Goal: Task Accomplishment & Management: Use online tool/utility

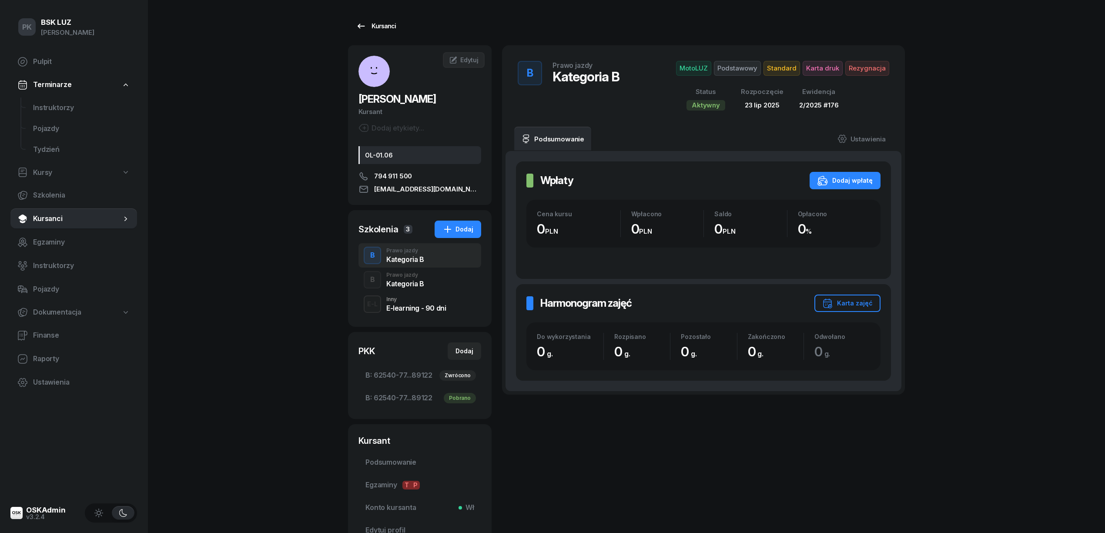
click at [379, 27] on div "Kursanci" at bounding box center [376, 26] width 40 height 10
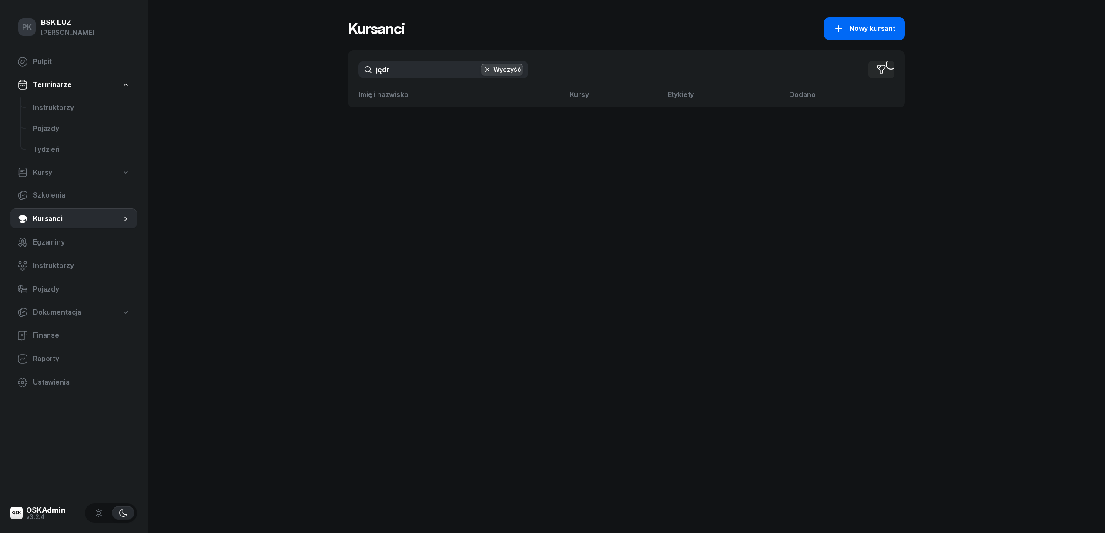
drag, startPoint x: 877, startPoint y: 32, endPoint x: 869, endPoint y: 34, distance: 8.0
click at [877, 32] on span "Nowy kursant" at bounding box center [872, 28] width 46 height 11
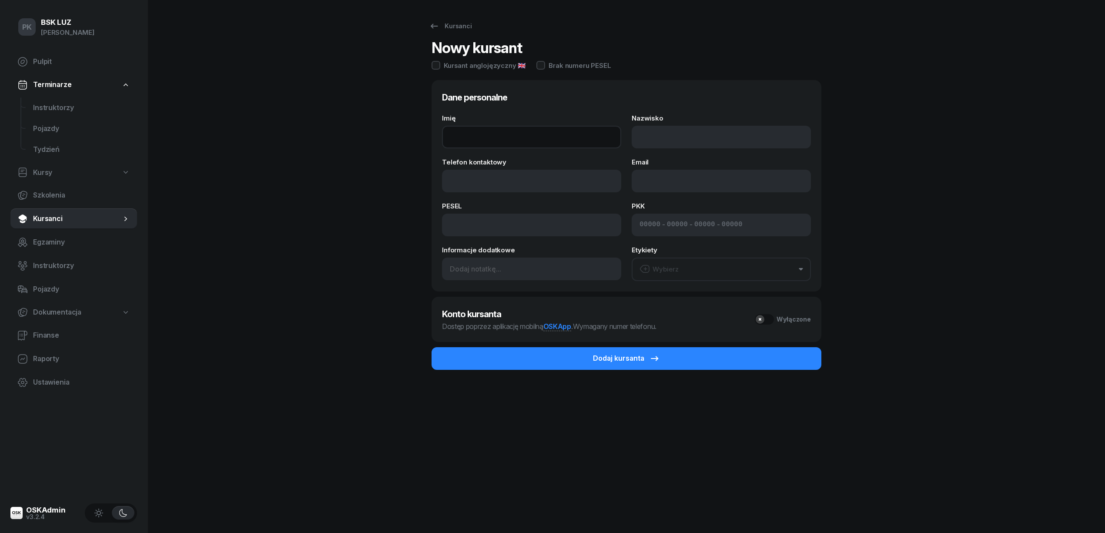
click at [482, 133] on input "Imię" at bounding box center [531, 137] width 179 height 23
type input "PATRYK"
click at [658, 136] on input "Nazwisko" at bounding box center [721, 137] width 179 height 23
type input "GAWLIK"
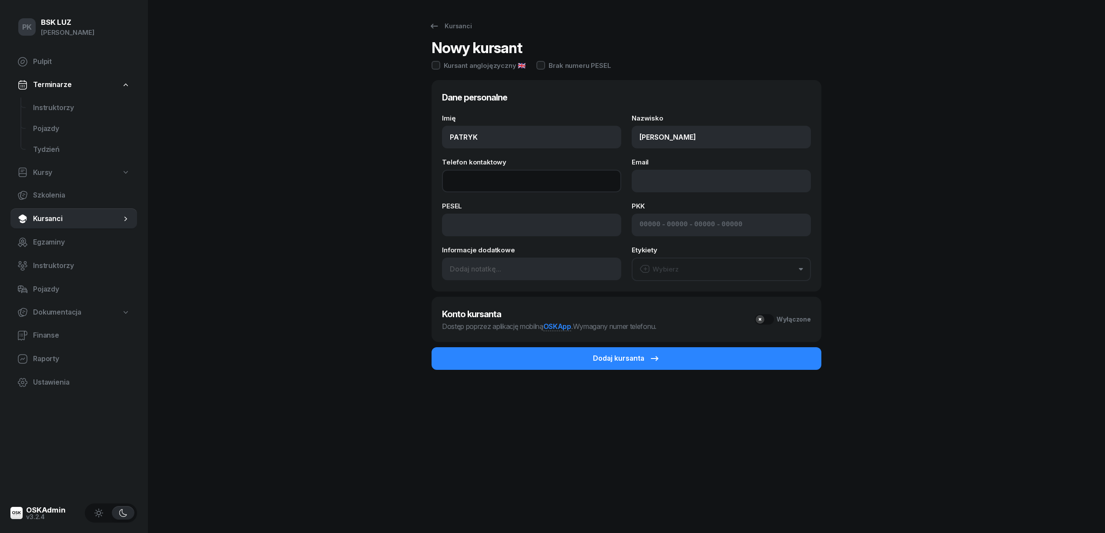
click at [472, 183] on input "Telefon kontaktowy" at bounding box center [531, 181] width 179 height 23
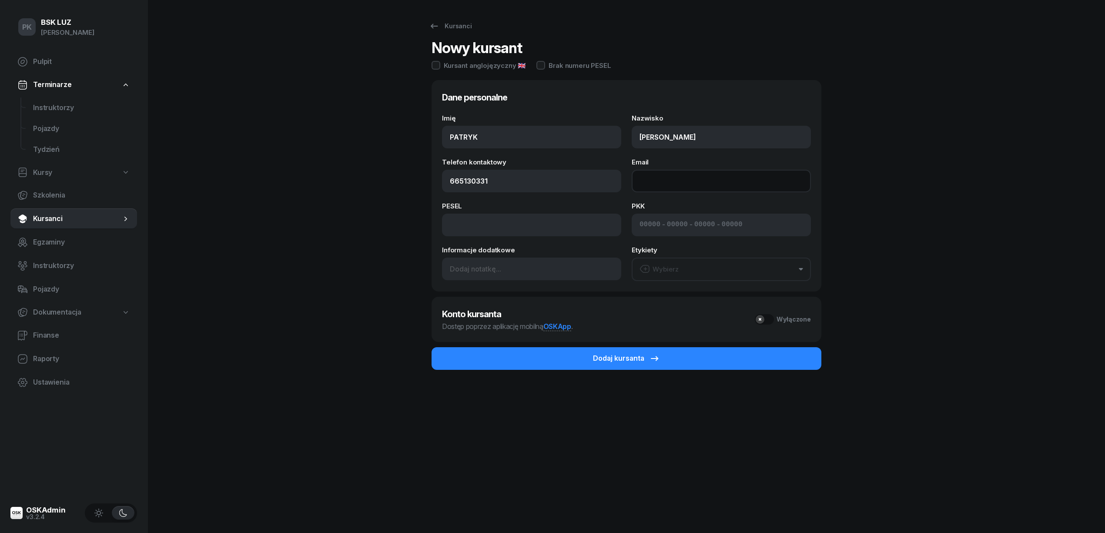
type input "665 130 331"
click at [653, 188] on input "Email" at bounding box center [721, 181] width 179 height 23
type input "patrykgawlik00@gmail.com"
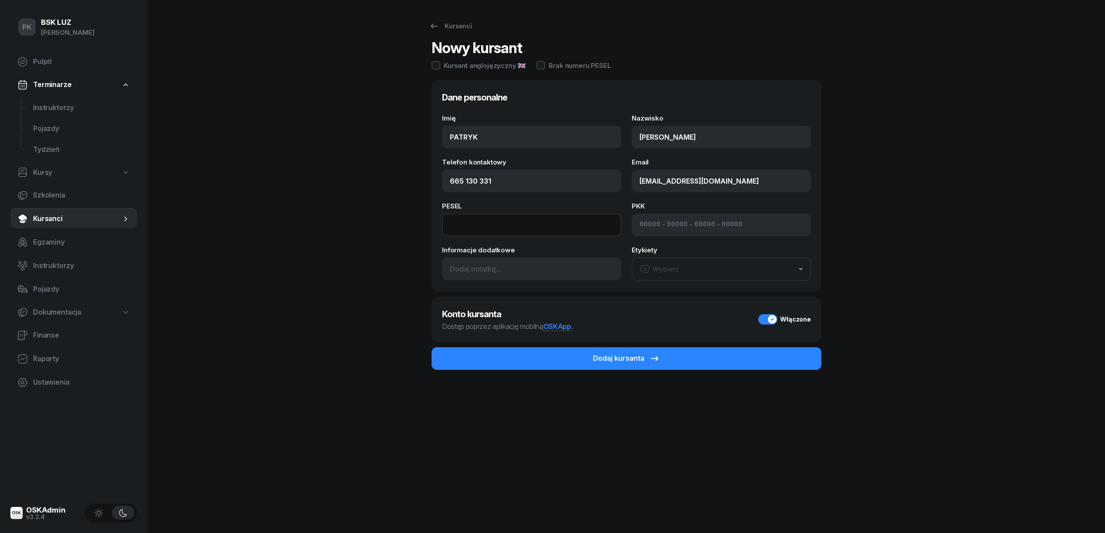
click at [485, 219] on input at bounding box center [531, 225] width 179 height 23
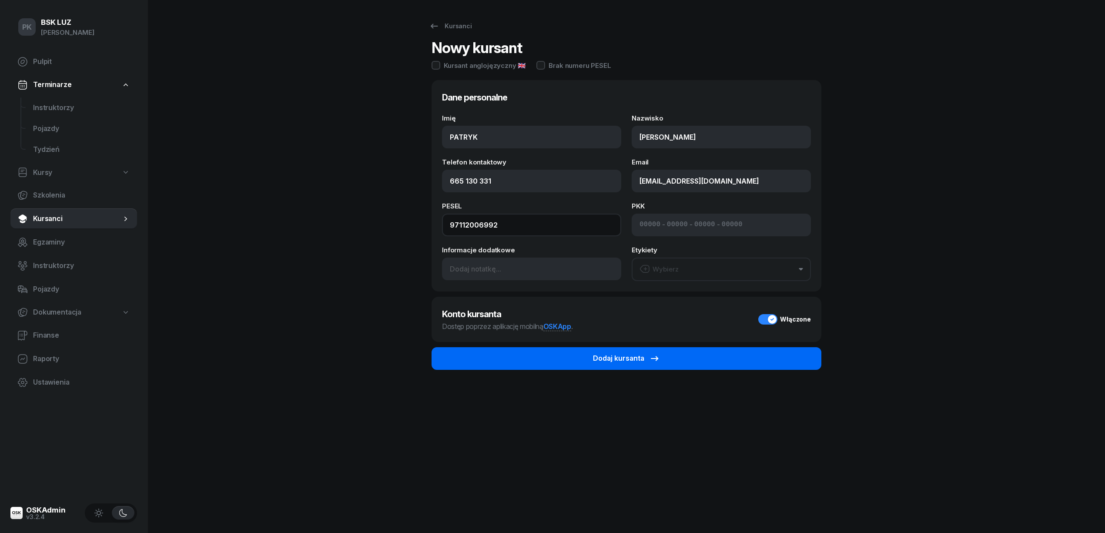
type input "97112006992"
click at [562, 359] on button "Dodaj kursanta" at bounding box center [626, 358] width 390 height 23
click at [564, 353] on button "Dodaj kursanta" at bounding box center [626, 358] width 390 height 23
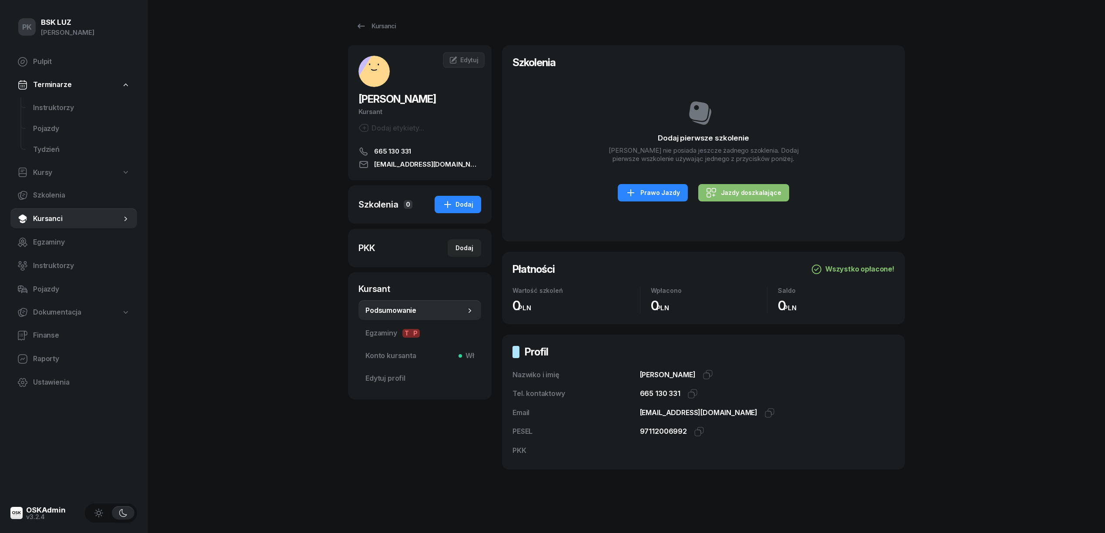
click at [470, 190] on div "Szkolenia 0 Dodaj" at bounding box center [420, 204] width 144 height 38
click at [468, 198] on button "Dodaj" at bounding box center [458, 204] width 47 height 17
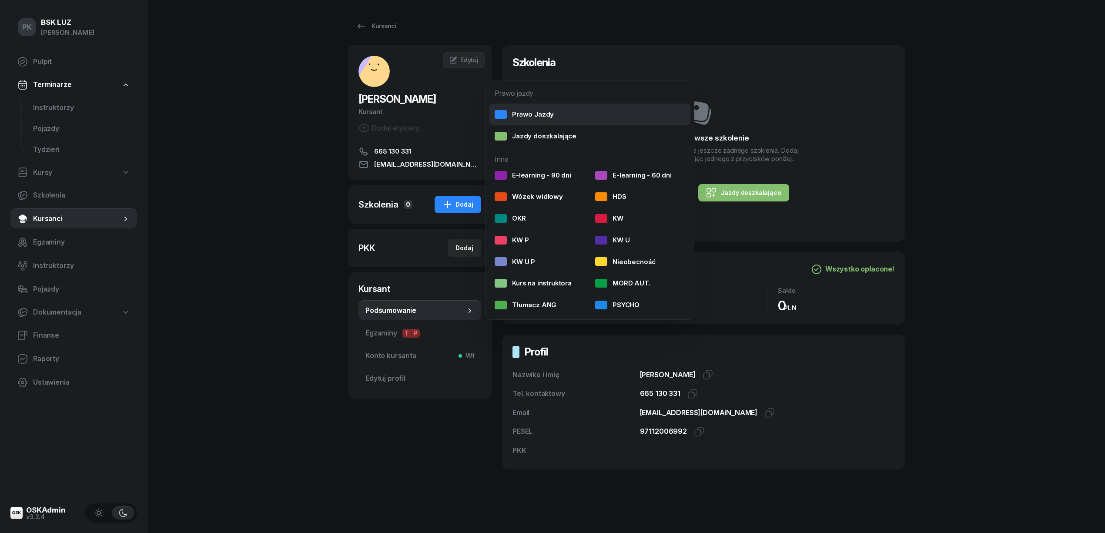
click at [547, 111] on div "Prawo Jazdy" at bounding box center [524, 114] width 59 height 11
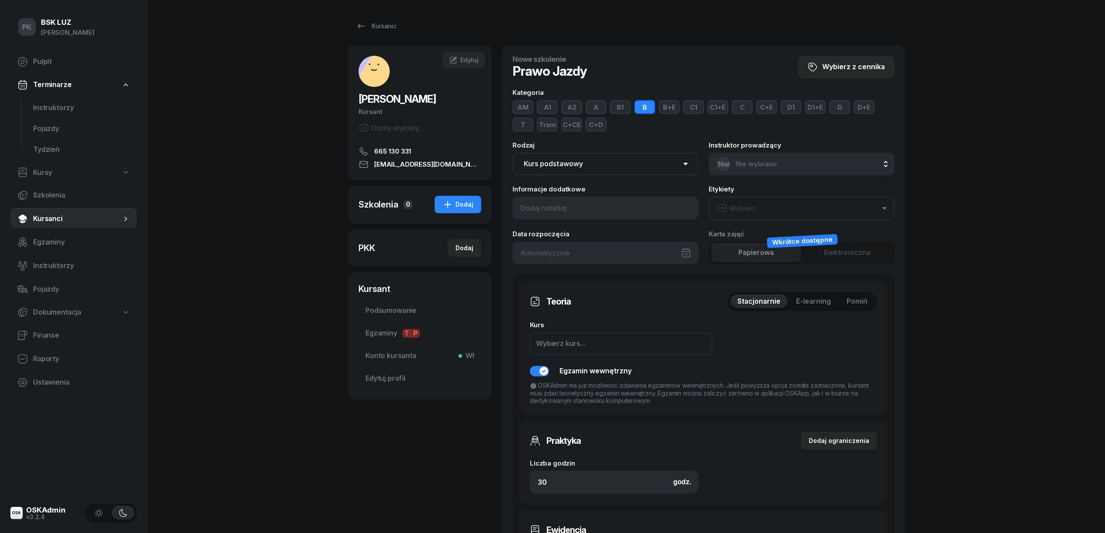
click at [599, 106] on button "A" at bounding box center [595, 107] width 21 height 14
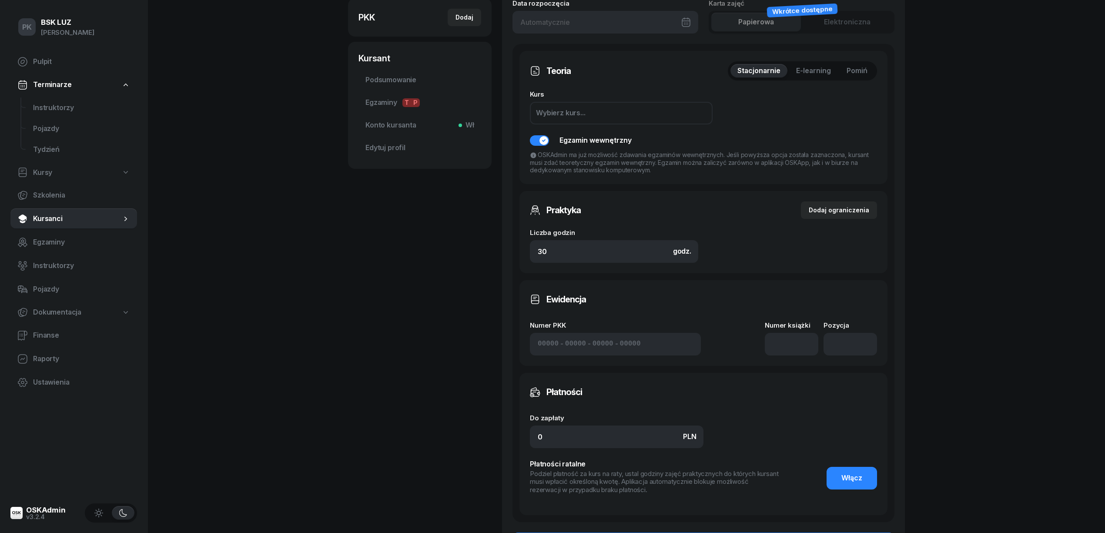
scroll to position [232, 0]
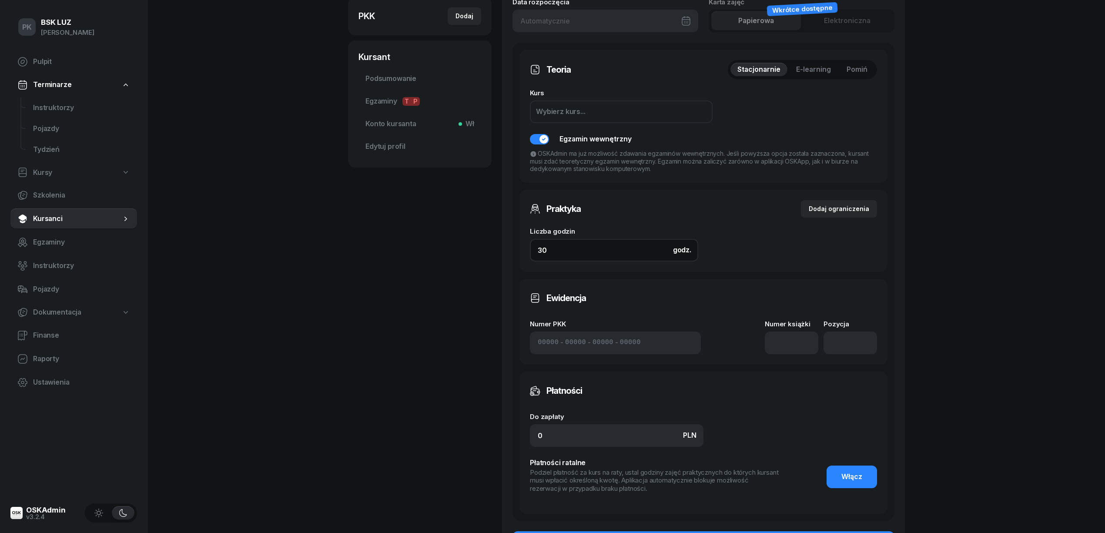
drag, startPoint x: 552, startPoint y: 247, endPoint x: 509, endPoint y: 247, distance: 43.1
click at [509, 247] on div "Nowe szkolenie Prawo Jazdy Wybierz z cennika Kategoria AM A1 A2 A B1 B B+E C1 C…" at bounding box center [703, 188] width 403 height 751
type input "2"
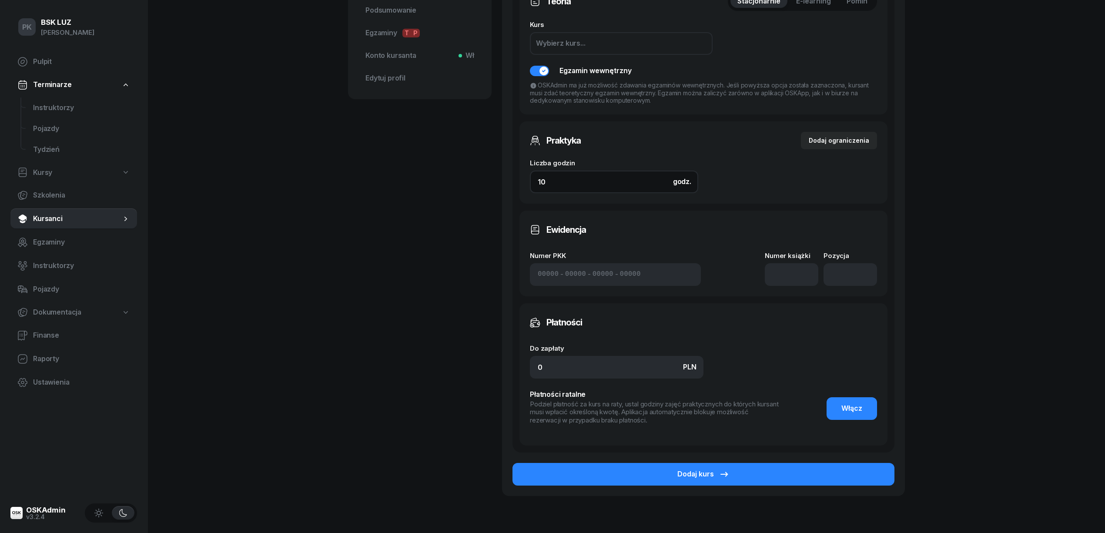
scroll to position [342, 0]
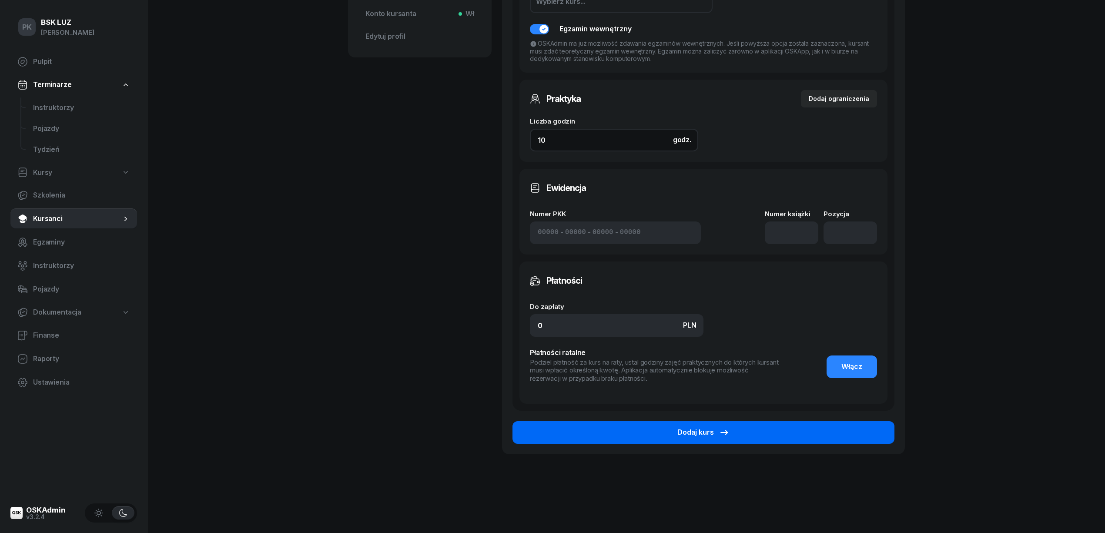
type input "10"
click at [688, 438] on button "Dodaj kurs" at bounding box center [703, 432] width 382 height 23
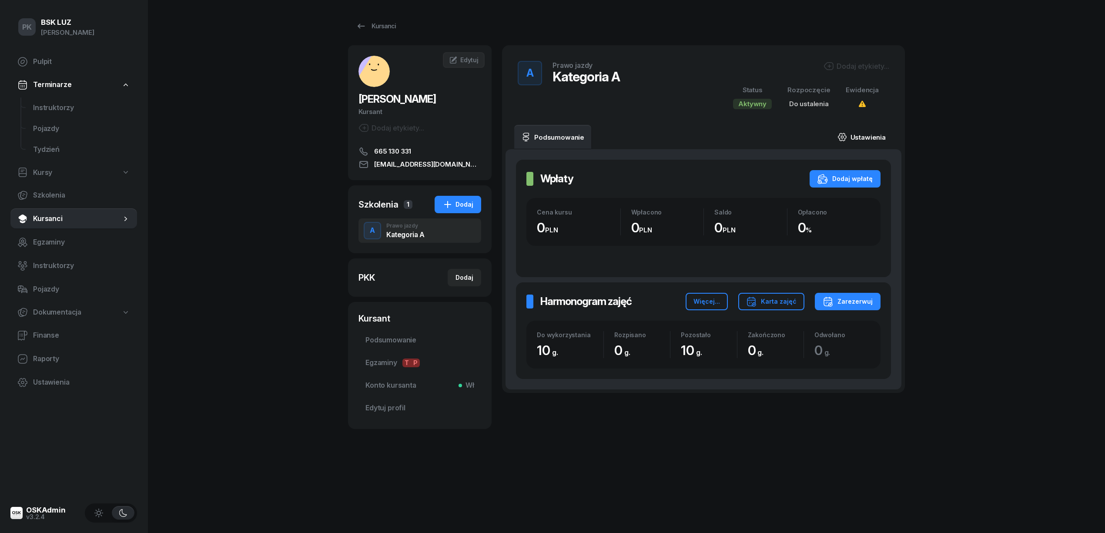
click at [869, 136] on link "Ustawienia" at bounding box center [861, 137] width 62 height 24
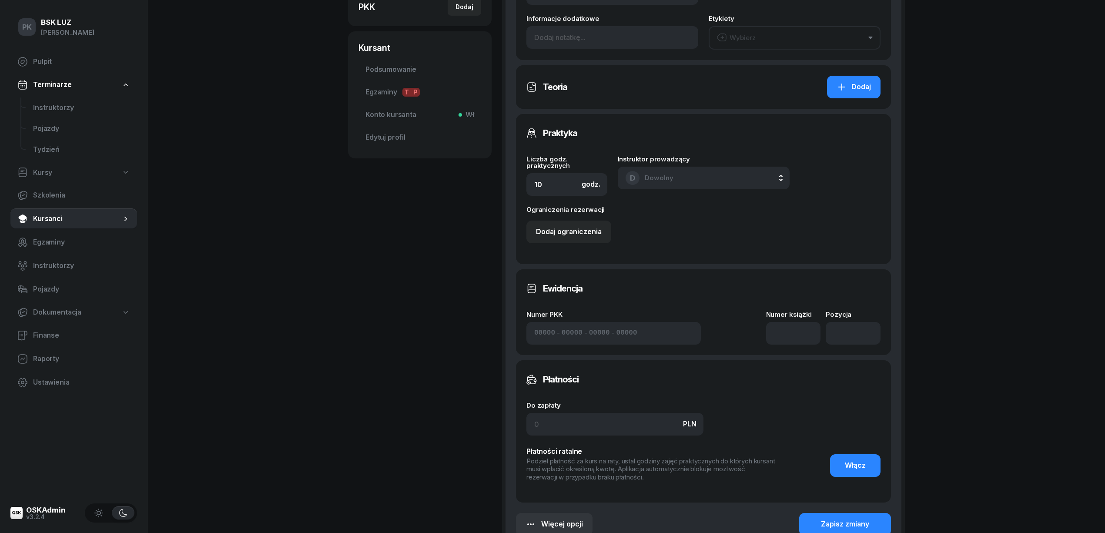
scroll to position [290, 0]
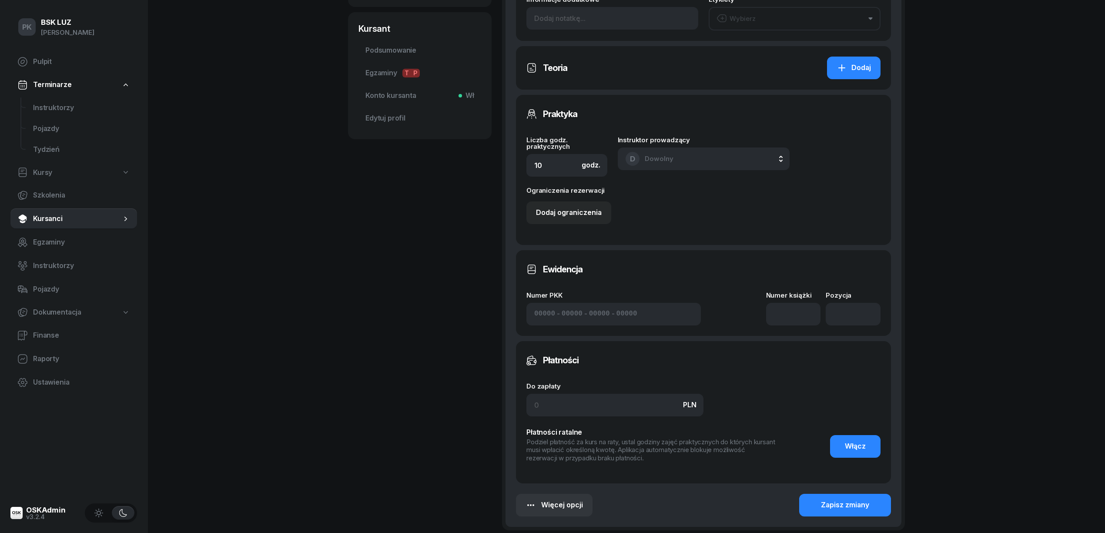
click at [546, 418] on div "Do zapłaty PLN Płatności ratalne Podziel płatność za kurs na raty, ustal godzin…" at bounding box center [703, 423] width 354 height 80
click at [545, 400] on input at bounding box center [614, 405] width 177 height 23
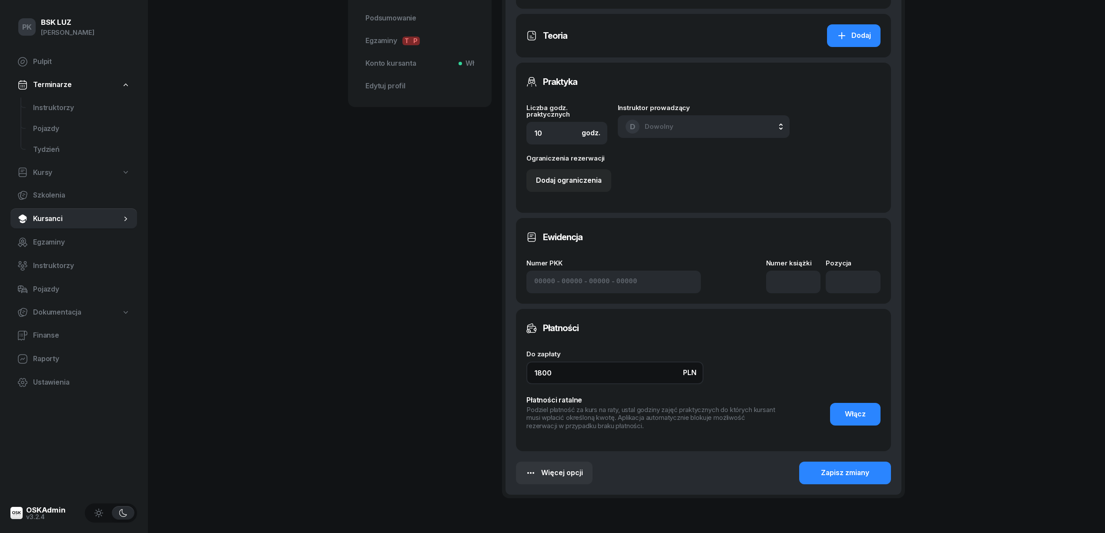
scroll to position [371, 0]
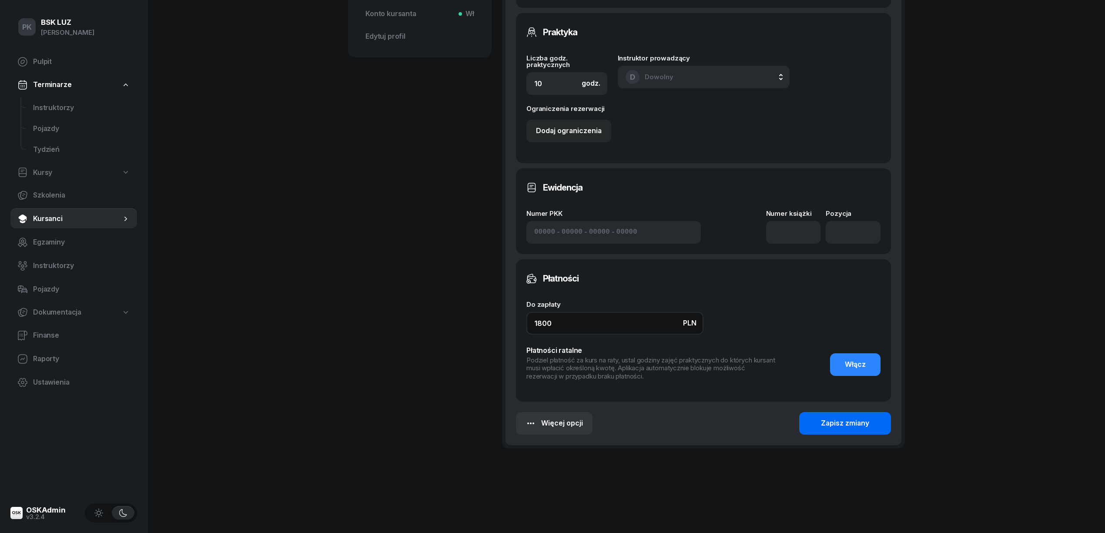
type input "1800"
click at [851, 418] on div "Zapisz zmiany" at bounding box center [845, 423] width 48 height 11
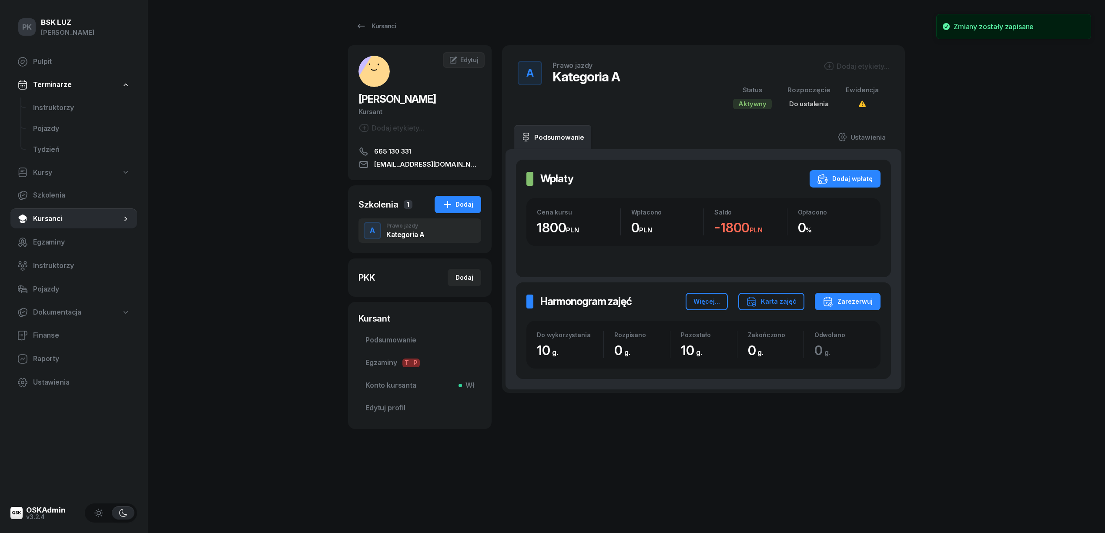
scroll to position [0, 0]
click at [856, 57] on div "A Prawo jazdy Kategoria A Dodaj etykiety... Status Aktywny Rozpoczęcie Do ustal…" at bounding box center [703, 85] width 382 height 59
click at [856, 61] on div "Dodaj etykiety..." at bounding box center [856, 66] width 66 height 10
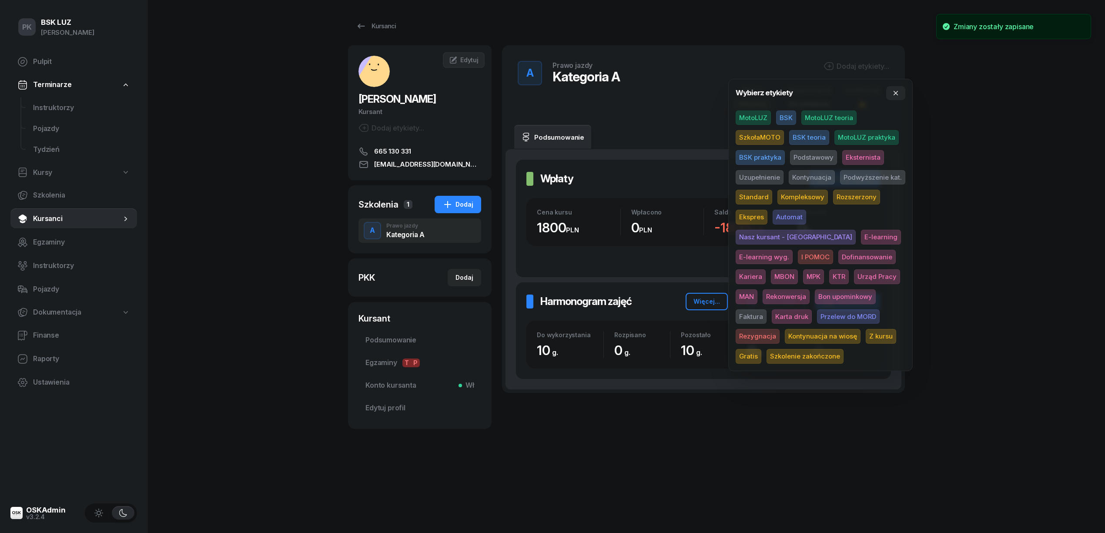
click at [767, 136] on span "SzkołaMOTO" at bounding box center [759, 137] width 48 height 15
click at [999, 145] on div "PK BSK LUZ Piotr Klimek Pulpit Terminarze Instruktorzy Pojazdy Tydzień Kursy Sz…" at bounding box center [552, 266] width 1105 height 533
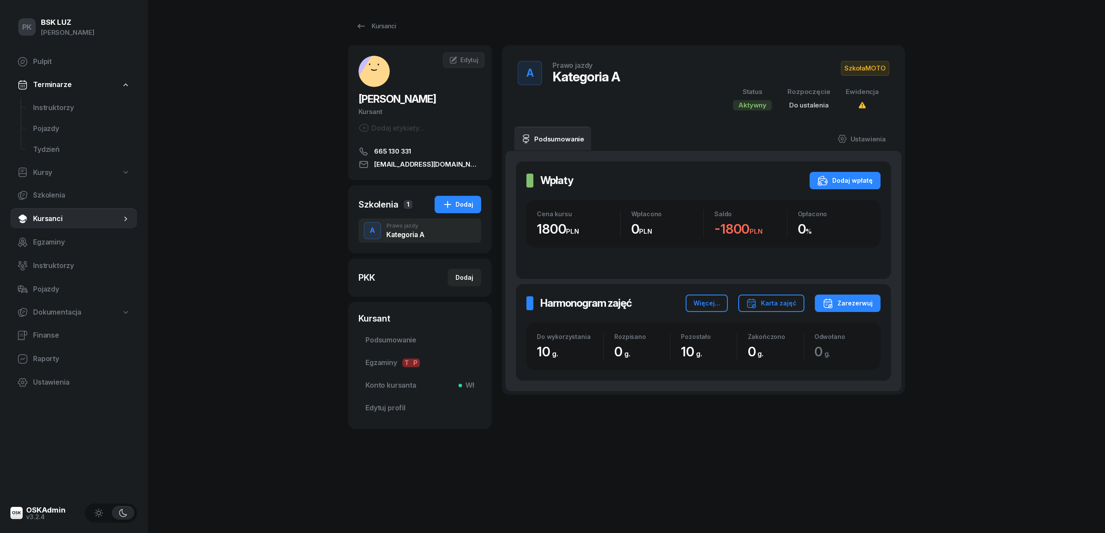
click at [855, 63] on span "SzkołaMOTO" at bounding box center [865, 68] width 48 height 15
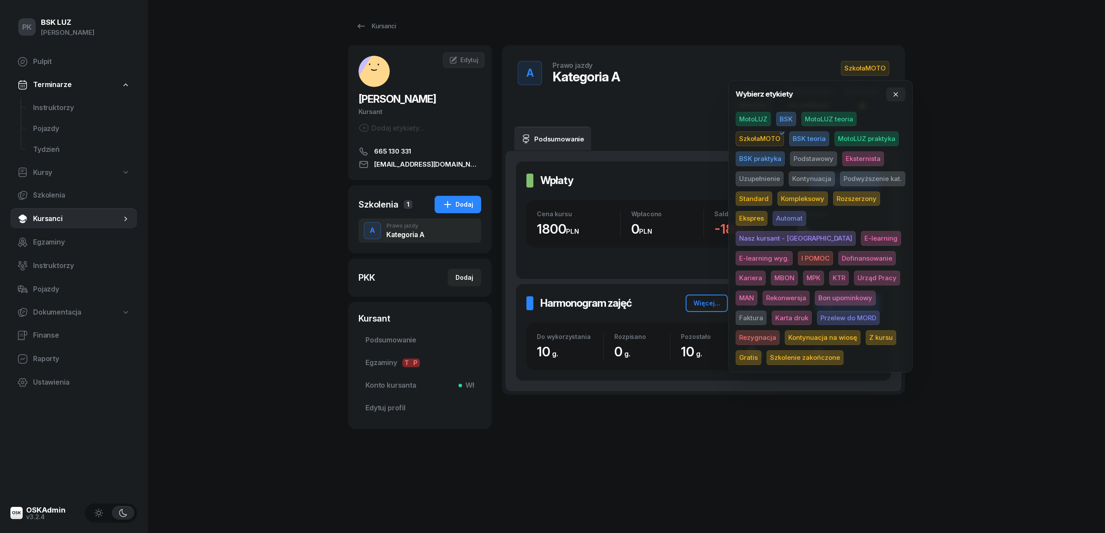
click at [863, 177] on span "Podwyższenie kat." at bounding box center [872, 178] width 65 height 15
click at [960, 173] on div "PK BSK LUZ Piotr Klimek Pulpit Terminarze Instruktorzy Pojazdy Tydzień Kursy Sz…" at bounding box center [552, 266] width 1105 height 533
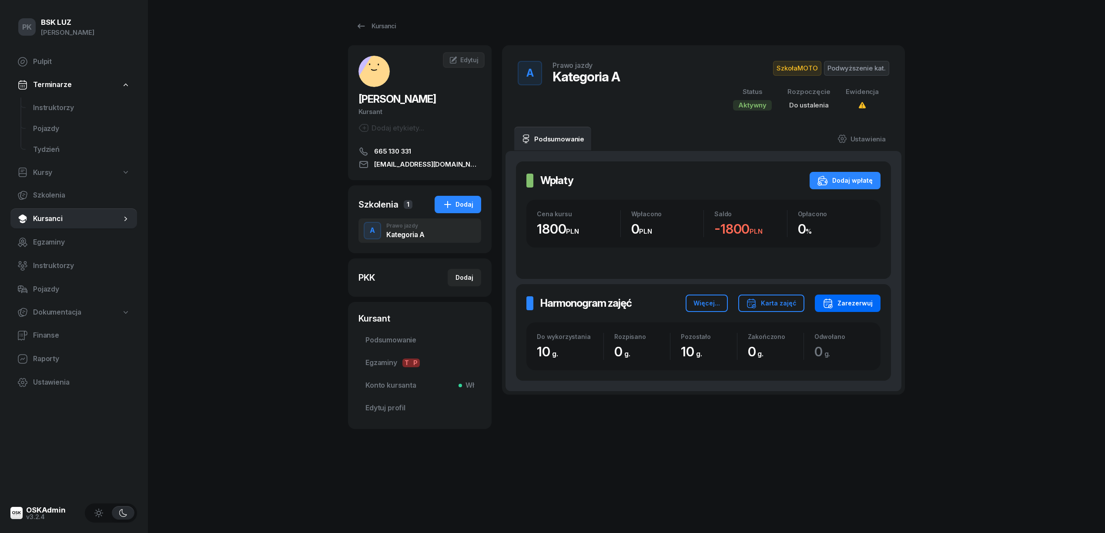
click at [849, 305] on div "Zarezerwuj" at bounding box center [847, 303] width 50 height 10
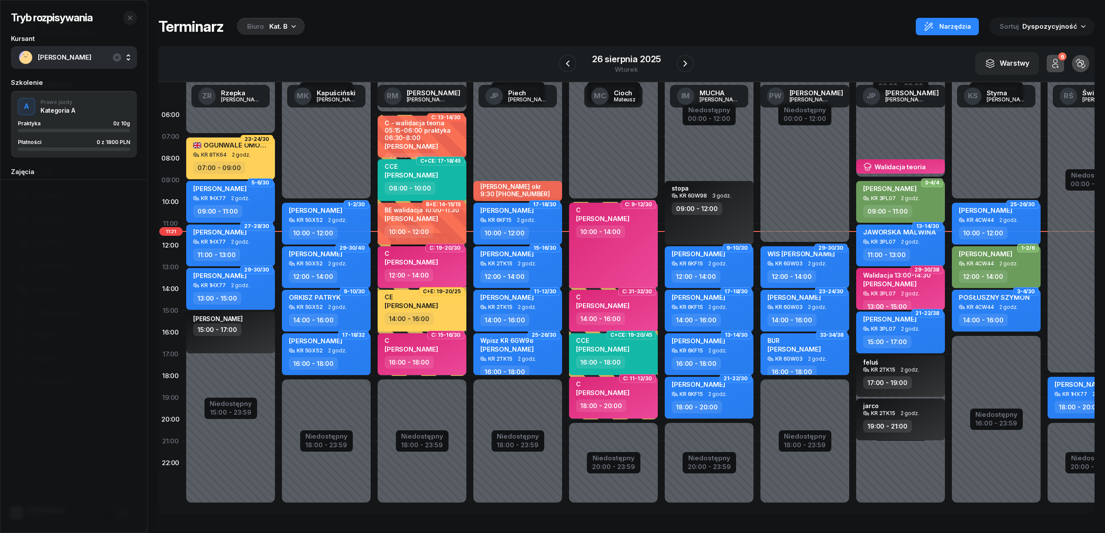
click at [278, 30] on div "Kat. B" at bounding box center [278, 26] width 18 height 10
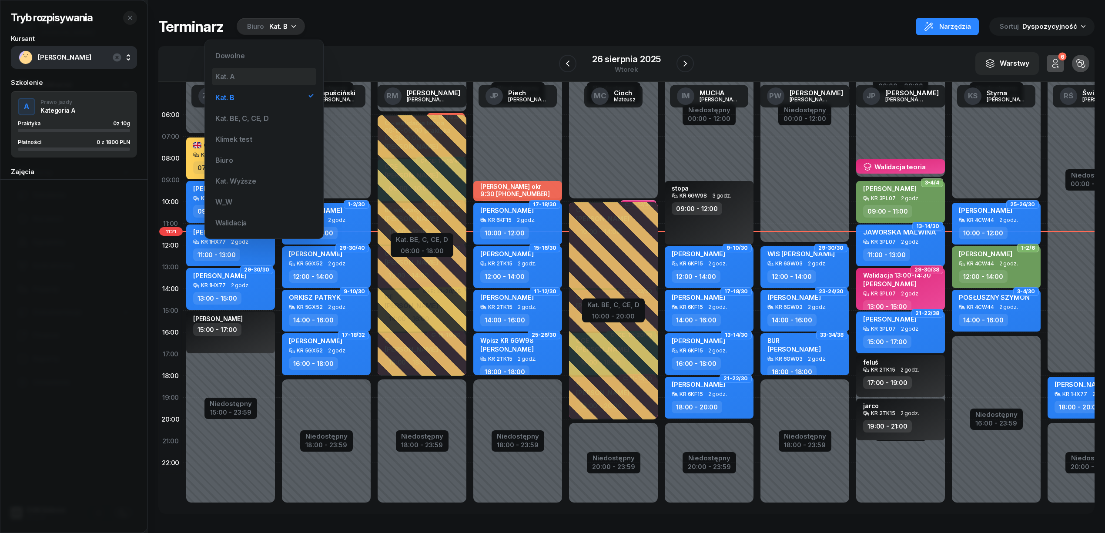
click at [247, 70] on div "Kat. A" at bounding box center [264, 76] width 104 height 17
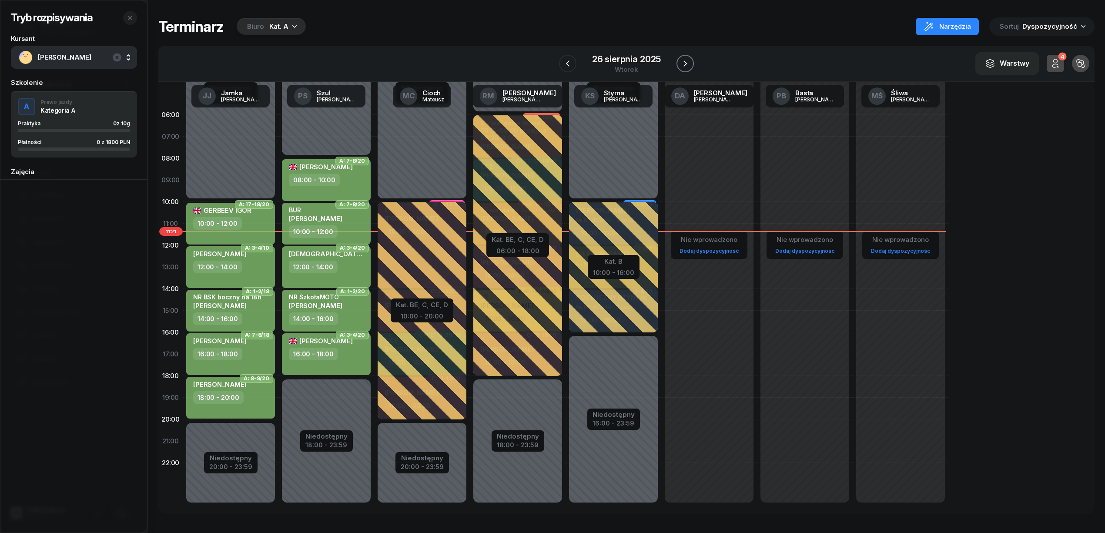
click at [681, 63] on icon "button" at bounding box center [685, 63] width 10 height 10
click at [682, 63] on icon "button" at bounding box center [685, 63] width 10 height 10
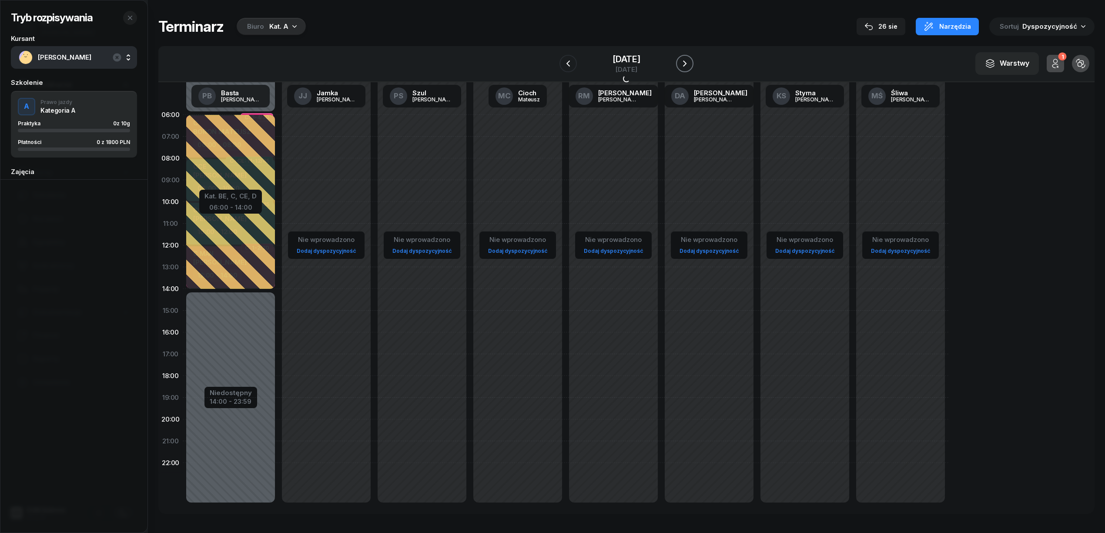
click at [682, 63] on icon "button" at bounding box center [684, 63] width 10 height 10
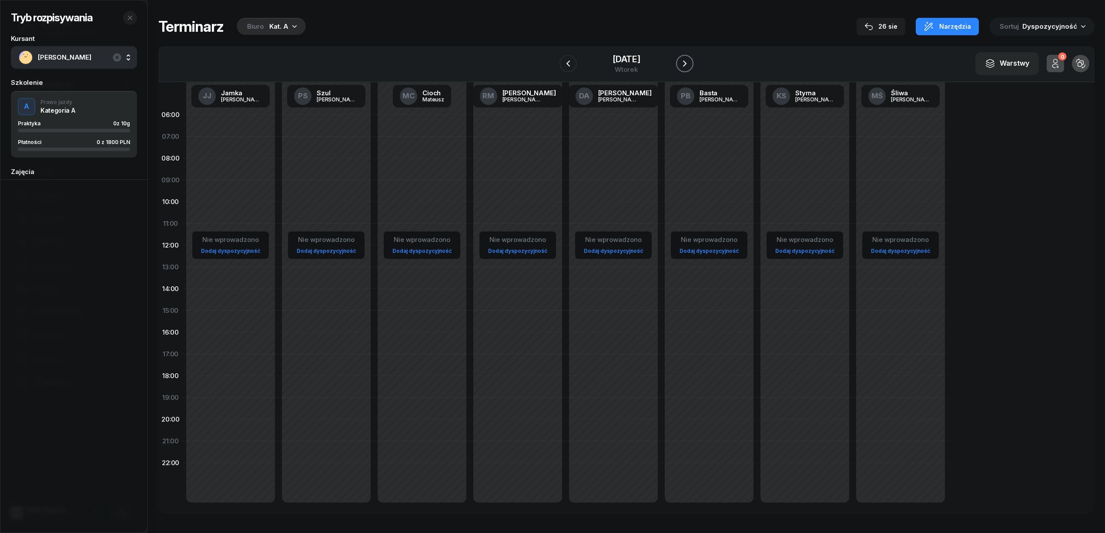
click at [682, 63] on icon "button" at bounding box center [684, 63] width 10 height 10
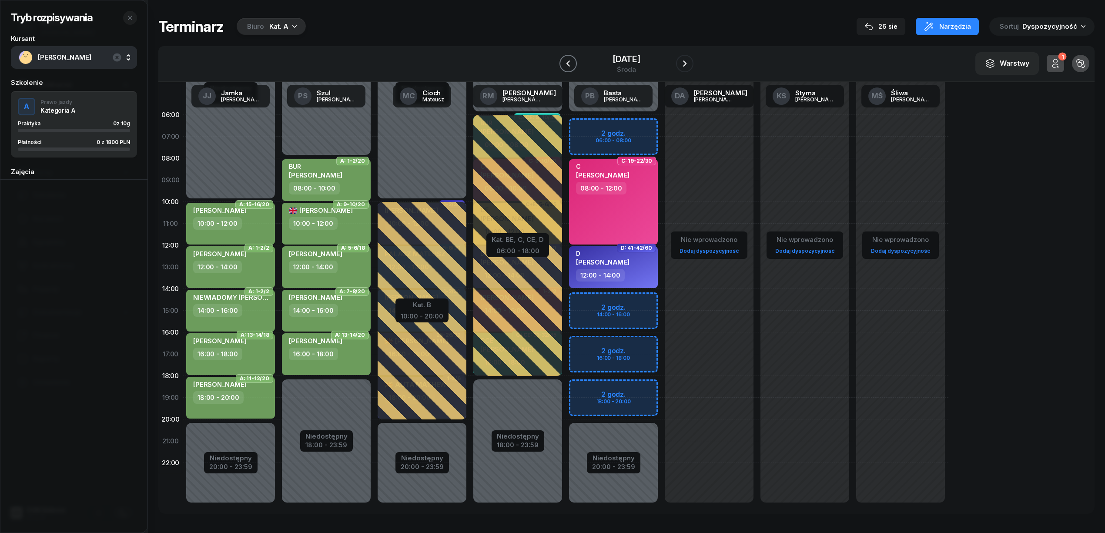
click at [565, 64] on icon "button" at bounding box center [568, 63] width 10 height 10
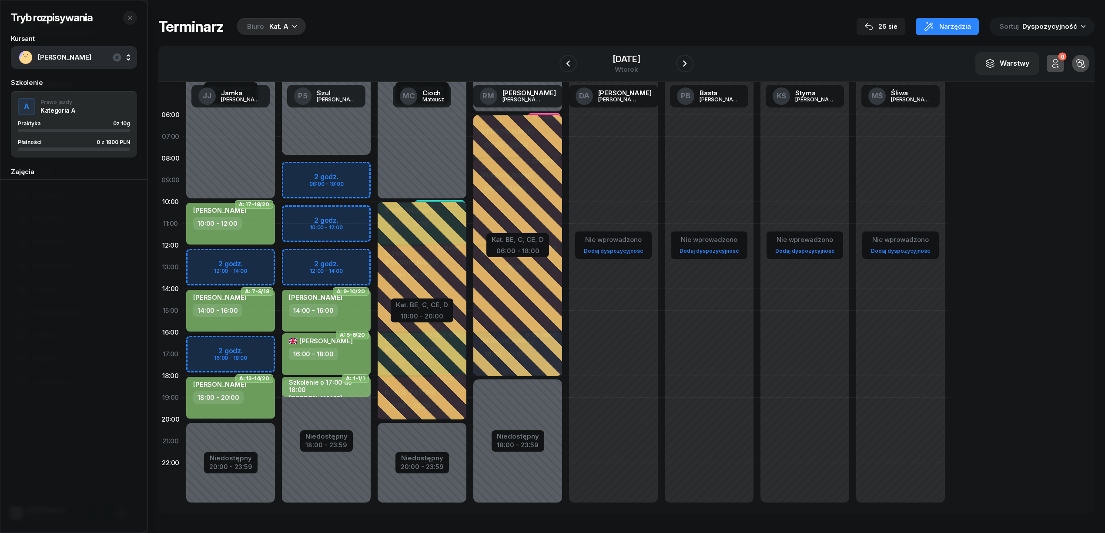
click at [278, 258] on div "Niedostępny 00:00 - 10:00 Niedostępny 20:00 - 23:59 2 godz. 12:00 - 14:00 2 god…" at bounding box center [326, 310] width 96 height 413
select select "12"
select select "14"
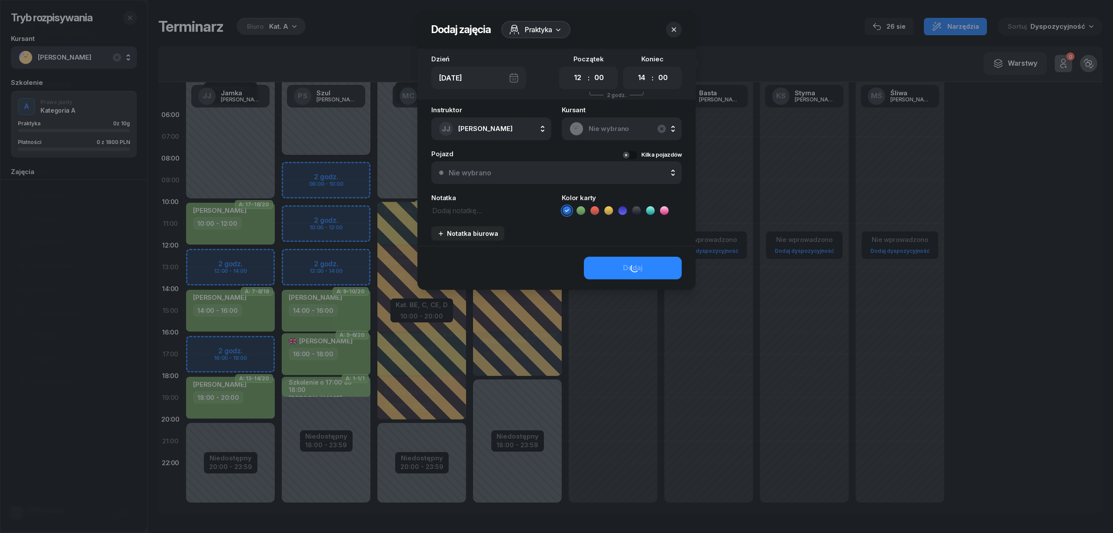
click at [579, 210] on icon at bounding box center [581, 210] width 4 height 3
click at [601, 262] on div "Dodaj" at bounding box center [557, 268] width 278 height 44
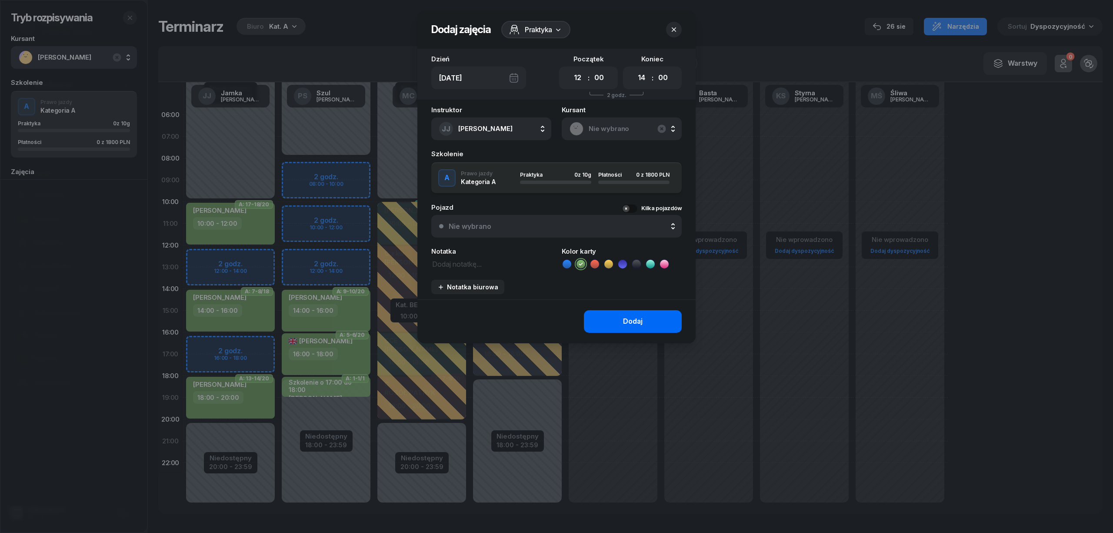
click at [613, 321] on button "Dodaj" at bounding box center [633, 321] width 98 height 23
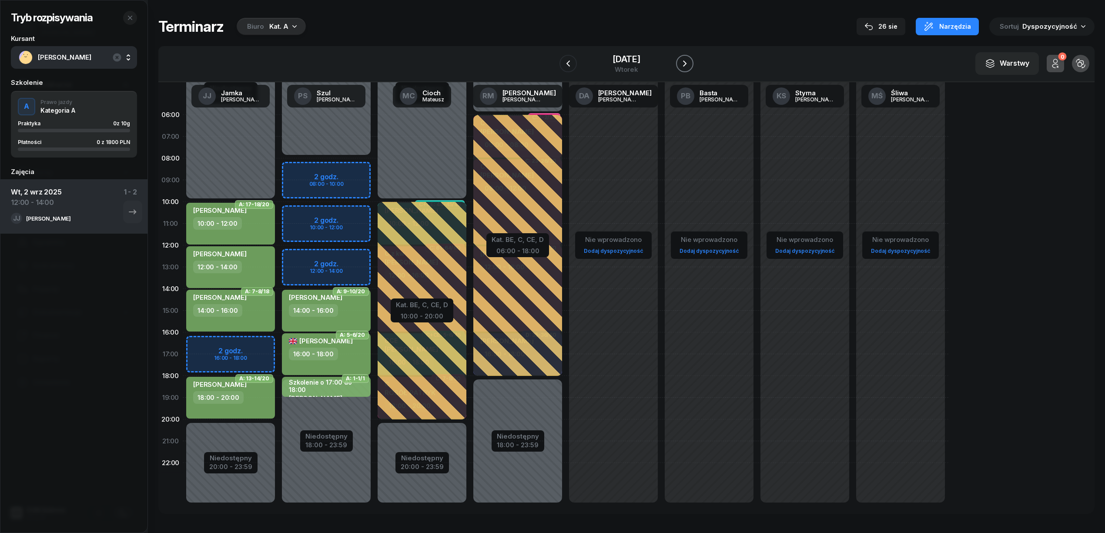
click at [684, 61] on icon "button" at bounding box center [684, 63] width 3 height 6
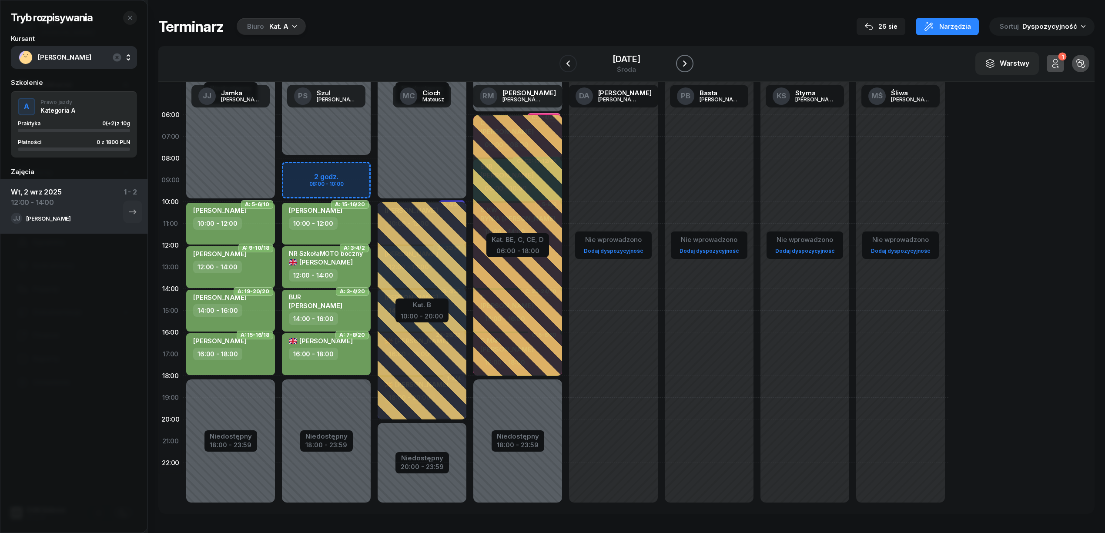
click at [684, 61] on icon "button" at bounding box center [684, 63] width 3 height 6
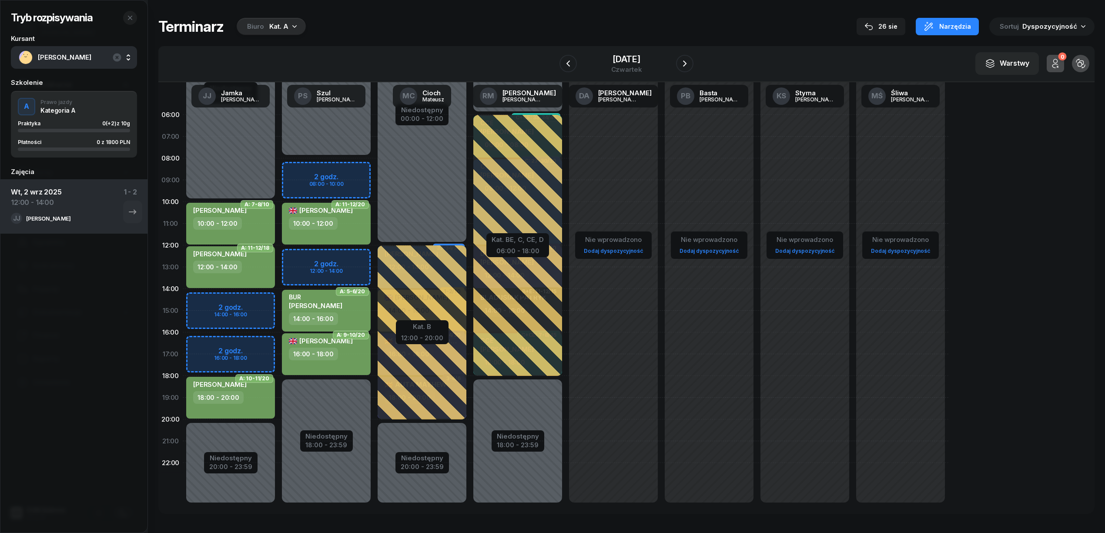
click at [374, 261] on div "Niedostępny 00:00 - 08:00 Niedostępny 18:00 - 23:59 2 godz. 08:00 - 10:00 2 god…" at bounding box center [422, 310] width 96 height 413
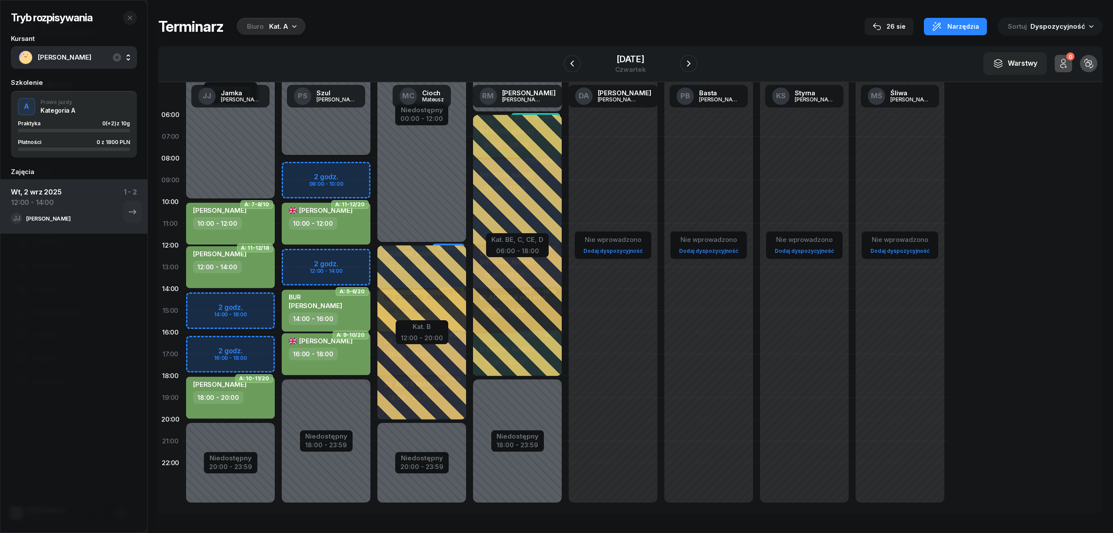
select select "12"
select select "14"
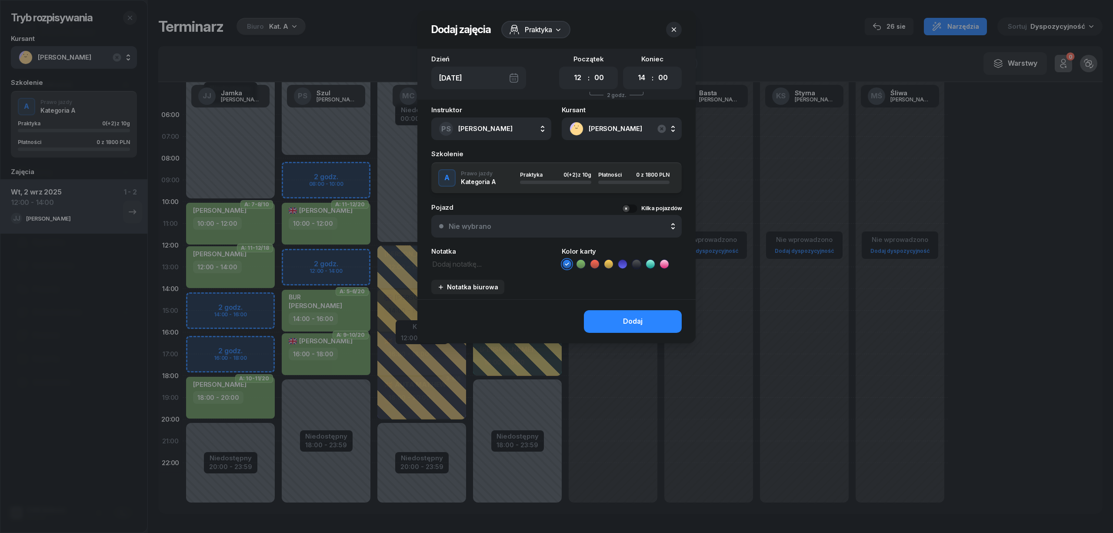
click at [584, 263] on icon at bounding box center [581, 264] width 9 height 9
click at [629, 318] on div "Dodaj" at bounding box center [633, 321] width 20 height 11
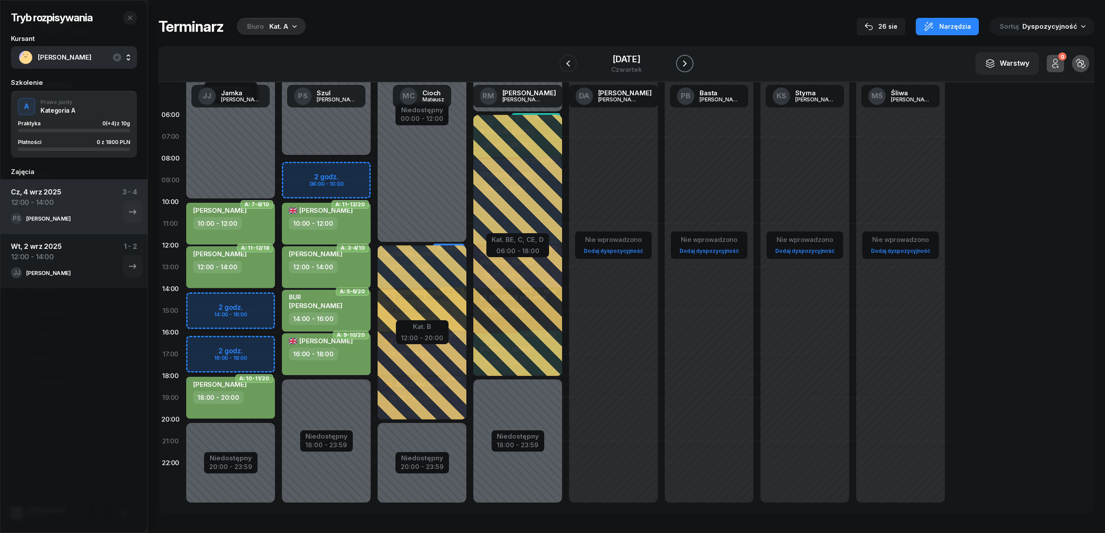
click at [685, 65] on icon "button" at bounding box center [684, 63] width 10 height 10
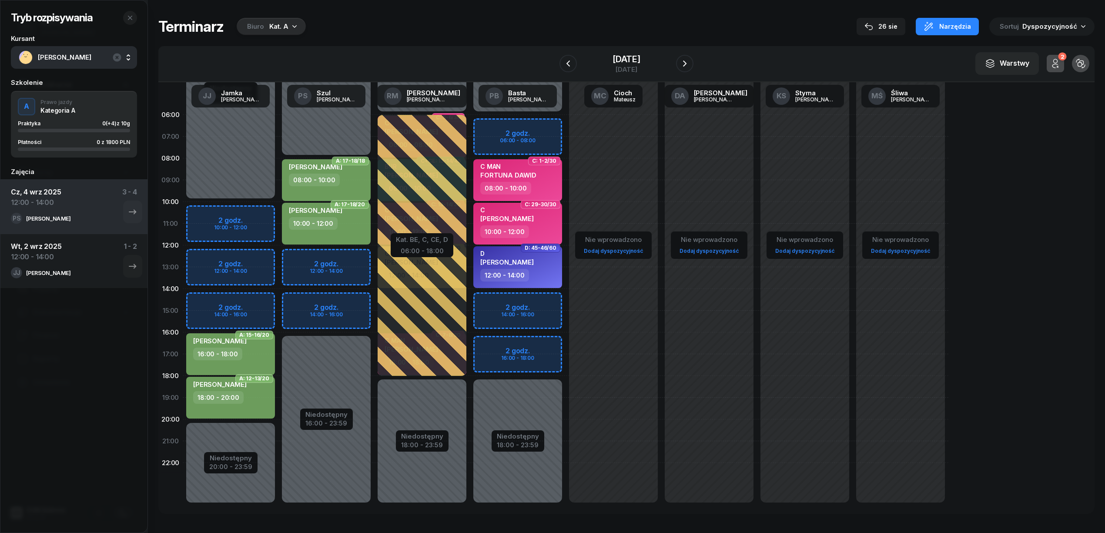
click at [278, 307] on div "Niedostępny 00:00 - 10:00 Niedostępny 20:00 - 23:59 2 godz. 10:00 - 12:00 2 god…" at bounding box center [326, 310] width 96 height 413
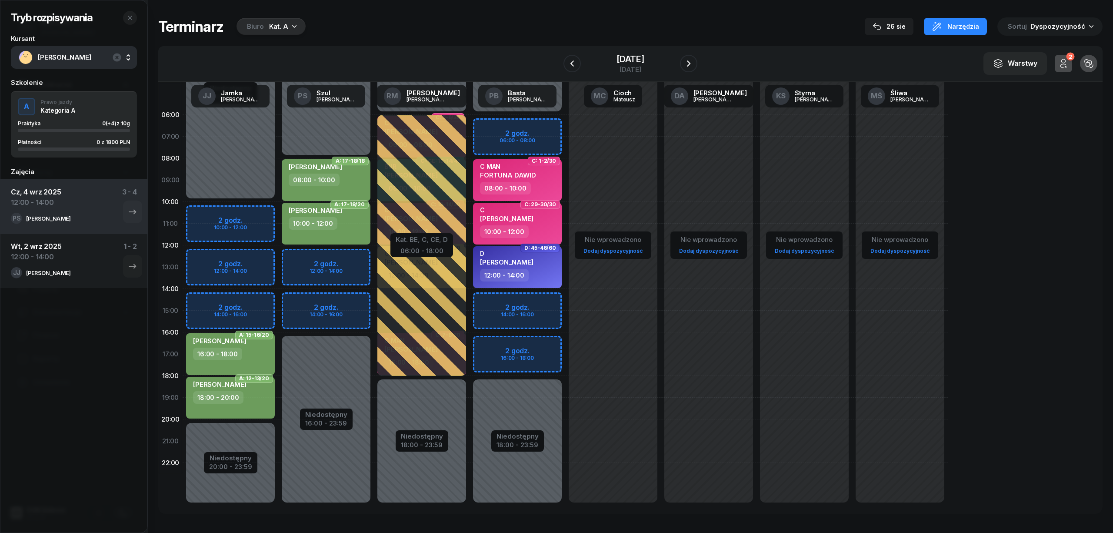
select select "14"
select select "16"
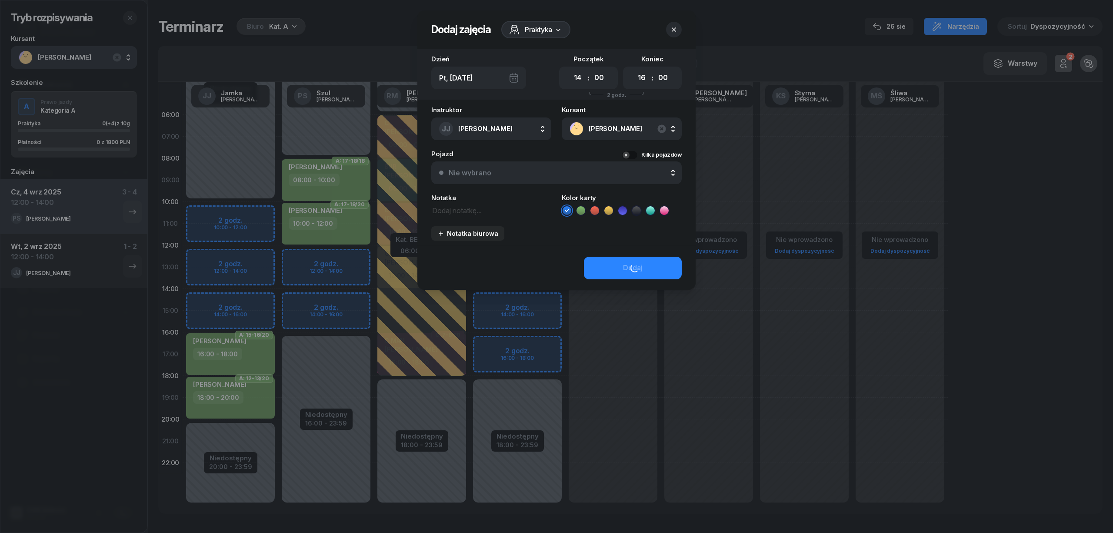
click at [583, 211] on icon at bounding box center [581, 210] width 9 height 9
click at [621, 246] on div "Instruktor JJ Jamka Janusz AK Koryciński Artur BP Pająk Bogusław DA Arendarczyk…" at bounding box center [557, 176] width 278 height 139
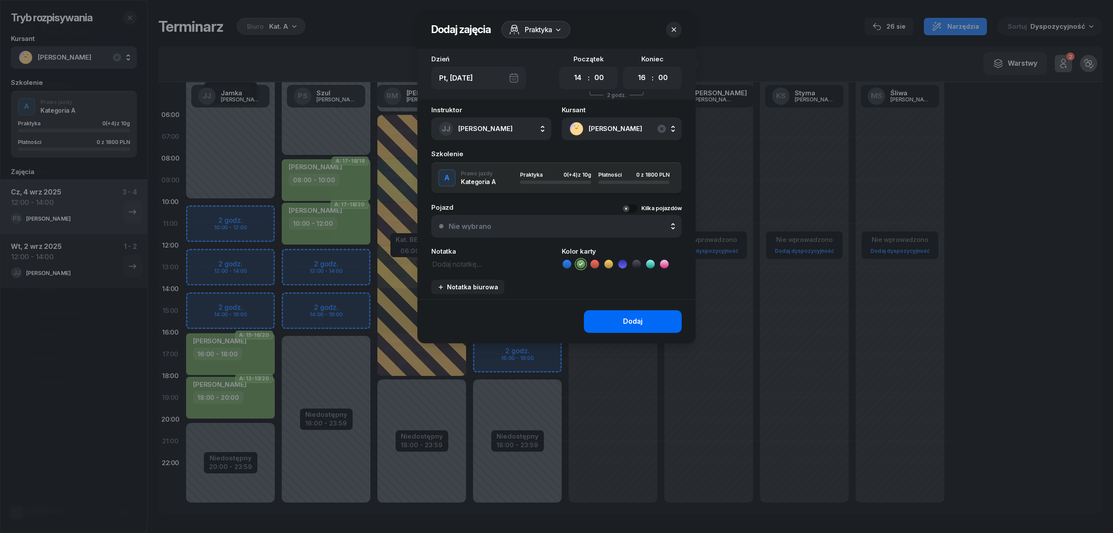
click at [605, 326] on button "Dodaj" at bounding box center [633, 321] width 98 height 23
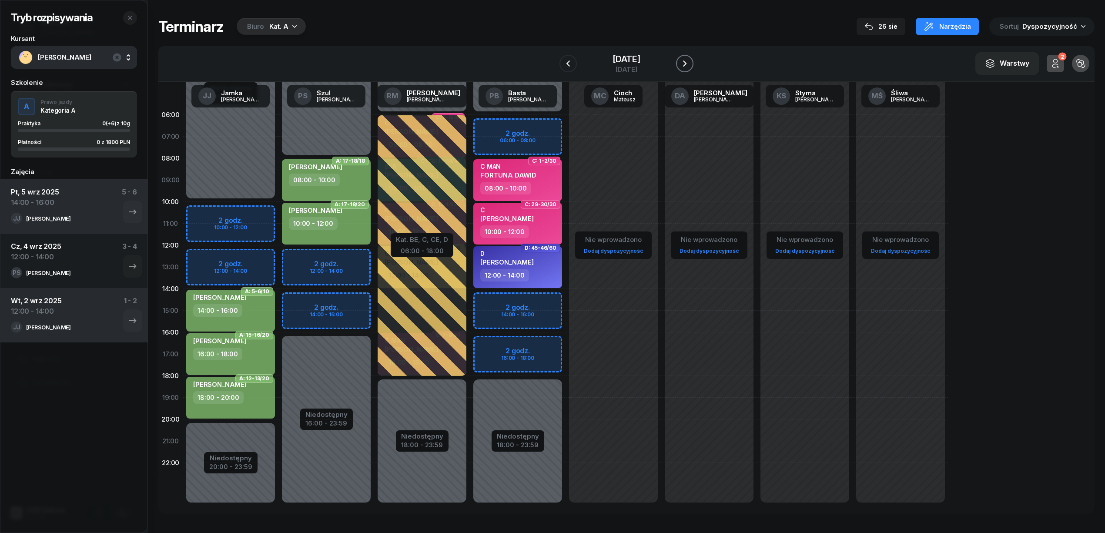
click at [682, 70] on button "button" at bounding box center [684, 63] width 17 height 17
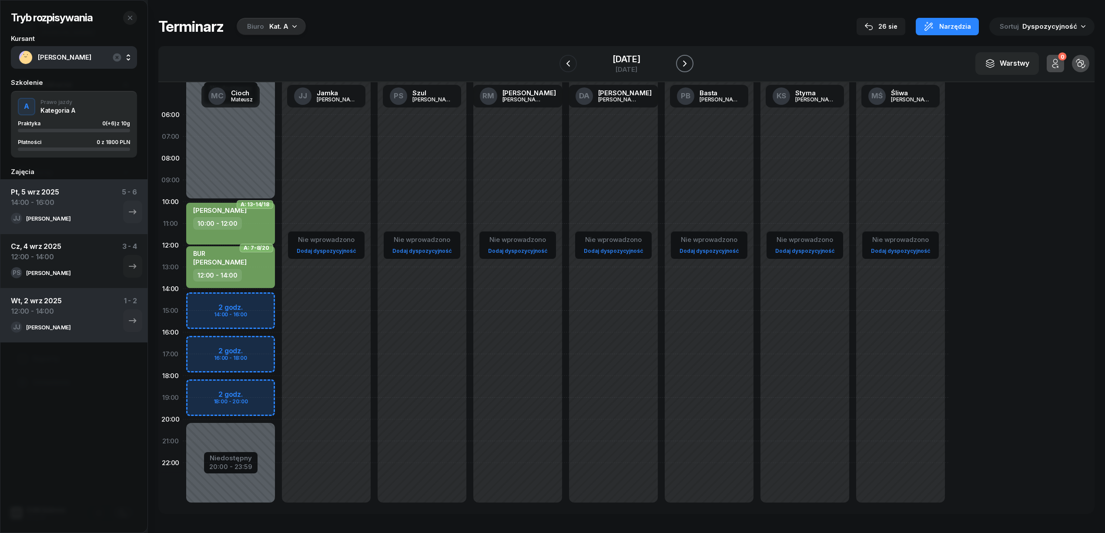
click at [685, 63] on icon "button" at bounding box center [684, 63] width 3 height 6
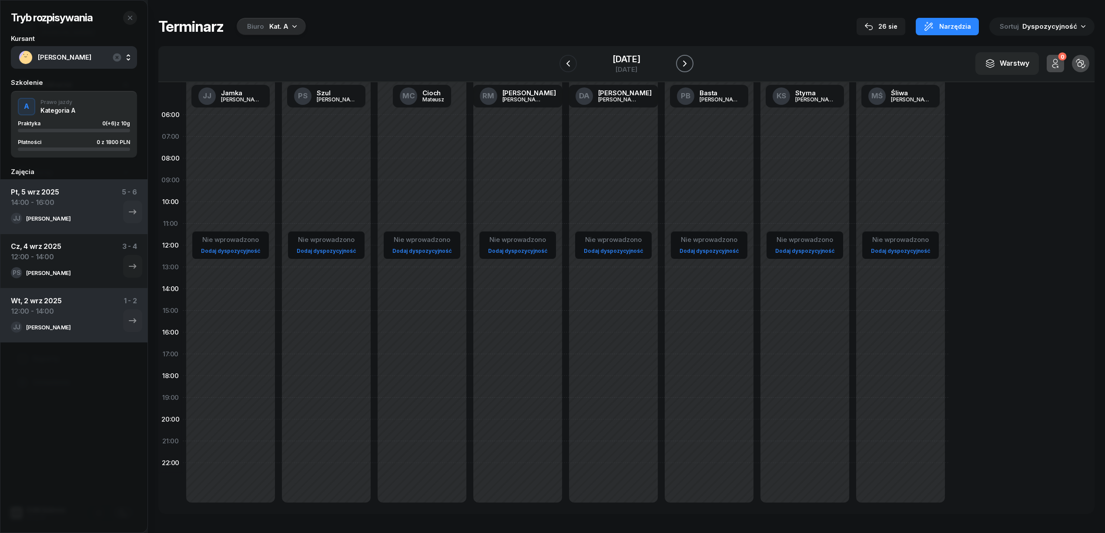
click at [685, 63] on icon "button" at bounding box center [684, 63] width 3 height 6
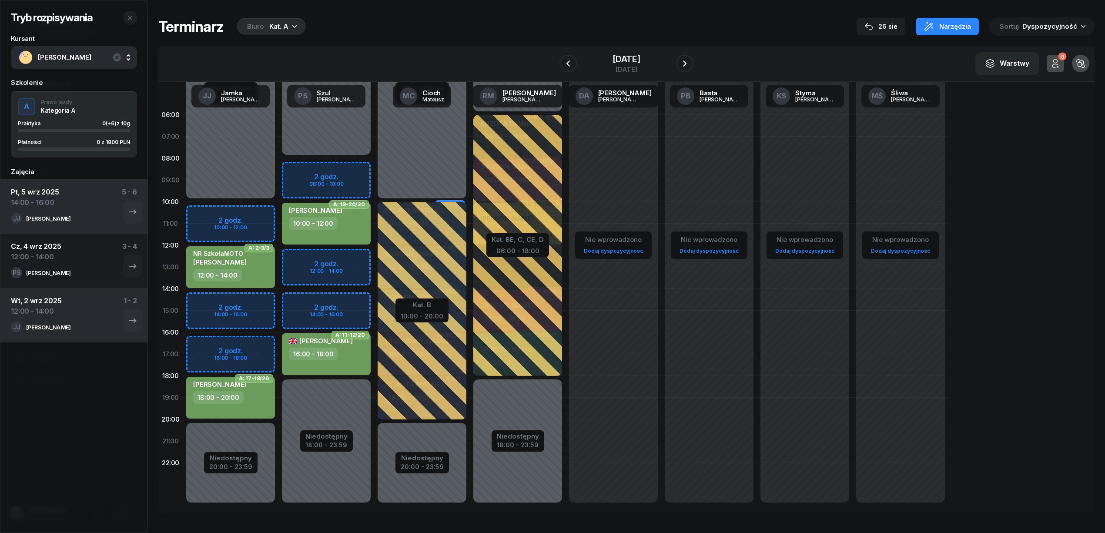
click at [278, 300] on div "Niedostępny 00:00 - 10:00 Niedostępny 20:00 - 23:59 2 godz. 10:00 - 12:00 2 god…" at bounding box center [326, 310] width 96 height 413
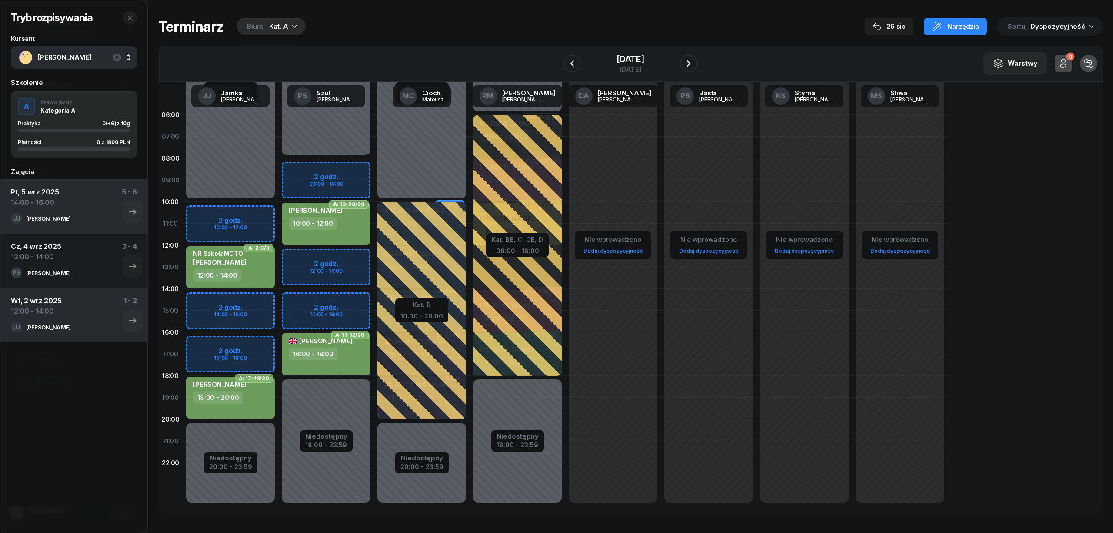
select select "14"
select select "16"
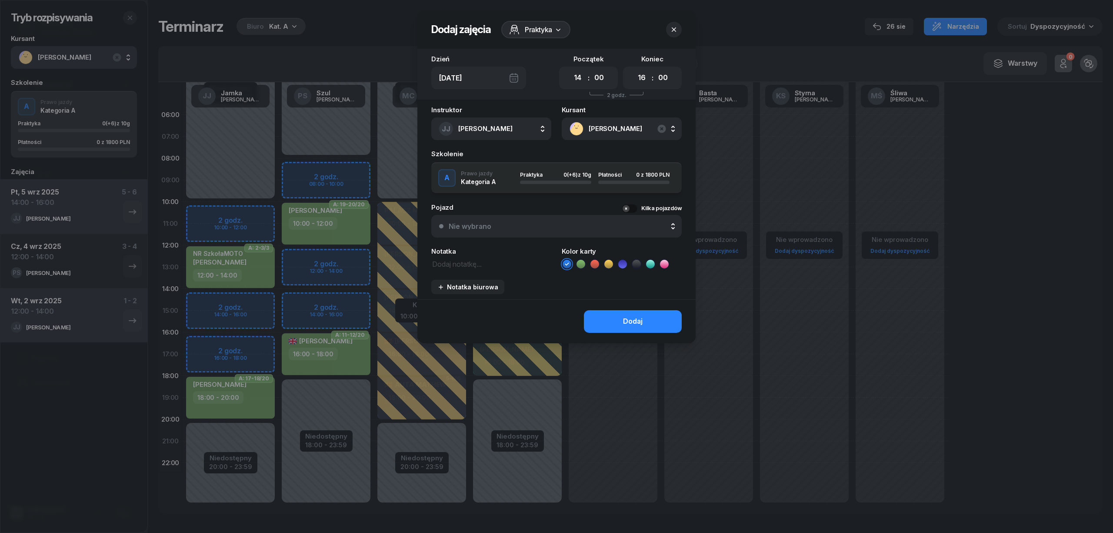
click at [583, 263] on icon at bounding box center [581, 264] width 9 height 9
click at [624, 316] on div "Dodaj" at bounding box center [633, 321] width 20 height 11
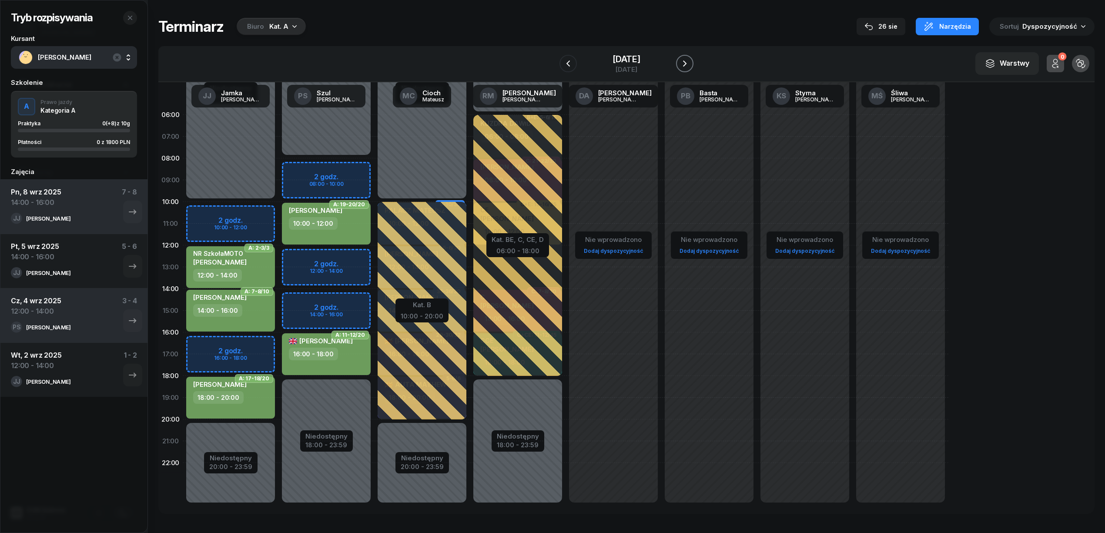
click at [688, 62] on icon "button" at bounding box center [684, 63] width 10 height 10
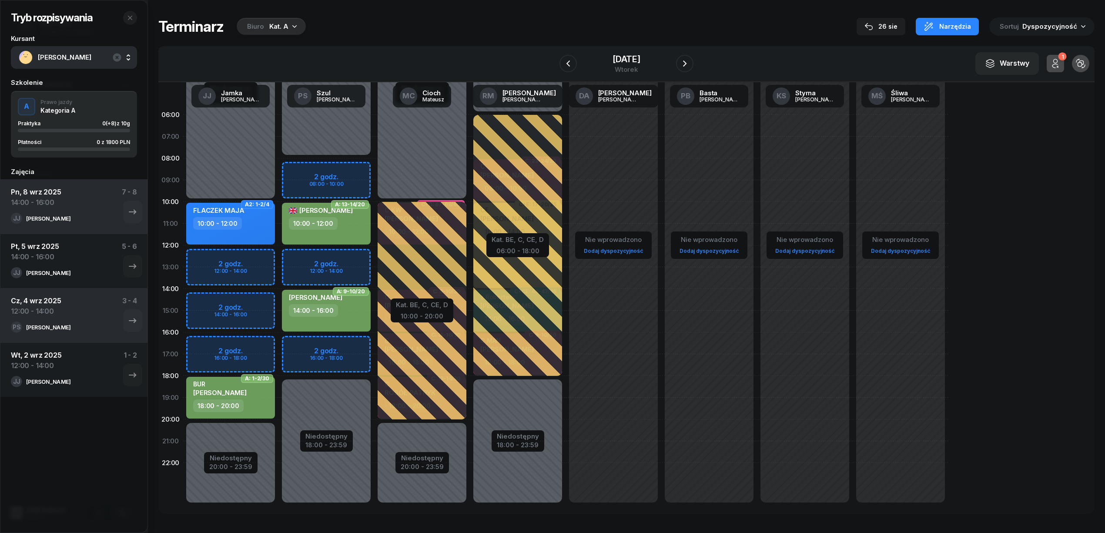
click at [374, 255] on div "Niedostępny 00:00 - 08:00 Niedostępny 18:00 - 23:59 2 godz. 08:00 - 10:00 2 god…" at bounding box center [422, 310] width 96 height 413
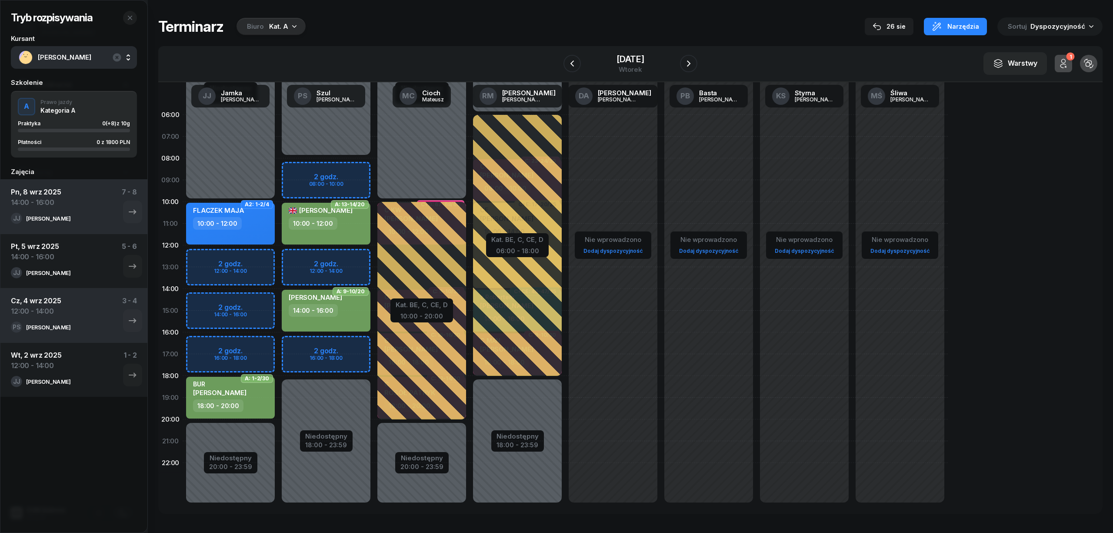
select select "12"
select select "14"
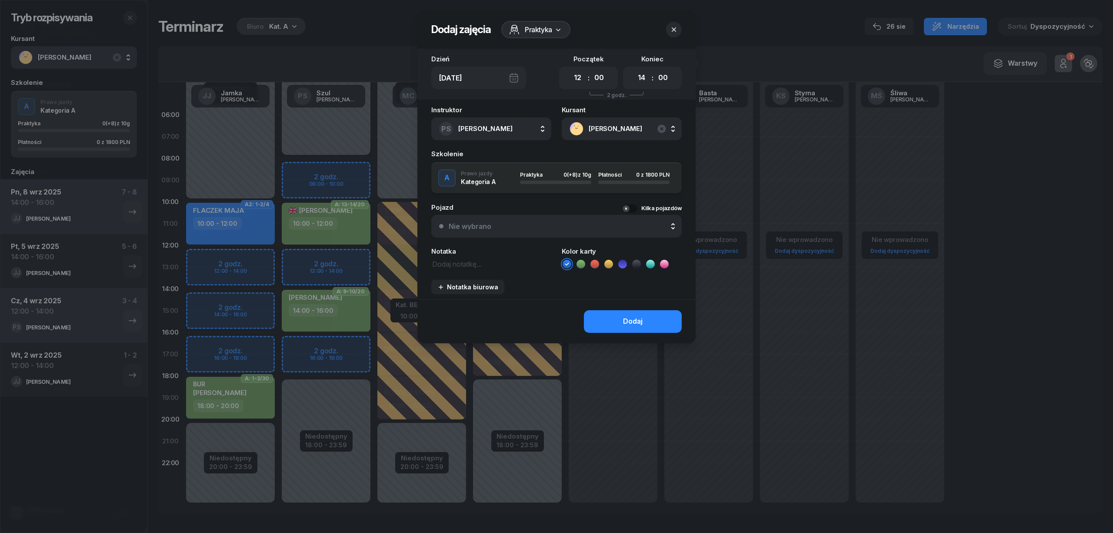
click at [585, 265] on icon at bounding box center [581, 264] width 9 height 9
click at [606, 317] on button "Dodaj" at bounding box center [633, 321] width 98 height 23
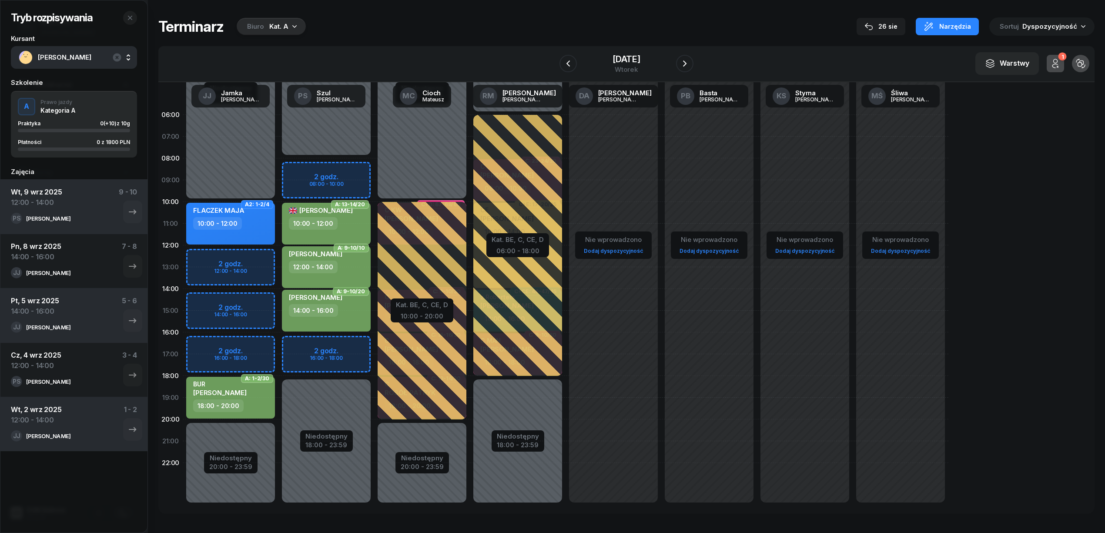
click at [67, 58] on span "[PERSON_NAME]" at bounding box center [83, 57] width 91 height 11
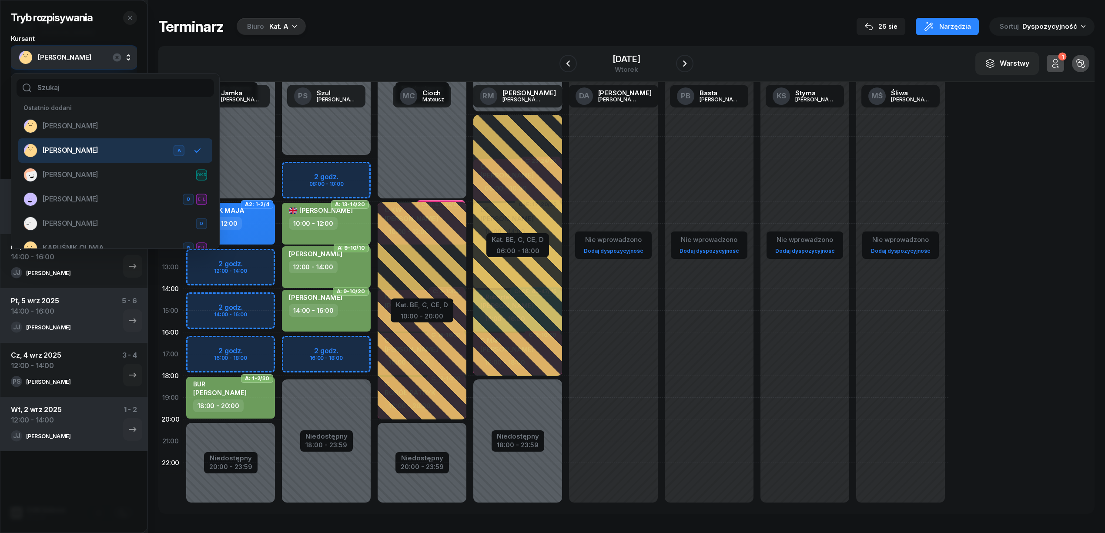
click at [93, 152] on span "[PERSON_NAME]" at bounding box center [71, 150] width 56 height 11
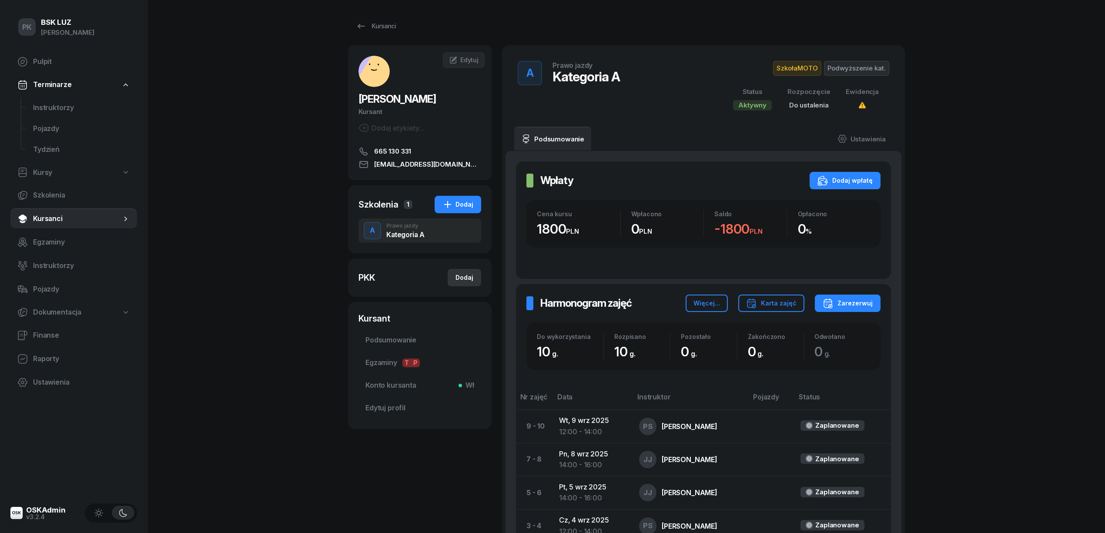
click at [462, 274] on div "Dodaj" at bounding box center [464, 277] width 18 height 10
select select
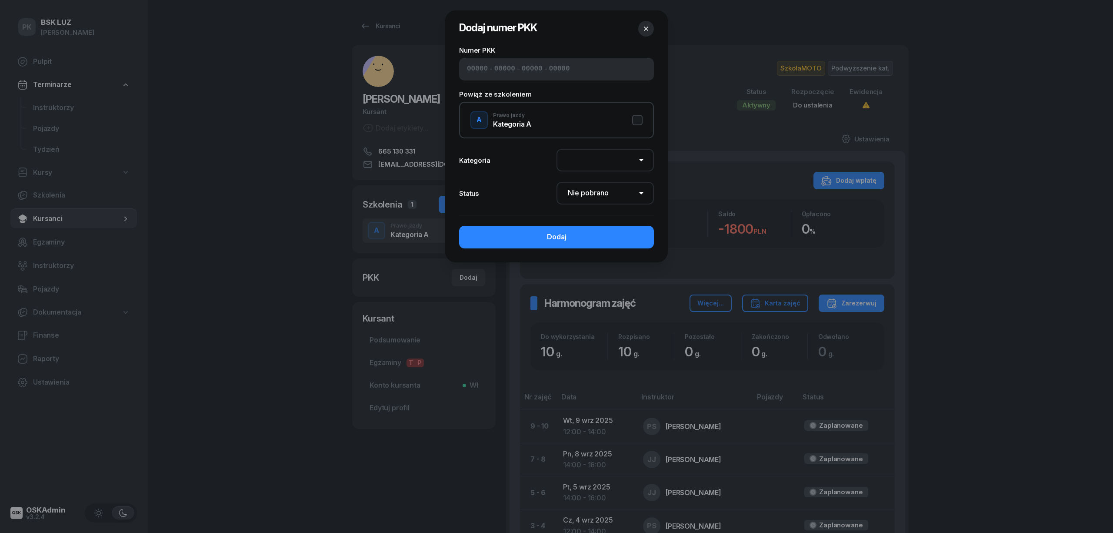
click at [549, 64] on input at bounding box center [559, 69] width 21 height 11
click at [495, 69] on input at bounding box center [505, 69] width 21 height 11
type input "02280"
type input "96303"
type input "08563"
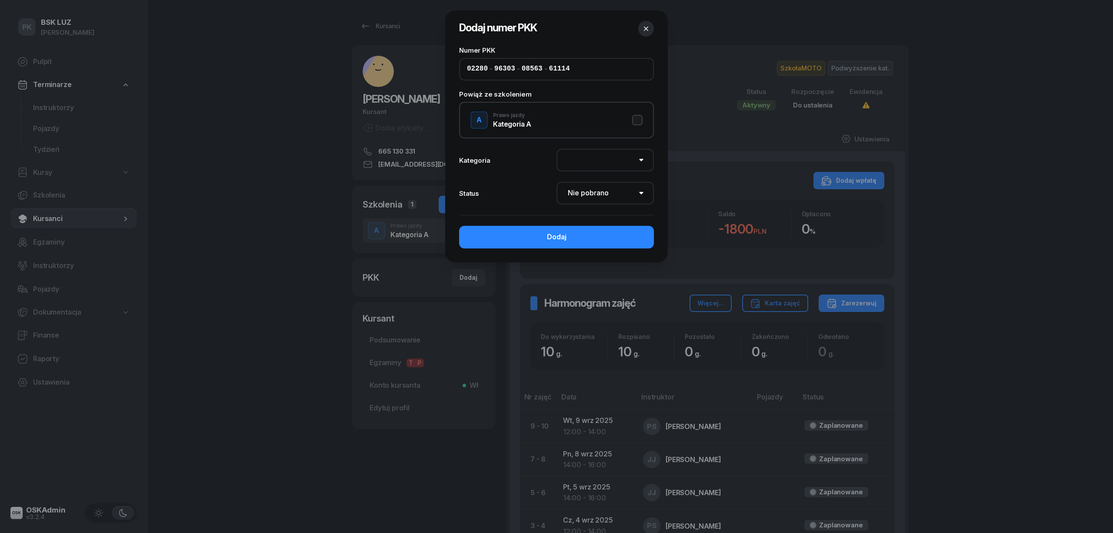
type input "61114"
click at [633, 121] on button "A Prawo jazdy Kategoria A" at bounding box center [557, 119] width 172 height 17
select select "A"
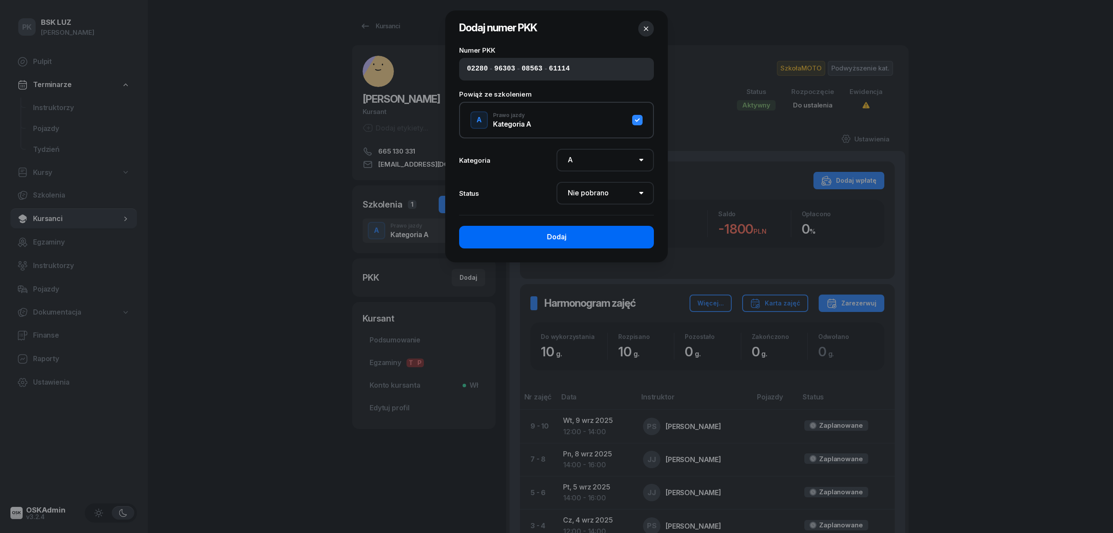
click at [599, 239] on button "Dodaj" at bounding box center [556, 237] width 195 height 23
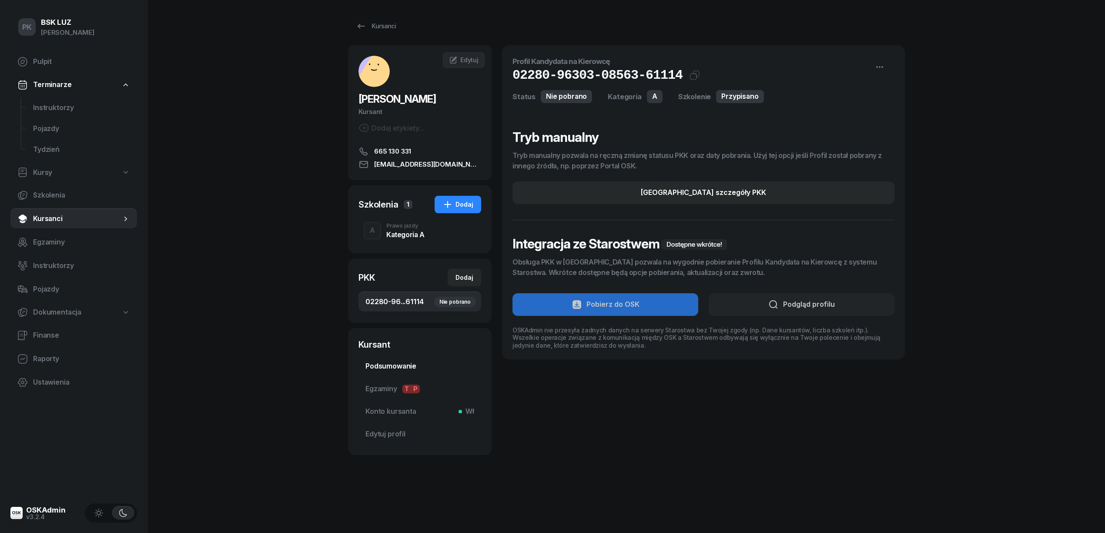
click at [402, 364] on span "Podsumowanie" at bounding box center [419, 366] width 109 height 11
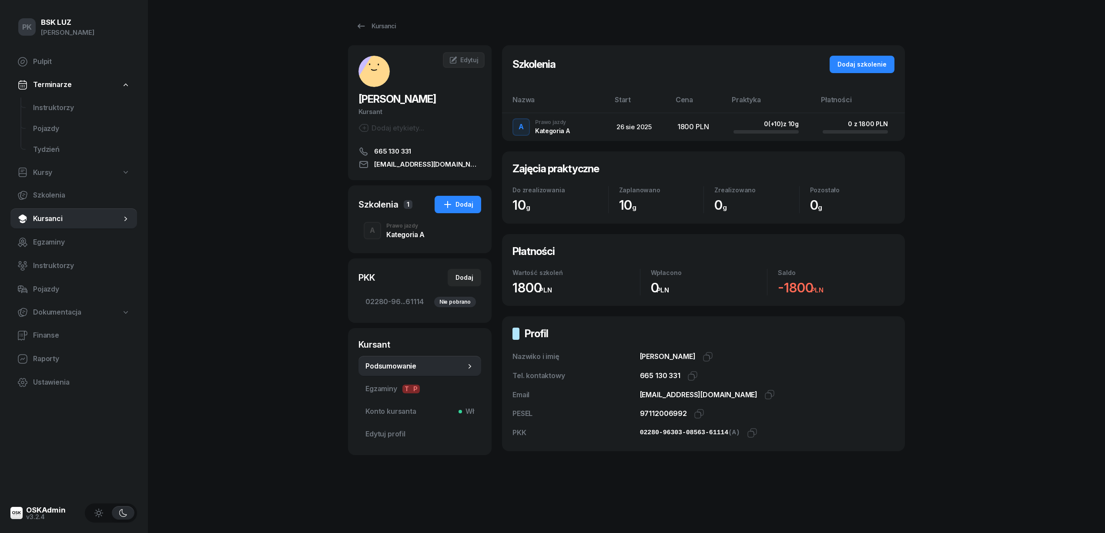
click at [392, 232] on div "Kategoria A" at bounding box center [405, 234] width 38 height 7
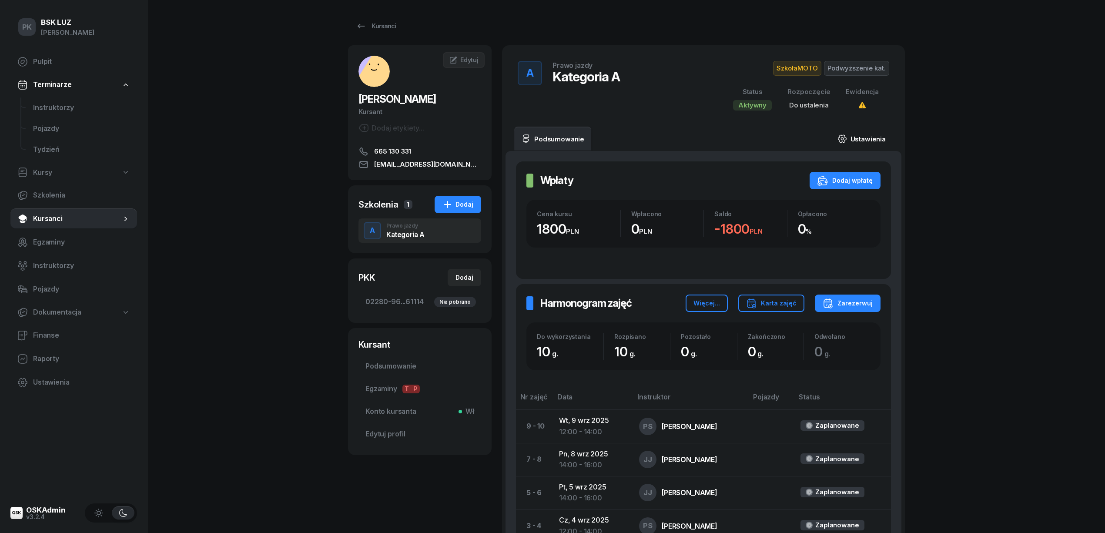
click at [860, 136] on link "Ustawienia" at bounding box center [861, 139] width 62 height 24
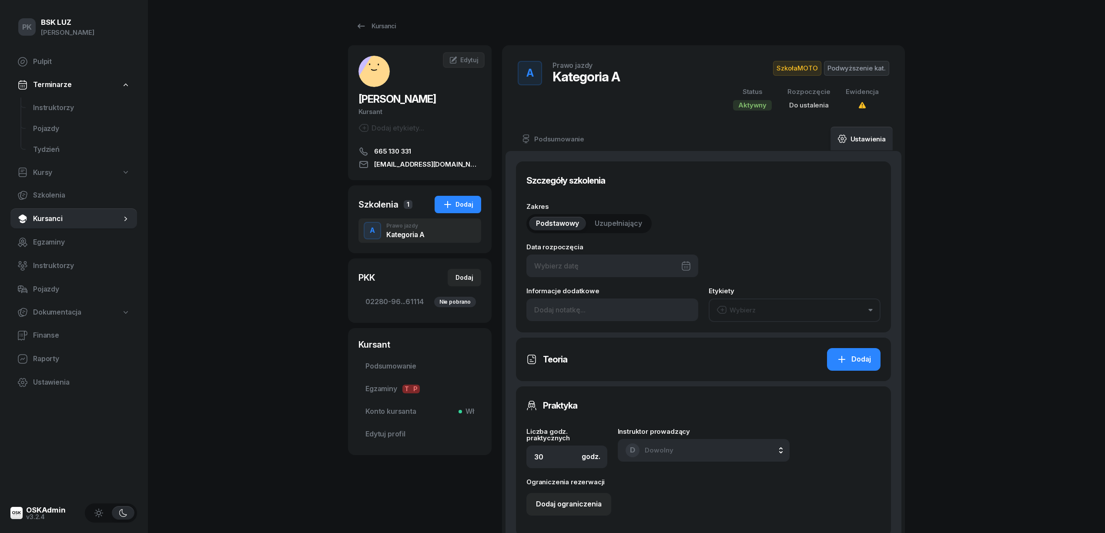
type input "10"
type input "02280"
type input "96303"
type input "08563"
type input "61114"
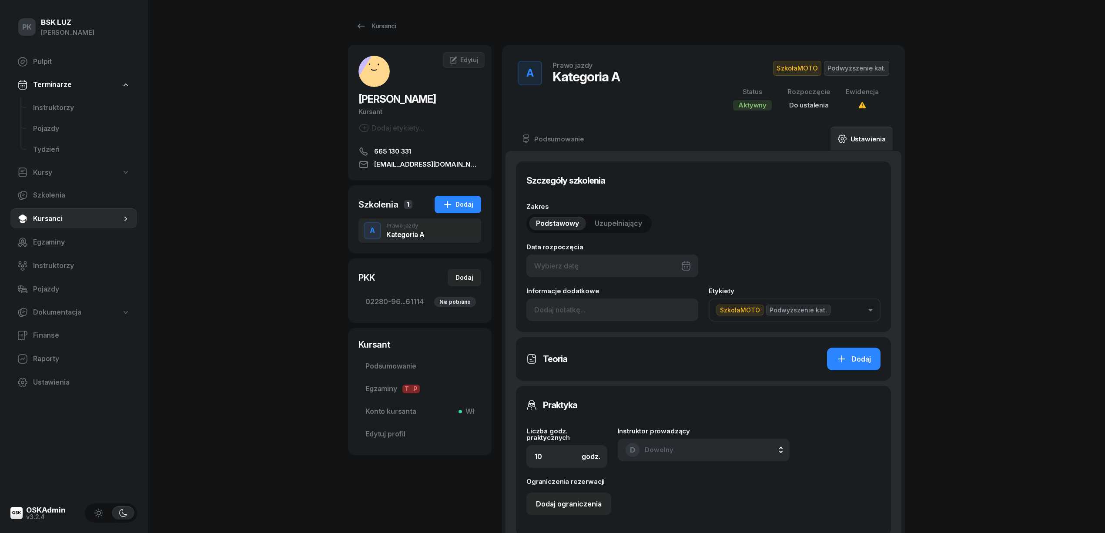
click at [586, 264] on div at bounding box center [612, 265] width 172 height 23
click at [684, 294] on icon "button" at bounding box center [683, 295] width 9 height 9
click at [606, 332] on div "2" at bounding box center [602, 332] width 14 height 14
type input "02/09/2025"
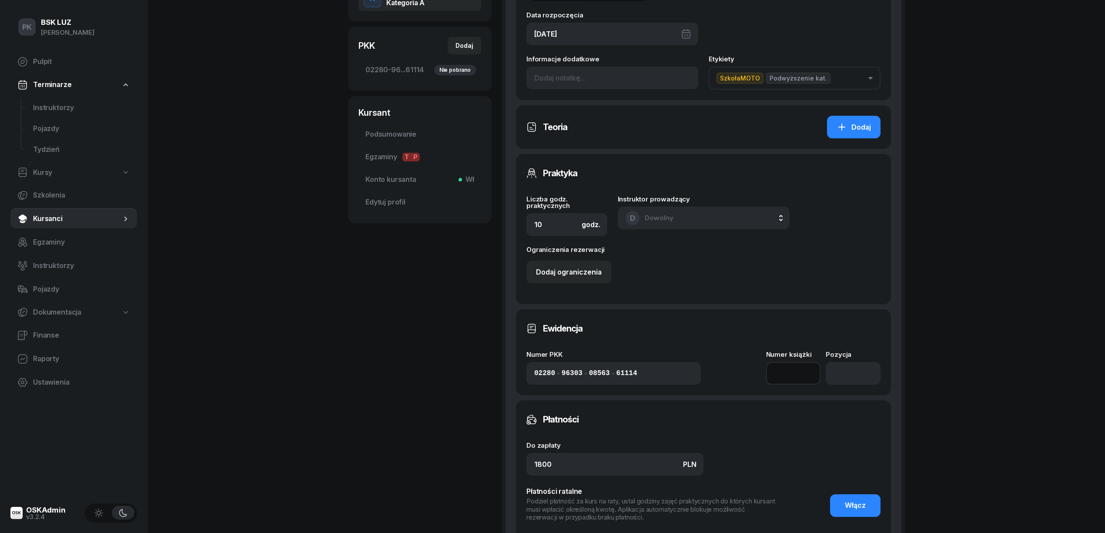
click at [787, 373] on input at bounding box center [793, 373] width 55 height 23
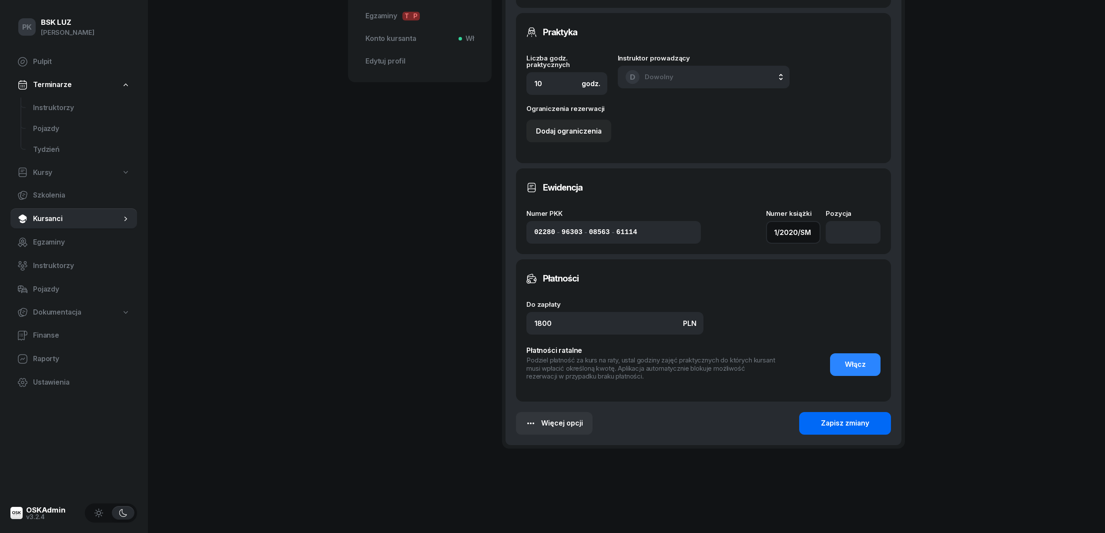
type input "1/2020/SM"
click at [858, 422] on div "Zapisz zmiany" at bounding box center [845, 423] width 48 height 11
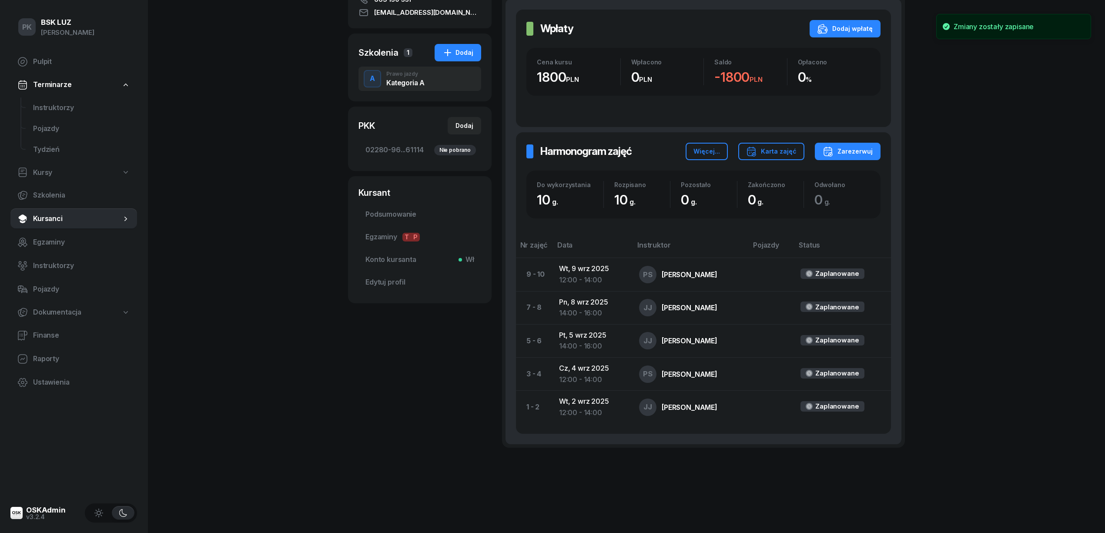
scroll to position [0, 0]
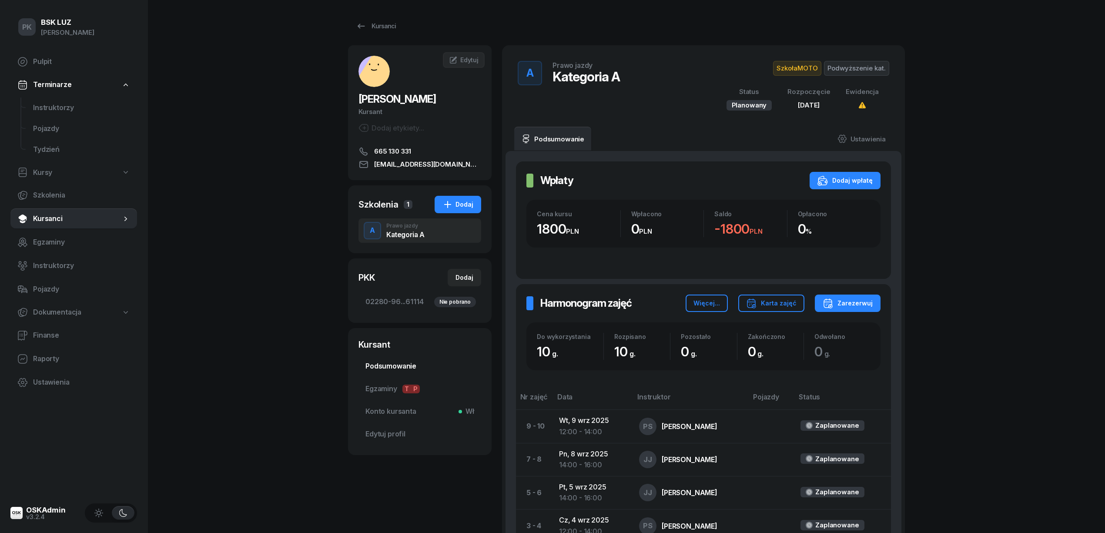
click at [400, 368] on span "Podsumowanie" at bounding box center [419, 366] width 109 height 11
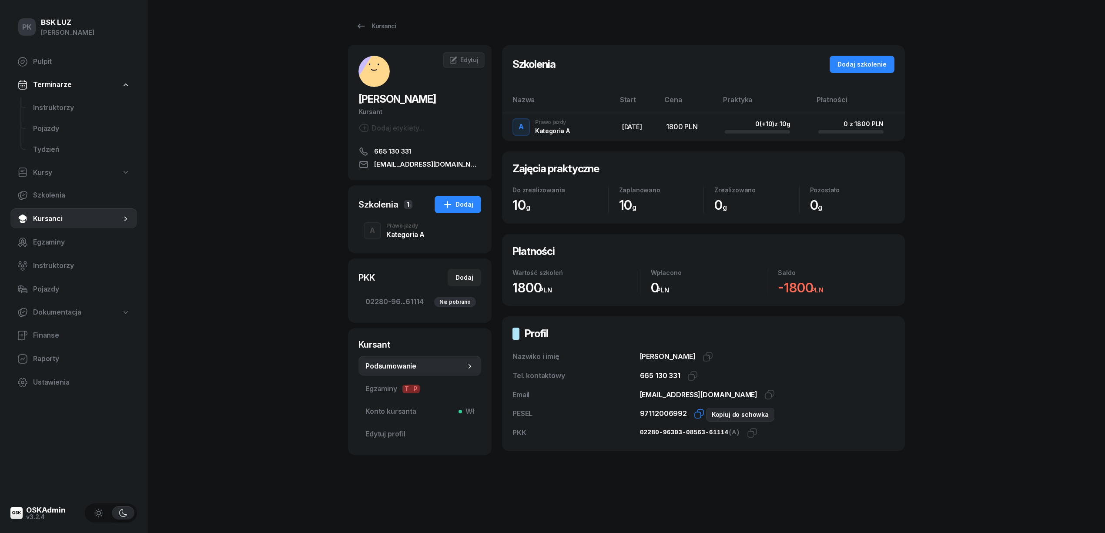
click at [698, 414] on icon "button" at bounding box center [700, 412] width 6 height 6
click at [750, 435] on icon "button" at bounding box center [753, 431] width 6 height 6
drag, startPoint x: 395, startPoint y: 232, endPoint x: 404, endPoint y: 230, distance: 8.7
click at [395, 232] on div "Kategoria A" at bounding box center [405, 234] width 38 height 7
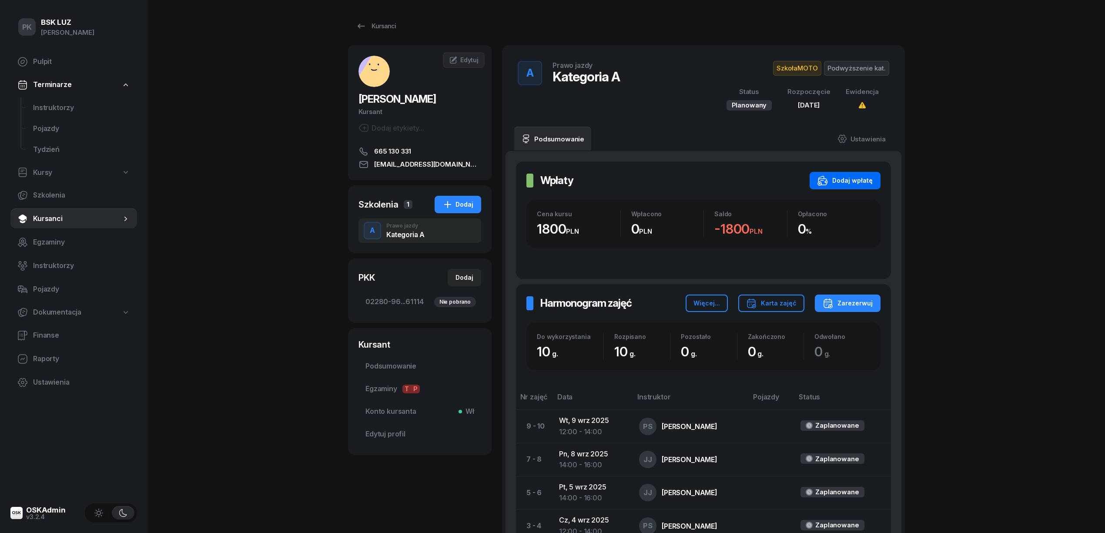
click at [861, 181] on div "Dodaj wpłatę" at bounding box center [844, 180] width 55 height 10
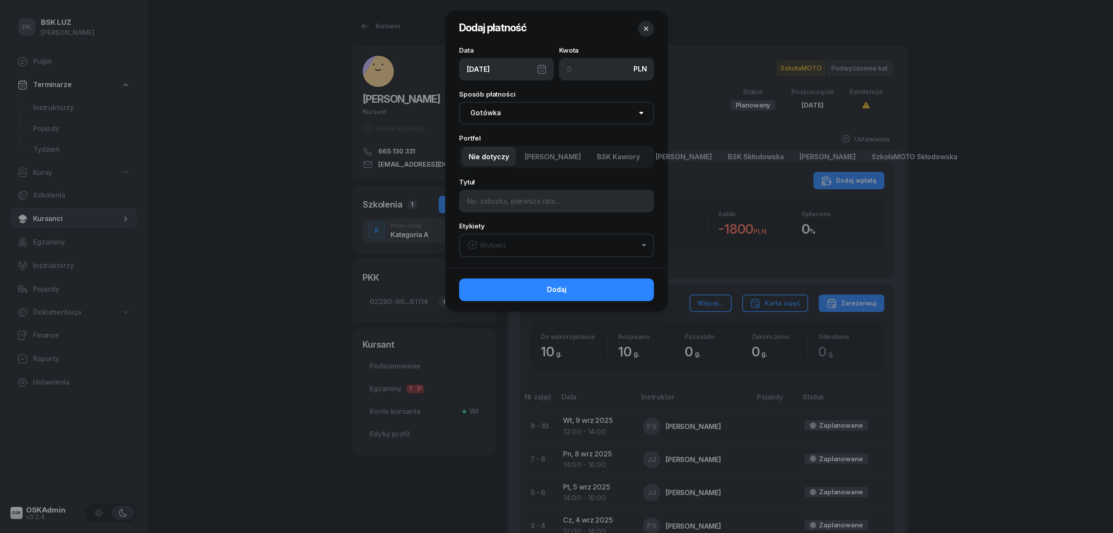
click at [843, 158] on span "SzkołaMOTO Kawiory" at bounding box center [828, 156] width 57 height 11
click at [545, 199] on input at bounding box center [556, 201] width 195 height 23
type input "1"
click at [559, 241] on button "Wybierz" at bounding box center [556, 245] width 195 height 23
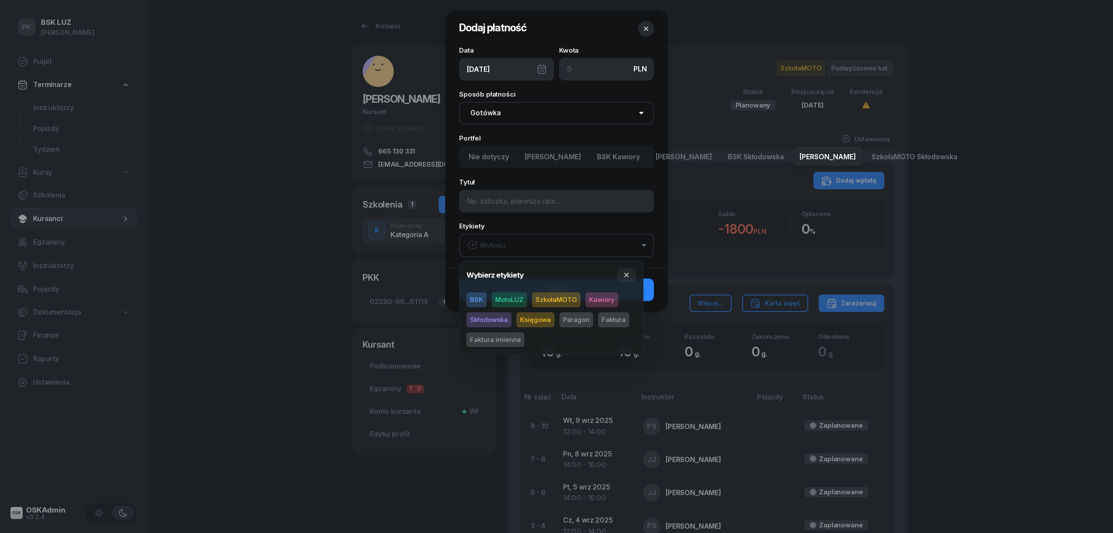
click at [559, 241] on button "Wybierz" at bounding box center [556, 245] width 195 height 23
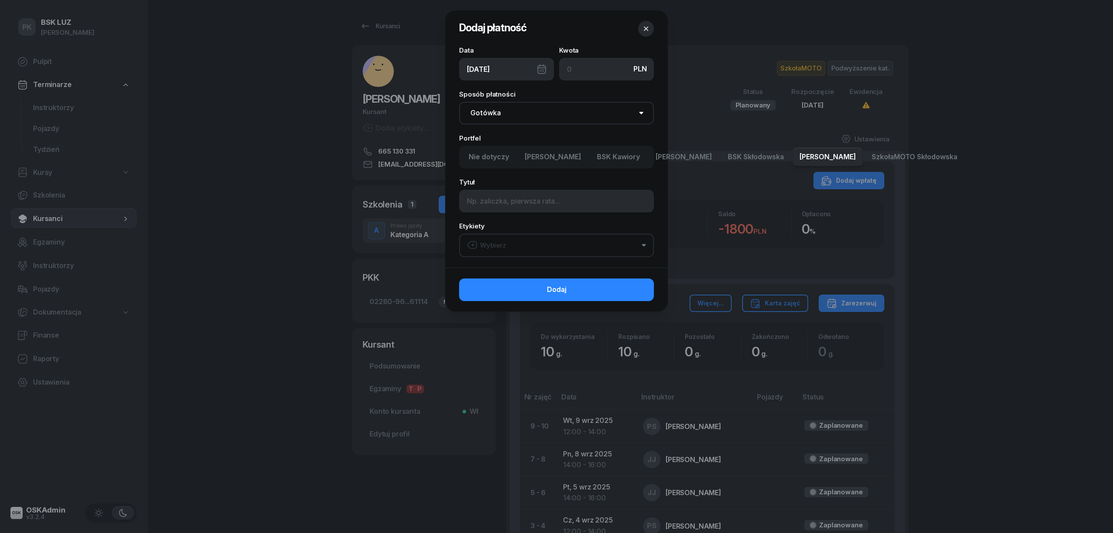
click at [559, 241] on button "Wybierz" at bounding box center [556, 245] width 195 height 23
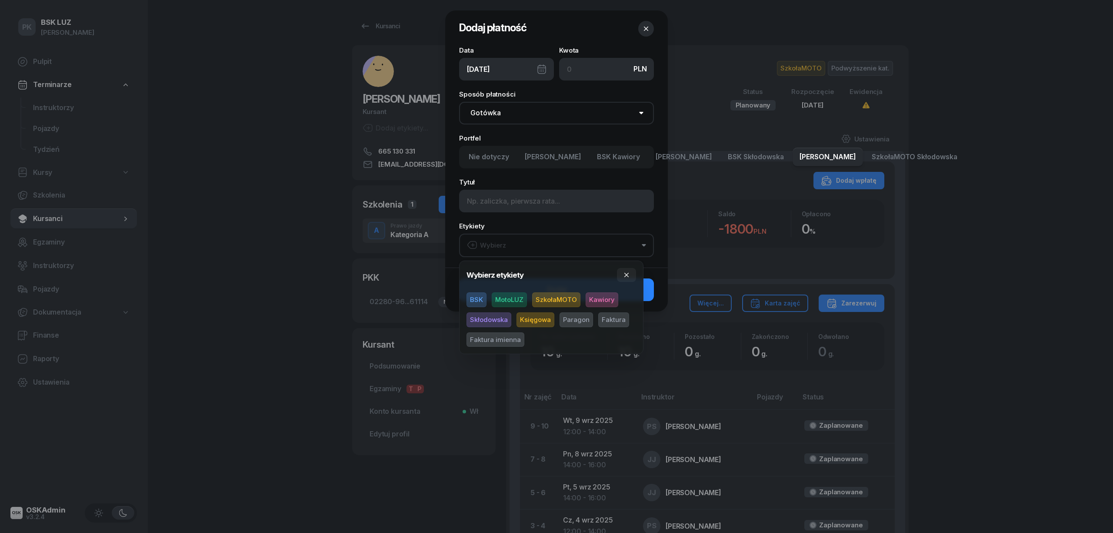
click at [567, 300] on span "SzkołaMOTO" at bounding box center [556, 299] width 48 height 15
click at [592, 297] on span "Kawiory" at bounding box center [602, 299] width 33 height 15
click at [573, 315] on span "Paragon" at bounding box center [576, 319] width 33 height 15
click at [573, 74] on input at bounding box center [606, 69] width 95 height 23
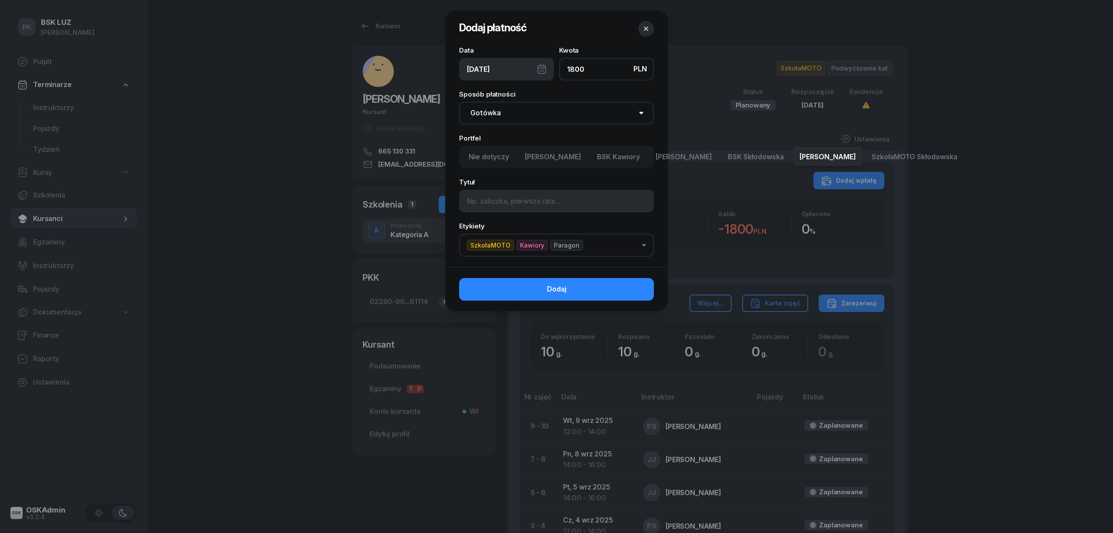
type input "1800"
click at [614, 287] on button "Dodaj" at bounding box center [556, 289] width 195 height 23
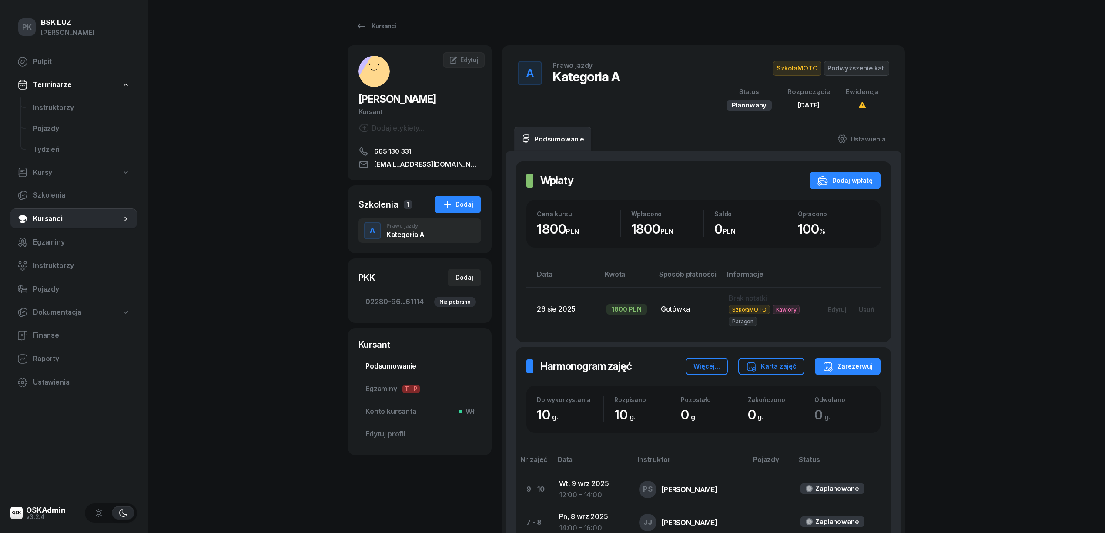
click at [402, 364] on span "Podsumowanie" at bounding box center [419, 366] width 109 height 11
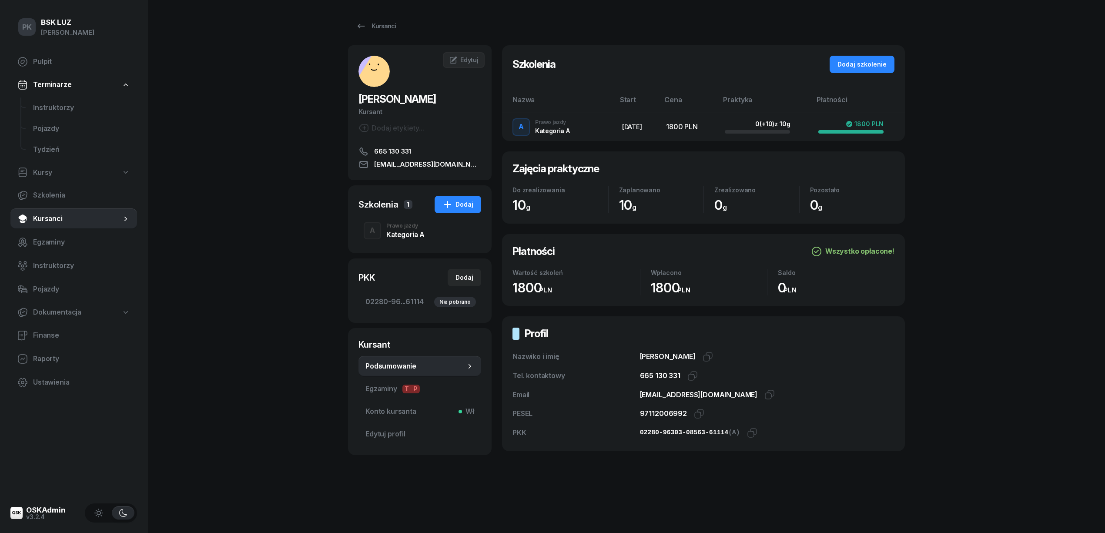
click at [409, 229] on div "Kategoria A" at bounding box center [405, 233] width 38 height 10
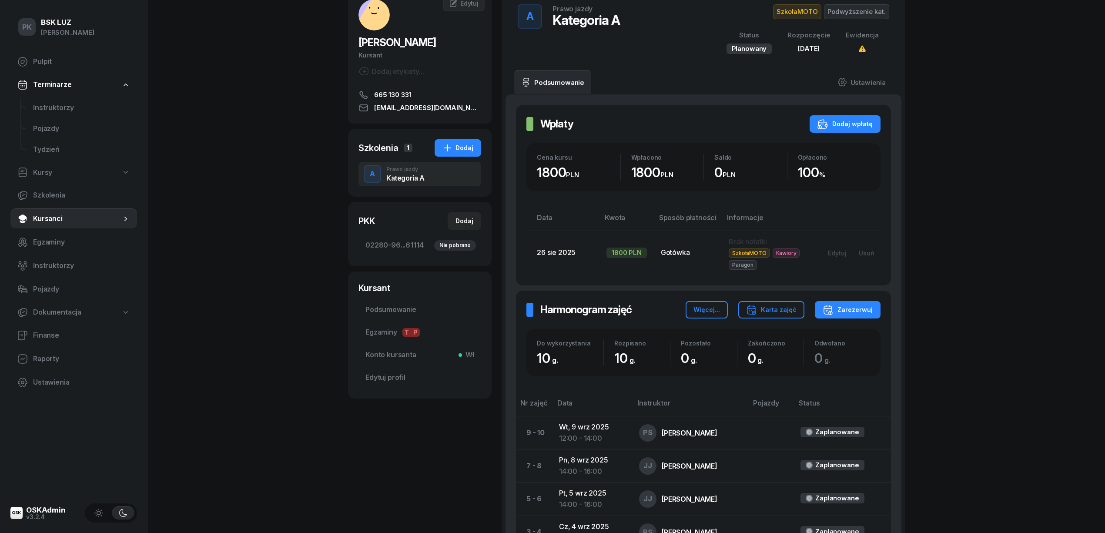
scroll to position [42, 0]
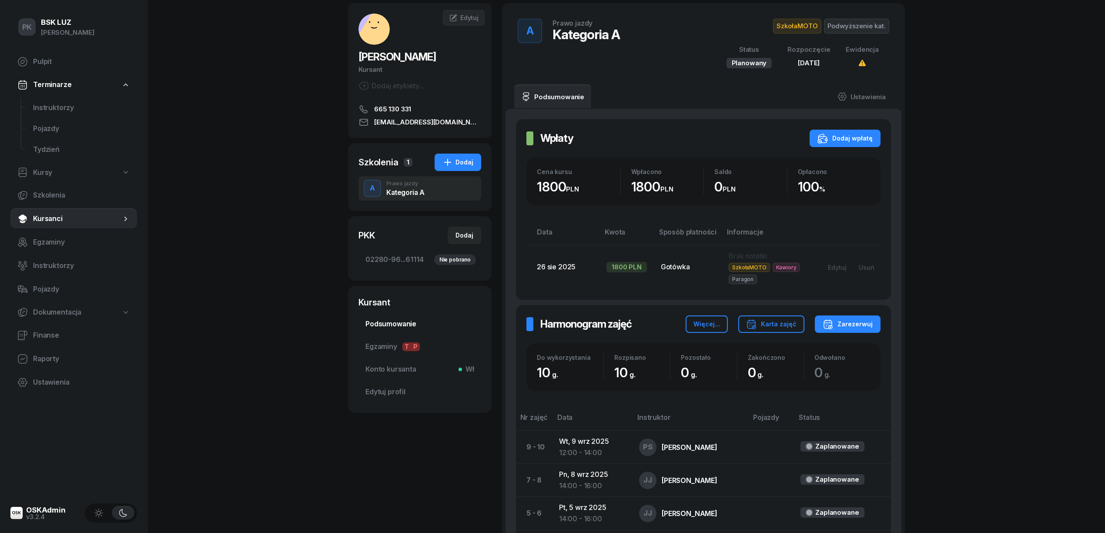
click at [387, 323] on span "Podsumowanie" at bounding box center [419, 323] width 109 height 11
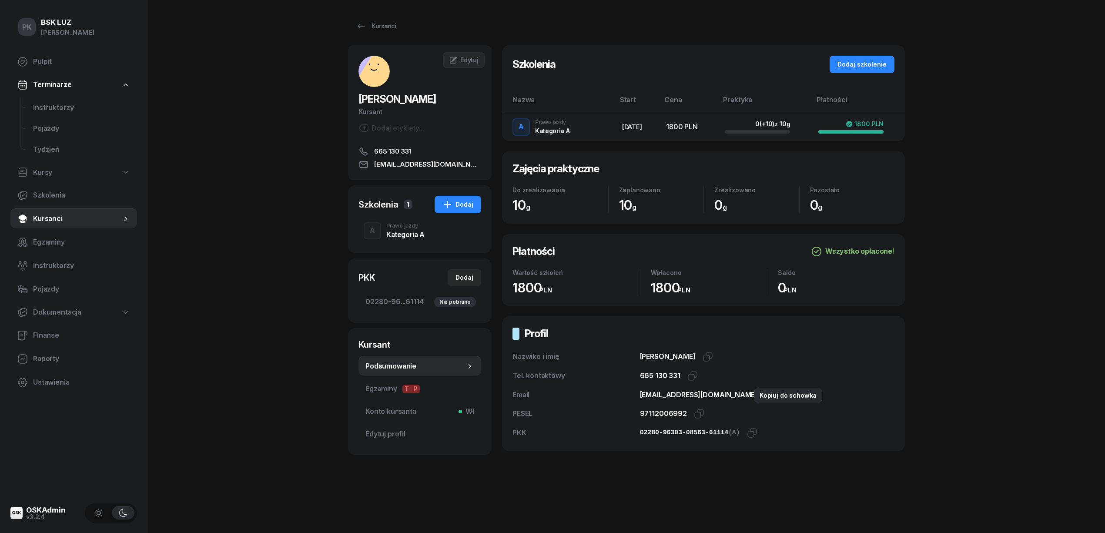
click at [768, 394] on icon "button" at bounding box center [771, 393] width 6 height 6
click at [395, 230] on div "Kategoria A" at bounding box center [405, 233] width 38 height 10
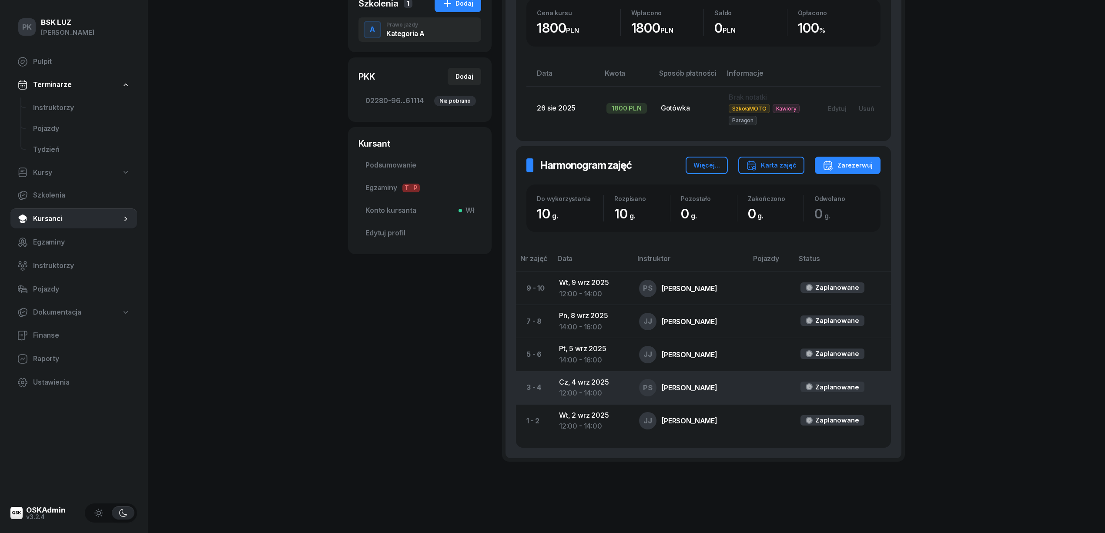
scroll to position [216, 0]
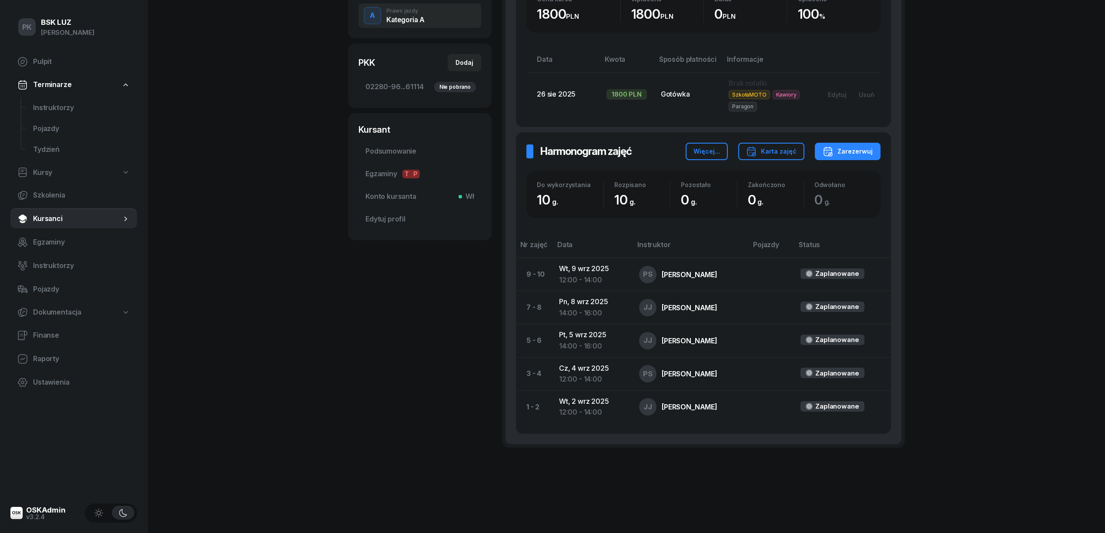
click at [394, 423] on div "GAWLIK PATRYK Kursant Dodaj etykiety... 665 130 331 patrykgawlik00@gmail.com PG…" at bounding box center [420, 151] width 144 height 643
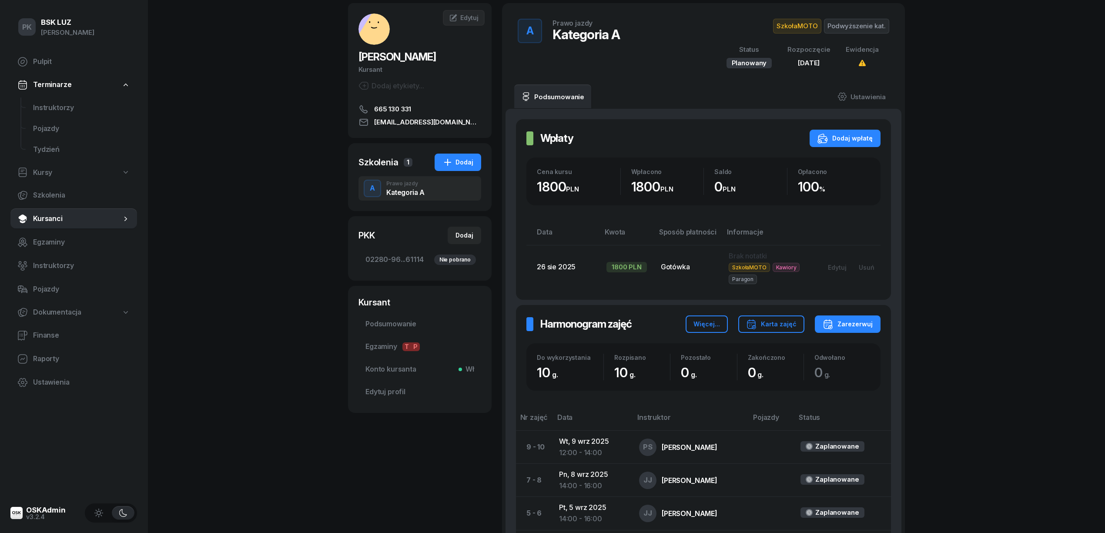
scroll to position [0, 0]
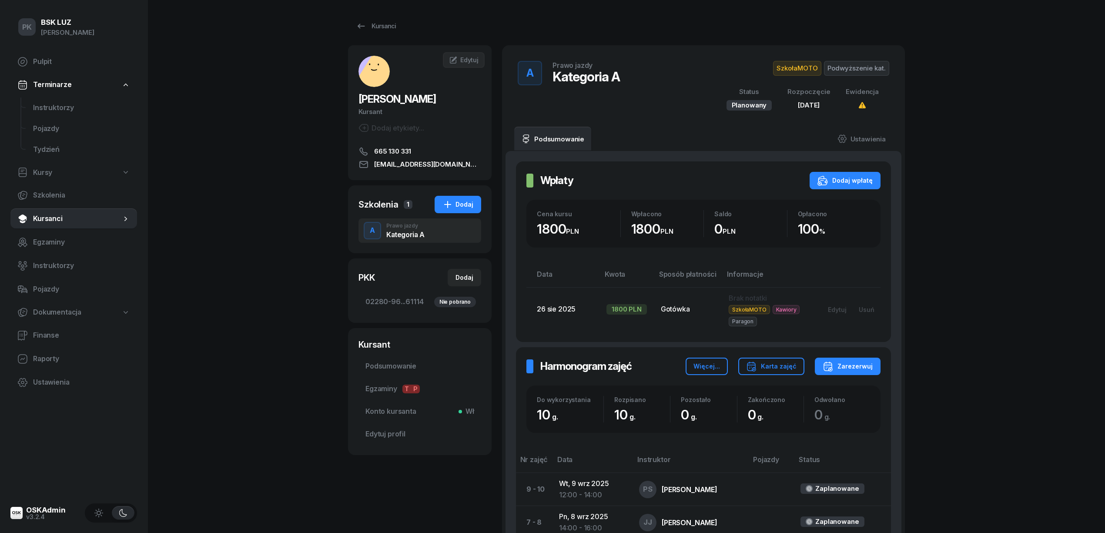
click at [244, 393] on div "PK BSK LUZ Piotr Klimek Pulpit Terminarze Instruktorzy Pojazdy Tydzień Kursy Sz…" at bounding box center [552, 374] width 1105 height 748
click at [310, 471] on div "PK BSK LUZ Piotr Klimek Pulpit Terminarze Instruktorzy Pojazdy Tydzień Kursy Sz…" at bounding box center [552, 374] width 1105 height 748
click at [378, 21] on div "Kursanci" at bounding box center [376, 26] width 40 height 10
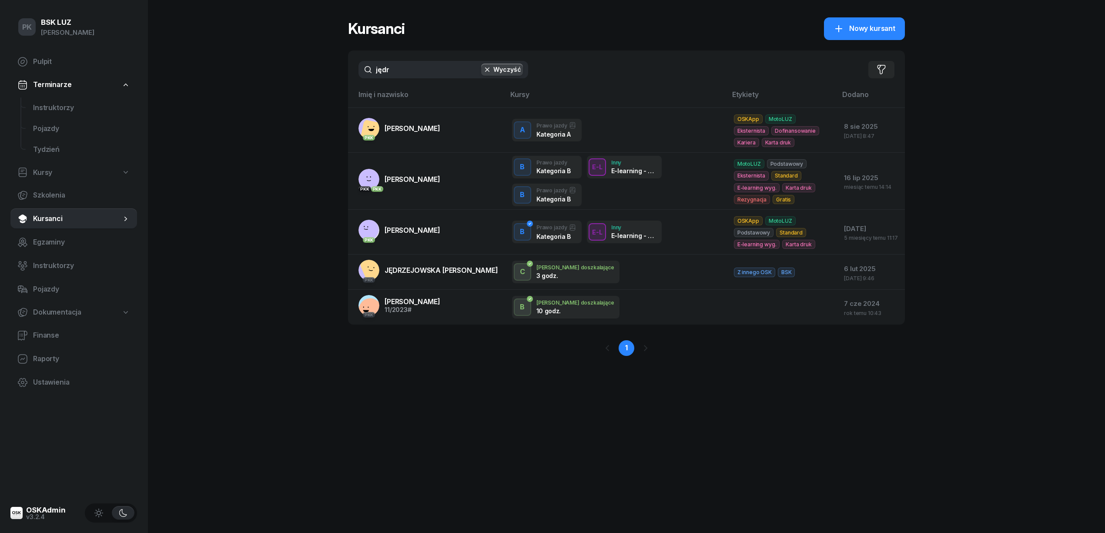
click at [321, 74] on div "PK BSK LUZ Piotr Klimek Pulpit Terminarze Instruktorzy Pojazdy Tydzień Kursy Sz…" at bounding box center [552, 266] width 1105 height 533
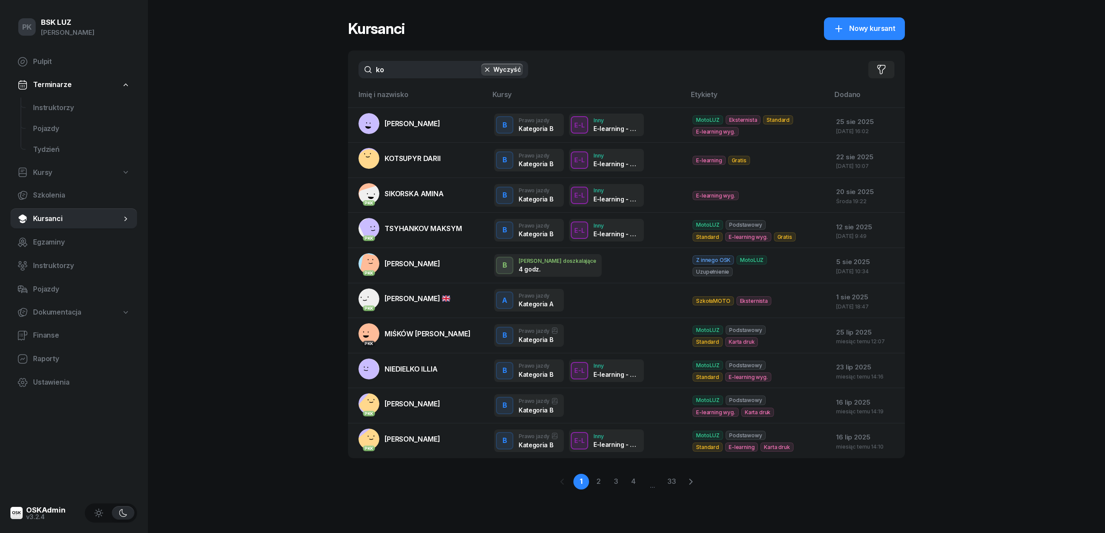
drag, startPoint x: 397, startPoint y: 77, endPoint x: 291, endPoint y: 73, distance: 106.2
click at [291, 73] on div "PK BSK LUZ Piotr Klimek Pulpit Terminarze Instruktorzy Pojazdy Tydzień Kursy Sz…" at bounding box center [552, 266] width 1105 height 533
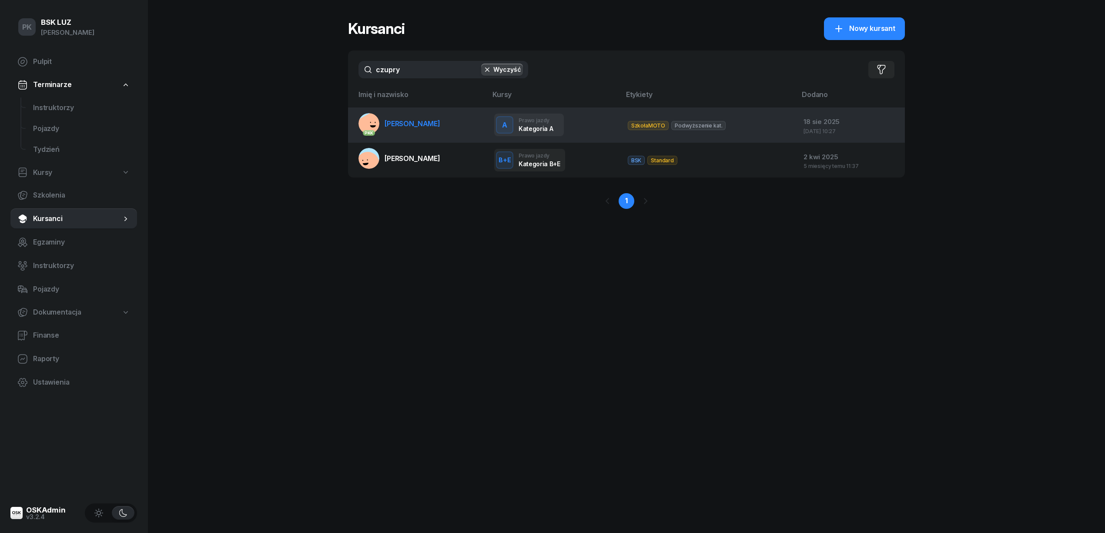
type input "czupry"
click at [435, 126] on span "[PERSON_NAME]" at bounding box center [412, 123] width 56 height 9
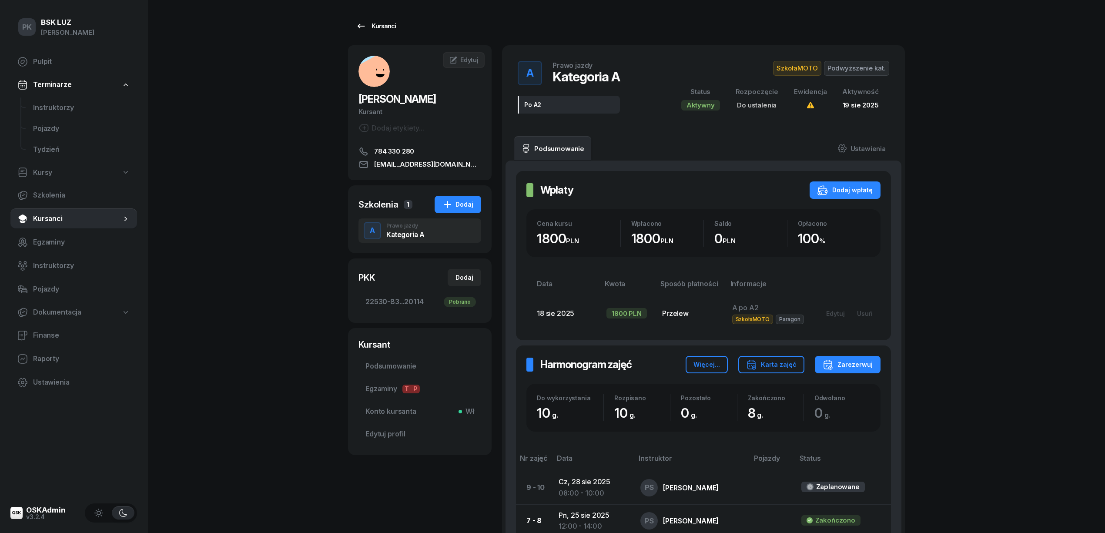
click at [383, 29] on div "Kursanci" at bounding box center [376, 26] width 40 height 10
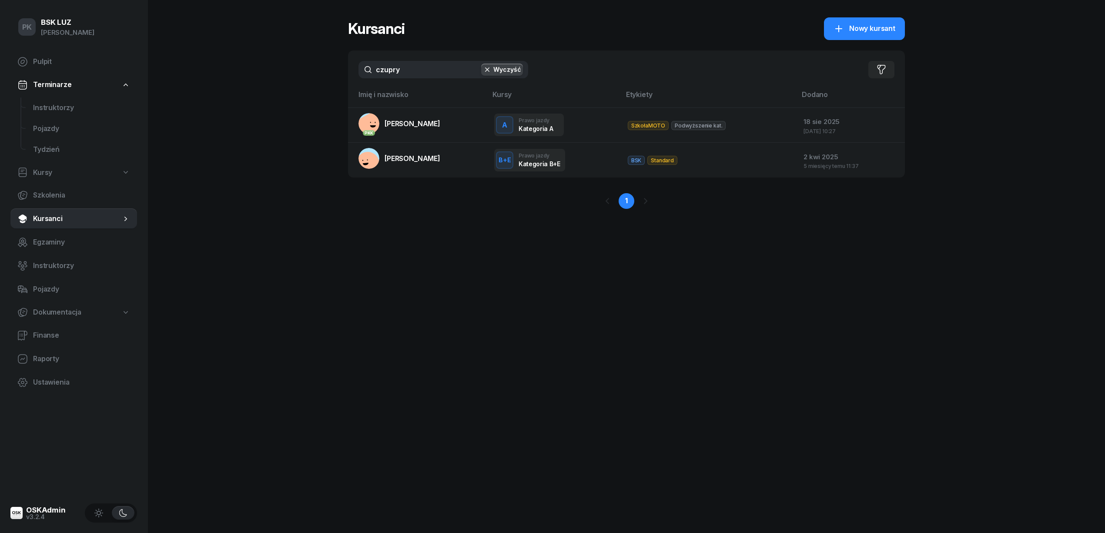
drag, startPoint x: 350, startPoint y: 63, endPoint x: 343, endPoint y: 65, distance: 7.2
click at [344, 64] on div "PK BSK LUZ Piotr Klimek Pulpit Terminarze Instruktorzy Pojazdy Tydzień Kursy Sz…" at bounding box center [552, 266] width 1105 height 533
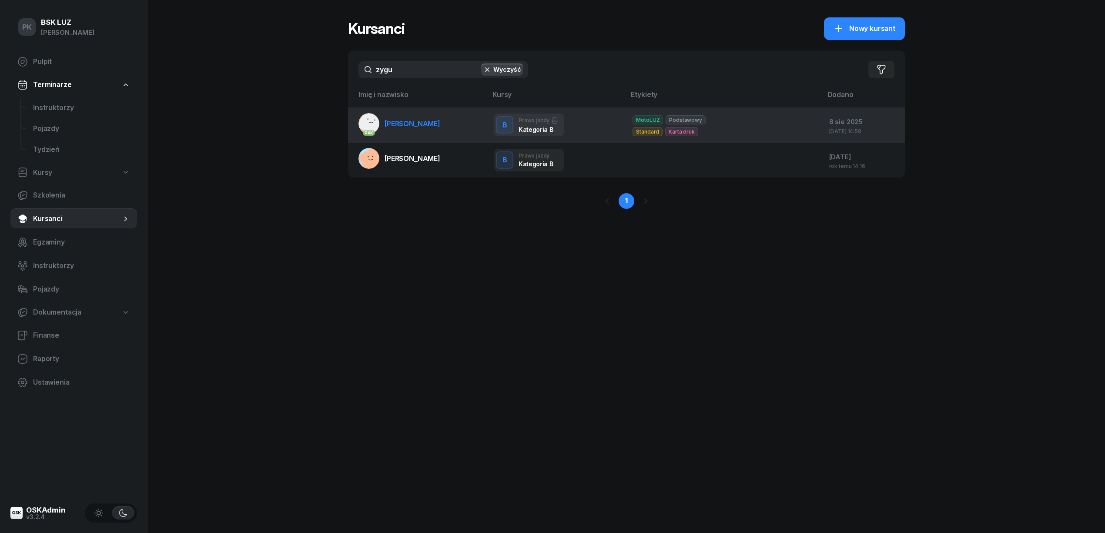
type input "zygu"
click at [435, 125] on span "[PERSON_NAME]" at bounding box center [412, 123] width 56 height 9
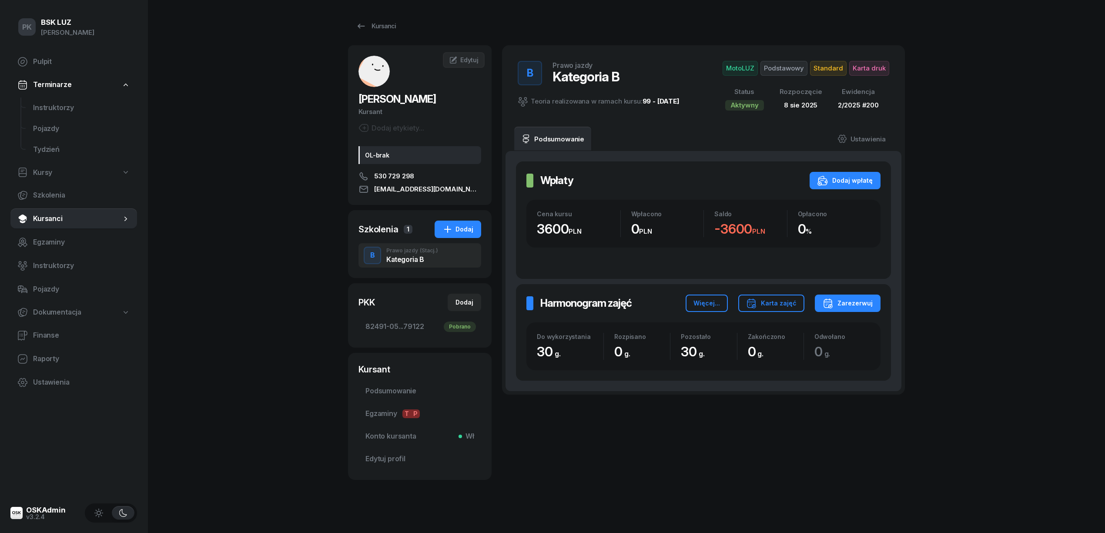
click at [372, 9] on div "Kursanci ZYGUŁA ZUZANNA Kursant Dodaj etykiety... OL-brak 530 729 298 zygulanka…" at bounding box center [626, 248] width 557 height 497
click at [368, 20] on link "Kursanci" at bounding box center [376, 25] width 56 height 17
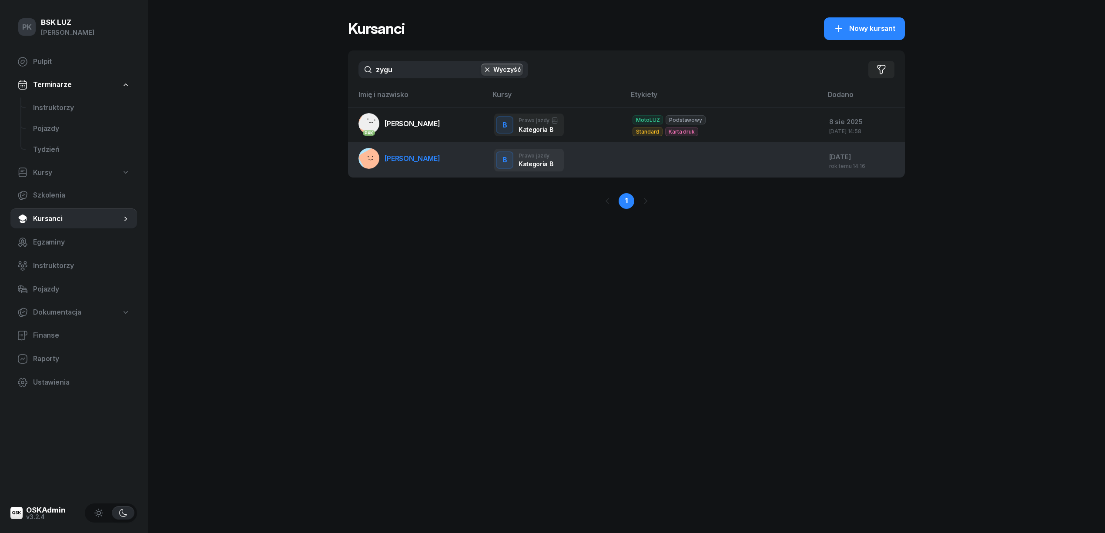
click at [411, 164] on link "ZYGUTA ZUZANNA" at bounding box center [399, 158] width 82 height 21
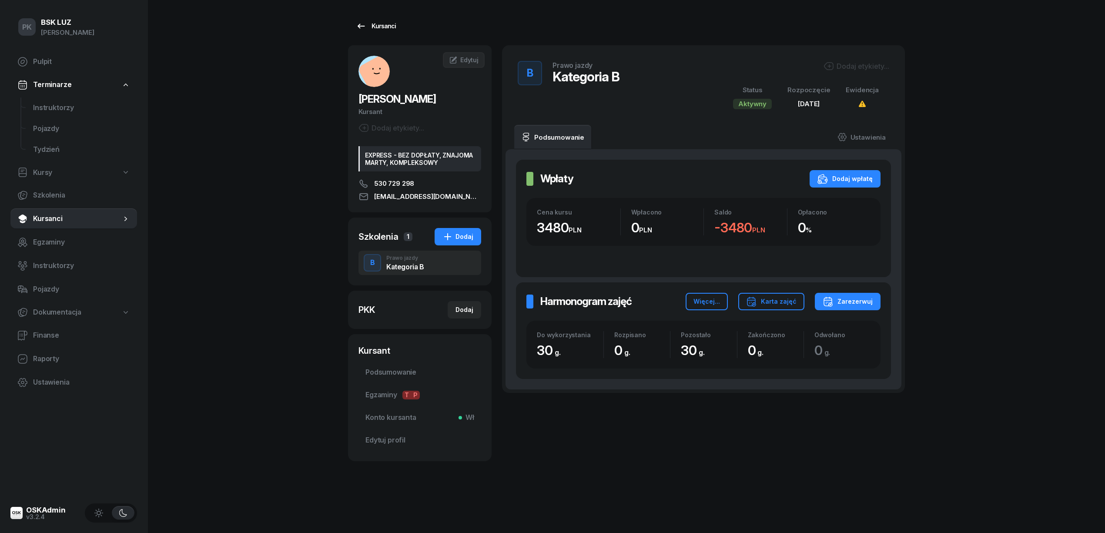
click at [392, 23] on div "Kursanci" at bounding box center [376, 26] width 40 height 10
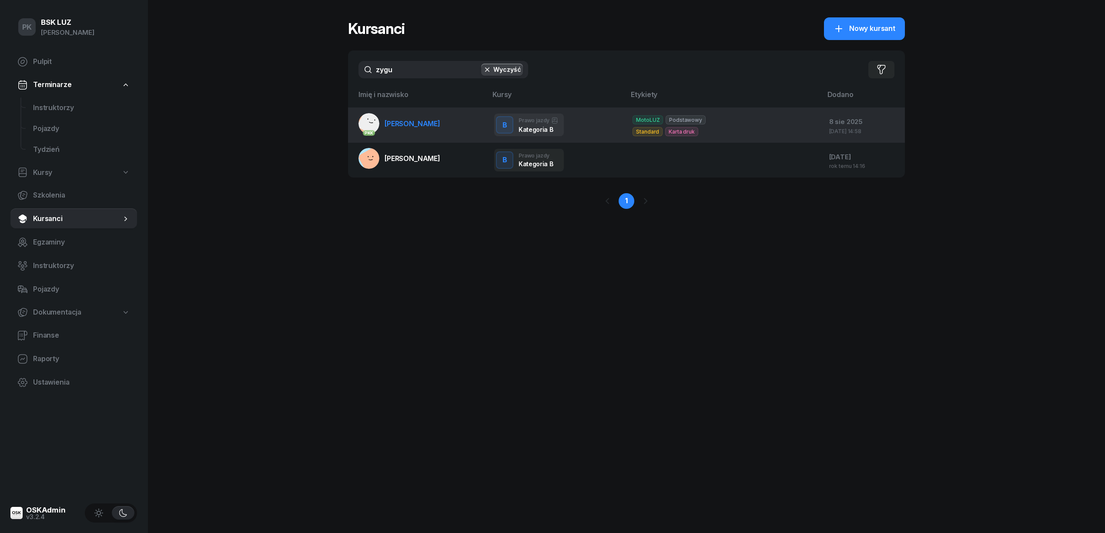
click at [430, 122] on span "[PERSON_NAME]" at bounding box center [412, 123] width 56 height 9
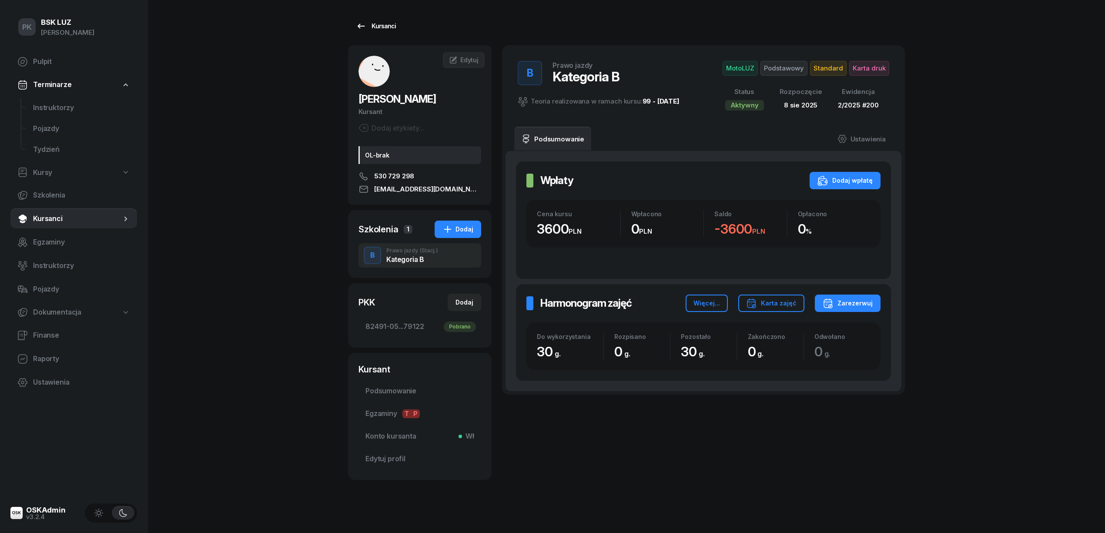
click at [388, 23] on div "Kursanci" at bounding box center [376, 26] width 40 height 10
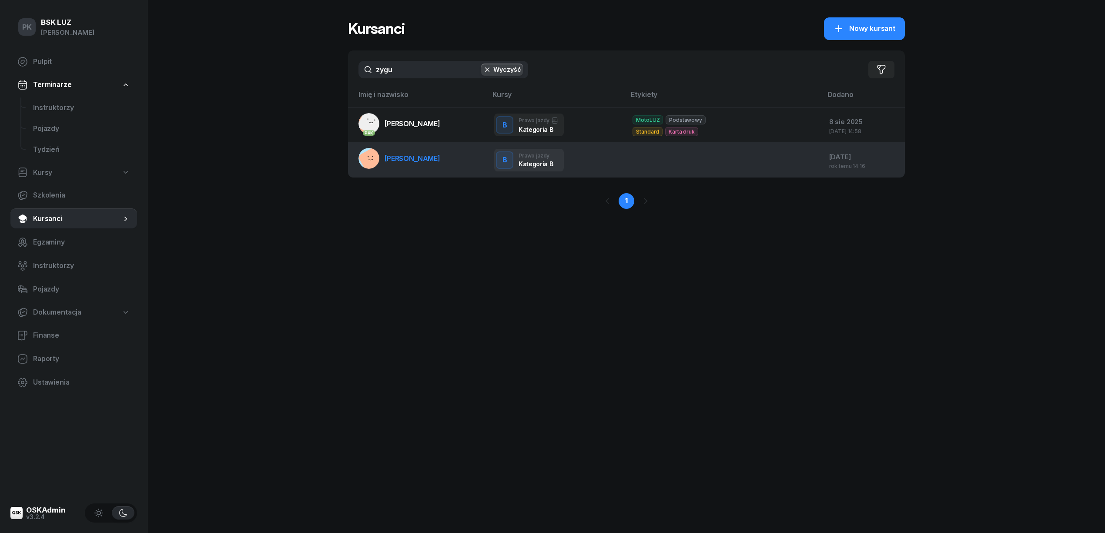
click at [451, 163] on td "ZYGUTA ZUZANNA" at bounding box center [417, 160] width 139 height 35
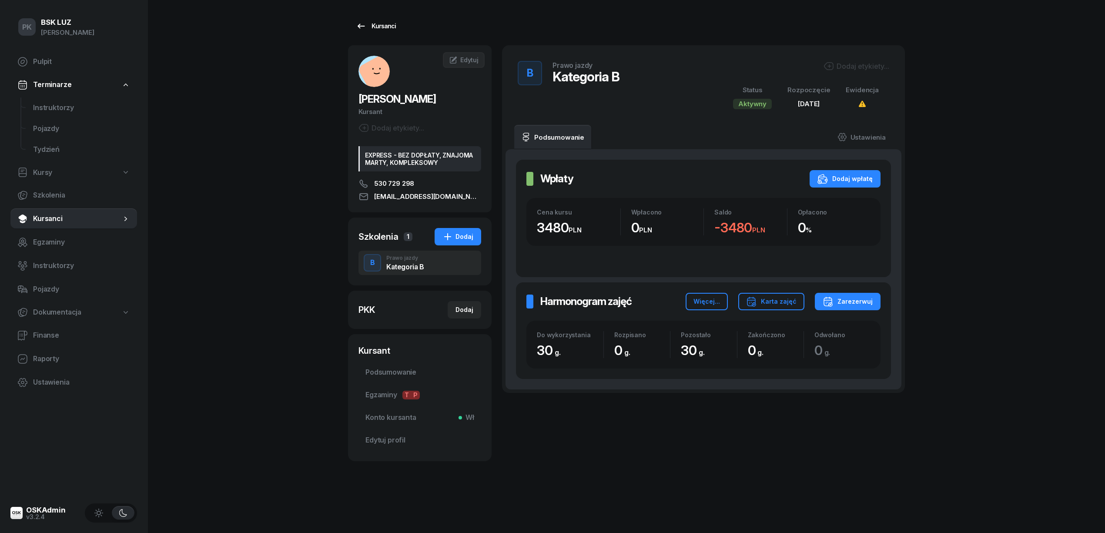
click at [384, 30] on div "Kursanci" at bounding box center [376, 26] width 40 height 10
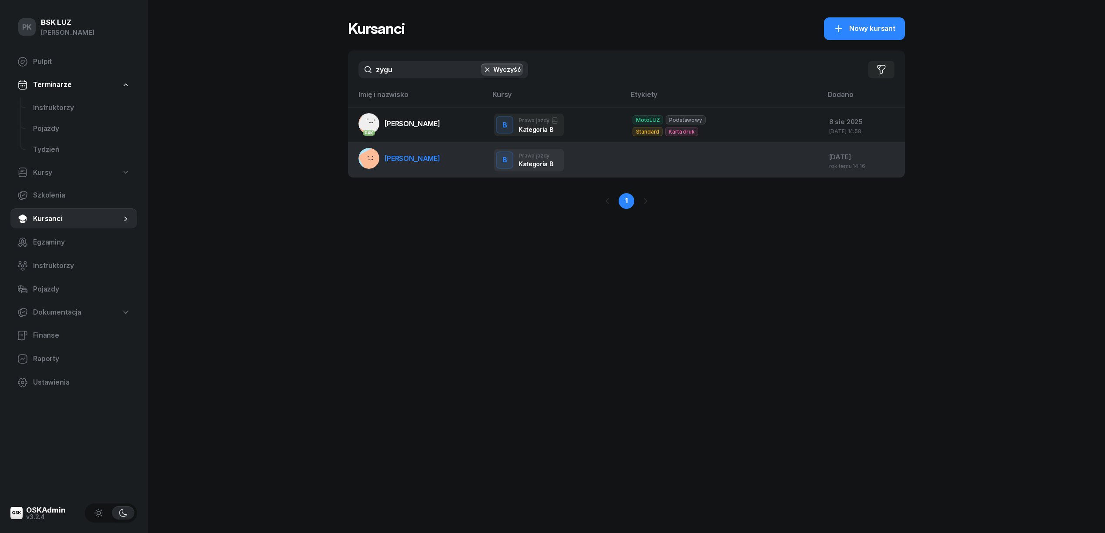
click at [465, 161] on td "ZYGUTA ZUZANNA" at bounding box center [417, 160] width 139 height 35
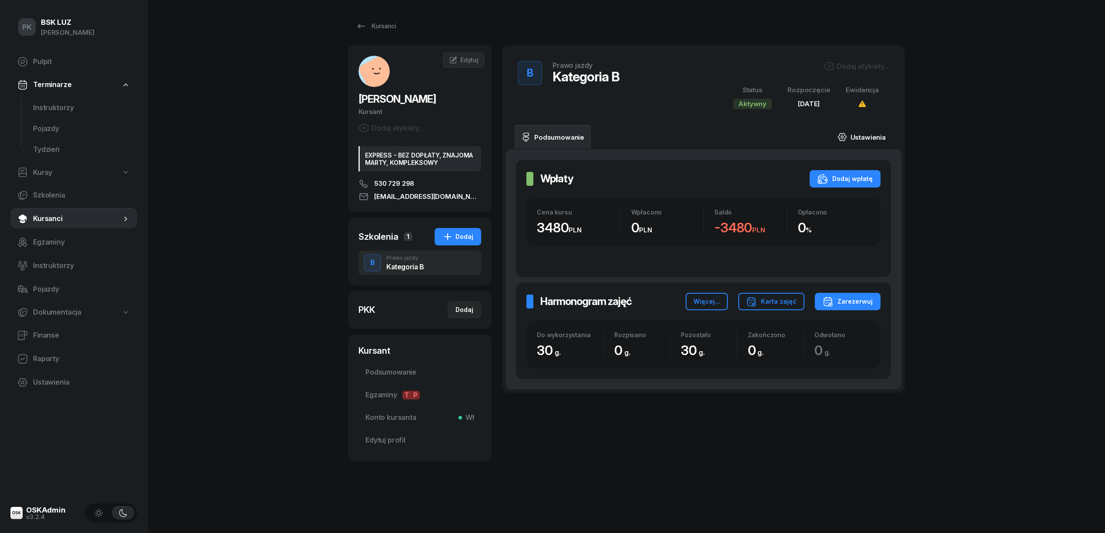
click at [862, 137] on link "Ustawienia" at bounding box center [861, 137] width 62 height 24
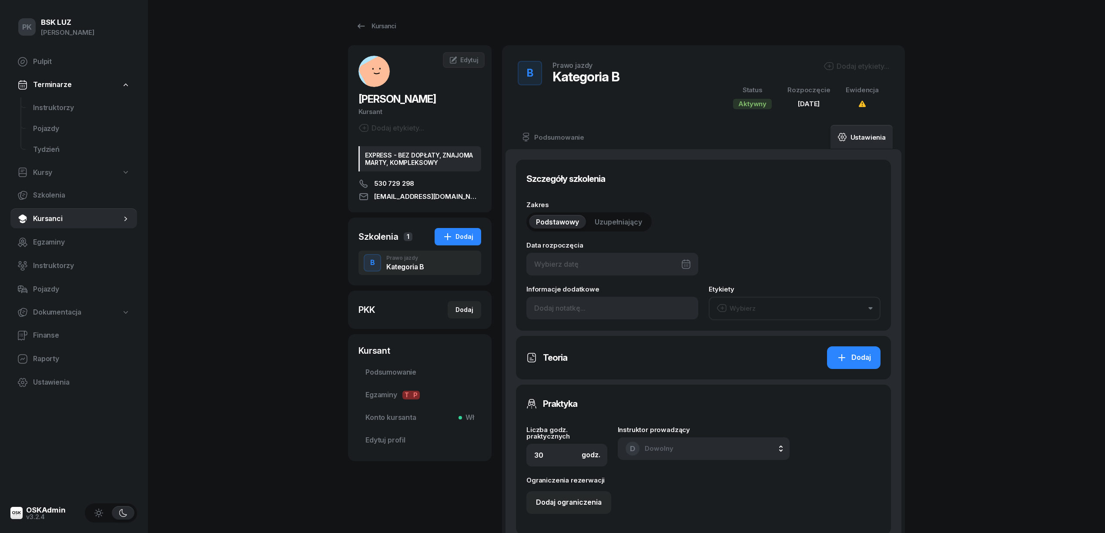
type input "10/07/2024"
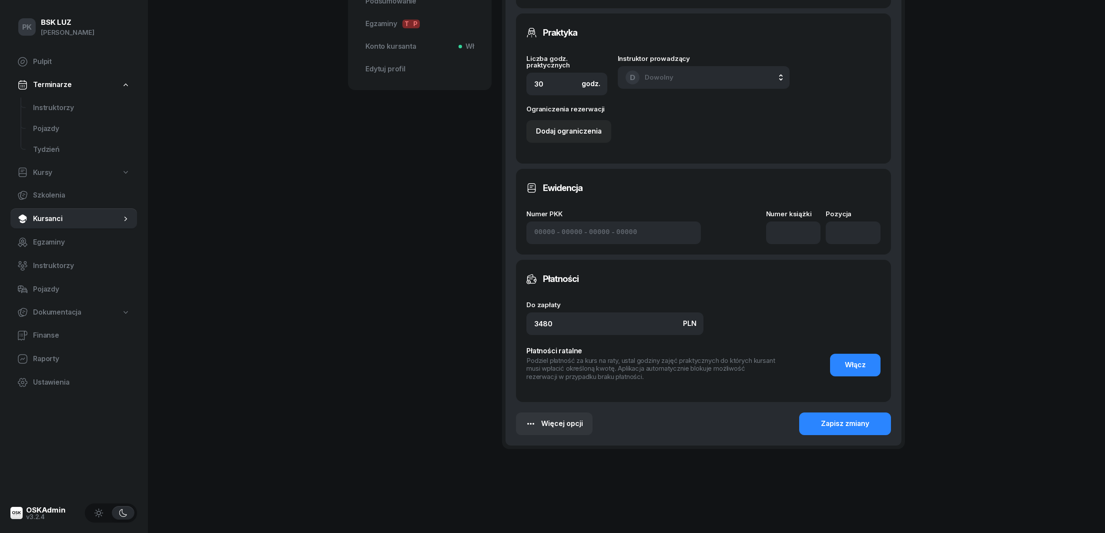
scroll to position [371, 0]
click at [582, 426] on button "Więcej opcji" at bounding box center [554, 423] width 77 height 23
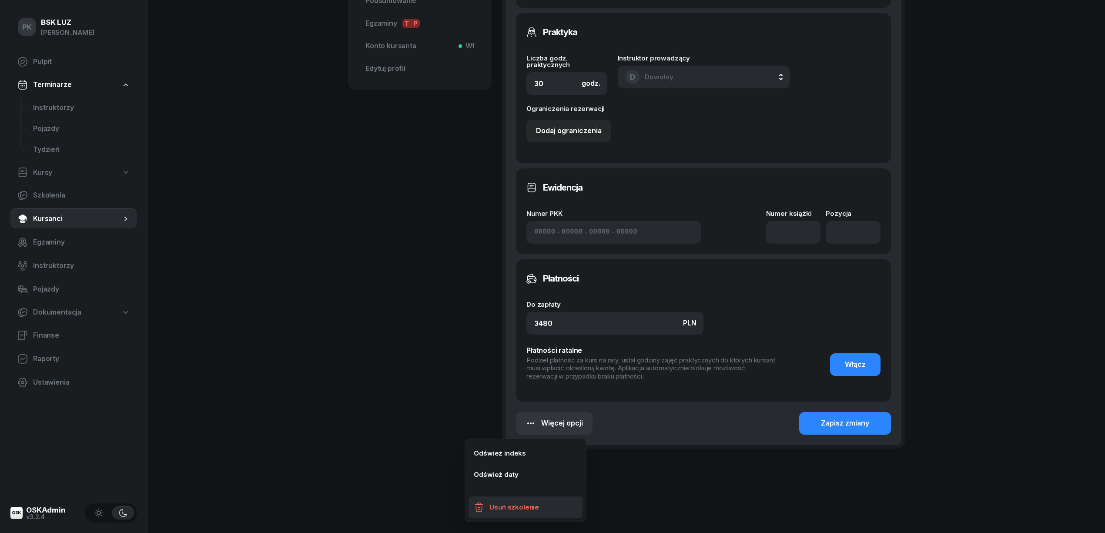
click at [535, 505] on div "Usuń szkolenie" at bounding box center [514, 506] width 50 height 11
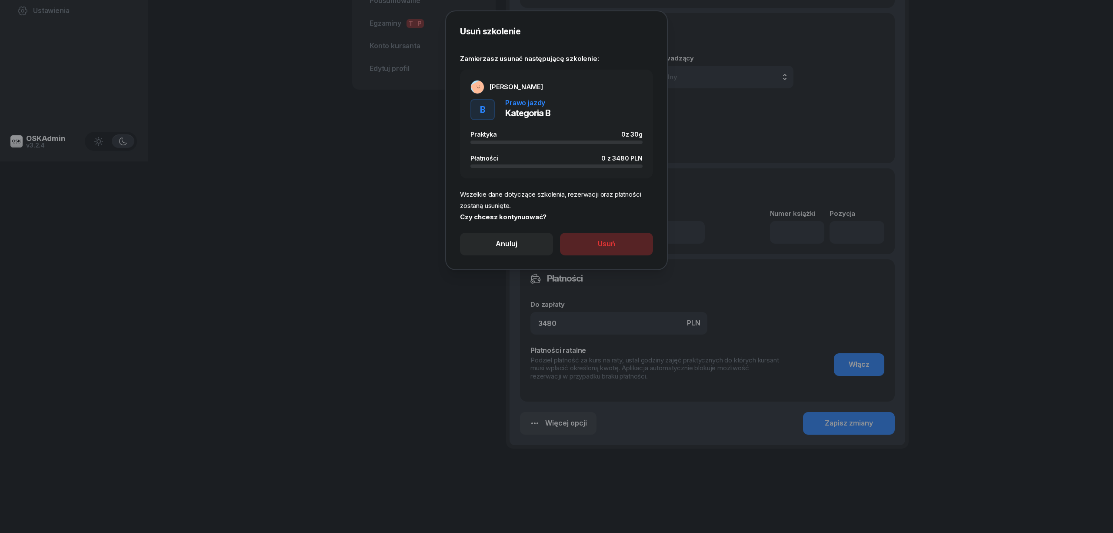
click at [616, 250] on button "Usuń" at bounding box center [606, 244] width 93 height 23
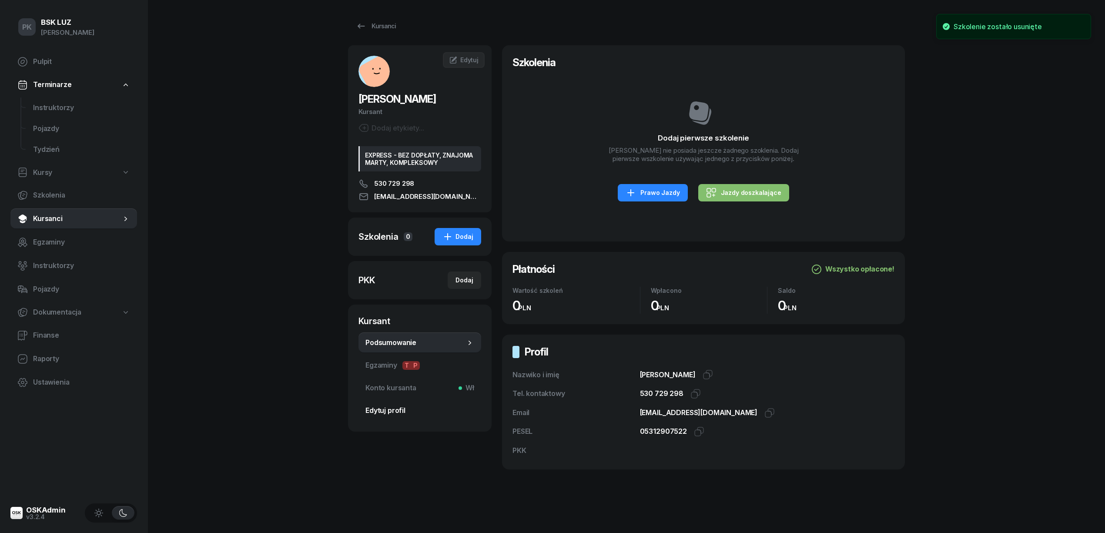
click at [410, 409] on span "Edytuj profil" at bounding box center [419, 410] width 109 height 11
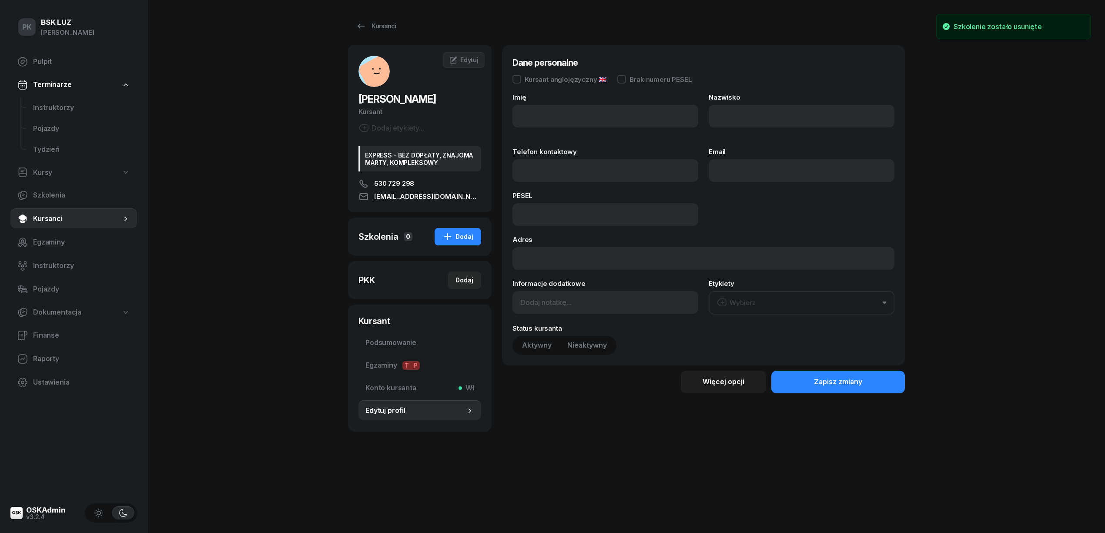
type input "ZUZANNA"
type input "ZYGUTA"
type input "530729298"
type input "ZYGULANKA@INTERIA.PL"
type input "05312907522"
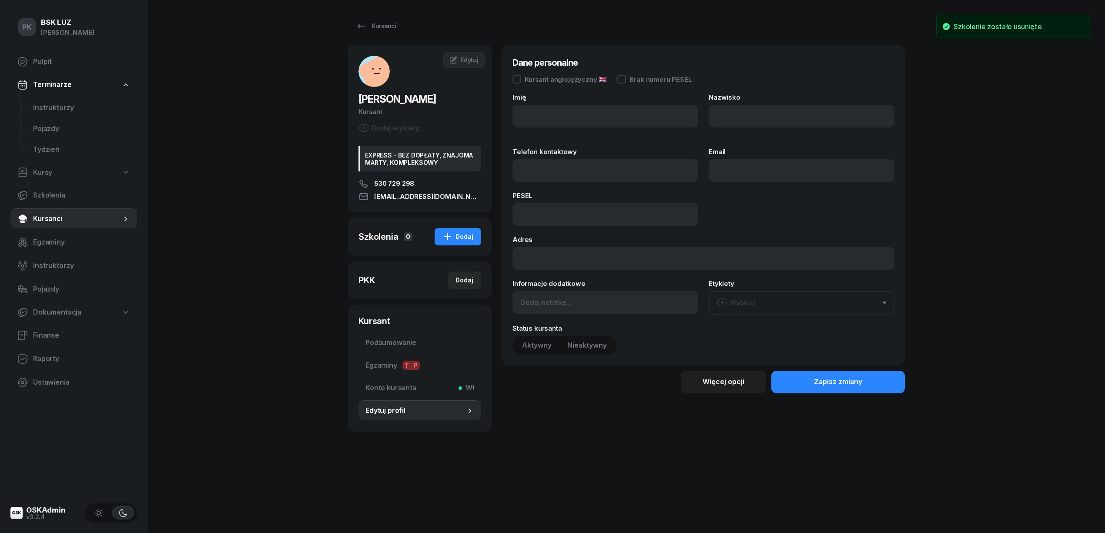
type input "KŁAJ 442, 32-015"
type input "EXPRESS - BEZ DOPŁATY, ZNAJOMA MARTY, KOMPLEKSOWY"
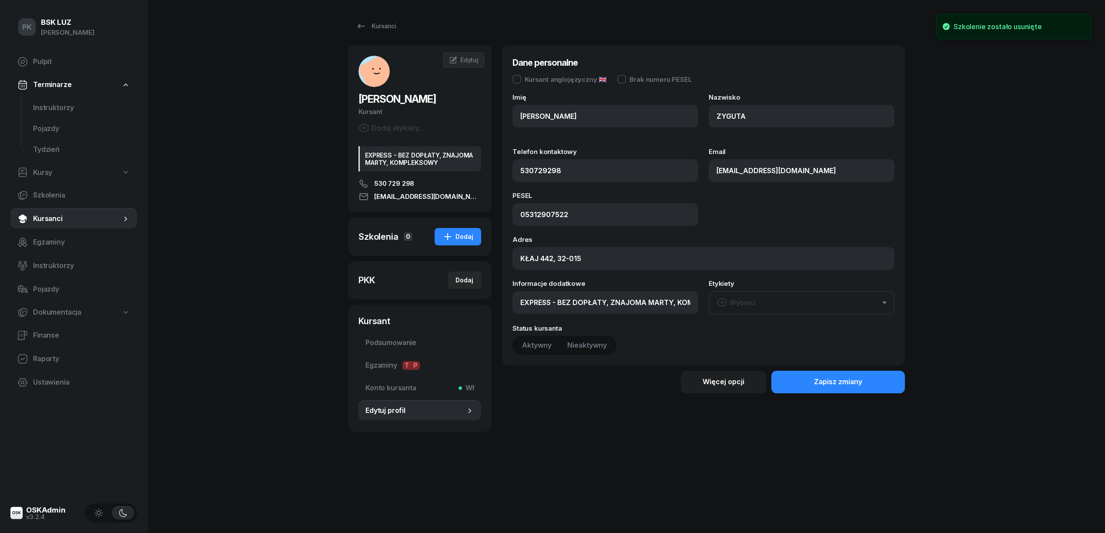
type input "530 729 298"
click at [723, 386] on div "Więcej opcji" at bounding box center [723, 381] width 42 height 11
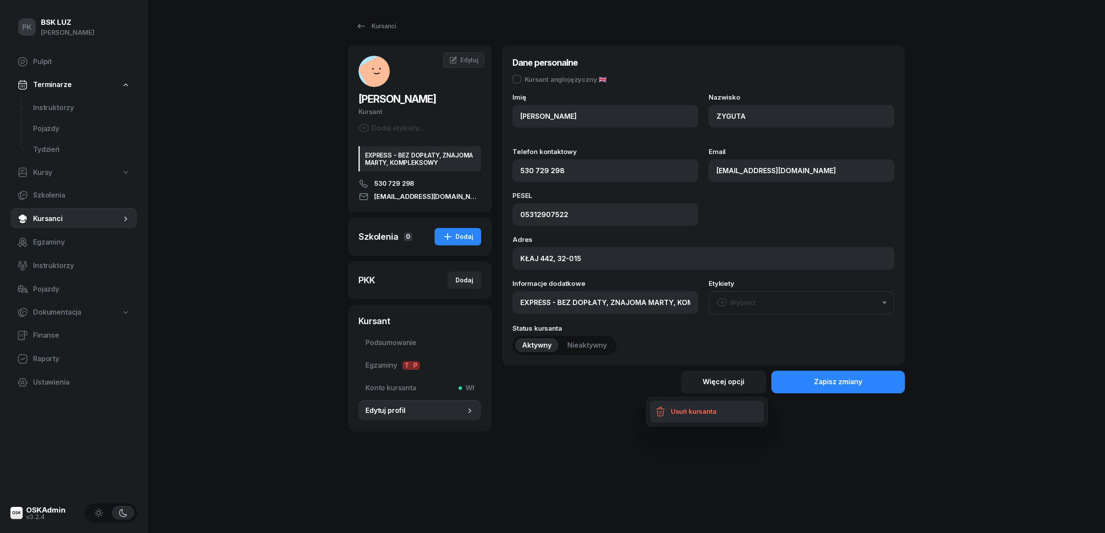
click at [699, 414] on div "Usuń kursanta" at bounding box center [694, 411] width 46 height 11
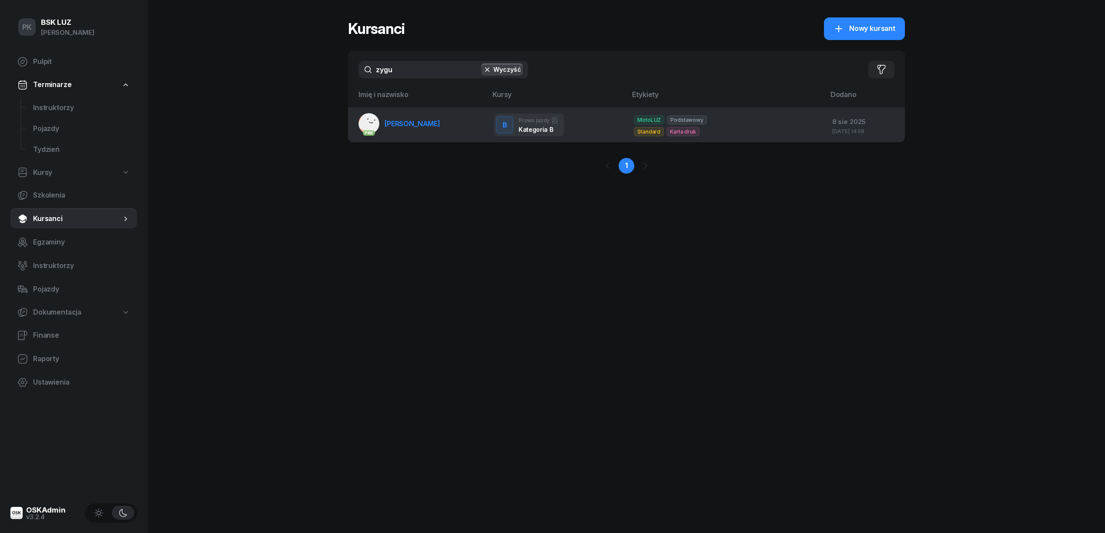
click at [431, 130] on link "PKK ZYGUŁA ZUZANNA" at bounding box center [399, 123] width 82 height 21
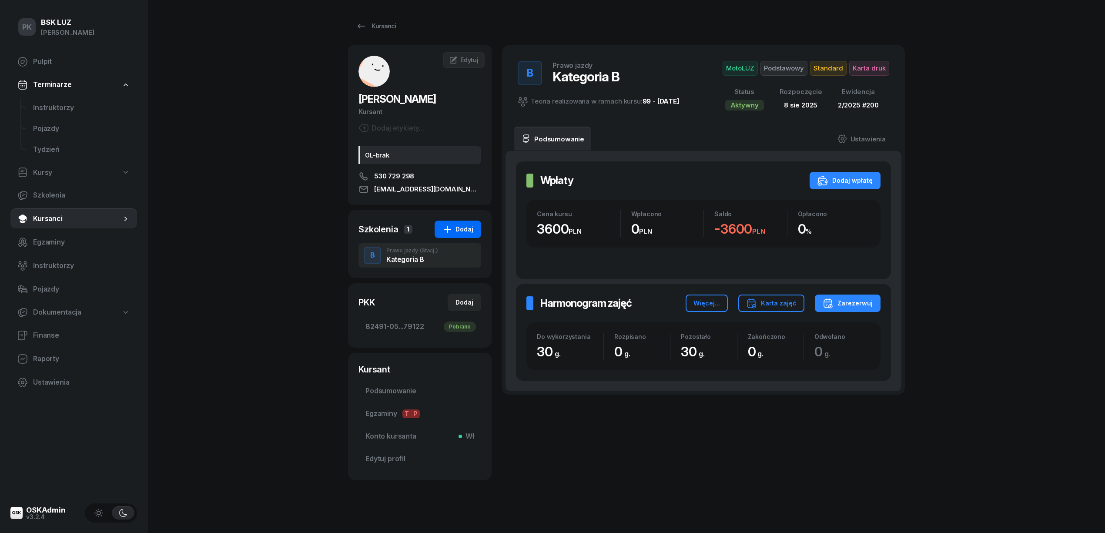
click at [471, 234] on div "Dodaj" at bounding box center [457, 229] width 31 height 10
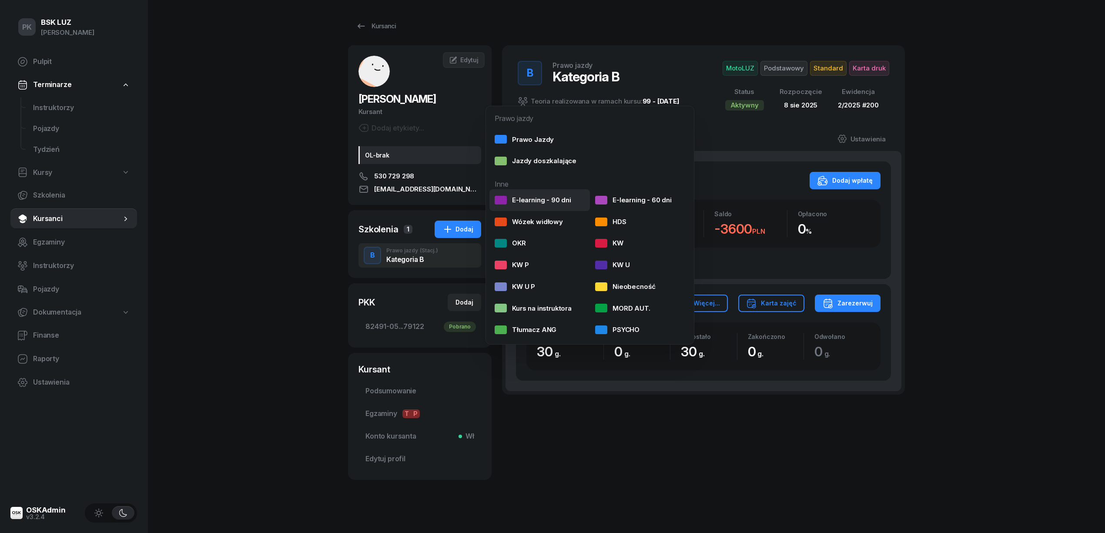
click at [530, 197] on div "E-learning - 90 dni" at bounding box center [533, 199] width 77 height 11
select select
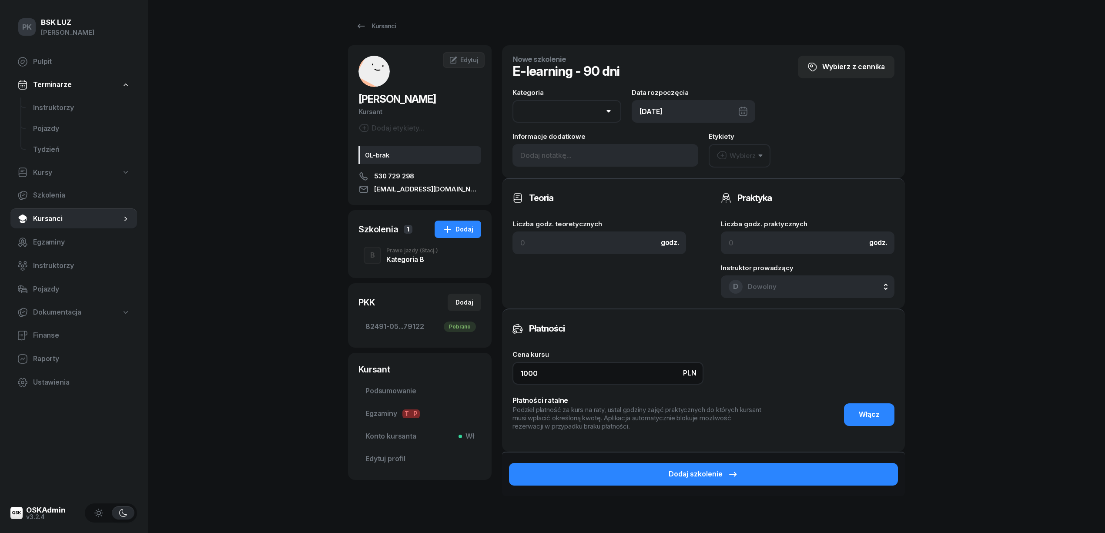
drag, startPoint x: 548, startPoint y: 373, endPoint x: 480, endPoint y: 374, distance: 68.3
click at [484, 374] on div "ZYGUŁA ZUZANNA Kursant Dodaj etykiety... OL-brak 530 729 298 zygulanka@interia.…" at bounding box center [626, 294] width 557 height 498
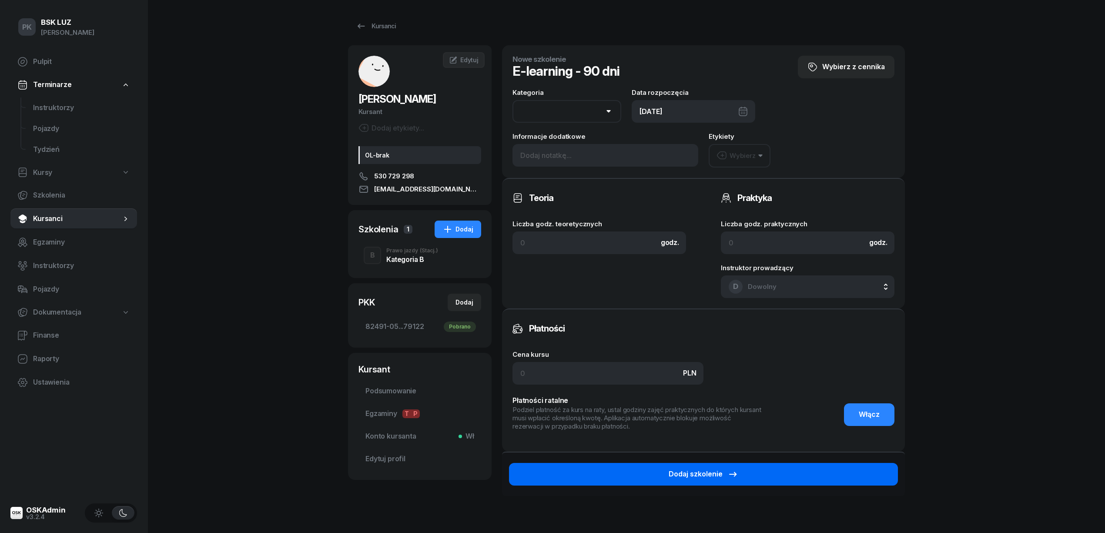
click at [699, 471] on div "Dodaj szkolenie" at bounding box center [703, 473] width 70 height 11
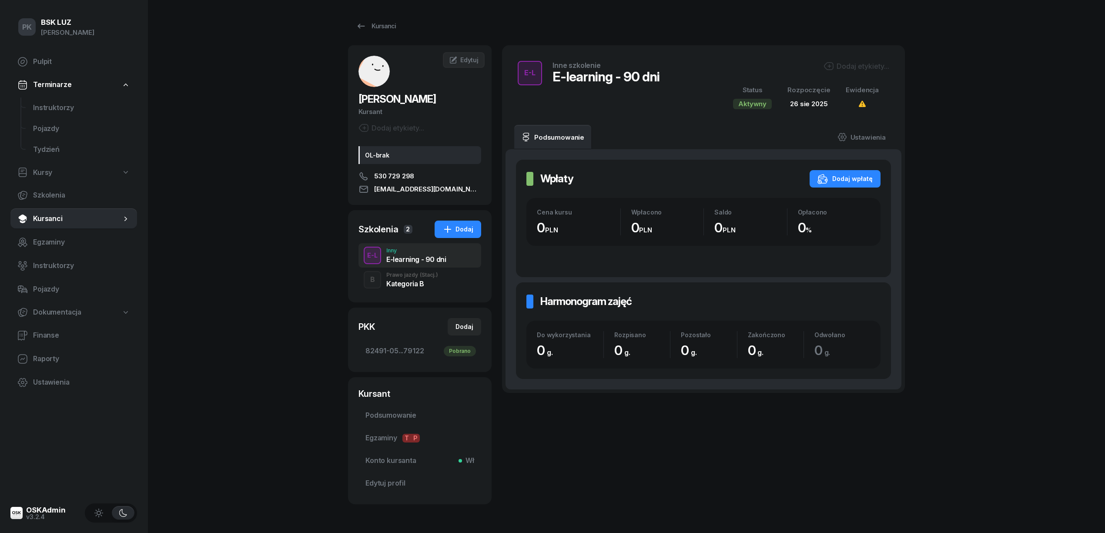
click at [874, 71] on div "Dodaj etykiety..." at bounding box center [805, 67] width 167 height 13
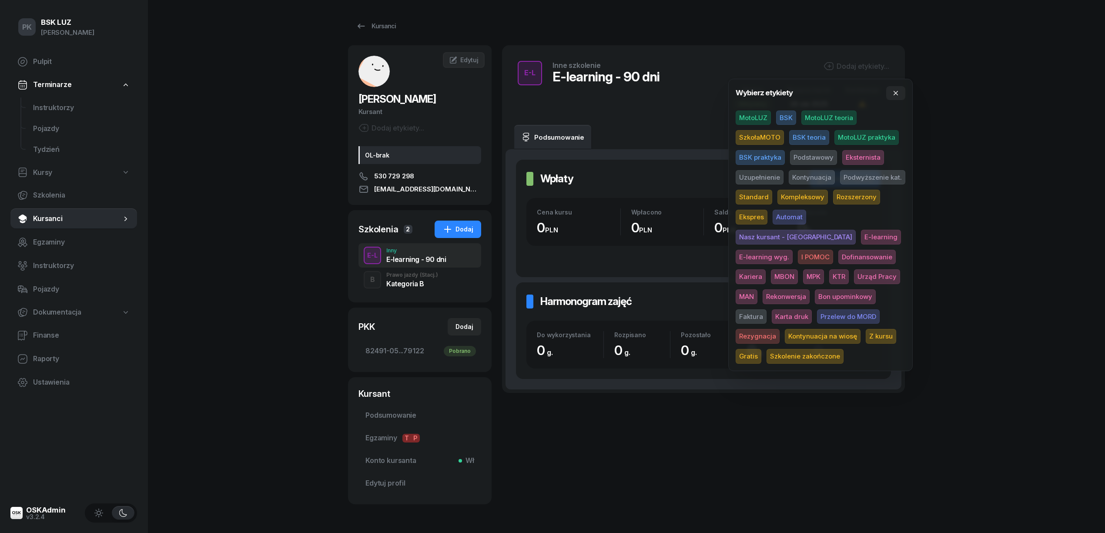
click at [861, 239] on span "E-learning" at bounding box center [881, 237] width 40 height 15
click at [966, 199] on div "PK BSK LUZ Piotr Klimek Pulpit Terminarze Instruktorzy Pojazdy Tydzień Kursy Sz…" at bounding box center [552, 281] width 1105 height 563
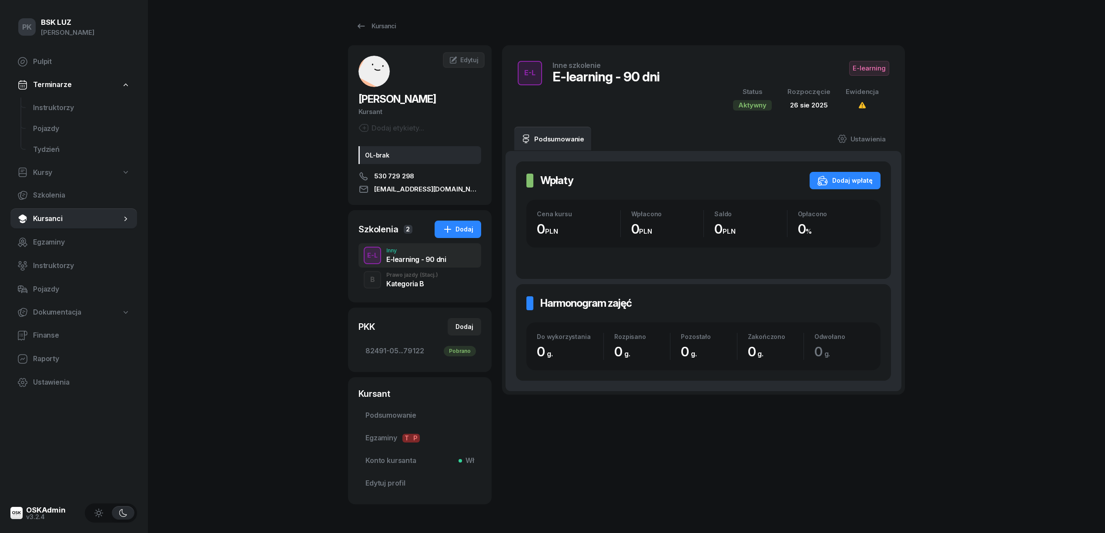
click at [874, 65] on span "E-learning" at bounding box center [869, 68] width 40 height 15
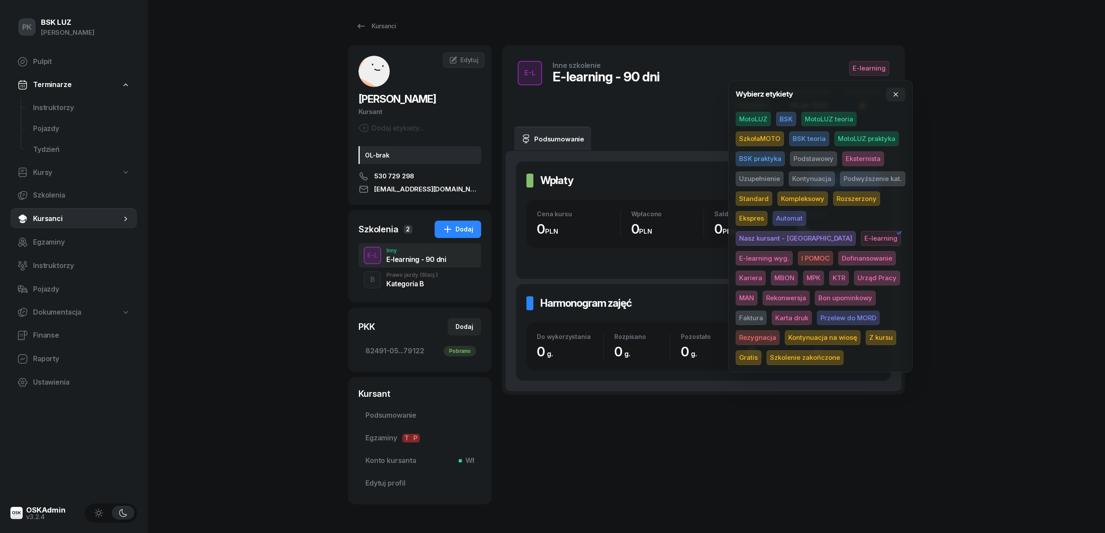
click at [761, 350] on span "Gratis" at bounding box center [748, 357] width 26 height 15
click at [960, 298] on div "PK BSK LUZ Piotr Klimek Pulpit Terminarze Instruktorzy Pojazdy Tydzień Kursy Sz…" at bounding box center [552, 281] width 1105 height 563
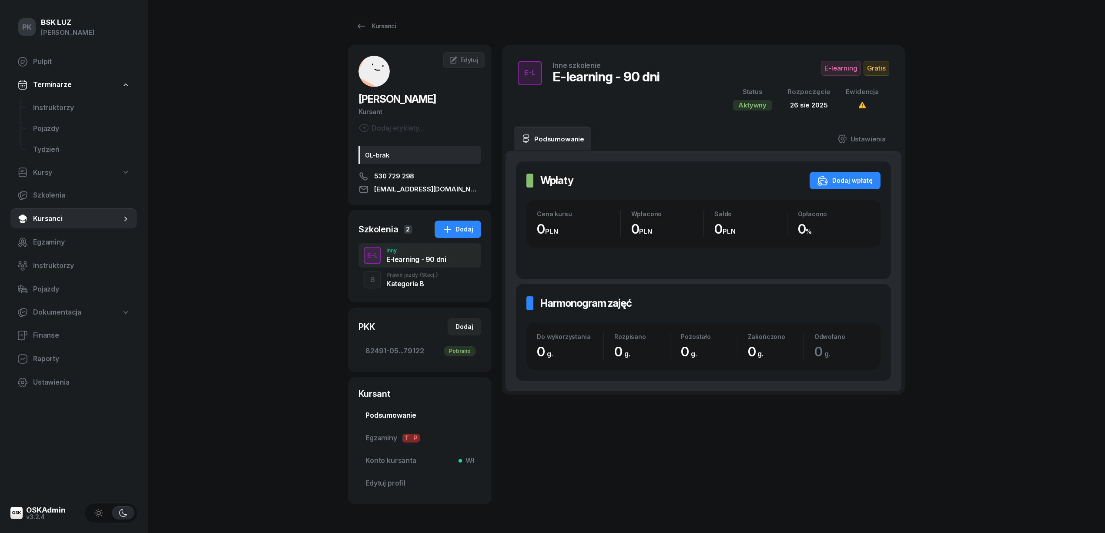
click at [404, 418] on span "Podsumowanie" at bounding box center [419, 415] width 109 height 11
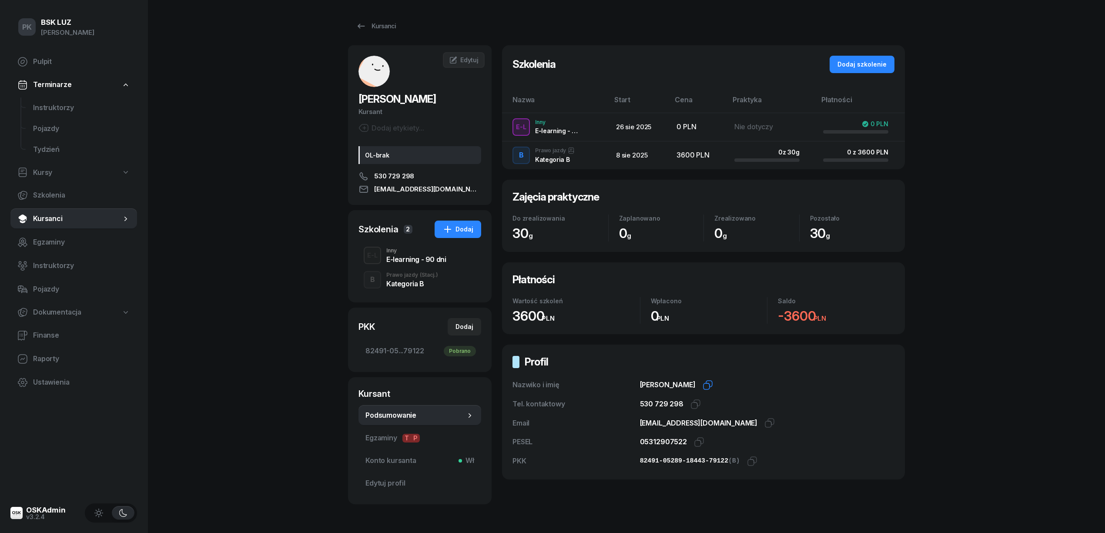
click at [712, 384] on icon "button" at bounding box center [709, 384] width 6 height 6
click at [1007, 111] on div "PK BSK LUZ Piotr Klimek Pulpit Terminarze Instruktorzy Pojazdy Tydzień Kursy Sz…" at bounding box center [552, 281] width 1105 height 563
click at [394, 27] on link "Kursanci" at bounding box center [376, 25] width 56 height 17
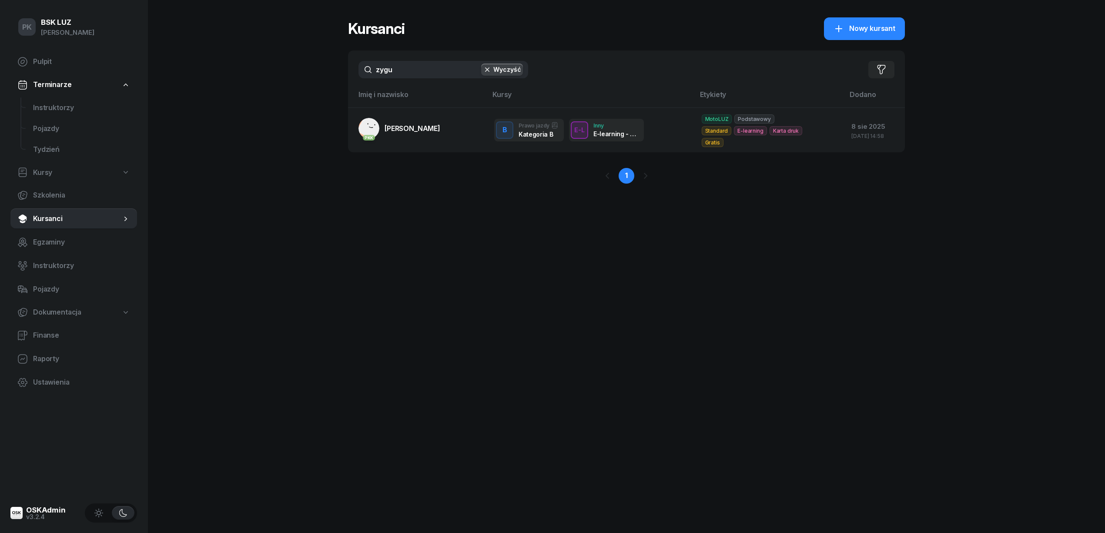
drag, startPoint x: 396, startPoint y: 71, endPoint x: 298, endPoint y: 73, distance: 97.4
click at [298, 73] on div "PK BSK LUZ Piotr Klimek Pulpit Terminarze Instruktorzy Pojazdy Tydzień Kursy Sz…" at bounding box center [552, 266] width 1105 height 533
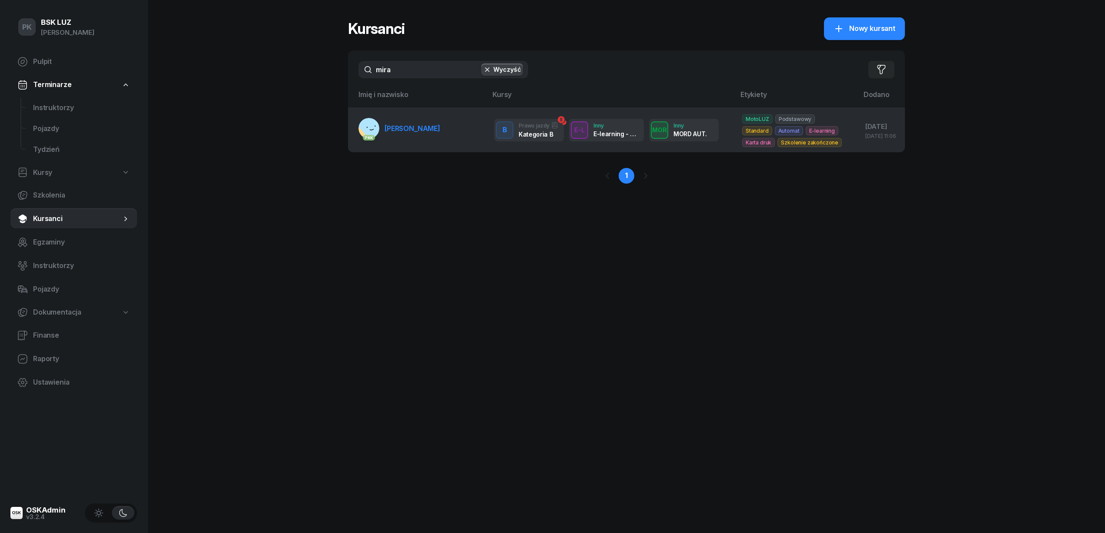
type input "mira"
click at [431, 137] on link "PKK WOJCIECHOWSKA MIRAY" at bounding box center [399, 128] width 82 height 21
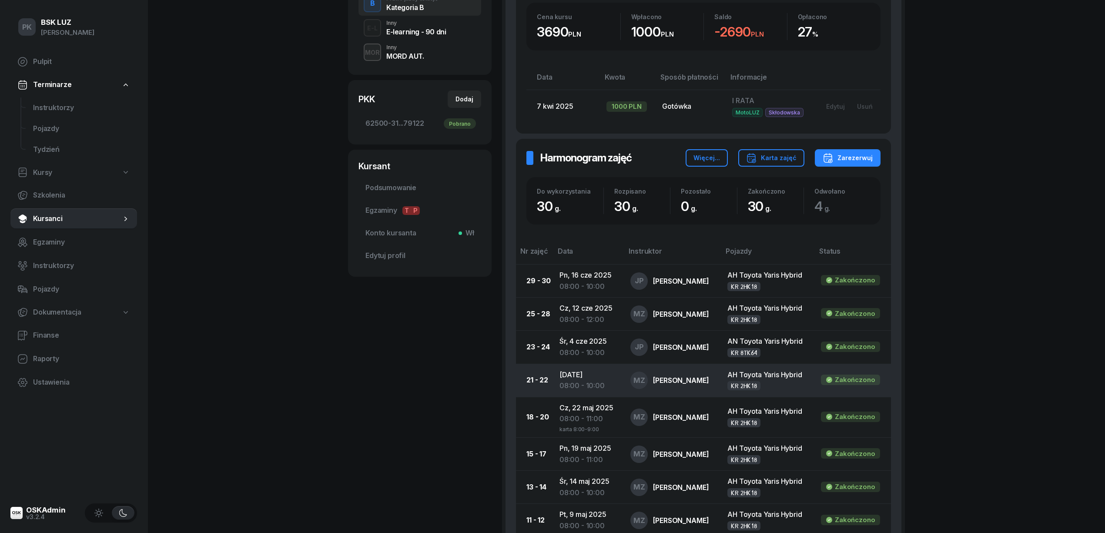
scroll to position [85, 0]
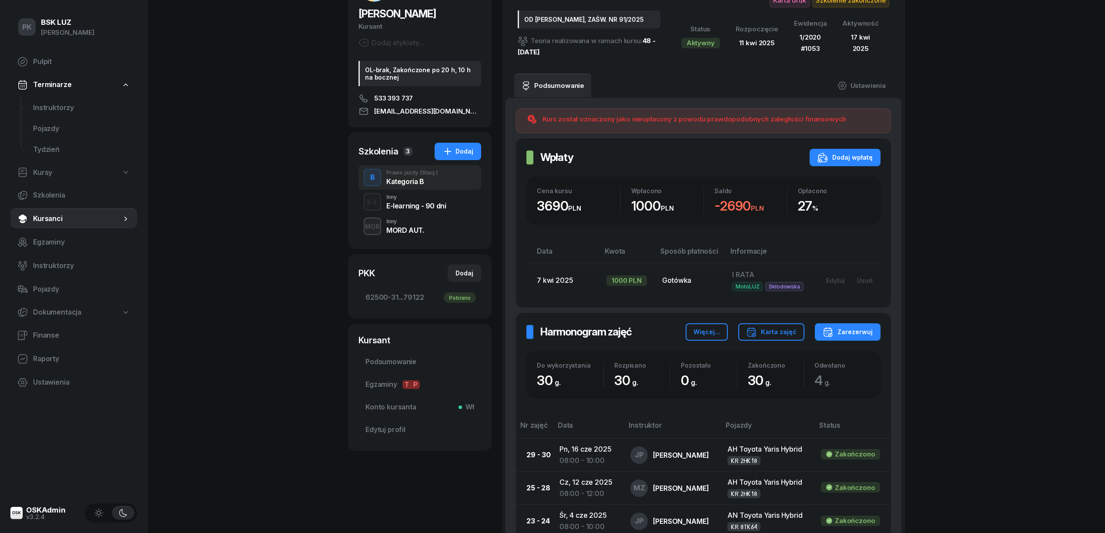
click at [409, 238] on div "MOR Inny MORD AUT." at bounding box center [419, 226] width 123 height 24
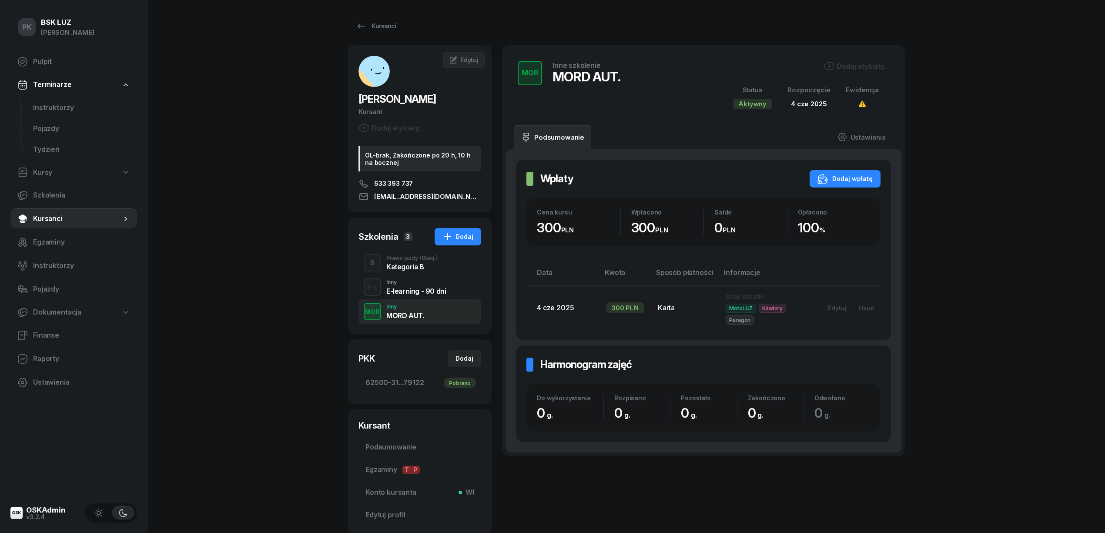
click at [411, 294] on div "E-learning - 90 dni" at bounding box center [416, 290] width 60 height 7
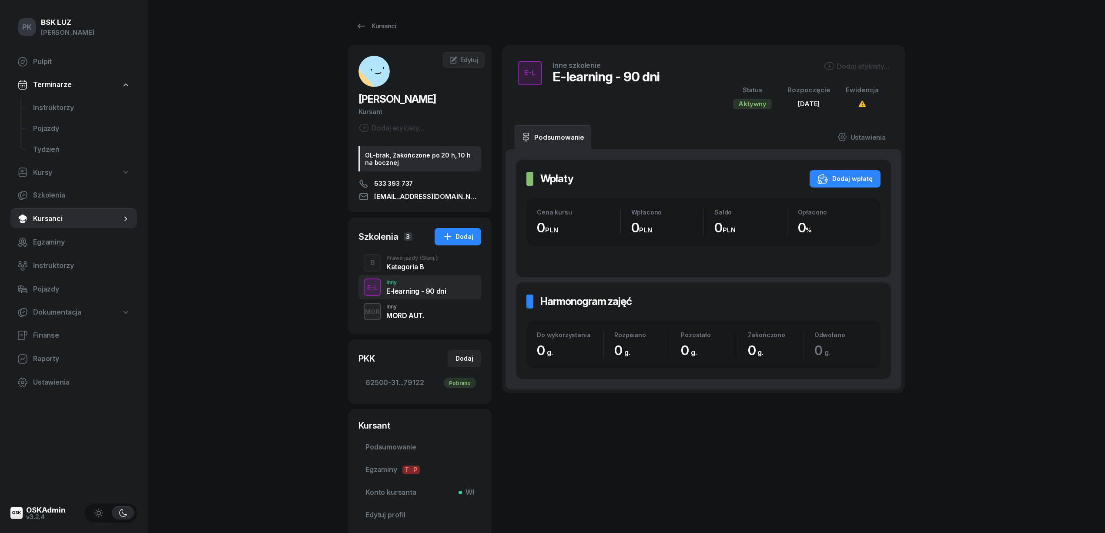
click at [410, 275] on div "B Prawo jazdy (Stacj.) Kategoria B" at bounding box center [419, 263] width 123 height 24
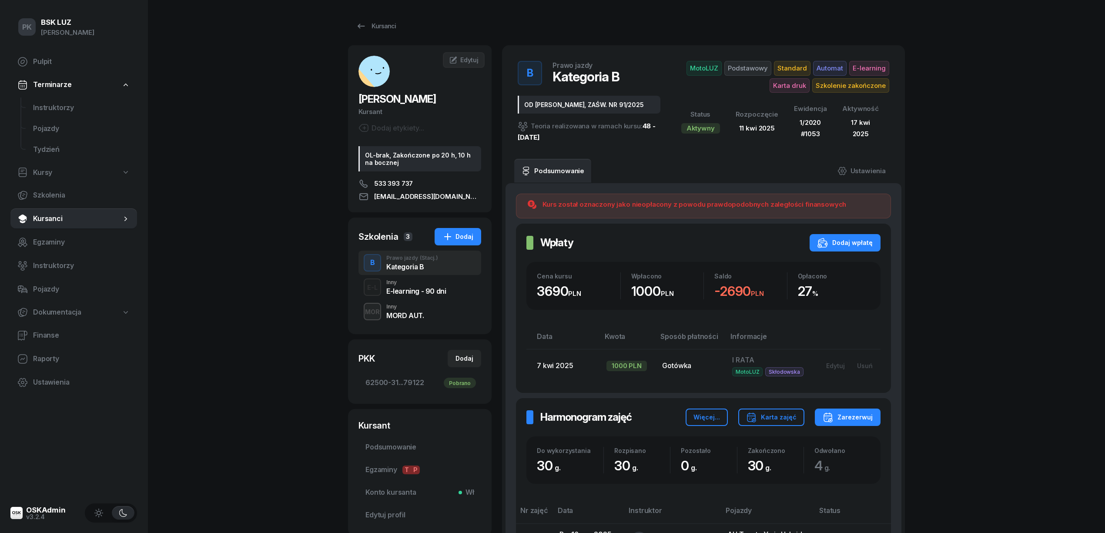
click at [372, 25] on div "Kursanci" at bounding box center [376, 26] width 40 height 10
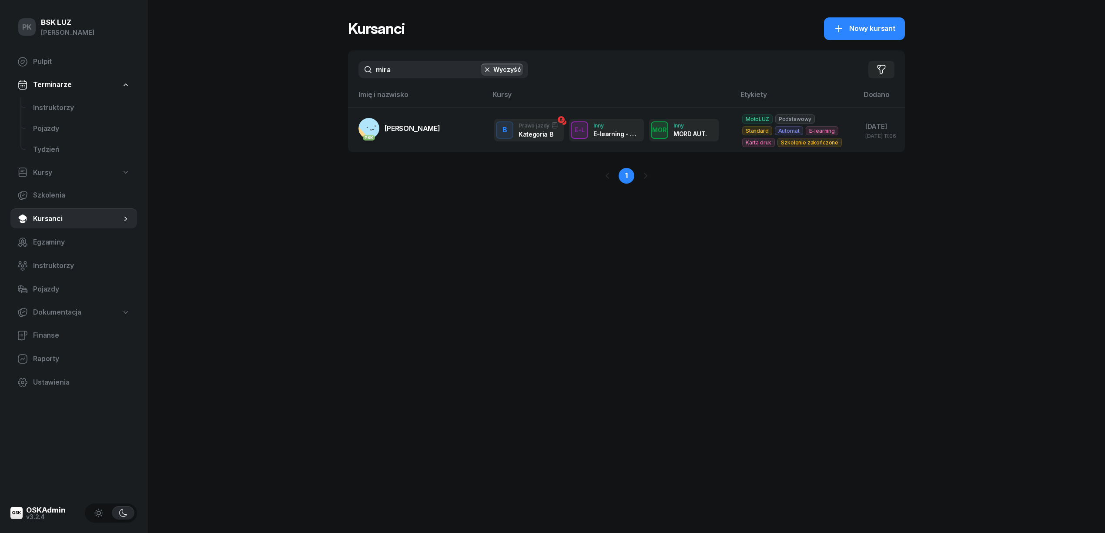
drag, startPoint x: 413, startPoint y: 66, endPoint x: 341, endPoint y: 74, distance: 72.2
click at [341, 74] on div "PK BSK LUZ Piotr Klimek Pulpit Terminarze Instruktorzy Pojazdy Tydzień Kursy Sz…" at bounding box center [552, 266] width 1105 height 533
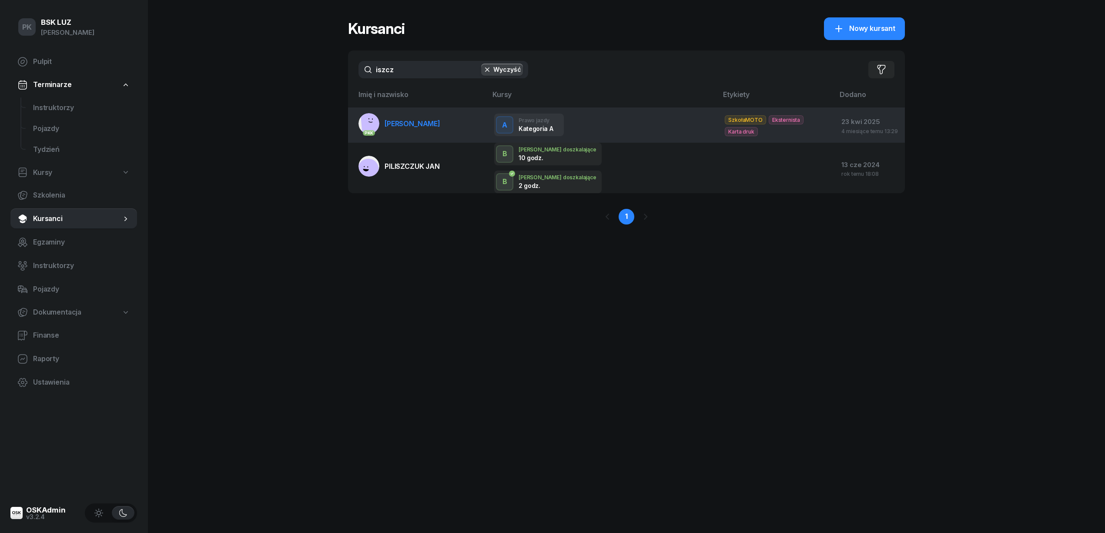
type input "iszcz"
click at [414, 126] on span "[PERSON_NAME]" at bounding box center [412, 123] width 56 height 9
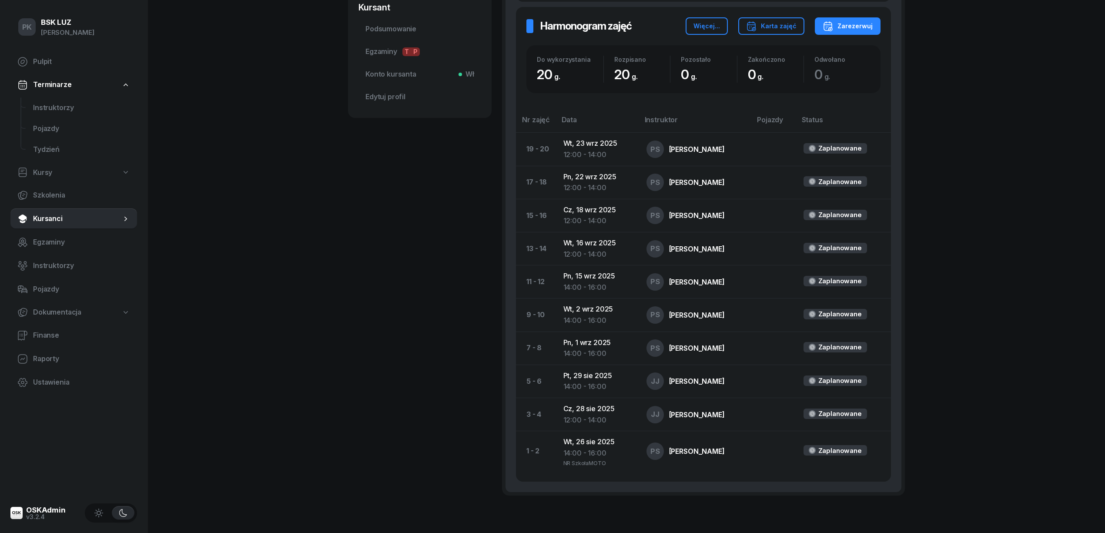
scroll to position [296, 0]
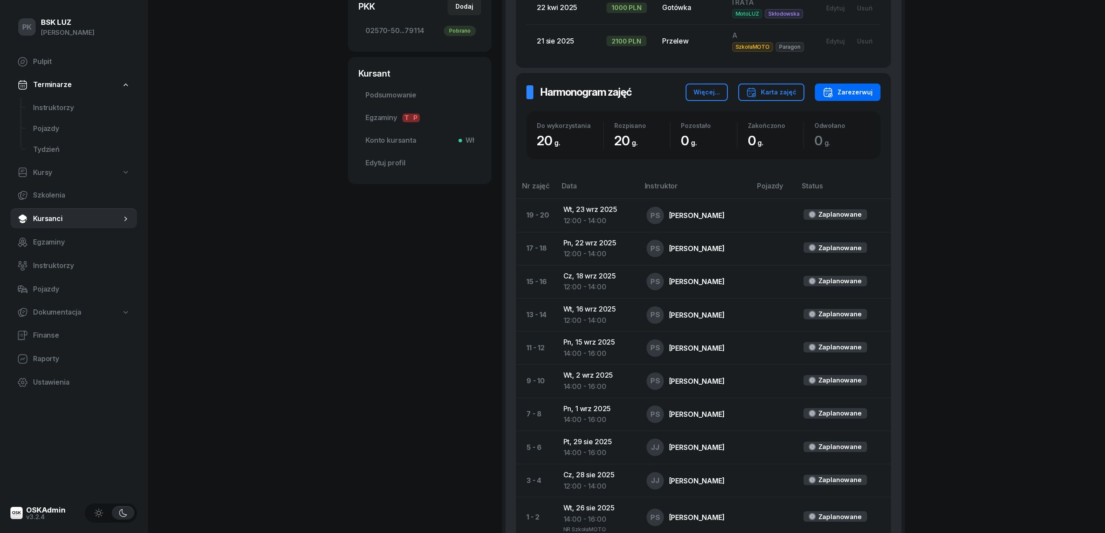
click at [853, 97] on div "Zarezerwuj" at bounding box center [847, 92] width 50 height 10
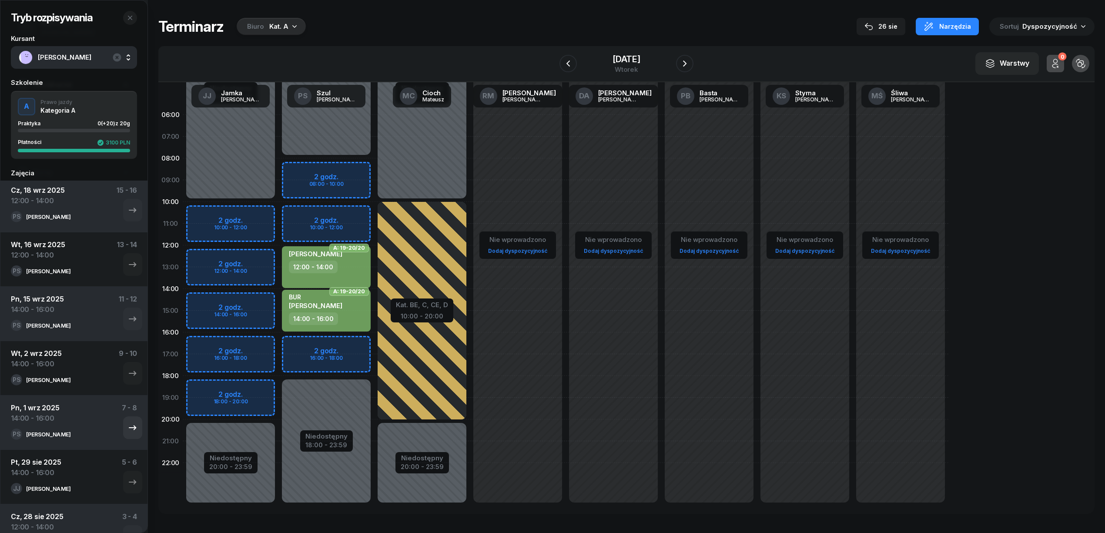
scroll to position [201, 0]
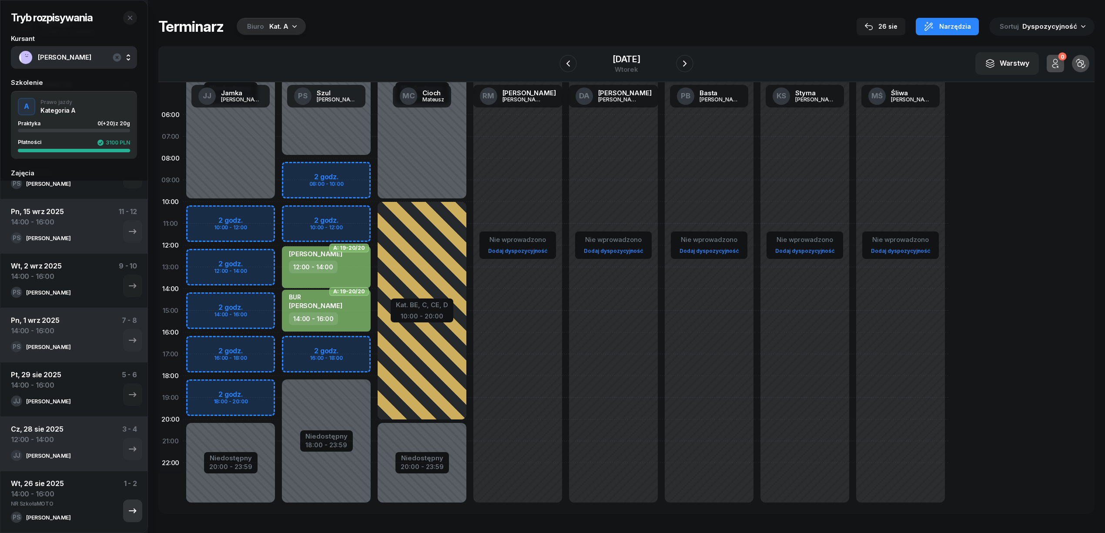
click at [127, 508] on icon "button" at bounding box center [132, 510] width 10 height 10
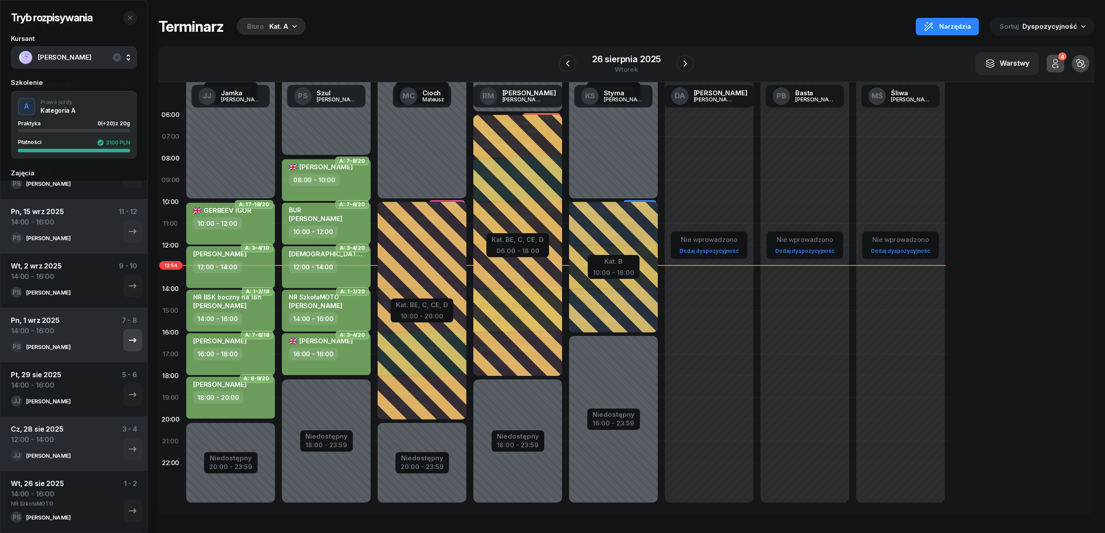
click at [127, 340] on icon "button" at bounding box center [132, 340] width 10 height 10
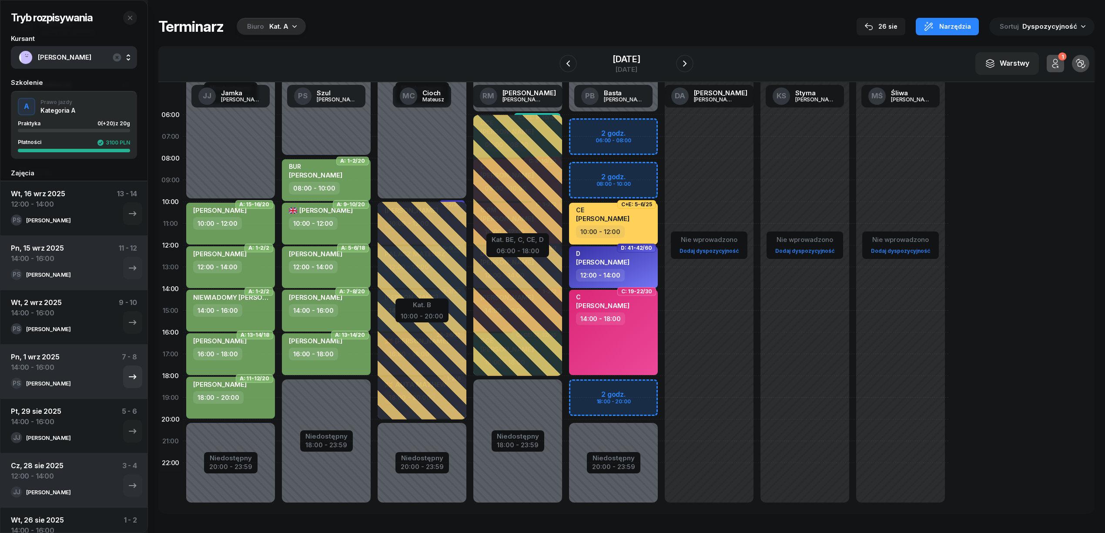
scroll to position [143, 0]
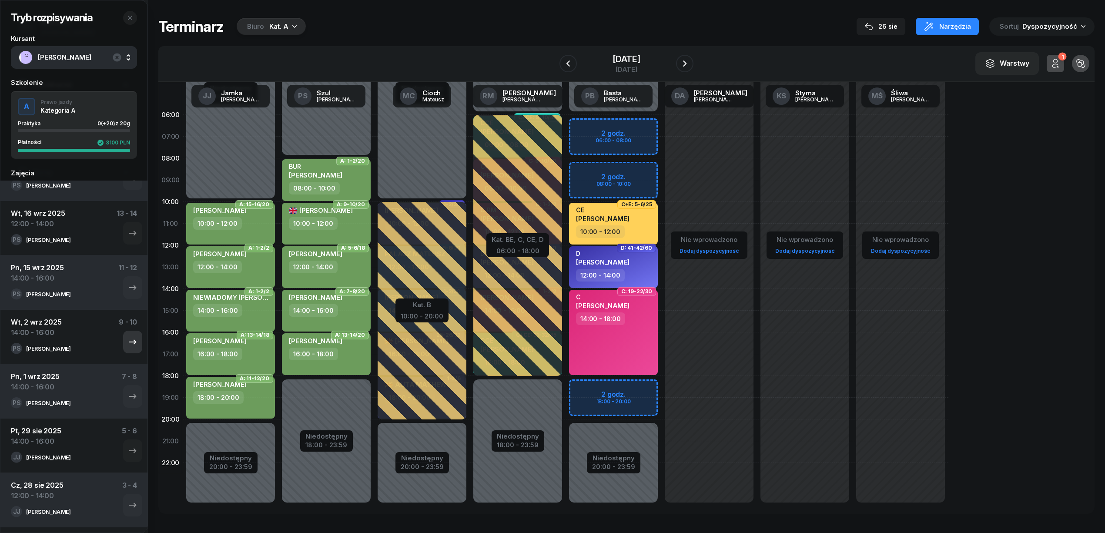
click at [127, 340] on icon "button" at bounding box center [132, 342] width 10 height 10
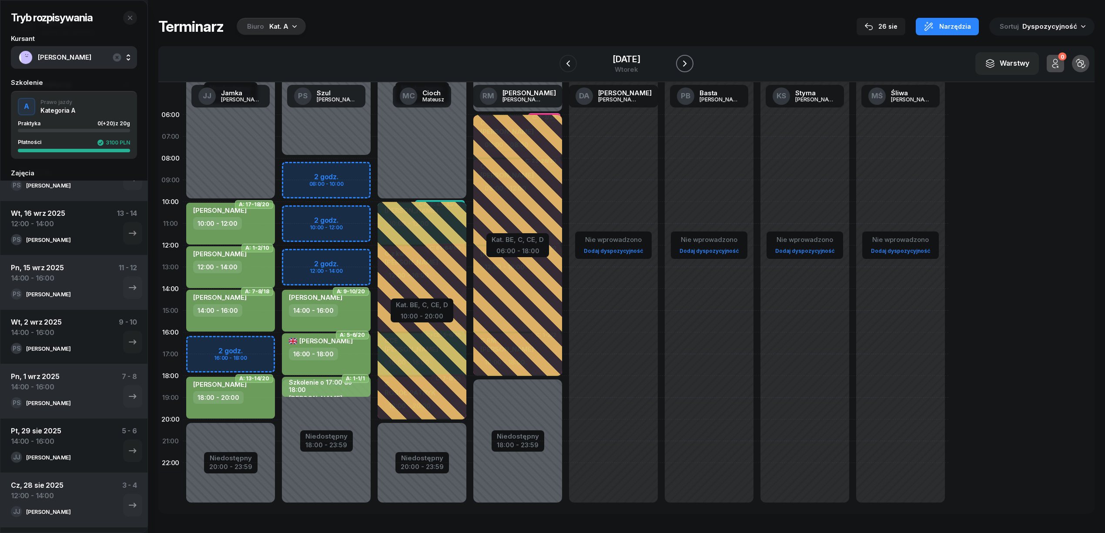
click at [691, 62] on button "button" at bounding box center [684, 63] width 17 height 17
click at [690, 63] on button "button" at bounding box center [684, 63] width 17 height 17
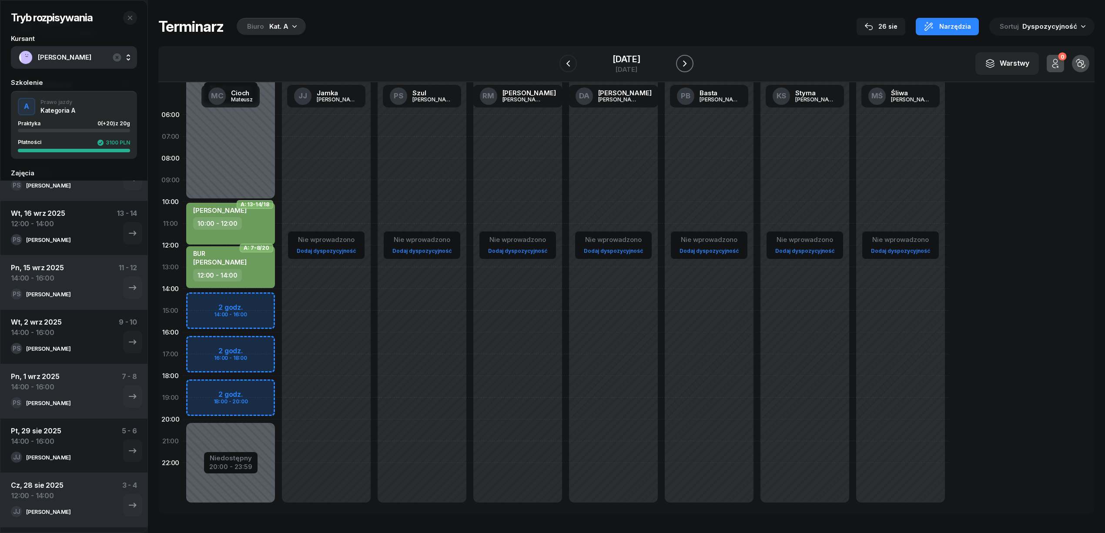
click at [690, 63] on button "button" at bounding box center [684, 63] width 17 height 17
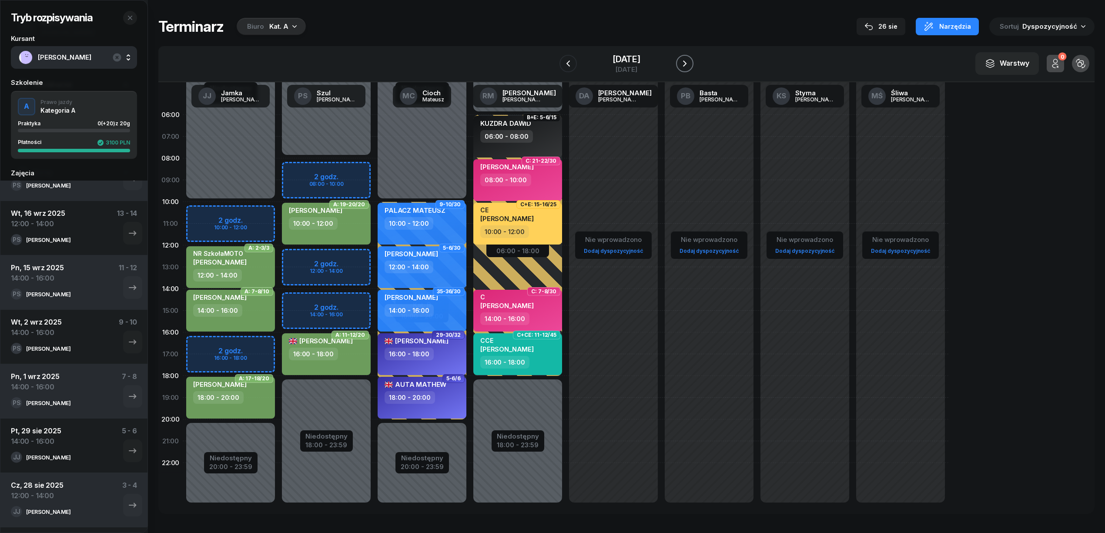
click at [690, 63] on button "button" at bounding box center [684, 63] width 17 height 17
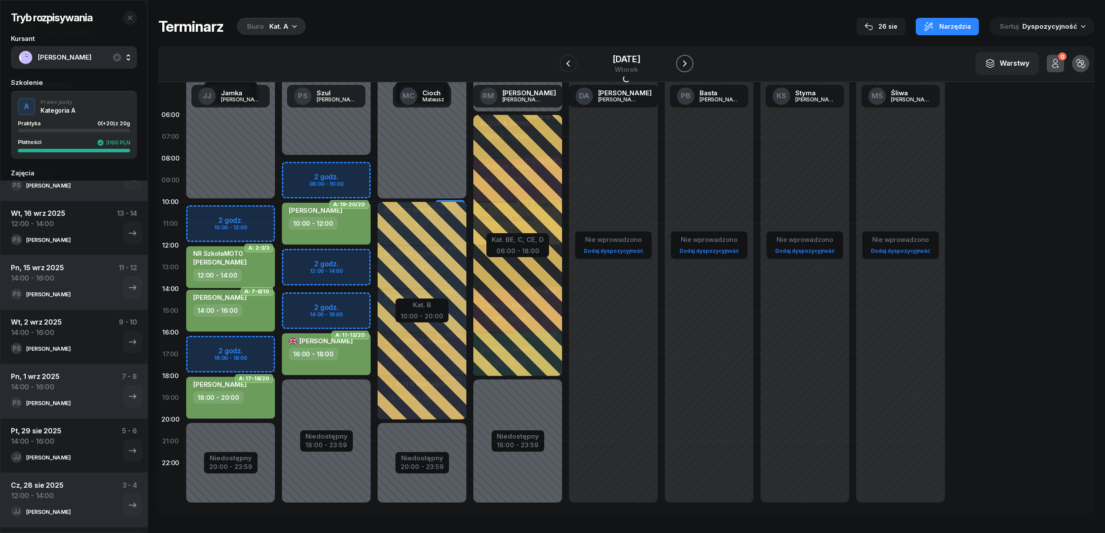
click at [690, 63] on button "button" at bounding box center [684, 63] width 17 height 17
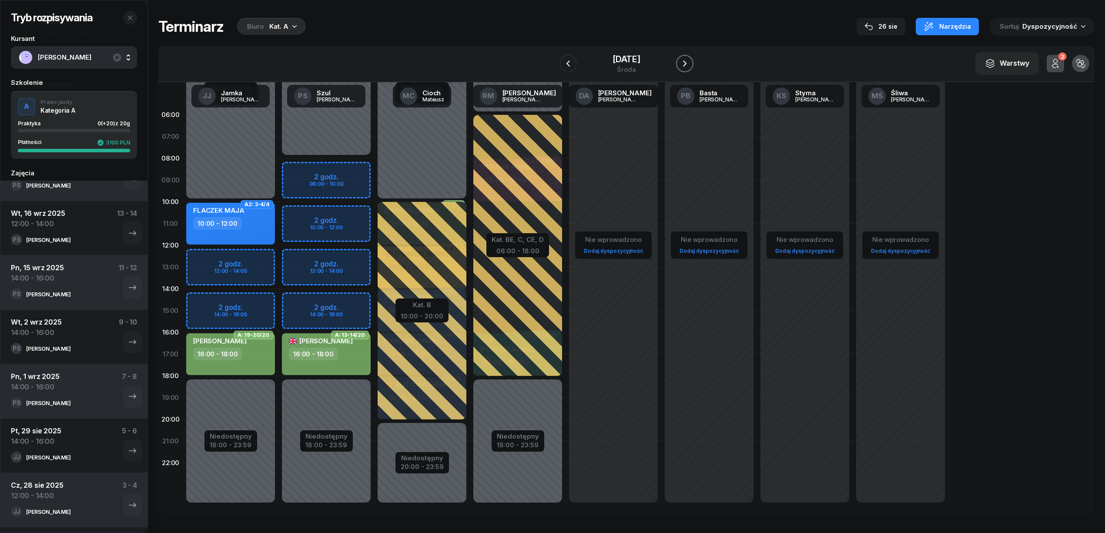
click at [690, 63] on icon "button" at bounding box center [684, 63] width 10 height 10
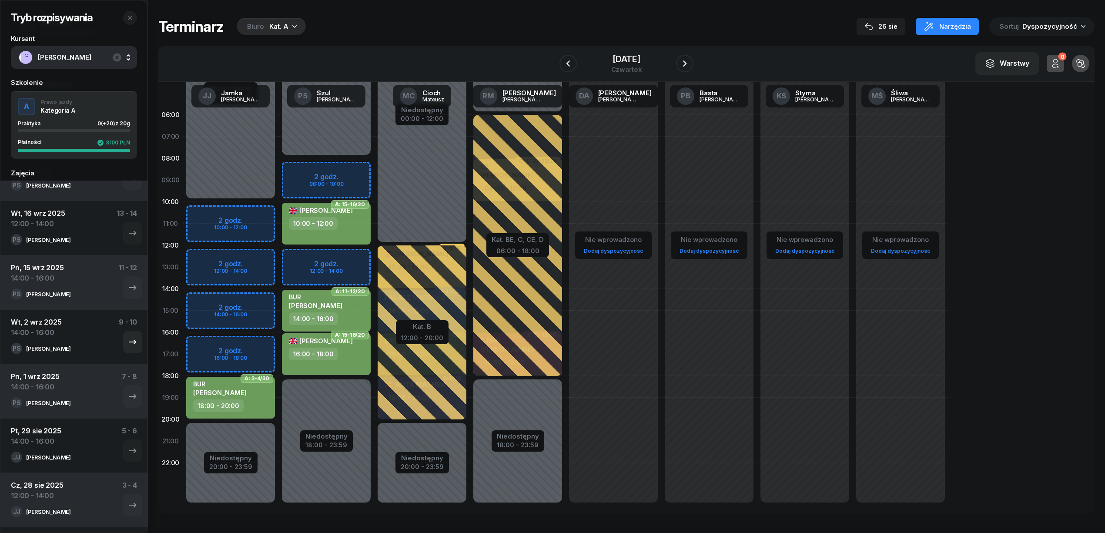
scroll to position [85, 0]
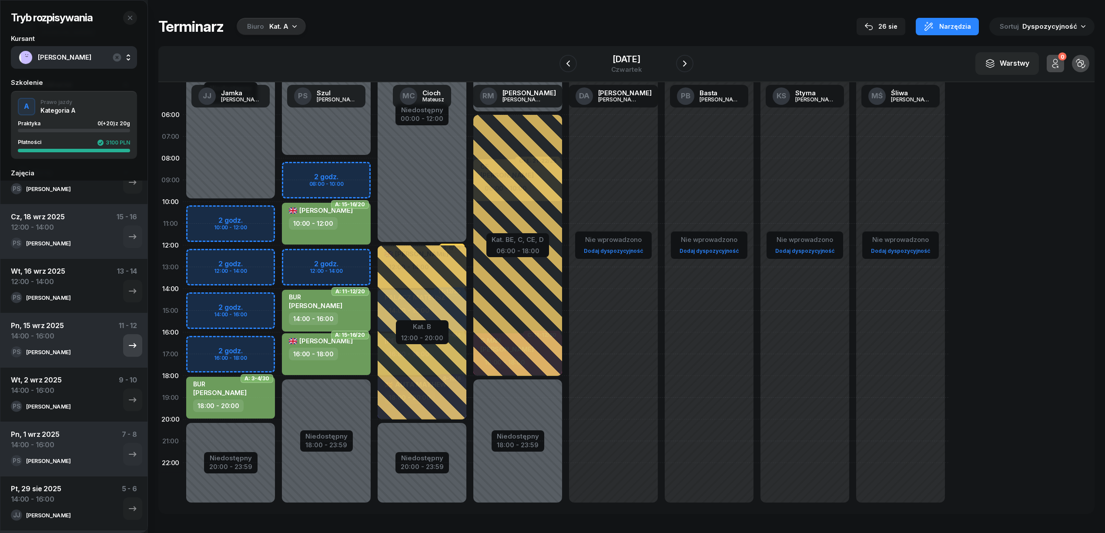
click at [127, 350] on icon "button" at bounding box center [132, 345] width 10 height 10
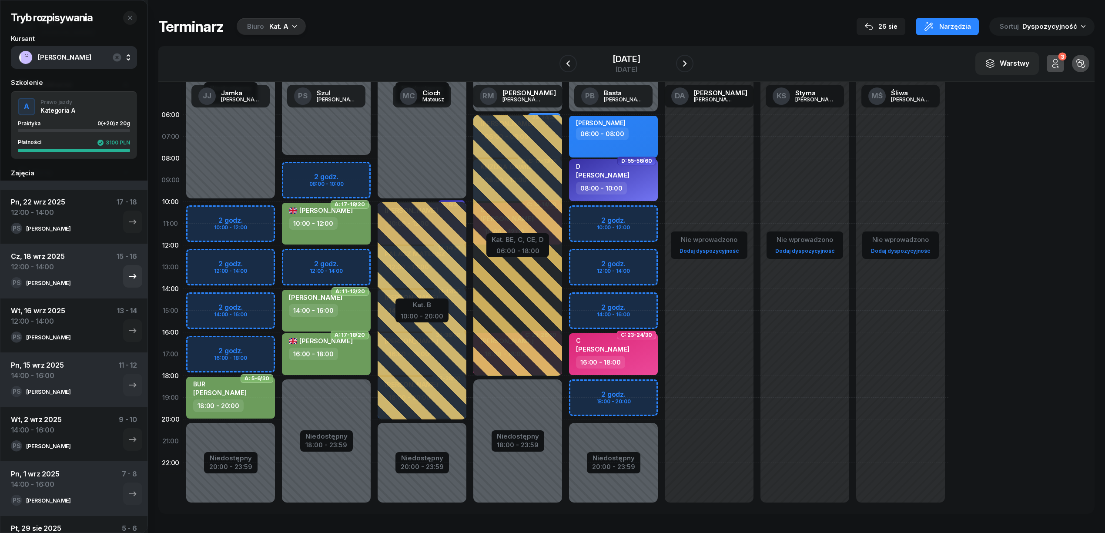
scroll to position [27, 0]
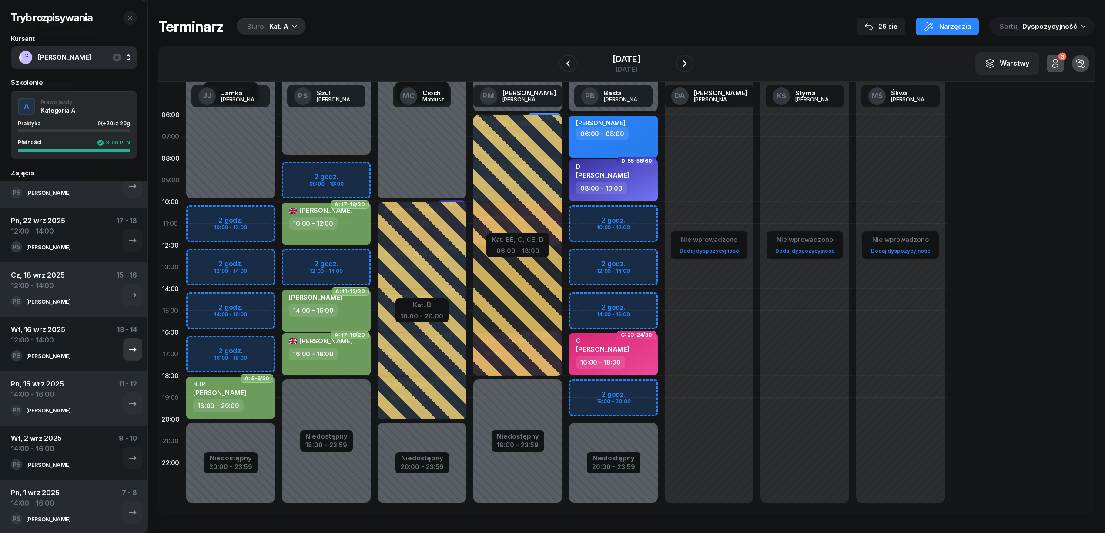
click at [127, 348] on icon "button" at bounding box center [132, 349] width 10 height 10
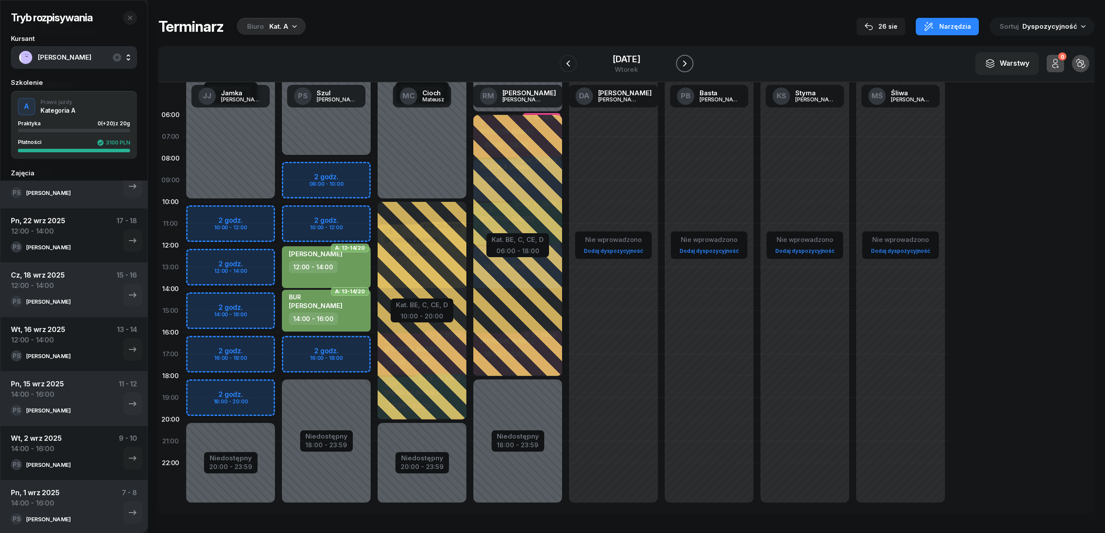
click at [687, 65] on icon "button" at bounding box center [684, 63] width 10 height 10
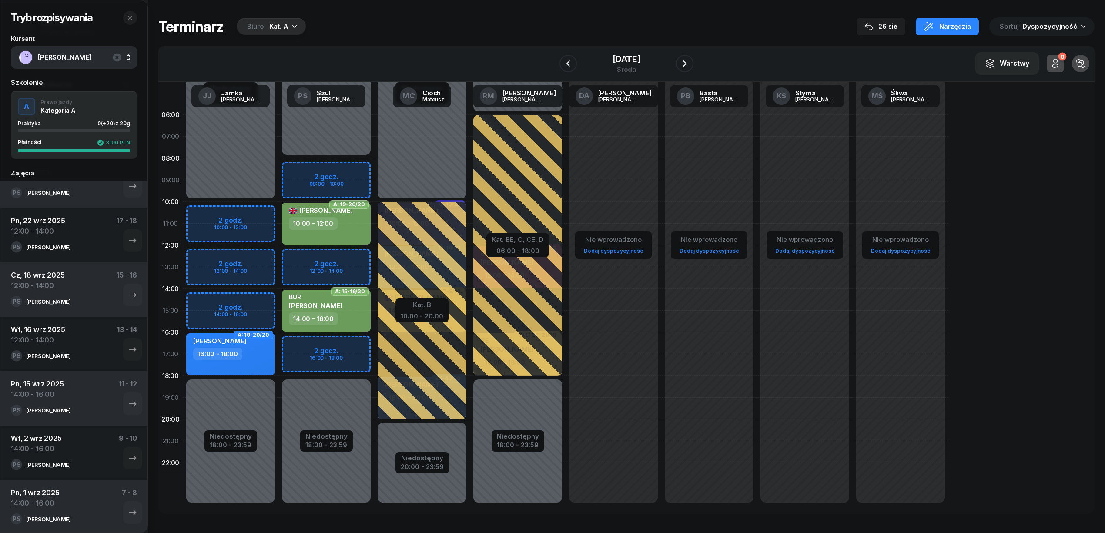
click at [278, 304] on div "Niedostępny 00:00 - 10:00 Niedostępny 18:00 - 23:59 2 godz. 10:00 - 12:00 2 god…" at bounding box center [326, 310] width 96 height 413
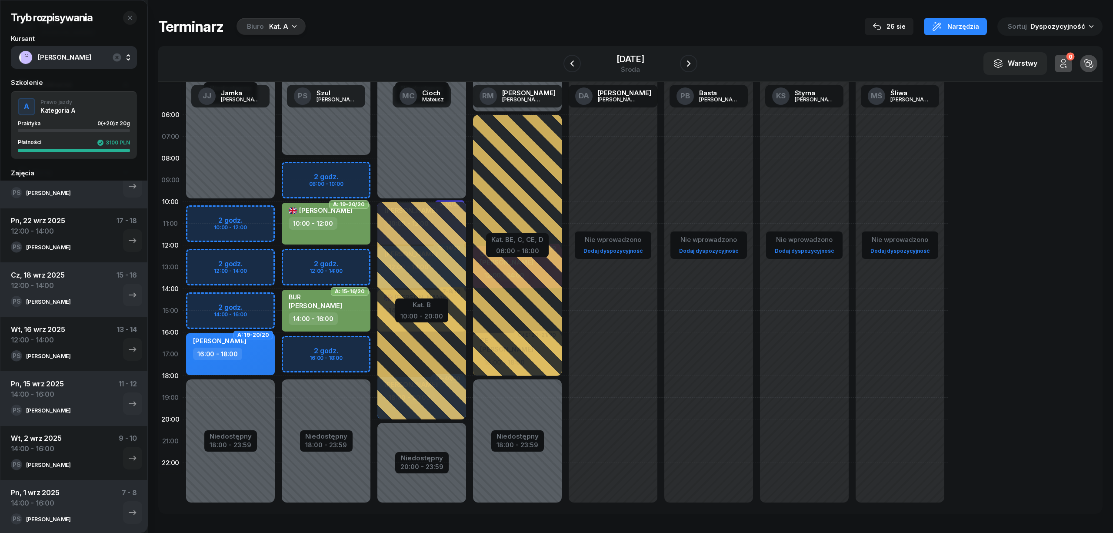
select select "14"
select select "16"
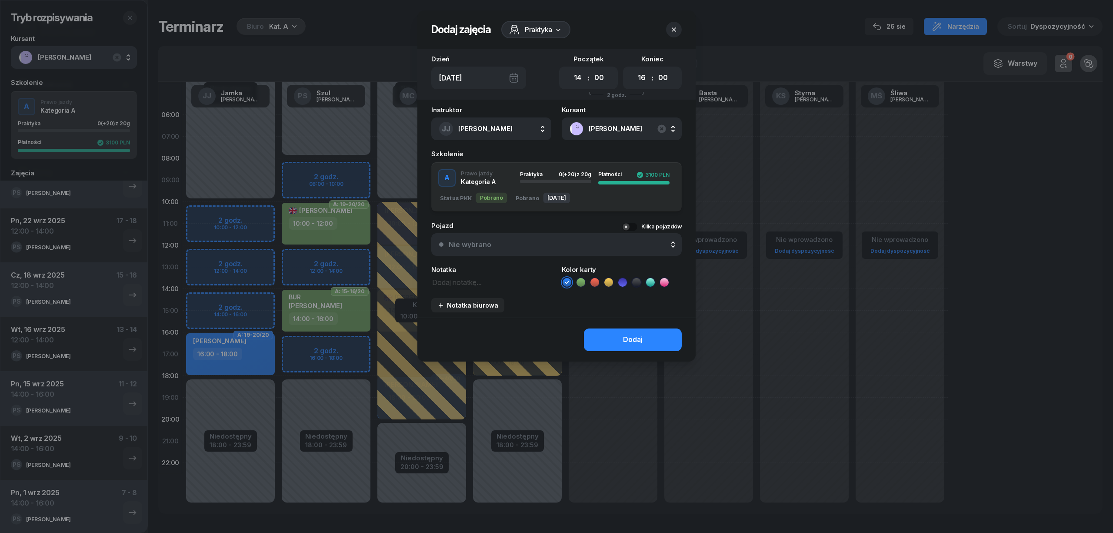
click at [583, 281] on icon at bounding box center [581, 282] width 9 height 9
click at [612, 337] on button "Dodaj" at bounding box center [633, 339] width 98 height 23
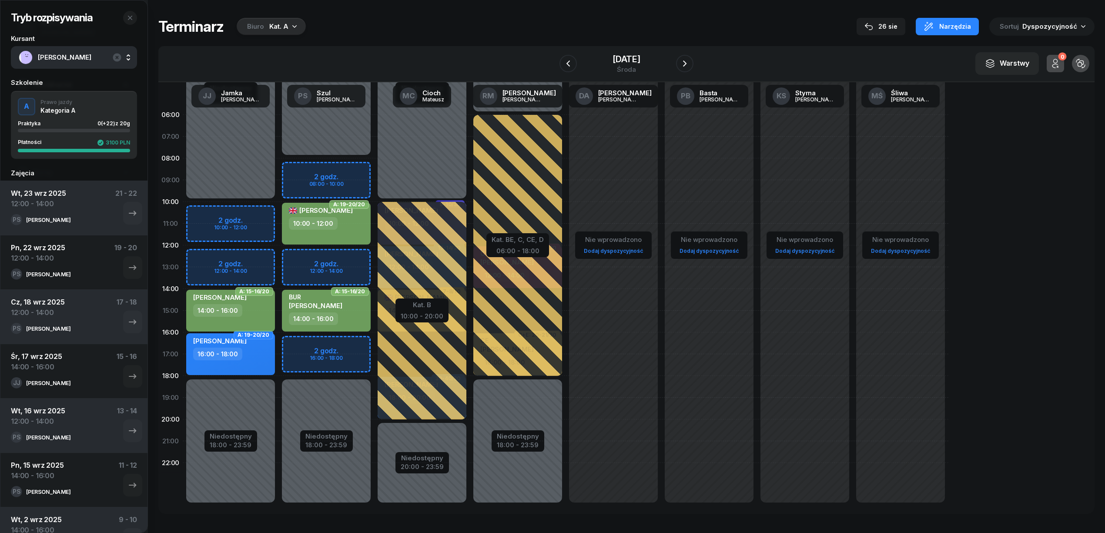
click at [97, 57] on span "ISZCZUK KRZYSZTOF" at bounding box center [83, 57] width 91 height 11
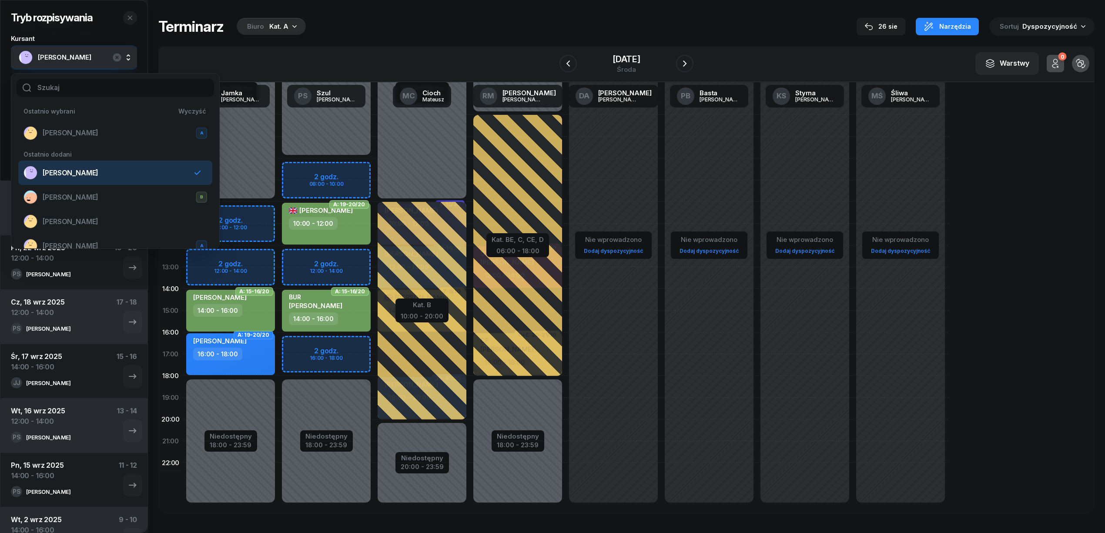
click at [381, 39] on div "Tryb rozpisywania Kursant ISZCZUK KRZYSZTOF Szkolenie A Prawo jazdy Kategoria A…" at bounding box center [626, 265] width 936 height 531
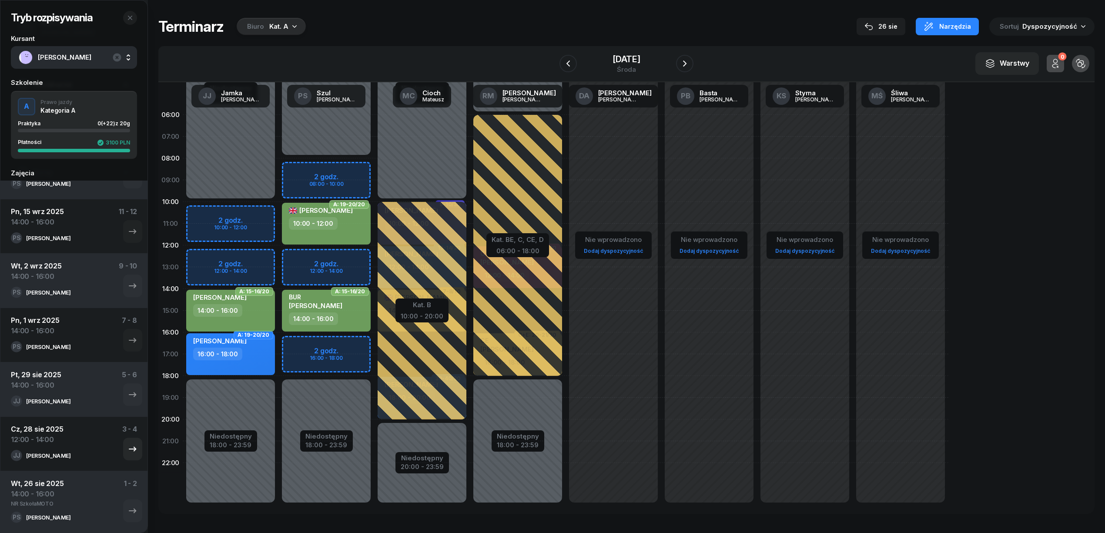
scroll to position [256, 0]
click at [64, 503] on div "Wt, 26 sie 2025 14:00 - 16:00 NR SzkołaMOTO 1 - 2" at bounding box center [74, 494] width 126 height 33
click at [49, 488] on div "14:00 - 16:00" at bounding box center [37, 493] width 53 height 10
click at [123, 510] on button "button" at bounding box center [132, 510] width 19 height 23
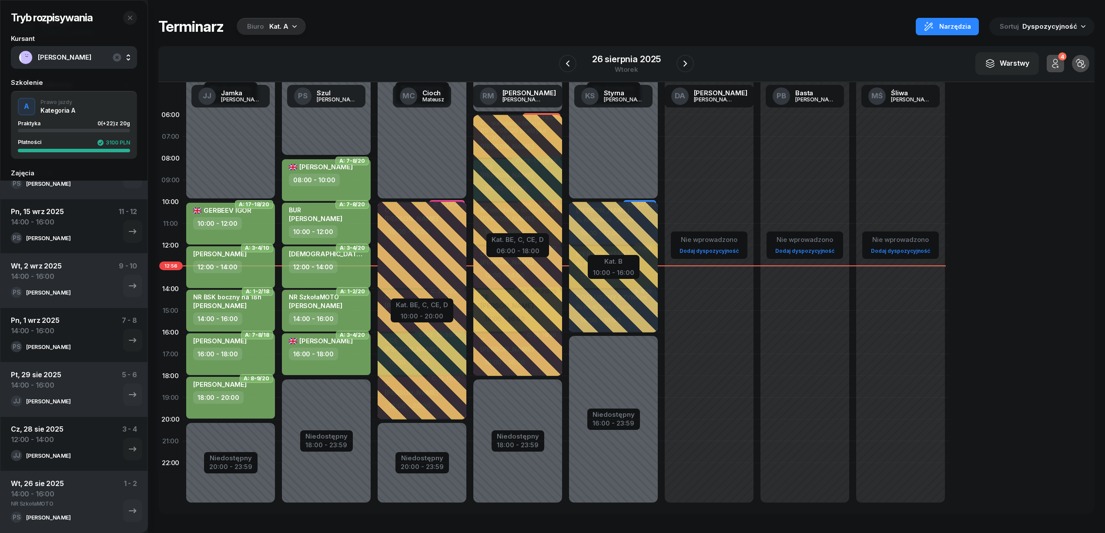
click at [342, 310] on div "NR SzkołaMOTO ISZCZUK KRZYSZTOF" at bounding box center [315, 302] width 53 height 19
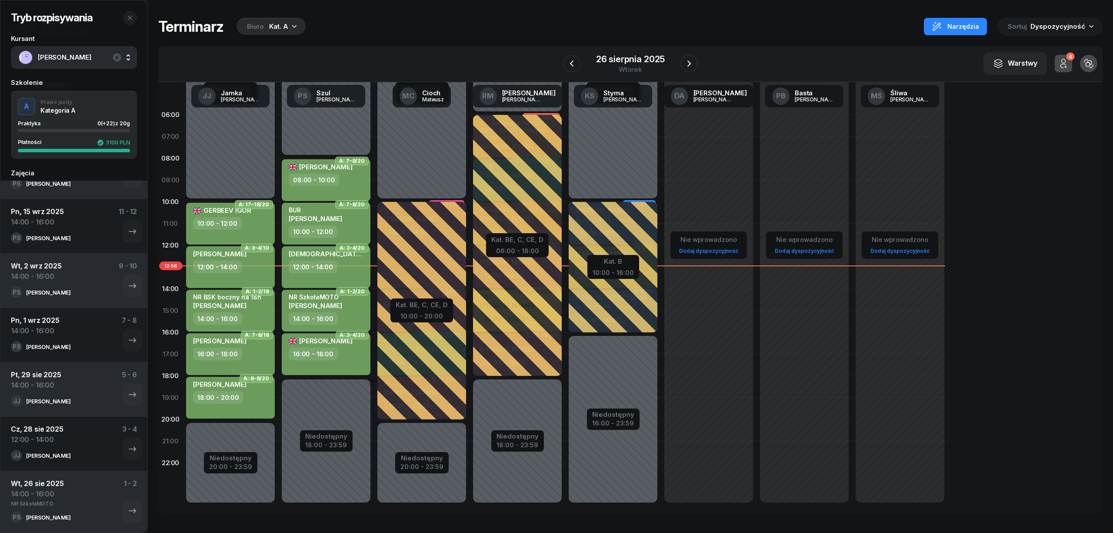
select select "14"
select select "16"
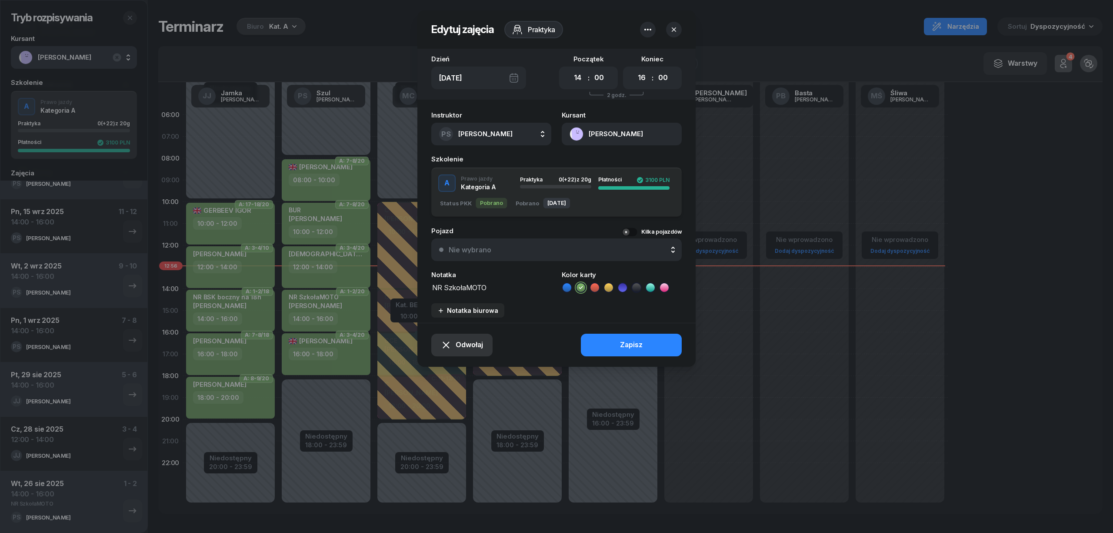
click at [472, 342] on span "Odwołaj" at bounding box center [469, 344] width 27 height 11
click at [468, 316] on div "Kursant nie przyszedł" at bounding box center [456, 313] width 70 height 11
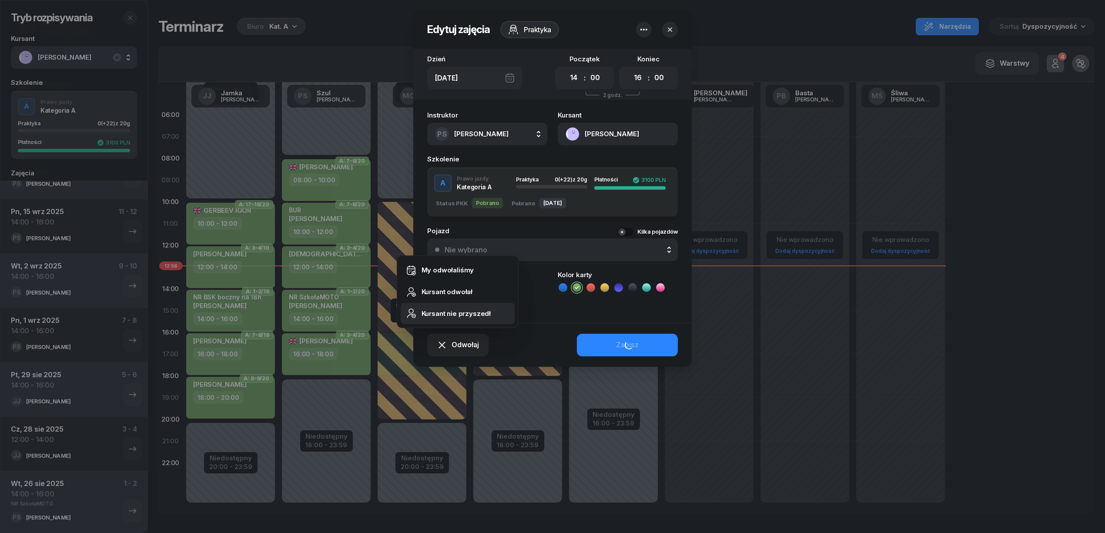
scroll to position [194, 0]
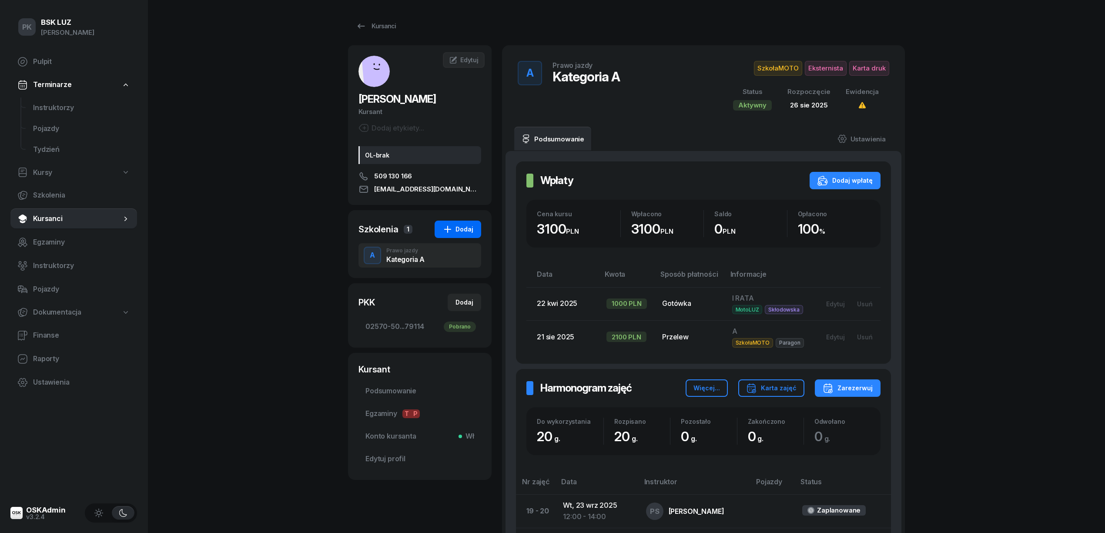
click at [455, 231] on div "Dodaj" at bounding box center [457, 229] width 31 height 10
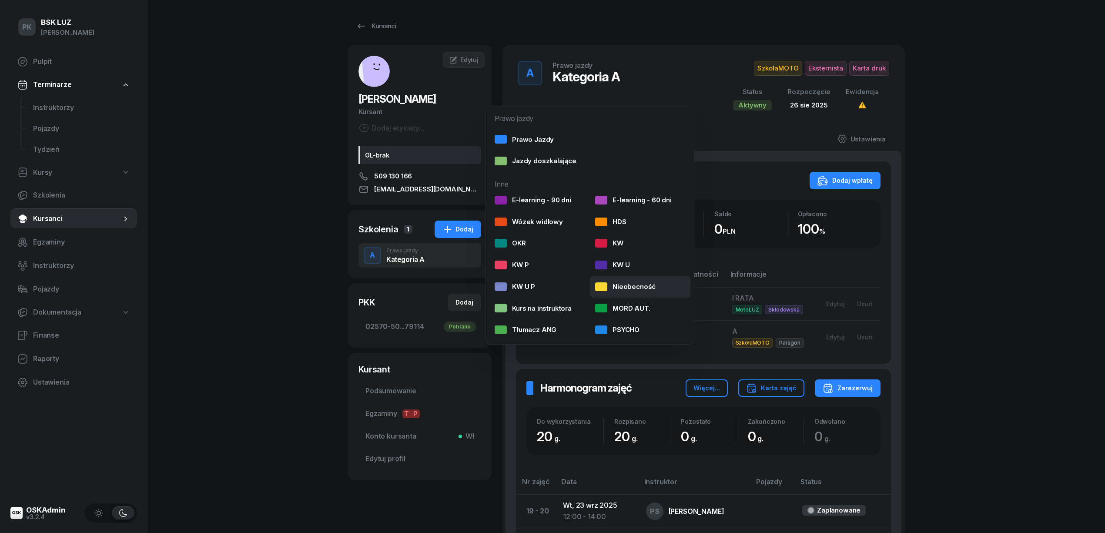
click at [630, 285] on div "Nieobecność" at bounding box center [625, 286] width 60 height 11
select select
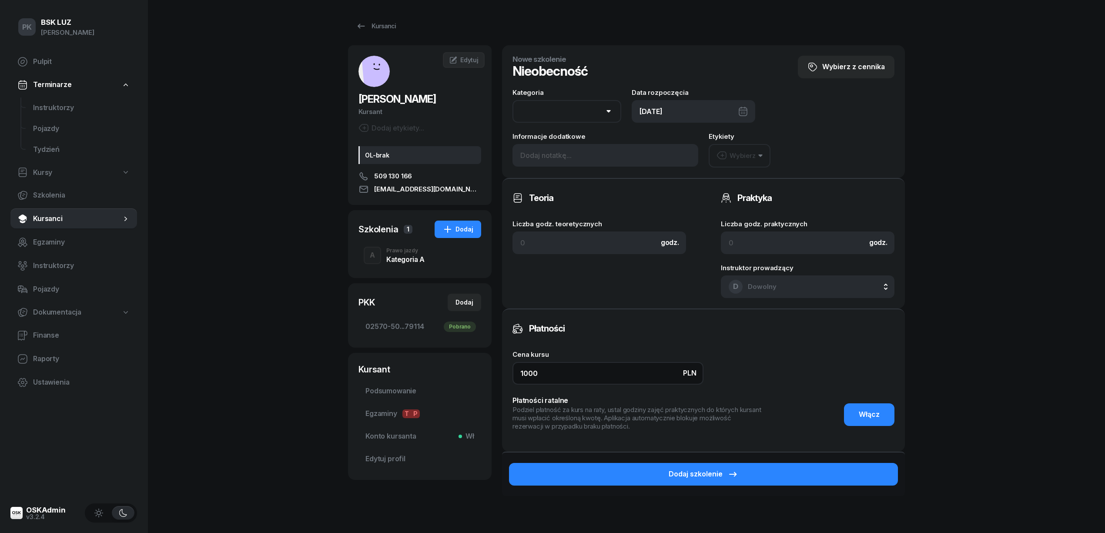
drag, startPoint x: 548, startPoint y: 369, endPoint x: 477, endPoint y: 370, distance: 71.3
click at [477, 370] on div "ISZCZUK KRZYSZTOF Kursant Dodaj etykiety... OL-brak 509 130 166 krzysztofiszczu…" at bounding box center [626, 294] width 557 height 498
type input "0"
type input "100"
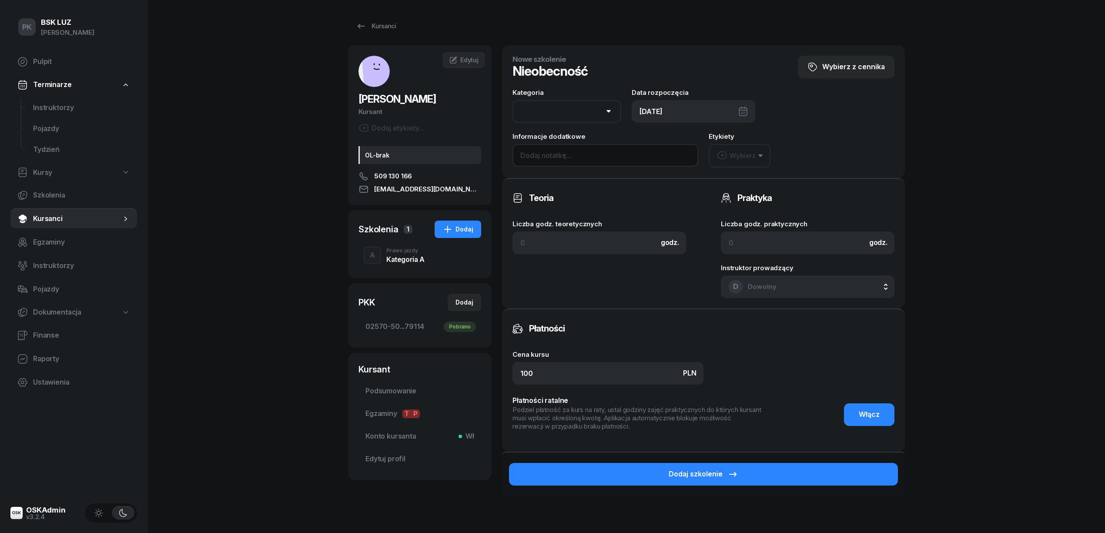
click at [544, 152] on input at bounding box center [605, 155] width 186 height 23
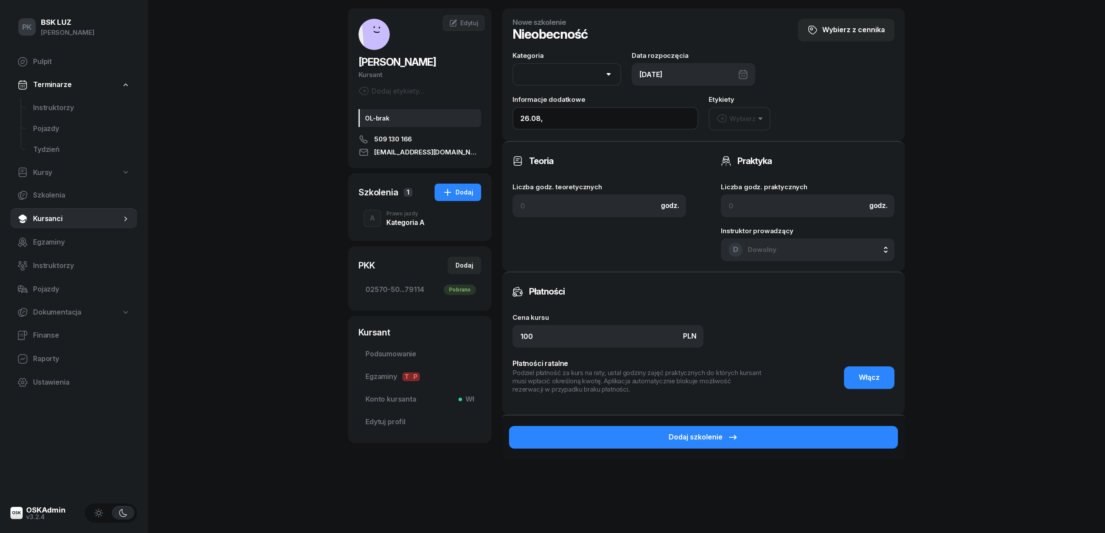
scroll to position [58, 0]
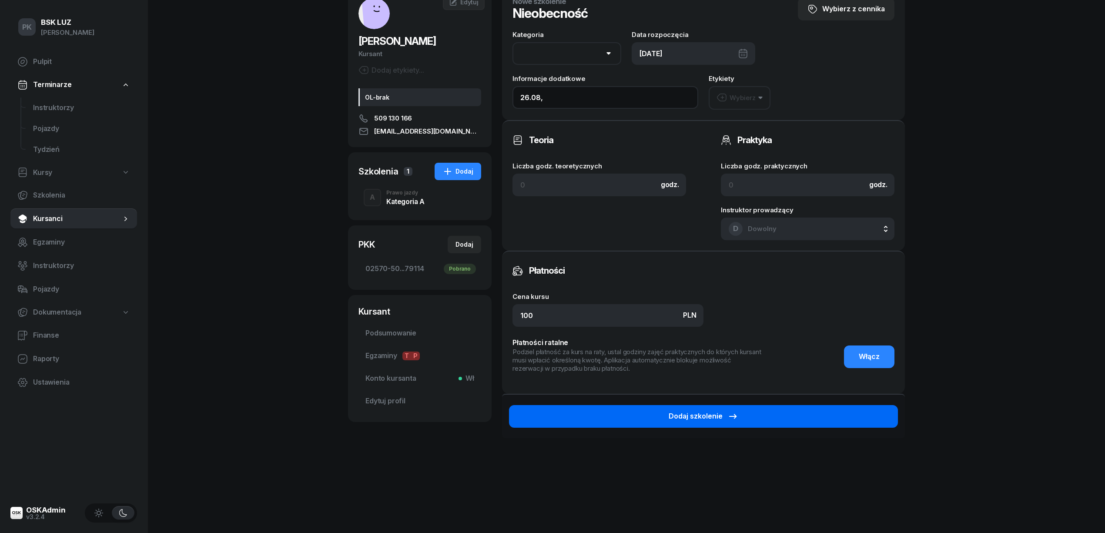
type input "26.08,"
click at [743, 424] on button "Dodaj szkolenie" at bounding box center [703, 416] width 389 height 23
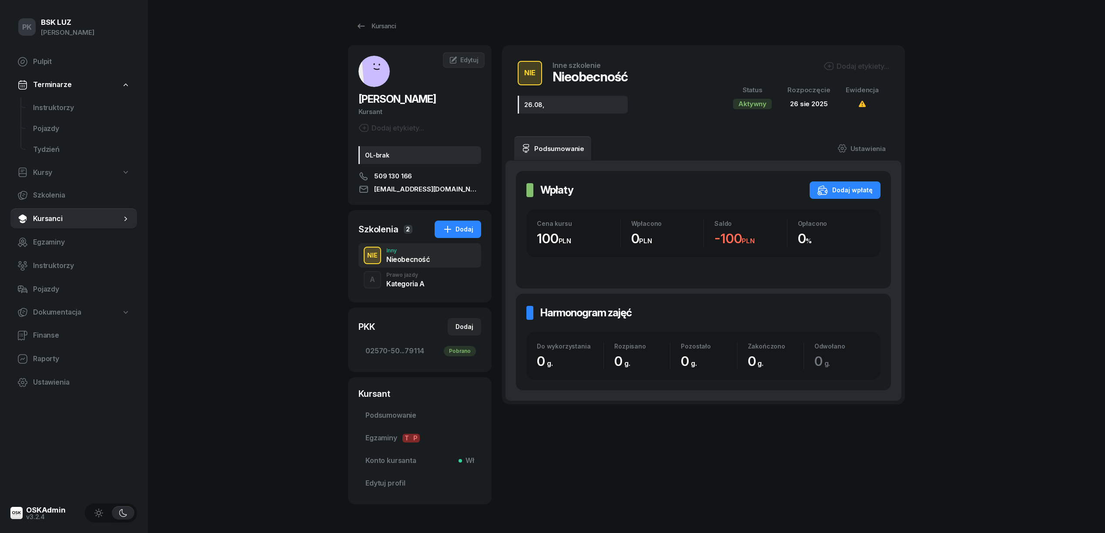
click at [414, 274] on div "Prawo jazdy" at bounding box center [405, 274] width 38 height 5
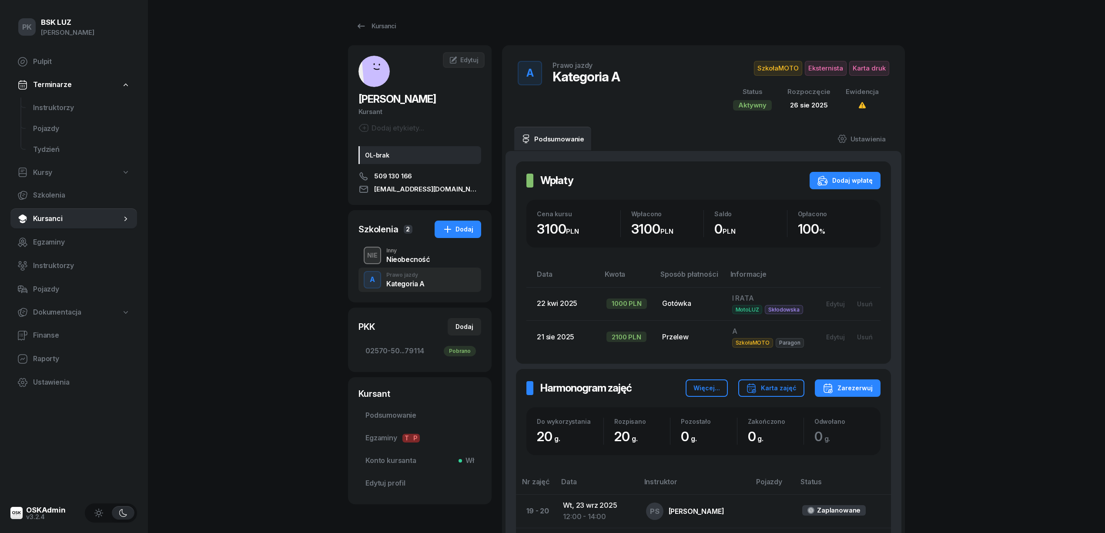
click at [412, 260] on div "Nieobecność" at bounding box center [408, 259] width 44 height 7
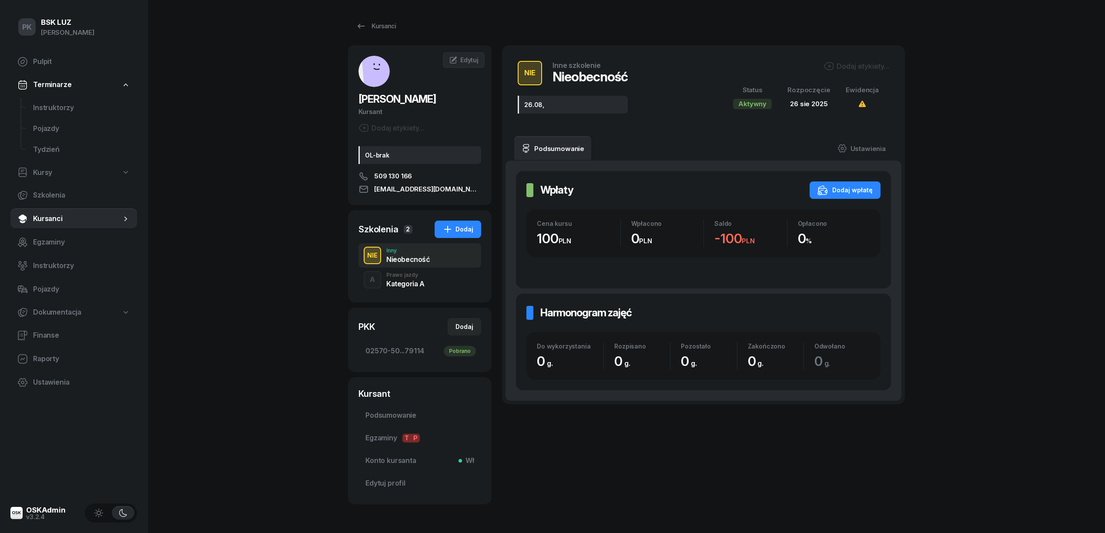
click at [838, 69] on div "Dodaj etykiety..." at bounding box center [856, 66] width 66 height 10
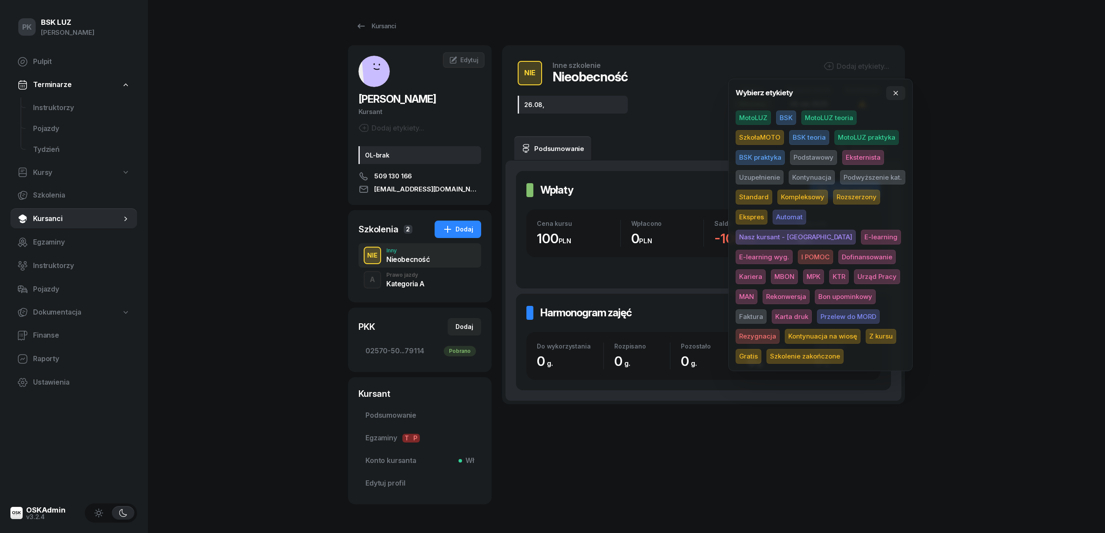
click at [769, 140] on span "SzkołaMOTO" at bounding box center [759, 137] width 48 height 15
click at [992, 112] on div "PK BSK LUZ Piotr Klimek Pulpit Terminarze Instruktorzy Pojazdy Tydzień Kursy Sz…" at bounding box center [552, 281] width 1105 height 563
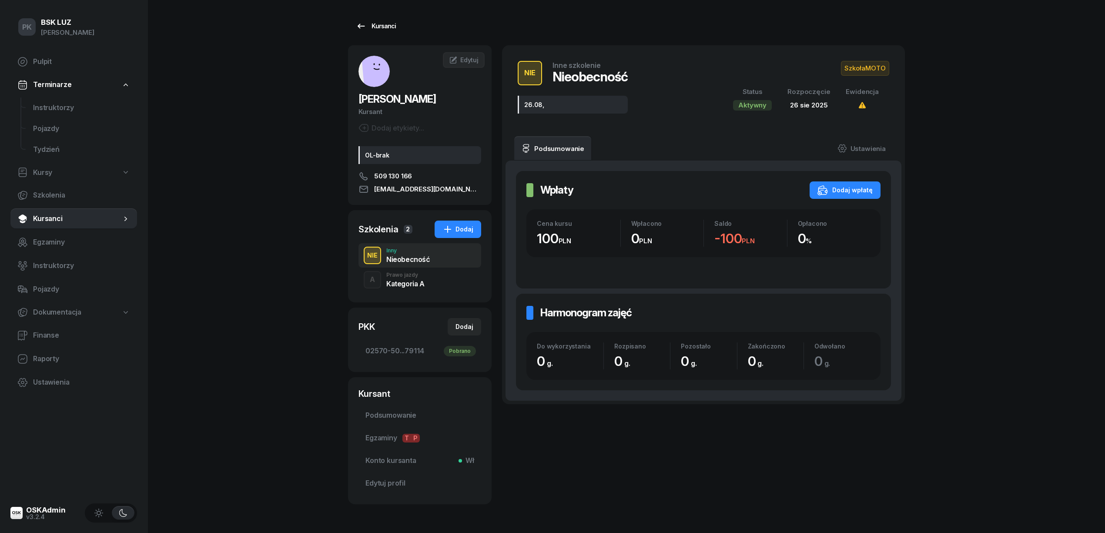
click at [376, 23] on div "Kursanci" at bounding box center [376, 26] width 40 height 10
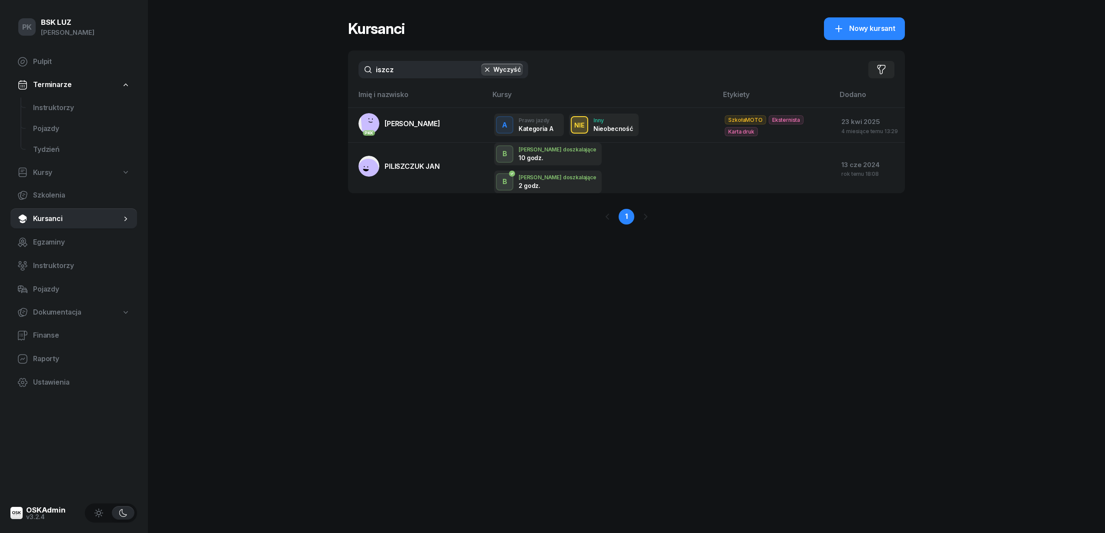
click at [321, 72] on div "PK BSK LUZ Piotr Klimek Pulpit Terminarze Instruktorzy Pojazdy Tydzień Kursy Sz…" at bounding box center [552, 266] width 1105 height 533
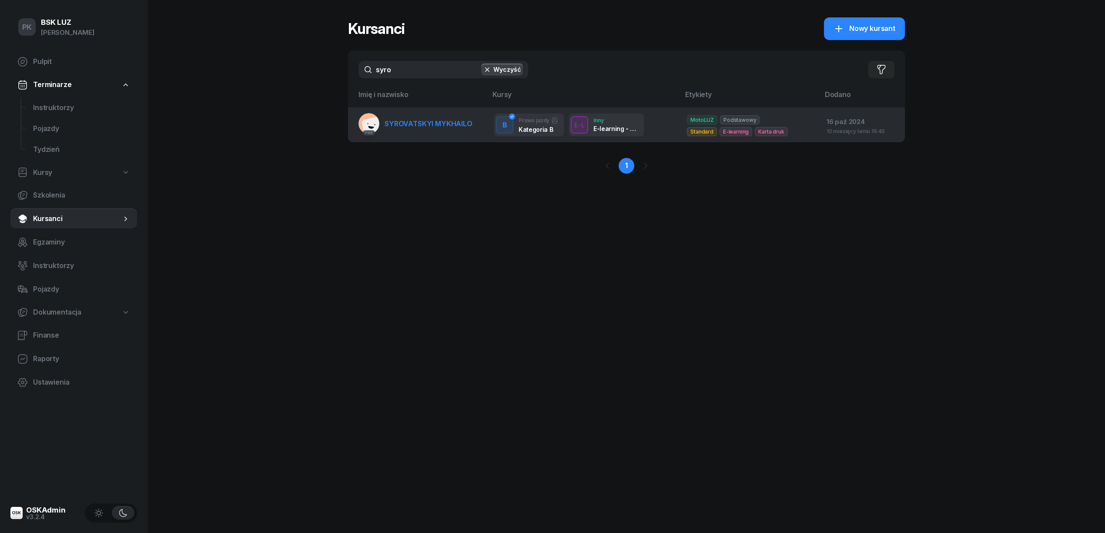
type input "syro"
click at [445, 126] on span "SYROVATSKYI MYKHAILO" at bounding box center [428, 123] width 88 height 9
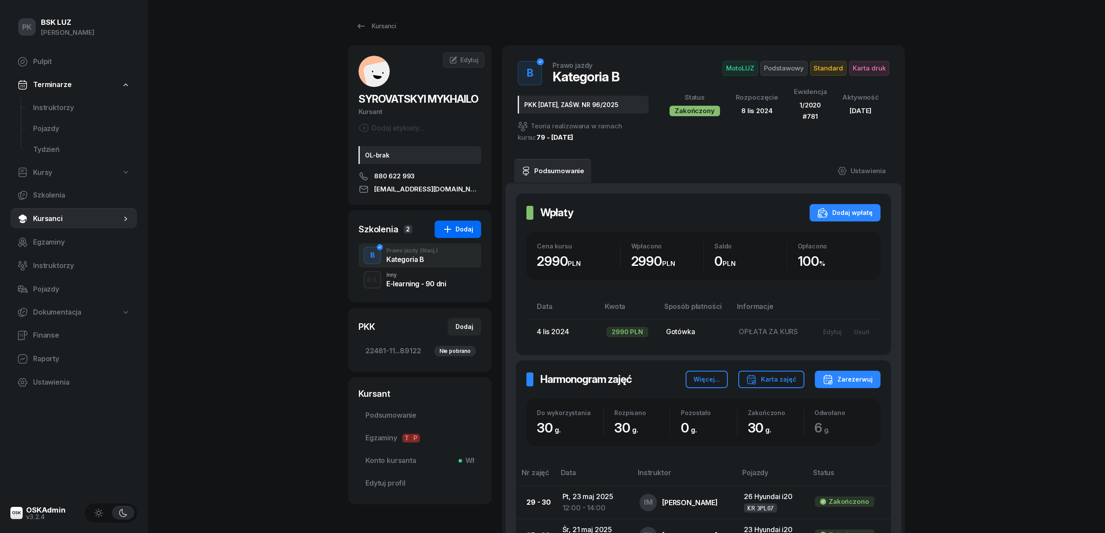
click at [463, 234] on div "Dodaj" at bounding box center [457, 229] width 31 height 10
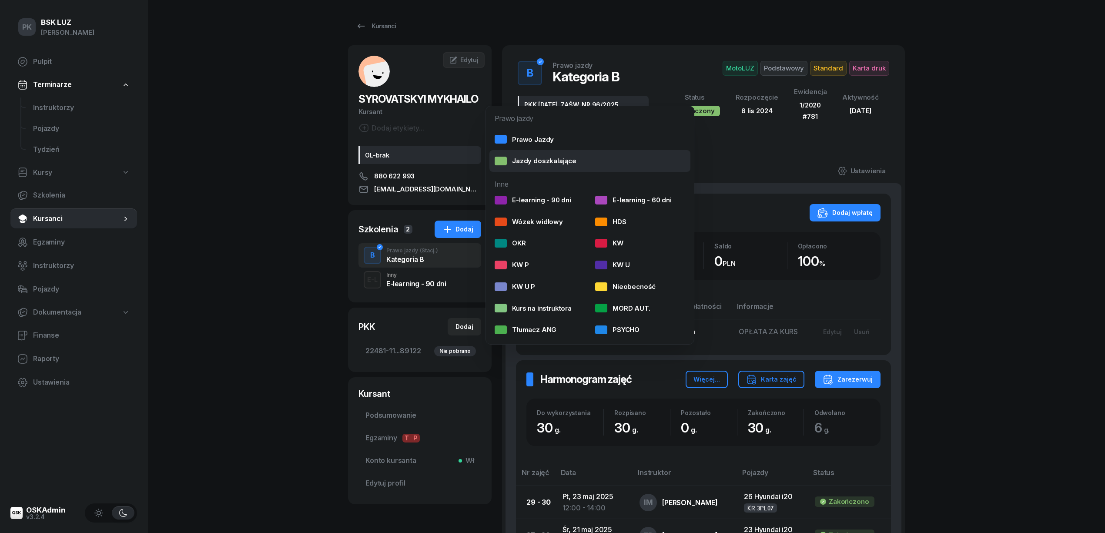
click at [542, 160] on div "Jazdy doszkalające" at bounding box center [536, 160] width 82 height 11
select select "B"
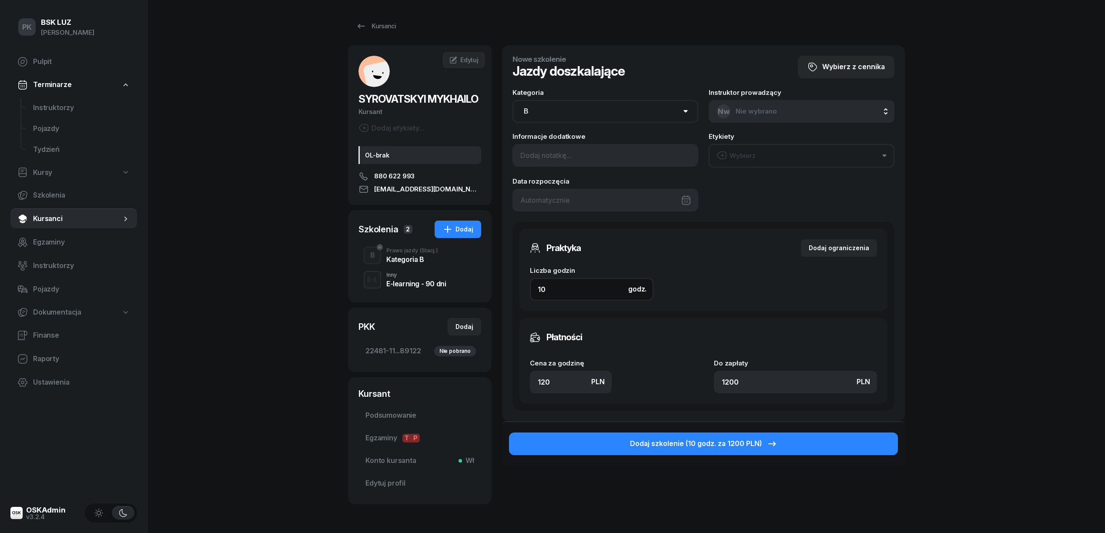
drag, startPoint x: 551, startPoint y: 289, endPoint x: 503, endPoint y: 288, distance: 47.4
click at [503, 288] on div "Nowe szkolenie Jazdy doszkalające Wybierz z cennika Kategoria AM A1 A2 A B1 B B…" at bounding box center [703, 233] width 403 height 376
type input "2"
type input "240"
type input "2"
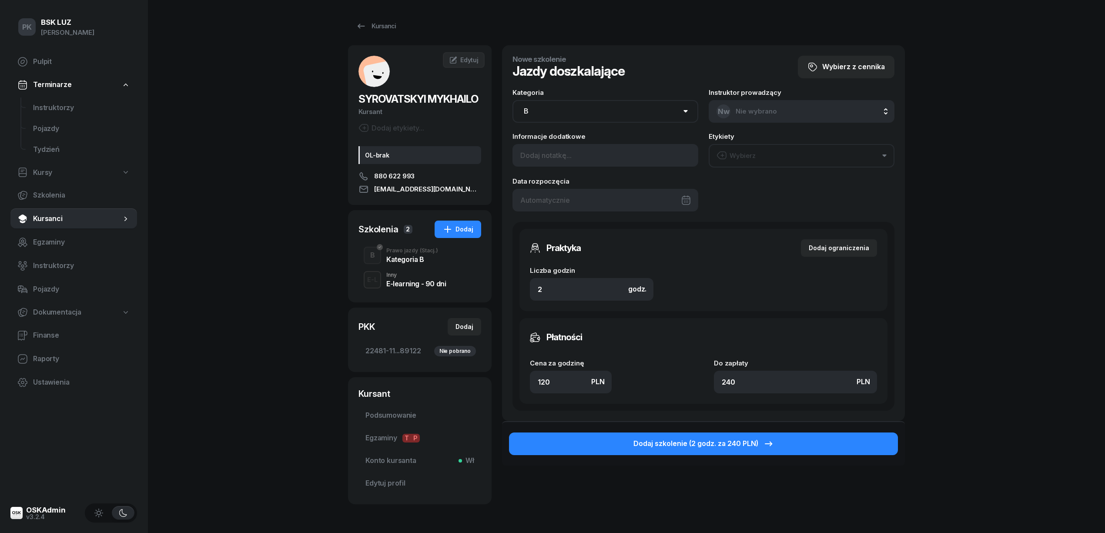
drag, startPoint x: 556, startPoint y: 384, endPoint x: 472, endPoint y: 378, distance: 83.8
click at [472, 378] on div "SYROVATSKYI MYKHAILO Kursant Dodaj etykiety... OL-brak 880 622 993 mikhailsiriv…" at bounding box center [626, 278] width 557 height 467
type input "1"
type input "2"
type input "13"
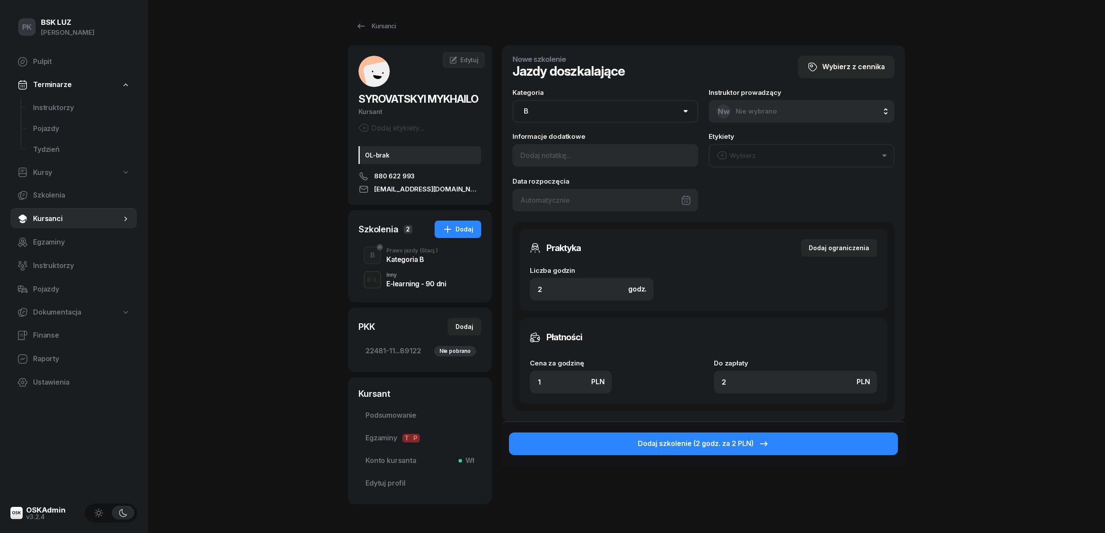
type input "26"
type input "130"
type input "260"
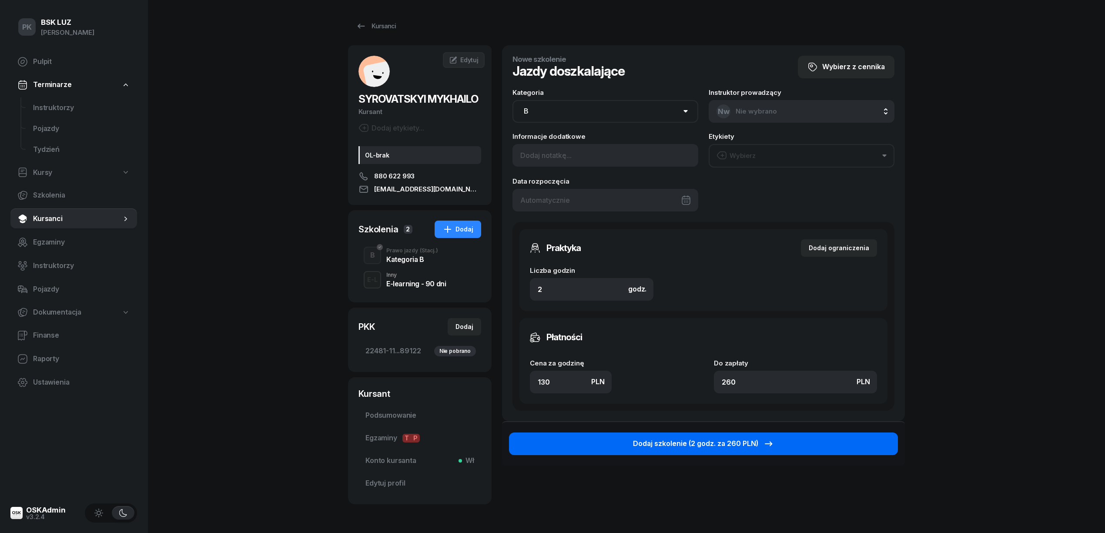
type input "130"
click at [726, 442] on div "Dodaj szkolenie (2 godz. za 260 PLN)" at bounding box center [703, 443] width 141 height 11
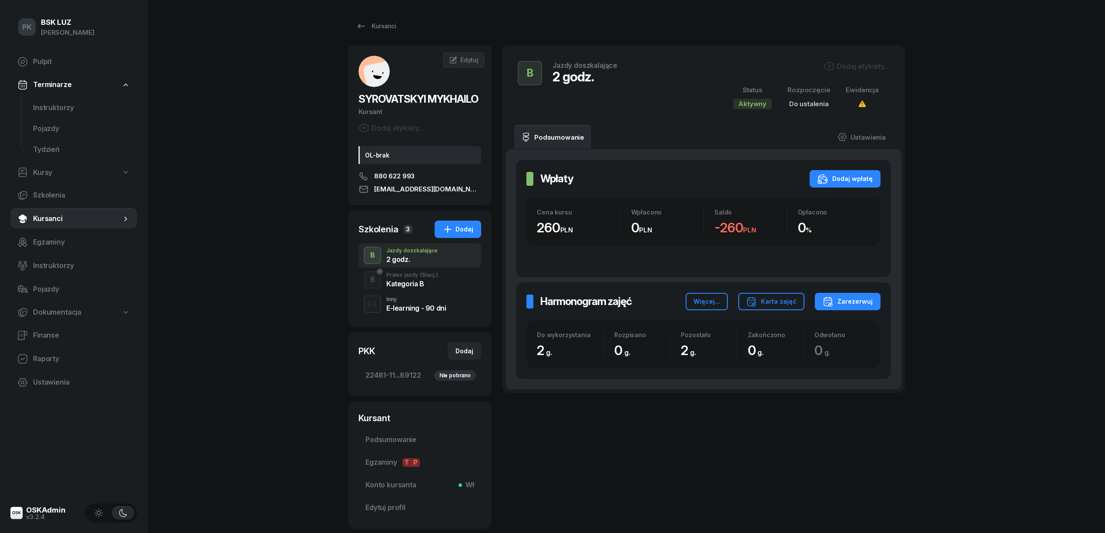
click at [859, 69] on div "Dodaj etykiety..." at bounding box center [856, 66] width 66 height 10
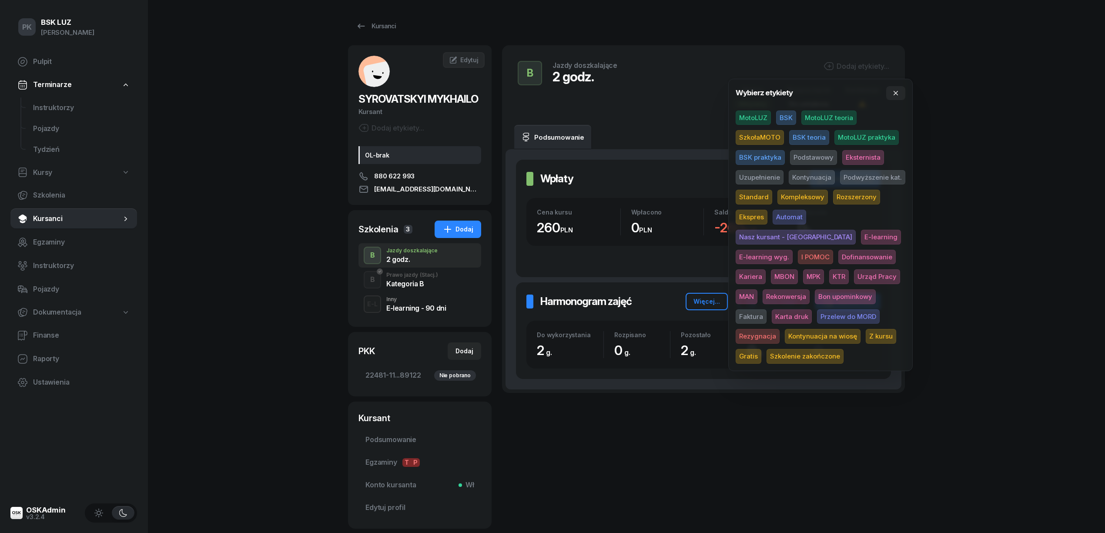
click at [761, 118] on span "MotoLUZ" at bounding box center [752, 117] width 35 height 15
drag, startPoint x: 766, startPoint y: 177, endPoint x: 775, endPoint y: 175, distance: 8.4
click at [767, 177] on span "Uzupełnienie" at bounding box center [759, 178] width 48 height 15
click at [1013, 143] on div "PK BSK LUZ Piotr Klimek Pulpit Terminarze Instruktorzy Pojazdy Tydzień Kursy Sz…" at bounding box center [552, 294] width 1105 height 588
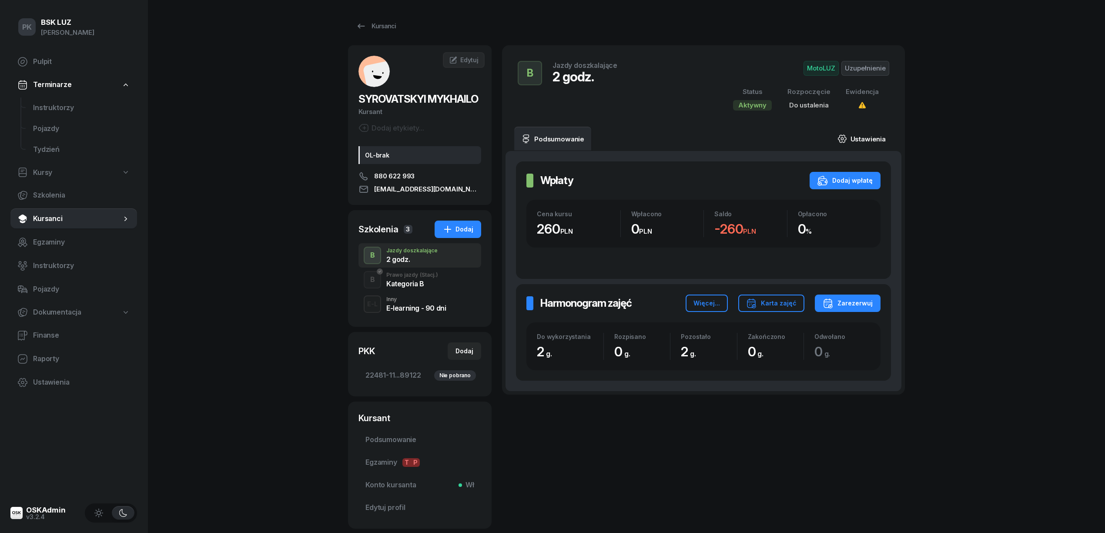
click at [867, 135] on link "Ustawienia" at bounding box center [861, 139] width 62 height 24
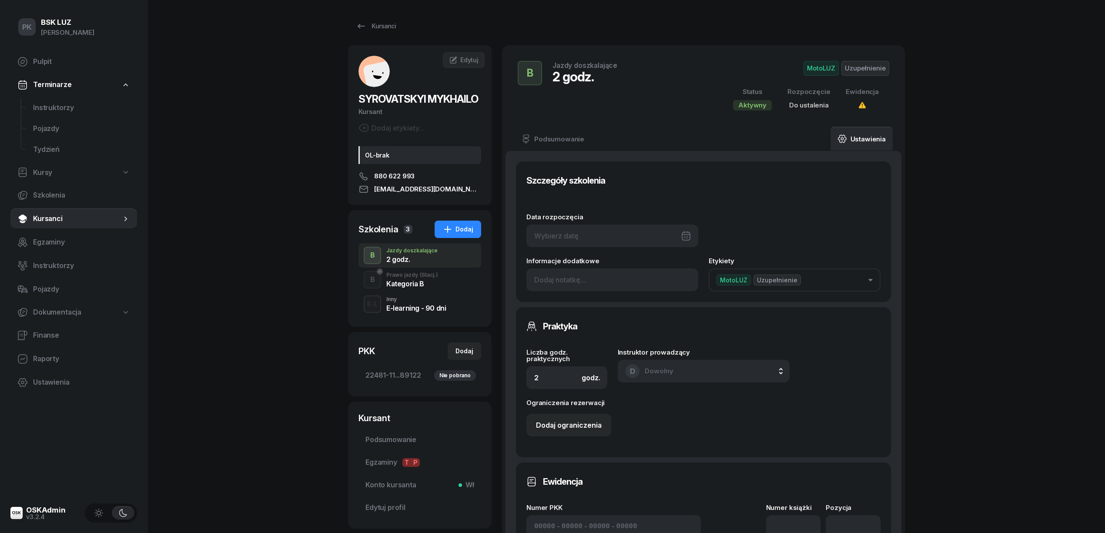
click at [614, 244] on div at bounding box center [612, 235] width 172 height 23
click at [633, 377] on div "28" at bounding box center [634, 378] width 14 height 14
type input "28/08/2025"
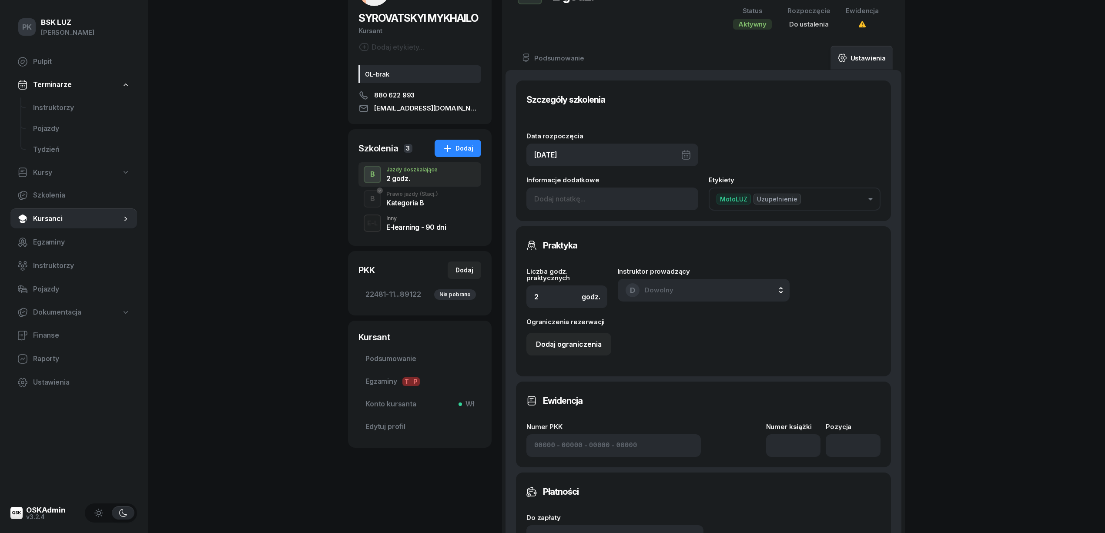
scroll to position [232, 0]
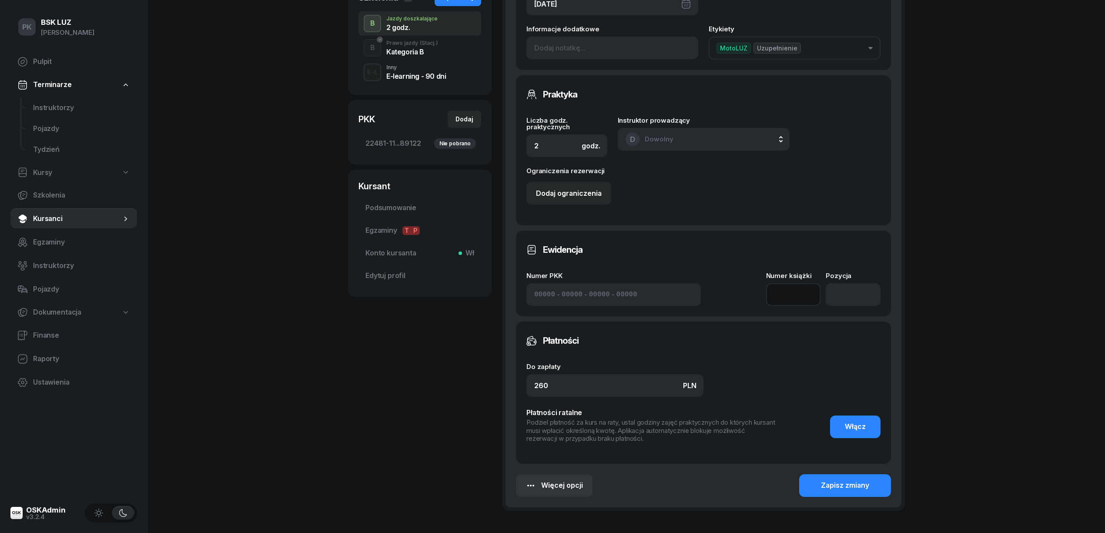
click at [804, 302] on input at bounding box center [793, 294] width 55 height 23
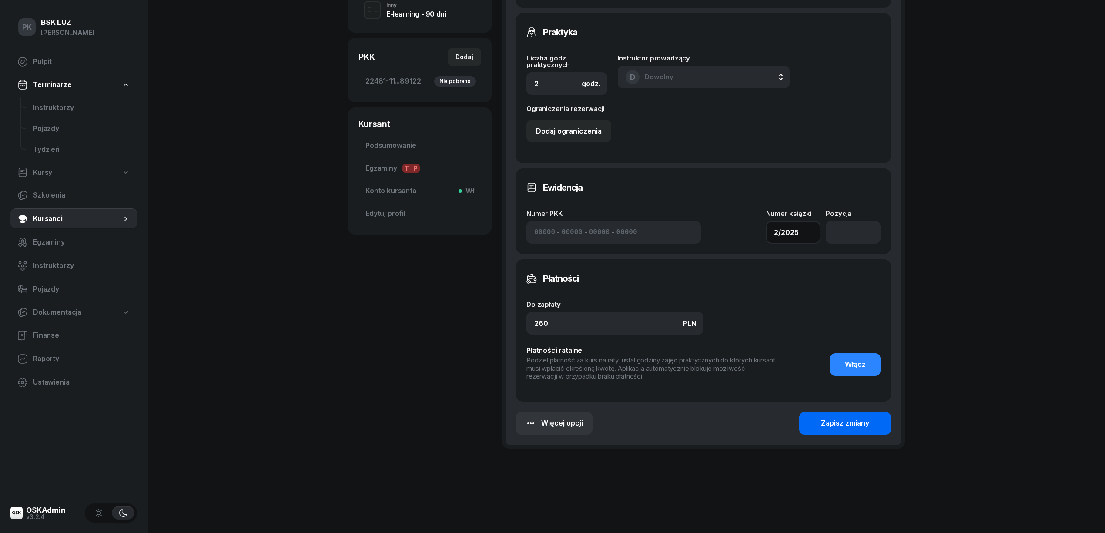
type input "2/2025"
click at [855, 419] on div "Zapisz zmiany" at bounding box center [845, 423] width 48 height 11
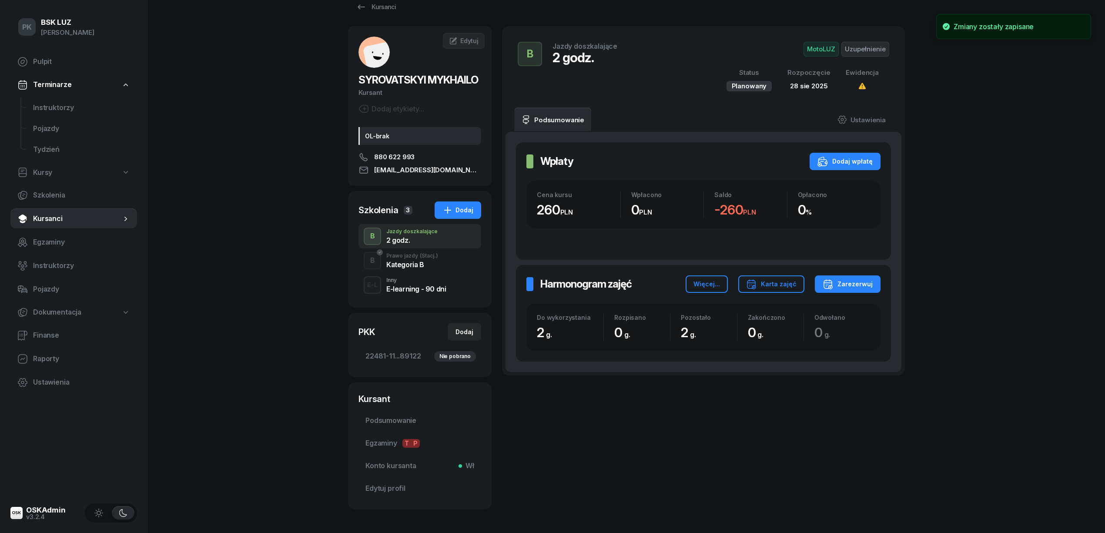
scroll to position [0, 0]
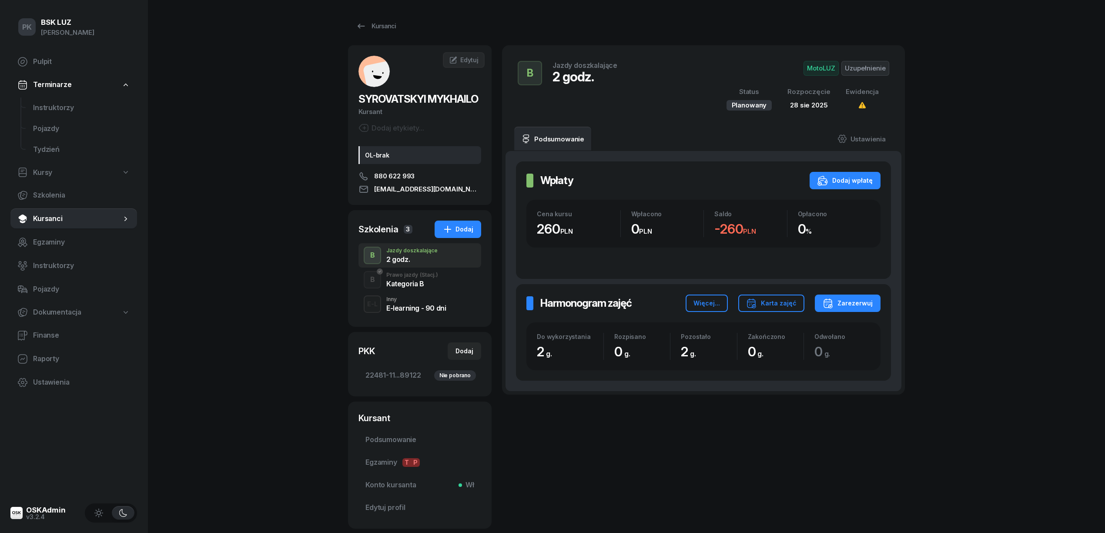
click at [318, 318] on div "PK BSK LUZ Piotr Klimek Pulpit Terminarze Instruktorzy Pojazdy Tydzień Kursy Sz…" at bounding box center [552, 294] width 1105 height 588
click at [386, 19] on link "Kursanci" at bounding box center [376, 25] width 56 height 17
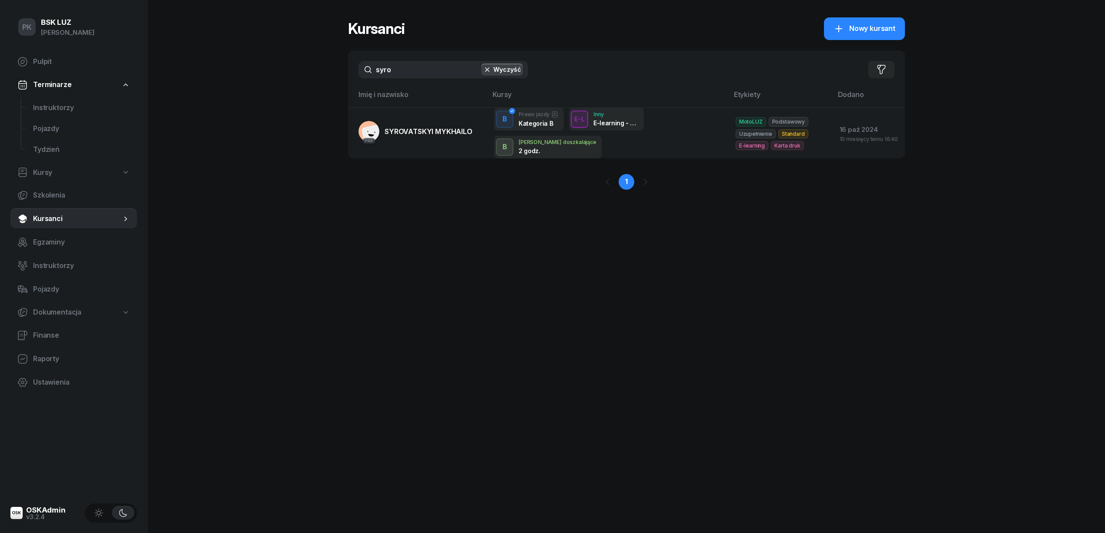
drag, startPoint x: 382, startPoint y: 65, endPoint x: 314, endPoint y: 72, distance: 68.2
click at [314, 72] on div "PK BSK LUZ Piotr Klimek Pulpit Terminarze Instruktorzy Pojazdy Tydzień Kursy Sz…" at bounding box center [552, 266] width 1105 height 533
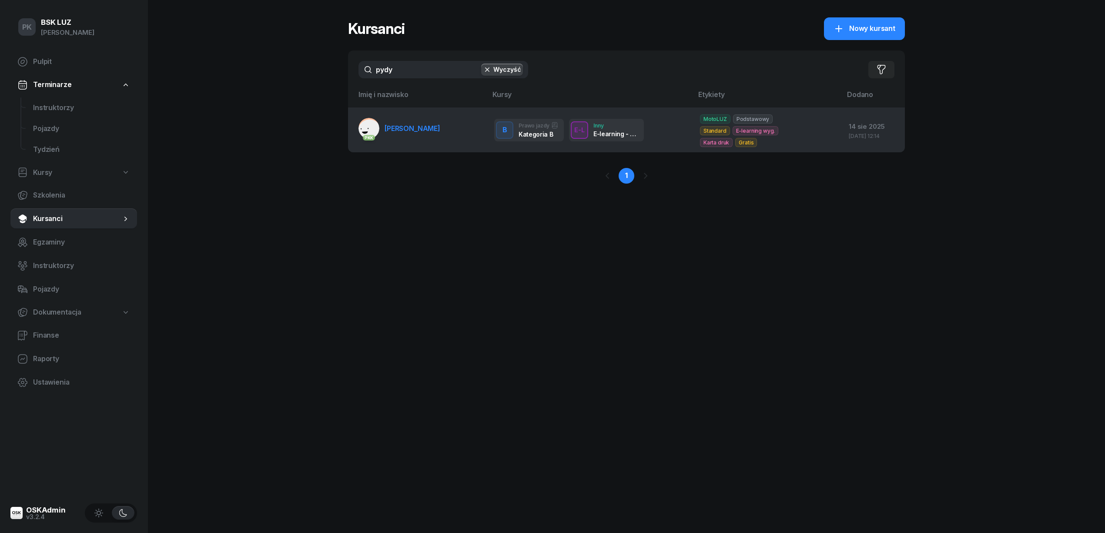
type input "pydy"
click at [434, 124] on span "PYDYCH NATALIA" at bounding box center [412, 128] width 56 height 9
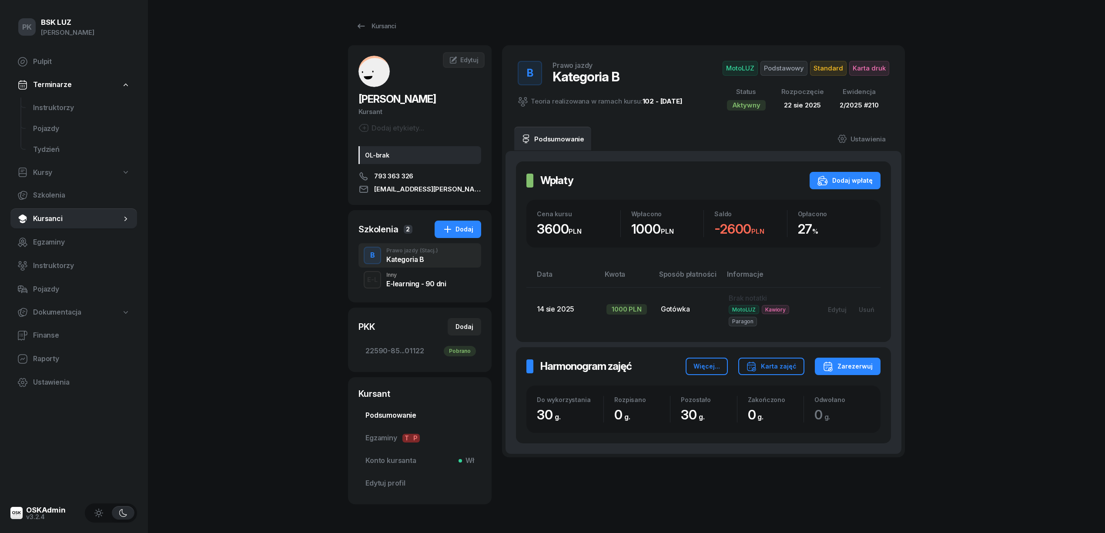
click at [381, 416] on span "Podsumowanie" at bounding box center [419, 415] width 109 height 11
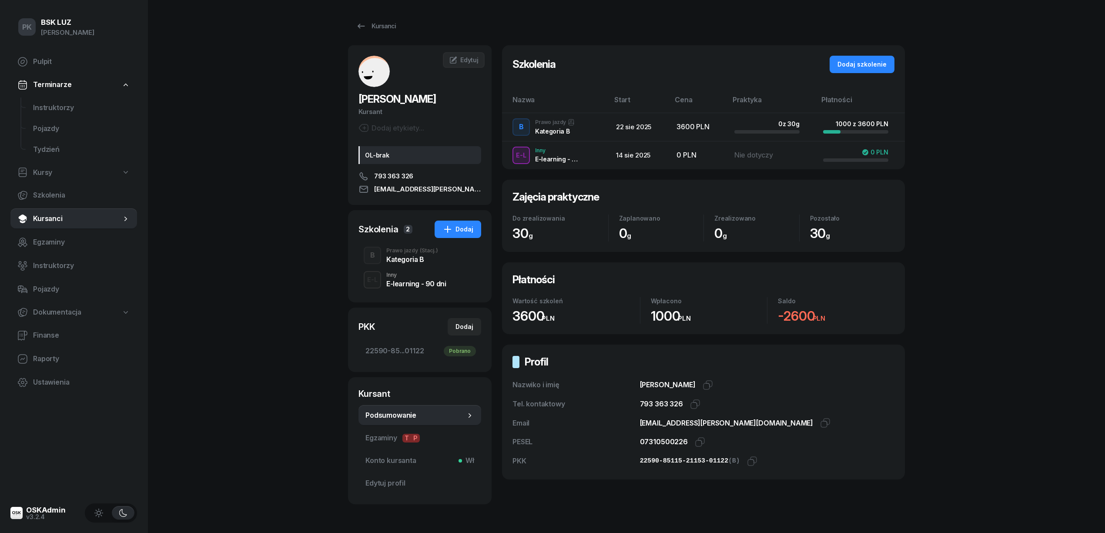
click at [397, 250] on div "Prawo jazdy (Stacj.)" at bounding box center [412, 250] width 52 height 5
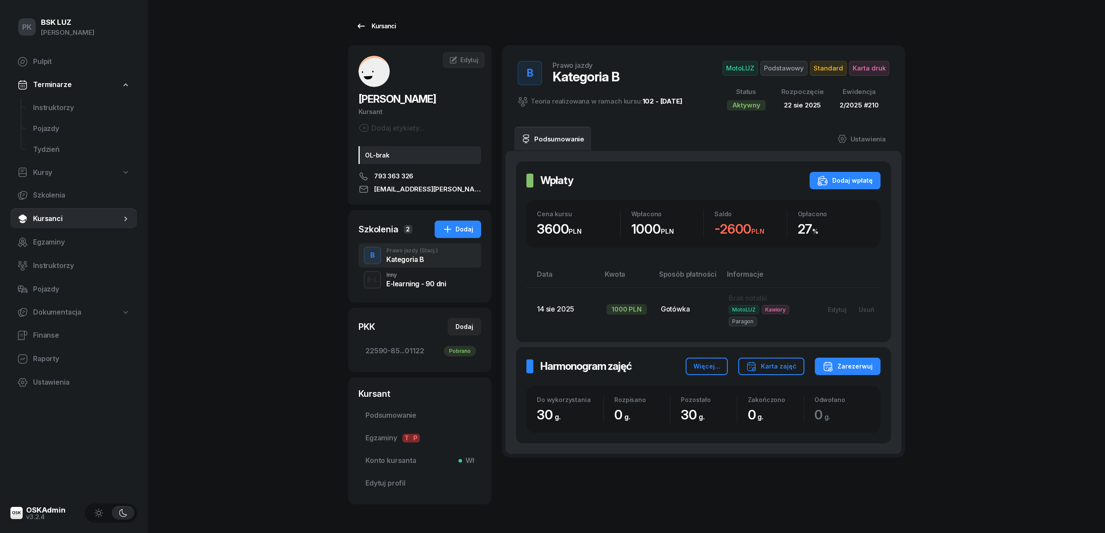
click at [368, 22] on div "Kursanci" at bounding box center [376, 26] width 40 height 10
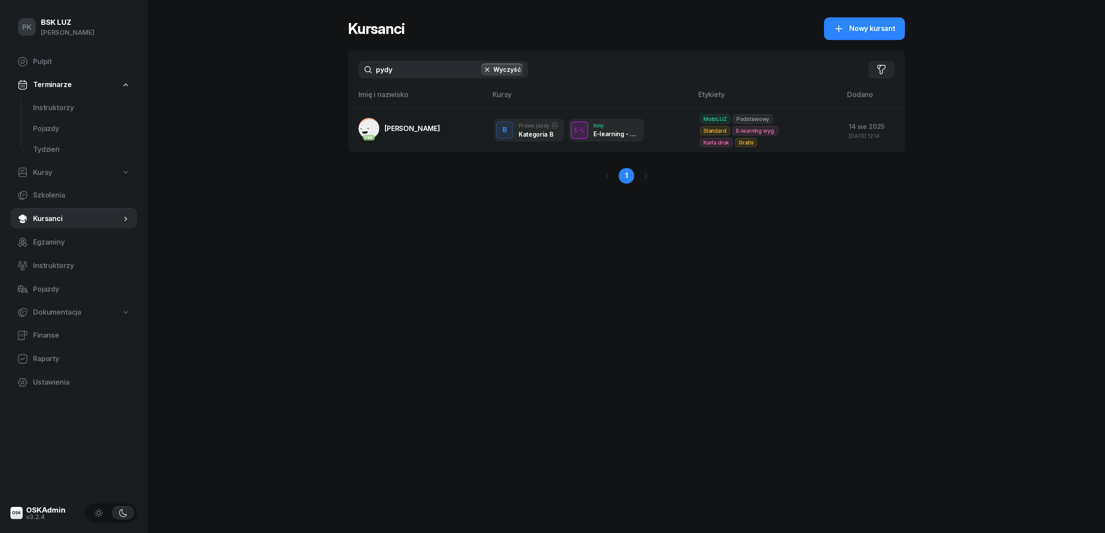
click at [305, 67] on div "PK BSK LUZ Piotr Klimek Pulpit Terminarze Instruktorzy Pojazdy Tydzień Kursy Sz…" at bounding box center [552, 266] width 1105 height 533
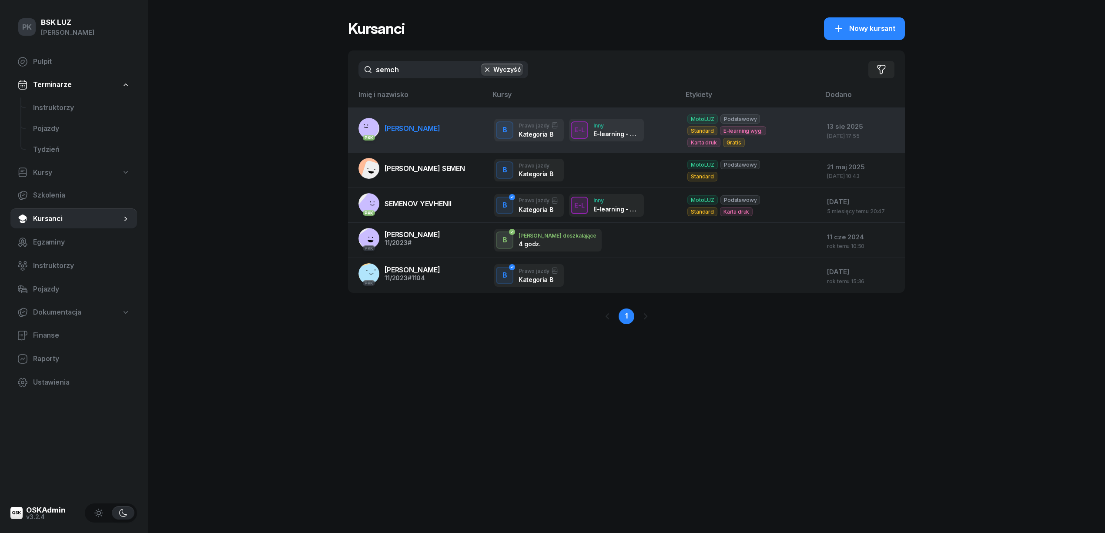
type input "semch"
click at [440, 124] on span "SEMCHYSHYN BOHDAN-YAREMA" at bounding box center [412, 128] width 56 height 9
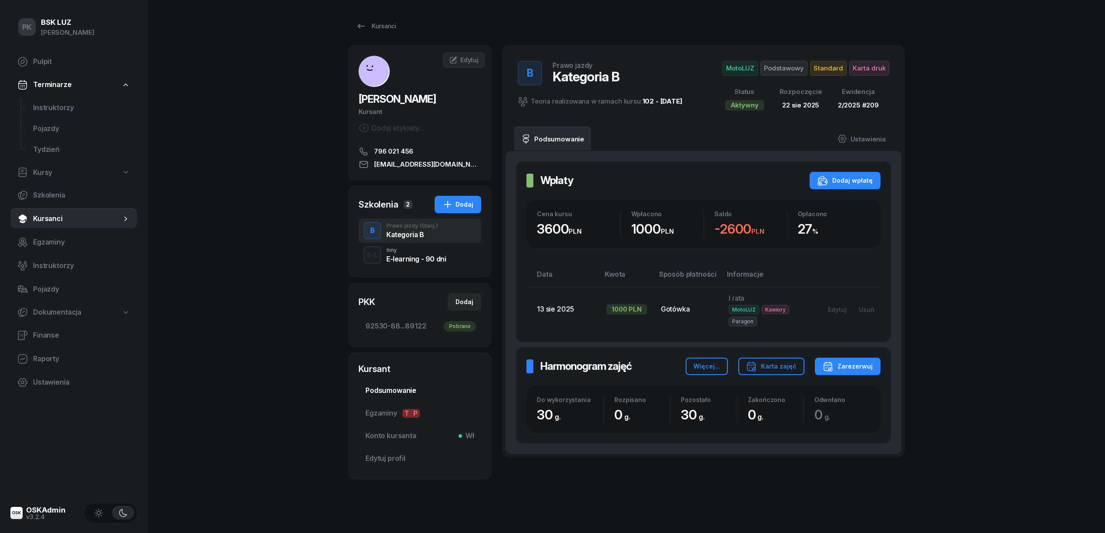
click at [396, 396] on span "Podsumowanie" at bounding box center [419, 390] width 109 height 11
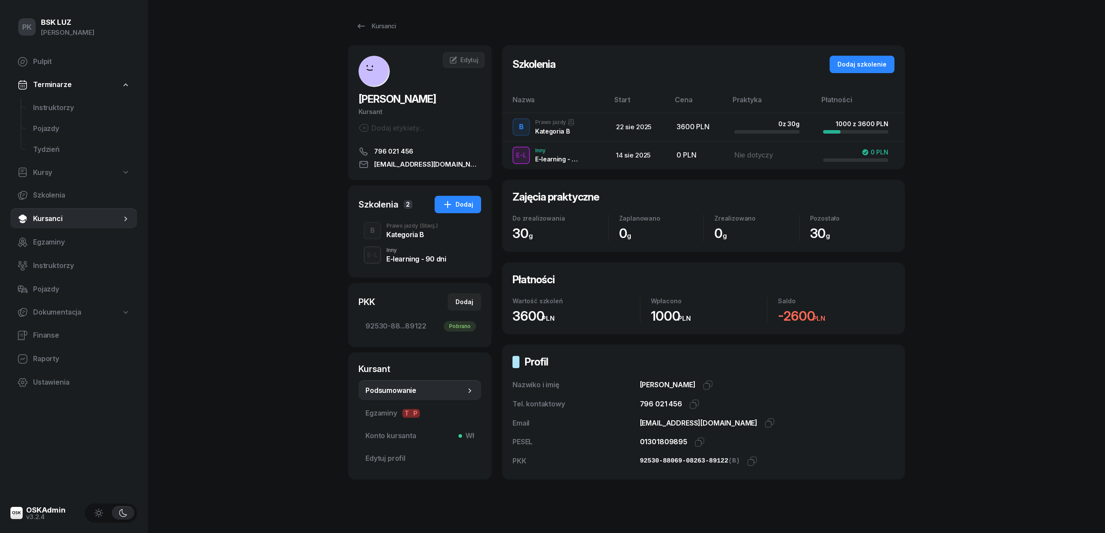
click at [425, 238] on div "Kategoria B" at bounding box center [412, 234] width 52 height 7
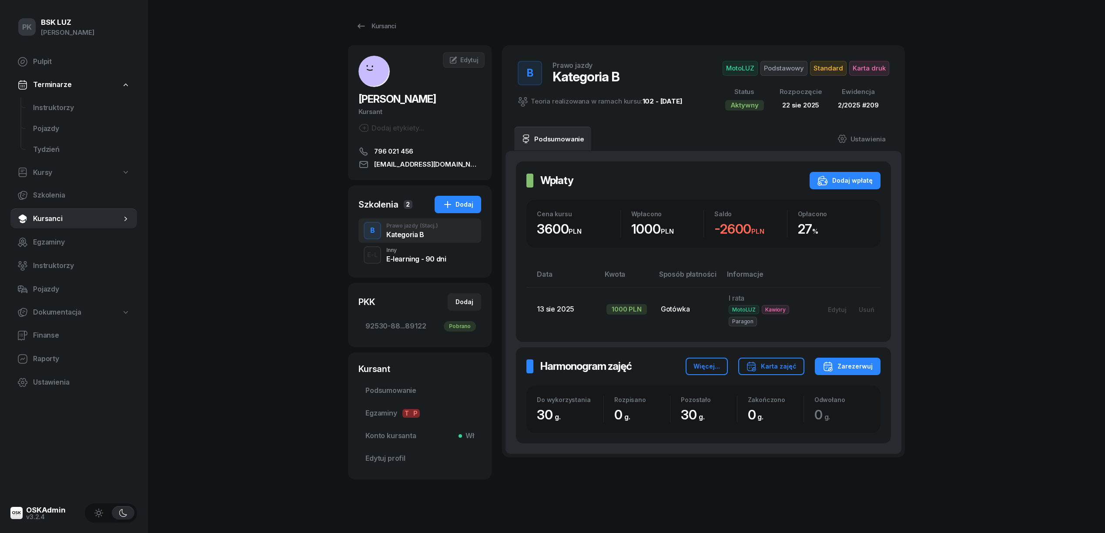
click at [398, 98] on span "SEMCHYSHYN BOHDAN-YAREMA" at bounding box center [396, 99] width 77 height 13
copy span "SEMCHYSHYN"
click at [472, 57] on span "Edytuj" at bounding box center [469, 59] width 18 height 7
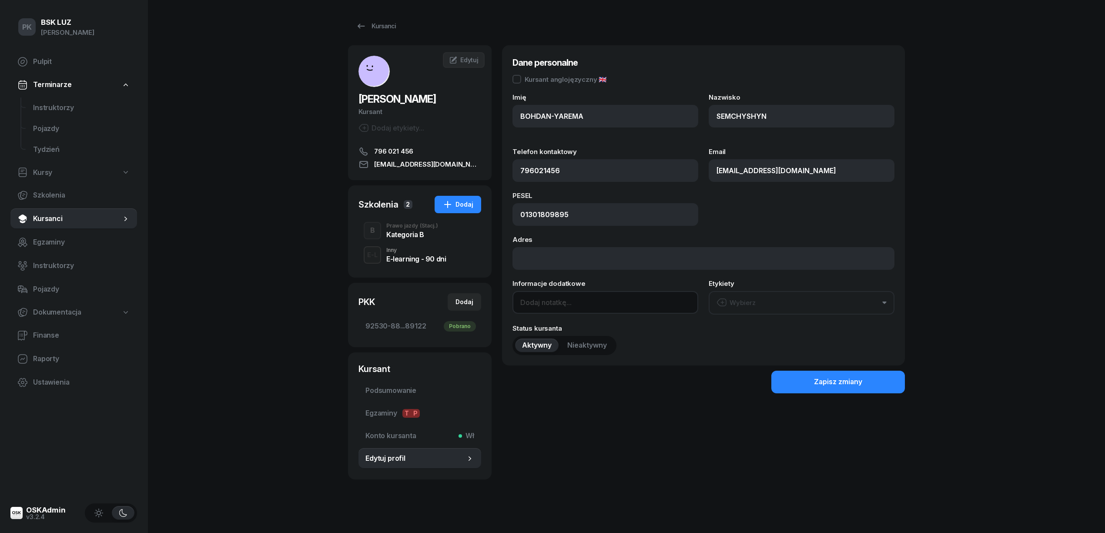
click at [566, 304] on input at bounding box center [605, 302] width 186 height 23
click at [559, 295] on input at bounding box center [605, 302] width 186 height 23
paste input "2040-07-29"
click at [555, 304] on input "OL-brak 2040-07-29" at bounding box center [605, 302] width 186 height 23
type input "OL-brak 2040-07-29"
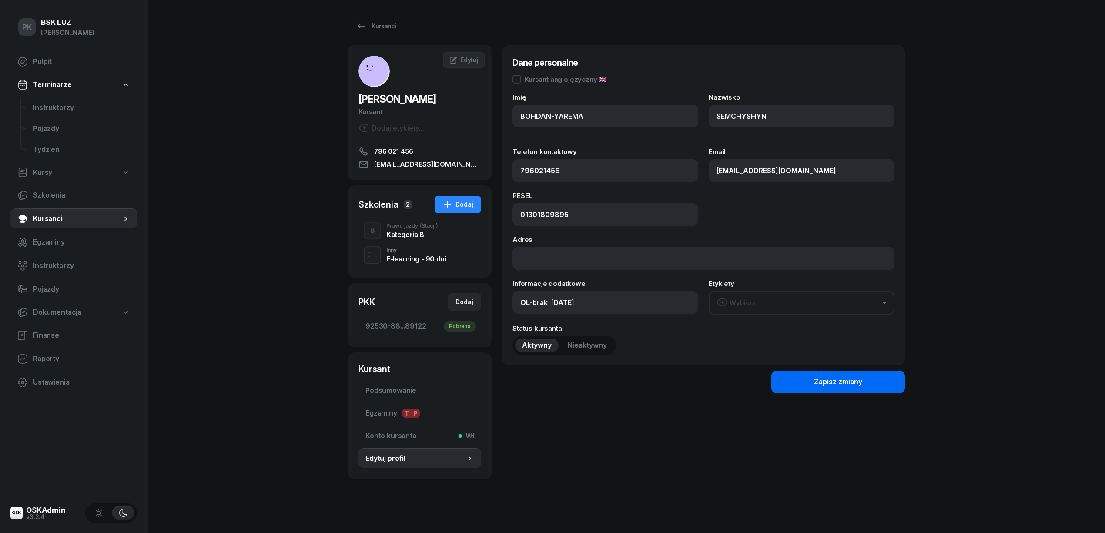
click at [806, 383] on button "Zapisz zmiany" at bounding box center [838, 382] width 134 height 23
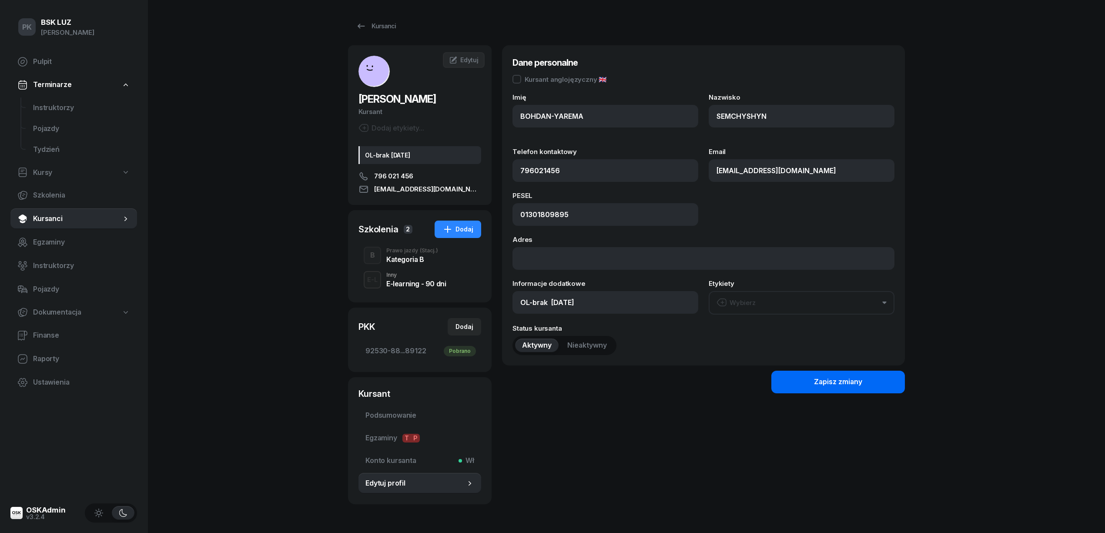
click at [874, 384] on button "Zapisz zmiany" at bounding box center [838, 382] width 134 height 23
click at [392, 263] on div "Kategoria B" at bounding box center [412, 259] width 52 height 7
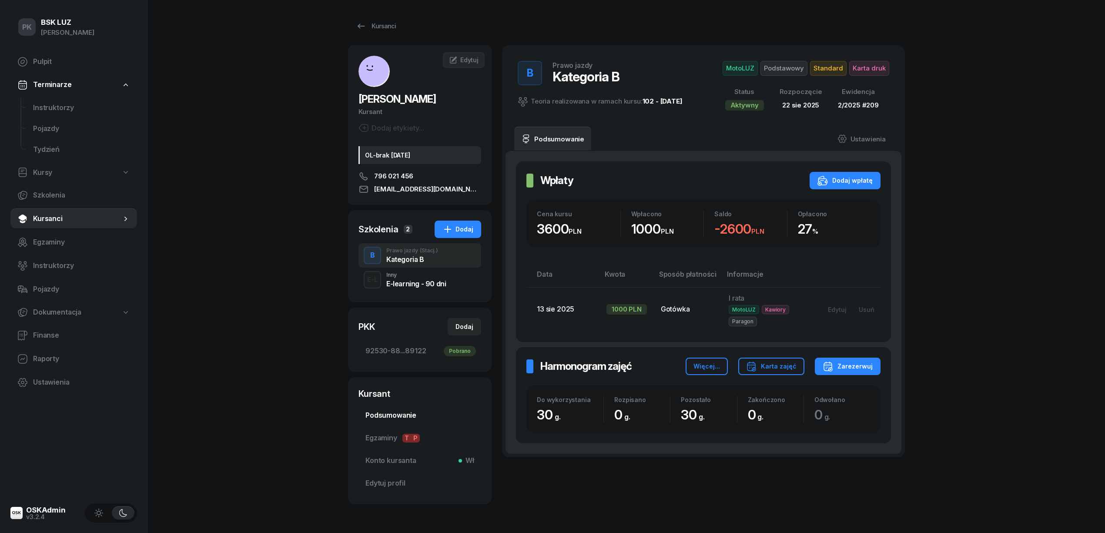
click at [403, 421] on span "Podsumowanie" at bounding box center [419, 415] width 109 height 11
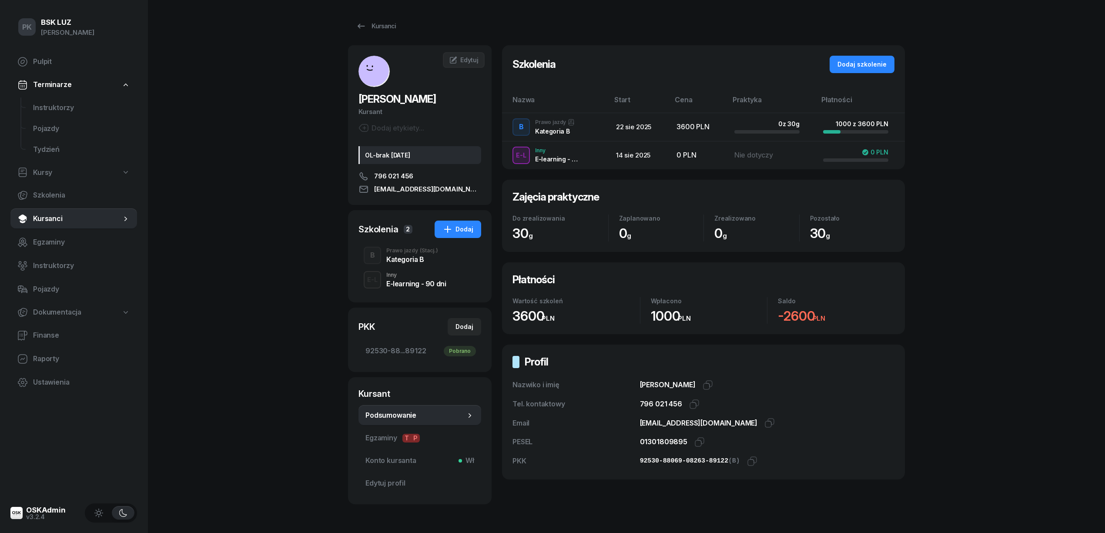
click at [401, 253] on div "Prawo jazdy (Stacj.)" at bounding box center [412, 250] width 52 height 5
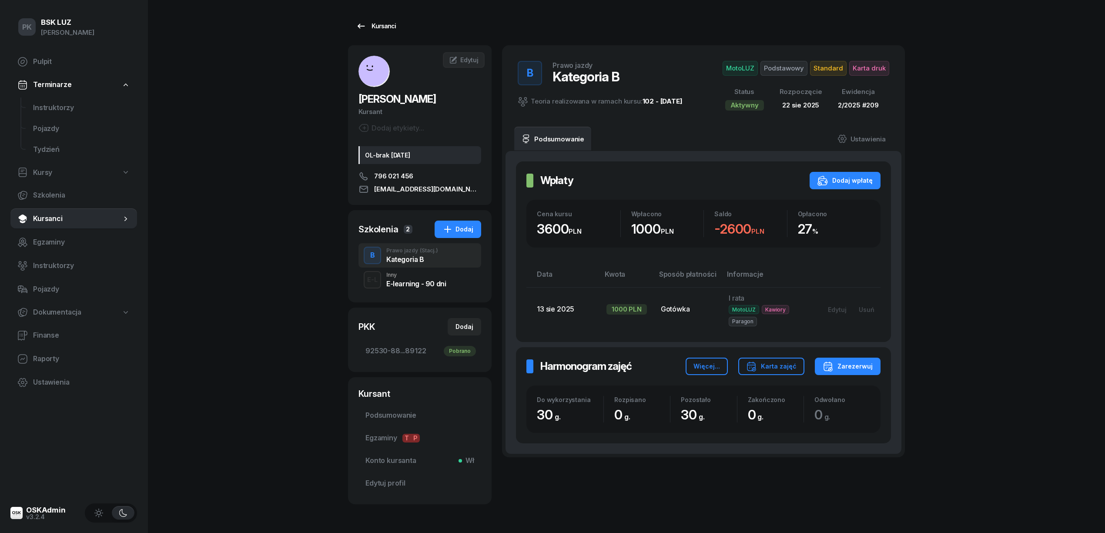
click at [380, 30] on div "Kursanci" at bounding box center [376, 26] width 40 height 10
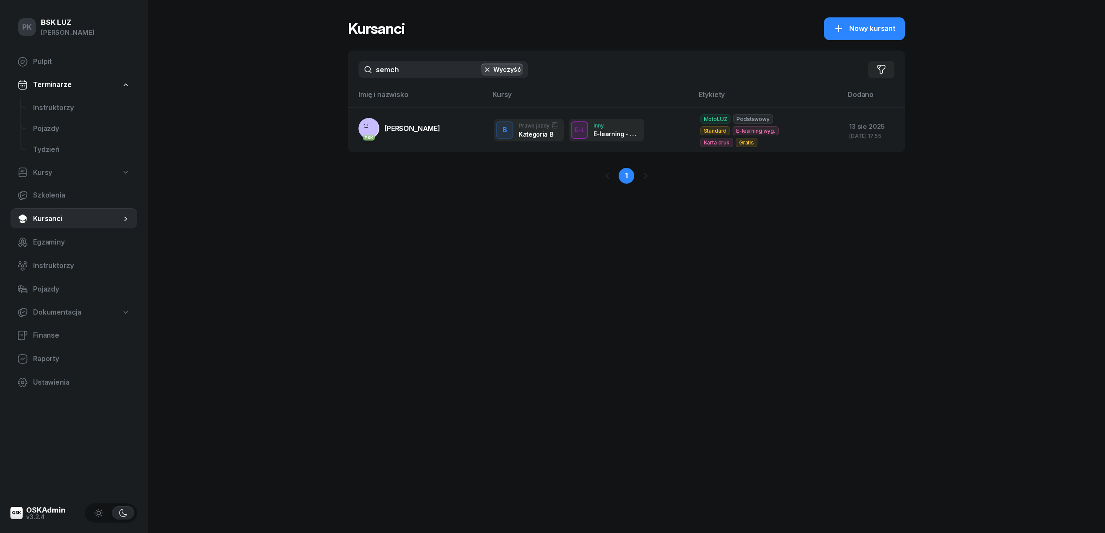
drag, startPoint x: 411, startPoint y: 66, endPoint x: 336, endPoint y: 68, distance: 74.8
click at [336, 67] on div "PK BSK LUZ Piotr Klimek Pulpit Terminarze Instruktorzy Pojazdy Tydzień Kursy Sz…" at bounding box center [552, 266] width 1105 height 533
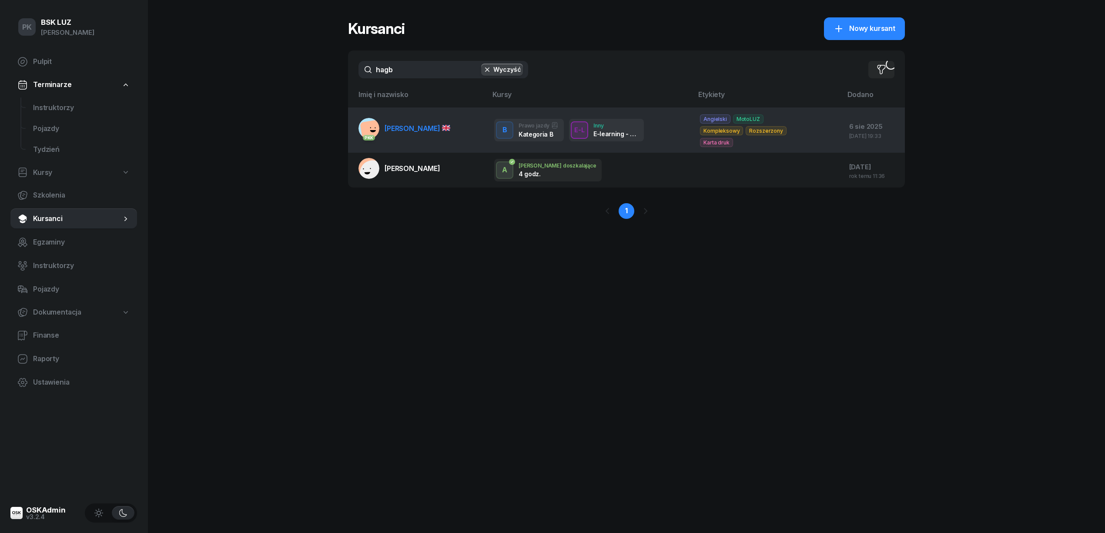
type input "hagb"
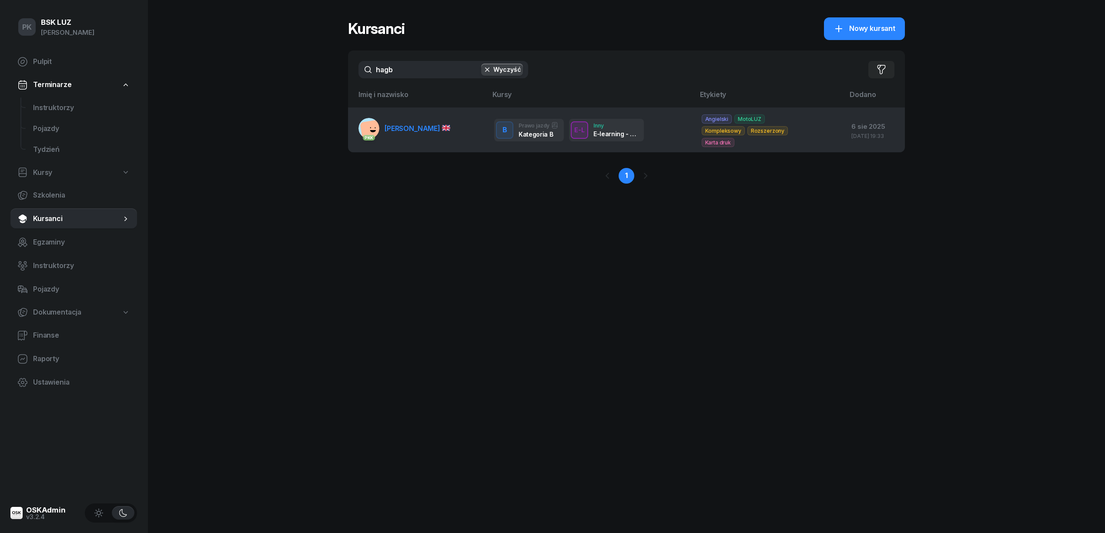
click at [396, 123] on link "PKK HAGBERG DAN" at bounding box center [404, 128] width 92 height 21
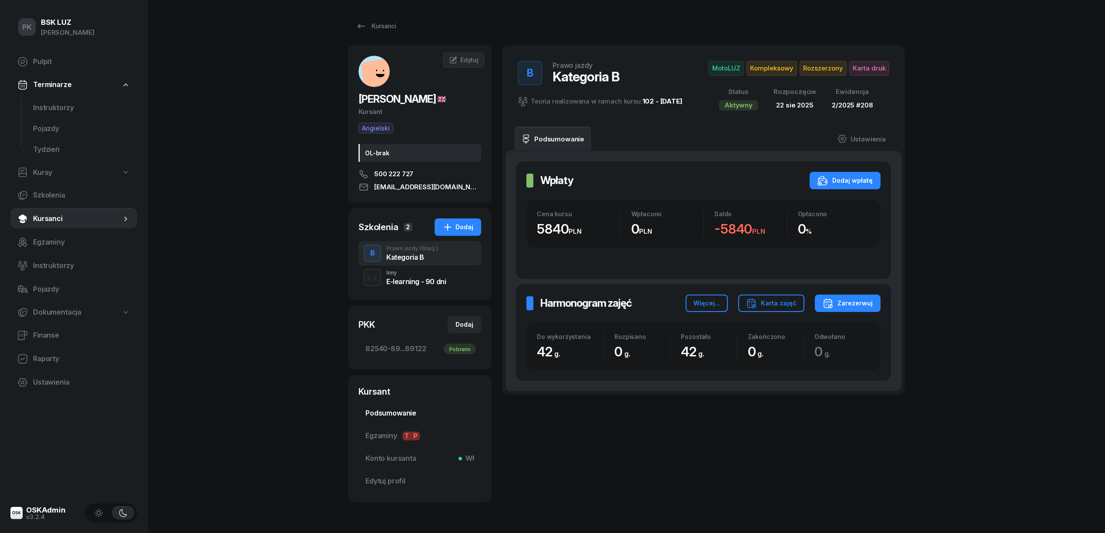
click at [392, 411] on span "Podsumowanie" at bounding box center [419, 413] width 109 height 11
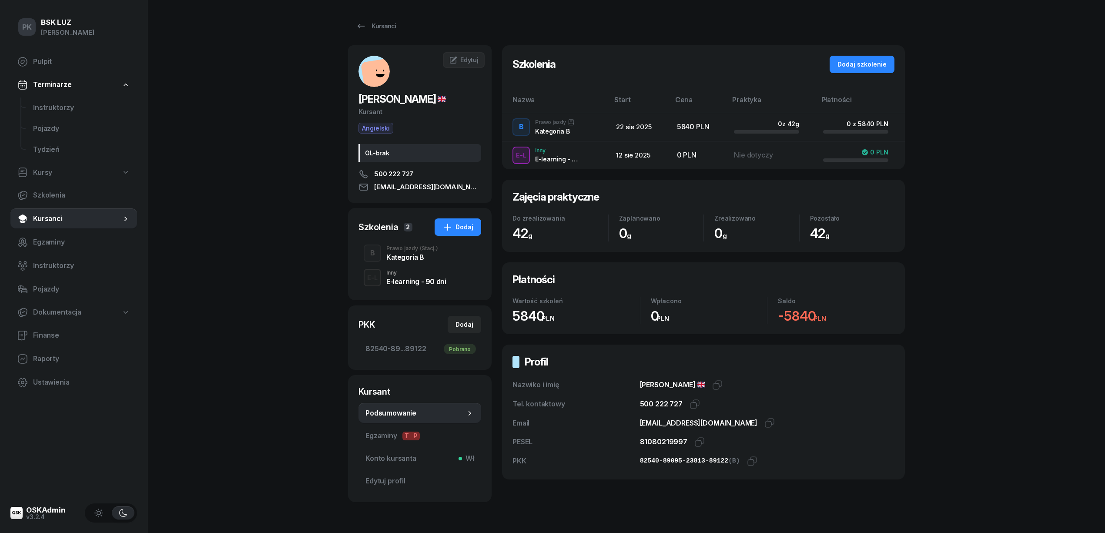
click at [413, 258] on div "Kategoria B" at bounding box center [412, 257] width 52 height 7
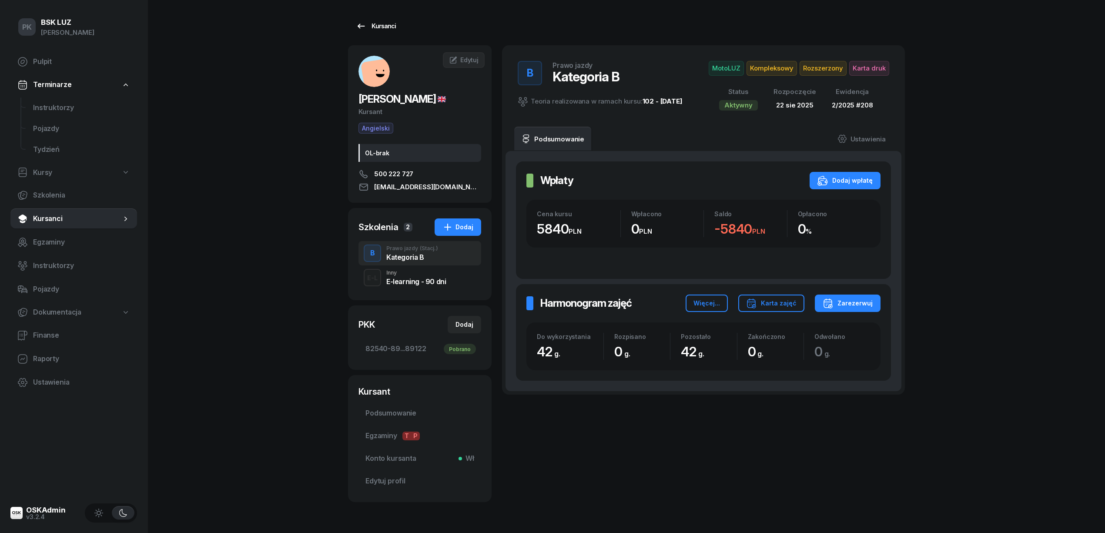
click at [372, 21] on div "Kursanci" at bounding box center [376, 26] width 40 height 10
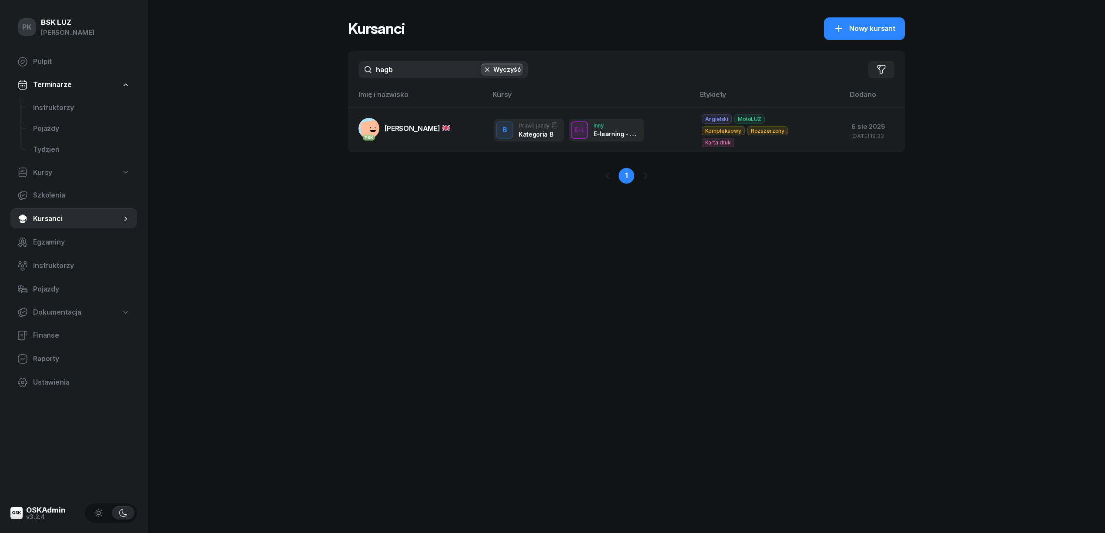
drag, startPoint x: 398, startPoint y: 72, endPoint x: 328, endPoint y: 76, distance: 69.7
click at [328, 76] on div "PK BSK LUZ Piotr Klimek Pulpit Terminarze Instruktorzy Pojazdy Tydzień Kursy Sz…" at bounding box center [552, 266] width 1105 height 533
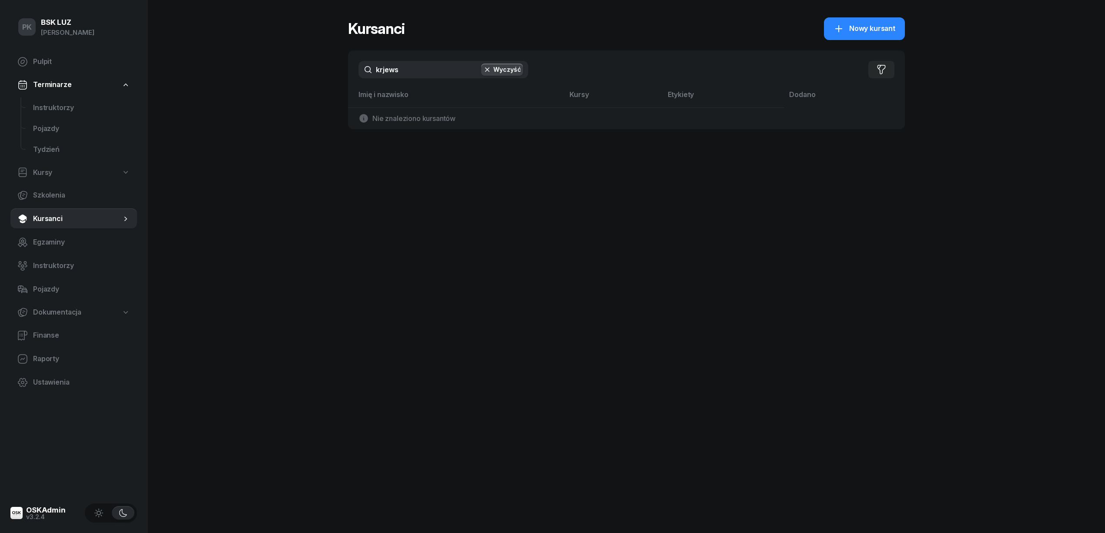
click at [383, 67] on input "krjews" at bounding box center [443, 69] width 170 height 17
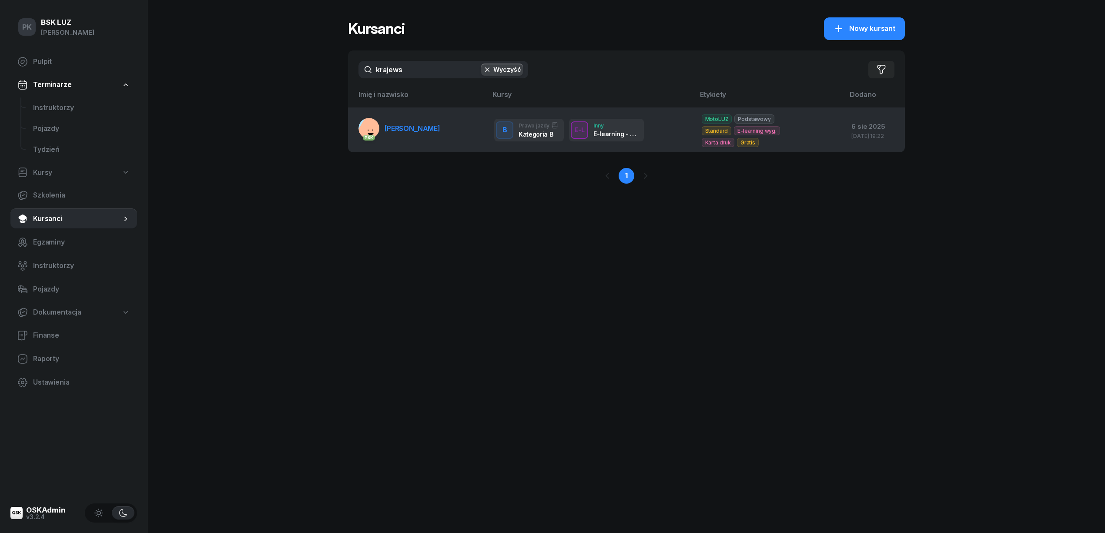
type input "krajews"
click at [440, 118] on link "PKK KRAJEWSKI FRANCISZEK" at bounding box center [399, 128] width 82 height 21
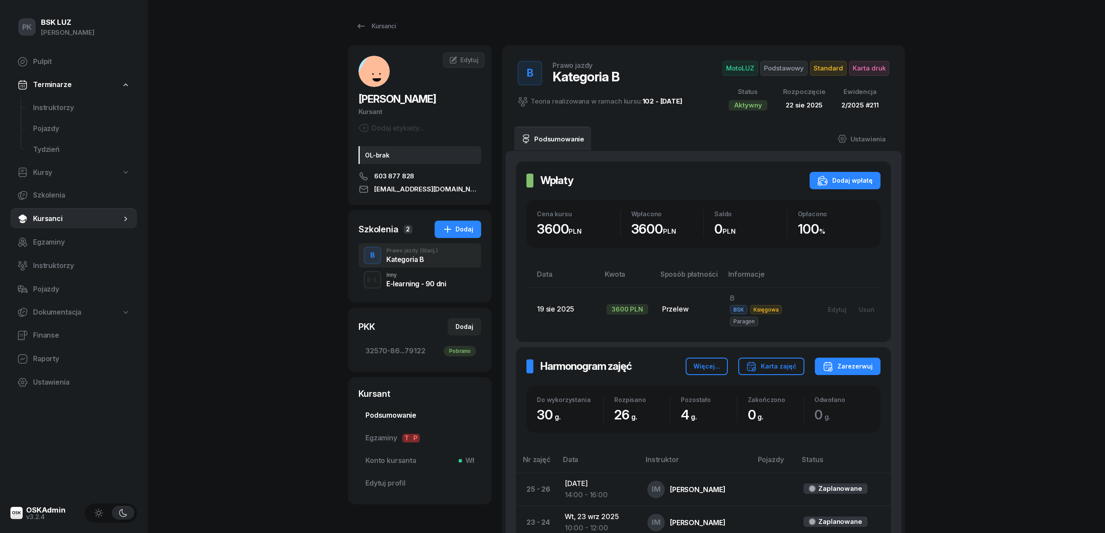
click at [401, 409] on link "Podsumowanie" at bounding box center [419, 415] width 123 height 21
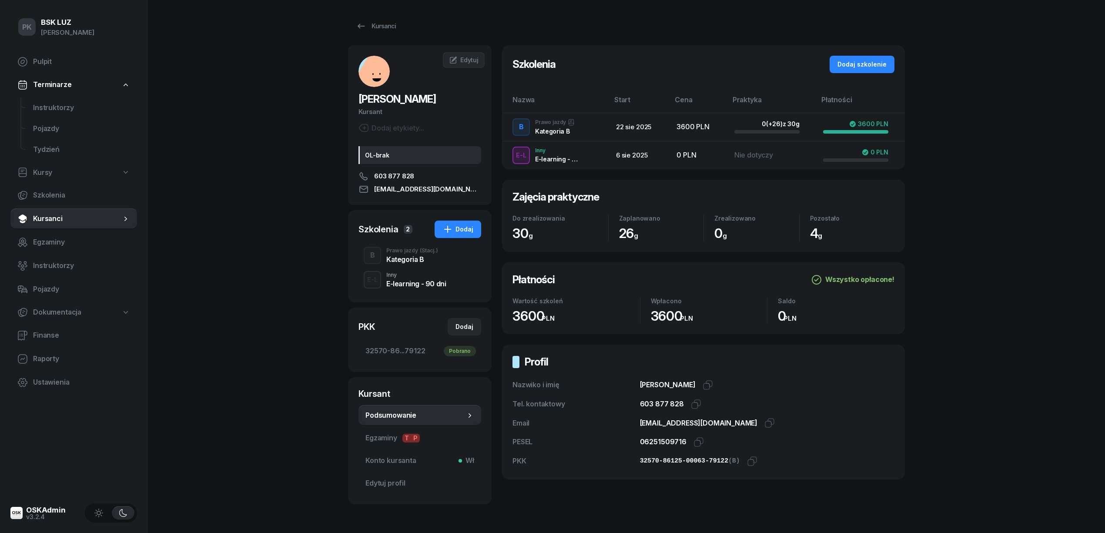
click at [404, 254] on div "Kategoria B" at bounding box center [412, 258] width 52 height 10
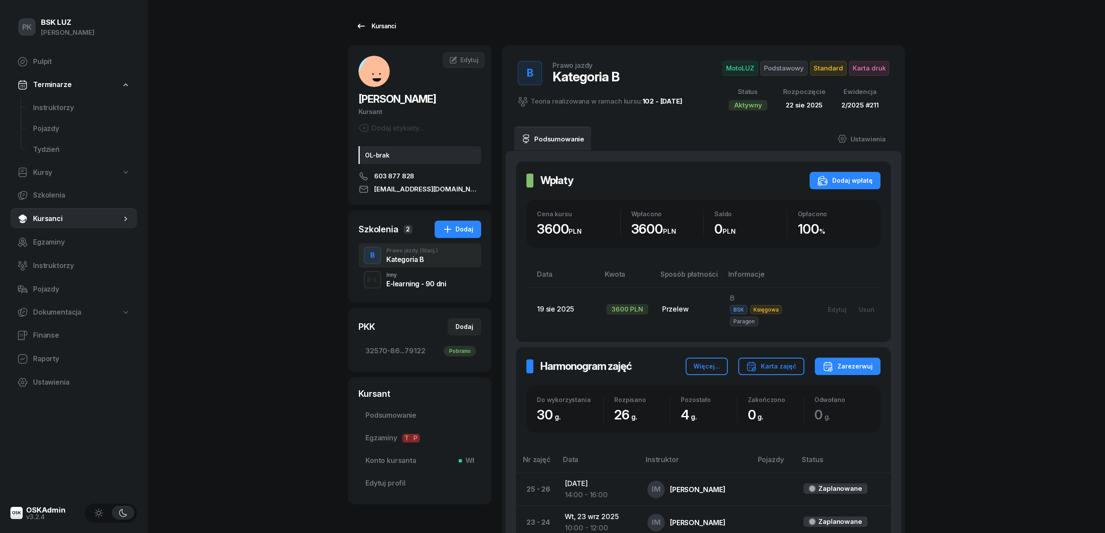
click at [388, 28] on div "Kursanci" at bounding box center [376, 26] width 40 height 10
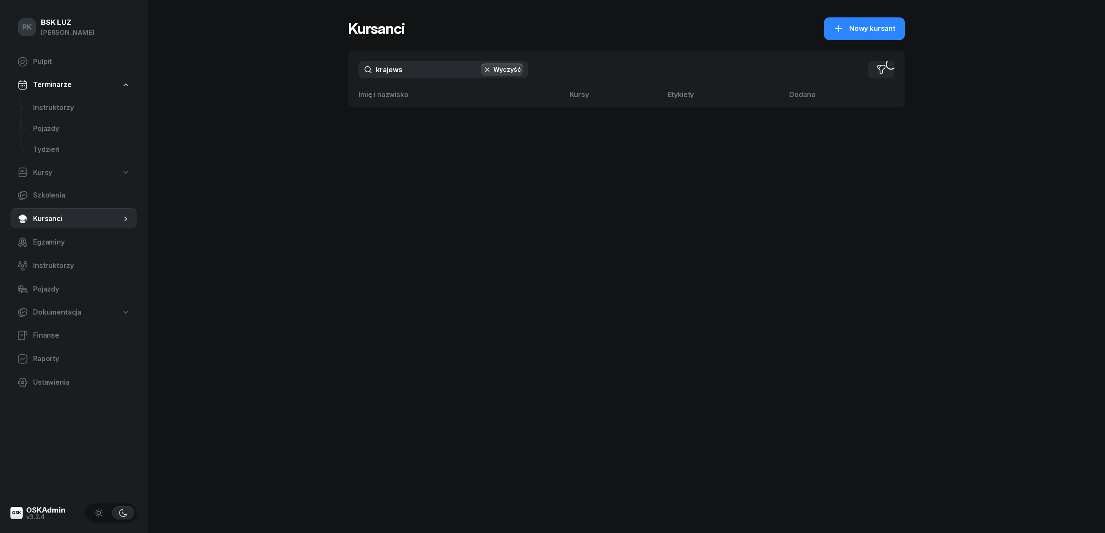
drag, startPoint x: 413, startPoint y: 72, endPoint x: 328, endPoint y: 70, distance: 85.3
click at [328, 70] on div "PK BSK LUZ Piotr Klimek Pulpit Terminarze Instruktorzy Pojazdy Tydzień Kursy Sz…" at bounding box center [552, 266] width 1105 height 533
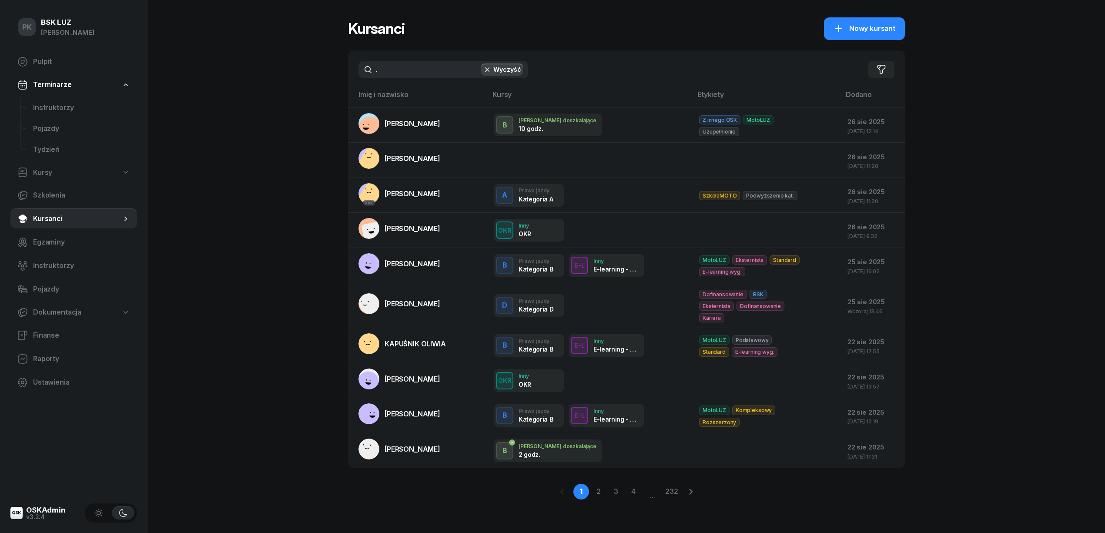
type input "."
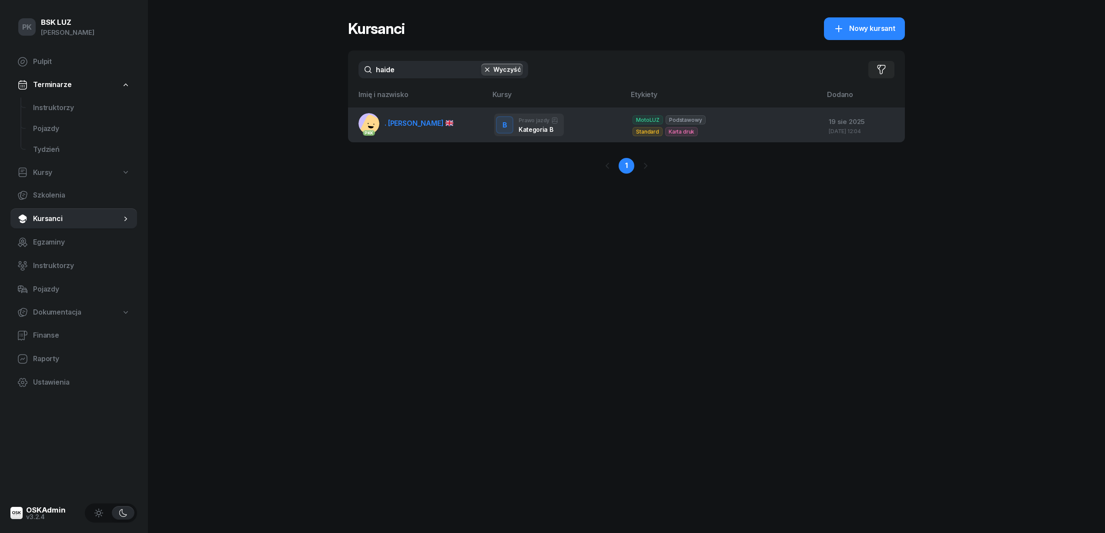
type input "haide"
click at [396, 127] on link "PKK . HAIDER ALI" at bounding box center [405, 123] width 95 height 21
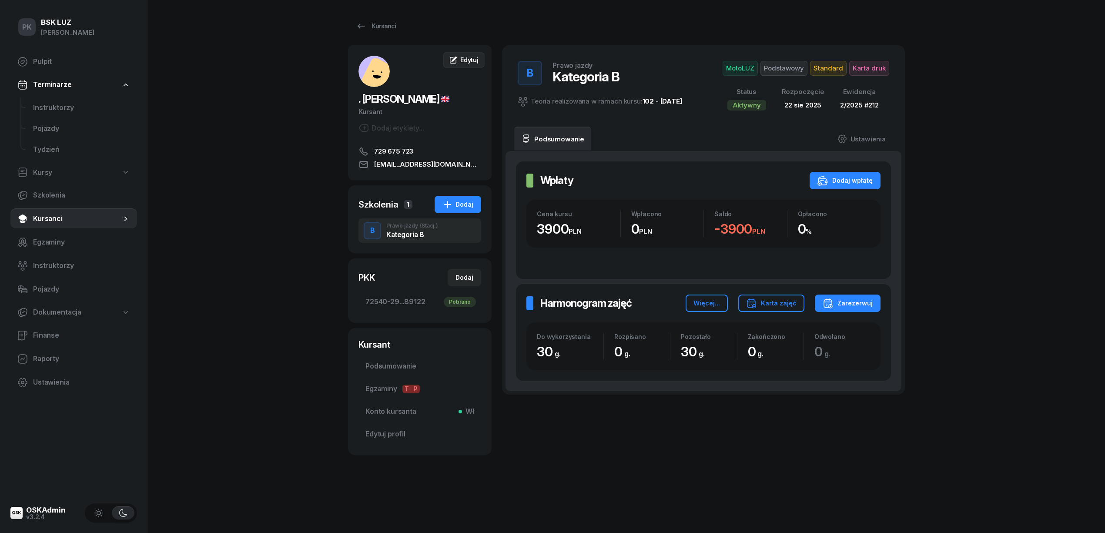
click at [465, 54] on link "Edytuj" at bounding box center [464, 60] width 42 height 16
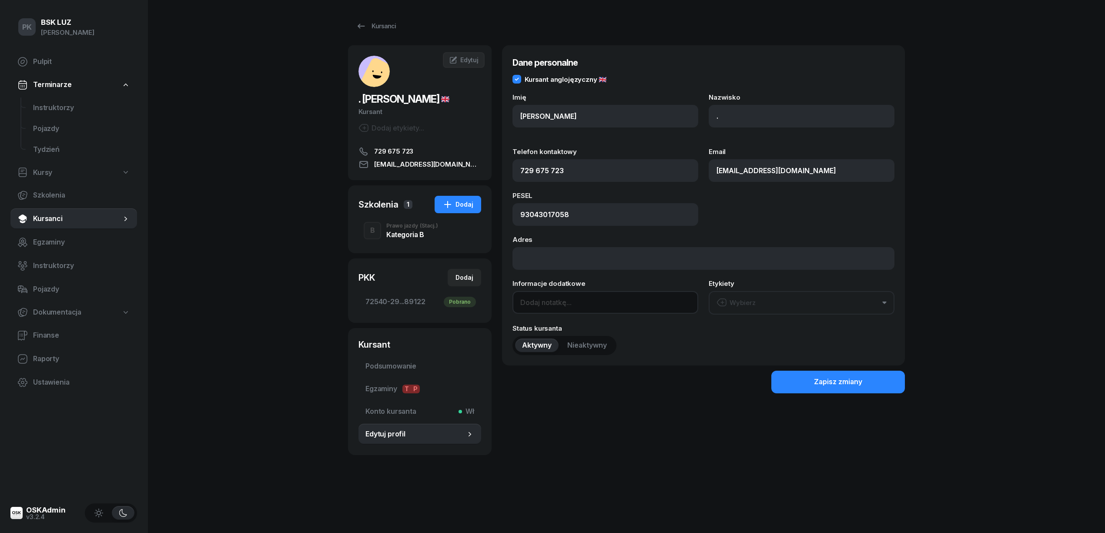
click at [557, 301] on input at bounding box center [605, 302] width 186 height 23
type input "OL-01.06"
click at [830, 387] on button "Zapisz zmiany" at bounding box center [838, 382] width 134 height 23
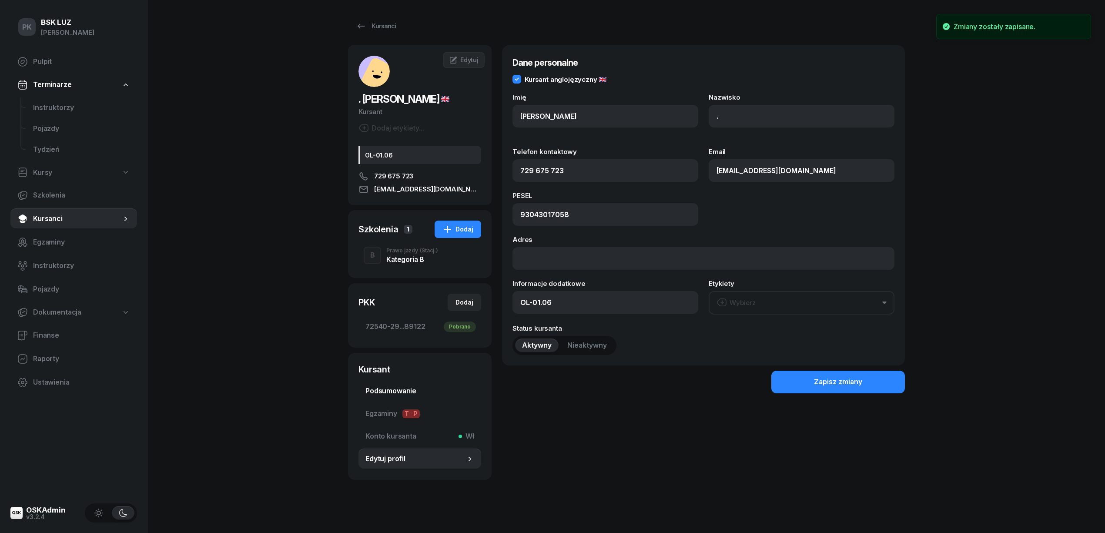
click at [400, 392] on span "Podsumowanie" at bounding box center [419, 390] width 109 height 11
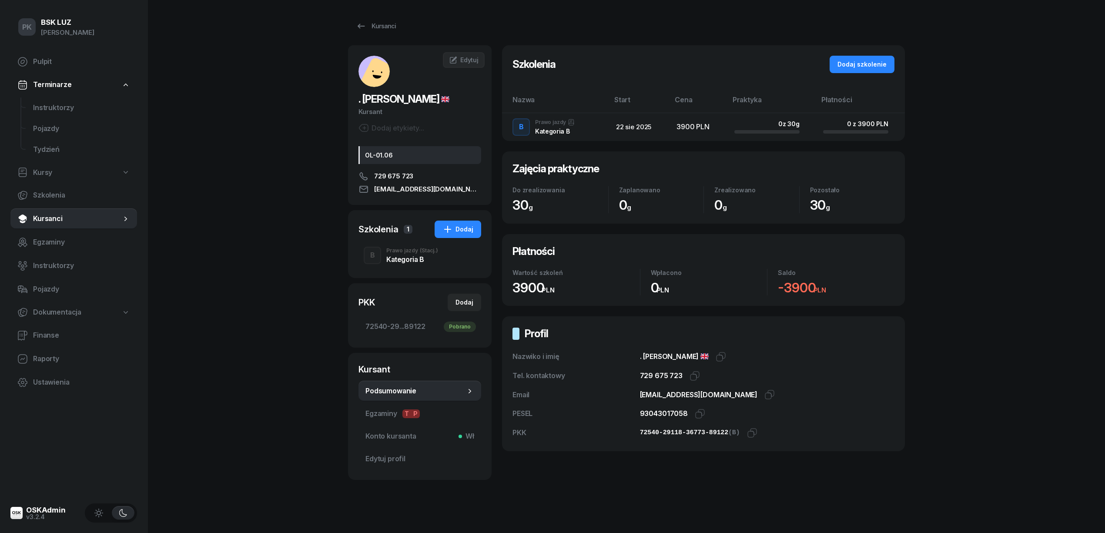
click at [396, 257] on div "Kategoria B" at bounding box center [412, 259] width 52 height 7
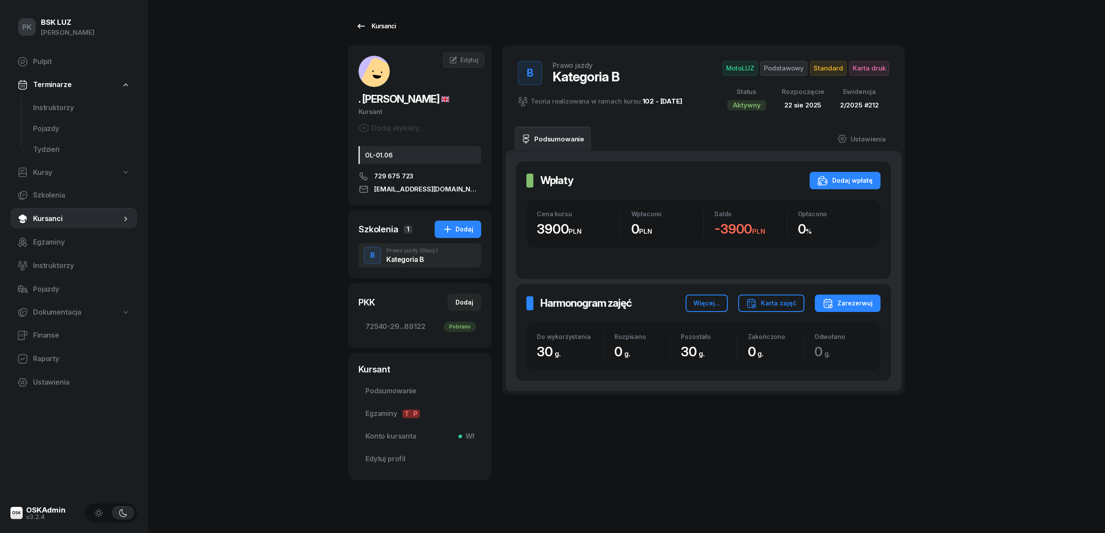
click at [365, 20] on link "Kursanci" at bounding box center [376, 25] width 56 height 17
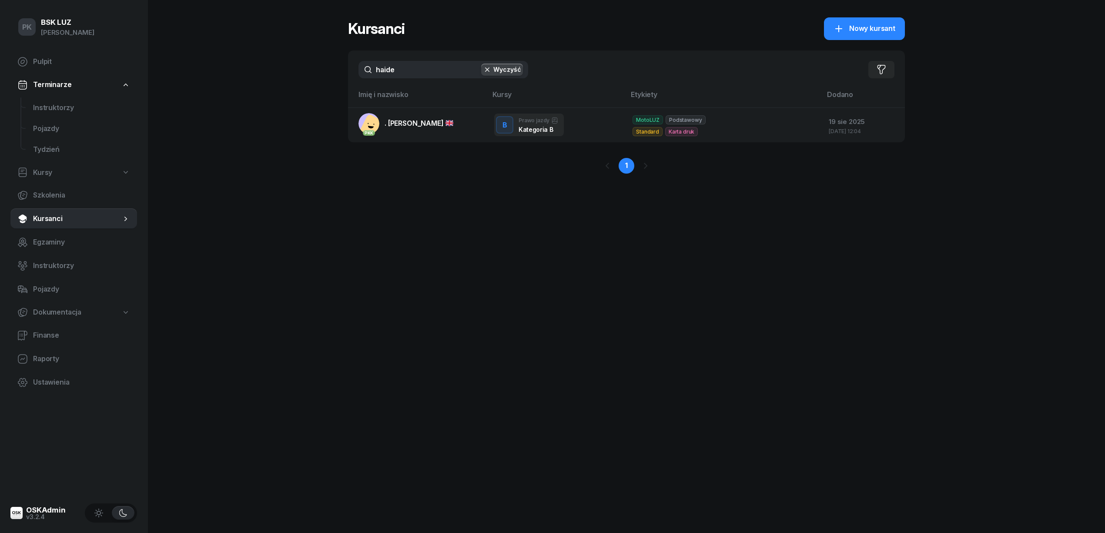
click at [348, 67] on div "haide Wyczyść Filtruj" at bounding box center [626, 69] width 557 height 38
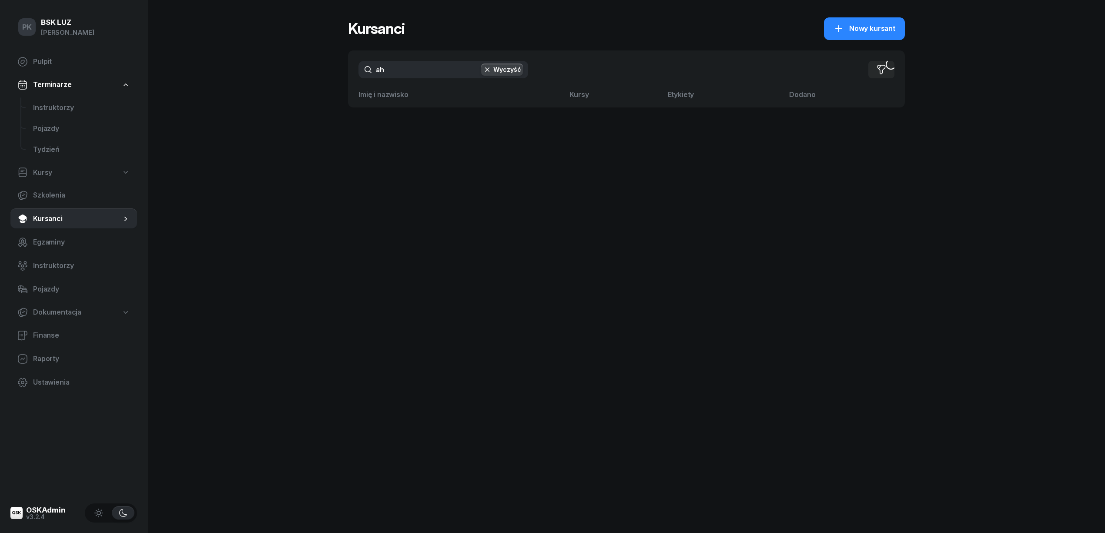
type input "a"
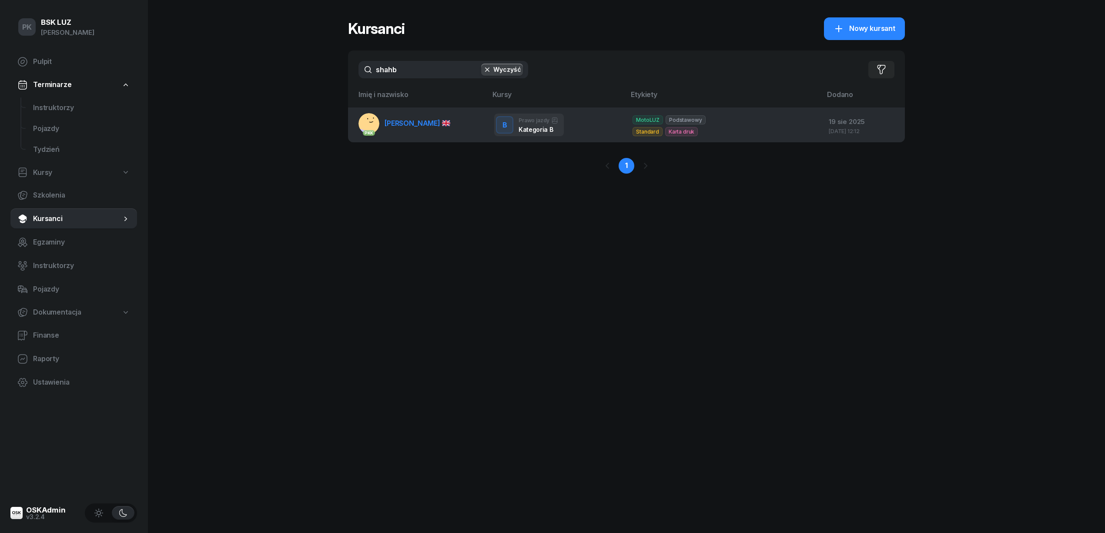
type input "shahb"
click at [423, 125] on span "SHAHBAZ MUHAMMAD" at bounding box center [417, 123] width 66 height 9
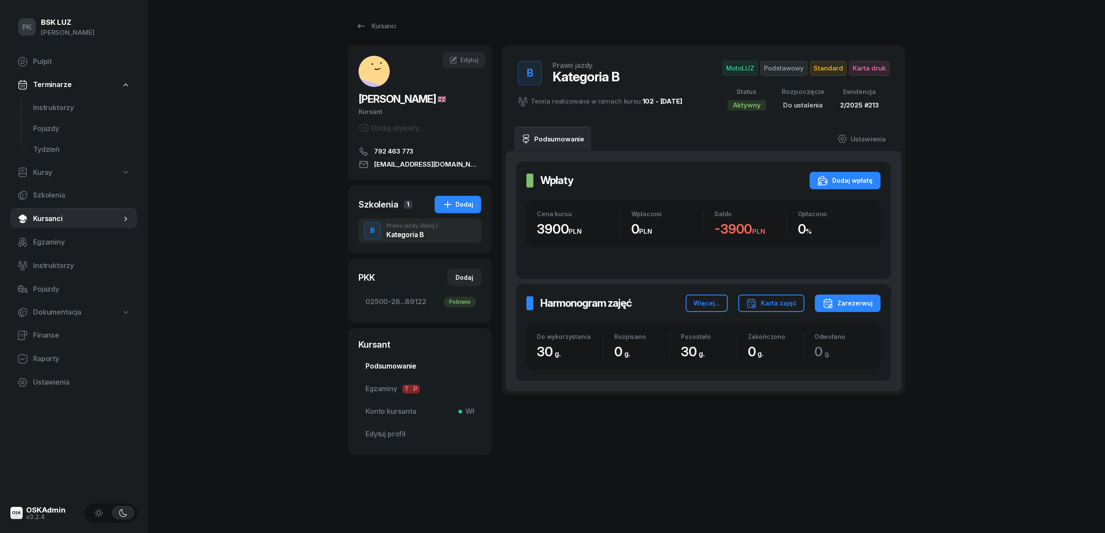
click at [409, 372] on span "Podsumowanie" at bounding box center [419, 366] width 109 height 11
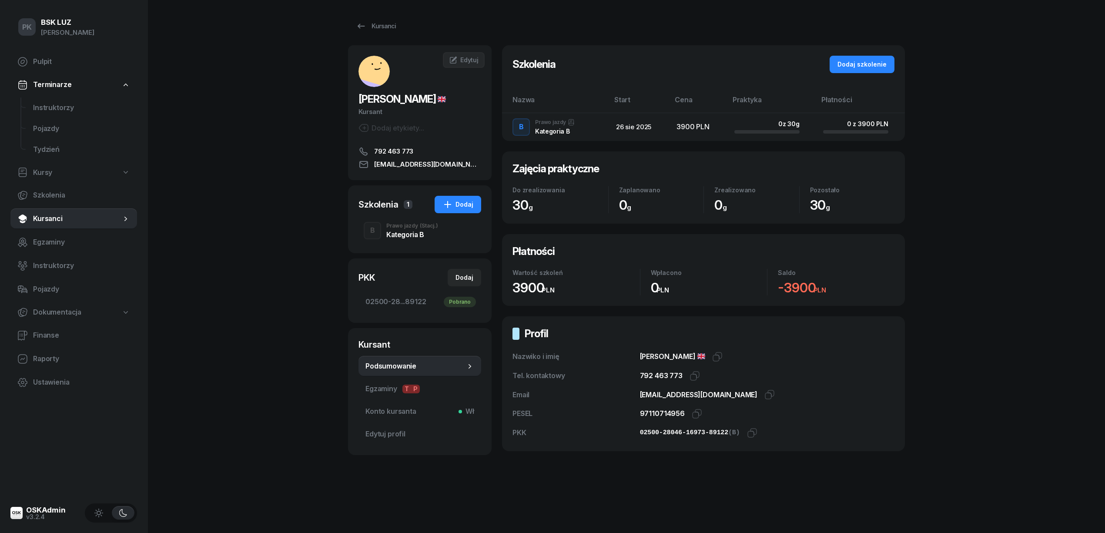
click at [381, 102] on span "SHAHBAZ MUHAMMAD" at bounding box center [401, 99] width 87 height 13
copy span "SHAHBAZ"
click at [464, 61] on span "Edytuj" at bounding box center [469, 59] width 18 height 7
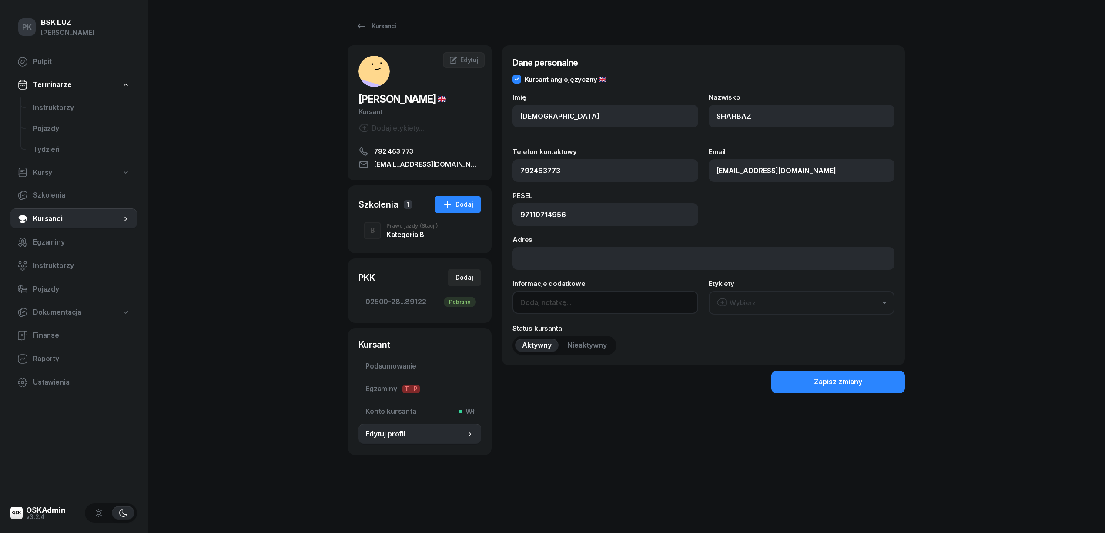
click at [572, 304] on input at bounding box center [605, 302] width 186 height 23
type input "OL-brak"
click at [809, 386] on button "Zapisz zmiany" at bounding box center [838, 382] width 134 height 23
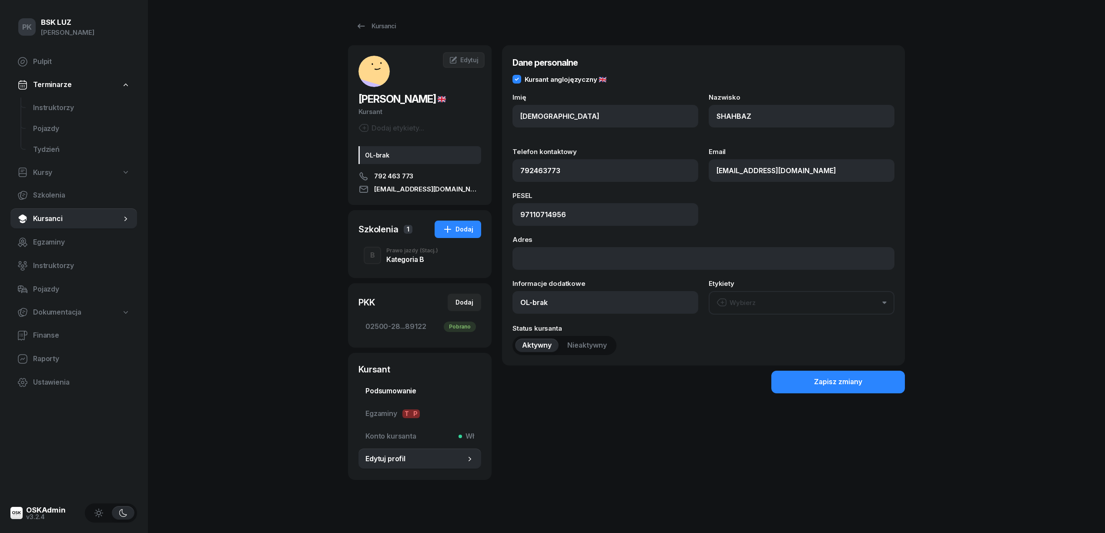
click at [382, 397] on span "Podsumowanie" at bounding box center [419, 390] width 109 height 11
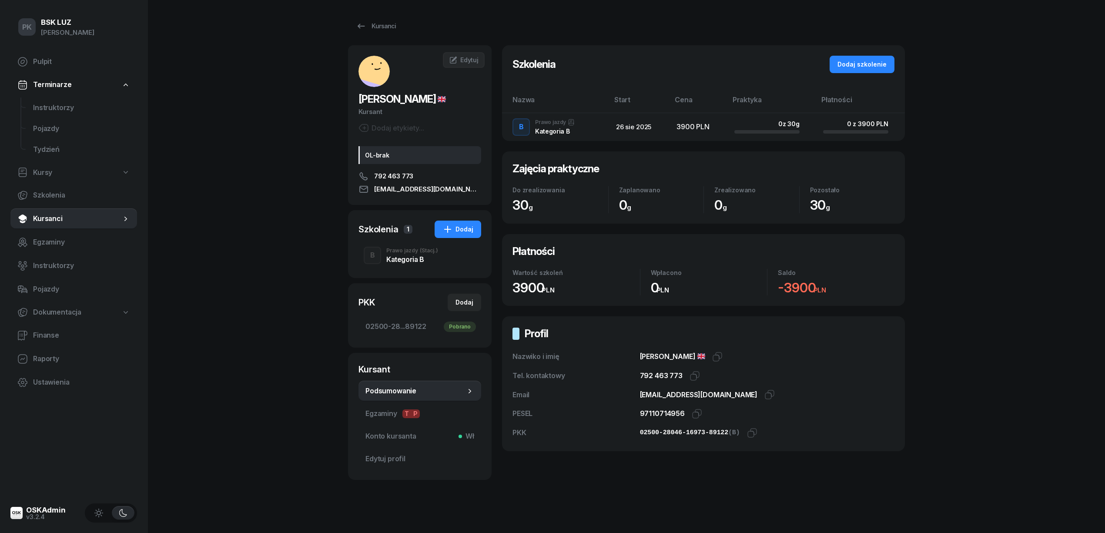
click at [396, 257] on div "B Prawo jazdy (Stacj.) Kategoria B" at bounding box center [419, 255] width 123 height 24
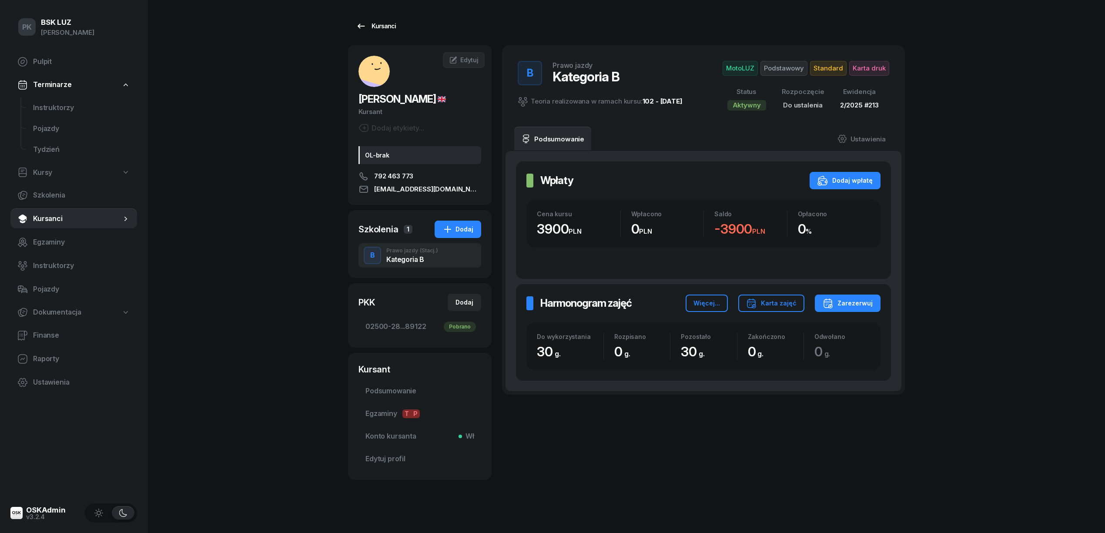
click at [377, 23] on div "Kursanci" at bounding box center [376, 26] width 40 height 10
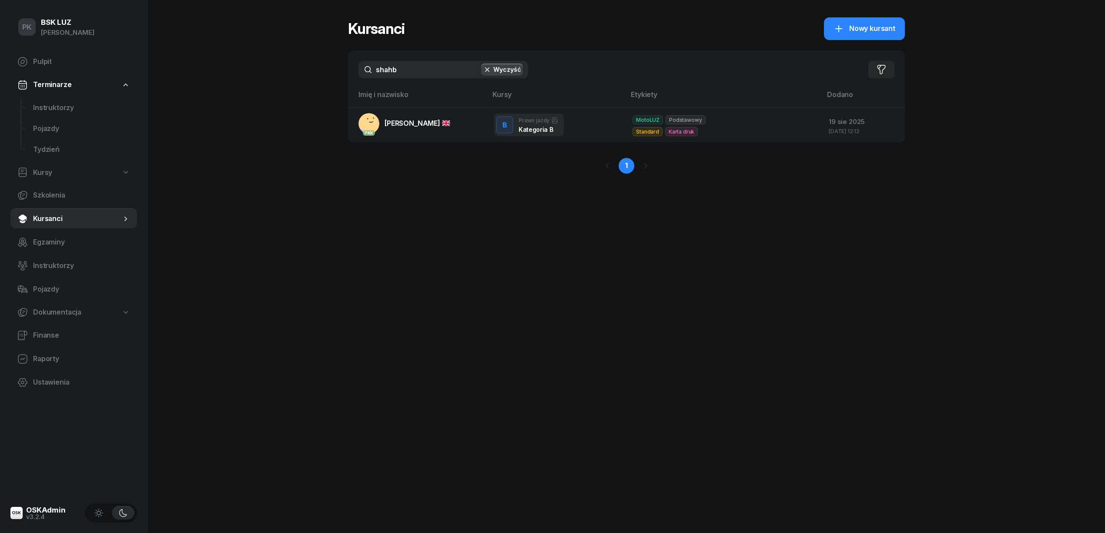
drag, startPoint x: 404, startPoint y: 67, endPoint x: 264, endPoint y: 81, distance: 141.2
click at [264, 81] on div "PK BSK LUZ Piotr Klimek Pulpit Terminarze Instruktorzy Pojazdy Tydzień Kursy Sz…" at bounding box center [552, 266] width 1105 height 533
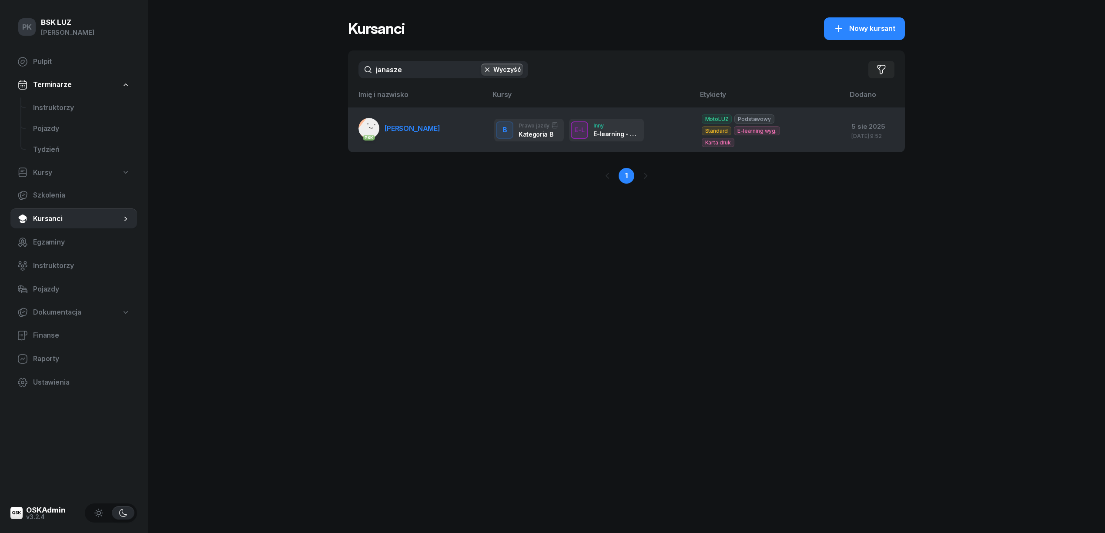
type input "janasze"
click at [411, 124] on span "JANASZEK JAKUB" at bounding box center [412, 128] width 56 height 9
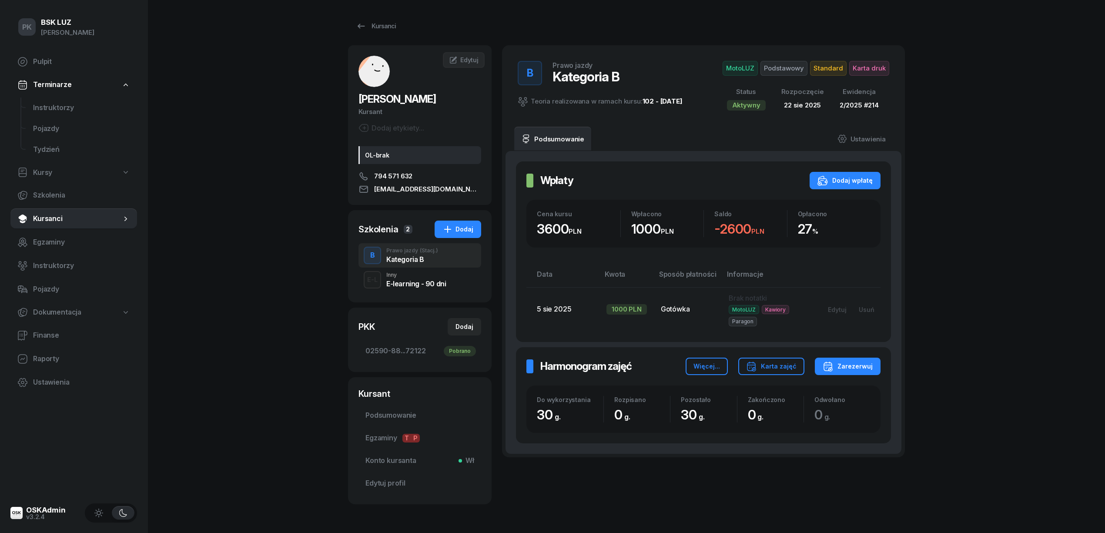
click at [401, 262] on div "Kategoria B" at bounding box center [412, 259] width 52 height 7
click at [404, 422] on link "Podsumowanie" at bounding box center [419, 415] width 123 height 21
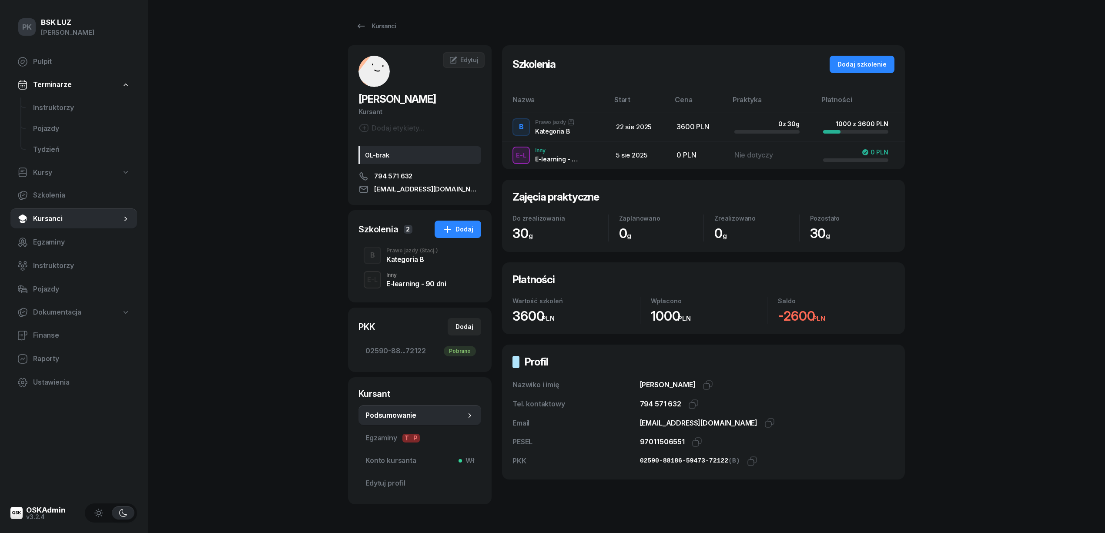
click at [398, 254] on div "Kategoria B" at bounding box center [412, 258] width 52 height 10
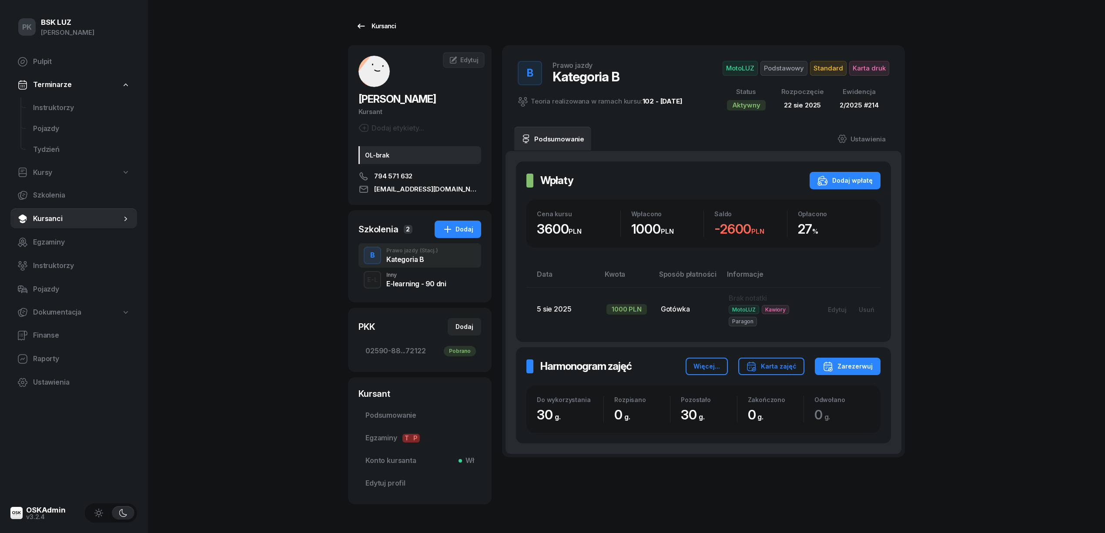
click at [382, 30] on div "Kursanci" at bounding box center [376, 26] width 40 height 10
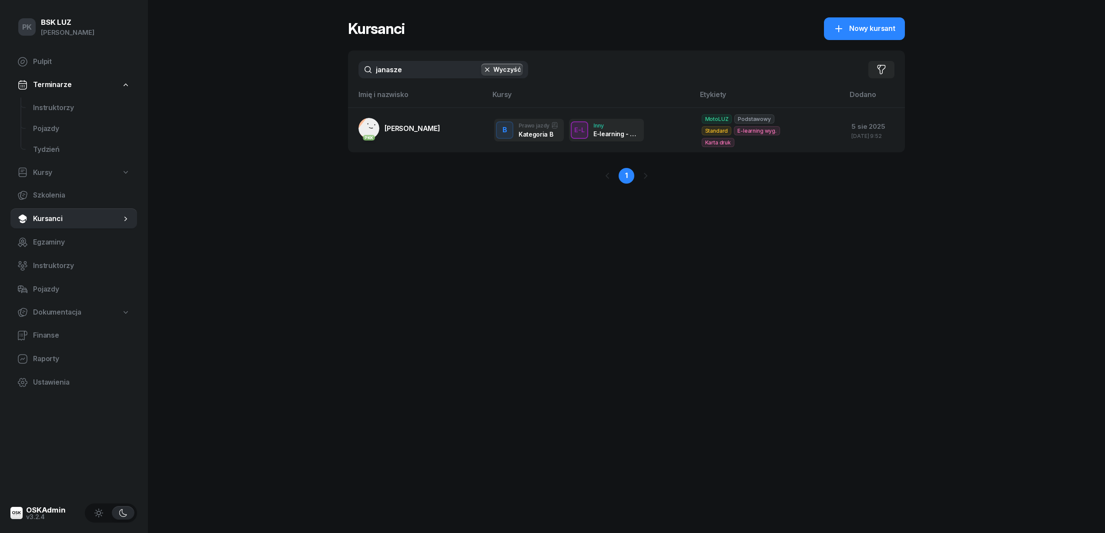
drag, startPoint x: 428, startPoint y: 77, endPoint x: 318, endPoint y: 70, distance: 110.3
click at [318, 70] on div "PK BSK LUZ Piotr Klimek Pulpit Terminarze Instruktorzy Pojazdy Tydzień Kursy Sz…" at bounding box center [552, 266] width 1105 height 533
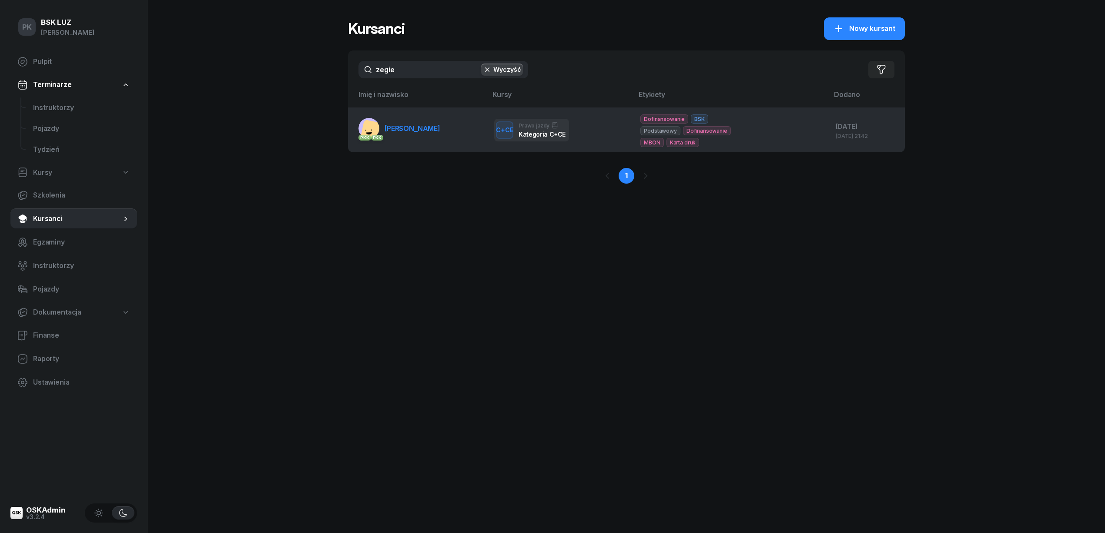
type input "zegie"
click at [401, 130] on span "ZEGIEL SEBASTIAN" at bounding box center [412, 128] width 56 height 9
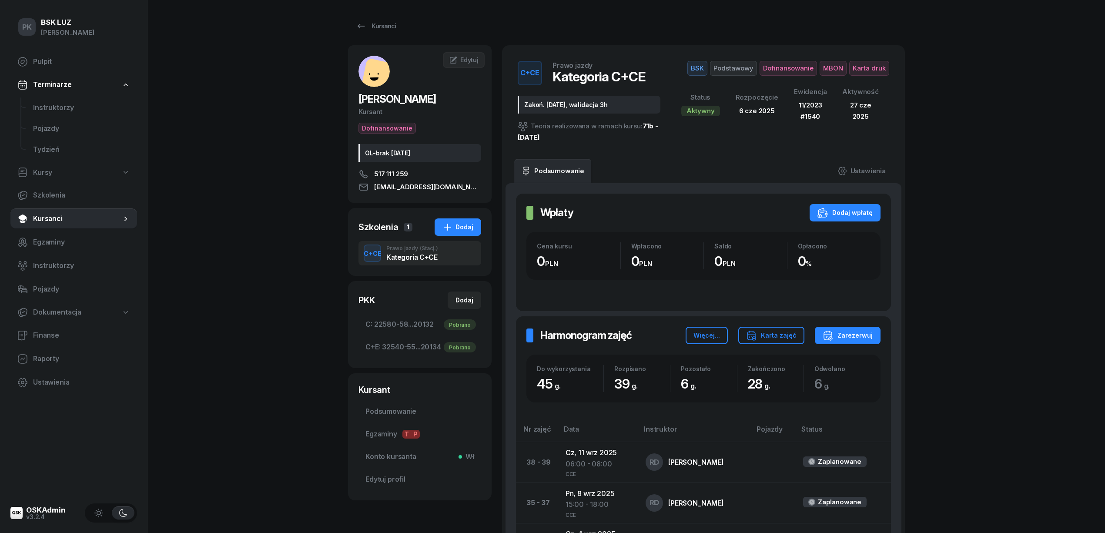
click at [417, 412] on span "Podsumowanie" at bounding box center [419, 411] width 109 height 11
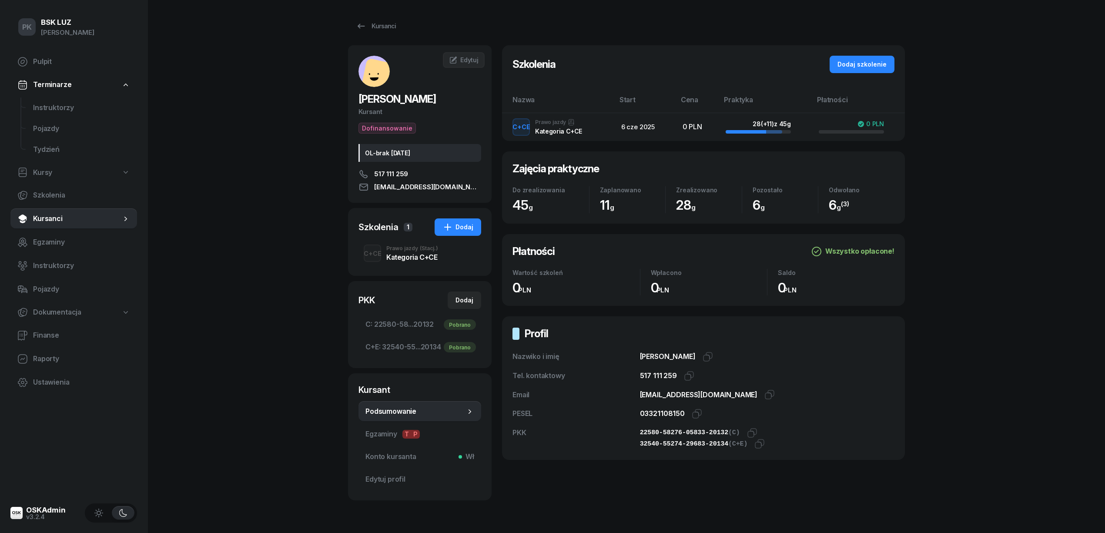
click at [383, 17] on div "Kursanci ZEGIEL SEBASTIAN Kursant Dofinansowanie OL-brak 2030-05-15 517 111 259…" at bounding box center [626, 259] width 557 height 518
click at [376, 14] on div "Kursanci ZEGIEL SEBASTIAN Kursant Dofinansowanie OL-brak 2030-05-15 517 111 259…" at bounding box center [626, 259] width 557 height 518
click at [378, 22] on div "Kursanci" at bounding box center [376, 26] width 40 height 10
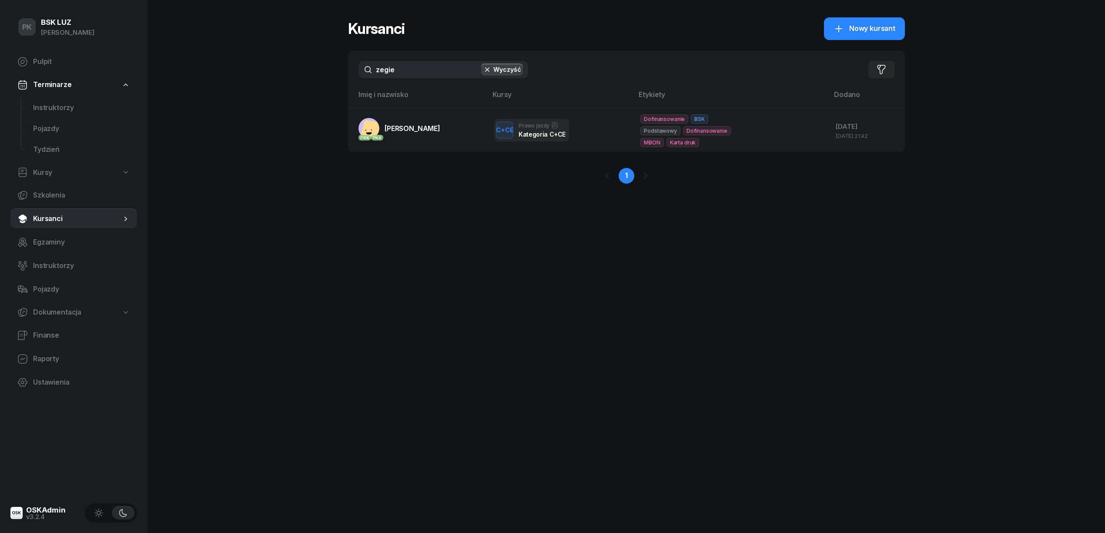
drag, startPoint x: 420, startPoint y: 70, endPoint x: 334, endPoint y: 73, distance: 85.7
click at [334, 73] on div "PK BSK LUZ Piotr Klimek Pulpit Terminarze Instruktorzy Pojazdy Tydzień Kursy Sz…" at bounding box center [552, 266] width 1105 height 533
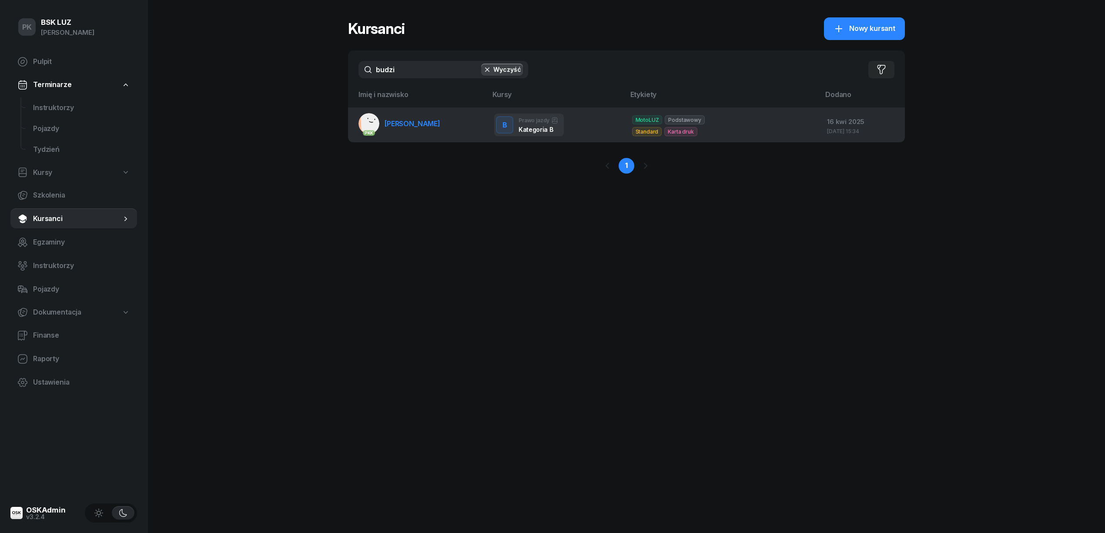
type input "budzi"
click at [440, 124] on span "BUDZIŃSKI BARTŁOMIEJ" at bounding box center [412, 123] width 56 height 9
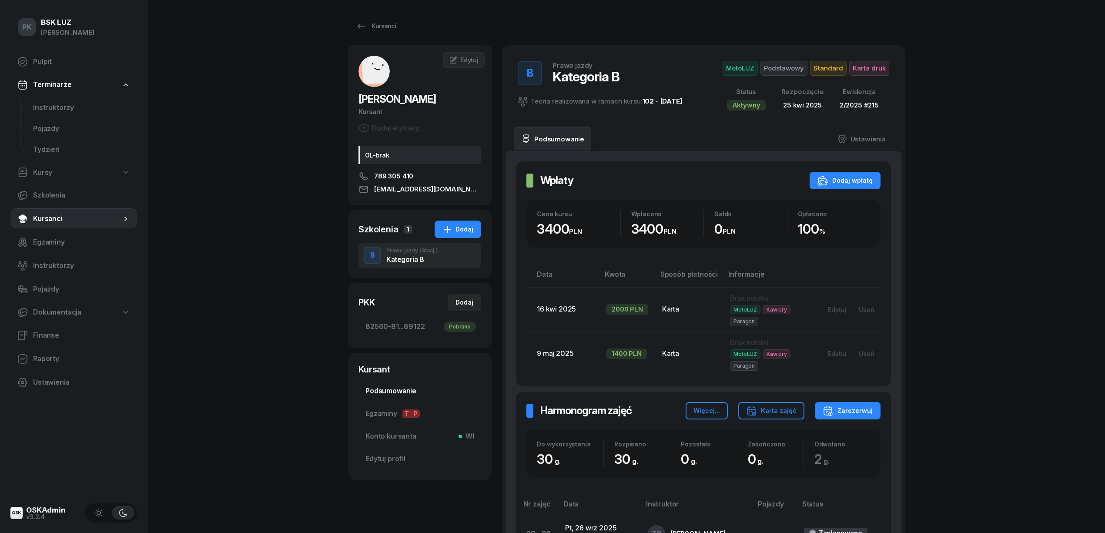
click at [416, 392] on span "Podsumowanie" at bounding box center [419, 390] width 109 height 11
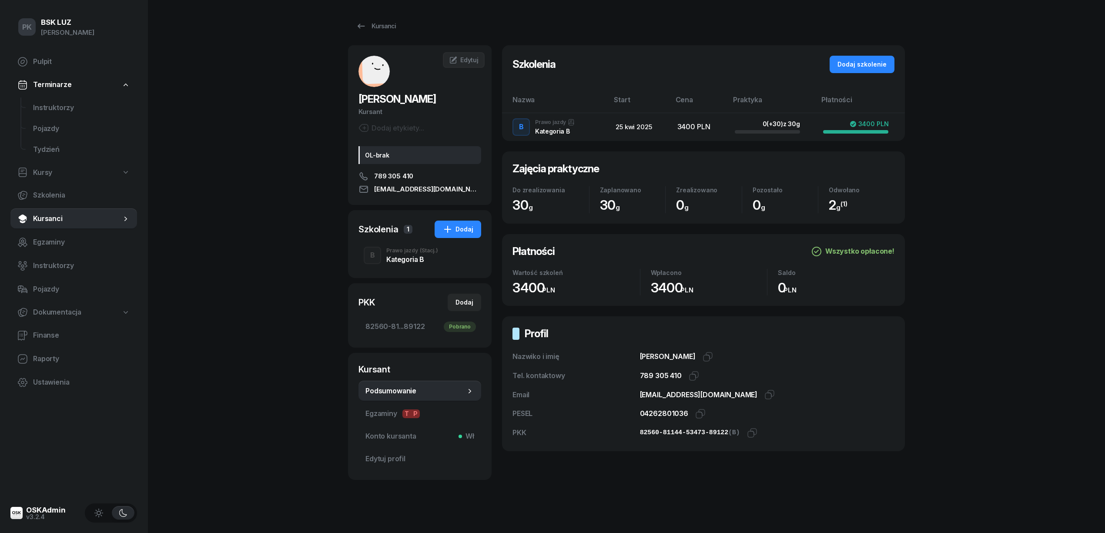
click at [422, 251] on span "(Stacj.)" at bounding box center [429, 250] width 18 height 5
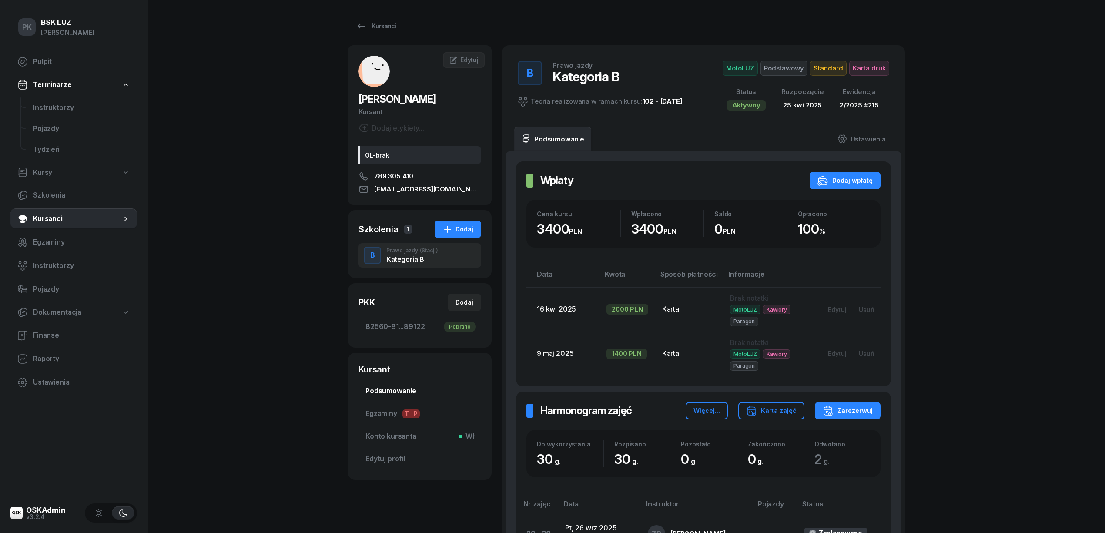
click at [385, 391] on span "Podsumowanie" at bounding box center [419, 390] width 109 height 11
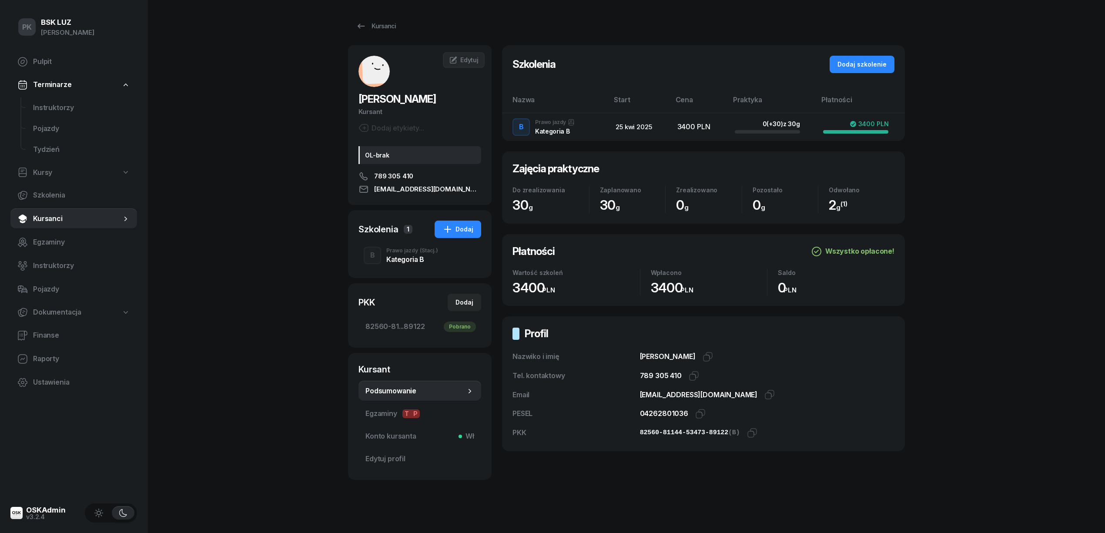
click at [411, 260] on div "Kategoria B" at bounding box center [412, 259] width 52 height 7
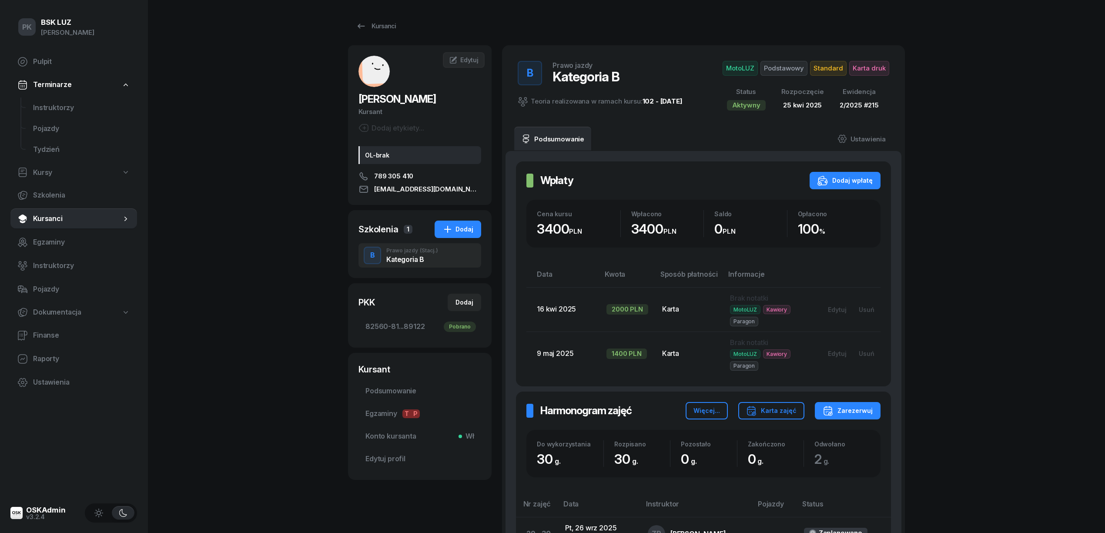
click at [382, 29] on div "Kursanci" at bounding box center [376, 26] width 40 height 10
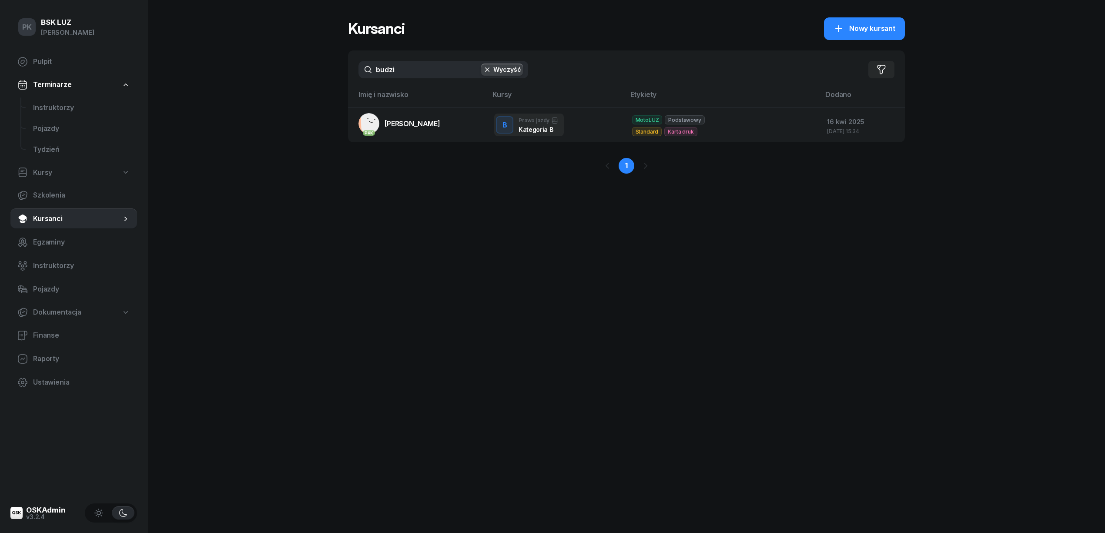
drag, startPoint x: 357, startPoint y: 73, endPoint x: 331, endPoint y: 78, distance: 26.6
click at [331, 77] on div "PK BSK LUZ Piotr Klimek Pulpit Terminarze Instruktorzy Pojazdy Tydzień Kursy Sz…" at bounding box center [552, 266] width 1105 height 533
type input "lalik"
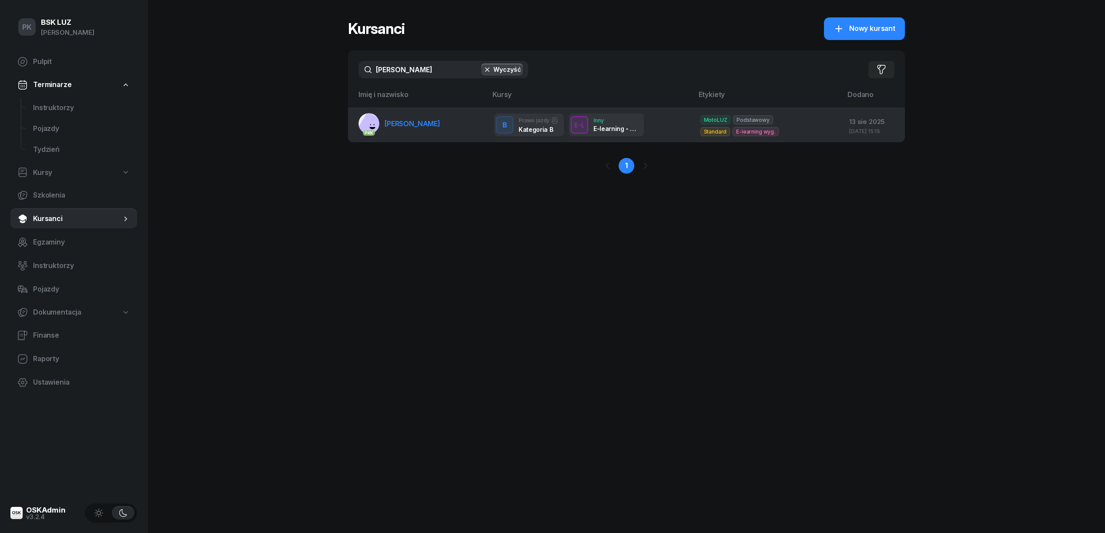
click at [392, 128] on link "PKK LALIK ŁUKASZ" at bounding box center [399, 123] width 82 height 21
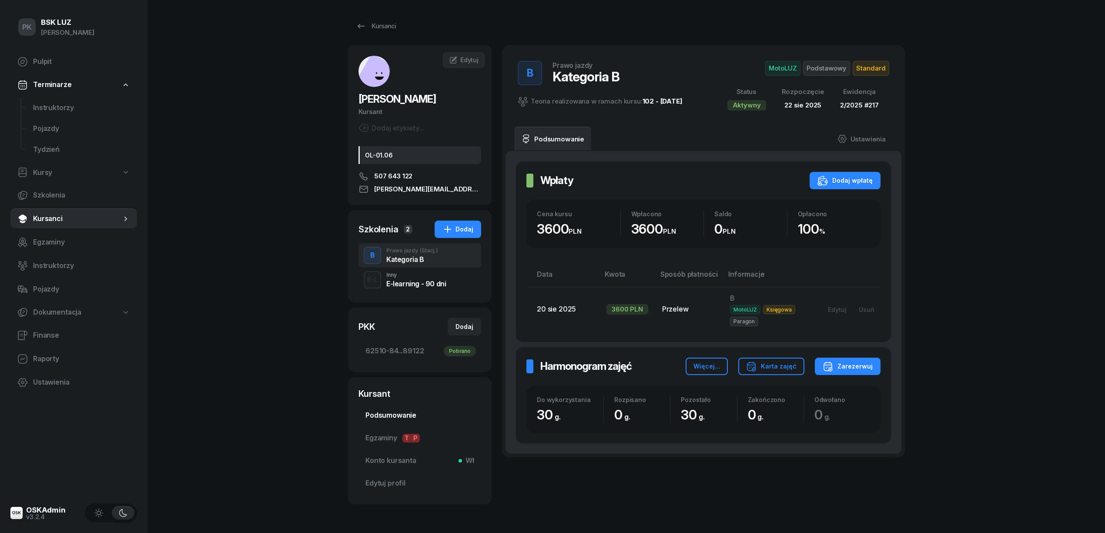
click at [394, 409] on link "Podsumowanie" at bounding box center [419, 415] width 123 height 21
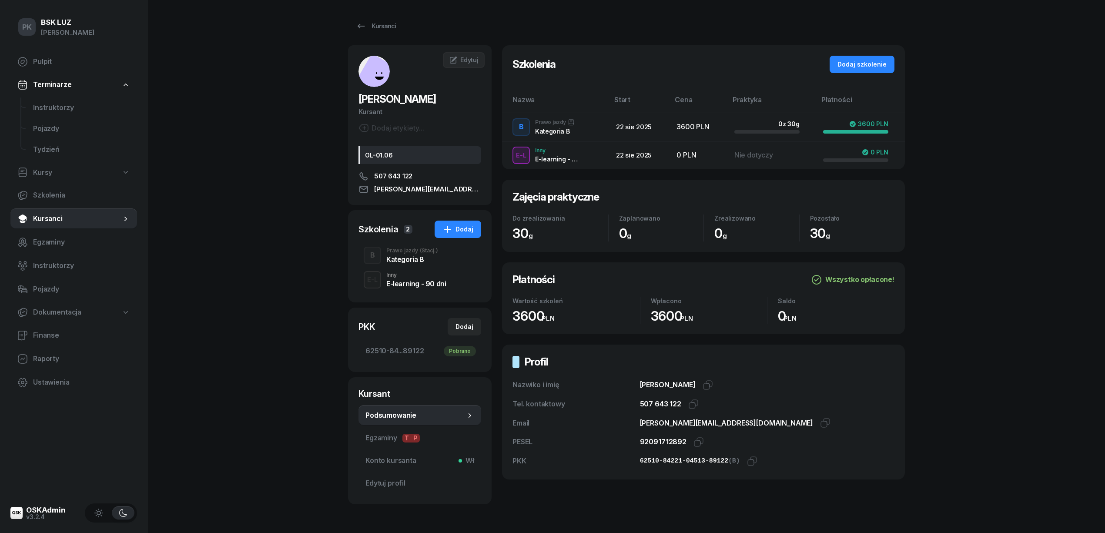
click at [374, 417] on span "Podsumowanie" at bounding box center [415, 415] width 100 height 11
click at [404, 260] on div "Kategoria B" at bounding box center [412, 259] width 52 height 7
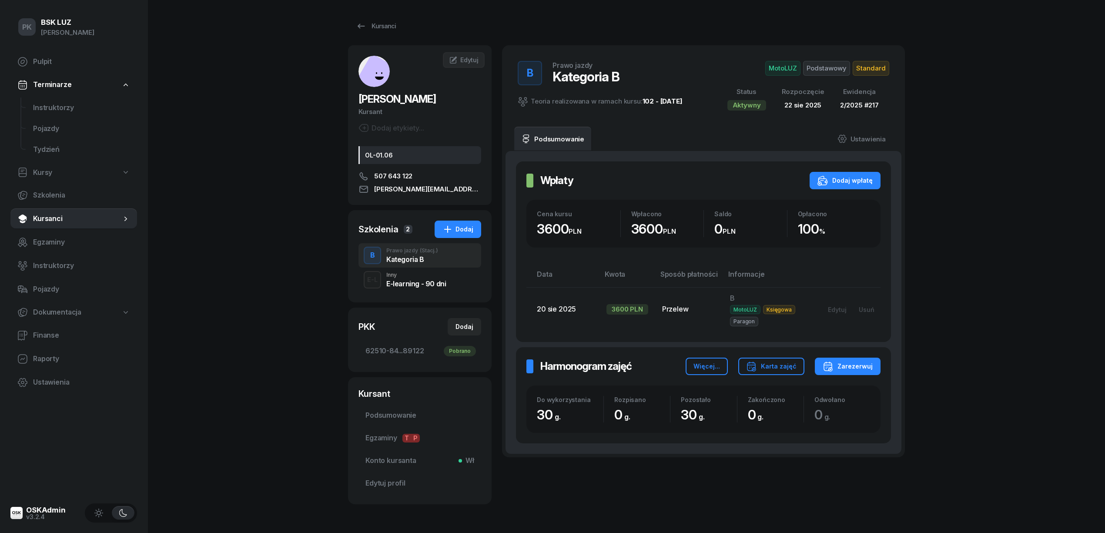
click at [276, 365] on div "PK BSK LUZ Piotr Klimek Pulpit Terminarze Instruktorzy Pojazdy Tydzień Kursy Sz…" at bounding box center [552, 281] width 1105 height 563
drag, startPoint x: 1040, startPoint y: 64, endPoint x: 1033, endPoint y: 63, distance: 7.2
click at [378, 27] on div "Kursanci" at bounding box center [376, 26] width 40 height 10
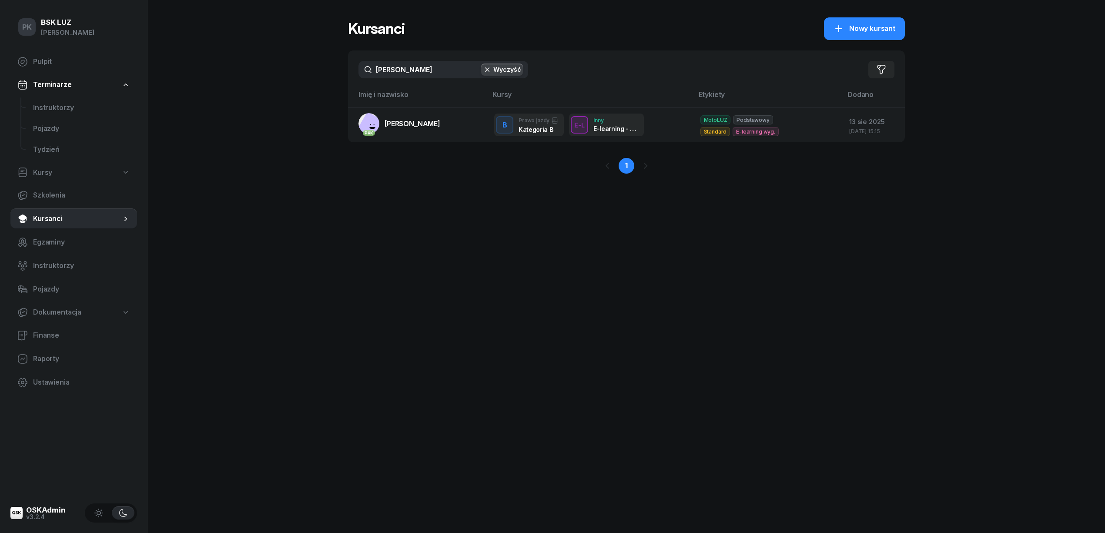
drag, startPoint x: 346, startPoint y: 72, endPoint x: 341, endPoint y: 74, distance: 5.5
click at [343, 72] on div "PK BSK LUZ Piotr Klimek Pulpit Terminarze Instruktorzy Pojazdy Tydzień Kursy Sz…" at bounding box center [552, 266] width 1105 height 533
drag, startPoint x: 382, startPoint y: 68, endPoint x: 331, endPoint y: 68, distance: 50.5
click at [331, 68] on div "PK BSK LUZ Piotr Klimek Pulpit Terminarze Instruktorzy Pojazdy Tydzień Kursy Sz…" at bounding box center [552, 266] width 1105 height 533
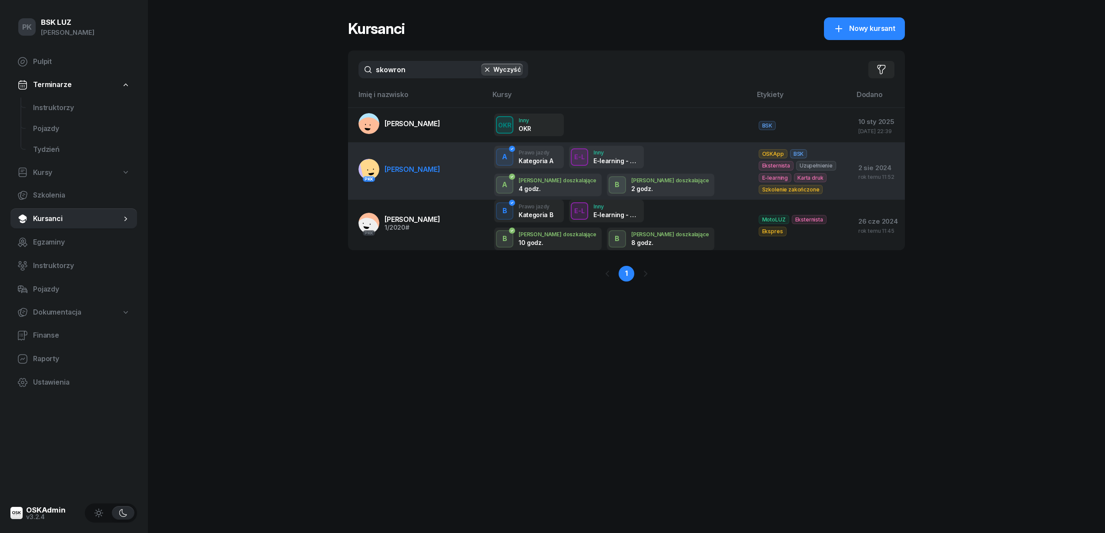
type input "skowron"
click at [419, 167] on span "[PERSON_NAME]" at bounding box center [412, 169] width 56 height 9
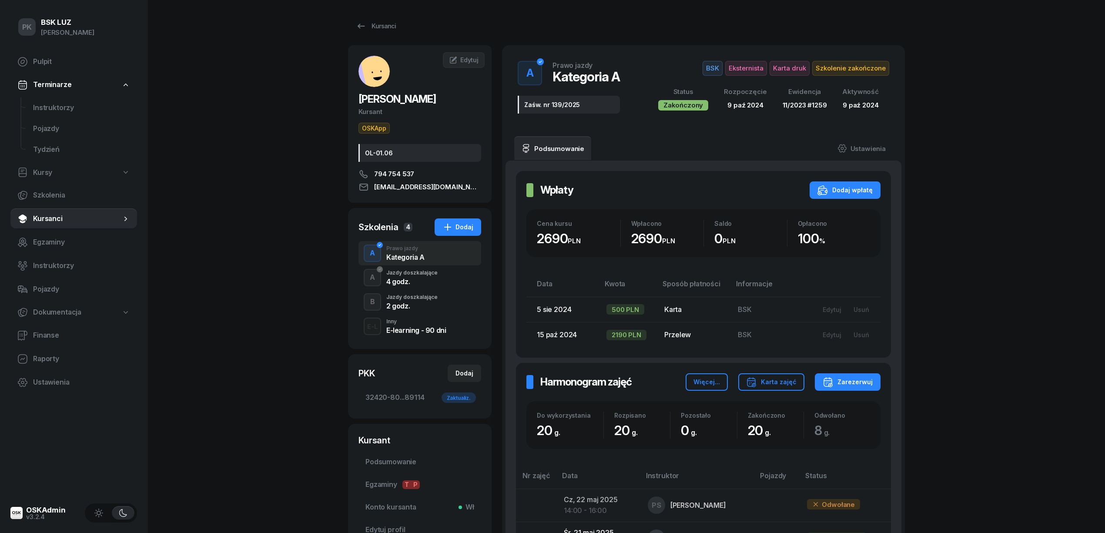
click at [413, 309] on div "2 godz." at bounding box center [411, 305] width 51 height 7
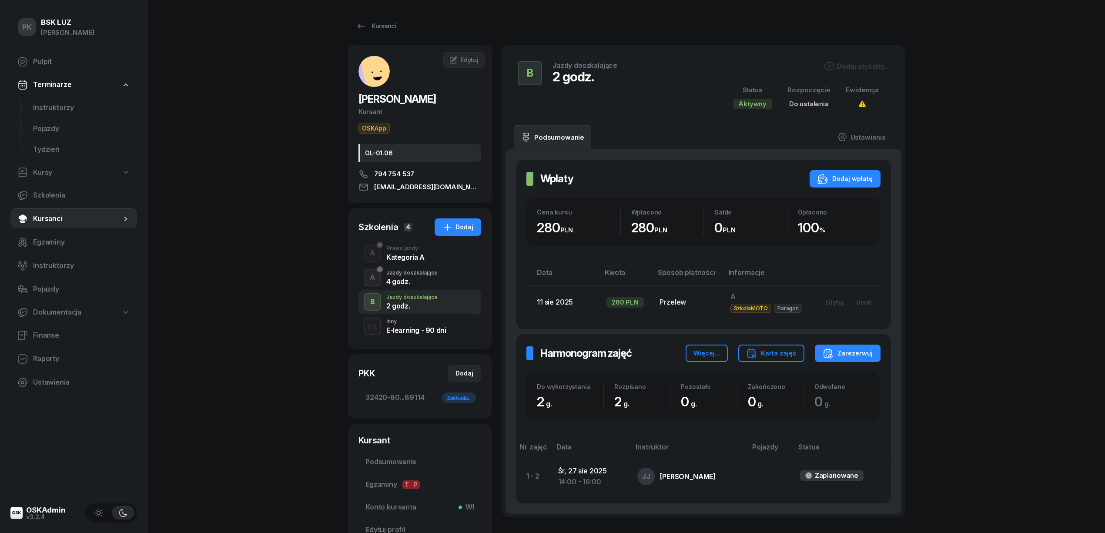
click at [414, 284] on div "4 godz." at bounding box center [411, 281] width 51 height 7
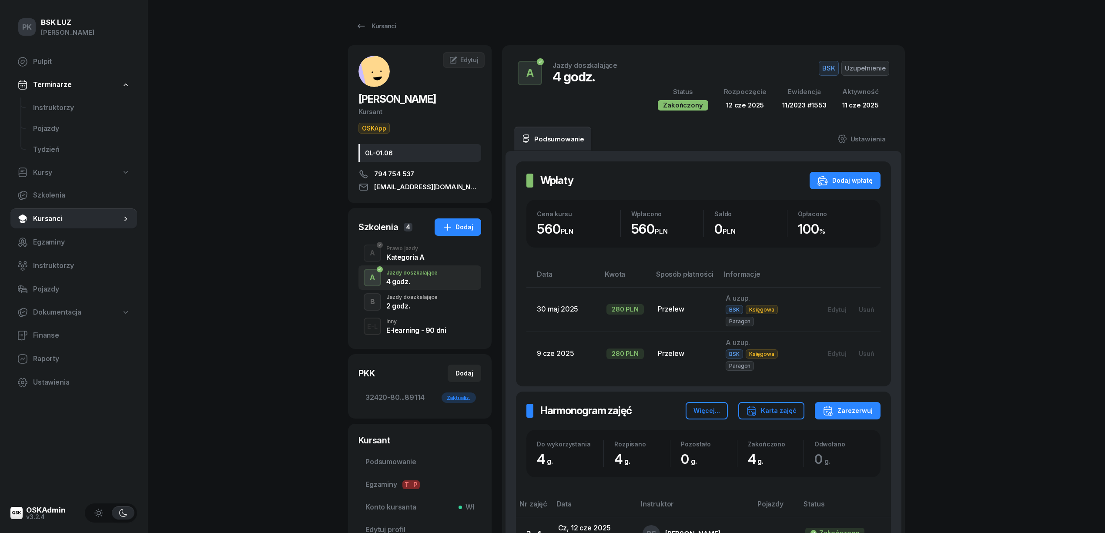
click at [417, 304] on div "2 godz." at bounding box center [411, 305] width 51 height 7
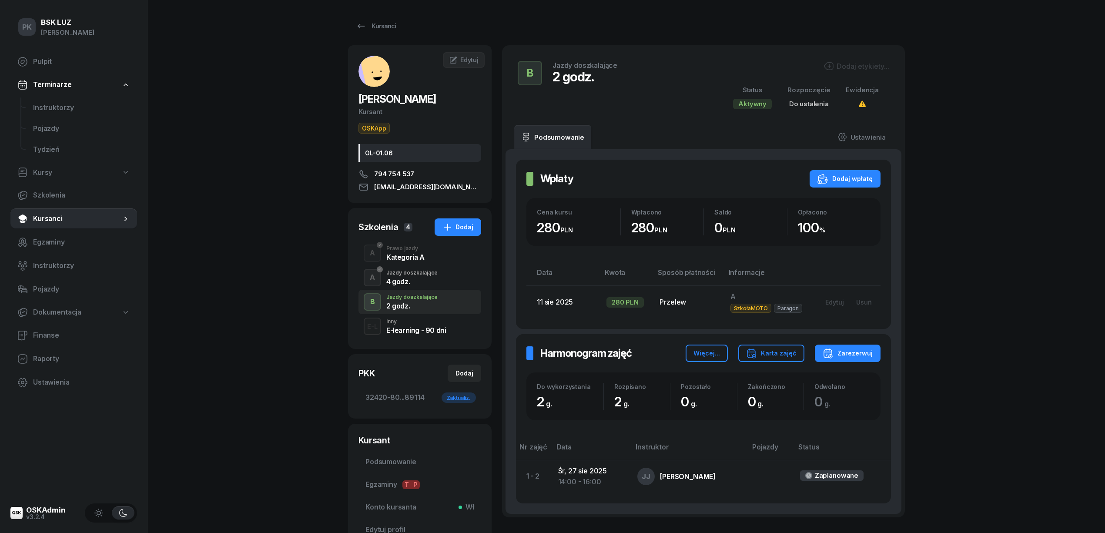
click at [844, 70] on div "Dodaj etykiety..." at bounding box center [856, 66] width 66 height 10
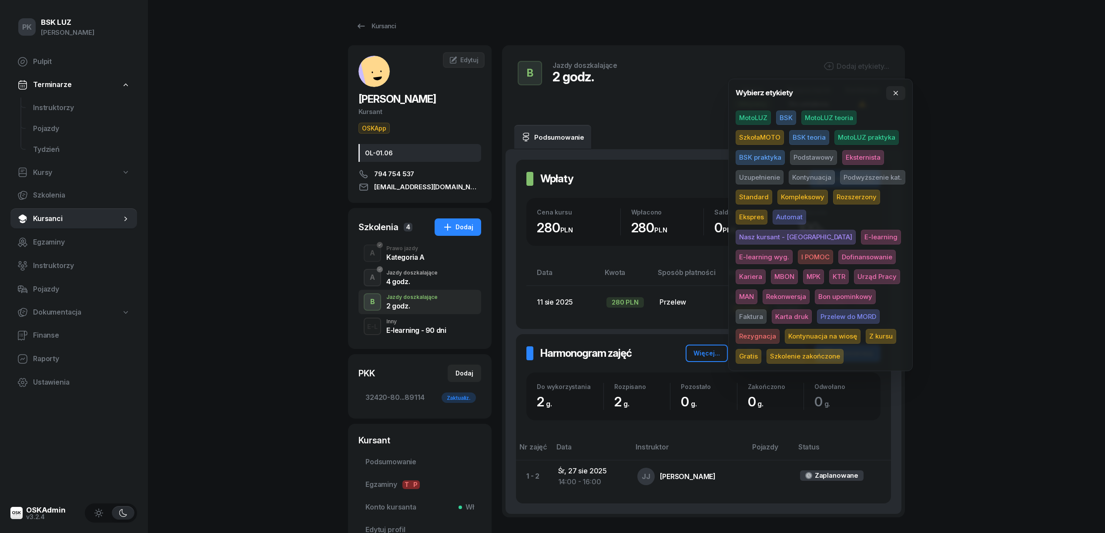
click at [749, 136] on span "SzkołaMOTO" at bounding box center [759, 137] width 48 height 15
click at [971, 190] on div "PK BSK LUZ Piotr Klimek Pulpit Terminarze Instruktorzy Pojazdy Tydzień Kursy Sz…" at bounding box center [552, 305] width 1105 height 610
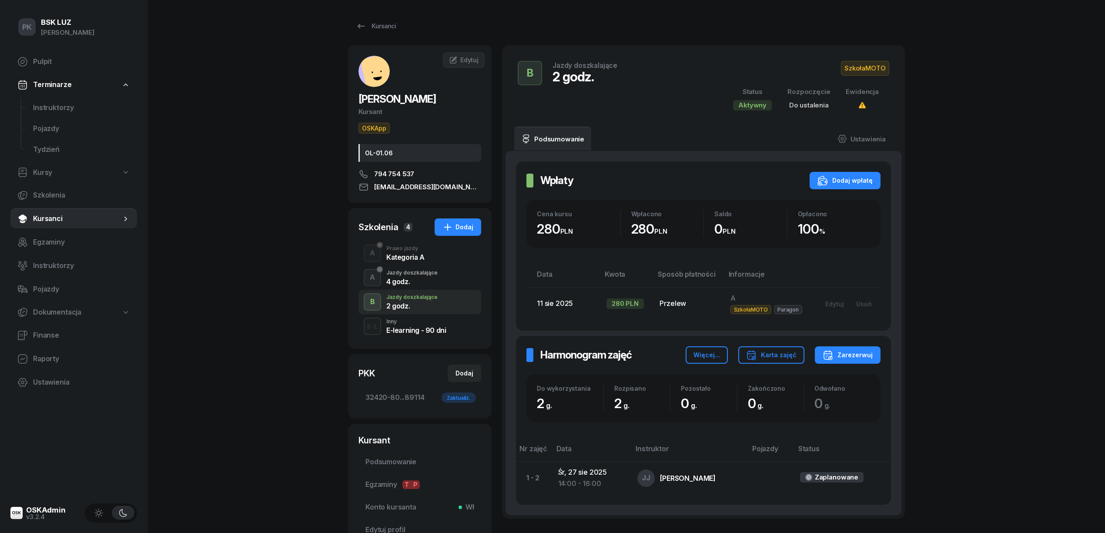
click at [876, 76] on div "SzkołaMOTO Status Aktywny Rozpoczęcie Do ustalenia Ewidencja" at bounding box center [805, 86] width 167 height 50
click at [874, 71] on span "SzkołaMOTO" at bounding box center [865, 68] width 48 height 15
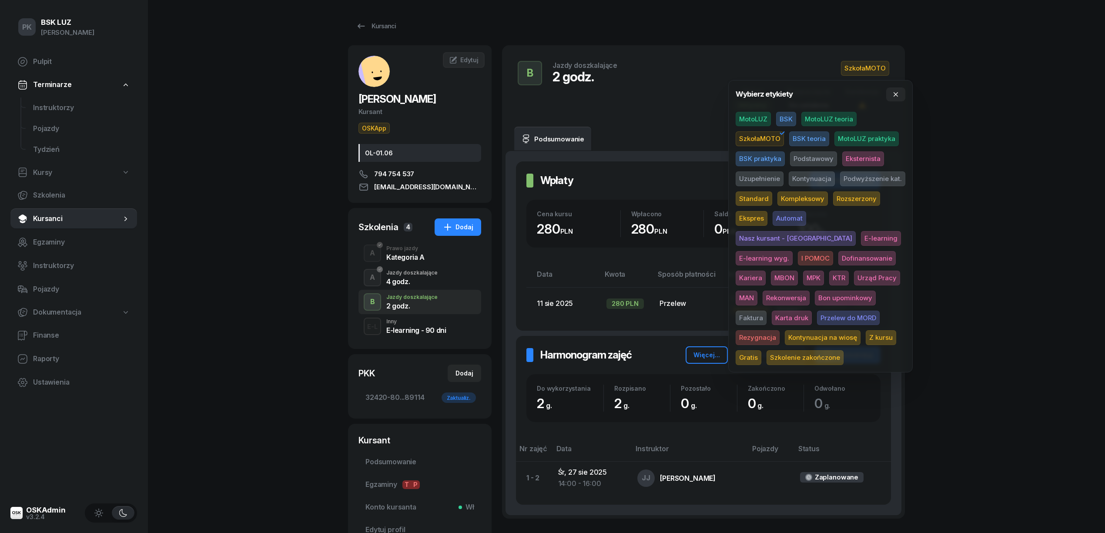
click at [758, 181] on span "Uzupełnienie" at bounding box center [759, 178] width 48 height 15
click at [1055, 178] on div "PK BSK LUZ Piotr Klimek Pulpit Terminarze Instruktorzy Pojazdy Tydzień Kursy Sz…" at bounding box center [552, 305] width 1105 height 610
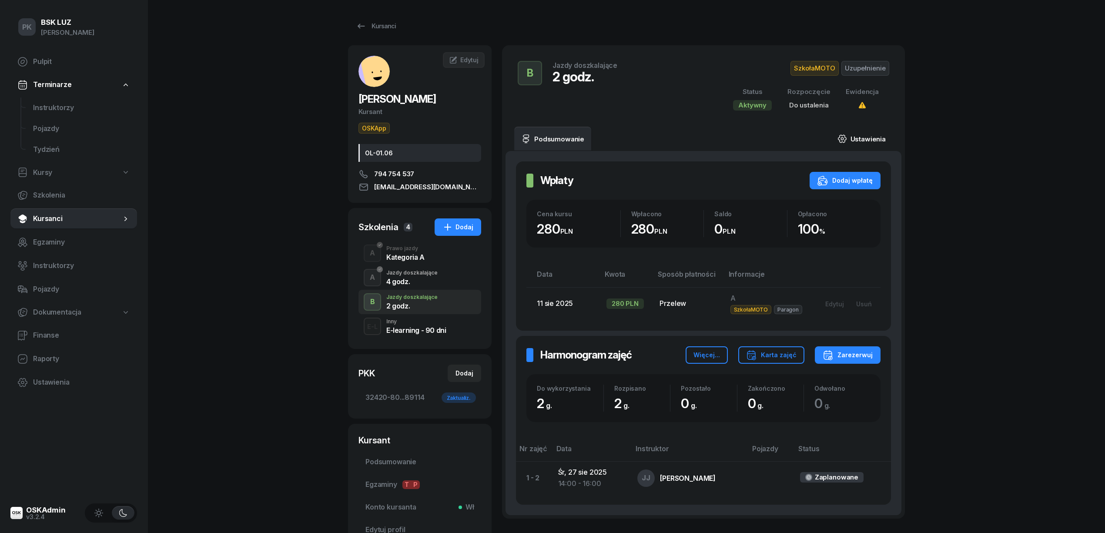
click at [857, 136] on link "Ustawienia" at bounding box center [861, 139] width 62 height 24
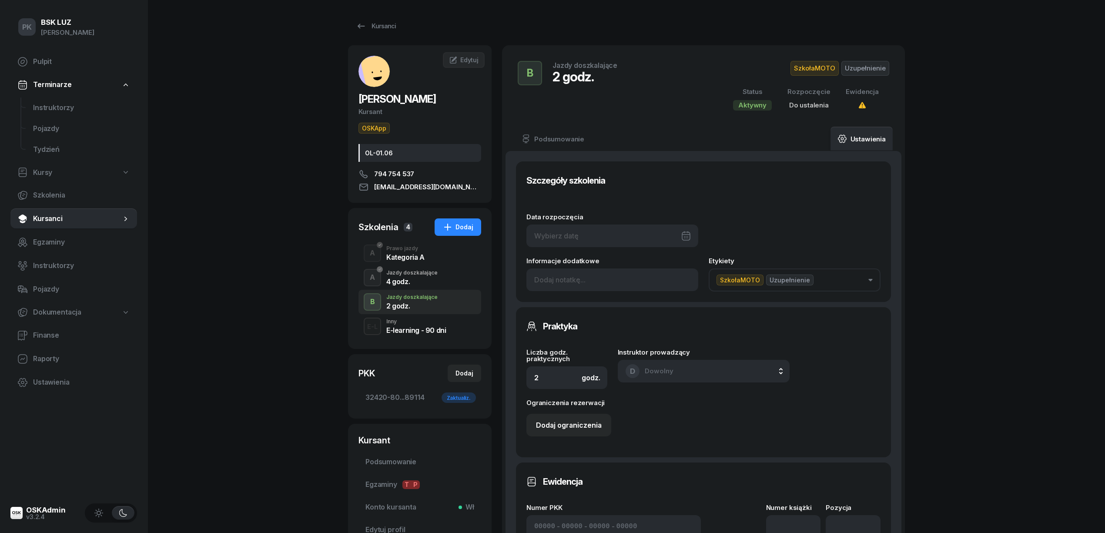
click at [575, 222] on div "Data rozpoczęcia" at bounding box center [612, 230] width 172 height 33
click at [574, 230] on div at bounding box center [612, 235] width 172 height 23
click at [618, 378] on div "27" at bounding box center [618, 378] width 14 height 14
type input "27/08/2025"
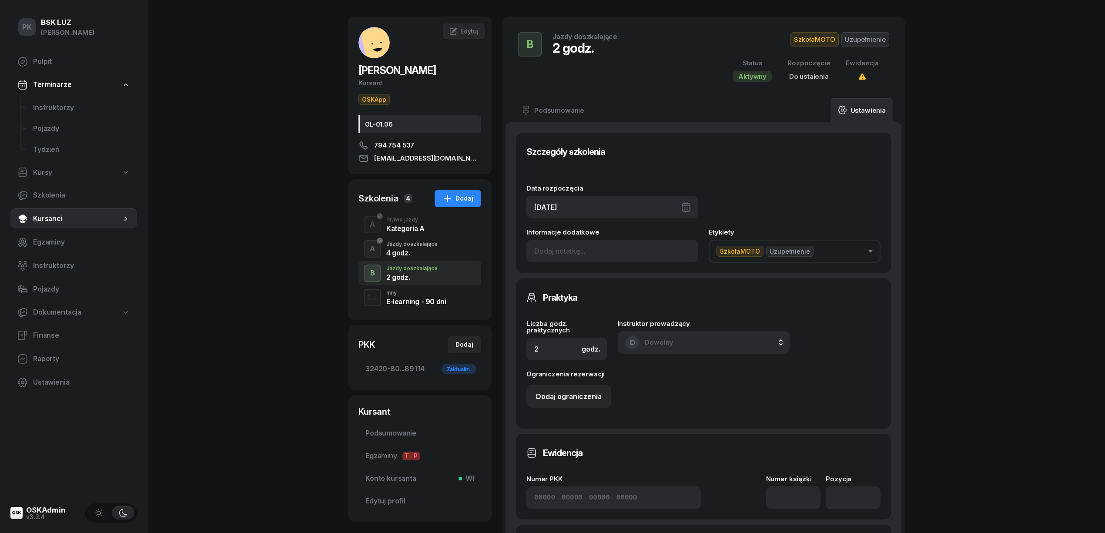
scroll to position [174, 0]
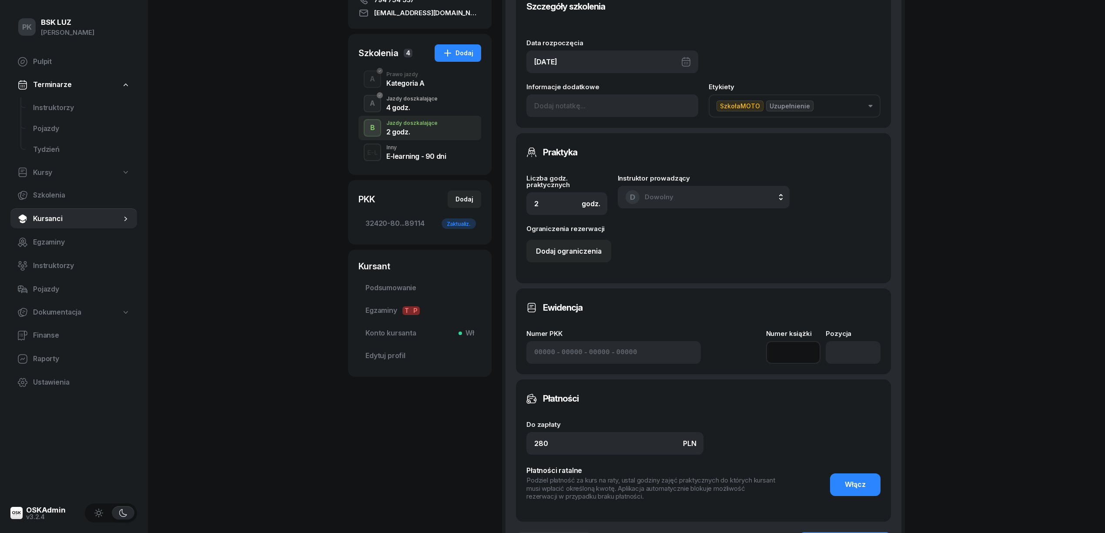
click at [785, 358] on input at bounding box center [793, 352] width 55 height 23
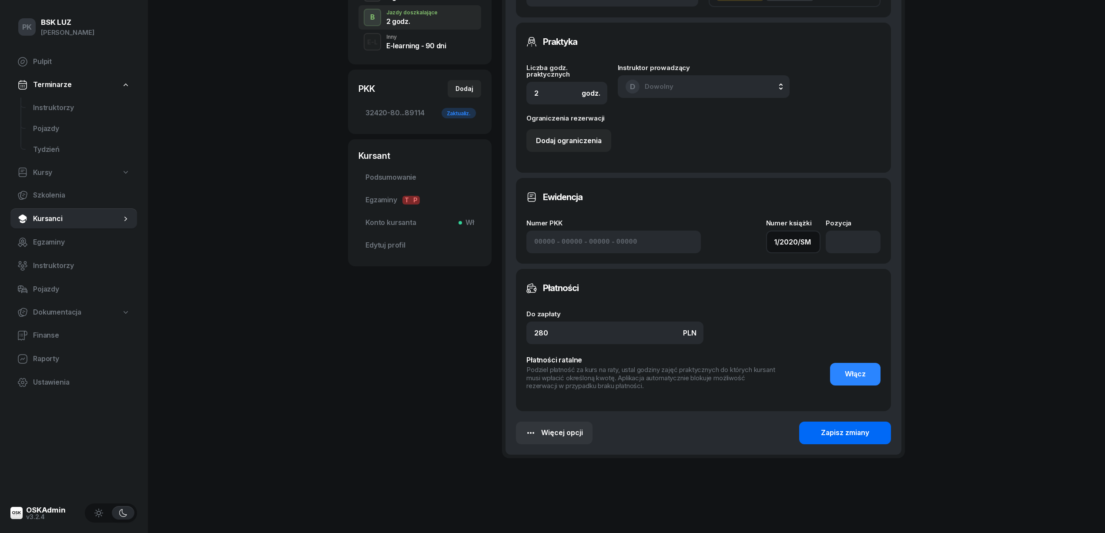
scroll to position [290, 0]
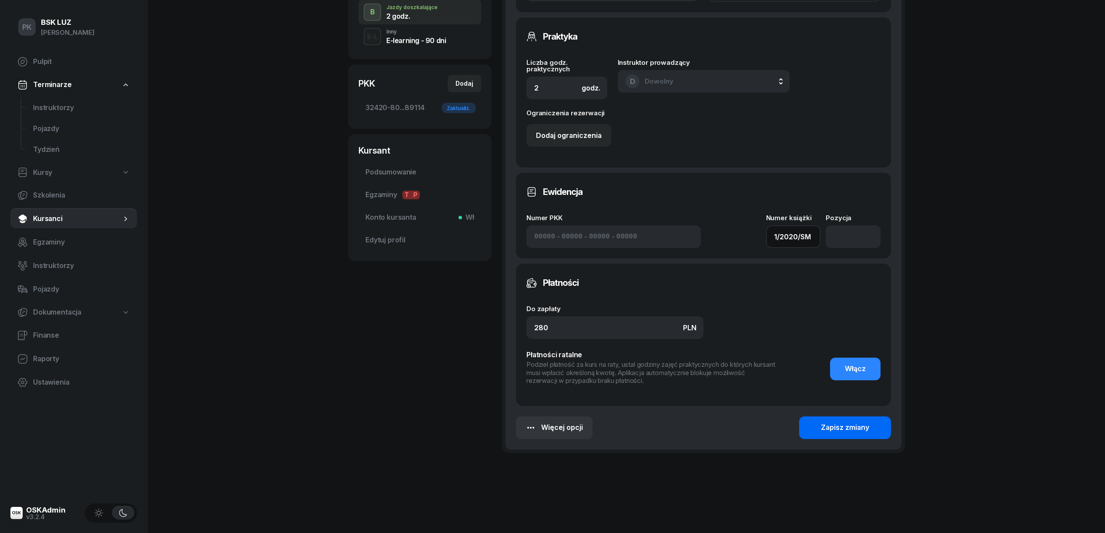
type input "1/2020/SM"
click at [879, 426] on button "Zapisz zmiany" at bounding box center [845, 427] width 92 height 23
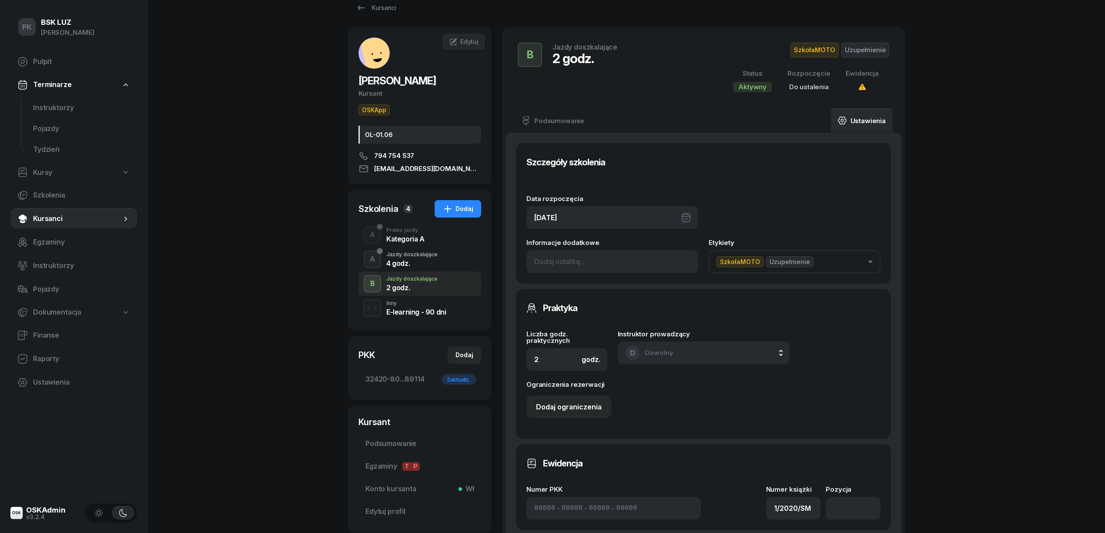
scroll to position [0, 0]
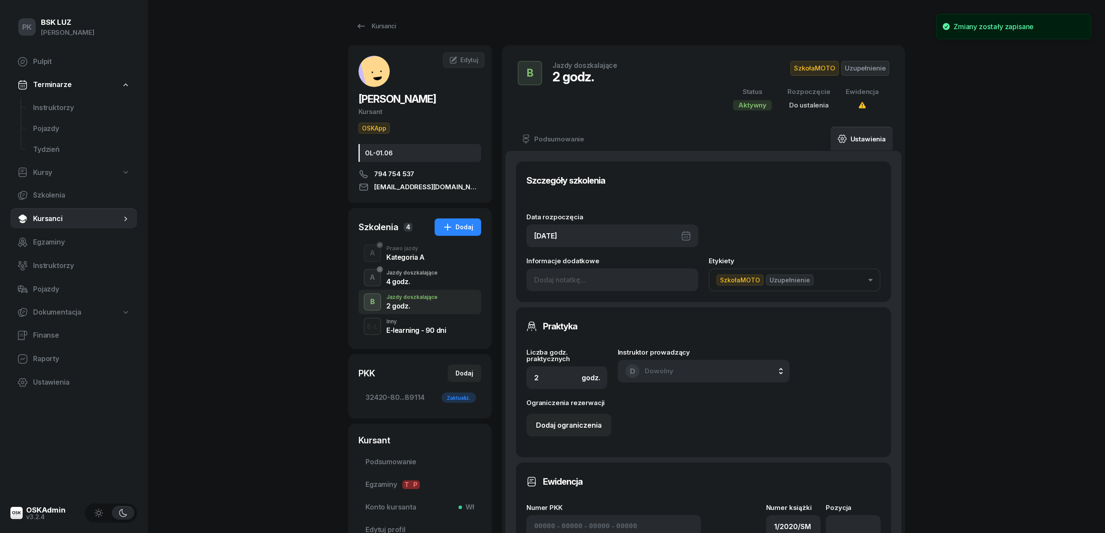
click at [418, 280] on div "4 godz." at bounding box center [411, 281] width 51 height 7
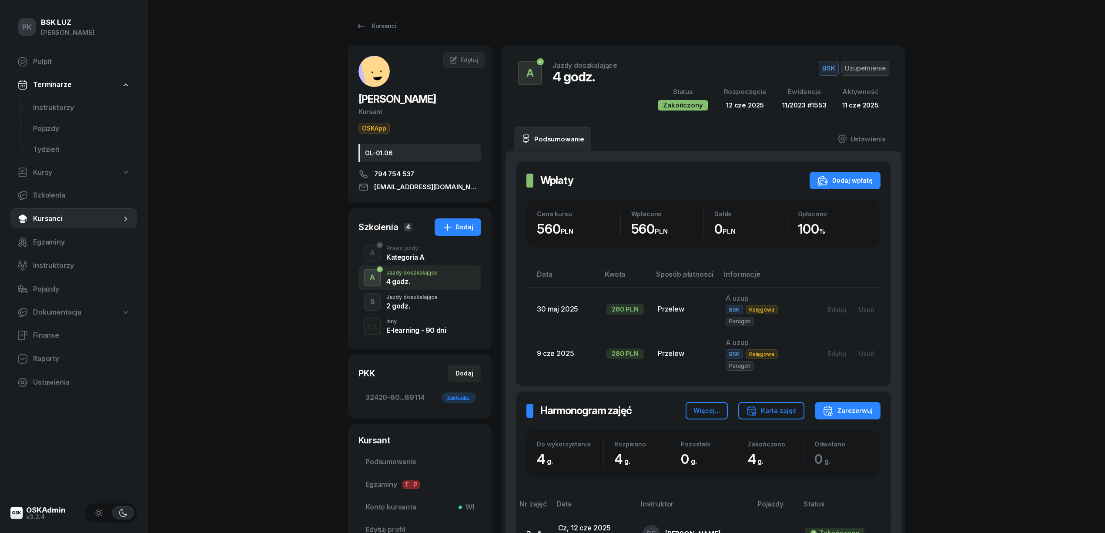
click at [399, 257] on div "Kategoria A" at bounding box center [405, 257] width 38 height 7
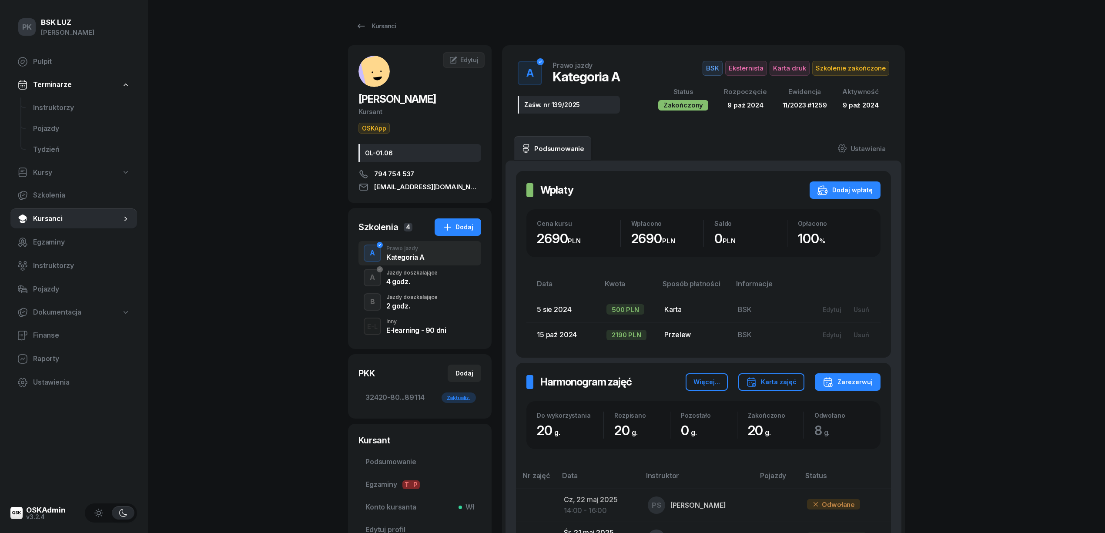
click at [402, 275] on div "Jazdy doszkalające" at bounding box center [411, 272] width 51 height 5
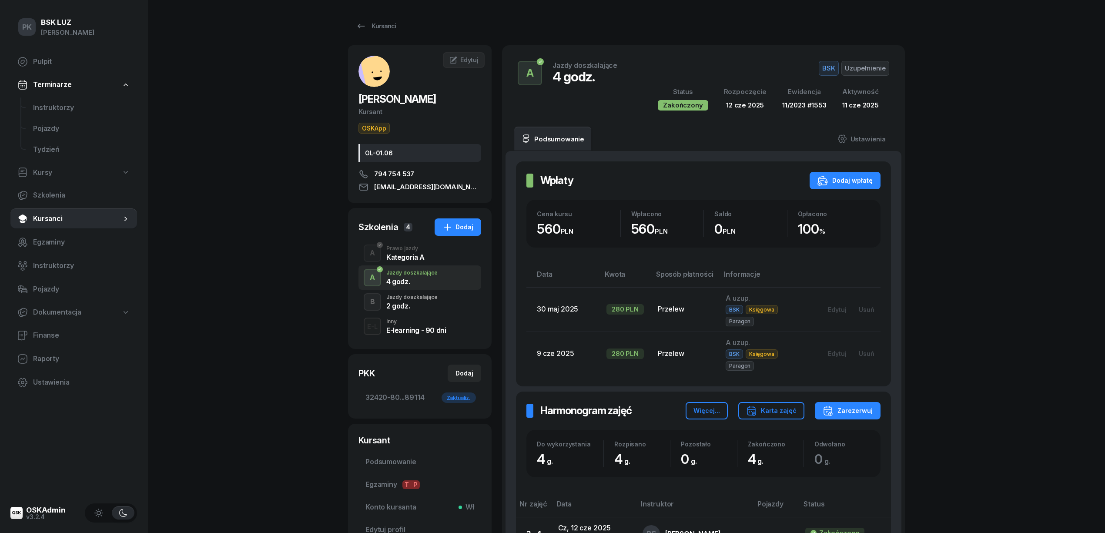
click at [404, 298] on div "Jazdy doszkalające" at bounding box center [411, 296] width 51 height 5
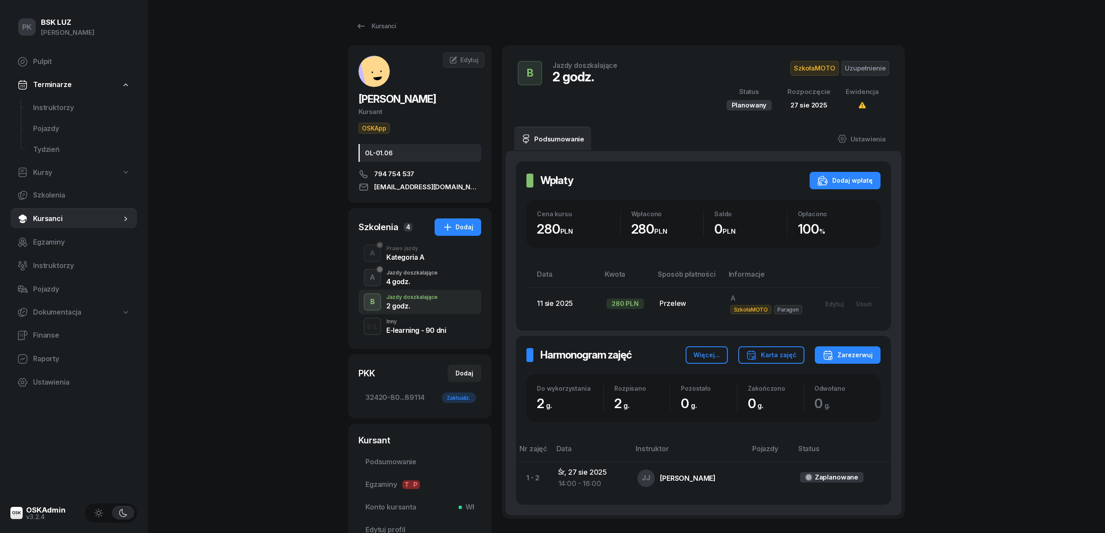
click at [406, 283] on div "4 godz." at bounding box center [411, 281] width 51 height 7
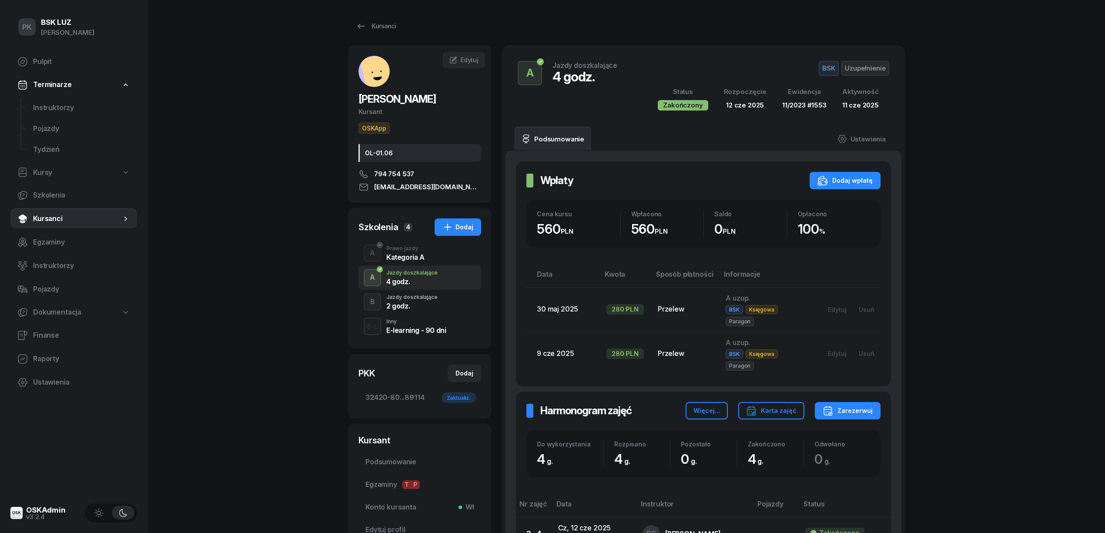
click at [406, 258] on div "Kategoria A" at bounding box center [405, 257] width 38 height 7
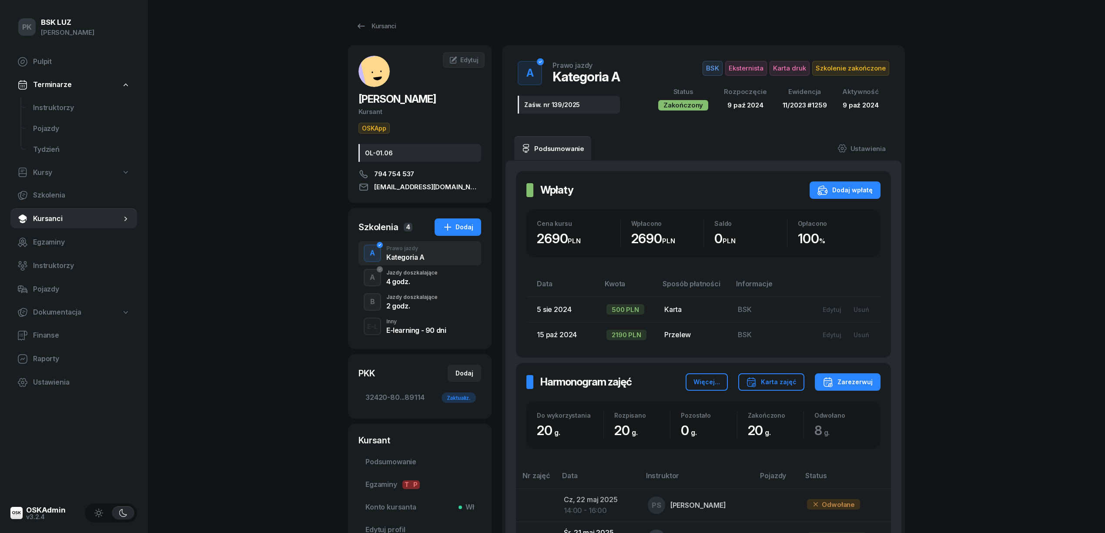
click at [406, 274] on div "Jazdy doszkalające" at bounding box center [411, 272] width 51 height 5
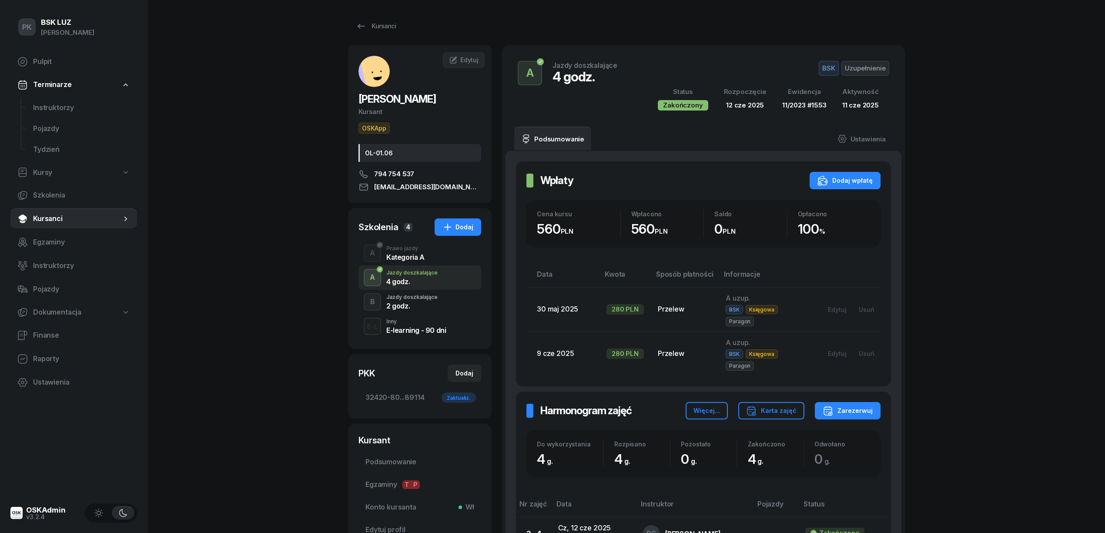
click at [406, 293] on div "B Jazdy doszkalające 2 godz." at bounding box center [419, 302] width 123 height 24
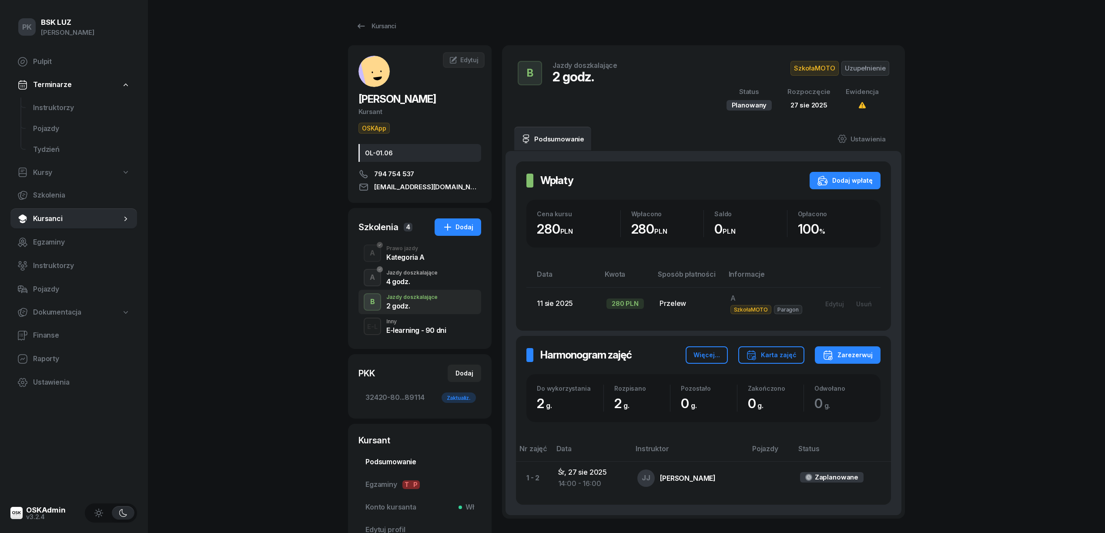
click at [406, 458] on span "Podsumowanie" at bounding box center [419, 461] width 109 height 11
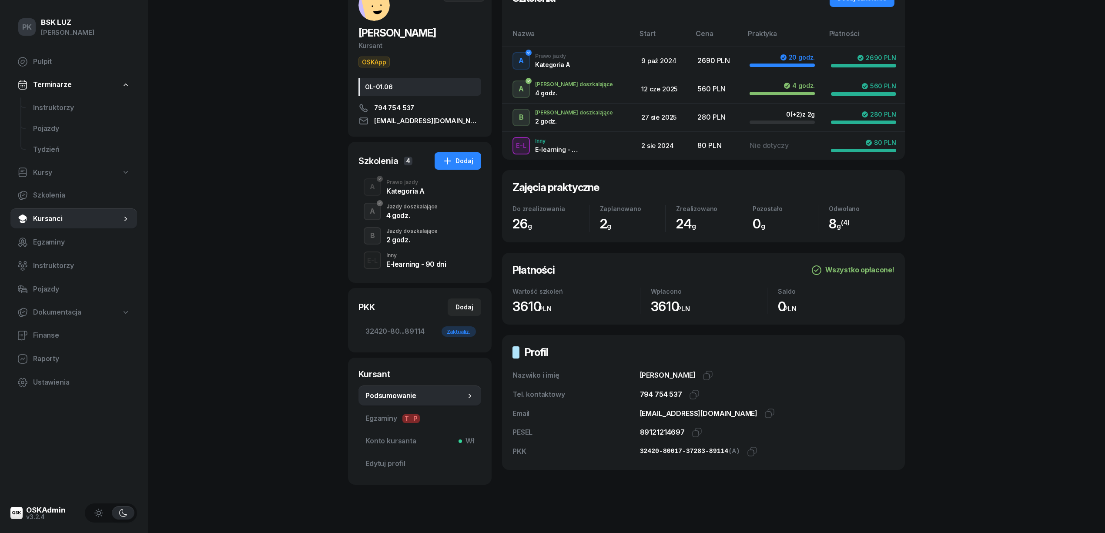
scroll to position [84, 0]
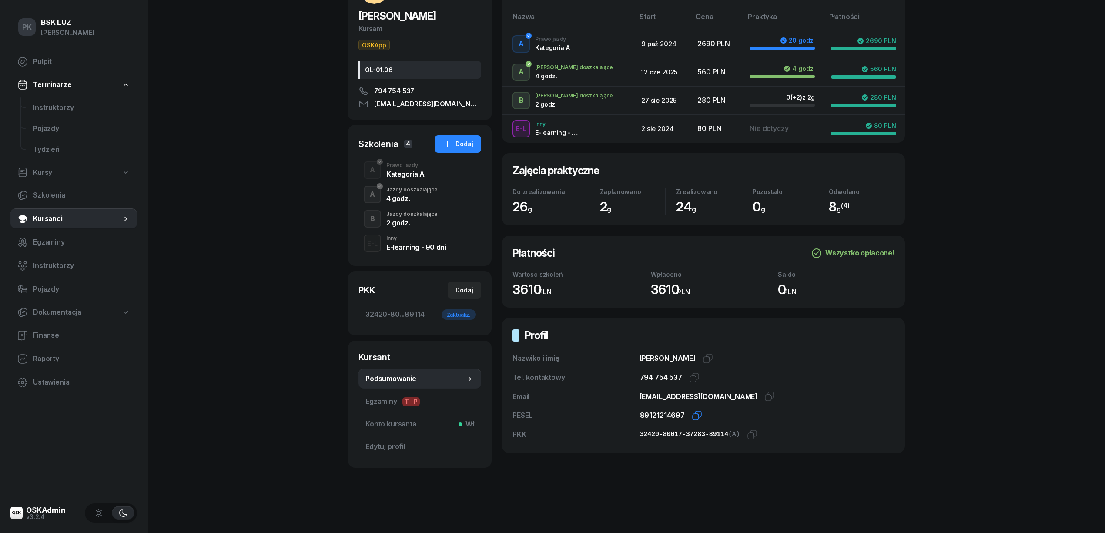
click at [696, 413] on icon "button" at bounding box center [697, 415] width 10 height 10
click at [747, 434] on icon "button" at bounding box center [752, 434] width 10 height 10
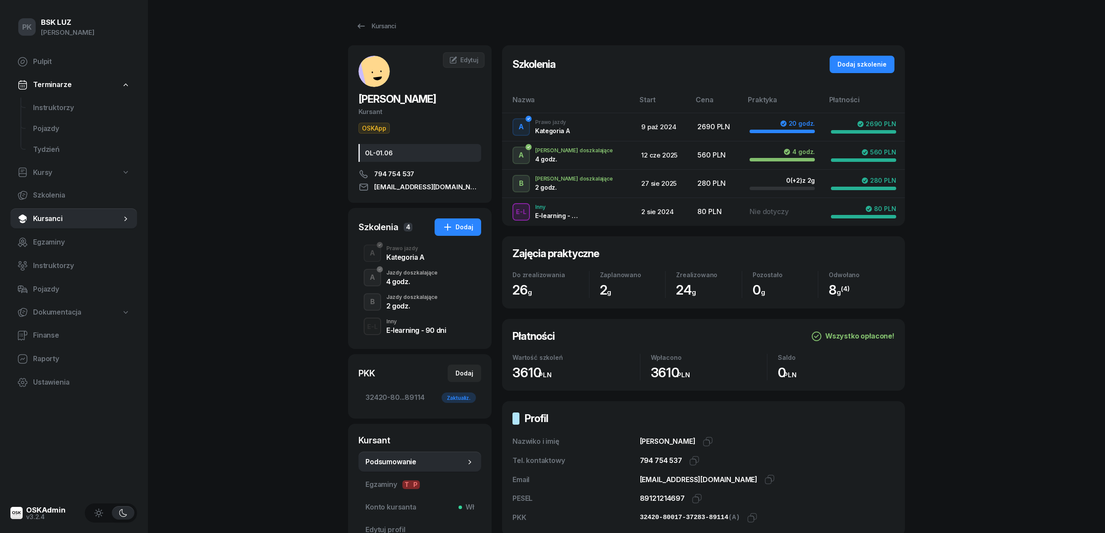
click at [424, 296] on div "Jazdy doszkalające" at bounding box center [411, 296] width 51 height 5
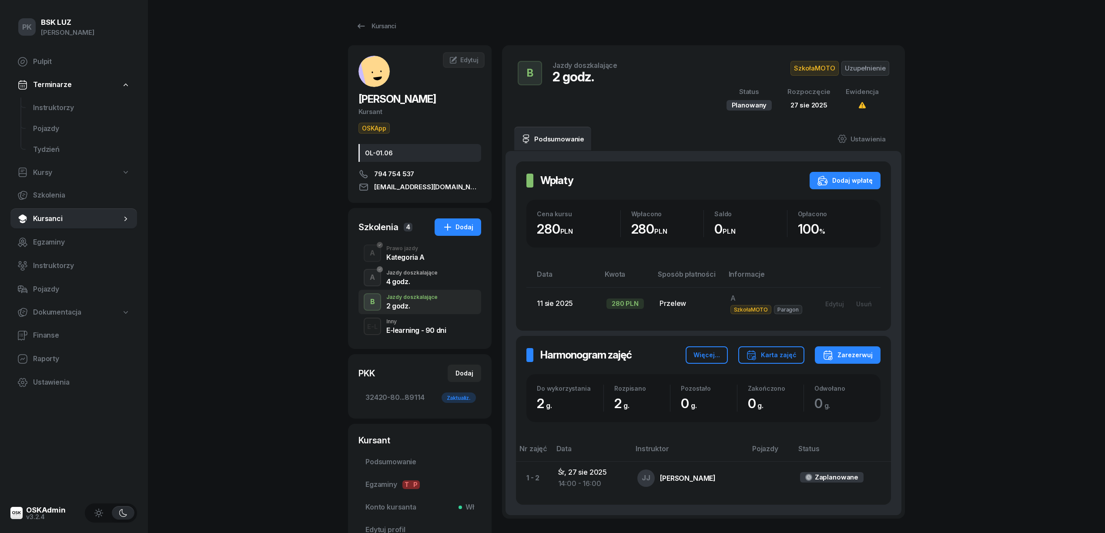
click at [432, 284] on div "4 godz." at bounding box center [411, 281] width 51 height 7
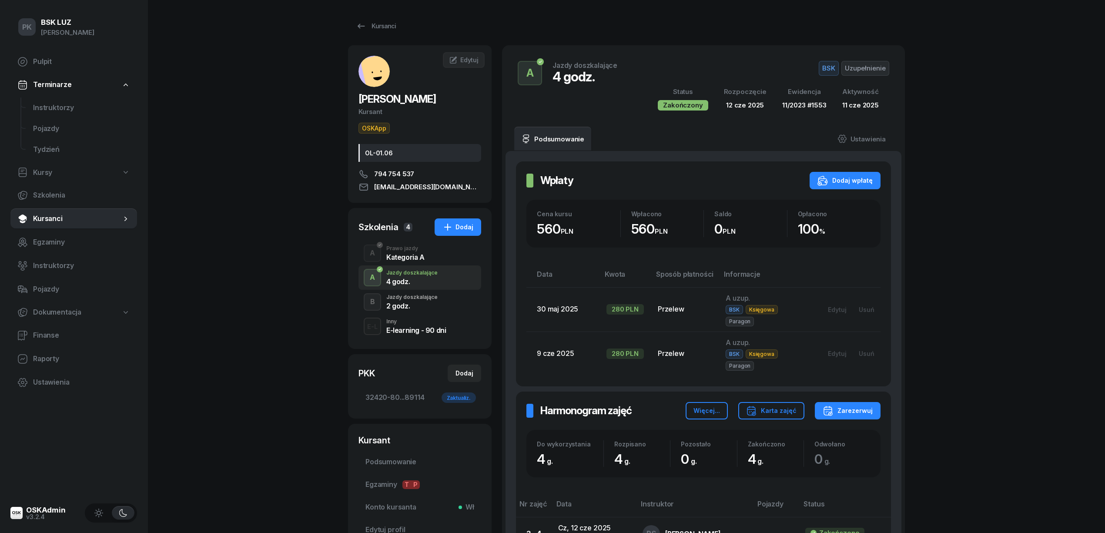
click at [428, 298] on div "Jazdy doszkalające" at bounding box center [411, 296] width 51 height 5
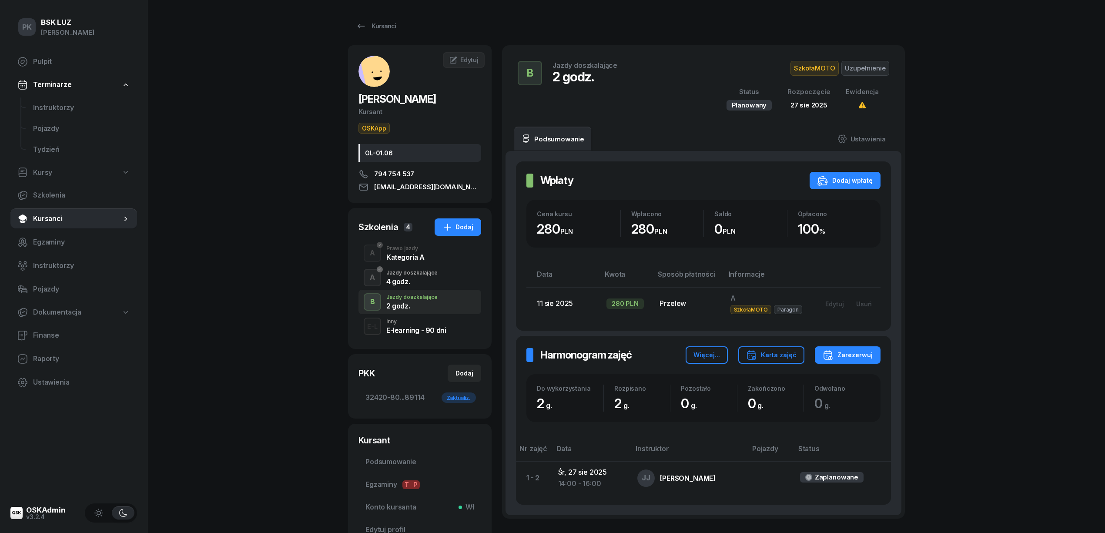
click at [428, 274] on div "Jazdy doszkalające" at bounding box center [411, 272] width 51 height 5
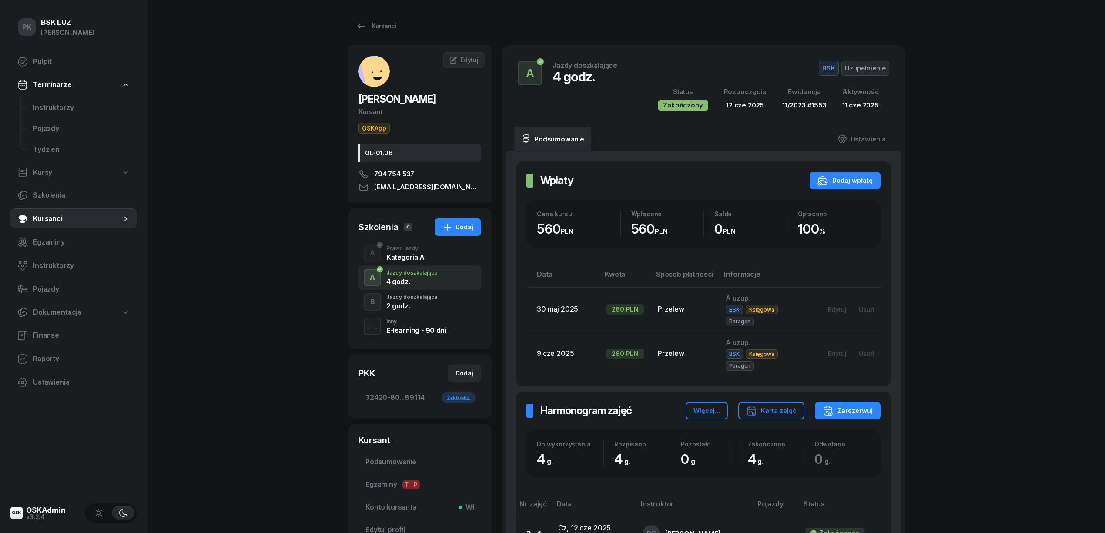
click at [425, 299] on div "Jazdy doszkalające" at bounding box center [411, 296] width 51 height 5
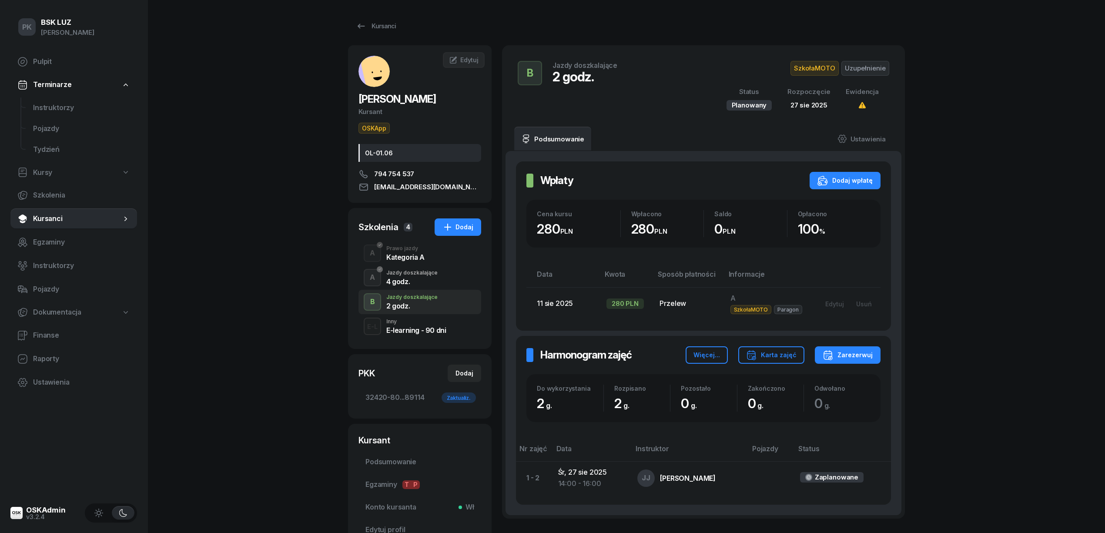
click at [450, 306] on div "B Jazdy doszkalające 2 godz." at bounding box center [419, 302] width 123 height 24
click at [430, 330] on div "E-learning - 90 dni" at bounding box center [416, 330] width 60 height 7
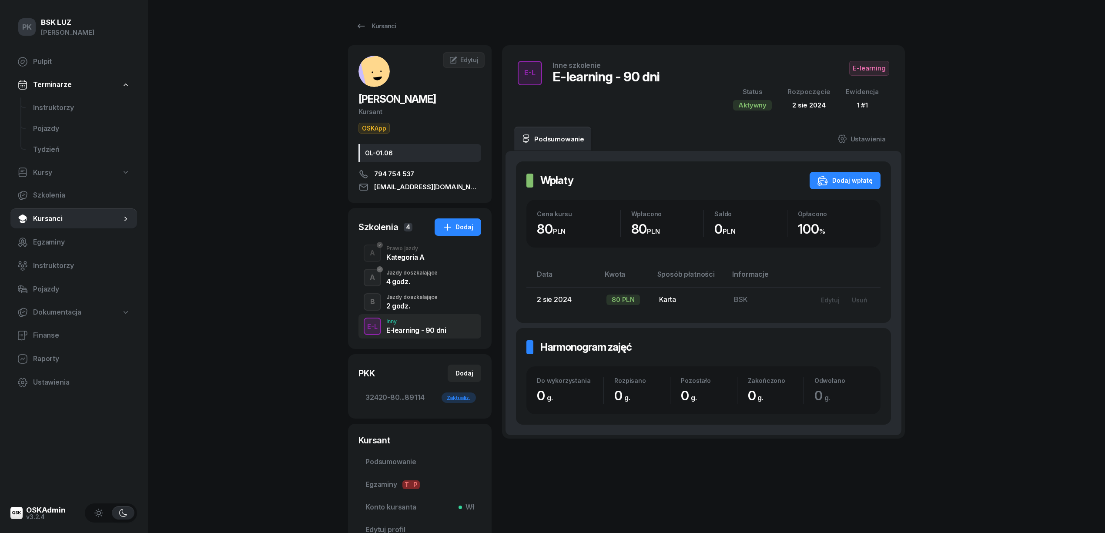
click at [429, 307] on div "2 godz." at bounding box center [411, 305] width 51 height 7
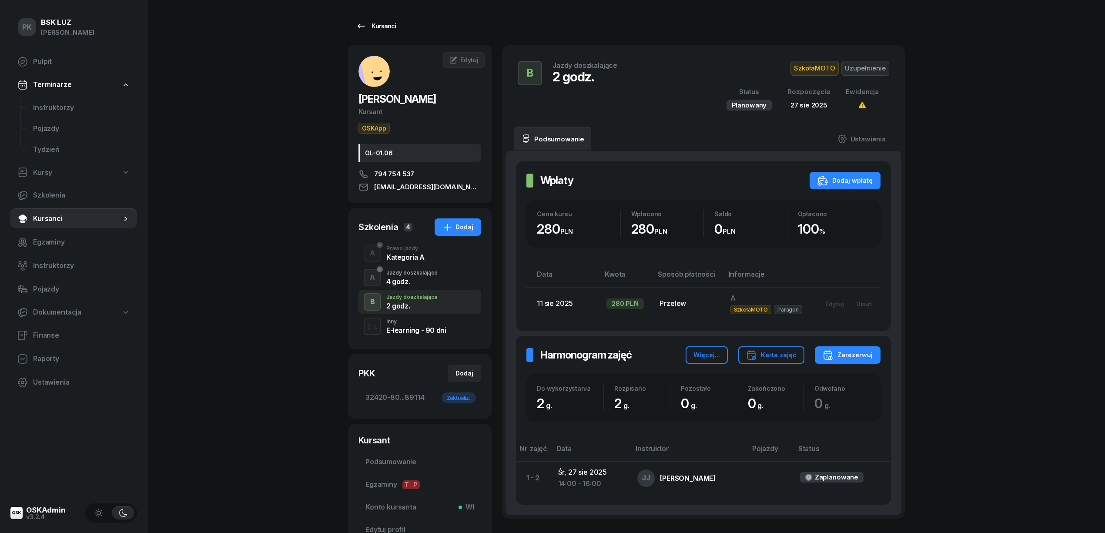
click at [395, 18] on link "Kursanci" at bounding box center [376, 25] width 56 height 17
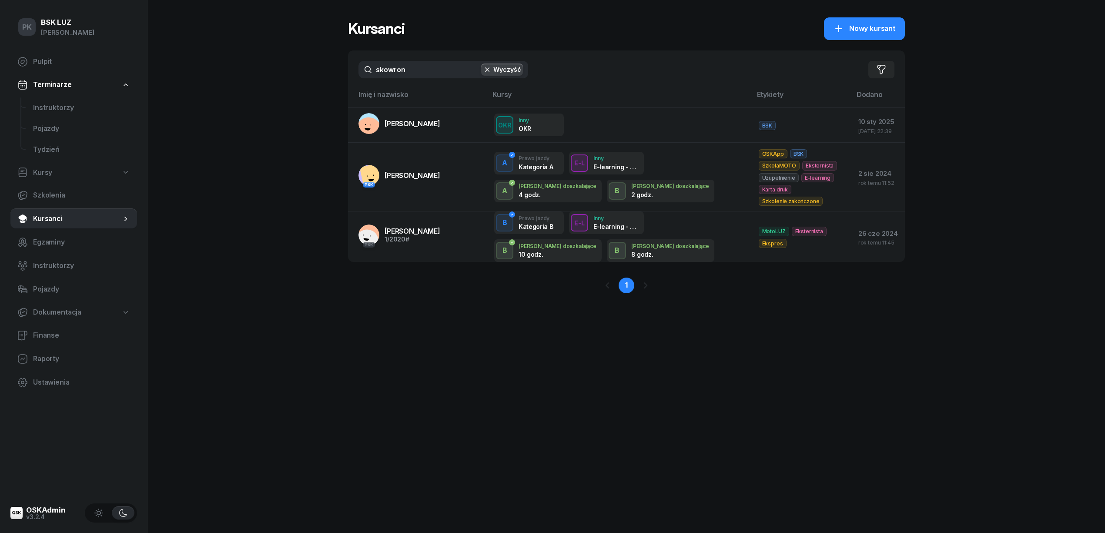
drag, startPoint x: 408, startPoint y: 72, endPoint x: 321, endPoint y: 67, distance: 87.1
click at [321, 67] on div "PK BSK LUZ Piotr Klimek Pulpit Terminarze Instruktorzy Pojazdy Tydzień Kursy Sz…" at bounding box center [552, 266] width 1105 height 533
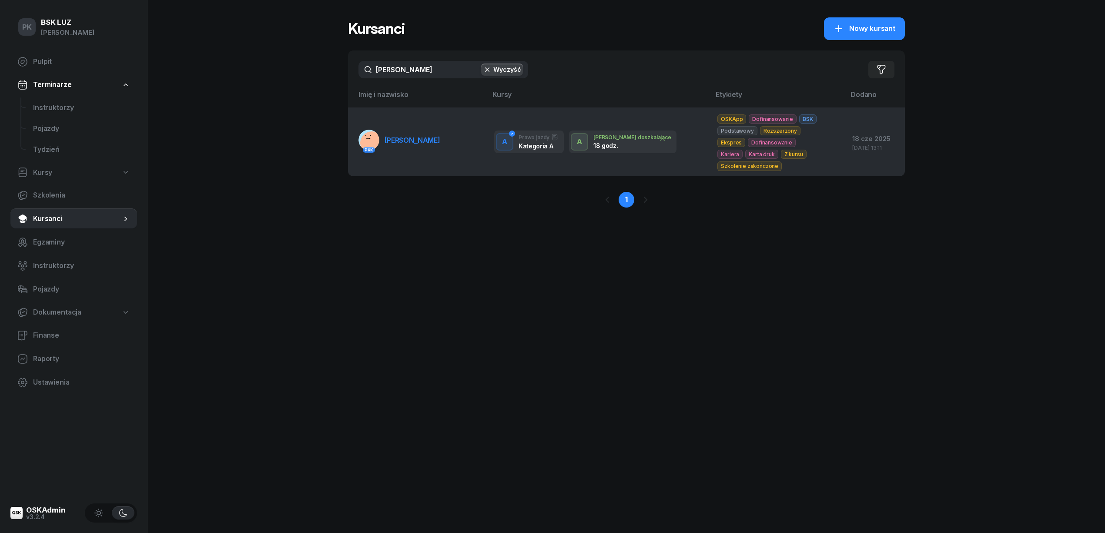
type input "maciejasz"
click at [426, 130] on link "PKK MACIEJASZ KRZYSZTOF" at bounding box center [399, 140] width 82 height 21
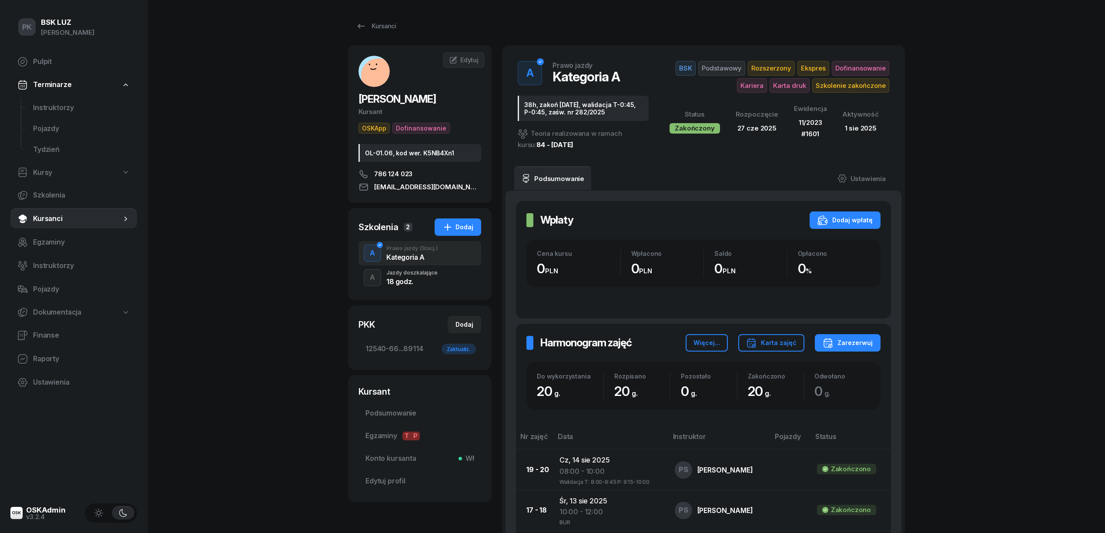
click at [411, 279] on div "18 godz." at bounding box center [411, 281] width 51 height 7
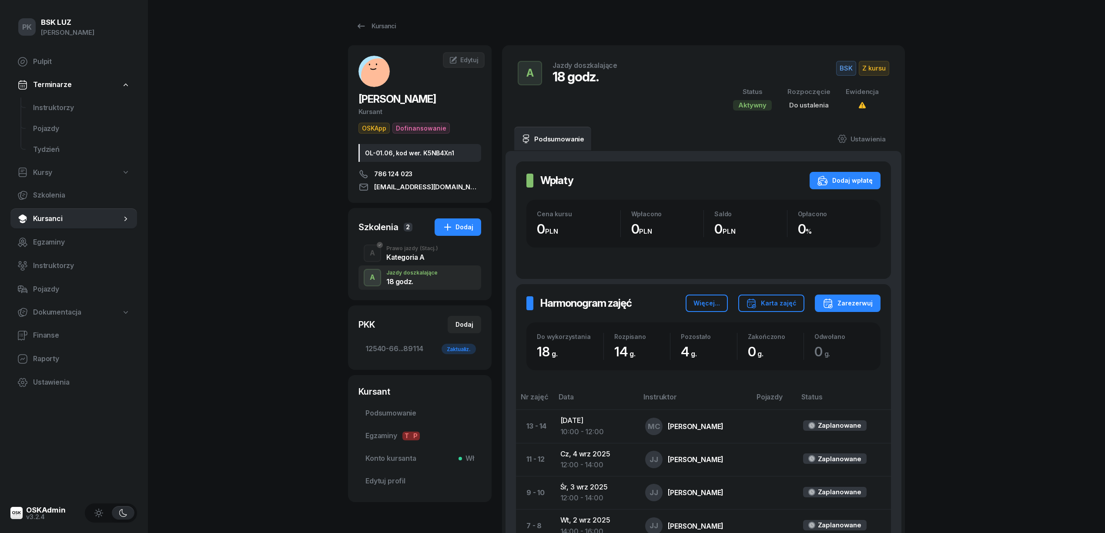
click at [412, 260] on div "Kategoria A" at bounding box center [412, 257] width 52 height 7
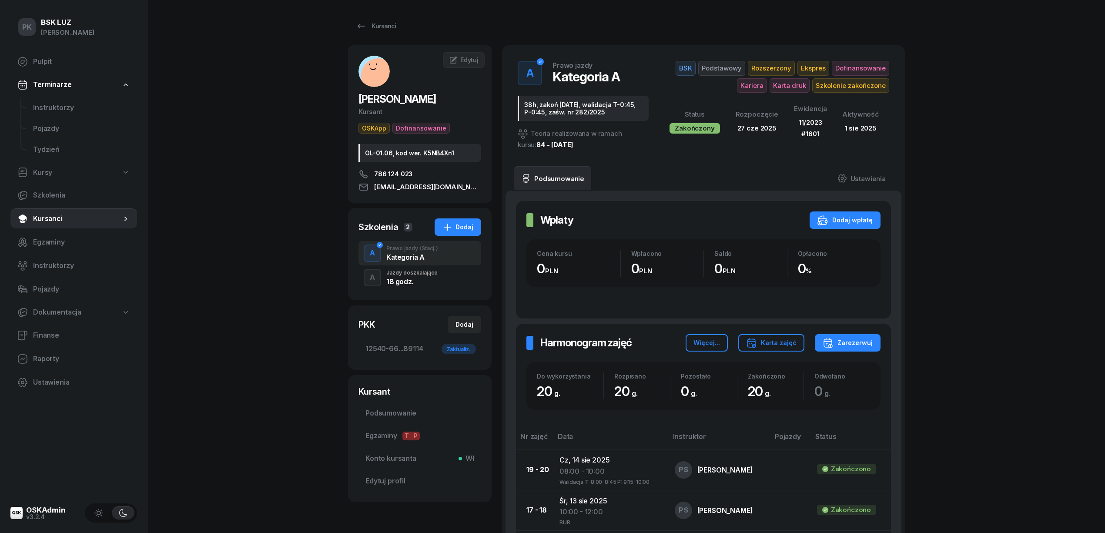
click at [297, 329] on div "PK BSK LUZ Piotr Klimek Pulpit Terminarze Instruktorzy Pojazdy Tydzień Kursy Sz…" at bounding box center [552, 482] width 1105 height 965
click at [256, 439] on div "PK BSK LUZ Piotr Klimek Pulpit Terminarze Instruktorzy Pojazdy Tydzień Kursy Sz…" at bounding box center [552, 482] width 1105 height 965
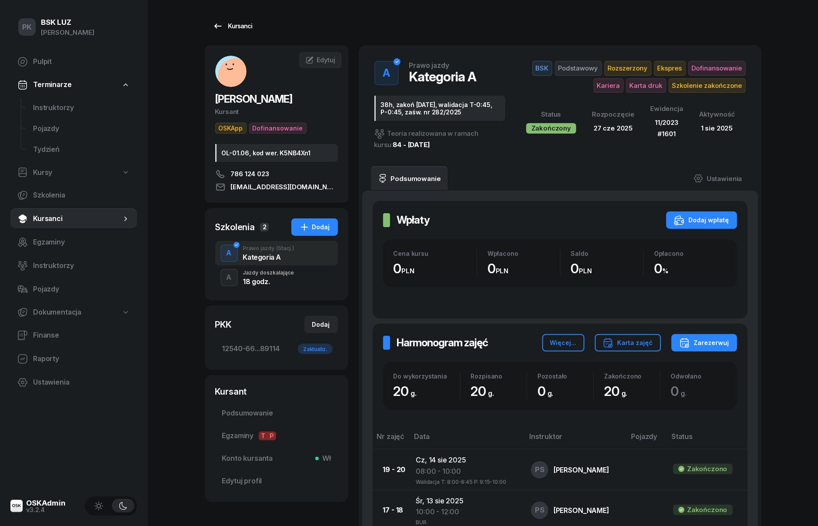
click at [239, 23] on div "Kursanci" at bounding box center [233, 26] width 40 height 10
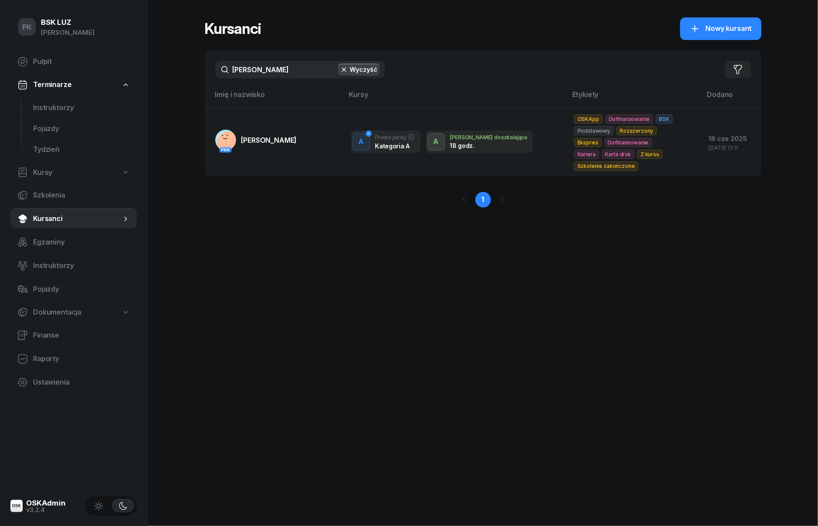
drag, startPoint x: 263, startPoint y: 68, endPoint x: 173, endPoint y: 76, distance: 90.8
click at [173, 76] on div "PK BSK LUZ Piotr Klimek Pulpit Terminarze Instruktorzy Pojazdy Tydzień Kursy Sz…" at bounding box center [409, 263] width 818 height 526
drag, startPoint x: 284, startPoint y: 70, endPoint x: 136, endPoint y: 69, distance: 148.3
click at [136, 69] on div "PK BSK LUZ Piotr Klimek Pulpit Terminarze Instruktorzy Pojazdy Tydzień Kursy Sz…" at bounding box center [409, 263] width 818 height 526
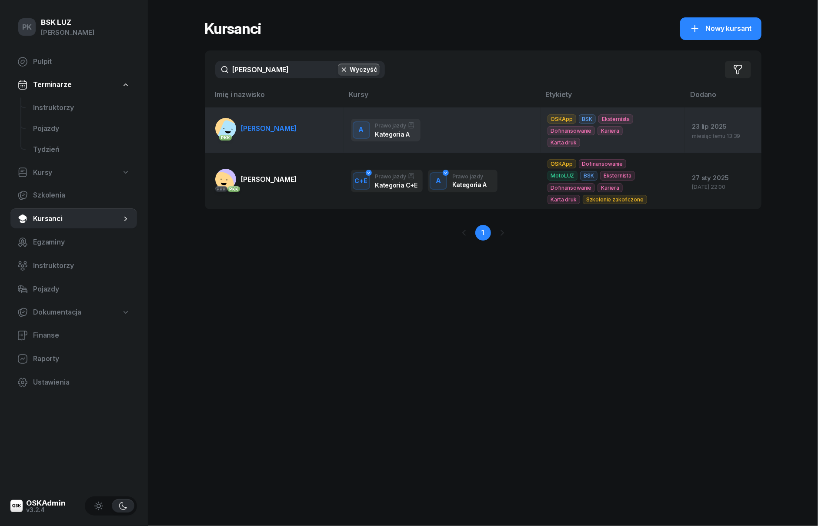
type input "chlebda"
click at [310, 130] on td "PKK CHLEBDA JOANNA" at bounding box center [274, 129] width 139 height 45
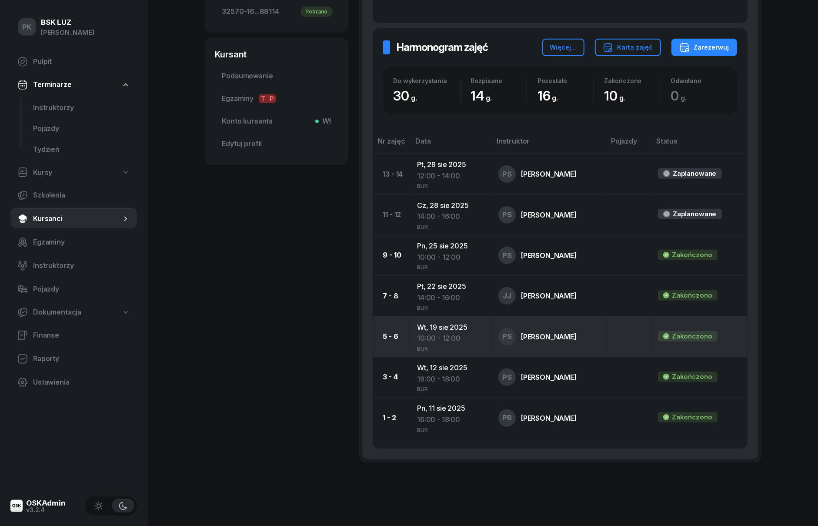
scroll to position [114, 0]
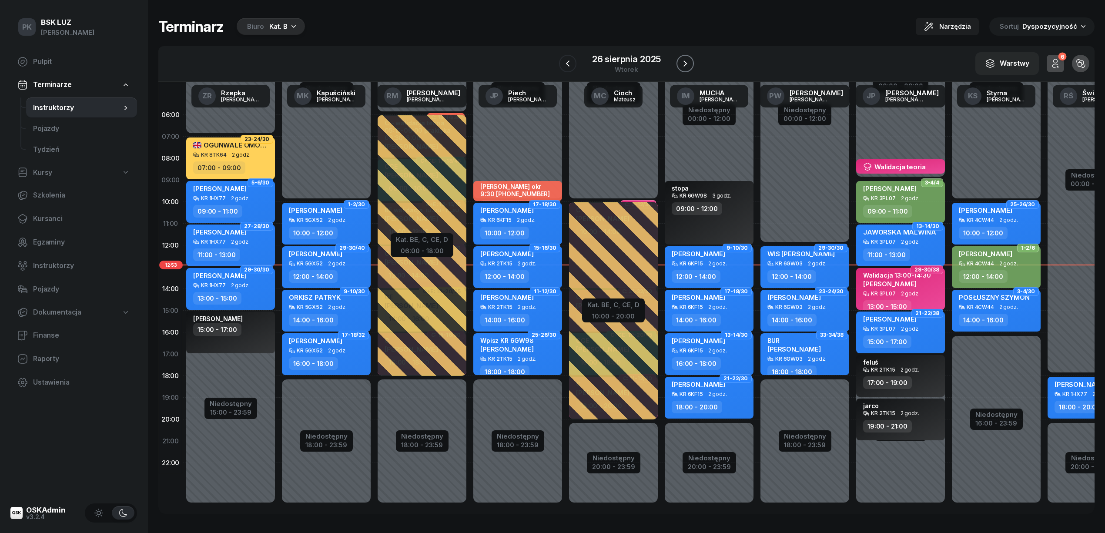
click at [686, 61] on icon "button" at bounding box center [685, 63] width 10 height 10
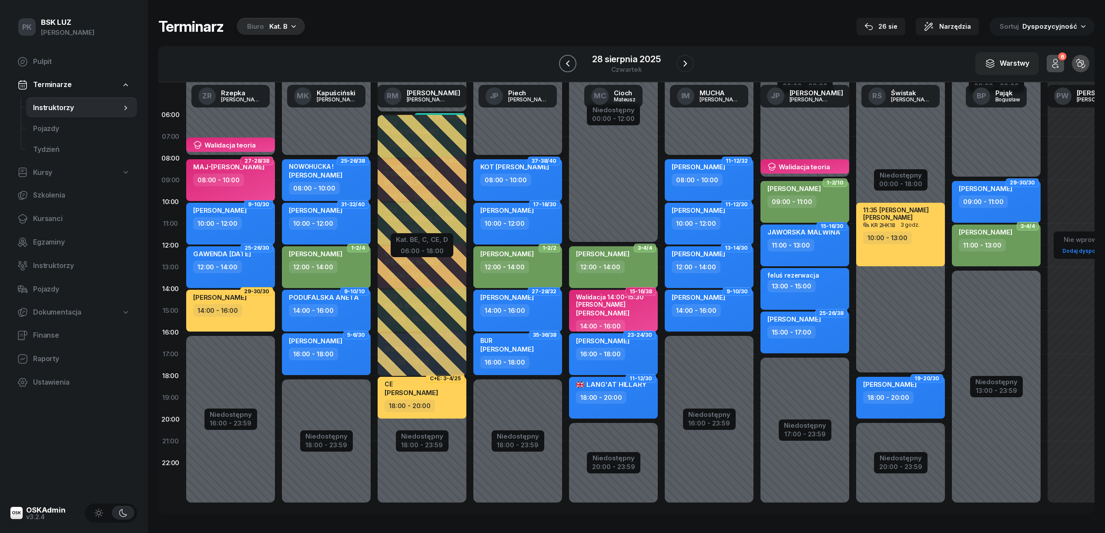
click at [572, 64] on icon "button" at bounding box center [567, 63] width 10 height 10
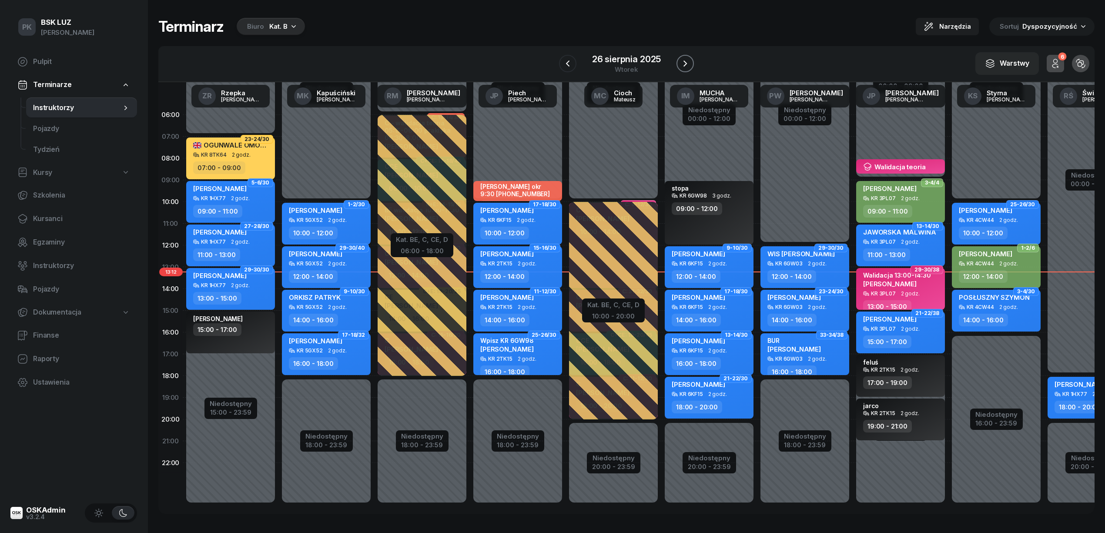
click at [682, 63] on icon "button" at bounding box center [685, 63] width 10 height 10
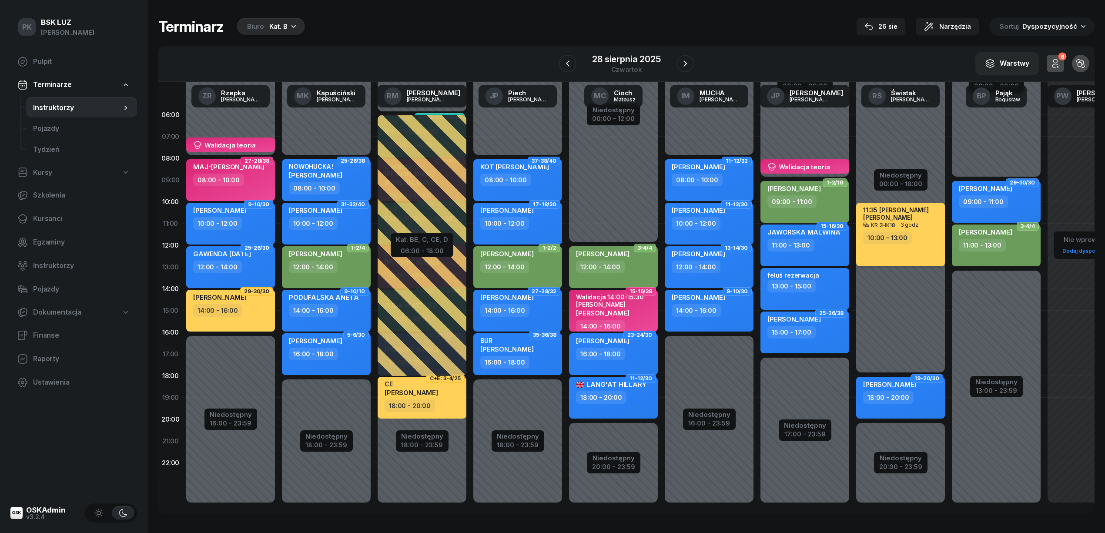
click at [895, 222] on div "11:35 MARYNA KORDIUMOVA BALICKA PIOTR" at bounding box center [901, 214] width 77 height 16
select select "10"
select select "13"
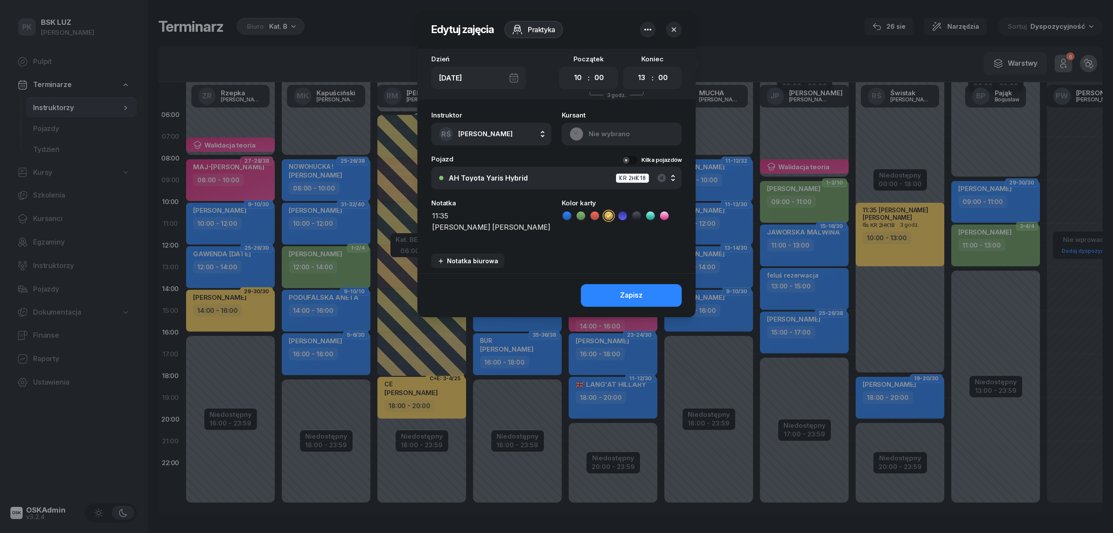
click at [913, 302] on div at bounding box center [556, 266] width 1113 height 533
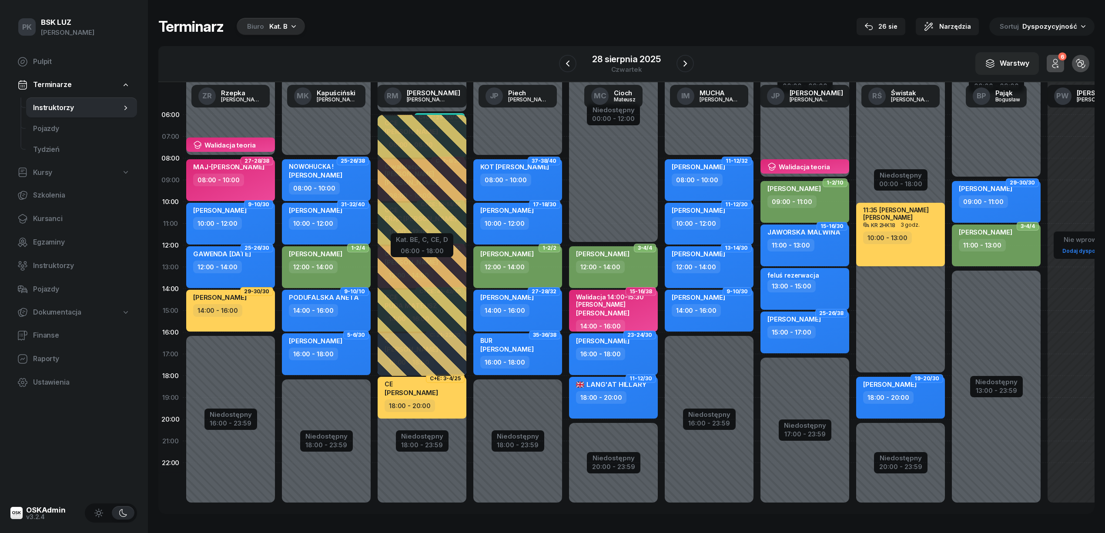
click at [909, 240] on div "10:00 - 13:00" at bounding box center [887, 237] width 49 height 13
select select "10"
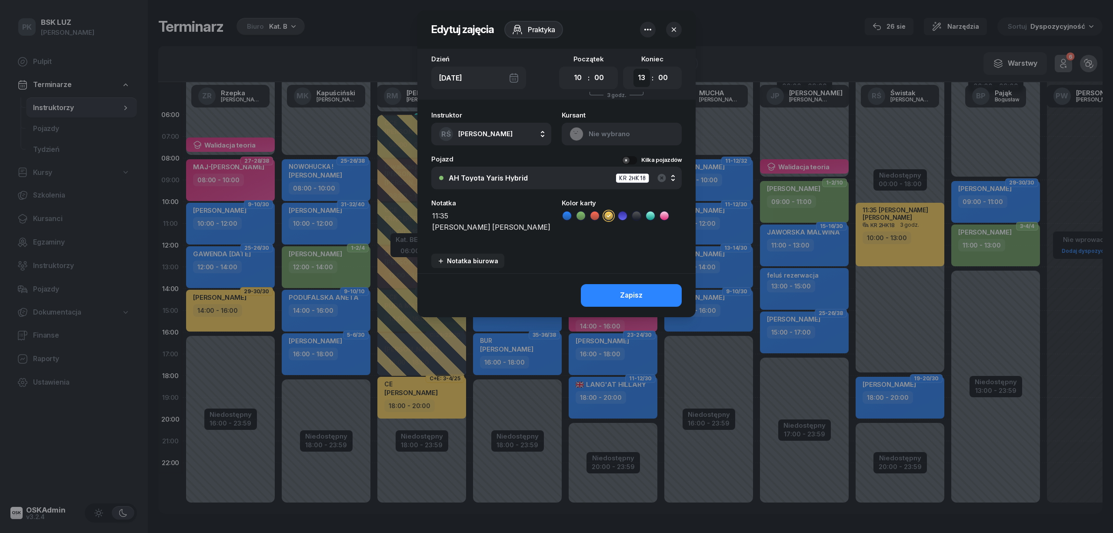
drag, startPoint x: 640, startPoint y: 80, endPoint x: 644, endPoint y: 85, distance: 5.9
click at [640, 80] on select "00 01 02 03 04 05 06 07 08 09 10 11 12 13 14 15 16 17 18 19 20 21 22 23" at bounding box center [642, 78] width 17 height 18
select select "12"
click at [634, 69] on select "00 01 02 03 04 05 06 07 08 09 10 11 12 13 14 15 16 17 18 19 20 21 22 23" at bounding box center [642, 78] width 17 height 18
click at [465, 136] on span "[PERSON_NAME]" at bounding box center [485, 134] width 54 height 8
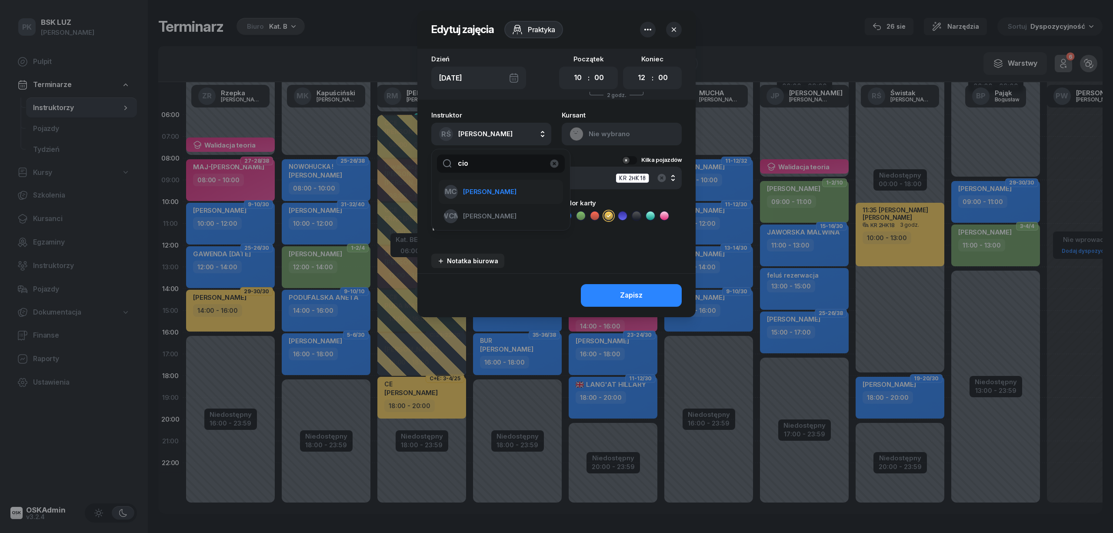
type input "cio"
click at [488, 194] on span "[PERSON_NAME]" at bounding box center [489, 191] width 53 height 11
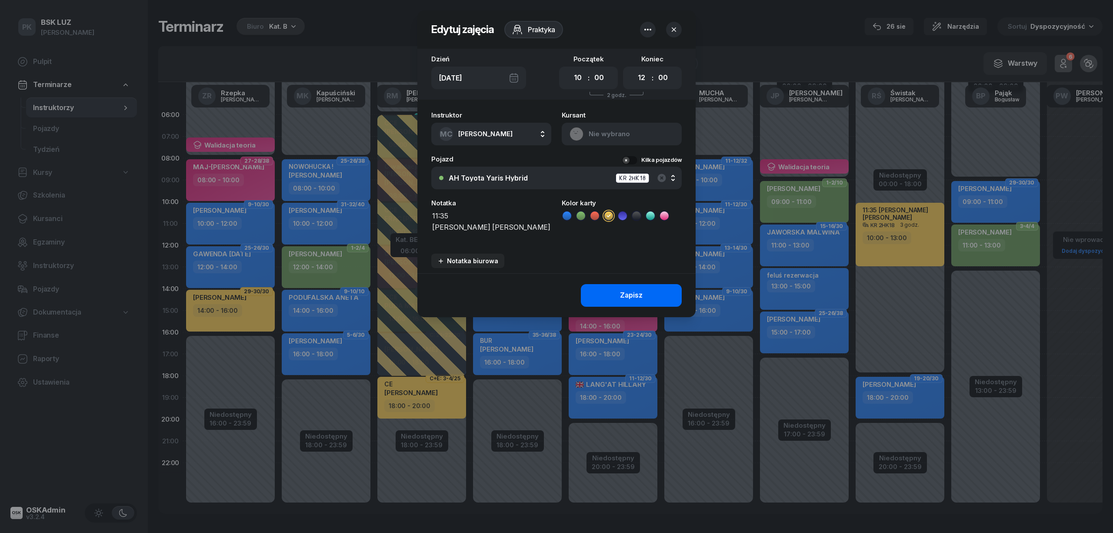
click at [620, 289] on button "Zapisz" at bounding box center [631, 295] width 101 height 23
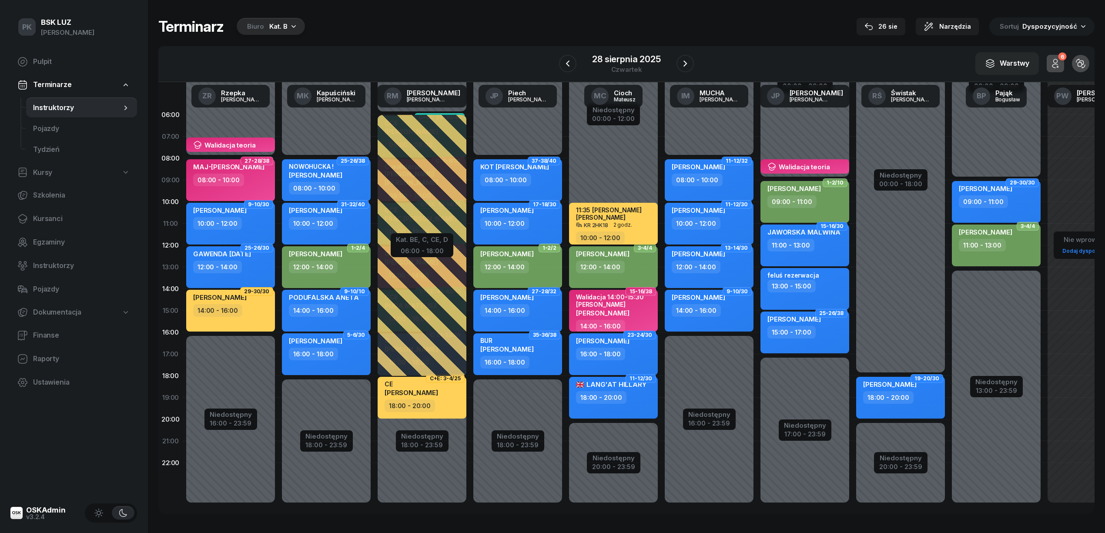
click at [624, 221] on div "11:35 MARYNA KORDIUMOVA BALICKA PIOTR" at bounding box center [614, 213] width 77 height 15
select select "10"
select select "12"
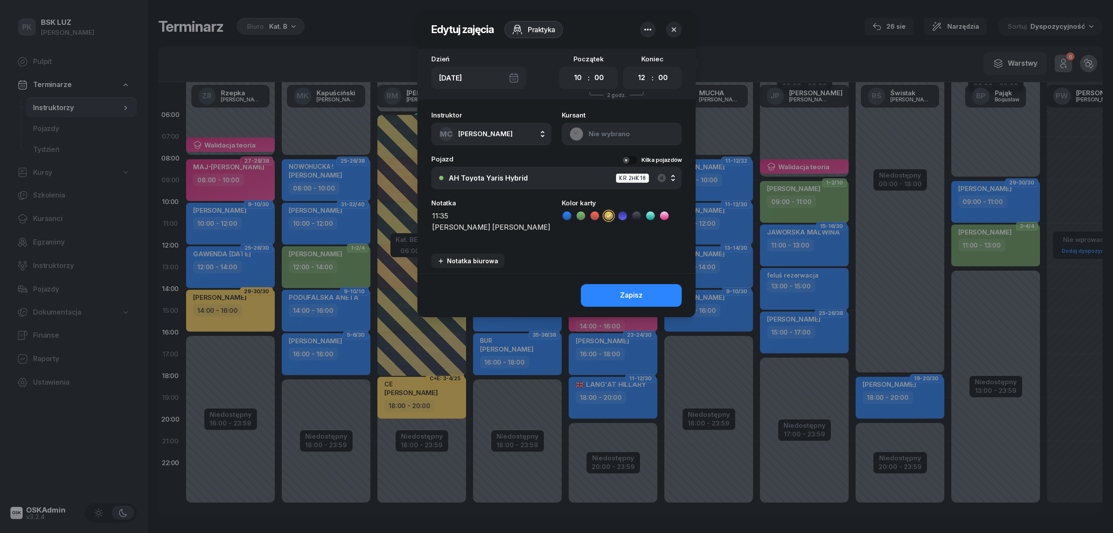
drag, startPoint x: 451, startPoint y: 240, endPoint x: 393, endPoint y: 234, distance: 58.6
click at [393, 234] on div "Edytuj zajęcia Praktyka Dzień Czw, 28 sie Początek 00 01 02 03 04 05 06 07 08 0…" at bounding box center [556, 266] width 1113 height 533
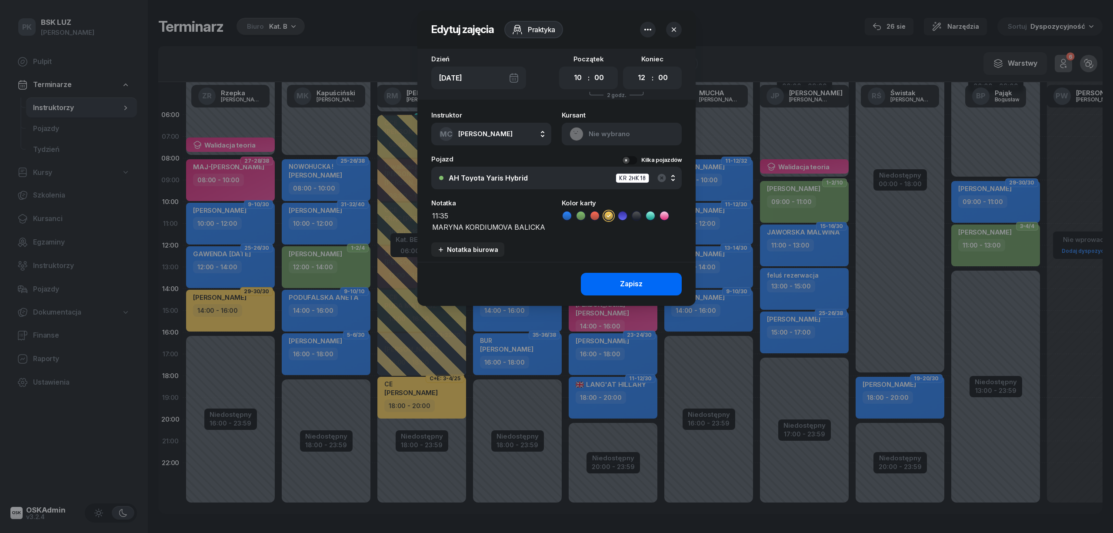
type textarea "11:35 MARYNA KORDIUMOVA BALICKA"
click at [610, 277] on button "Zapisz" at bounding box center [631, 284] width 101 height 23
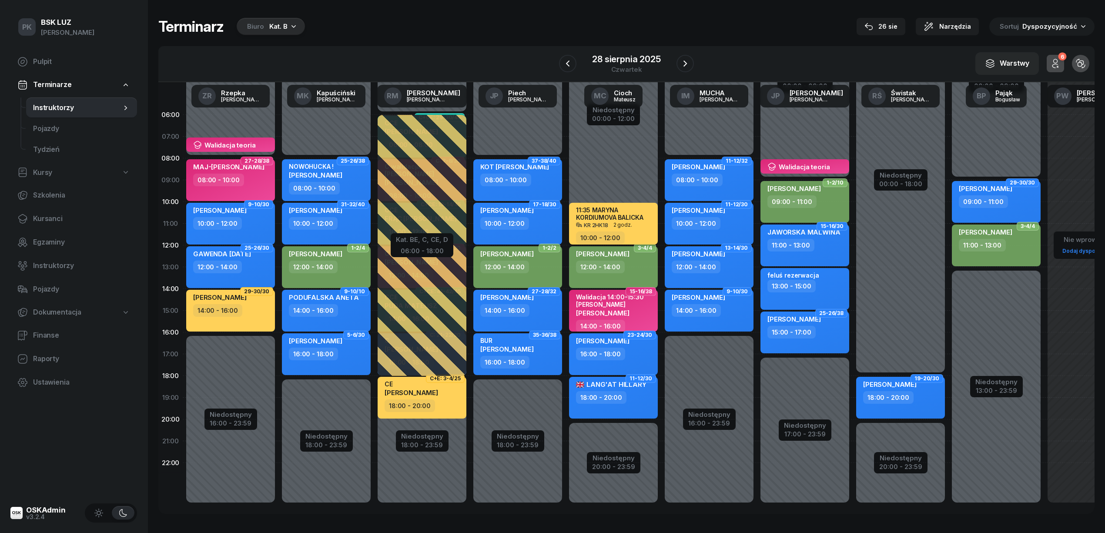
click at [631, 231] on div "10:00 - 12:00" at bounding box center [614, 237] width 77 height 13
select select "10"
select select "12"
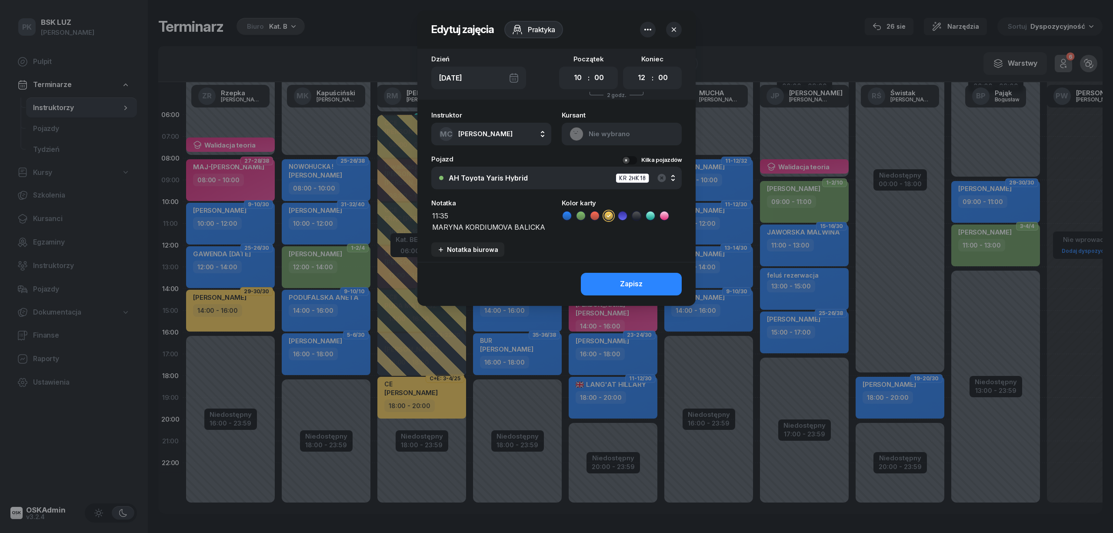
click at [675, 28] on icon "button" at bounding box center [674, 29] width 4 height 4
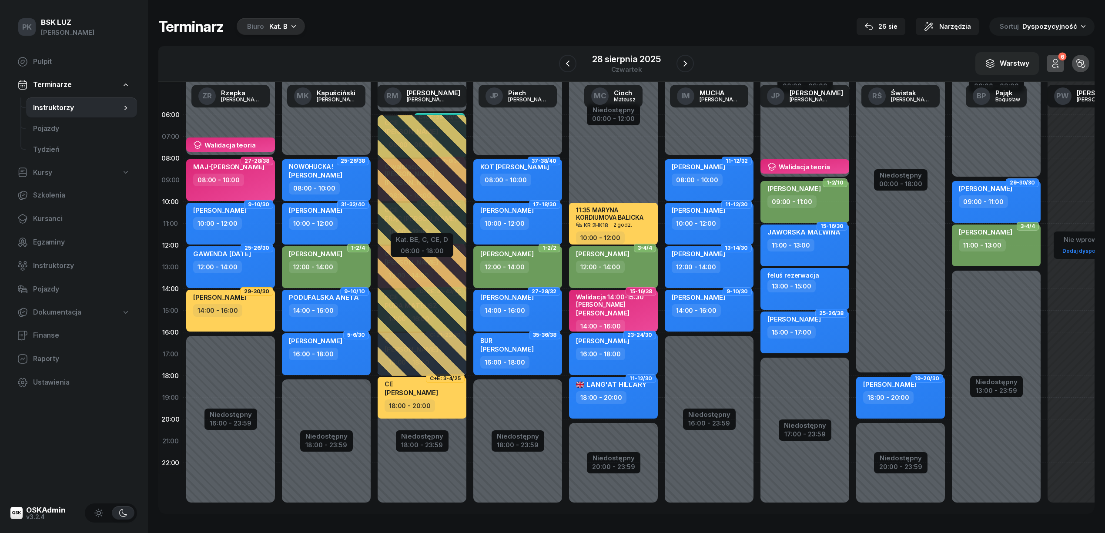
click at [1044, 275] on div "Niedostępny 00:00 - 09:00 Niedostępny 13:00 - 23:59 29-30/30 ILNICKA ZOFIA 09:0…" at bounding box center [1092, 310] width 96 height 413
select select "13"
select select "15"
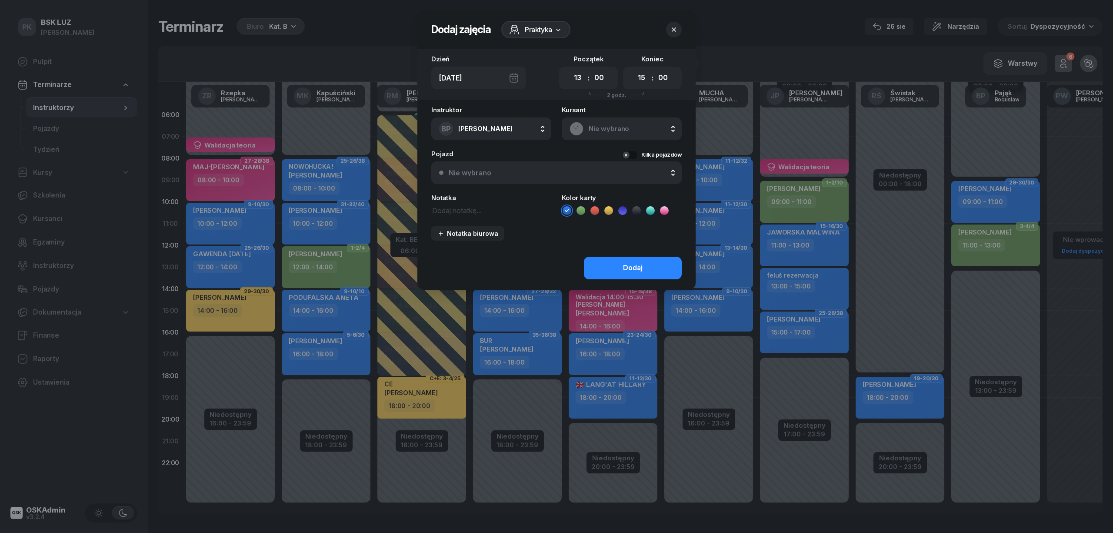
click at [550, 24] on span "Praktyka" at bounding box center [538, 29] width 27 height 10
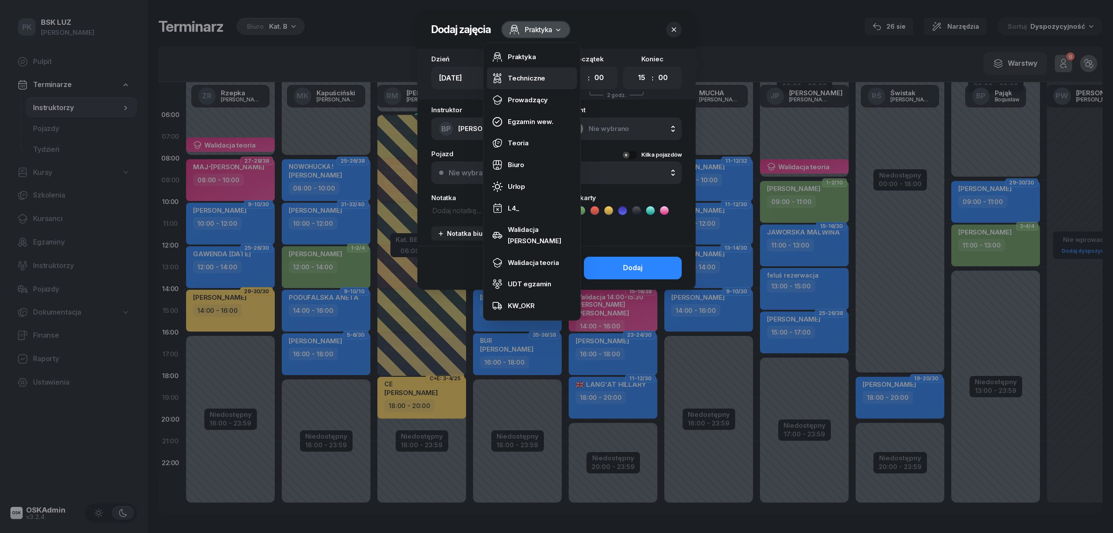
click at [533, 81] on div "Techniczne" at bounding box center [526, 78] width 37 height 11
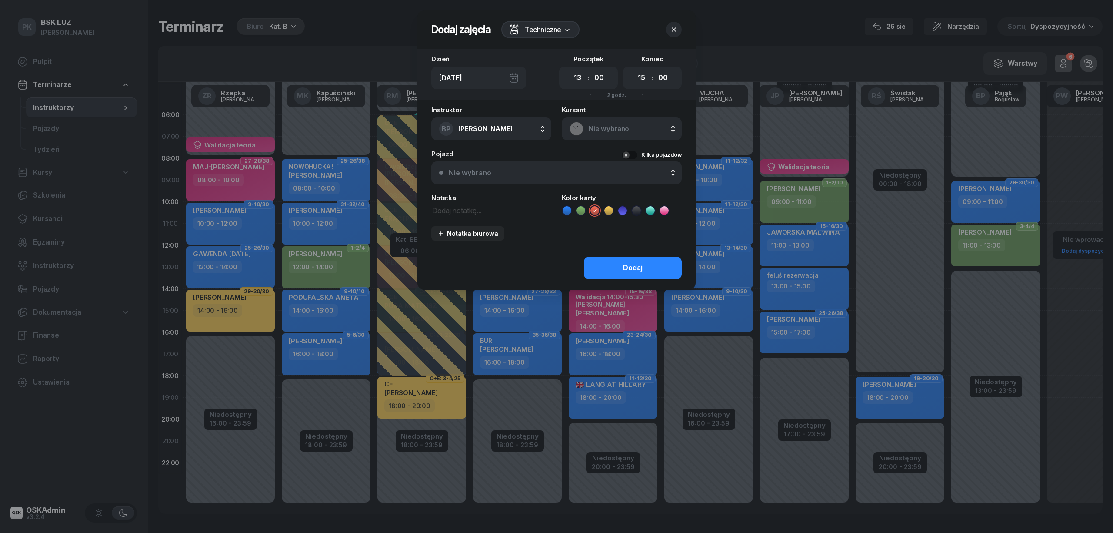
click at [611, 212] on icon at bounding box center [609, 210] width 9 height 9
click at [467, 213] on textarea at bounding box center [491, 209] width 120 height 11
type textarea "Odbiór automat MORD"
click at [643, 77] on select "00 01 02 03 04 05 06 07 08 09 10 11 12 13 14 15 16 17 18 19 20 21 22 23" at bounding box center [642, 78] width 17 height 18
select select "14"
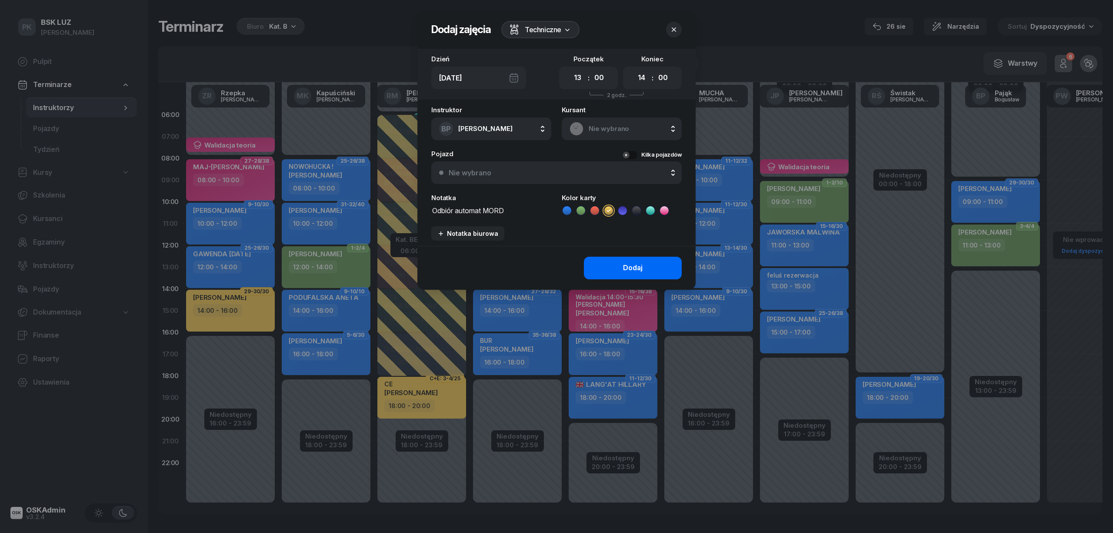
click at [634, 69] on select "00 01 02 03 04 05 06 07 08 09 10 11 12 13 14 15 16 17 18 19 20 21 22 23" at bounding box center [642, 78] width 17 height 18
click at [611, 264] on button "Dodaj" at bounding box center [633, 268] width 98 height 23
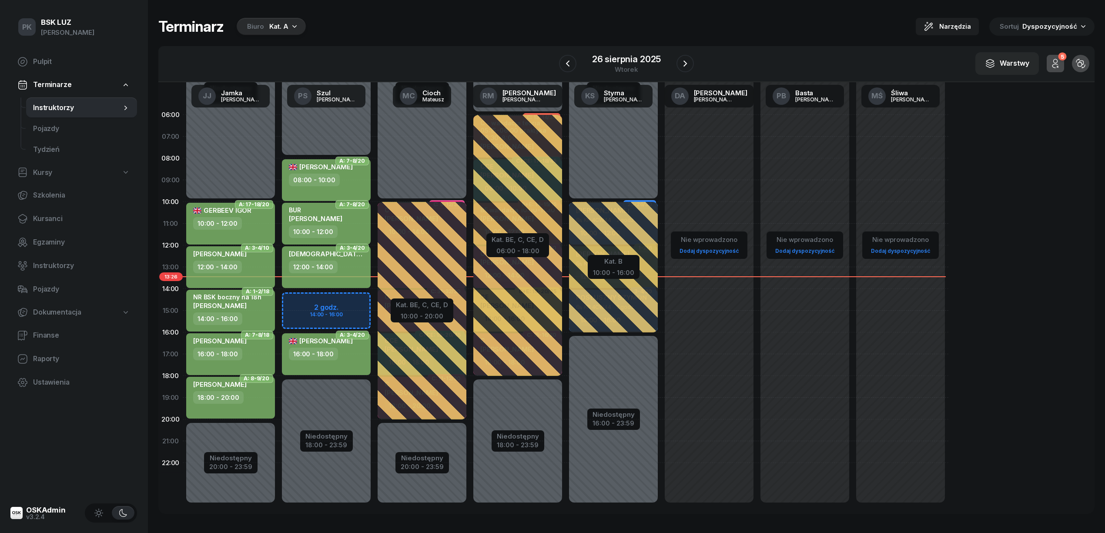
click at [1053, 28] on span "Dyspozycyjność" at bounding box center [1049, 26] width 55 height 8
click at [1029, 62] on div "Warstwy" at bounding box center [1007, 63] width 44 height 11
click at [1060, 60] on icon "button" at bounding box center [1055, 63] width 10 height 10
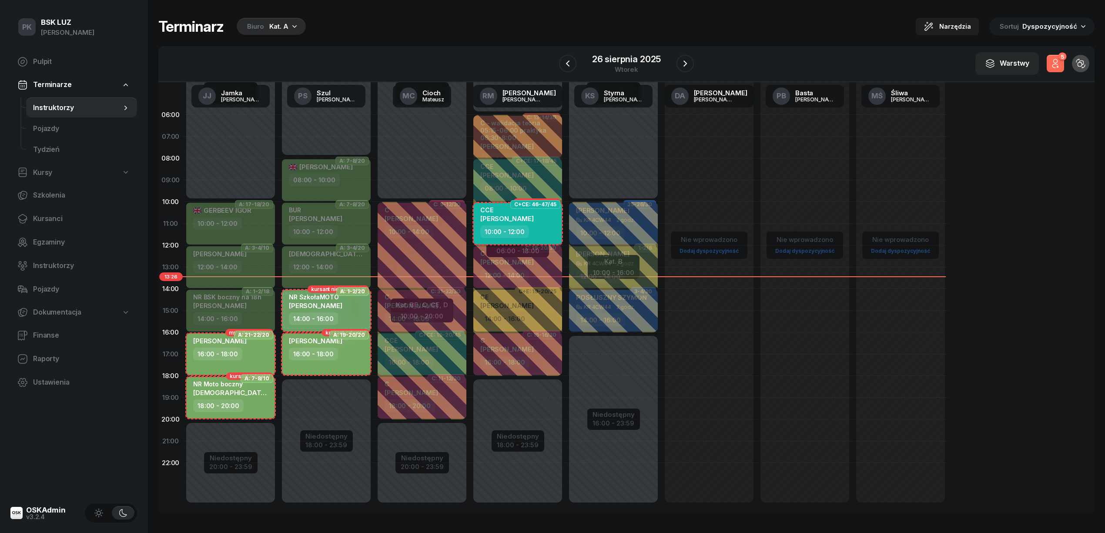
click at [1060, 60] on icon "button" at bounding box center [1055, 63] width 10 height 10
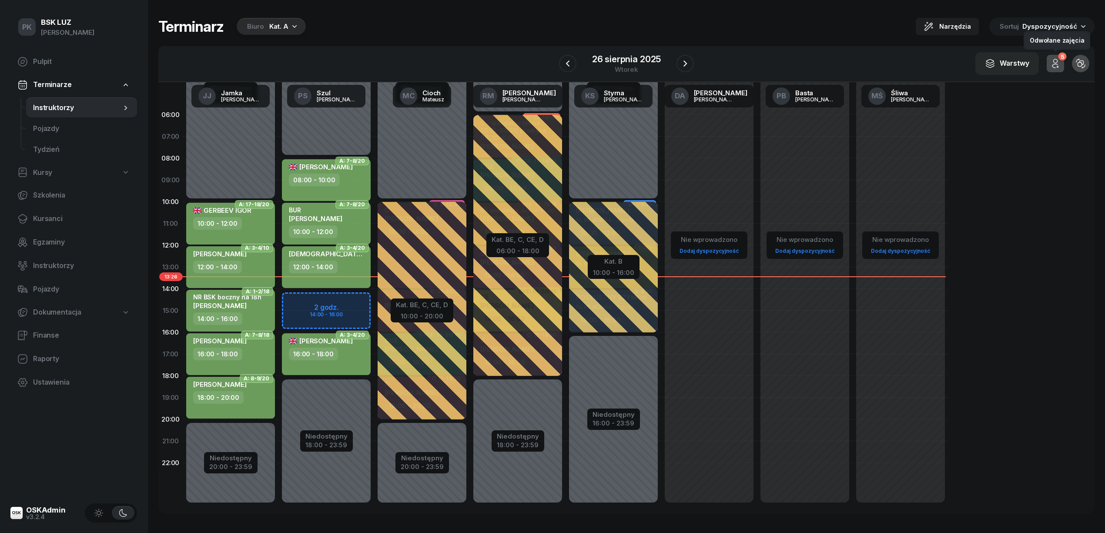
click at [1059, 56] on div "5" at bounding box center [1062, 57] width 8 height 8
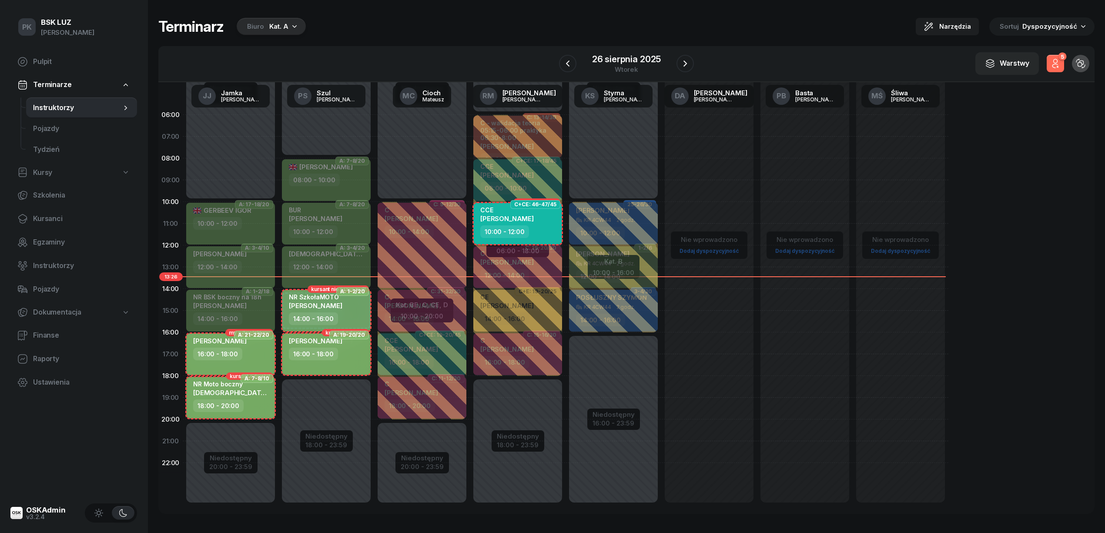
click at [1059, 56] on div "5" at bounding box center [1062, 57] width 8 height 8
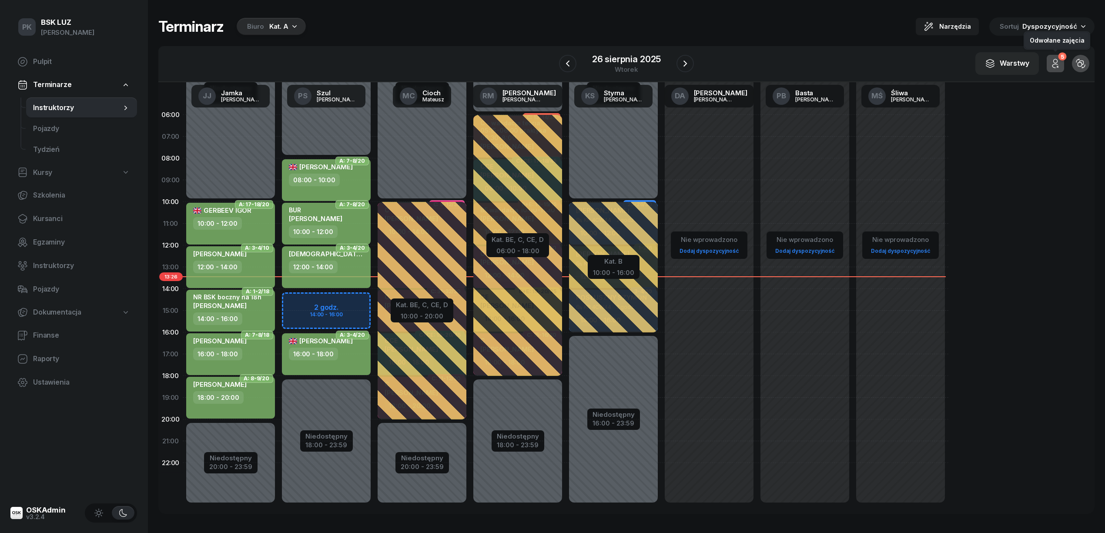
click at [1058, 56] on div "5" at bounding box center [1062, 57] width 8 height 8
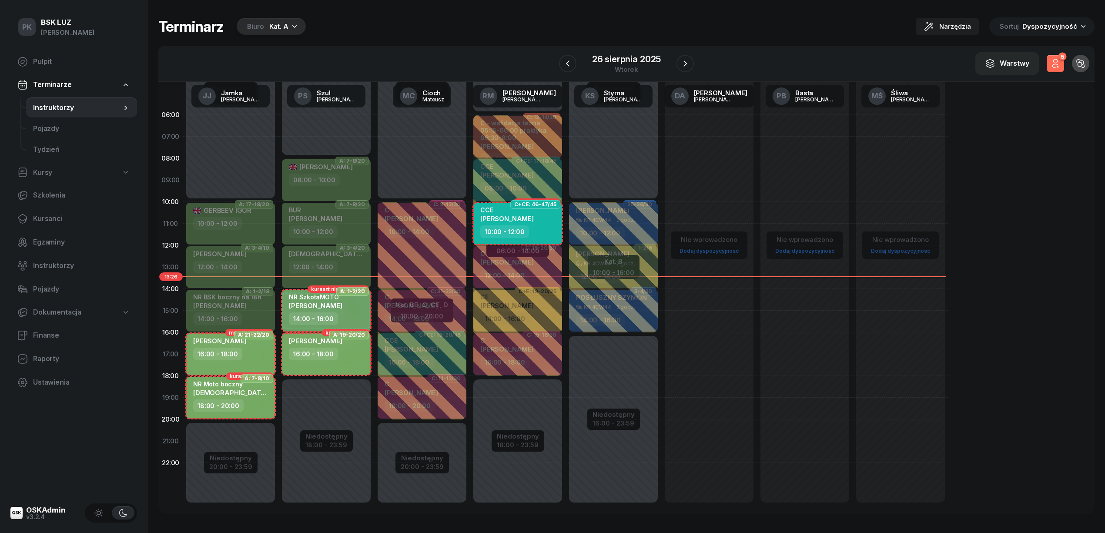
click at [1058, 56] on div "5" at bounding box center [1062, 57] width 8 height 8
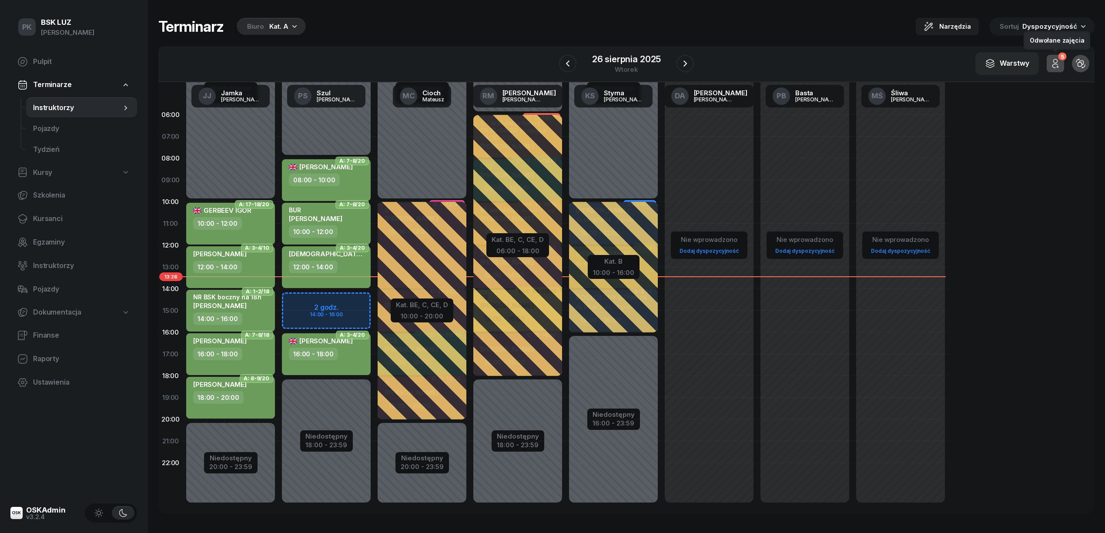
click at [1058, 56] on div "5" at bounding box center [1062, 57] width 8 height 8
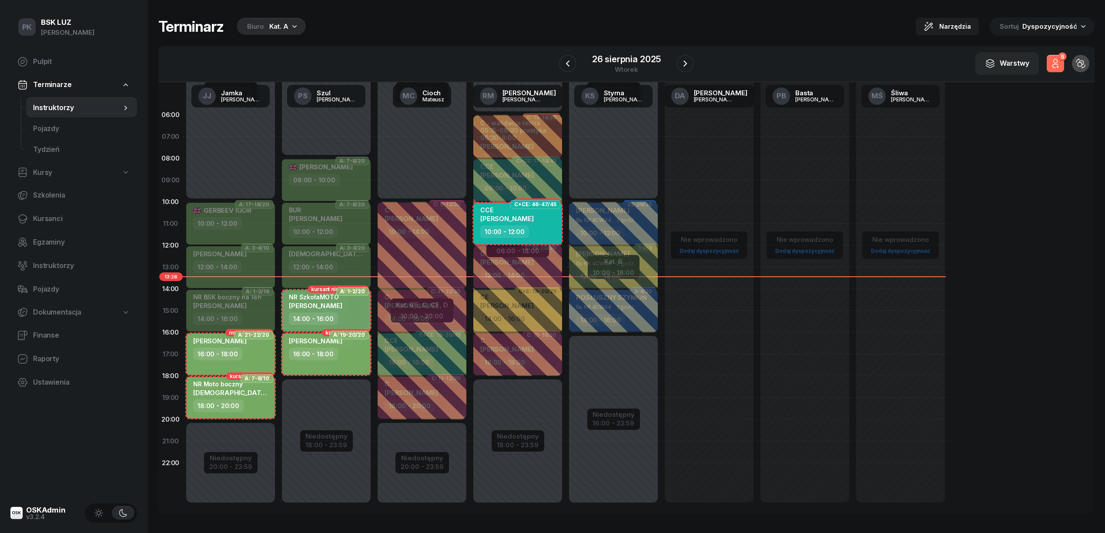
click at [1058, 56] on div "5" at bounding box center [1062, 57] width 8 height 8
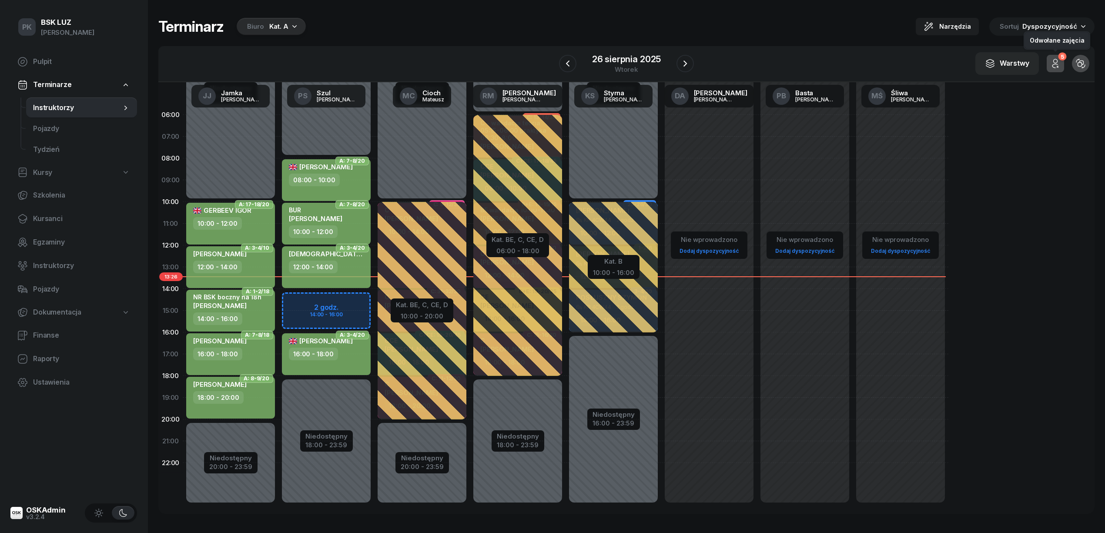
click at [1058, 56] on div "5" at bounding box center [1062, 57] width 8 height 8
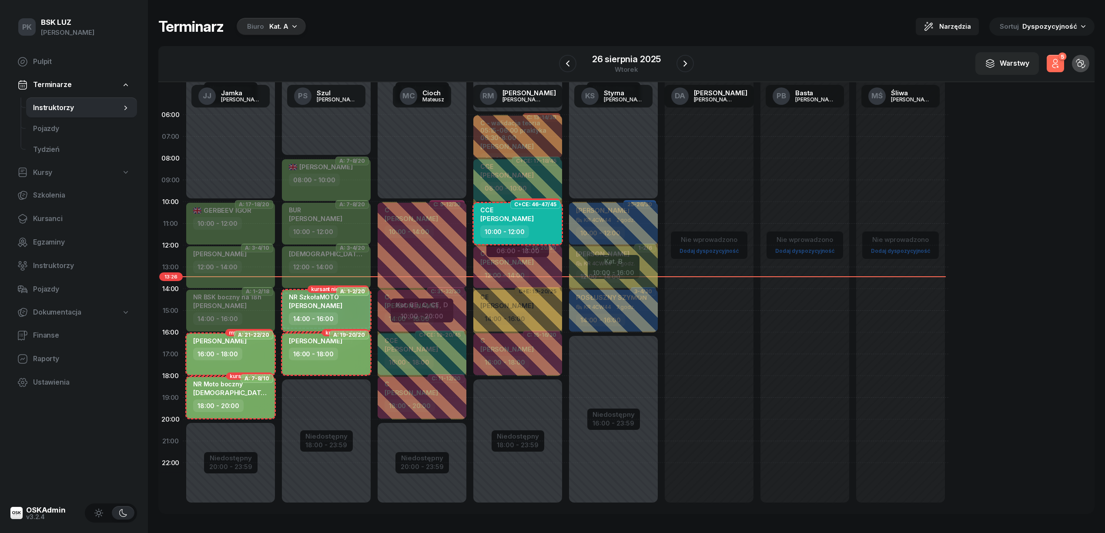
click at [1058, 56] on div "5" at bounding box center [1062, 57] width 8 height 8
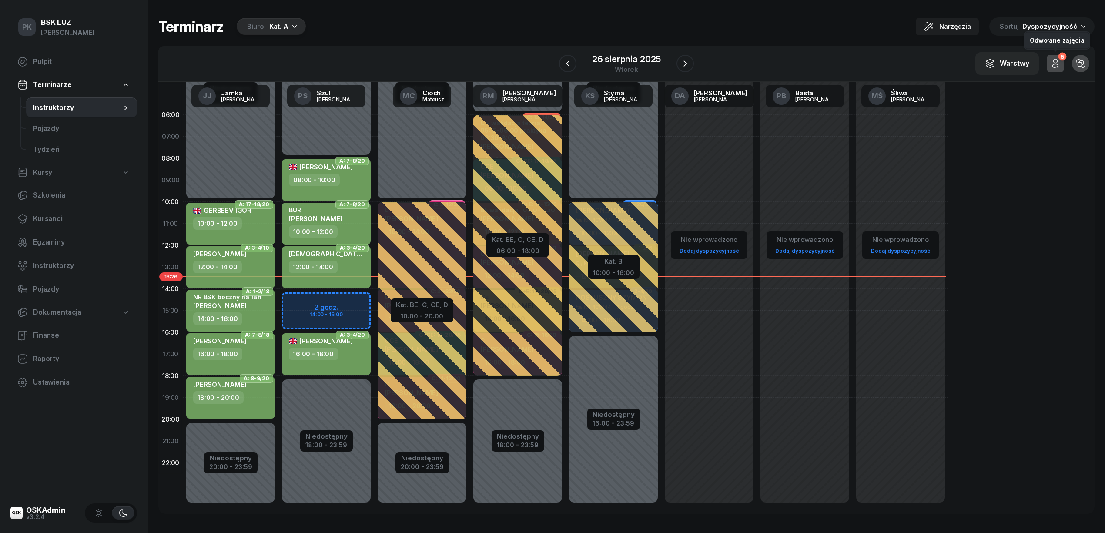
click at [1058, 56] on div "5" at bounding box center [1062, 57] width 8 height 8
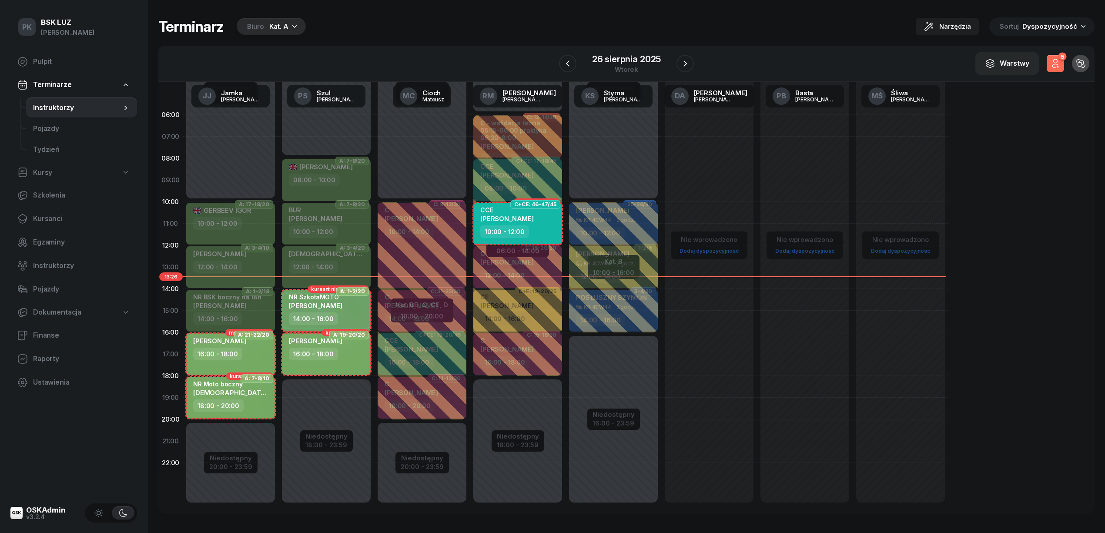
click at [1058, 56] on div "5" at bounding box center [1062, 57] width 8 height 8
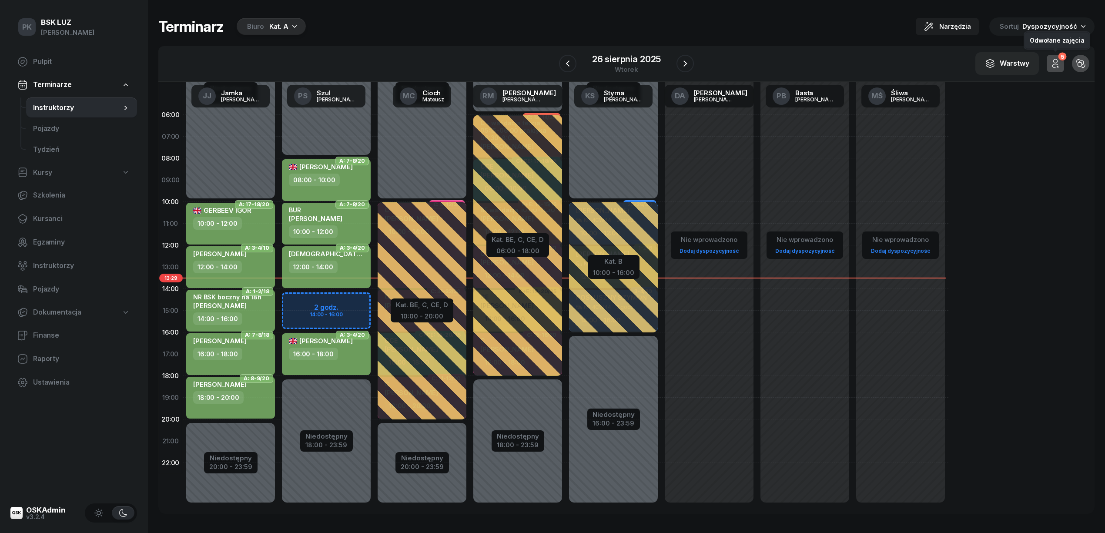
click at [1063, 62] on button "5" at bounding box center [1054, 63] width 17 height 17
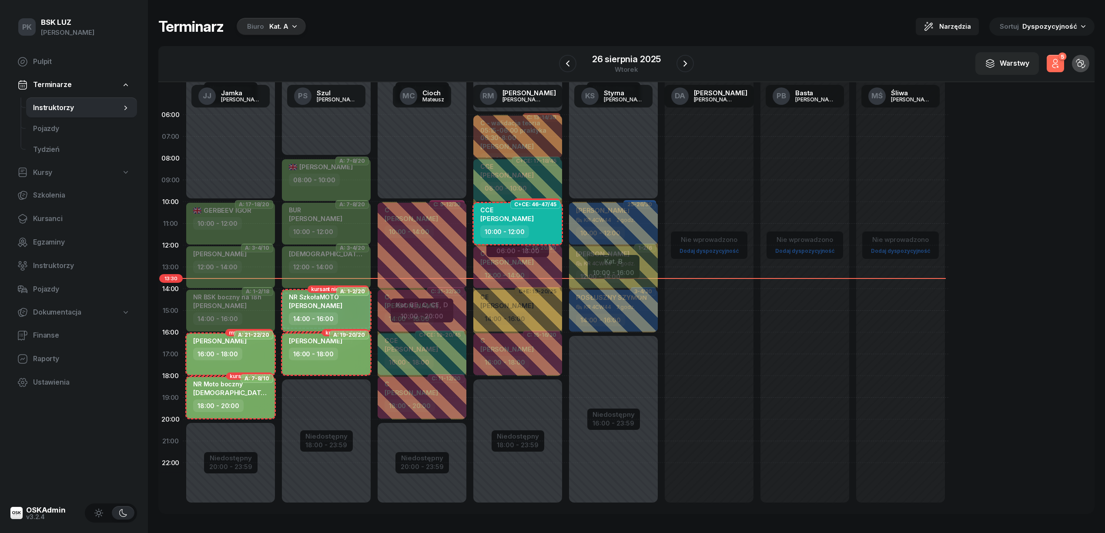
click at [1060, 63] on button "5" at bounding box center [1054, 63] width 17 height 17
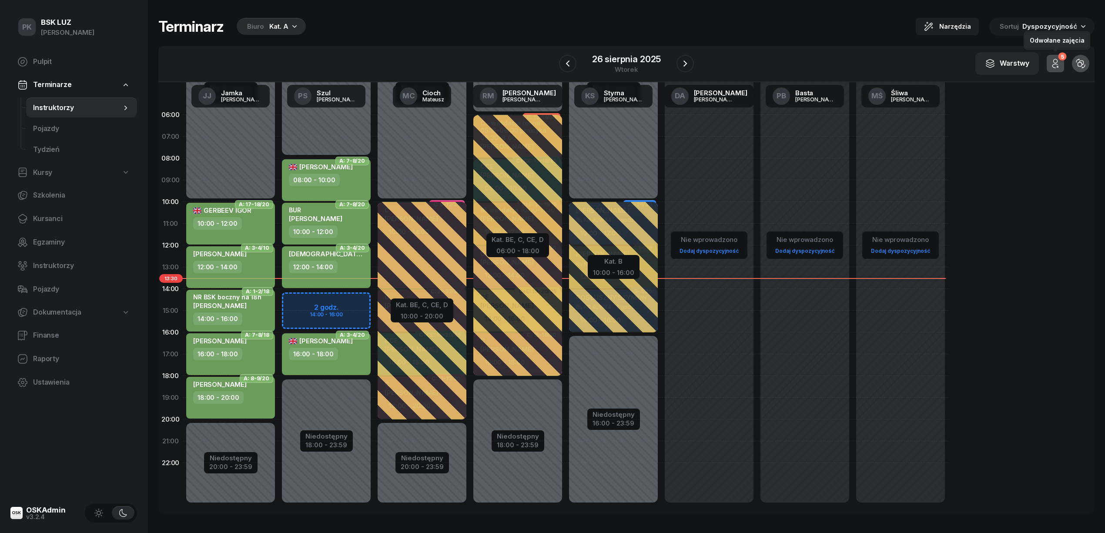
click at [1060, 63] on button "5" at bounding box center [1054, 63] width 17 height 17
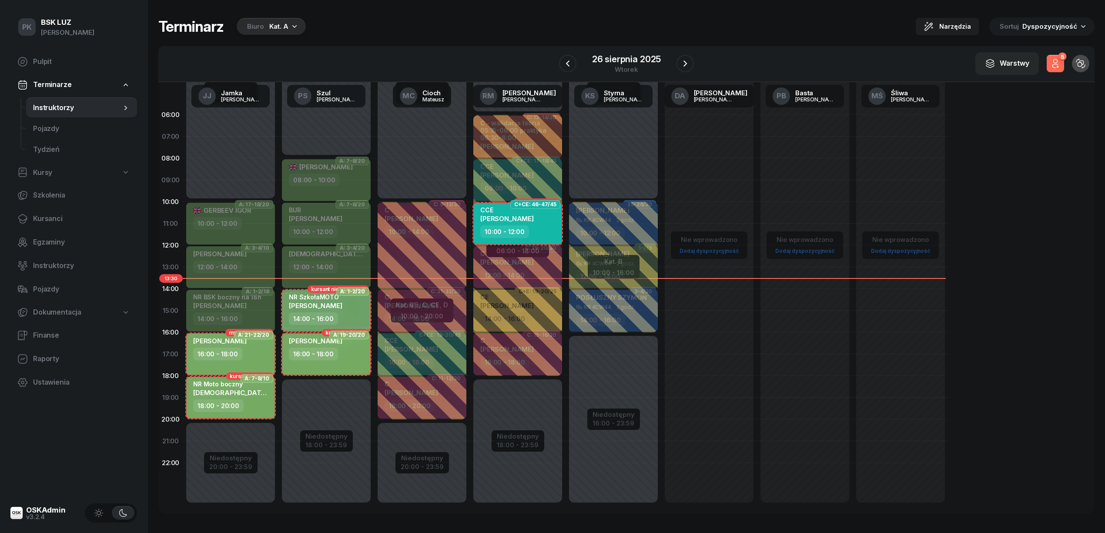
click at [1060, 63] on button "5" at bounding box center [1054, 63] width 17 height 17
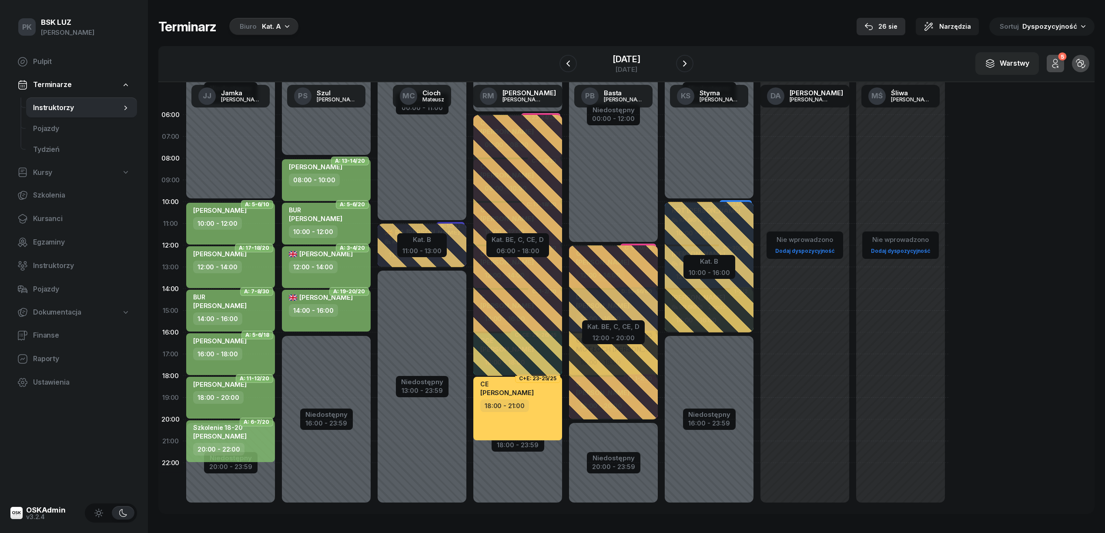
click at [882, 25] on div "26 sie" at bounding box center [880, 26] width 33 height 10
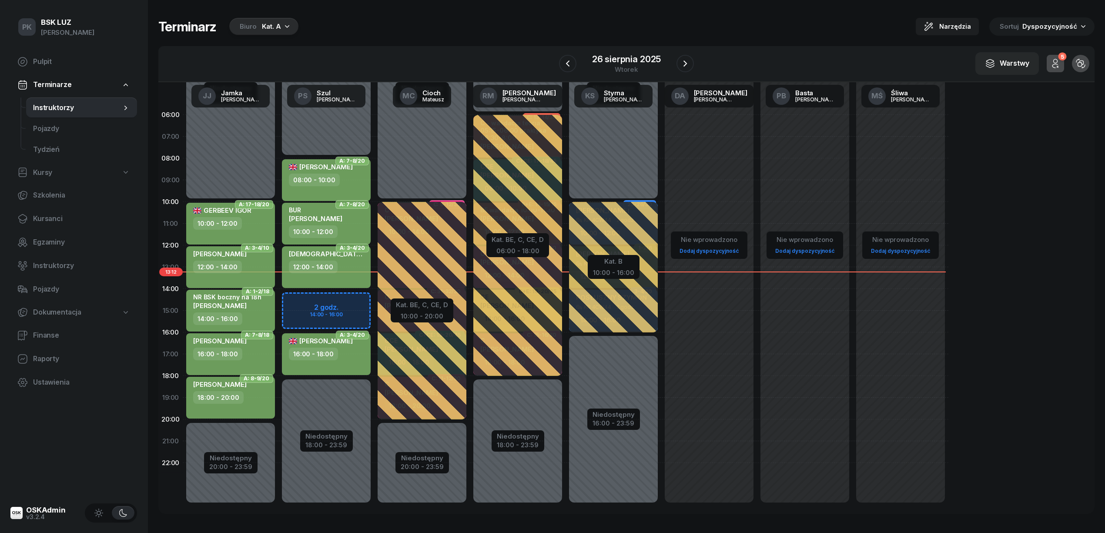
click at [258, 31] on div "Biuro Kat. A" at bounding box center [263, 26] width 69 height 17
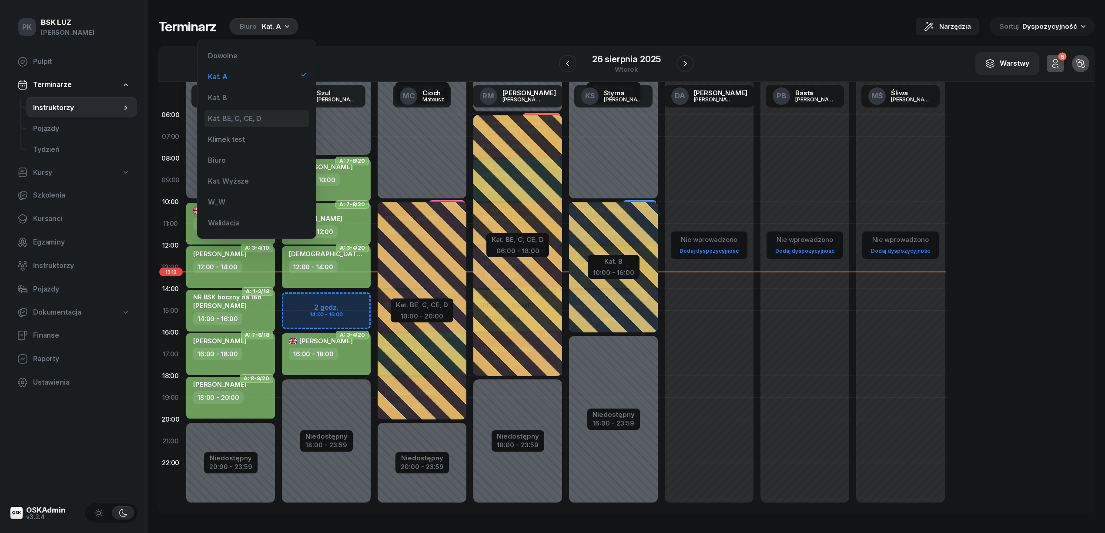
click at [264, 112] on div "Kat. BE, C, CE, D" at bounding box center [256, 118] width 104 height 17
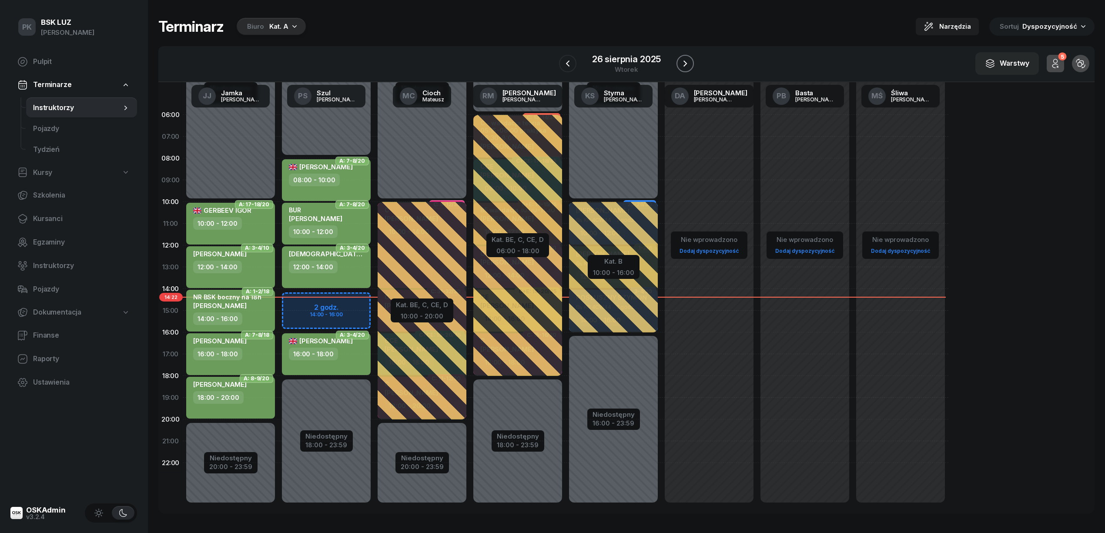
click at [689, 61] on icon "button" at bounding box center [685, 63] width 10 height 10
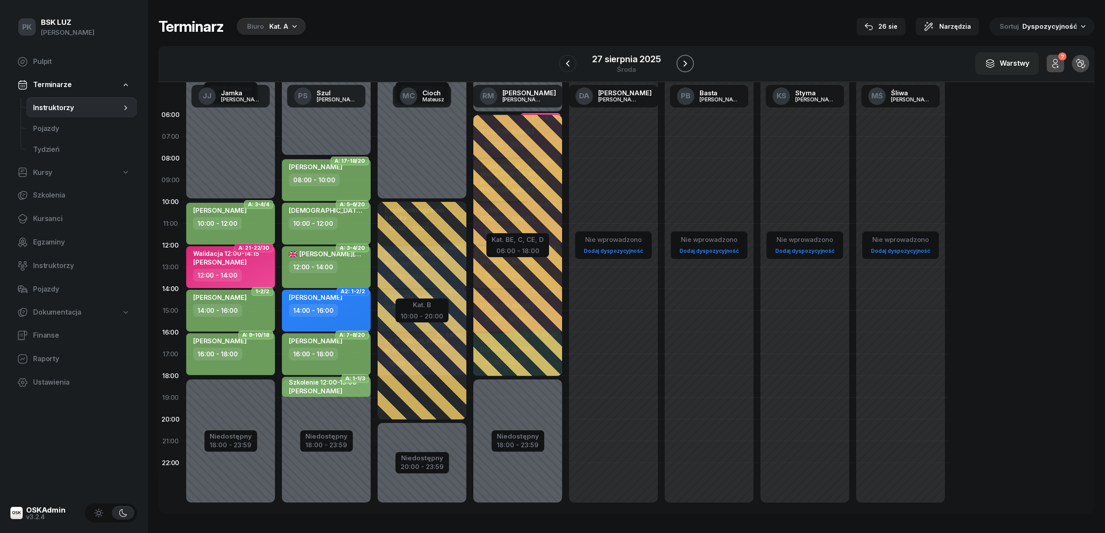
click at [683, 61] on icon "button" at bounding box center [685, 63] width 10 height 10
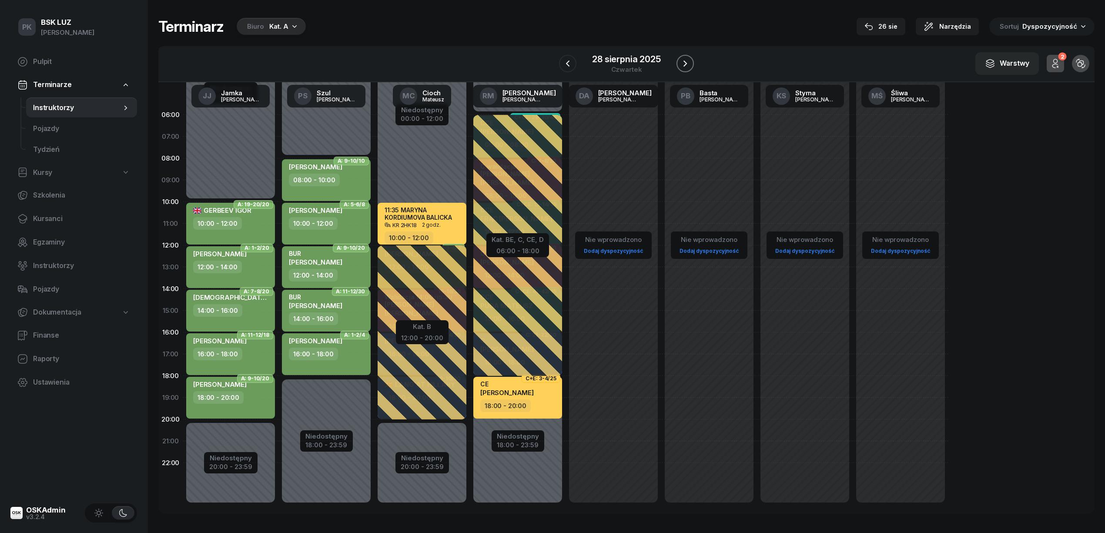
click at [683, 61] on icon "button" at bounding box center [685, 63] width 10 height 10
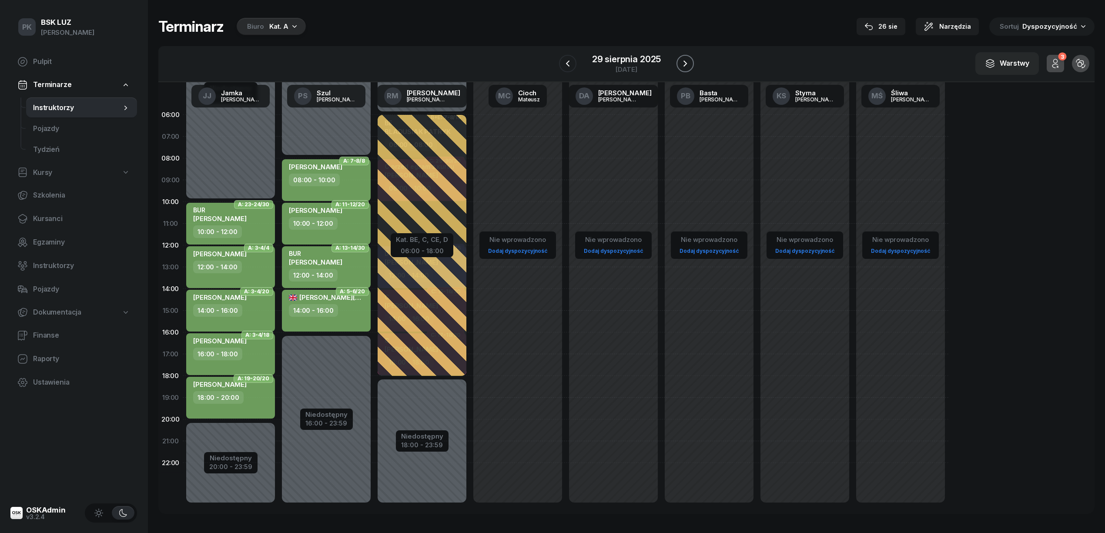
click at [683, 61] on icon "button" at bounding box center [685, 63] width 10 height 10
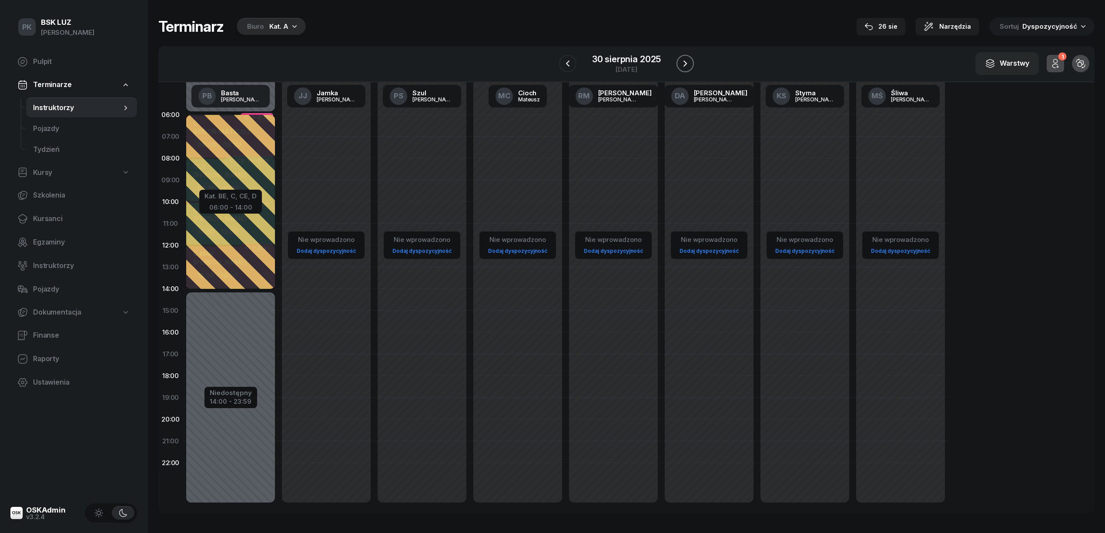
click at [683, 61] on icon "button" at bounding box center [685, 63] width 10 height 10
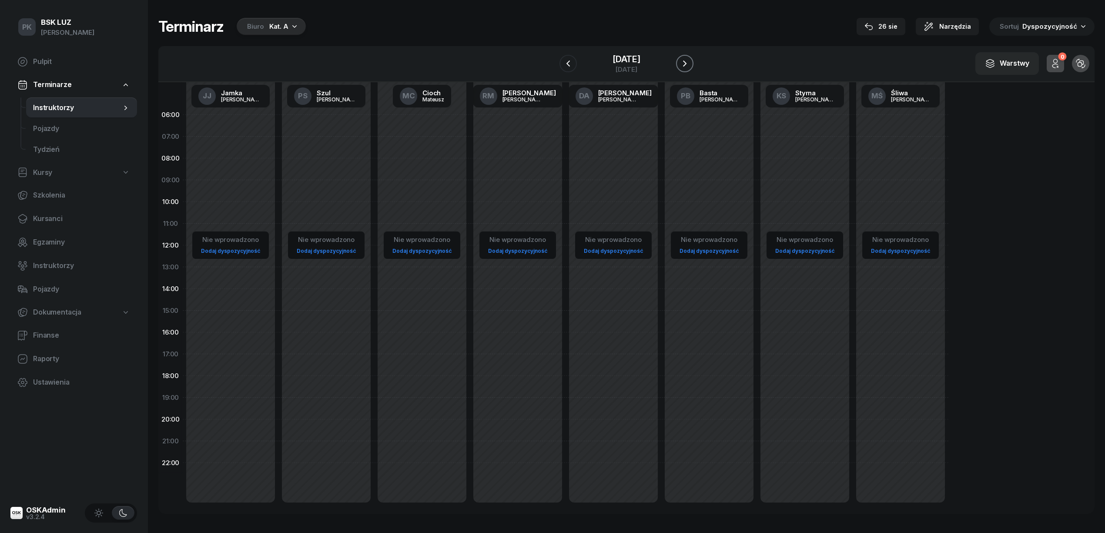
click at [683, 61] on icon "button" at bounding box center [684, 63] width 10 height 10
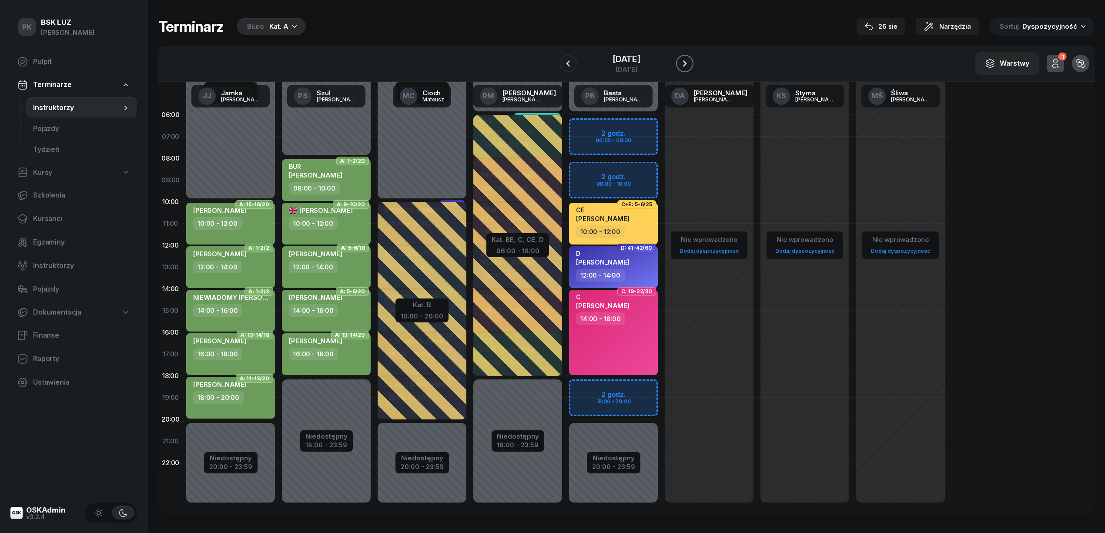
click at [683, 61] on icon "button" at bounding box center [684, 63] width 10 height 10
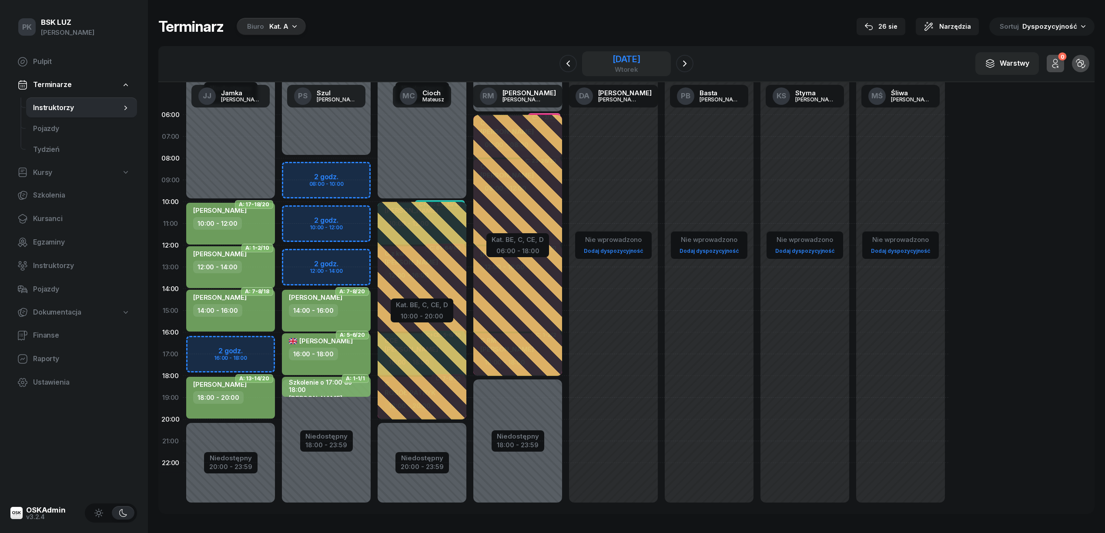
click at [634, 56] on div "2 września 2025" at bounding box center [626, 59] width 28 height 9
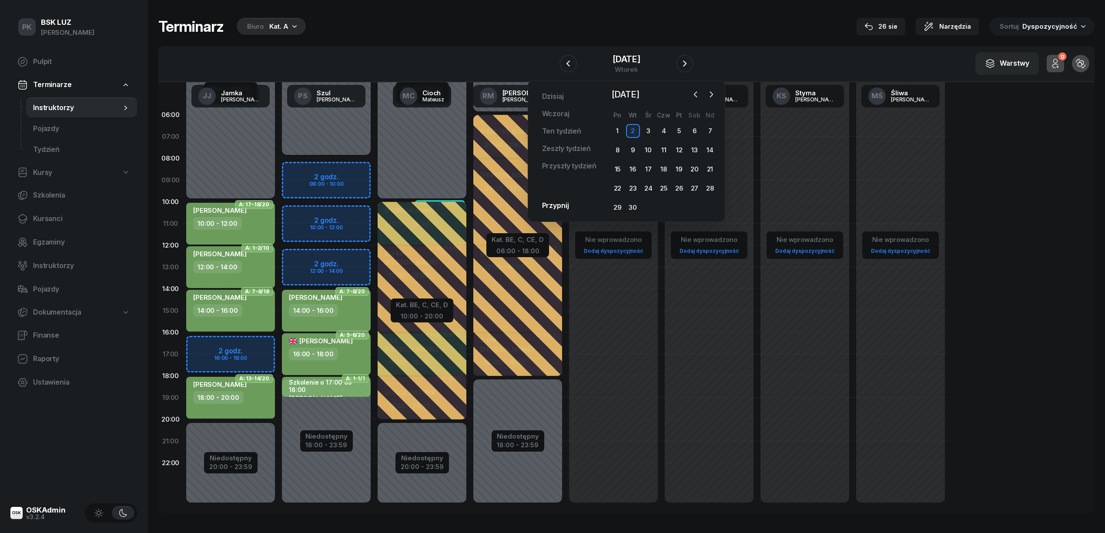
click at [840, 26] on div "Terminarz Biuro Kat. A 26 sie Narzędzia Sortuj Dyspozycyjność" at bounding box center [626, 26] width 936 height 18
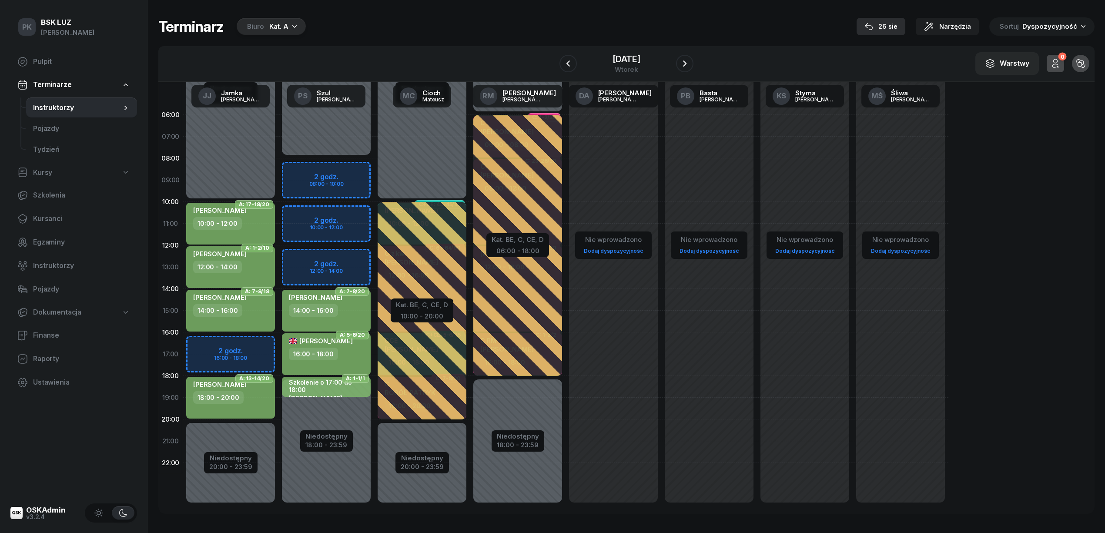
click at [895, 30] on div "26 sie" at bounding box center [880, 26] width 33 height 10
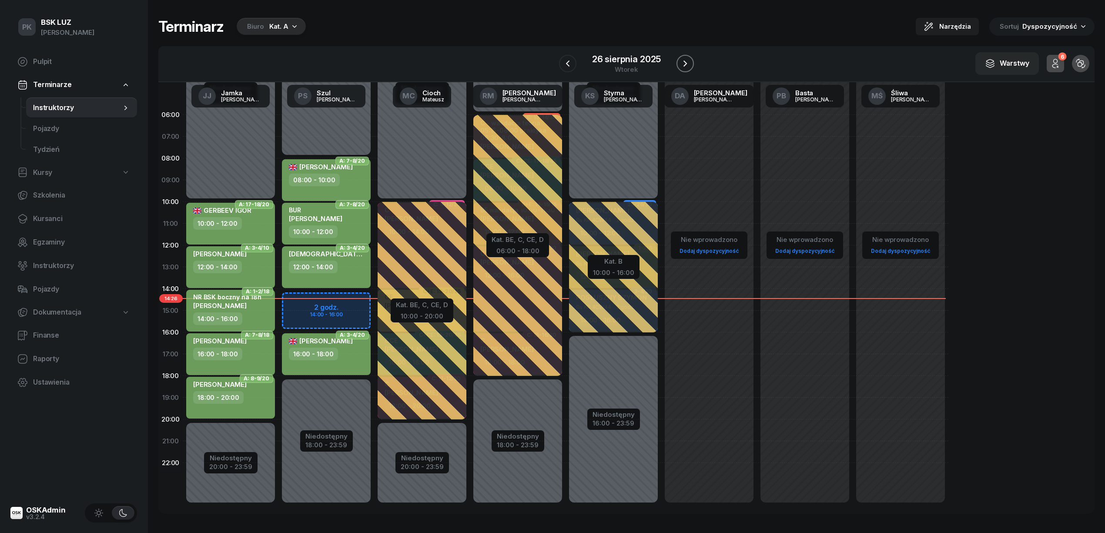
click at [683, 62] on icon "button" at bounding box center [685, 63] width 10 height 10
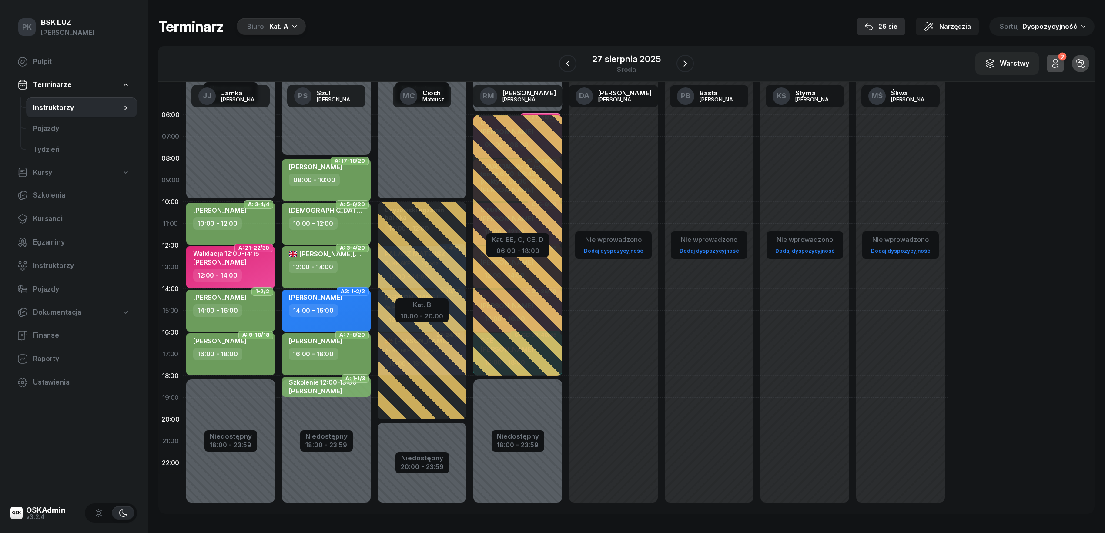
click at [887, 23] on div "26 sie" at bounding box center [880, 26] width 33 height 10
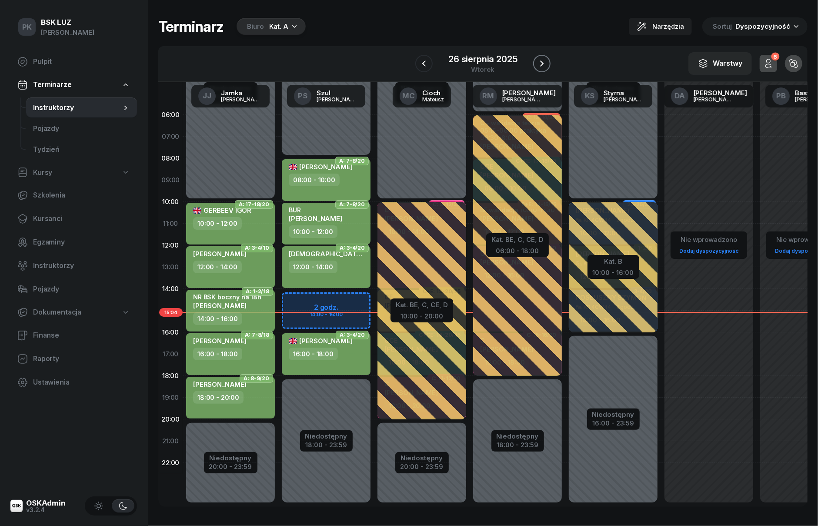
click at [537, 64] on icon "button" at bounding box center [542, 63] width 10 height 10
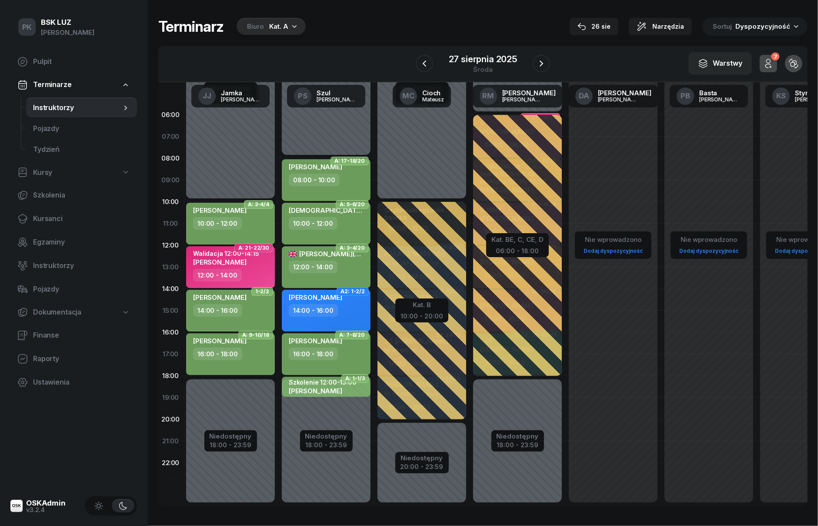
click at [254, 314] on div "14:00 - 16:00" at bounding box center [231, 310] width 77 height 13
select select "14"
select select "16"
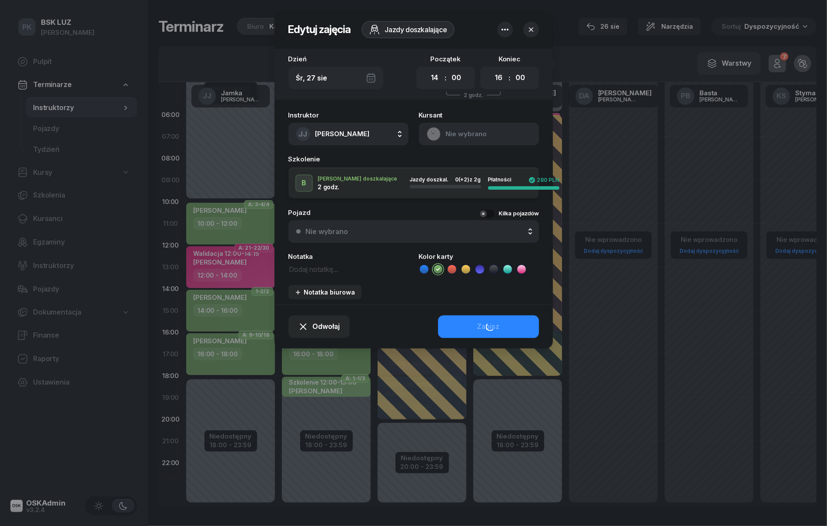
click at [331, 272] on textarea at bounding box center [348, 268] width 120 height 11
type textarea "Prawo jazdy"
click at [467, 324] on button "Zapisz" at bounding box center [488, 326] width 101 height 23
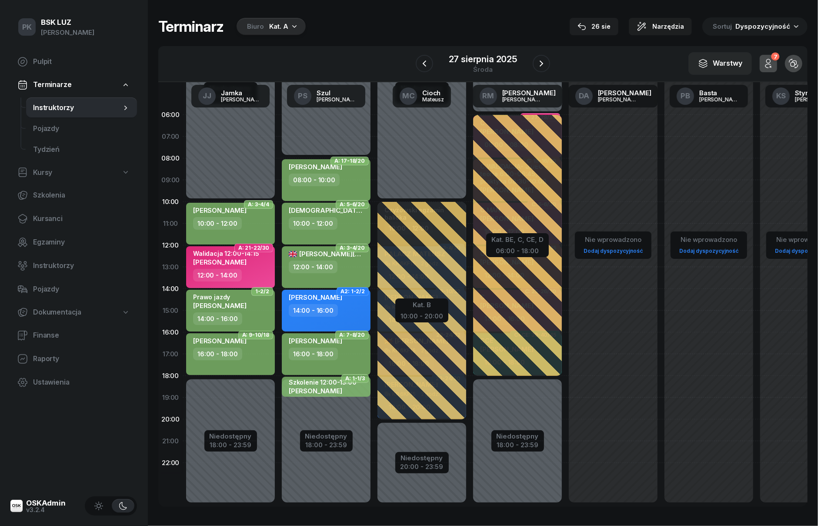
click at [258, 311] on div "Prawo jazdy DARIUSZ SKOWRON" at bounding box center [231, 302] width 77 height 19
select select "14"
select select "16"
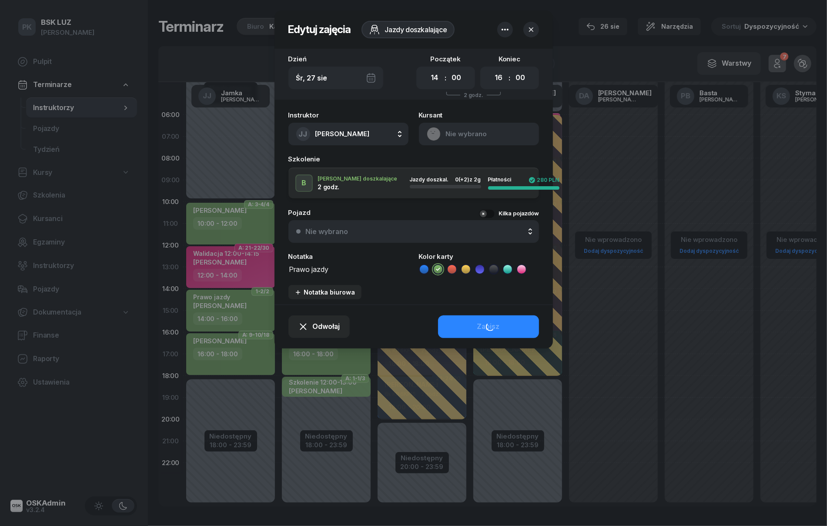
click at [258, 311] on div at bounding box center [413, 263] width 827 height 526
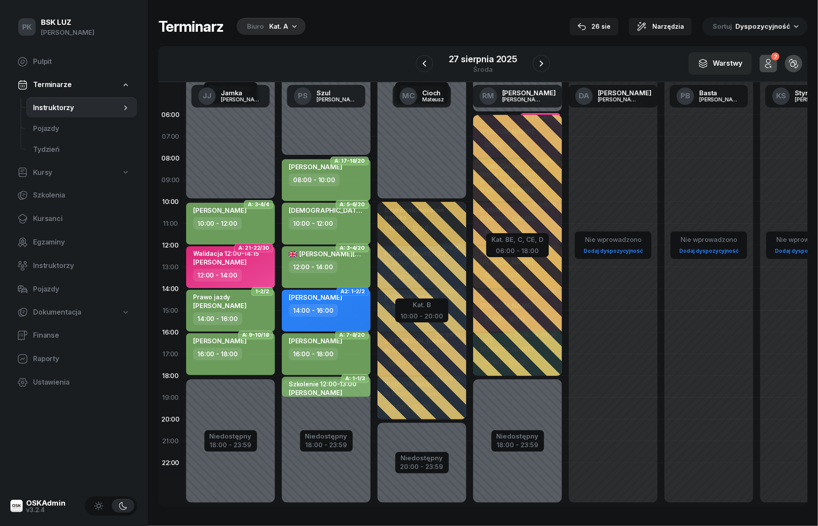
click at [341, 310] on div "14:00 - 16:00" at bounding box center [327, 310] width 77 height 13
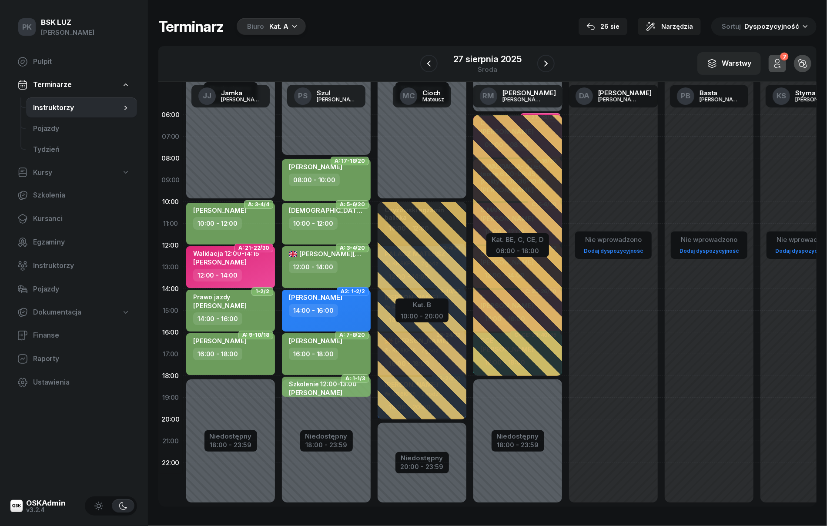
select select "14"
select select "16"
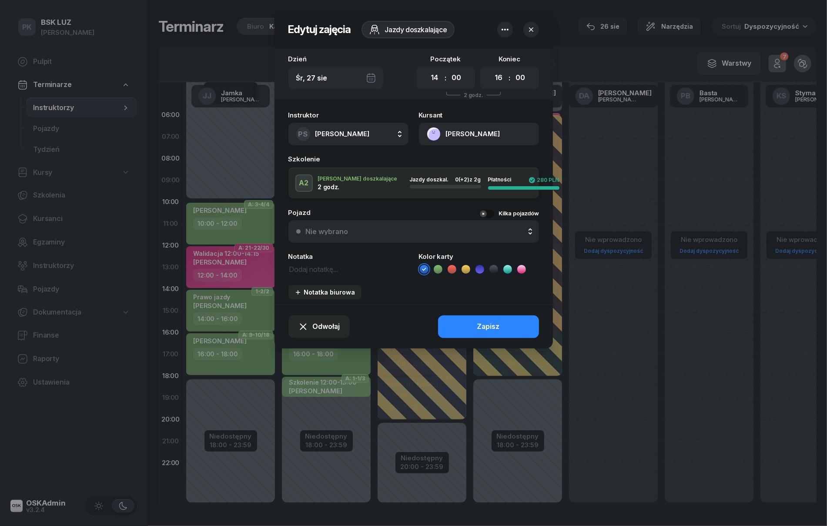
click at [322, 270] on textarea at bounding box center [348, 268] width 120 height 11
type textarea "NR SzkołaMOTO"
click at [461, 326] on button "Zapisz" at bounding box center [488, 326] width 101 height 23
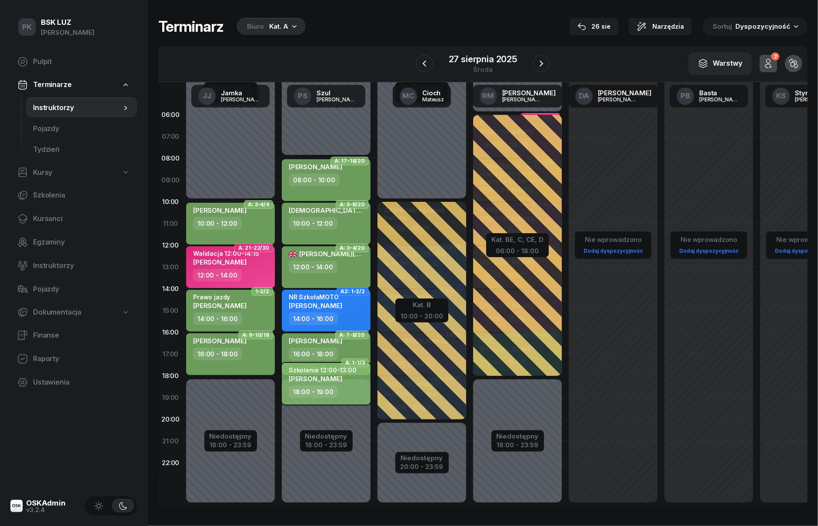
click at [340, 393] on div "18:00 - 19:00" at bounding box center [327, 391] width 77 height 13
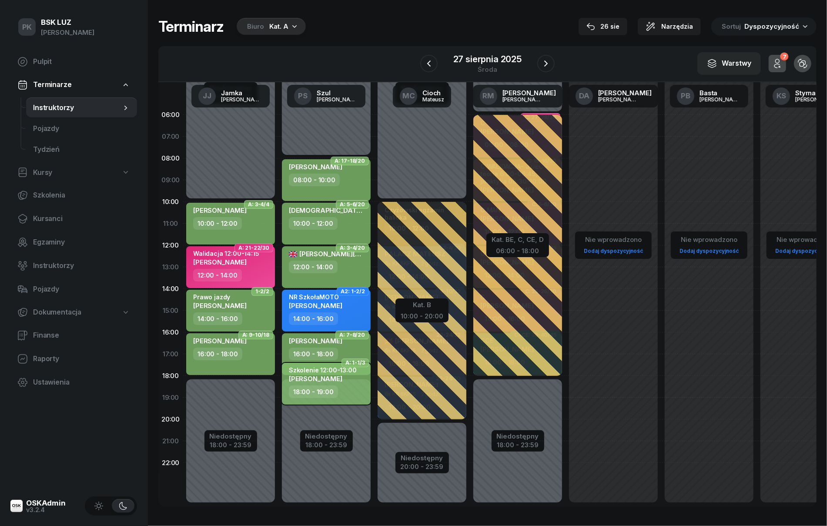
select select "18"
select select "19"
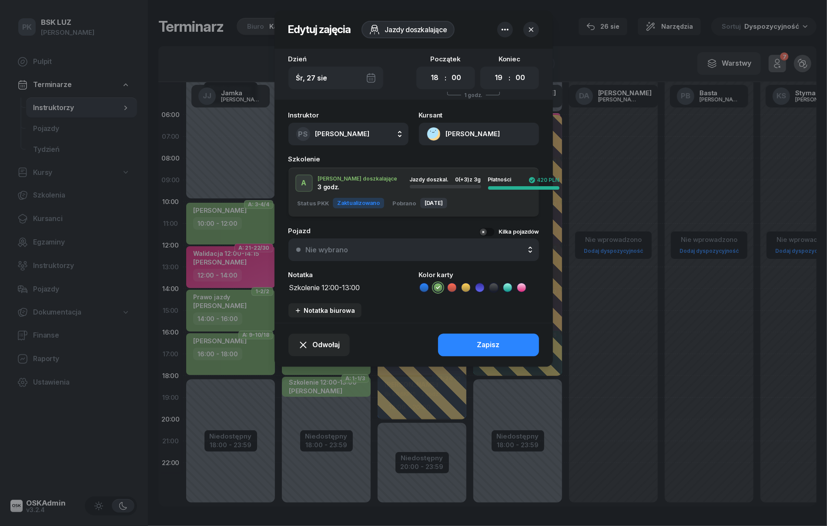
click at [371, 283] on textarea "Szkolenie 12:00-13:00" at bounding box center [348, 286] width 120 height 11
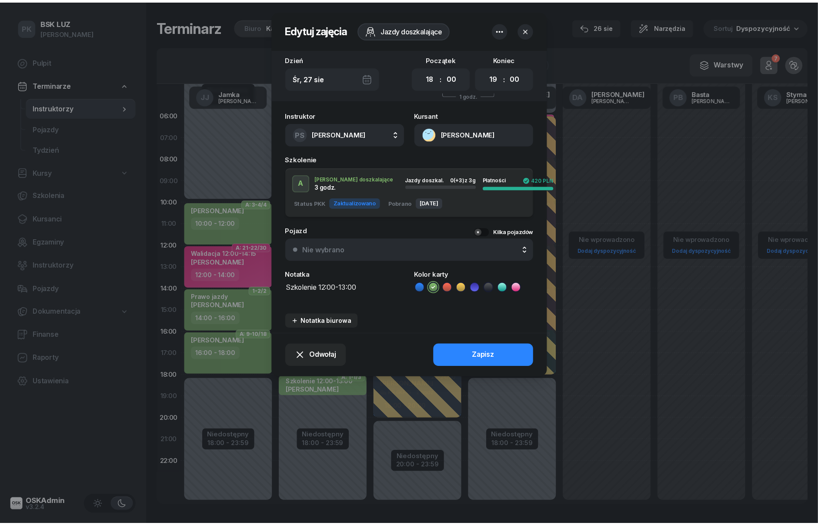
scroll to position [0, 0]
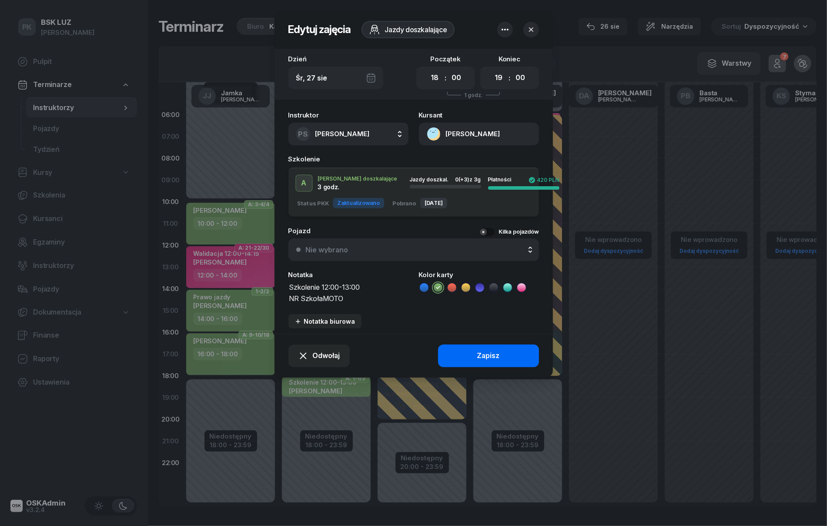
type textarea "Szkolenie 12:00-13:00 NR SzkołaMOTO"
click at [508, 357] on button "Zapisz" at bounding box center [488, 355] width 101 height 23
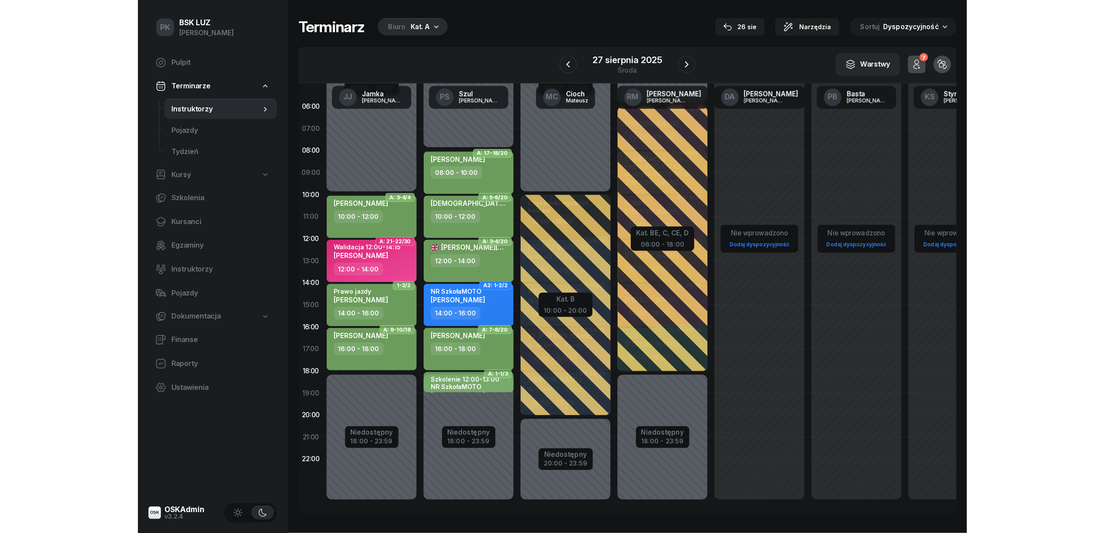
scroll to position [19, 0]
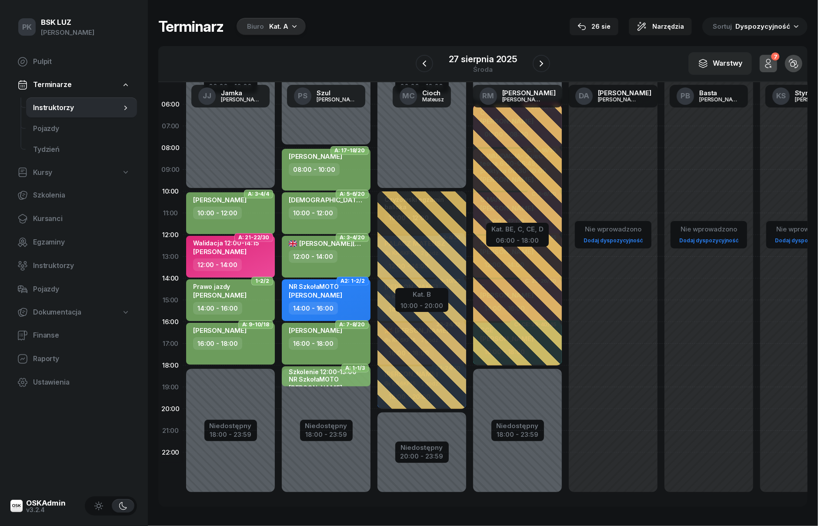
click at [456, 28] on div "Terminarz Biuro Kat. A 26 sie Narzędzia Sortuj Dyspozycyjność" at bounding box center [482, 26] width 649 height 18
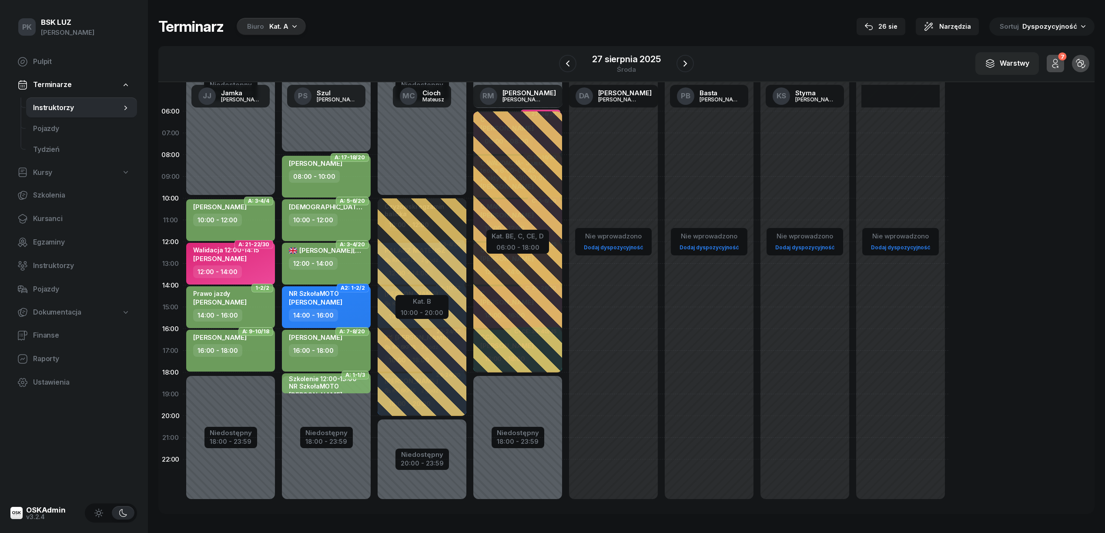
scroll to position [3, 0]
click at [265, 22] on div "Biuro Kat. A" at bounding box center [271, 26] width 69 height 17
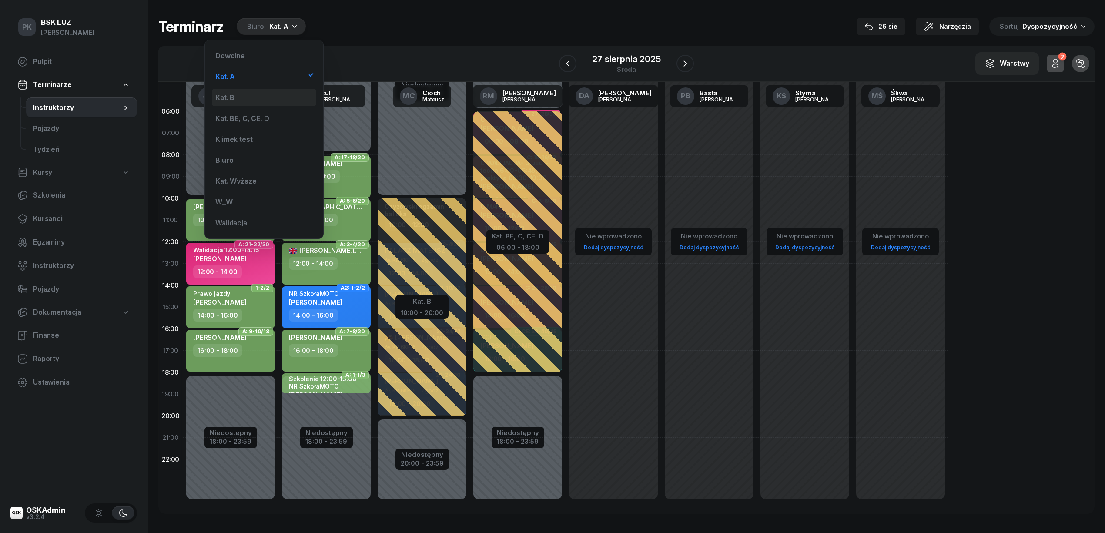
click at [265, 101] on div "Kat. B" at bounding box center [264, 97] width 104 height 17
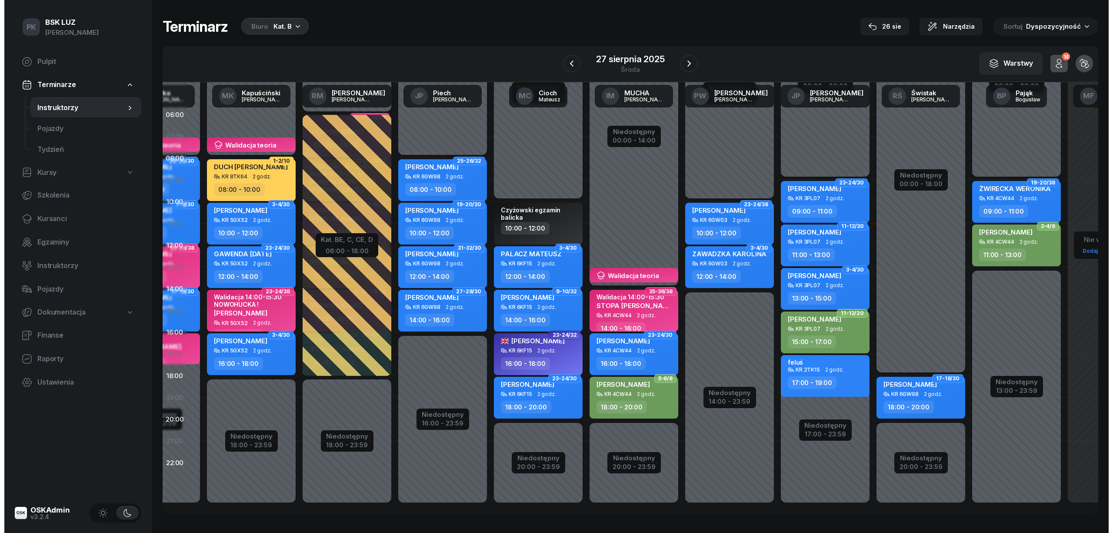
scroll to position [0, 145]
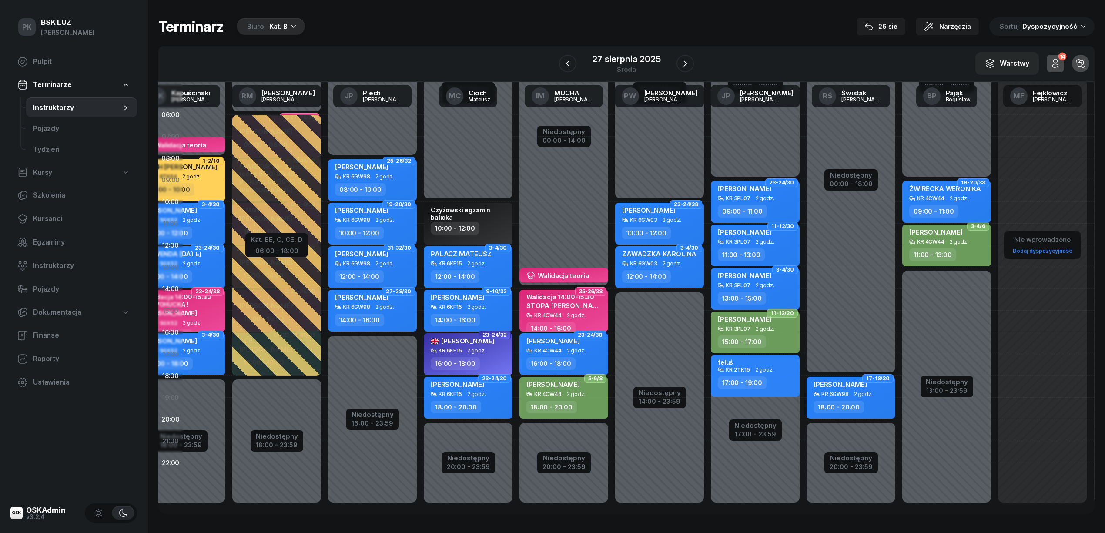
click at [952, 205] on div "09:00 - 11:00" at bounding box center [933, 211] width 49 height 13
select select "09"
select select "11"
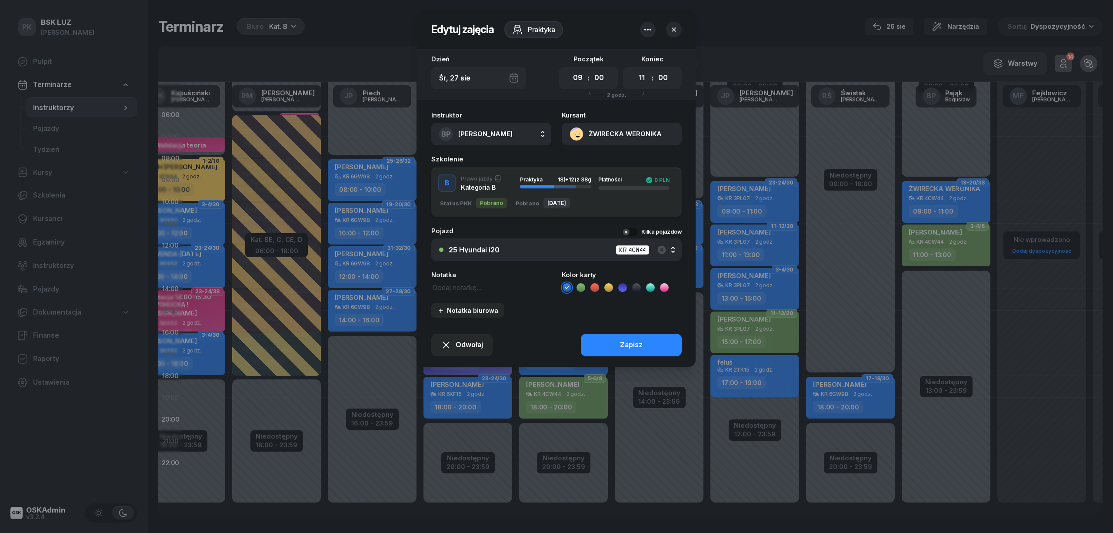
click at [658, 179] on div "B Prawo jazdy Kategoria B Praktyka 18 (+12) z 38g Płatności 0 PLN Status PKK Po…" at bounding box center [556, 192] width 251 height 50
click at [665, 246] on icon "button" at bounding box center [662, 249] width 8 height 8
click at [482, 254] on button "Nie wybrano" at bounding box center [556, 249] width 251 height 23
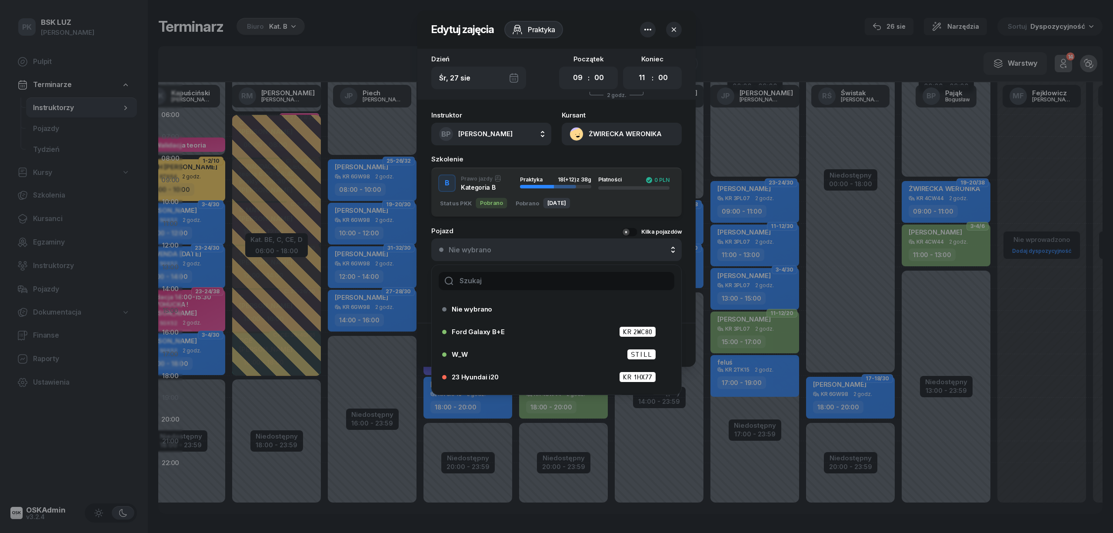
click at [495, 282] on input "text" at bounding box center [557, 281] width 236 height 18
click at [675, 31] on icon "button" at bounding box center [674, 29] width 9 height 9
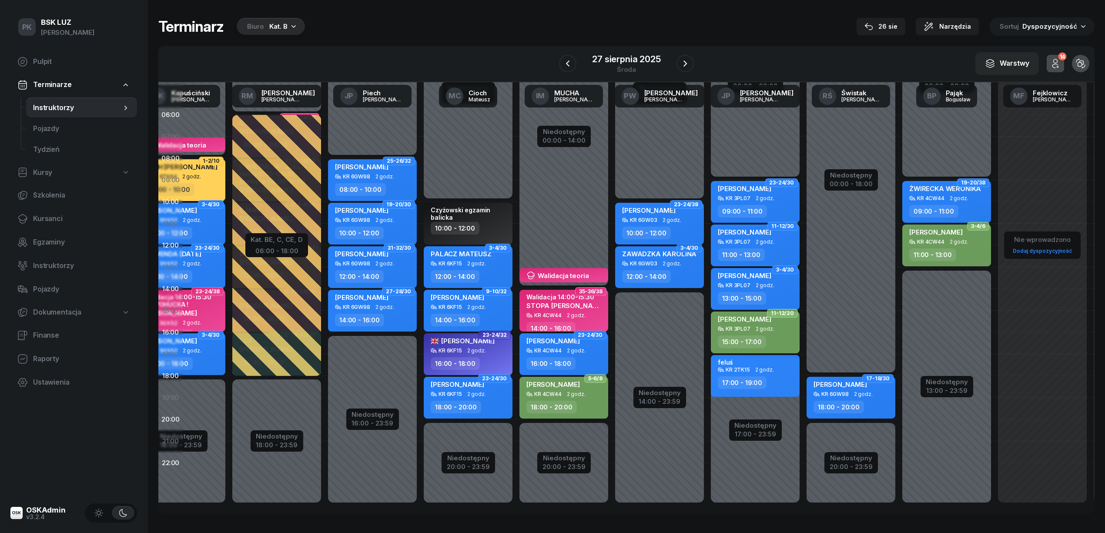
click at [679, 223] on div "WASZCZAK BARBARA KR 6GW03 2 godz. 10:00 - 12:00" at bounding box center [659, 224] width 89 height 42
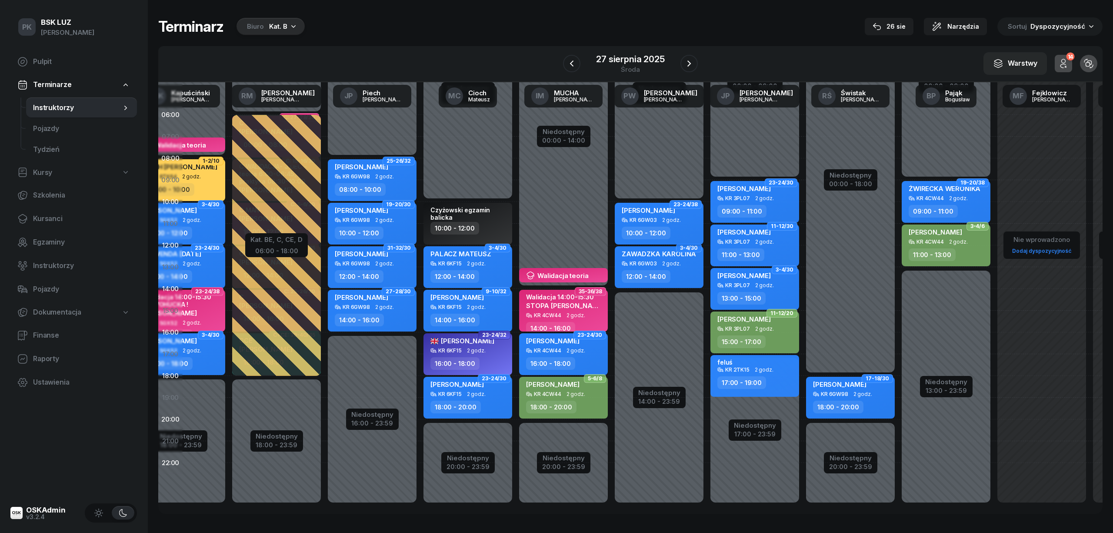
select select "10"
select select "12"
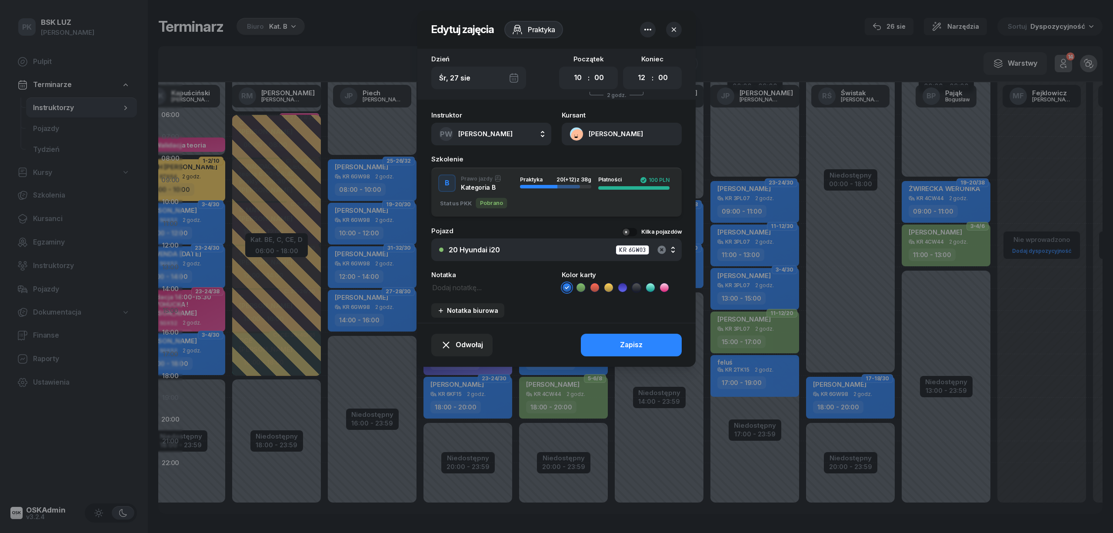
click at [659, 248] on icon "button" at bounding box center [662, 249] width 8 height 8
click at [500, 246] on div "Nie wybrano" at bounding box center [561, 249] width 225 height 7
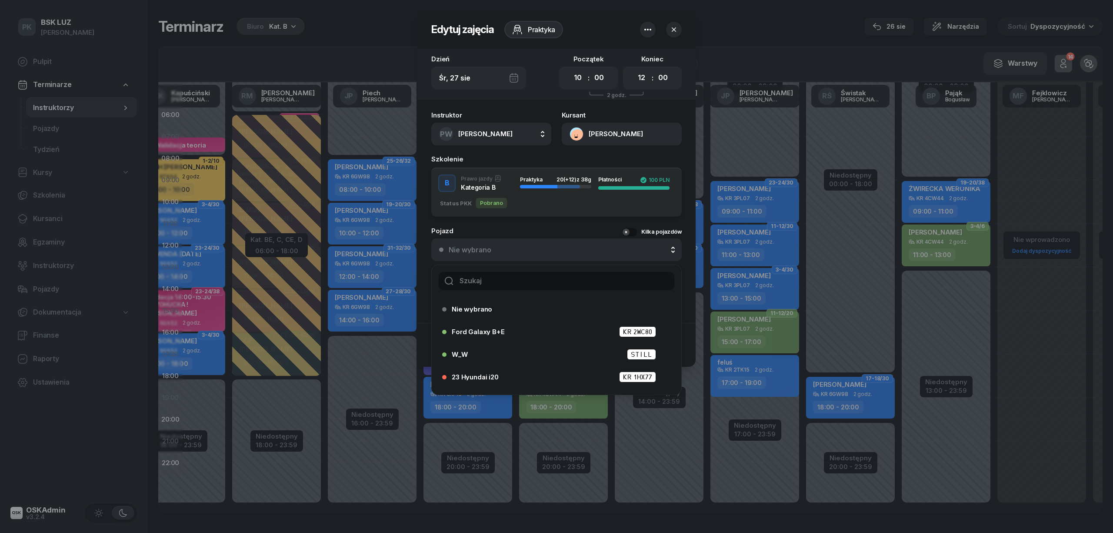
click at [511, 281] on input "text" at bounding box center [557, 281] width 236 height 18
type input "24"
click at [503, 371] on div "24 Hyundai i20 KR 6KF15" at bounding box center [559, 376] width 214 height 11
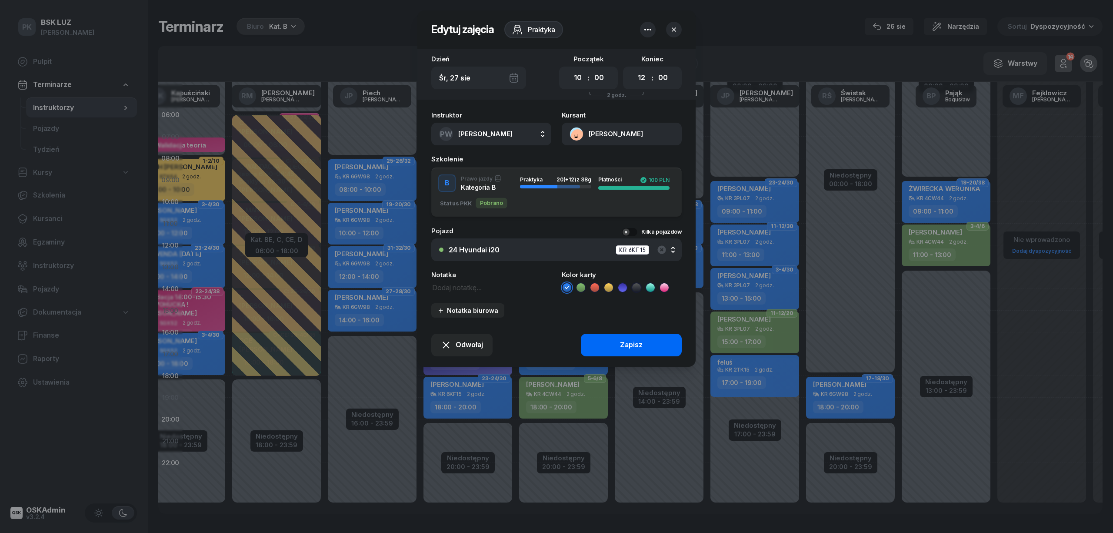
drag, startPoint x: 649, startPoint y: 331, endPoint x: 648, endPoint y: 336, distance: 5.3
click at [649, 331] on div "Odwołaj Zapisz" at bounding box center [557, 345] width 278 height 44
click at [649, 347] on button "Zapisz" at bounding box center [631, 345] width 101 height 23
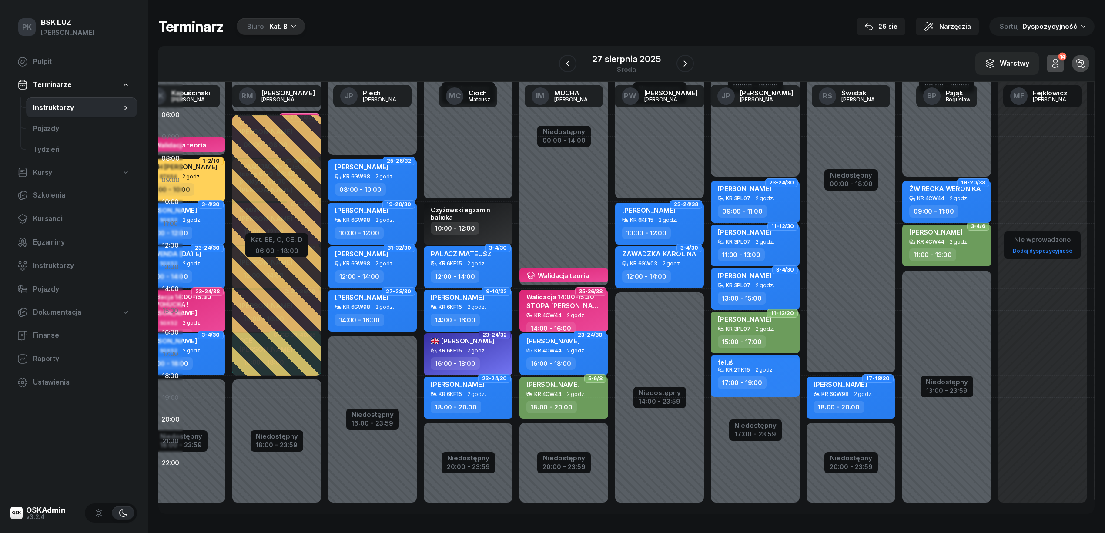
click at [946, 202] on div "ŻWIRECKA WERONIKA KR 4CW44 2 godz. 09:00 - 11:00" at bounding box center [946, 202] width 89 height 42
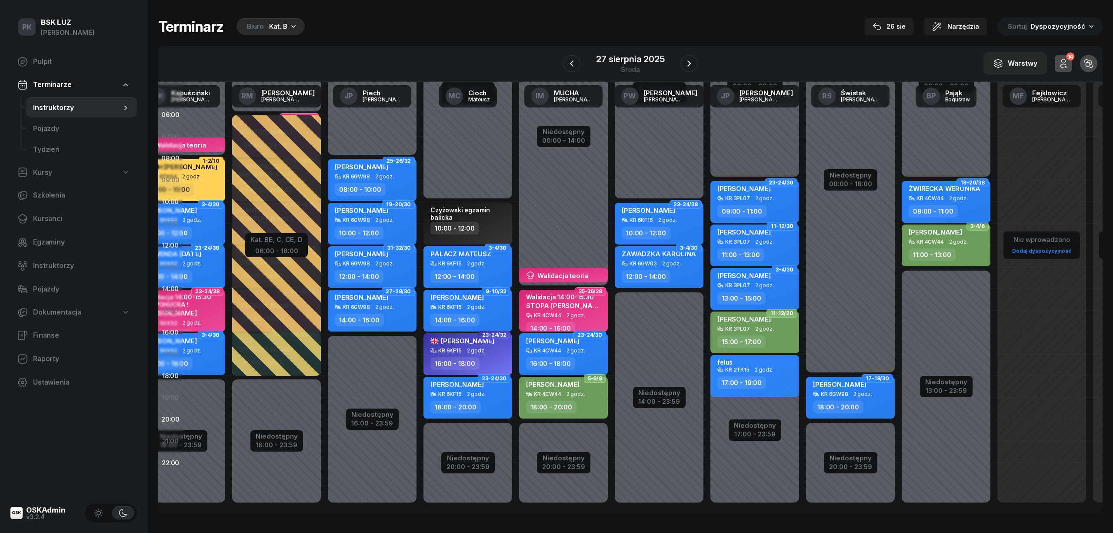
select select "09"
select select "11"
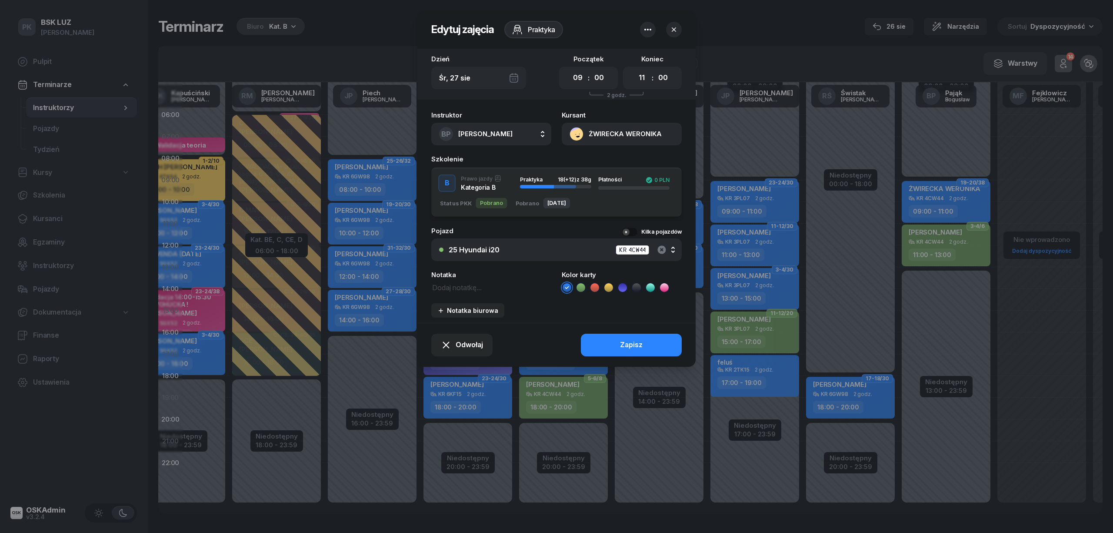
click at [659, 251] on icon "button" at bounding box center [662, 249] width 10 height 10
click at [531, 251] on div "Nie wybrano" at bounding box center [561, 249] width 225 height 7
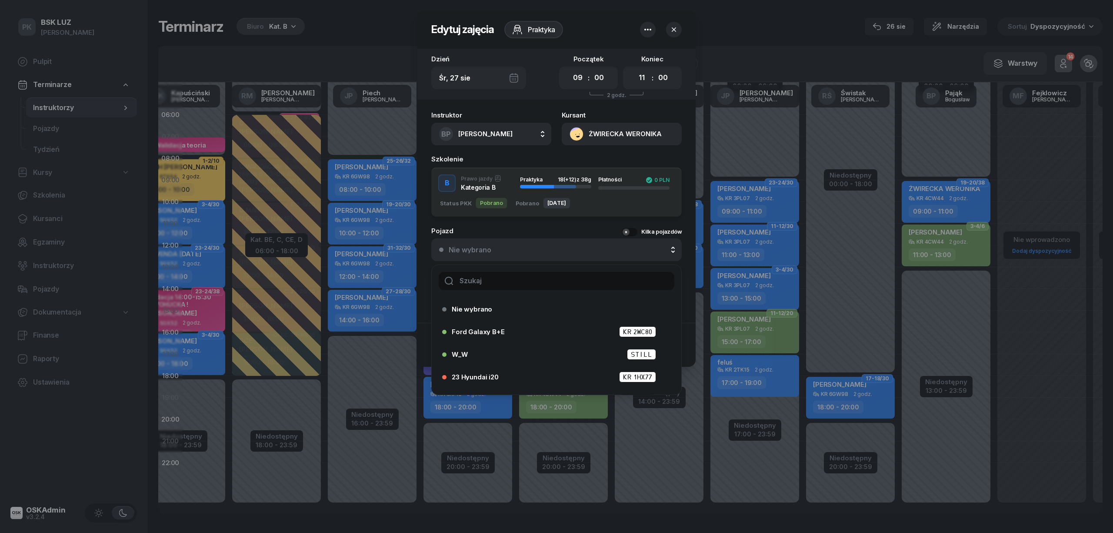
click at [517, 283] on input "text" at bounding box center [557, 281] width 236 height 18
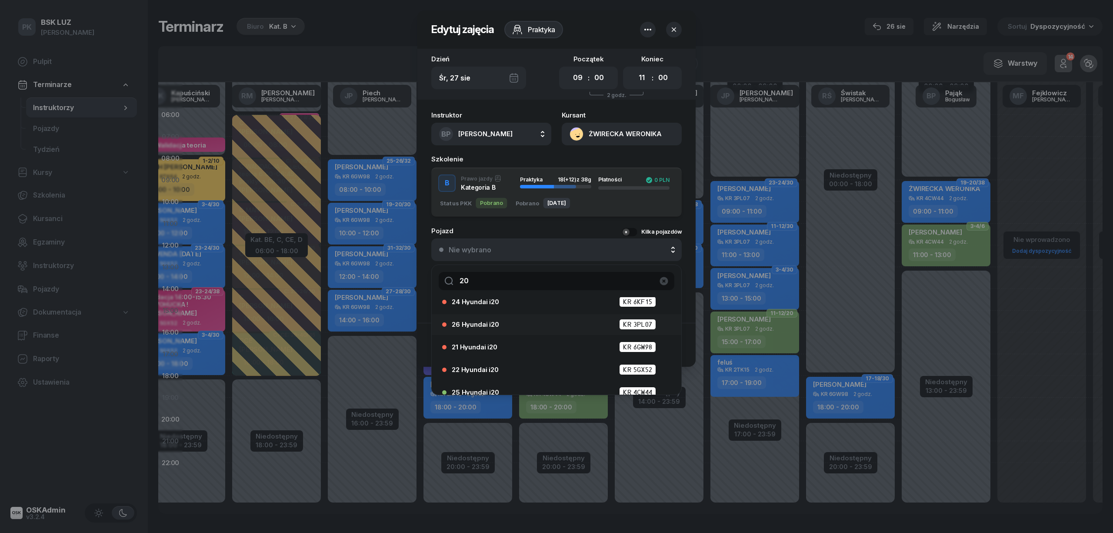
scroll to position [85, 0]
type input "20"
click at [514, 375] on div "20 Hyundai i20 KR 6GW03" at bounding box center [554, 382] width 224 height 14
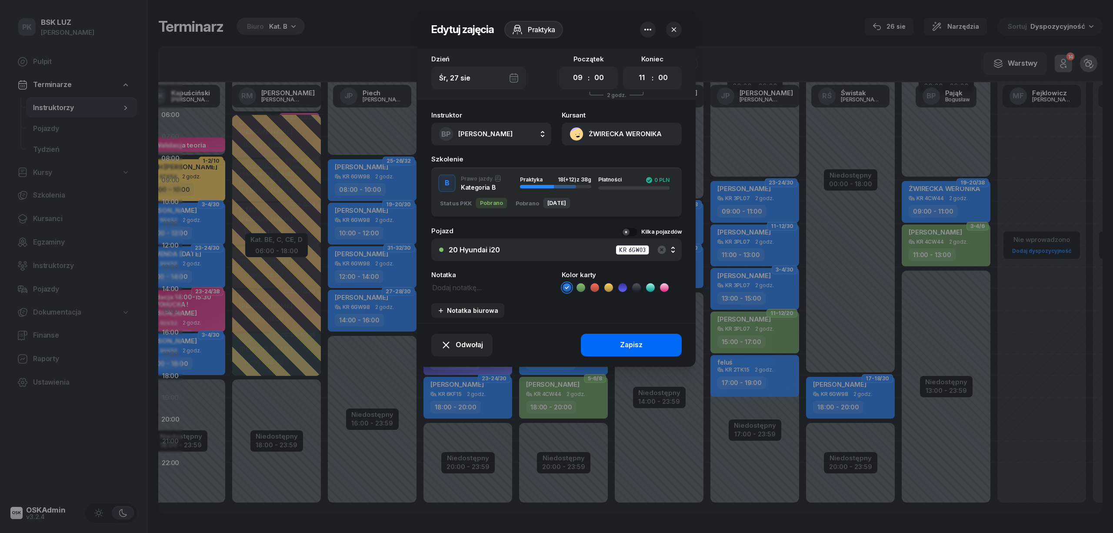
click at [650, 344] on button "Zapisz" at bounding box center [631, 345] width 101 height 23
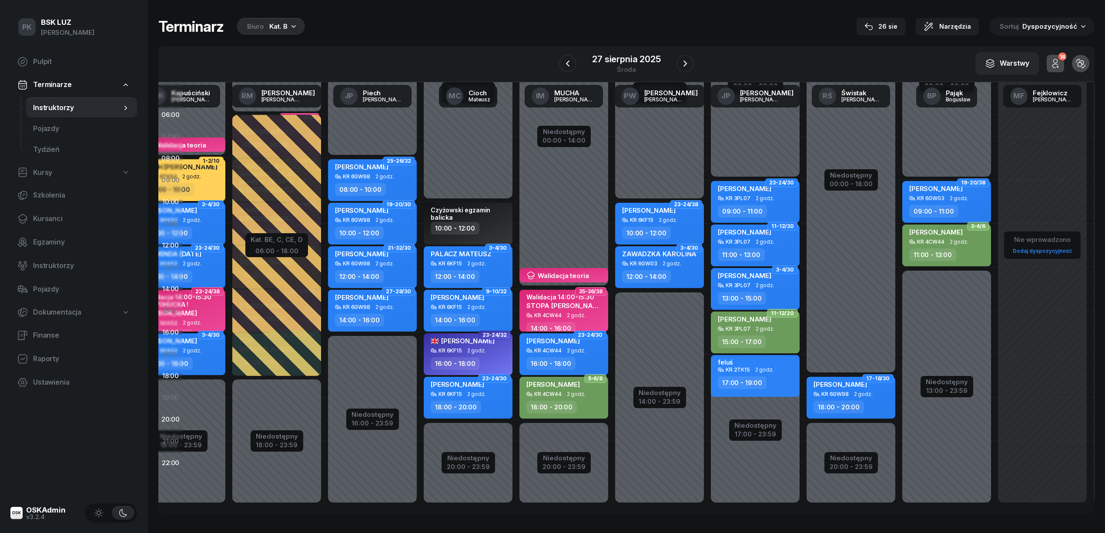
click at [956, 242] on span "2 godz." at bounding box center [958, 242] width 19 height 6
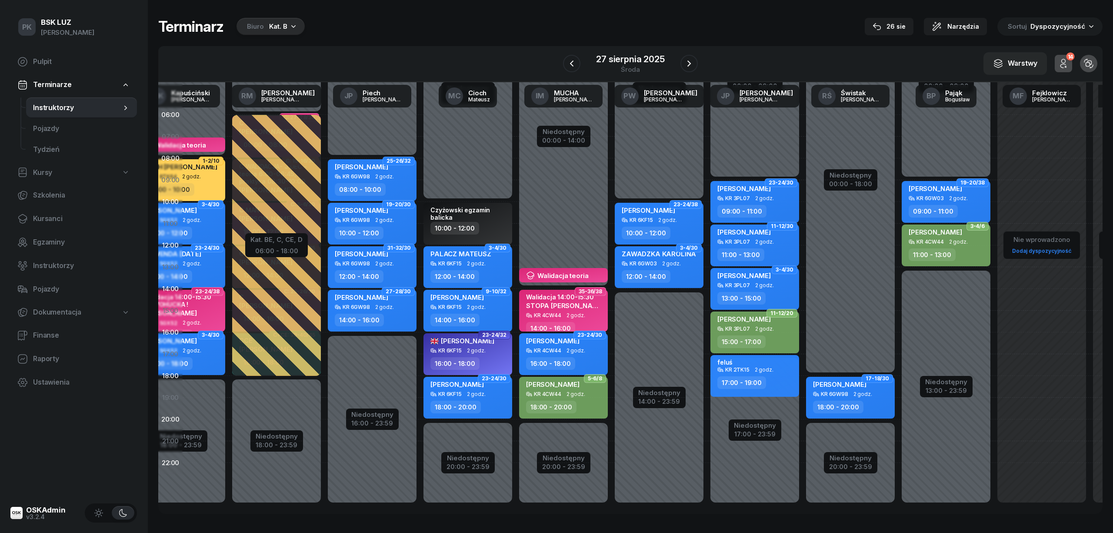
select select "11"
select select "13"
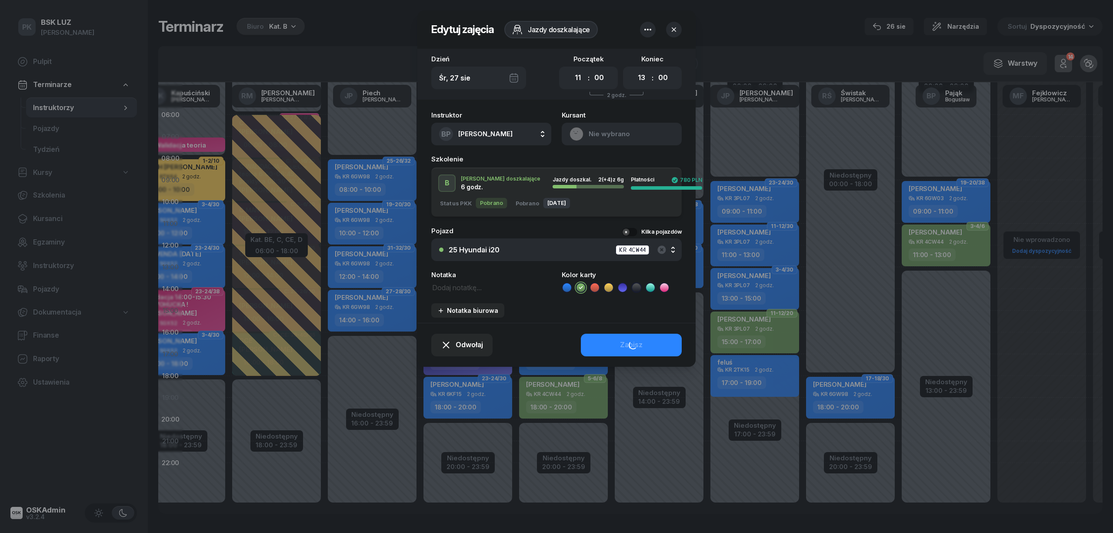
click at [559, 244] on div "25 Hyundai i20 KR 4CW44" at bounding box center [561, 249] width 225 height 11
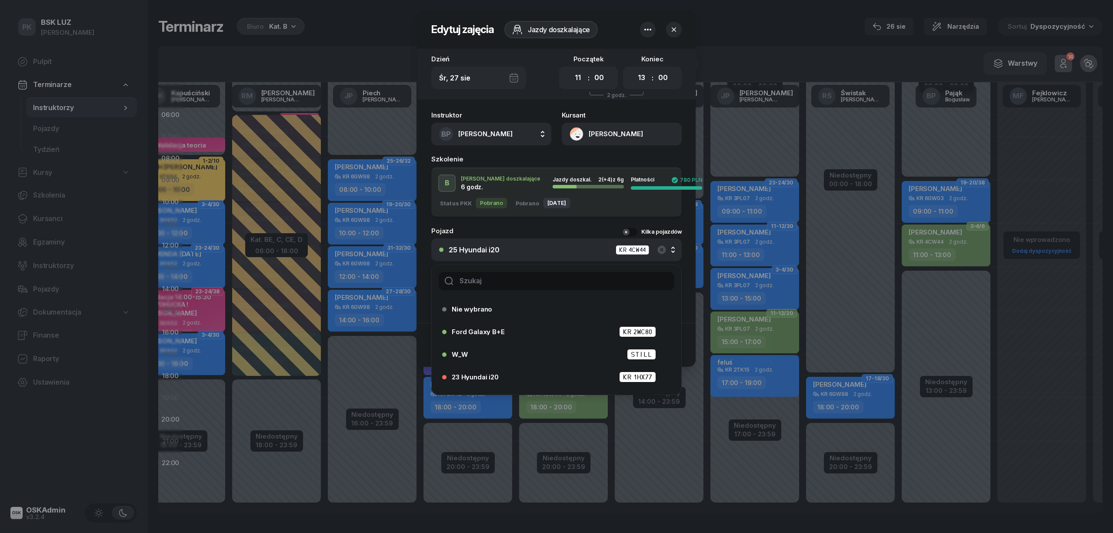
click at [478, 281] on input "text" at bounding box center [557, 281] width 236 height 18
type input "20"
click at [498, 380] on span "20 Hyundai i20" at bounding box center [475, 382] width 47 height 7
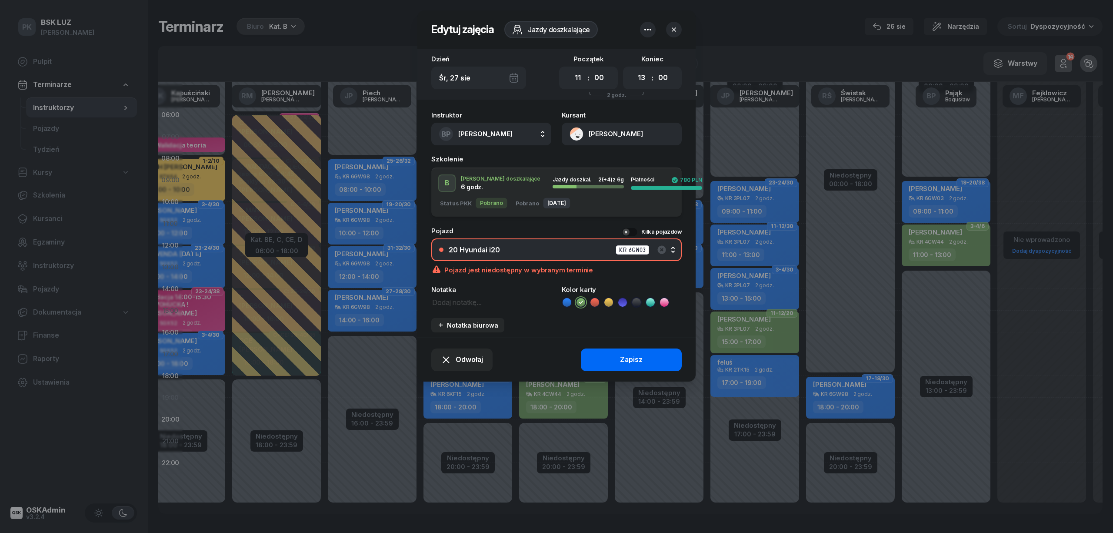
click at [631, 357] on div "Zapisz" at bounding box center [631, 359] width 23 height 11
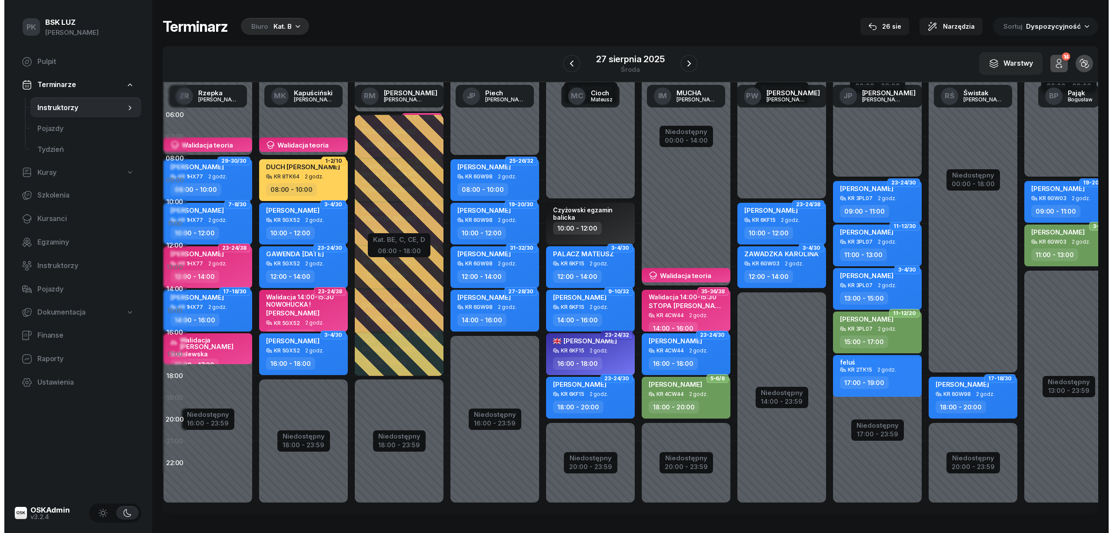
scroll to position [0, 2]
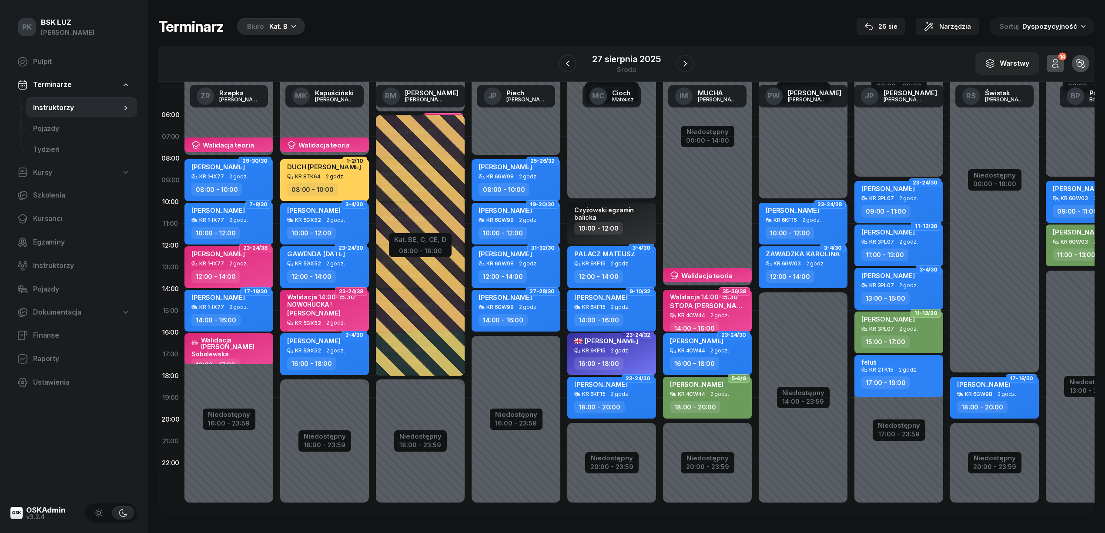
click at [816, 270] on div "12:00 - 14:00" at bounding box center [803, 276] width 77 height 13
select select "12"
select select "14"
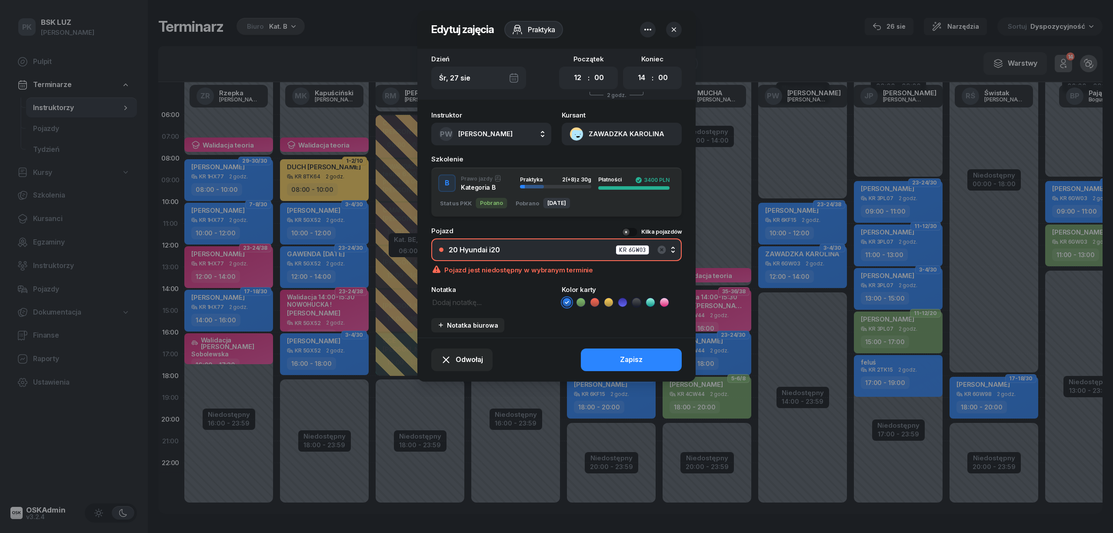
click at [607, 298] on icon at bounding box center [609, 302] width 9 height 9
click at [667, 249] on icon "button" at bounding box center [662, 249] width 10 height 10
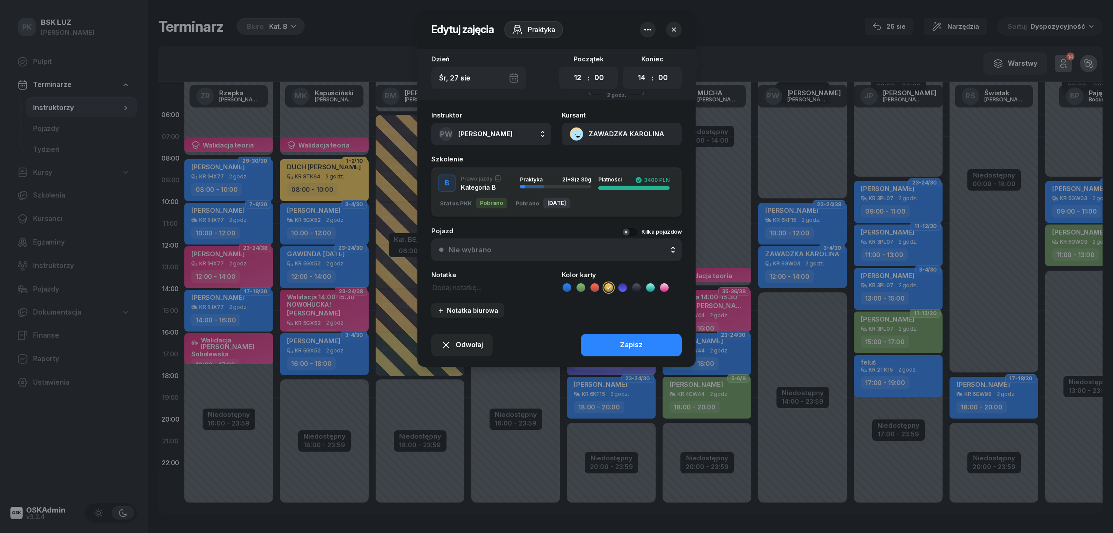
click at [606, 247] on div "Nie wybrano" at bounding box center [561, 249] width 225 height 7
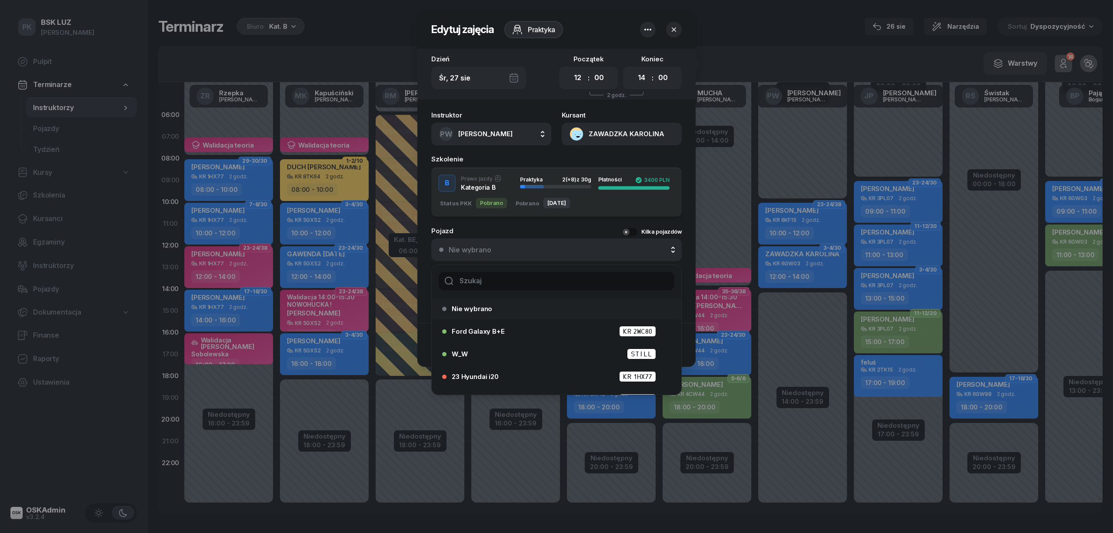
scroll to position [0, 0]
click at [532, 277] on input "text" at bounding box center [557, 281] width 236 height 18
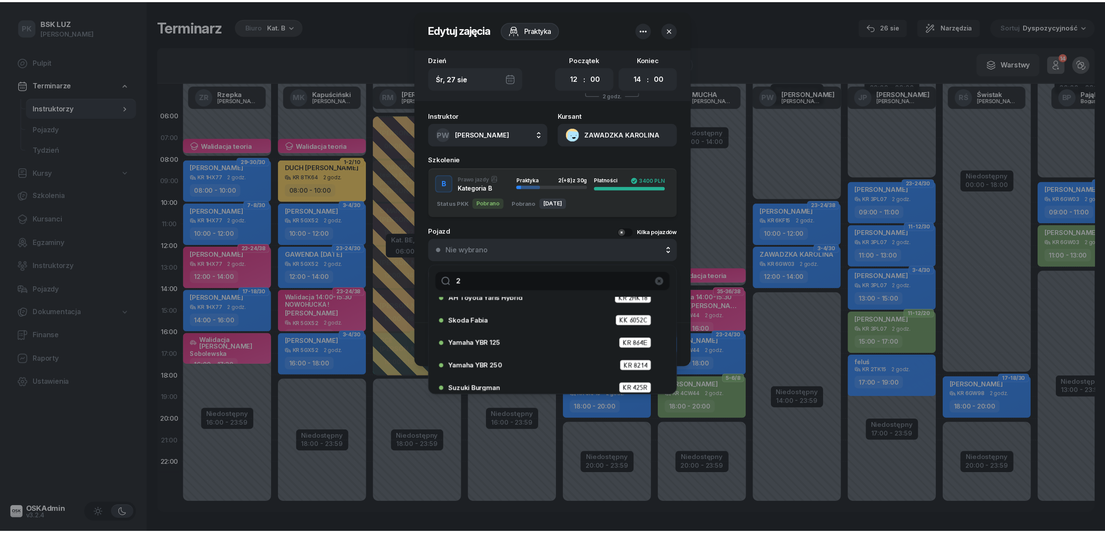
scroll to position [406, 0]
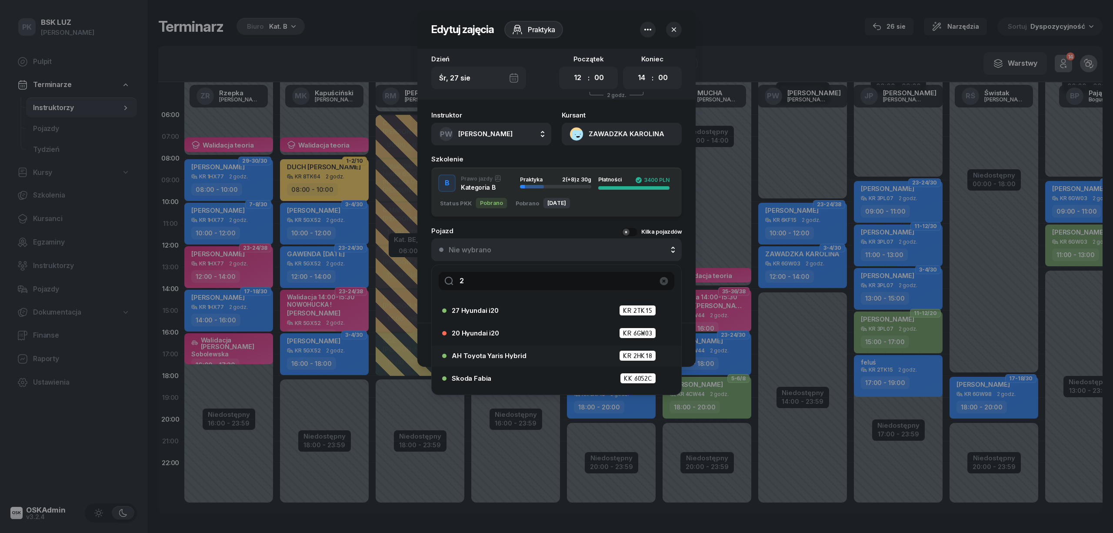
type input "2"
click at [544, 352] on div "AH Toyota Yaris Hybrid KR 2HK18" at bounding box center [559, 355] width 214 height 11
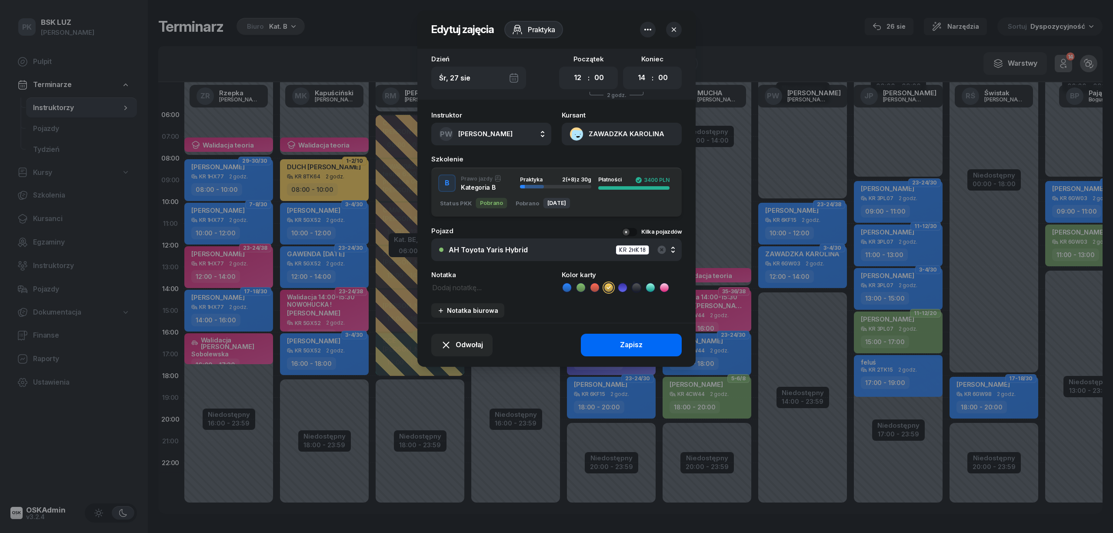
click at [618, 341] on button "Zapisz" at bounding box center [631, 345] width 101 height 23
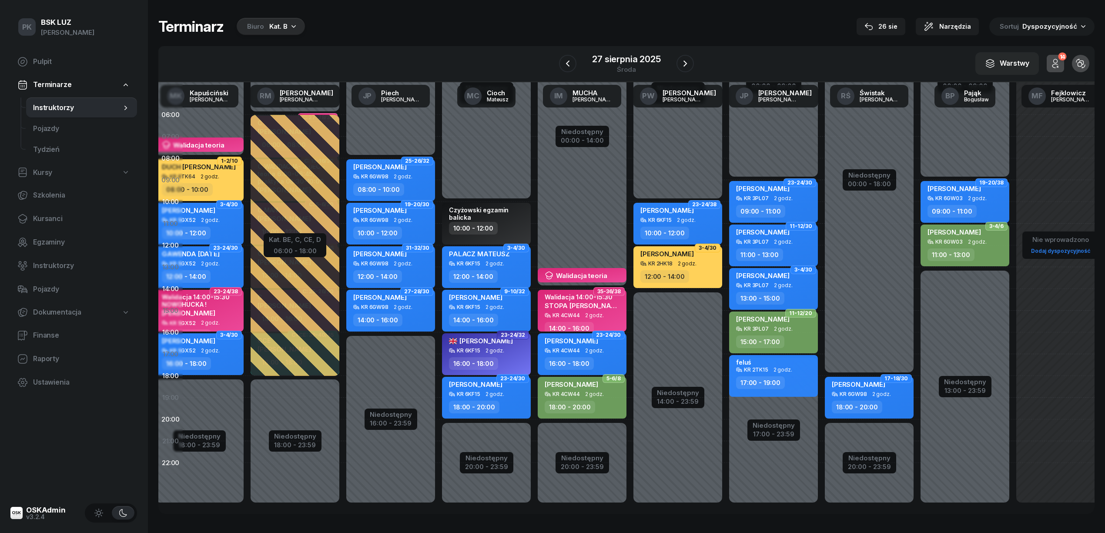
scroll to position [0, 130]
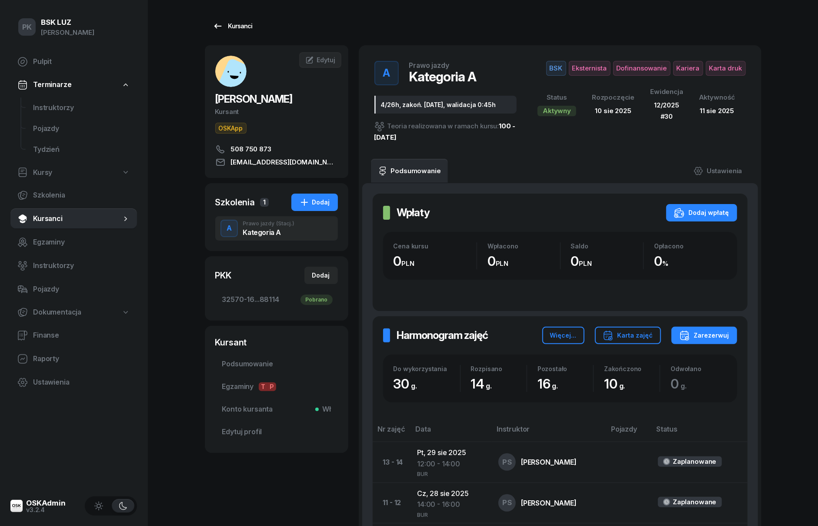
click at [239, 18] on link "Kursanci" at bounding box center [233, 25] width 56 height 17
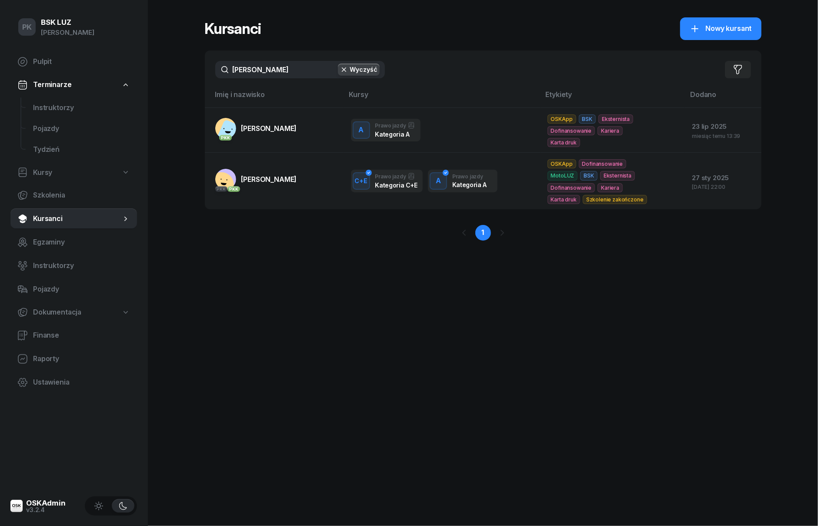
drag, startPoint x: 272, startPoint y: 74, endPoint x: 185, endPoint y: 74, distance: 87.4
click at [188, 74] on div "PK BSK [PERSON_NAME] Pulpit Terminarze Instruktorzy Pojazdy Tydzień Kursy Szkol…" at bounding box center [409, 263] width 818 height 526
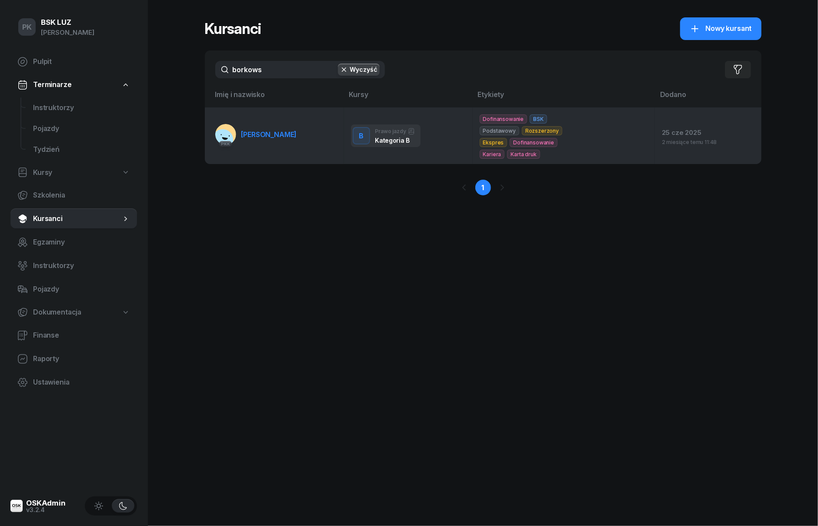
type input "borkows"
click at [282, 137] on span "[PERSON_NAME]" at bounding box center [269, 134] width 56 height 9
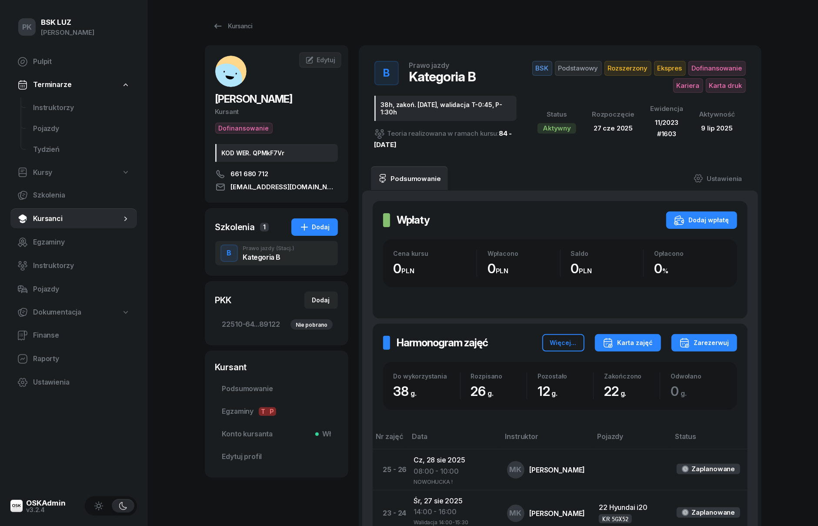
click at [638, 342] on div "Karta zajęć" at bounding box center [628, 343] width 50 height 10
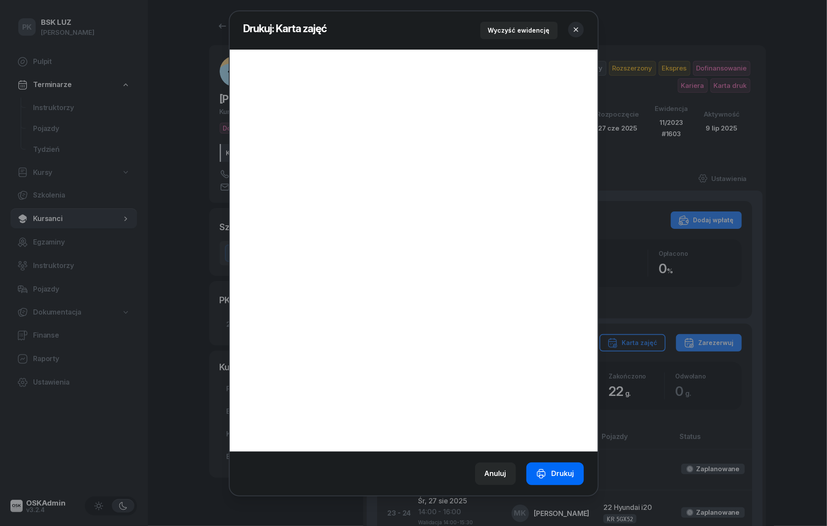
click at [541, 477] on icon "button" at bounding box center [541, 473] width 10 height 10
click at [574, 22] on button "button" at bounding box center [576, 30] width 16 height 16
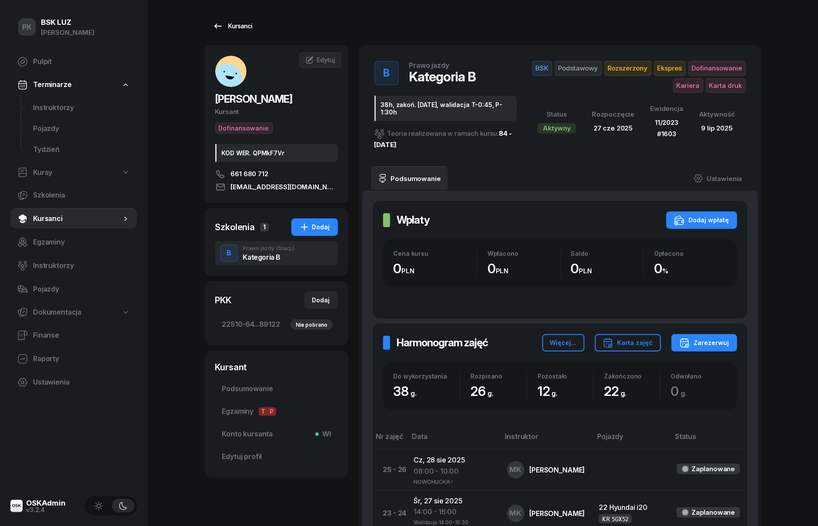
click at [209, 28] on link "Kursanci" at bounding box center [233, 25] width 56 height 17
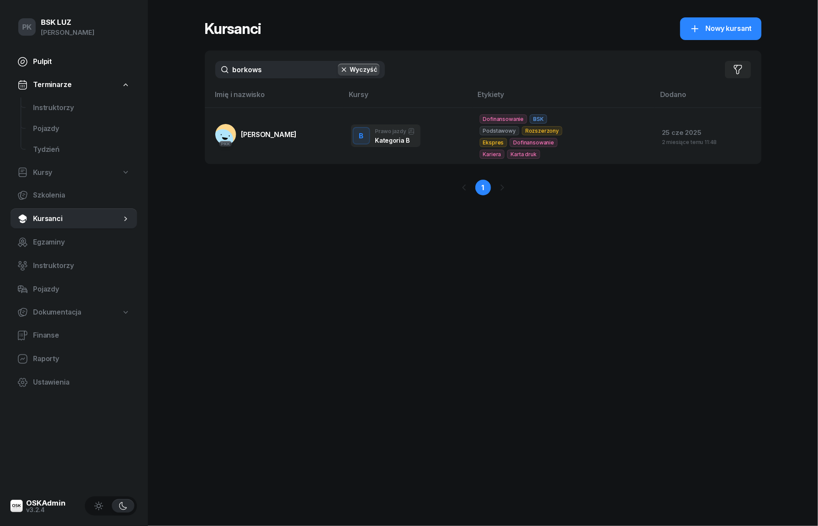
drag, startPoint x: 307, startPoint y: 69, endPoint x: 124, endPoint y: 57, distance: 183.0
click at [124, 57] on div "PK BSK [PERSON_NAME] Pulpit Terminarze Instruktorzy Pojazdy Tydzień Kursy Szkol…" at bounding box center [409, 263] width 818 height 526
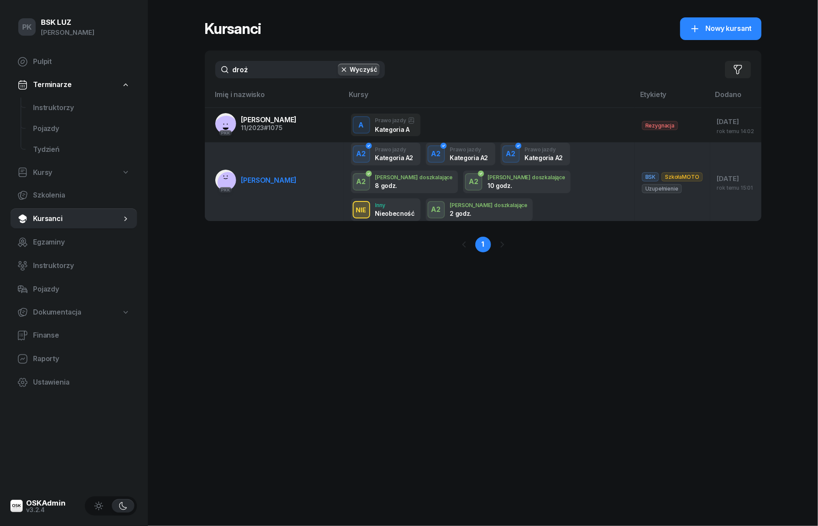
type input "droż"
click at [295, 171] on link "PKK [PERSON_NAME]" at bounding box center [256, 180] width 82 height 21
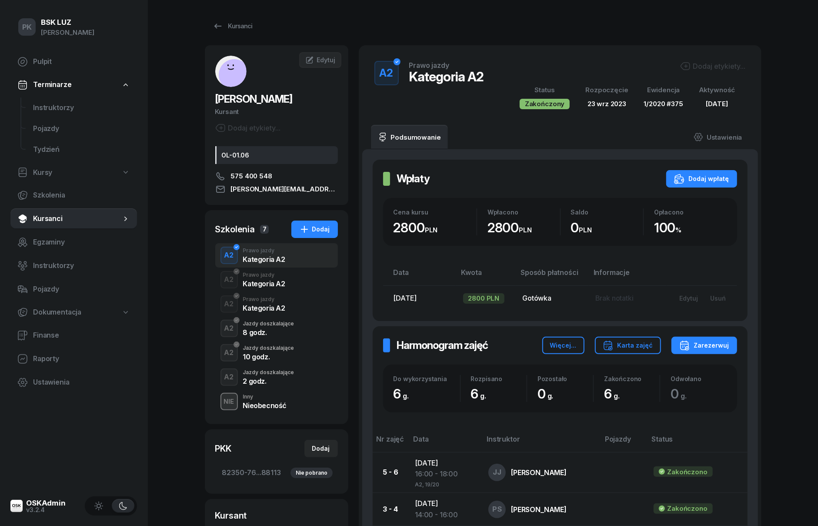
click at [270, 377] on div "2 godz." at bounding box center [268, 380] width 51 height 10
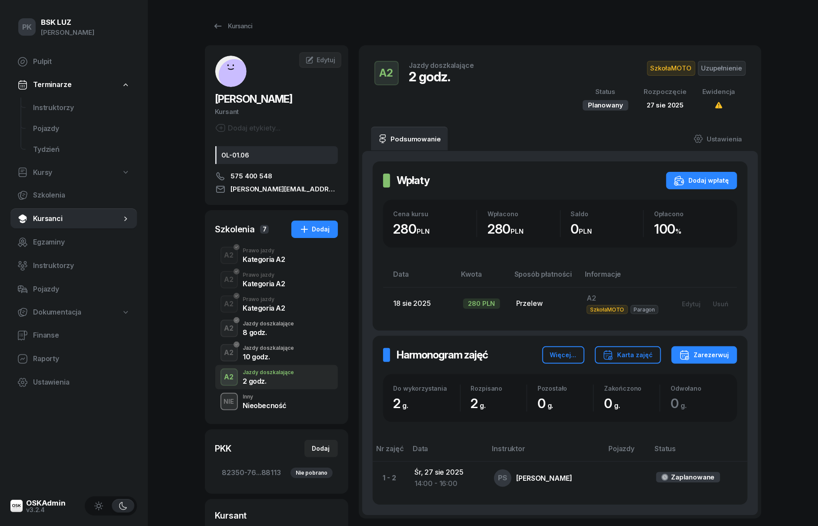
click at [269, 357] on div "10 godz." at bounding box center [268, 356] width 51 height 7
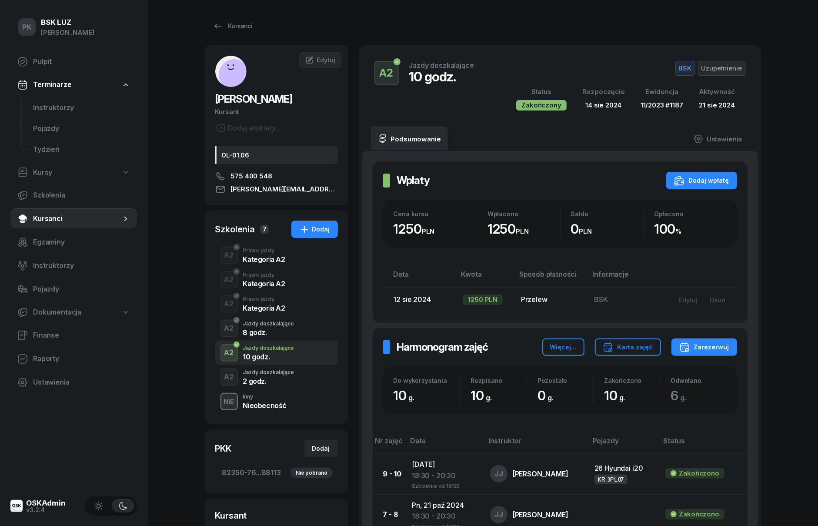
click at [272, 374] on div "Jazdy doszkalające" at bounding box center [268, 372] width 51 height 5
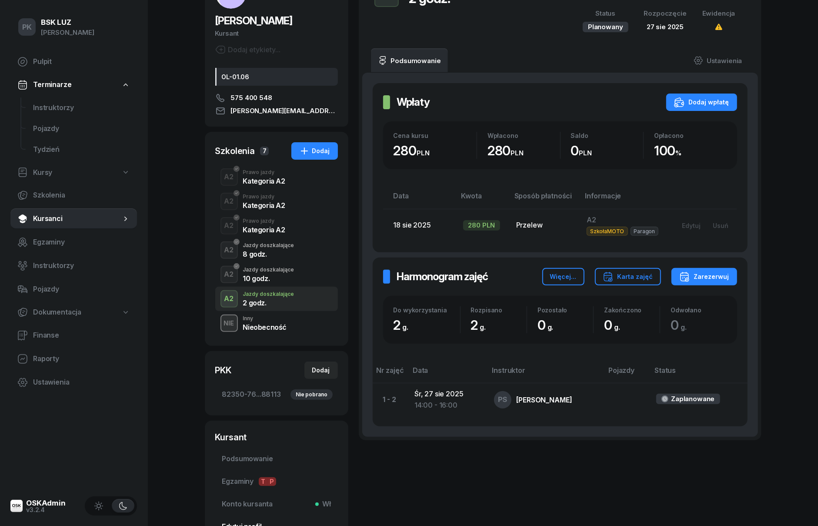
scroll to position [159, 0]
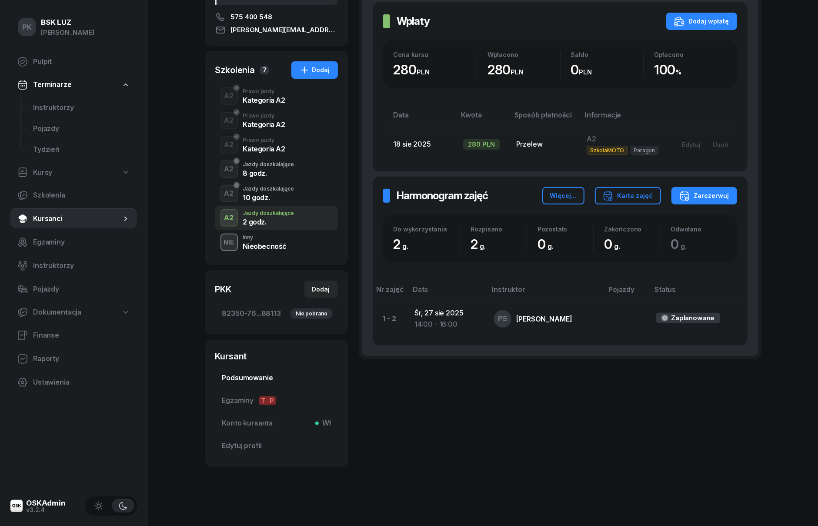
click at [269, 381] on span "Podsumowanie" at bounding box center [276, 377] width 109 height 11
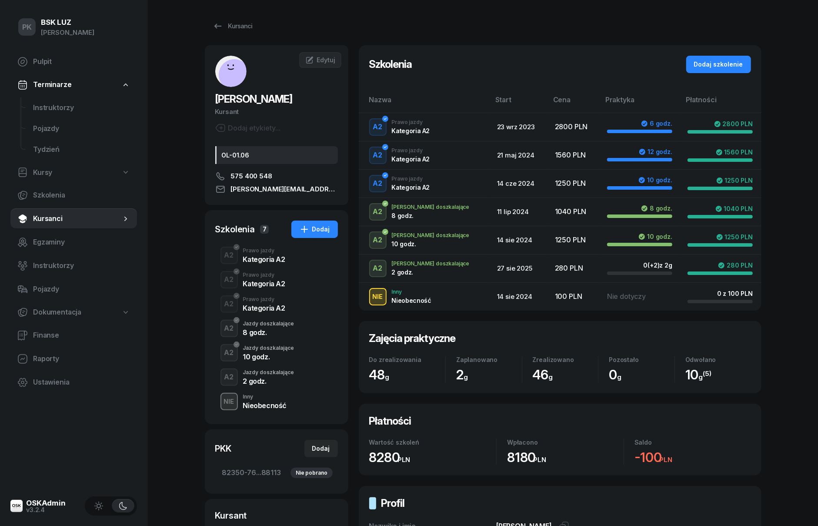
scroll to position [174, 0]
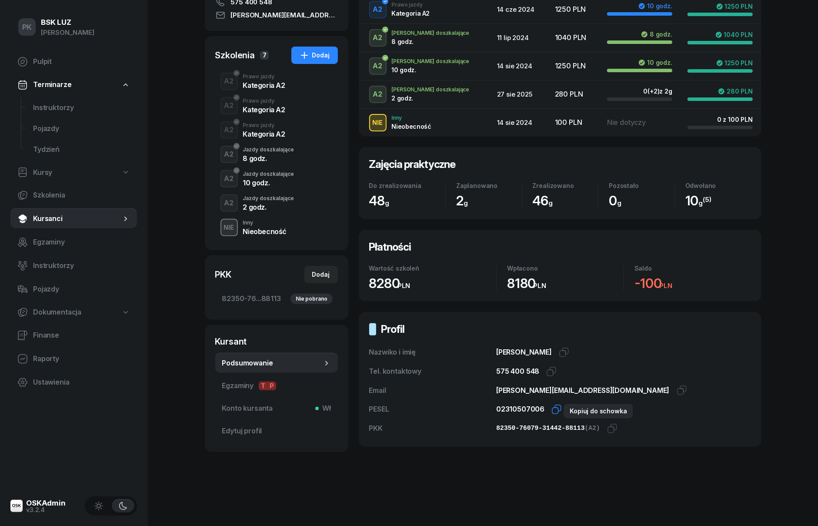
click at [558, 409] on icon "button" at bounding box center [557, 409] width 10 height 10
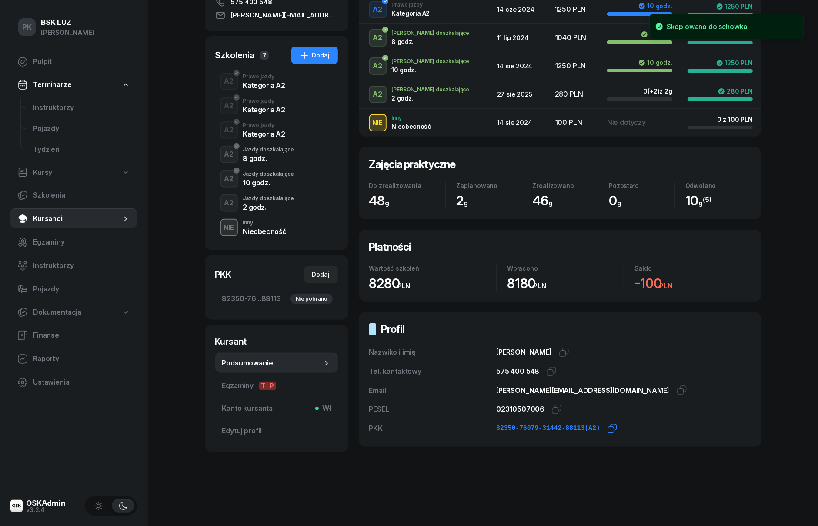
click at [608, 431] on icon "button" at bounding box center [611, 430] width 6 height 6
click at [607, 429] on icon "button" at bounding box center [612, 428] width 10 height 10
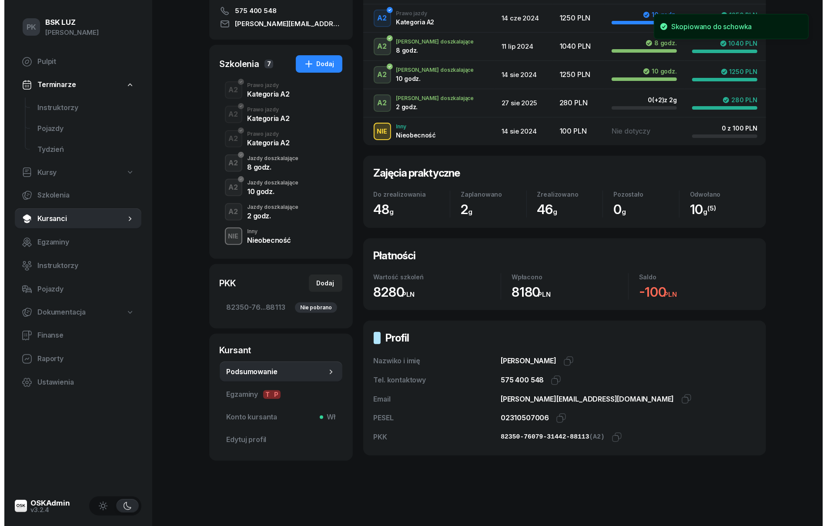
scroll to position [177, 0]
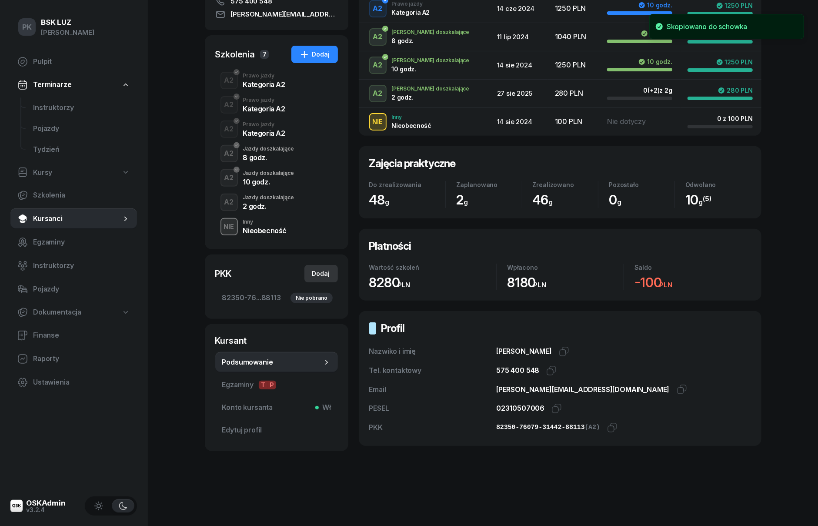
click at [322, 273] on div "Dodaj" at bounding box center [321, 273] width 18 height 10
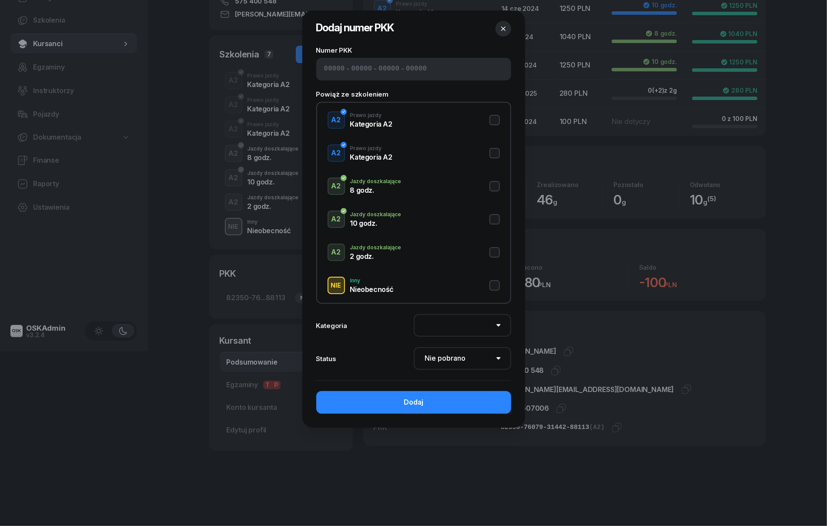
click at [488, 252] on button "A2 Jazdy doszkalające 2 godz." at bounding box center [414, 252] width 172 height 17
select select "A2"
click at [451, 355] on select "Nie pobrano Pobrano Zwrócono Zaktualizowano" at bounding box center [462, 358] width 97 height 23
select select "Get"
click at [414, 347] on select "Nie pobrano Pobrano Zwrócono Zaktualizowano" at bounding box center [462, 358] width 97 height 23
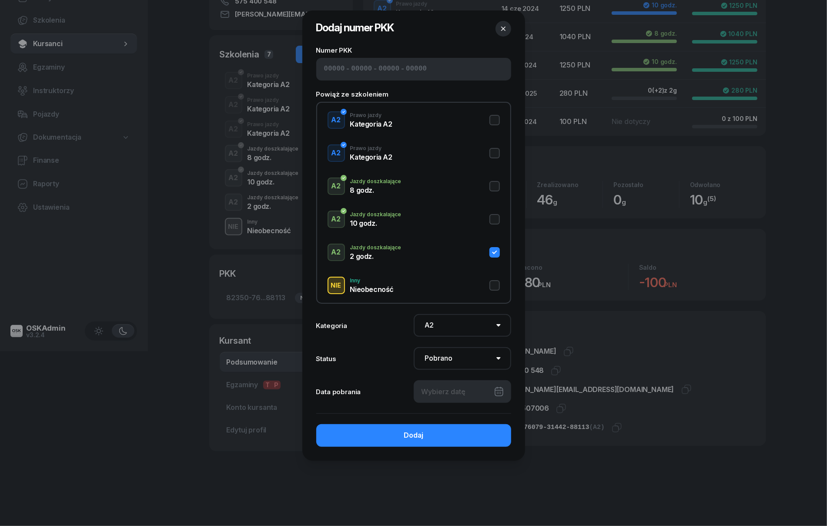
click at [450, 384] on div at bounding box center [462, 391] width 97 height 23
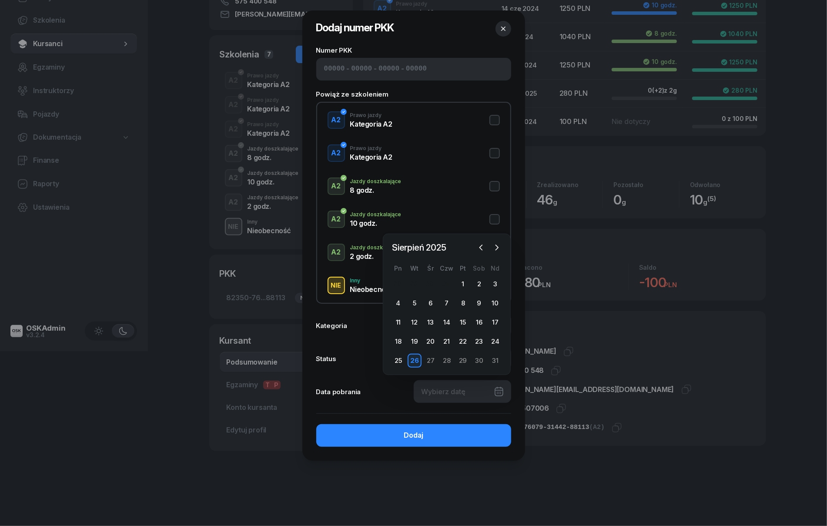
click at [418, 358] on div "26" at bounding box center [415, 361] width 14 height 14
type input "[DATE]"
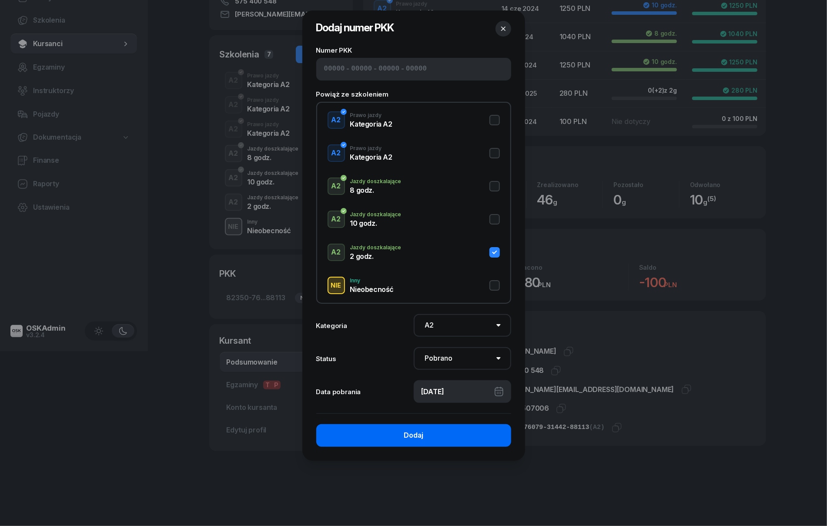
click at [440, 428] on button "Dodaj" at bounding box center [413, 435] width 195 height 23
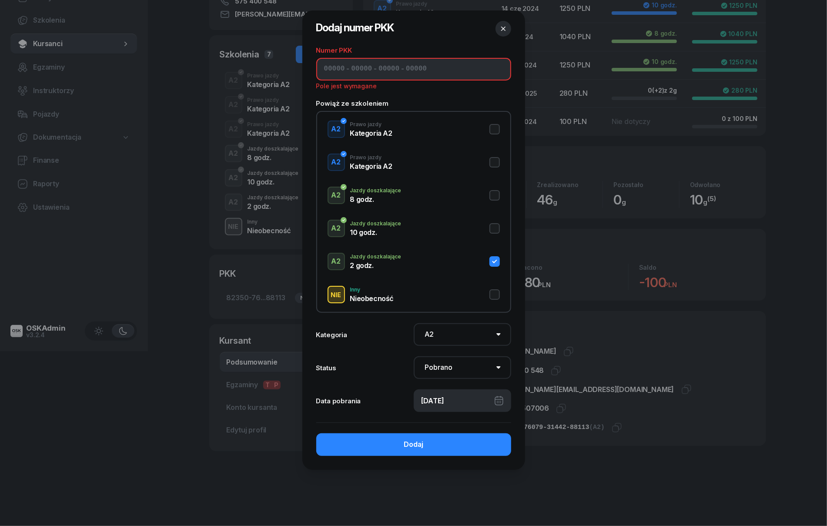
click at [351, 70] on input at bounding box center [361, 69] width 21 height 11
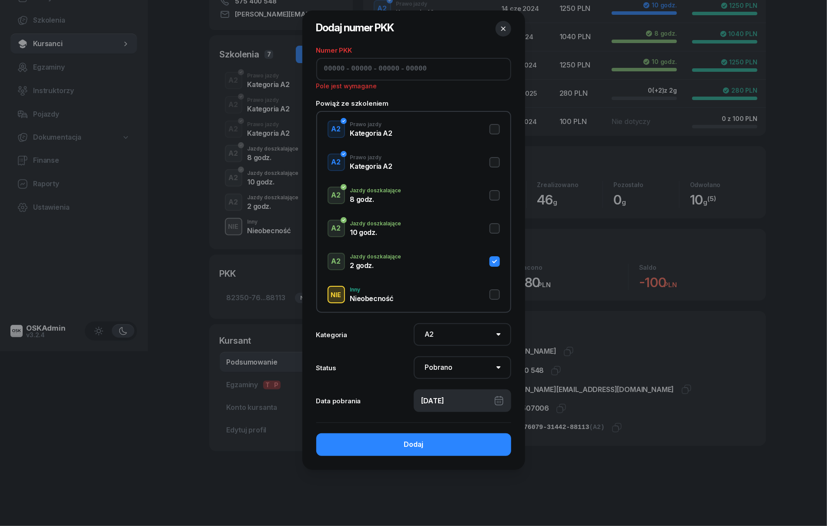
paste input "82350"
type input "82350"
type input "76079"
type input "31442"
type input "88113"
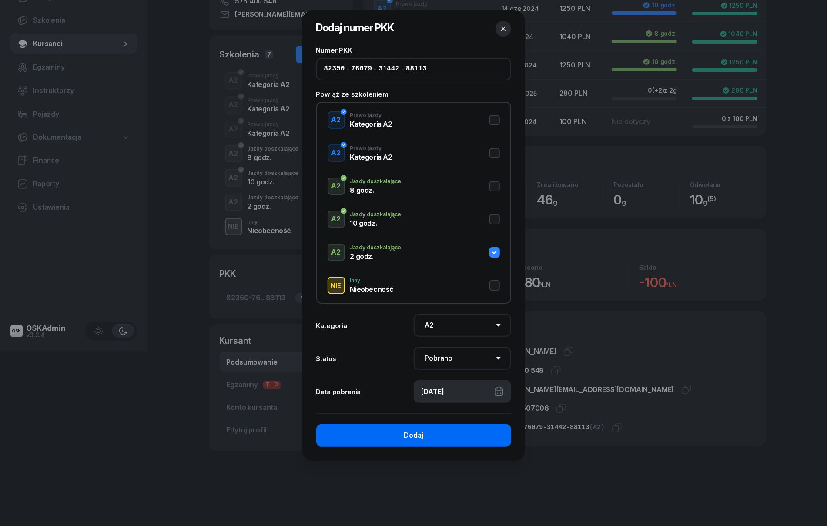
click at [472, 438] on button "Dodaj" at bounding box center [413, 435] width 195 height 23
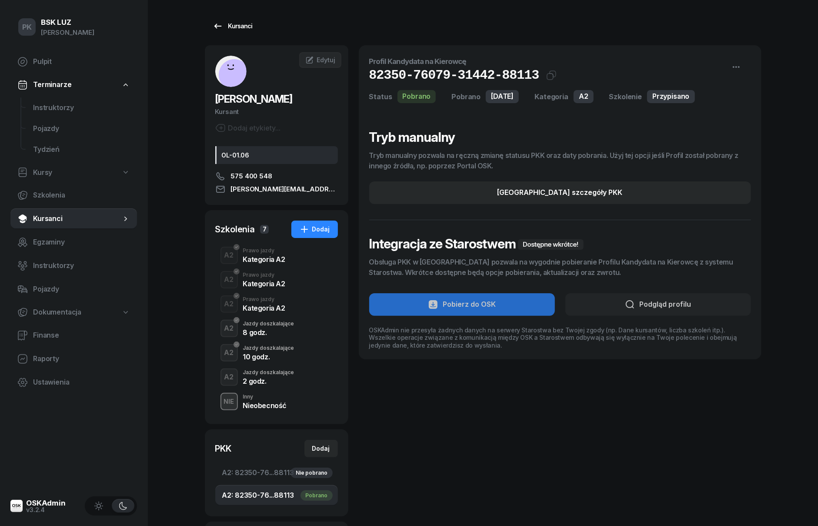
click at [230, 25] on div "Kursanci" at bounding box center [233, 26] width 40 height 10
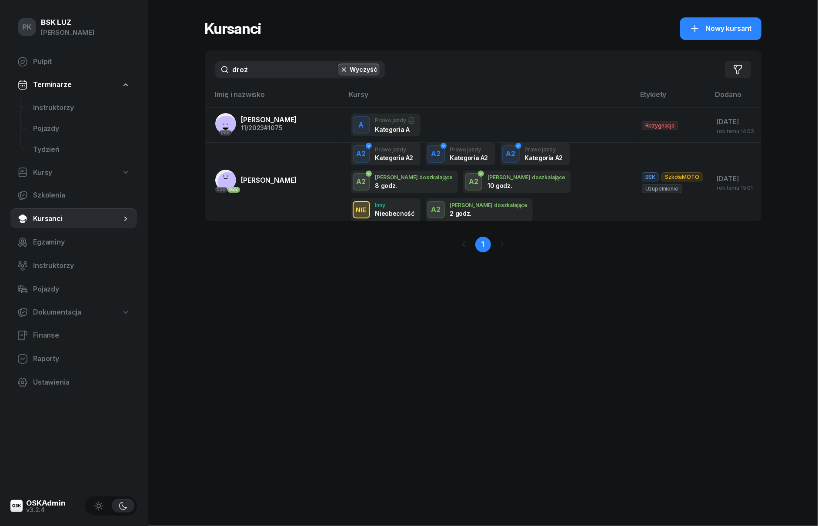
drag, startPoint x: 268, startPoint y: 74, endPoint x: 150, endPoint y: 80, distance: 118.9
click at [150, 80] on div "PK BSK [PERSON_NAME] Pulpit Terminarze Instruktorzy Pojazdy Tydzień Kursy Szkol…" at bounding box center [409, 263] width 818 height 526
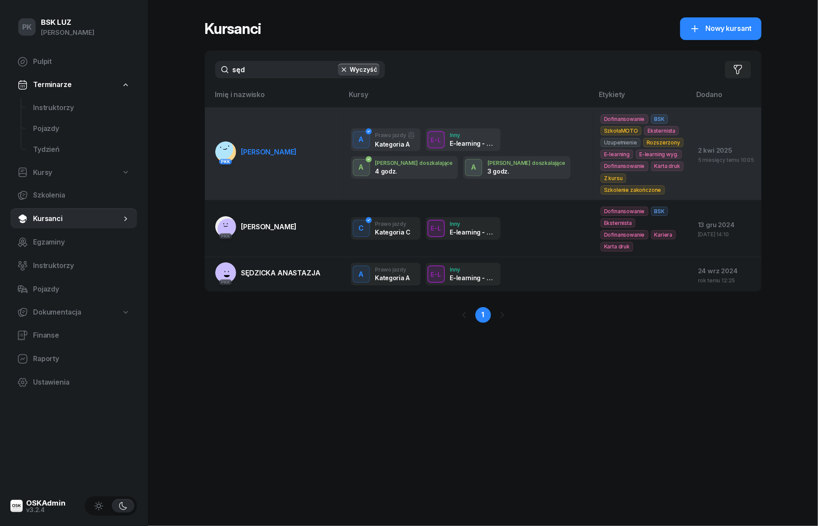
type input "sęd"
click at [265, 154] on link "PKK [PERSON_NAME]" at bounding box center [256, 151] width 82 height 21
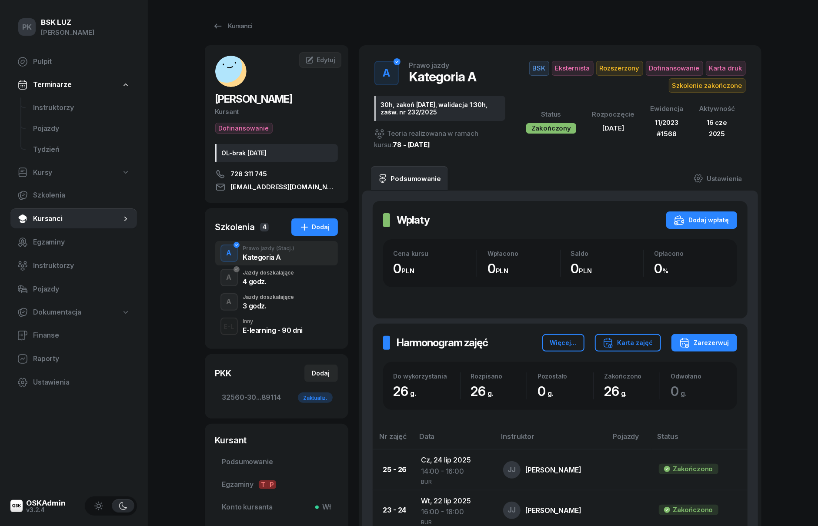
click at [301, 293] on div "A Jazdy doszkalające 3 godz." at bounding box center [276, 302] width 123 height 24
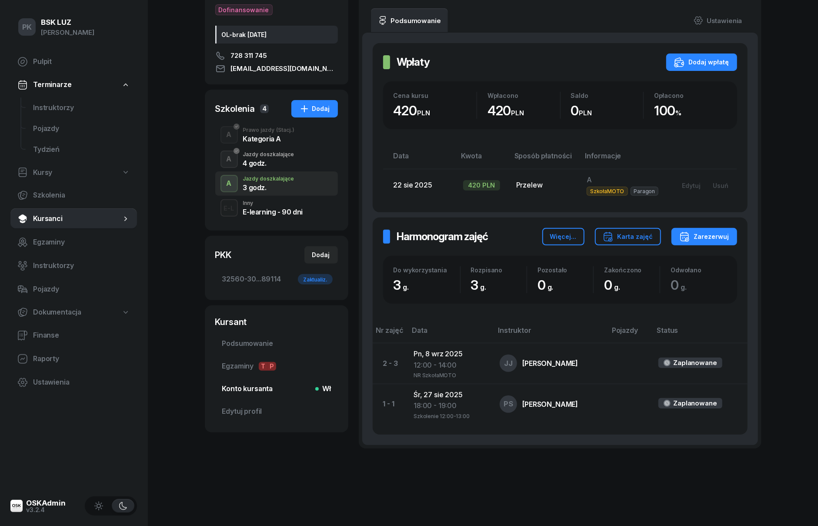
scroll to position [126, 0]
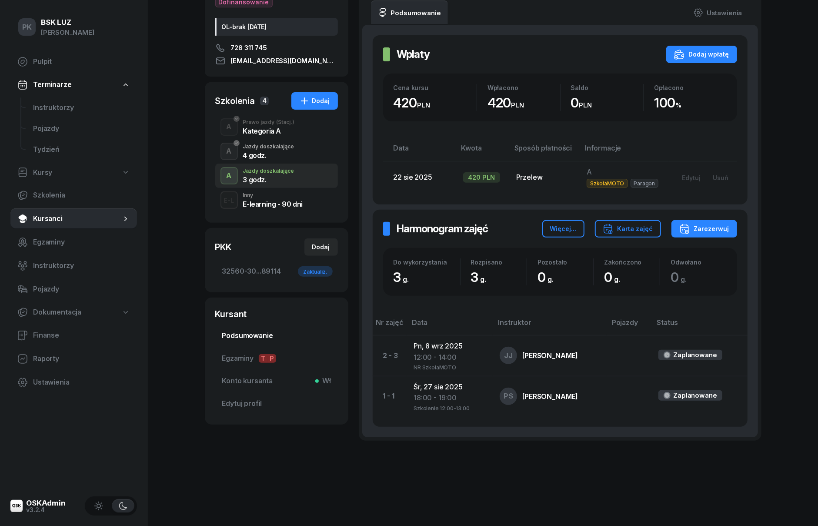
click at [265, 333] on span "Podsumowanie" at bounding box center [276, 335] width 109 height 11
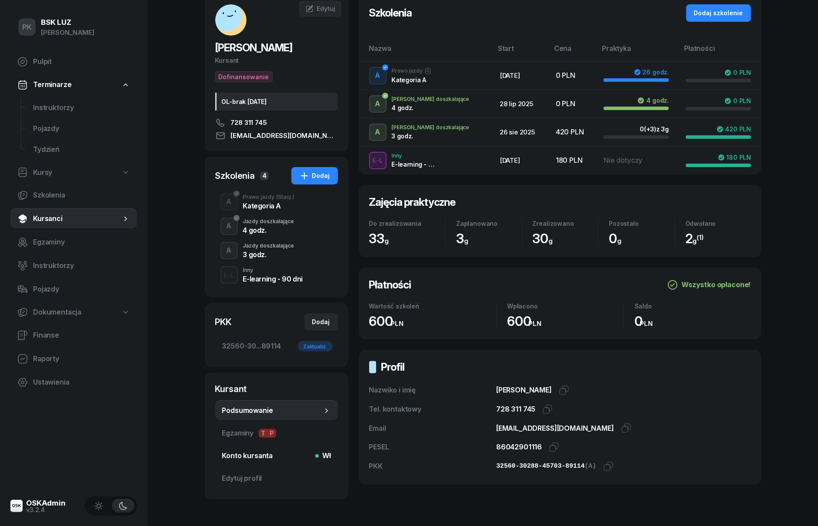
scroll to position [91, 0]
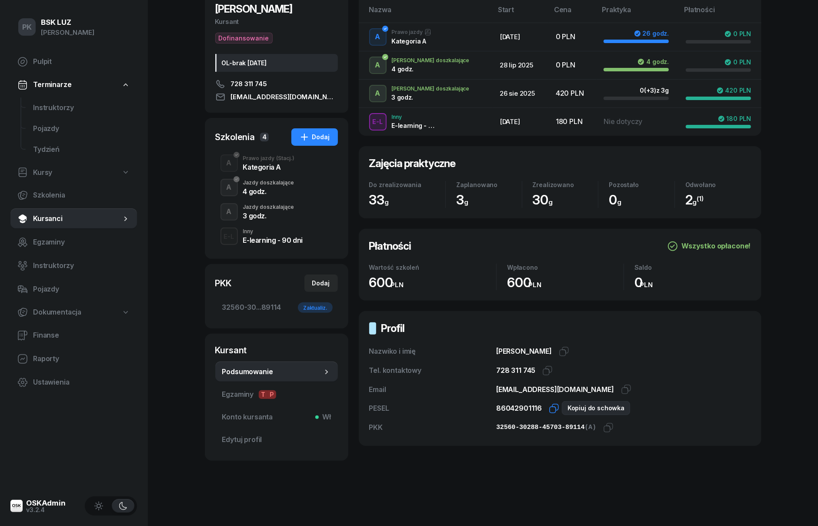
click at [552, 407] on icon "button" at bounding box center [554, 408] width 10 height 10
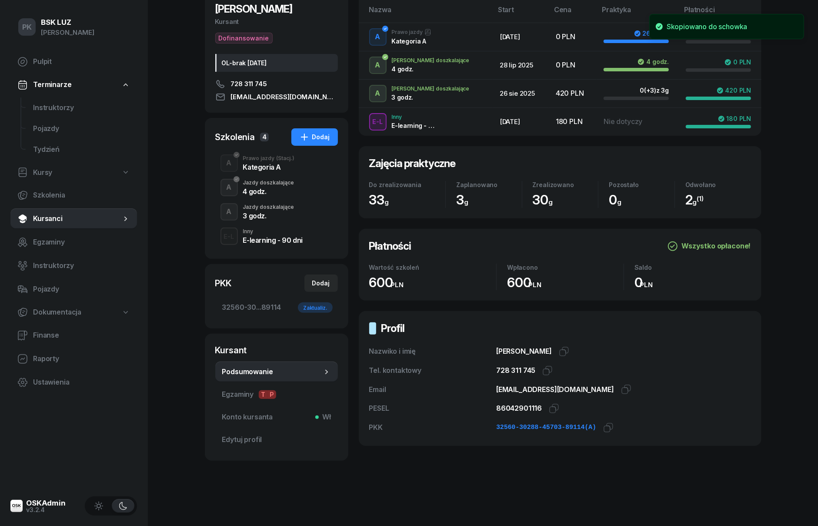
click at [595, 425] on div "32560-30288-45703-89114 (A) [GEOGRAPHIC_DATA]" at bounding box center [623, 427] width 254 height 11
click at [603, 427] on icon "button" at bounding box center [608, 427] width 10 height 10
click at [321, 284] on div "Dodaj" at bounding box center [321, 283] width 18 height 10
select select
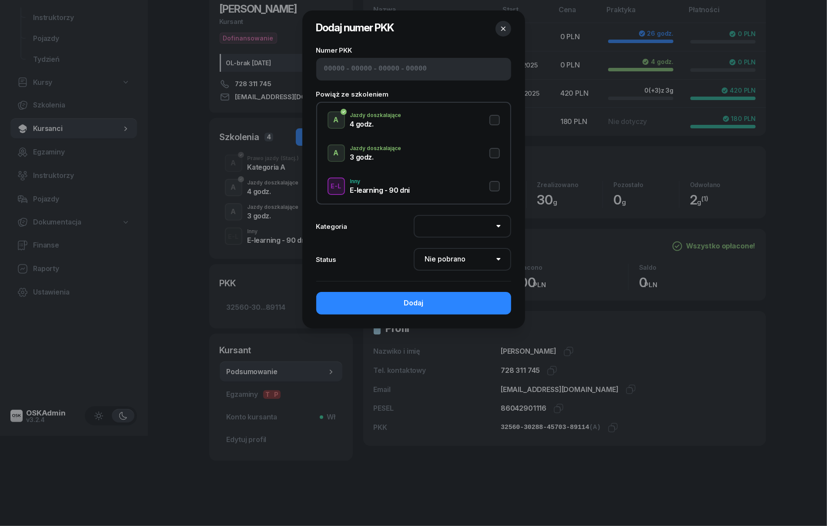
click at [351, 64] on input at bounding box center [361, 69] width 21 height 11
paste input "32560"
type input "32560"
type input "30288"
type input "45703"
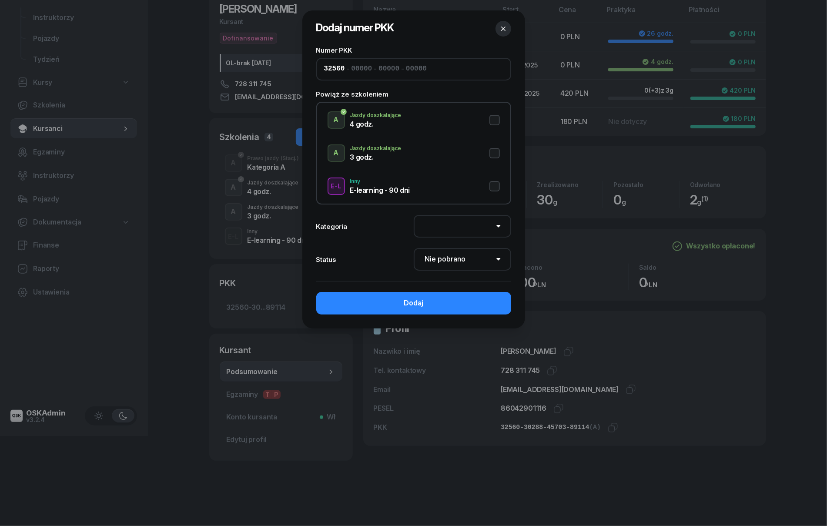
type input "89114"
click at [498, 156] on button "A Jazdy doszkalające 3 godz." at bounding box center [414, 152] width 172 height 17
select select "A"
click at [463, 256] on select "Nie pobrano Pobrano Zwrócono Zaktualizowano" at bounding box center [462, 259] width 97 height 23
click at [414, 248] on select "Nie pobrano Pobrano Zwrócono Zaktualizowano" at bounding box center [462, 259] width 97 height 23
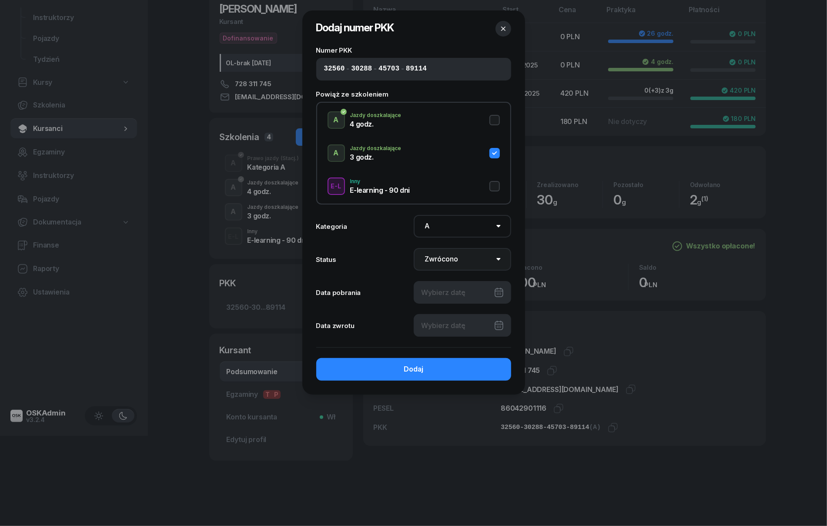
click at [458, 265] on select "Nie pobrano Pobrano Zwrócono Zaktualizowano" at bounding box center [462, 259] width 97 height 23
select select "Get"
click at [414, 248] on select "Nie pobrano Pobrano Zwrócono Zaktualizowano" at bounding box center [462, 259] width 97 height 23
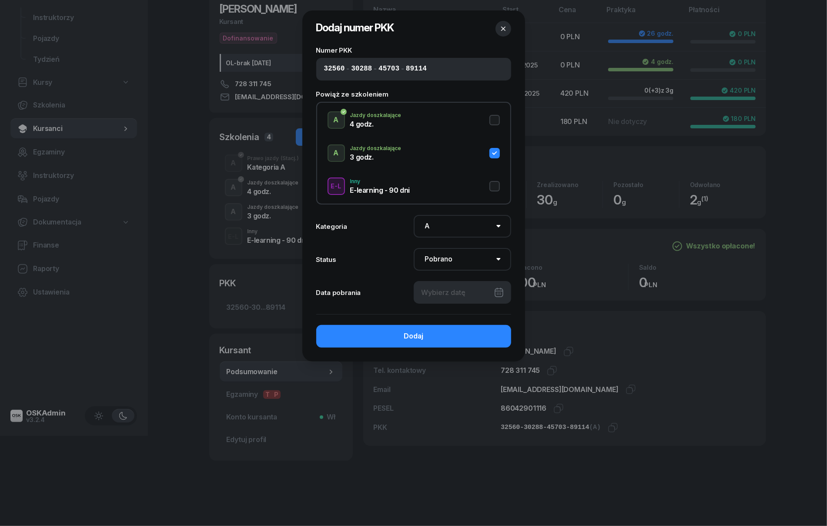
click at [454, 294] on div at bounding box center [462, 292] width 97 height 23
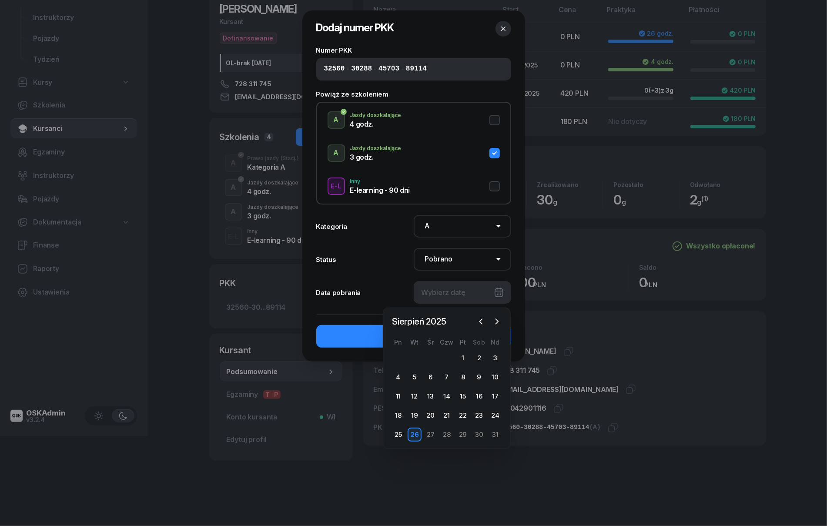
click at [418, 425] on div "28 29 30 31 1 2 3 4 5 6 7 8 9 10 11 12 13 14 15 16 17 18 19 20 21 22 23 24 25 2…" at bounding box center [446, 396] width 113 height 90
click at [418, 431] on div "26" at bounding box center [415, 435] width 14 height 14
type input "26/08/2025"
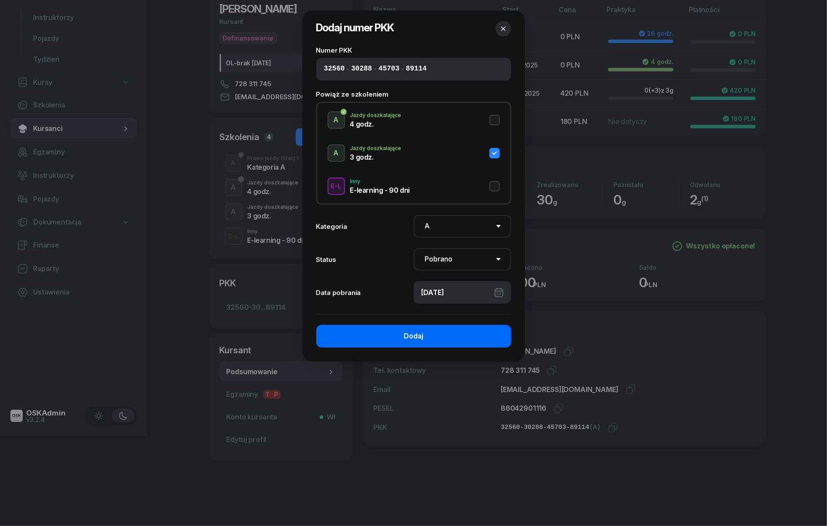
click at [456, 330] on button "Dodaj" at bounding box center [413, 336] width 195 height 23
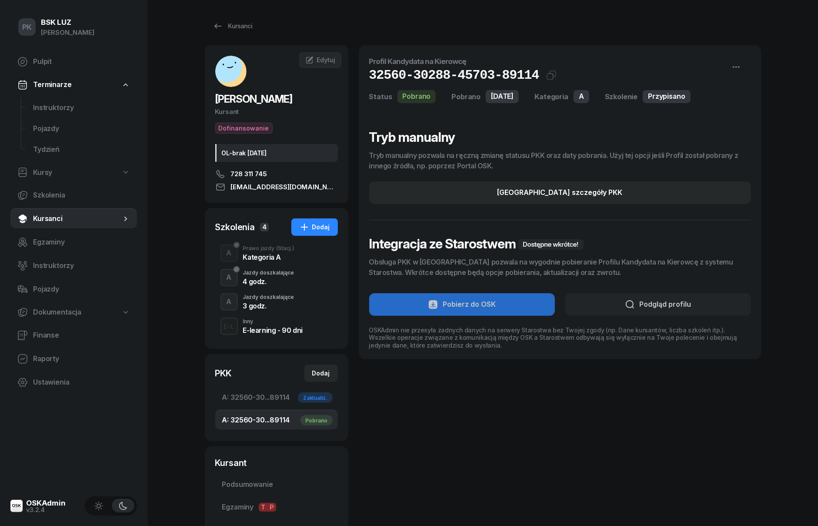
click at [282, 305] on div "3 godz." at bounding box center [268, 305] width 51 height 7
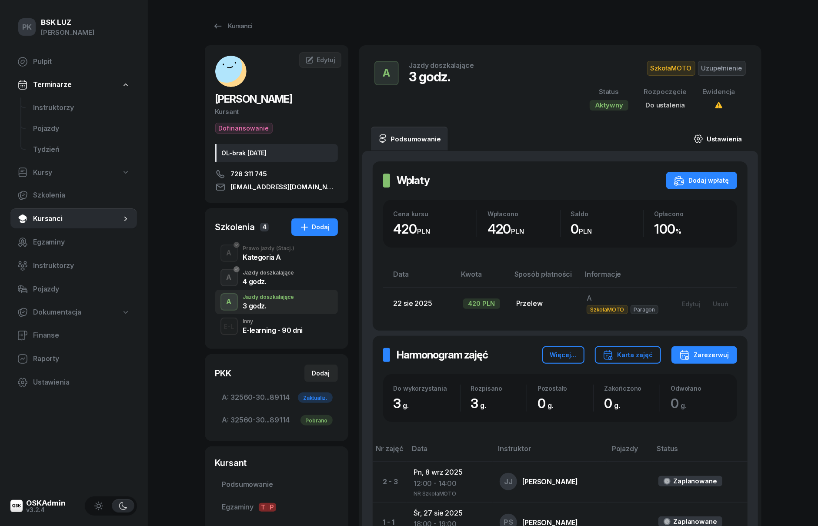
click at [722, 133] on link "Ustawienia" at bounding box center [718, 139] width 62 height 24
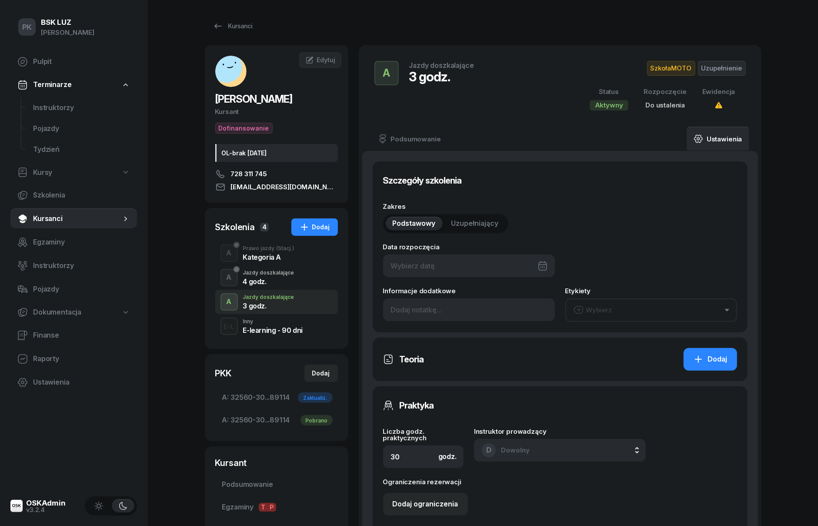
type input "3"
type input "32560"
type input "30288"
type input "45703"
type input "89114"
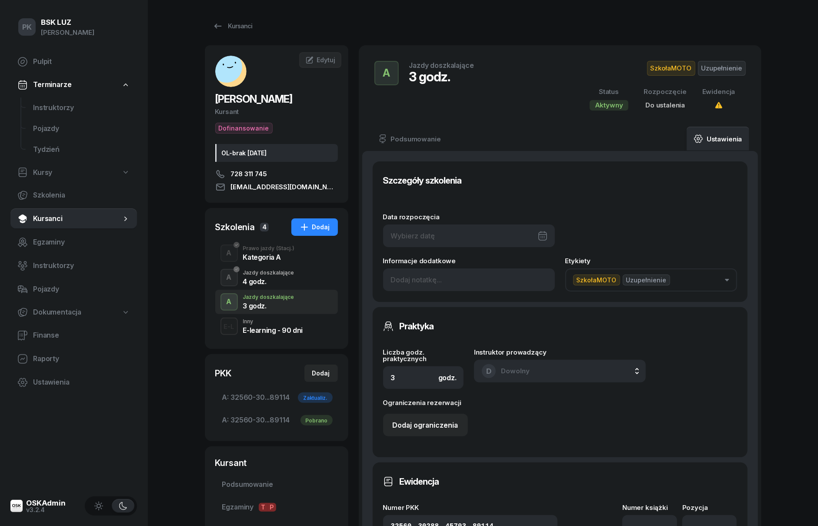
click at [414, 235] on div at bounding box center [469, 235] width 172 height 23
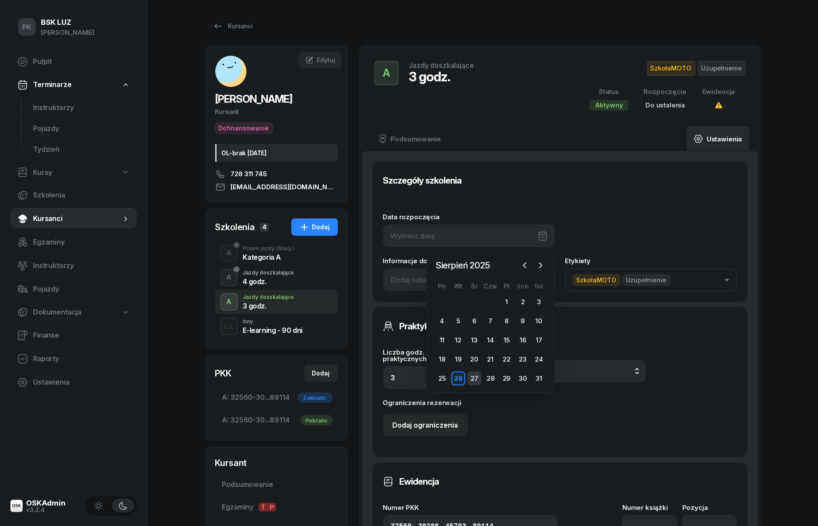
click at [478, 378] on div "27" at bounding box center [475, 378] width 14 height 14
type input "27/08/2025"
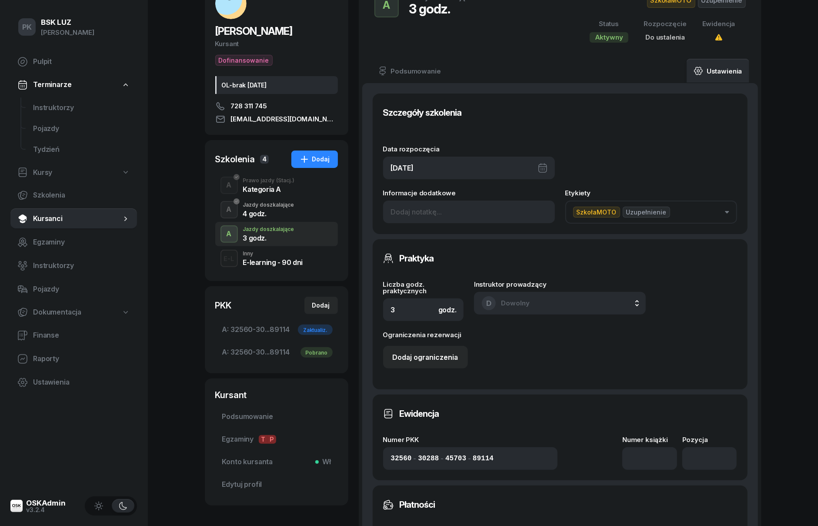
scroll to position [174, 0]
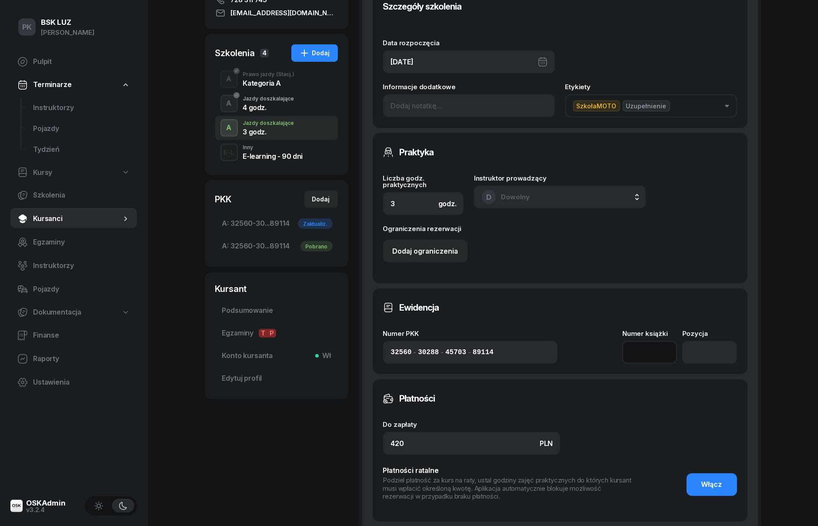
click at [639, 355] on input at bounding box center [649, 352] width 55 height 23
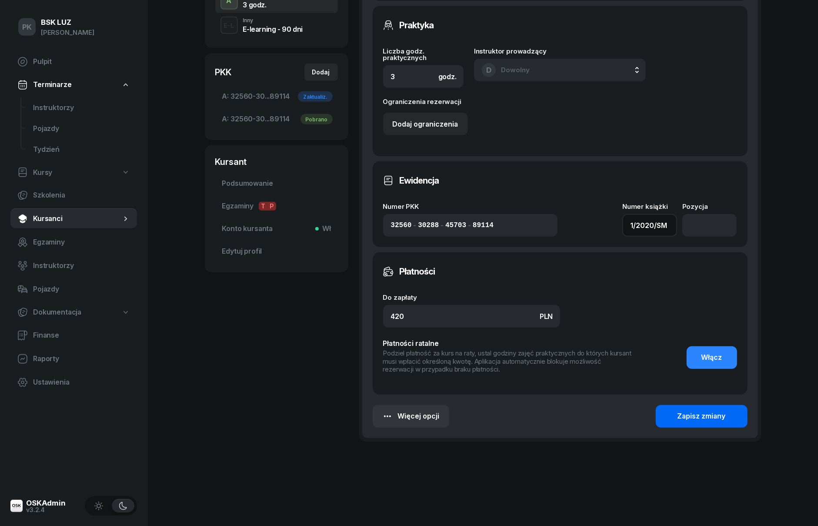
type input "1/2020/SM"
click at [717, 416] on div "Zapisz zmiany" at bounding box center [702, 416] width 48 height 11
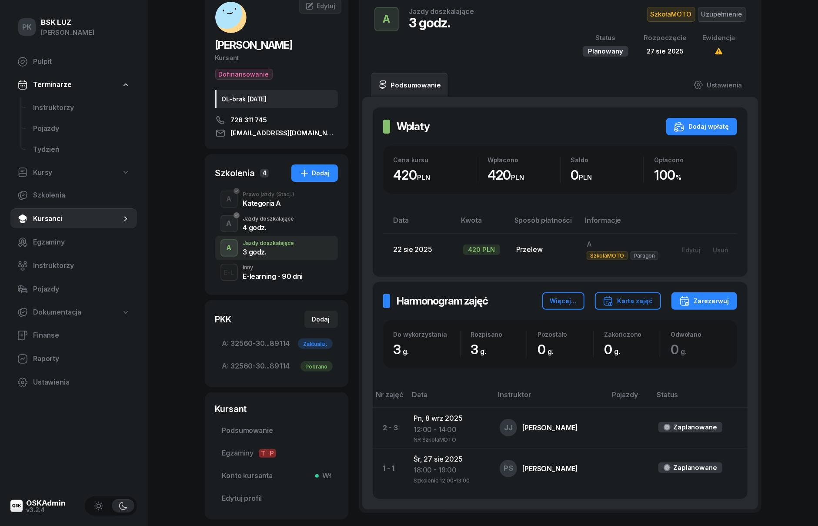
scroll to position [0, 0]
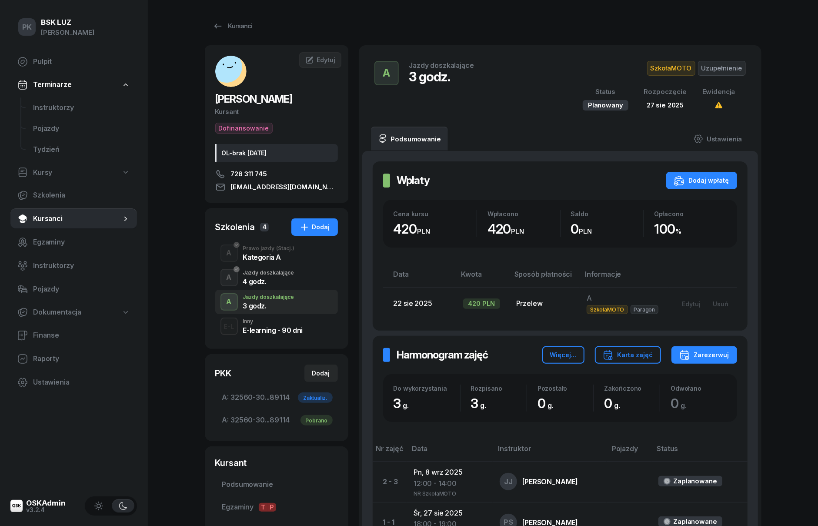
click at [227, 14] on div "Kursanci SĘDZIK PIOTR Kursant Dofinansowanie OL-brak 2040-03-21 728 311 745 sed…" at bounding box center [483, 305] width 557 height 610
click at [229, 23] on div "Kursanci" at bounding box center [233, 26] width 40 height 10
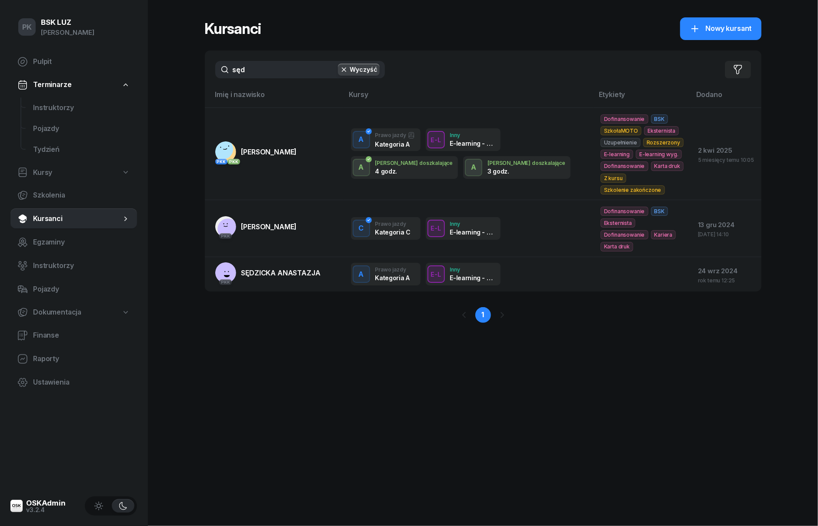
drag, startPoint x: 271, startPoint y: 72, endPoint x: 146, endPoint y: 79, distance: 125.4
click at [146, 79] on div "PK BSK LUZ Piotr Klimek Pulpit Terminarze Instruktorzy Pojazdy Tydzień Kursy Sz…" at bounding box center [409, 263] width 818 height 526
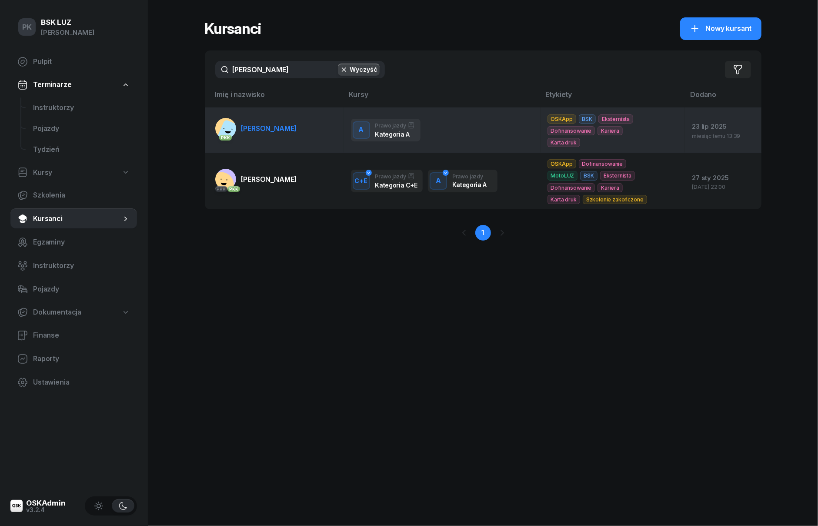
type input "chlebda"
click at [259, 140] on td "PKK CHLEBDA JOANNA" at bounding box center [274, 129] width 139 height 45
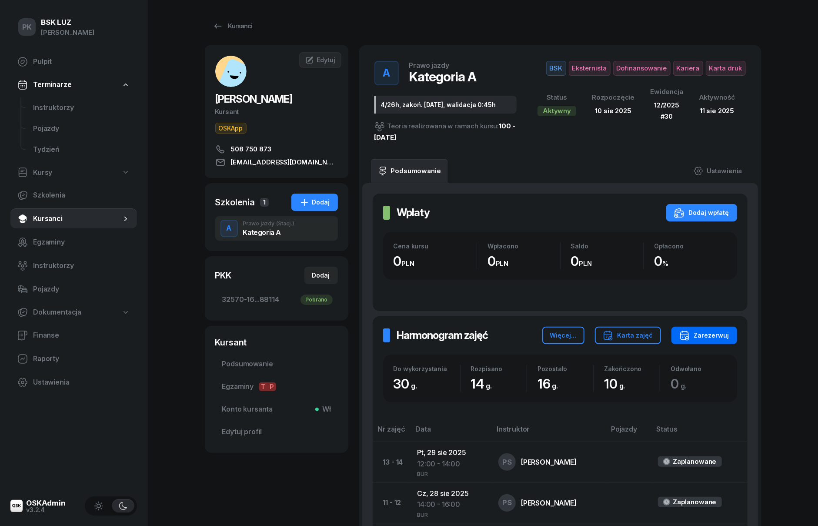
click at [719, 327] on button "Zarezerwuj" at bounding box center [705, 335] width 66 height 17
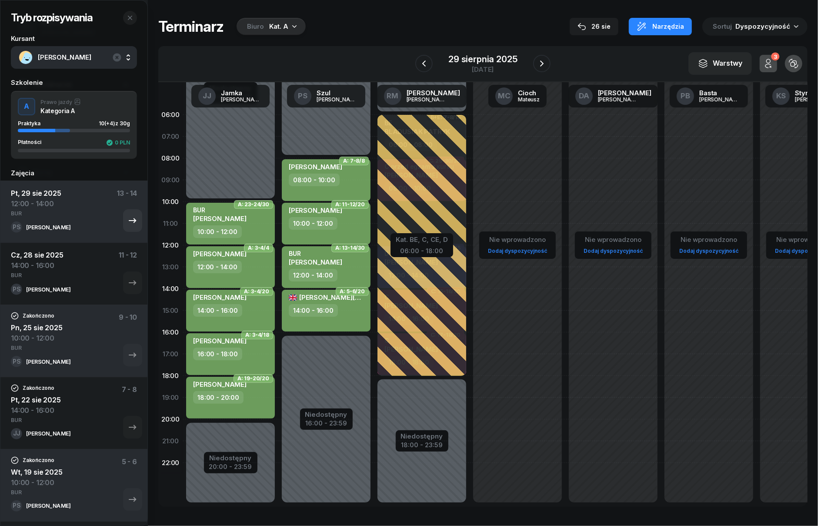
click at [80, 211] on div "Pt, 29 sie 2025 12:00 - 14:00 BUR 13 - 14" at bounding box center [74, 204] width 126 height 33
click at [535, 64] on button "button" at bounding box center [541, 63] width 17 height 17
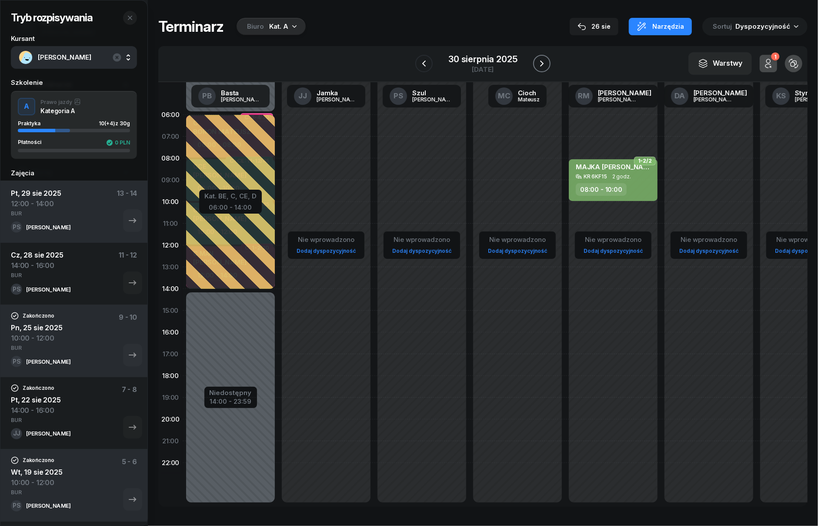
click at [535, 64] on button "button" at bounding box center [541, 63] width 17 height 17
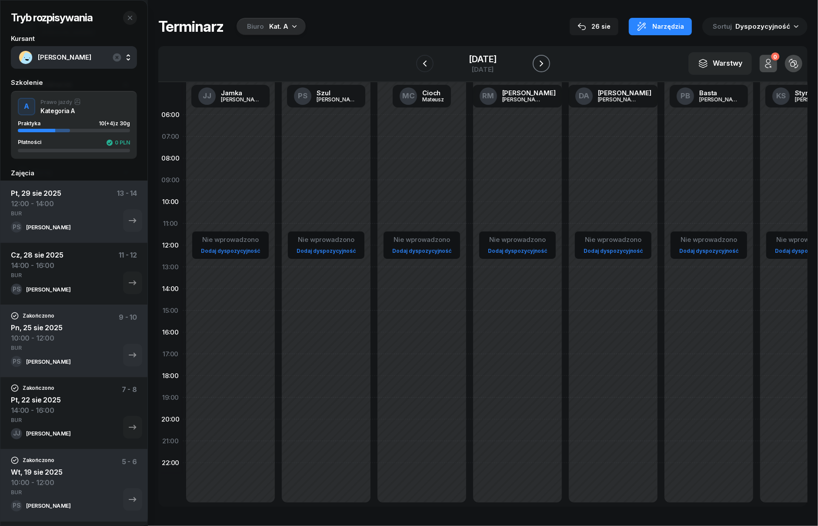
click at [535, 64] on button "button" at bounding box center [541, 63] width 17 height 17
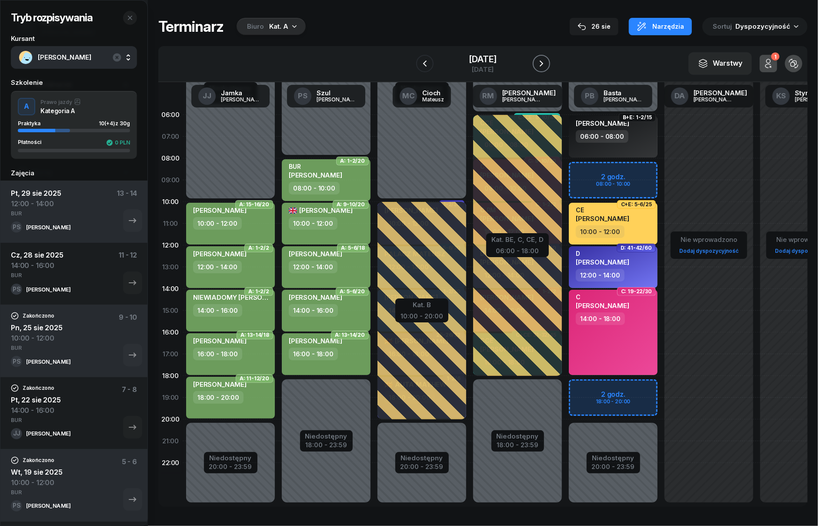
click at [535, 64] on button "button" at bounding box center [541, 63] width 17 height 17
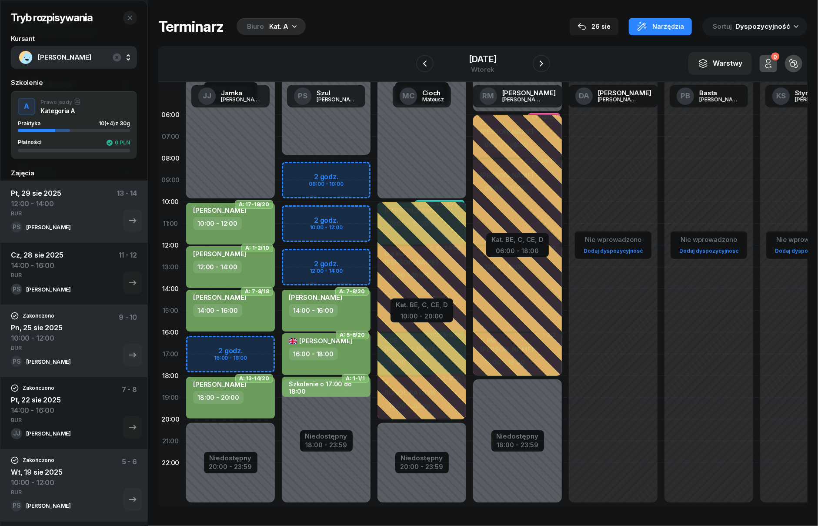
click at [374, 214] on div "Niedostępny 00:00 - 08:00 Niedostępny 18:00 - 23:59 2 godz. 08:00 - 10:00 2 god…" at bounding box center [422, 310] width 96 height 413
select select "10"
select select "12"
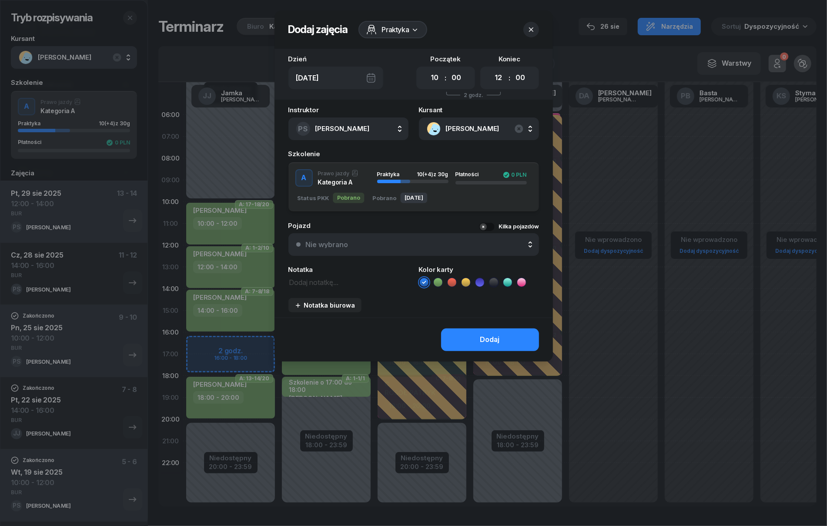
click at [439, 282] on icon at bounding box center [438, 282] width 9 height 9
click at [455, 343] on button "Dodaj" at bounding box center [490, 339] width 98 height 23
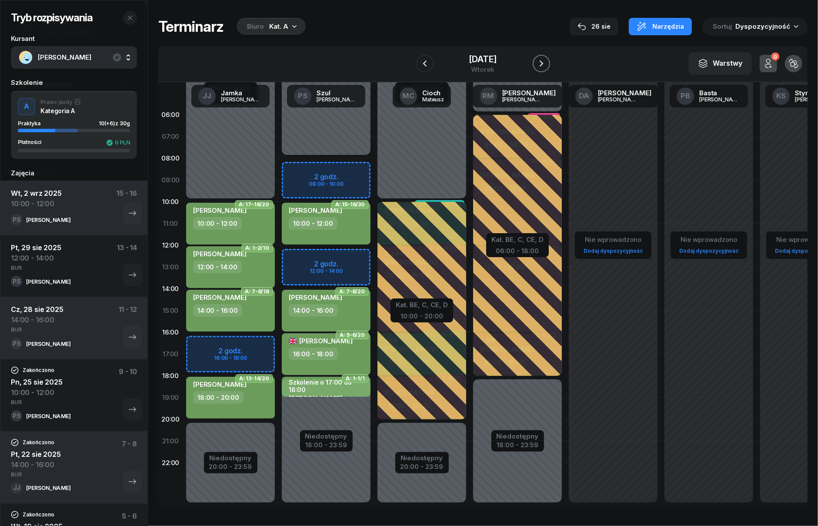
click at [545, 64] on icon "button" at bounding box center [541, 63] width 10 height 10
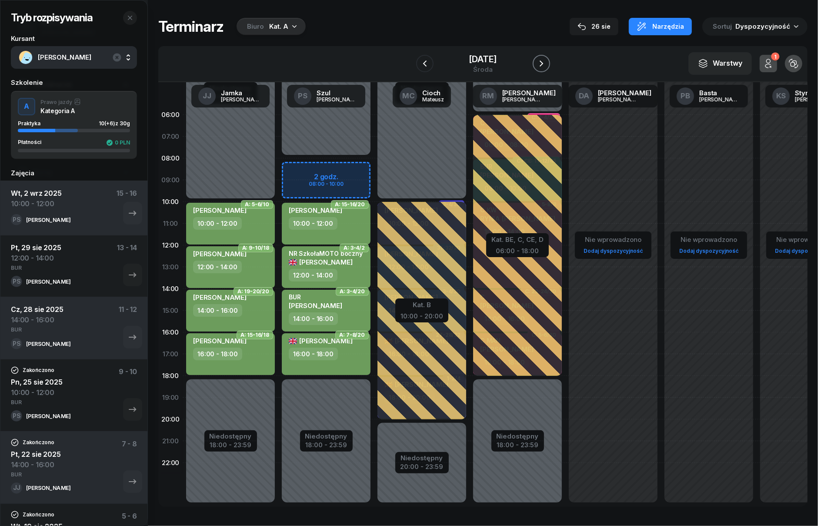
click at [545, 64] on icon "button" at bounding box center [541, 63] width 10 height 10
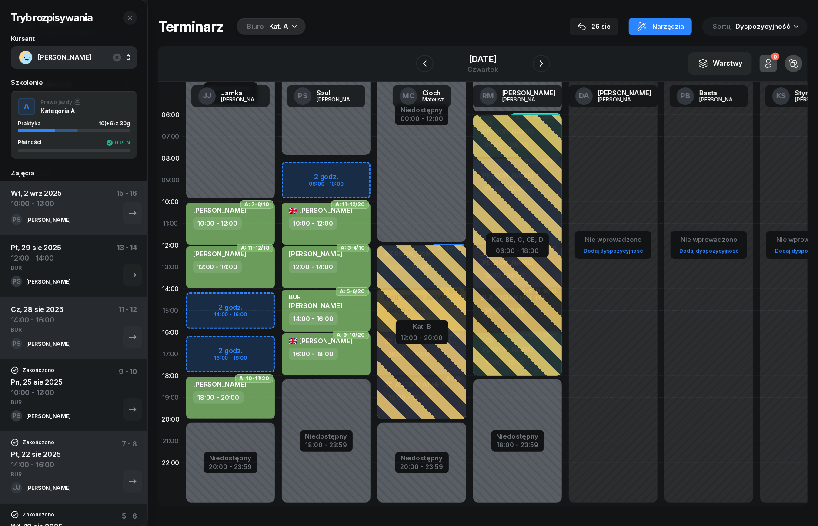
click at [278, 336] on div "Niedostępny 00:00 - 10:00 Niedostępny 20:00 - 23:59 2 godz. 14:00 - 16:00 2 god…" at bounding box center [326, 310] width 96 height 413
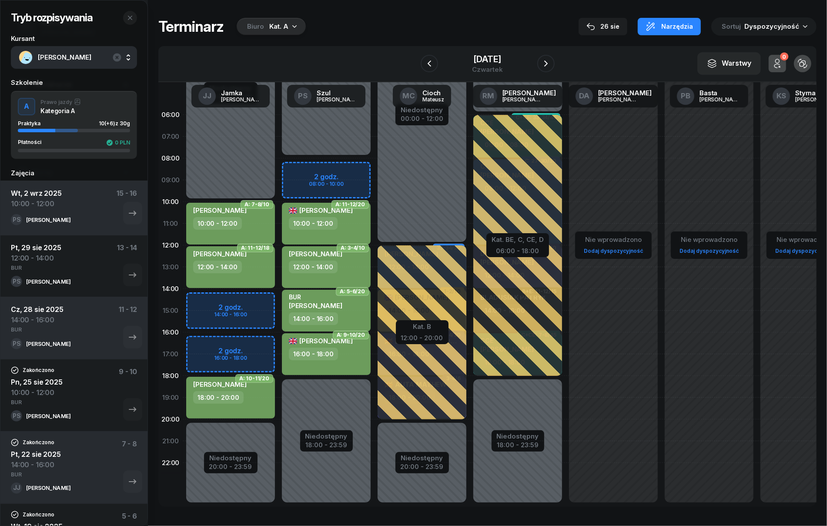
select select "16"
select select "18"
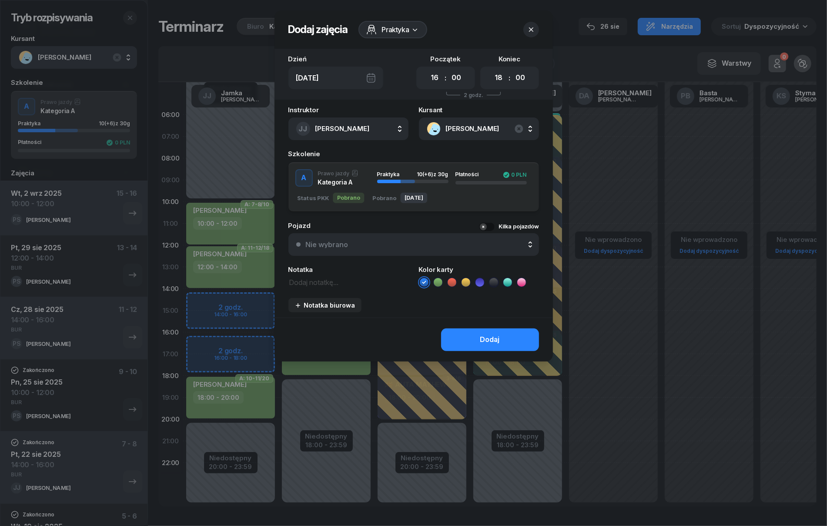
click at [437, 281] on icon at bounding box center [438, 282] width 9 height 9
click at [463, 336] on button "Dodaj" at bounding box center [490, 339] width 98 height 23
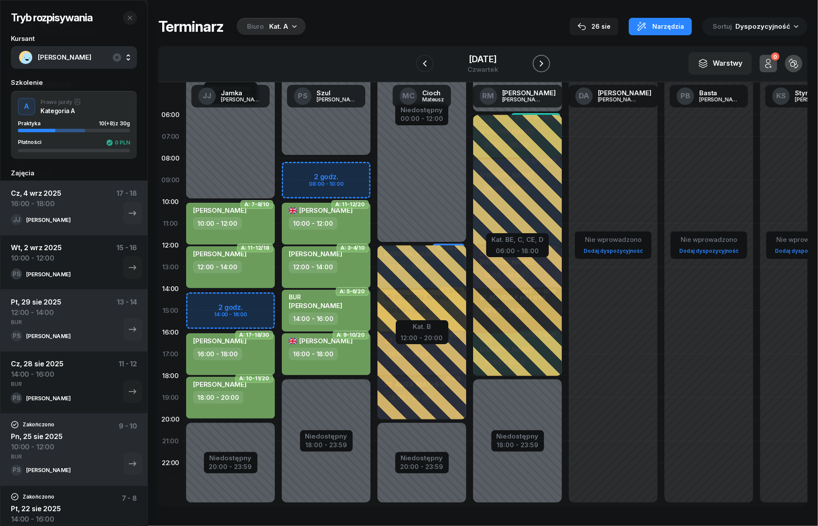
click at [546, 65] on icon "button" at bounding box center [541, 63] width 10 height 10
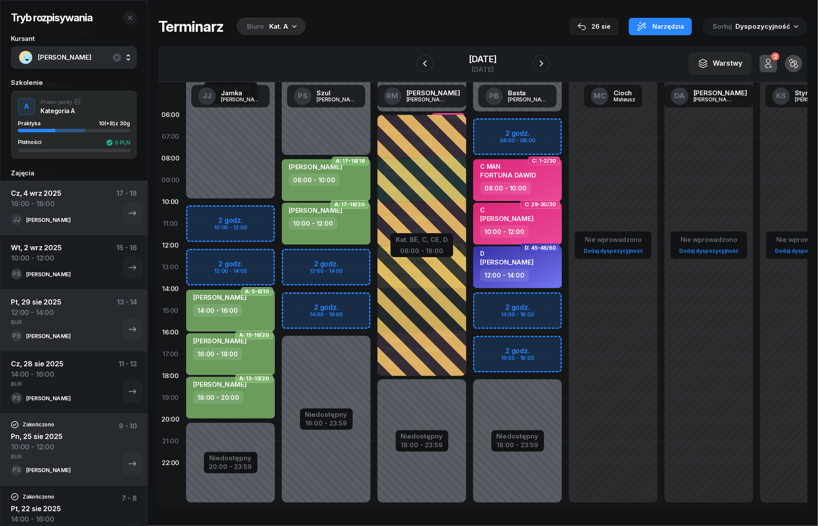
click at [374, 262] on div "Niedostępny 00:00 - 08:00 Niedostępny 16:00 - 23:59 2 godz. 12:00 - 14:00 2 god…" at bounding box center [422, 310] width 96 height 413
select select "12"
select select "14"
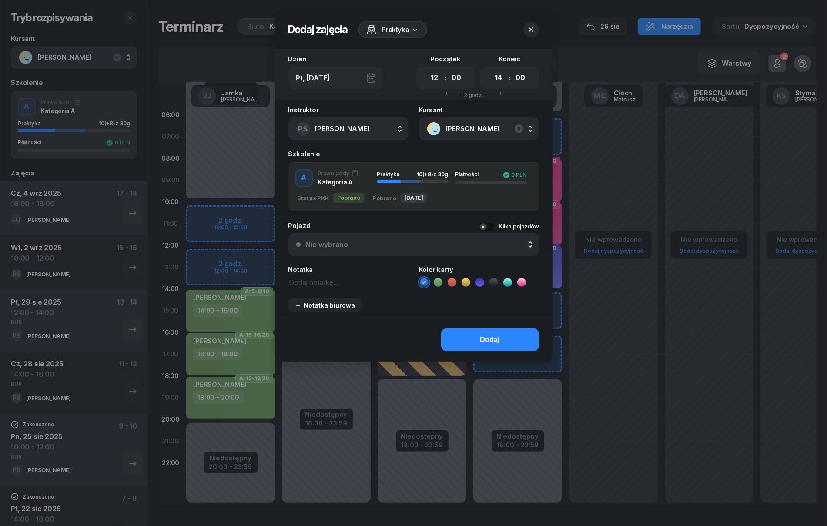
click at [439, 282] on icon at bounding box center [438, 282] width 9 height 9
click at [460, 336] on button "Dodaj" at bounding box center [490, 339] width 98 height 23
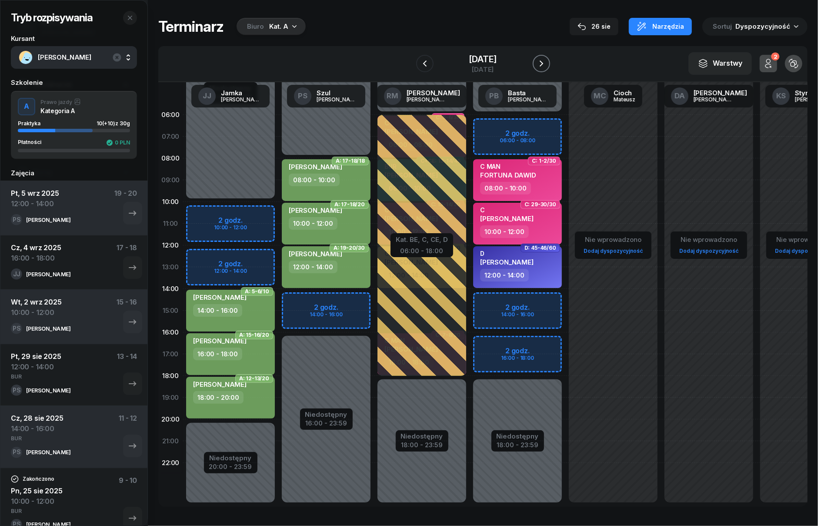
click at [543, 67] on icon "button" at bounding box center [541, 63] width 10 height 10
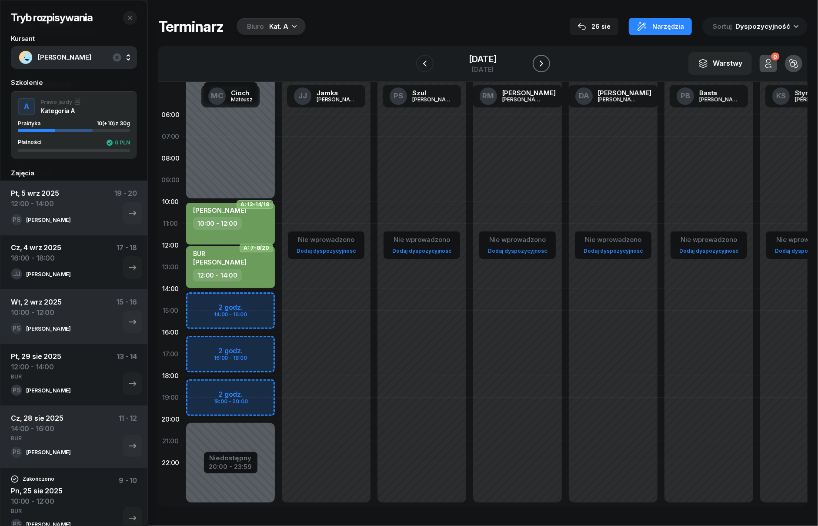
click at [543, 67] on icon "button" at bounding box center [541, 63] width 10 height 10
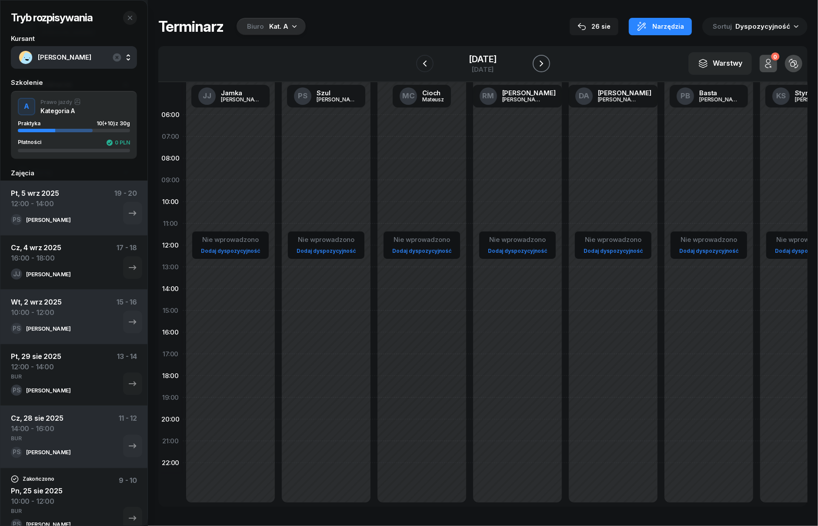
click at [543, 67] on icon "button" at bounding box center [541, 63] width 10 height 10
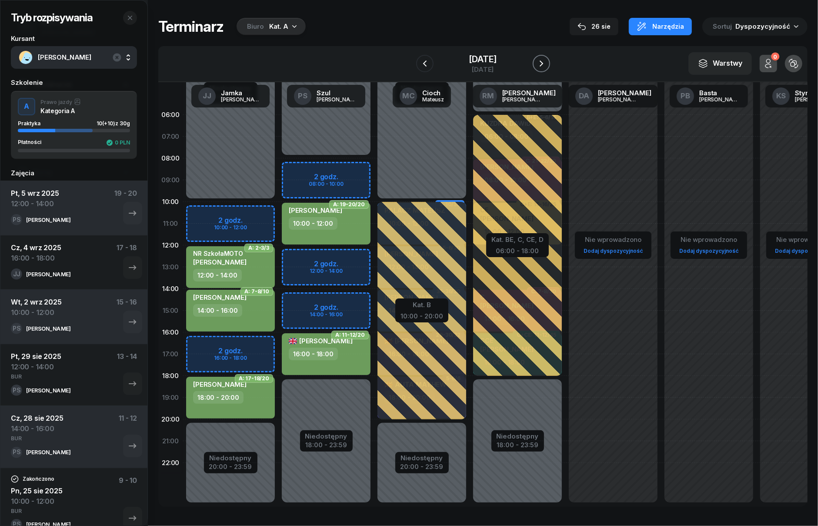
click at [540, 64] on icon "button" at bounding box center [541, 63] width 10 height 10
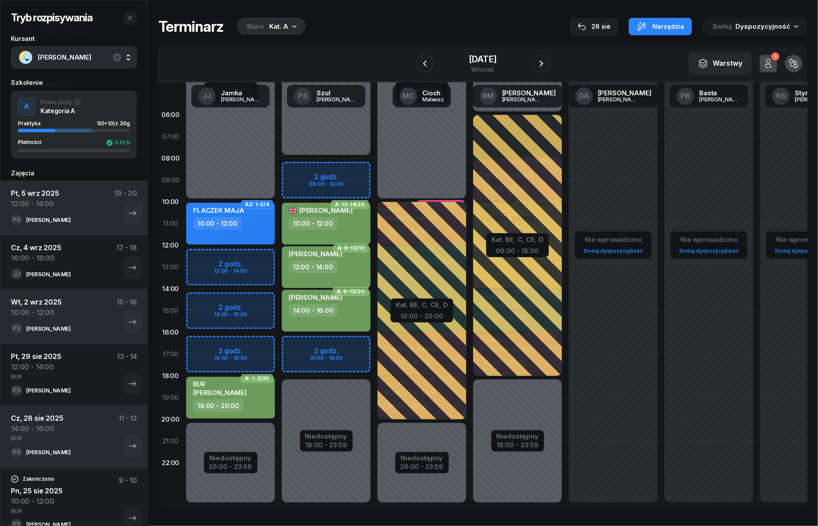
click at [278, 345] on div "Niedostępny 00:00 - 10:00 Niedostępny 20:00 - 23:59 2 godz. 12:00 - 14:00 2 god…" at bounding box center [326, 310] width 96 height 413
select select "16"
select select "18"
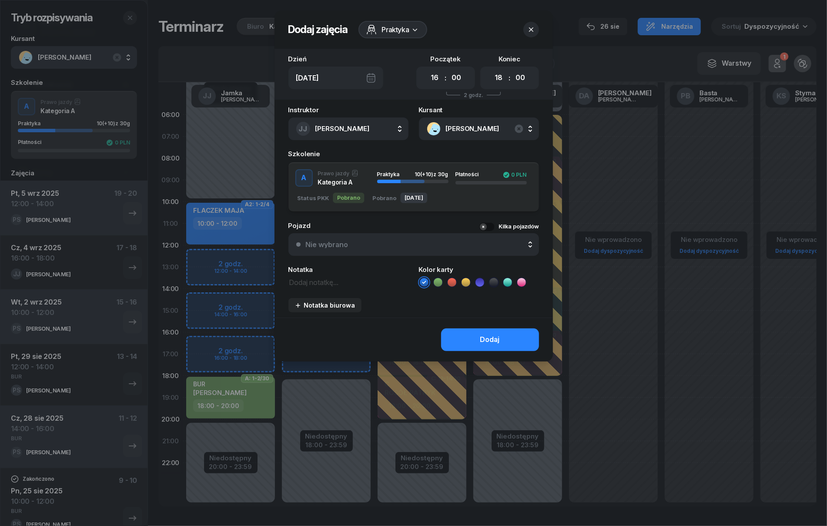
click at [439, 282] on icon at bounding box center [438, 282] width 9 height 9
click at [458, 330] on button "Dodaj" at bounding box center [490, 339] width 98 height 23
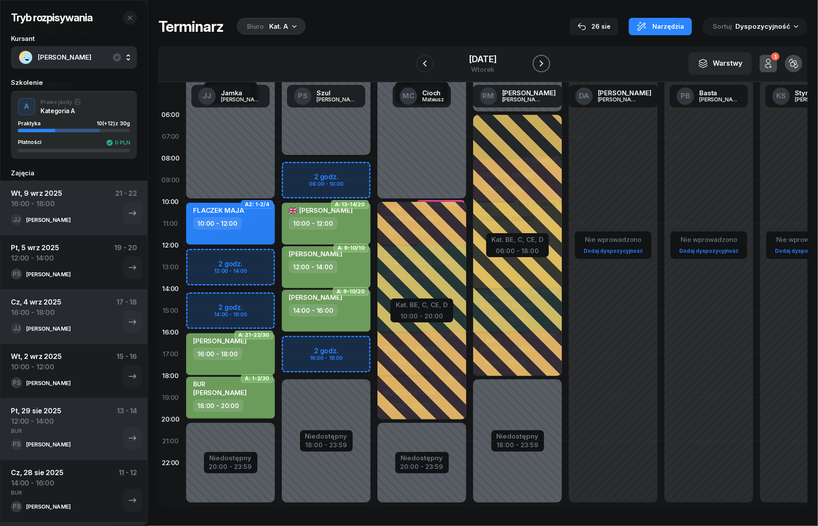
click at [545, 67] on icon "button" at bounding box center [541, 63] width 10 height 10
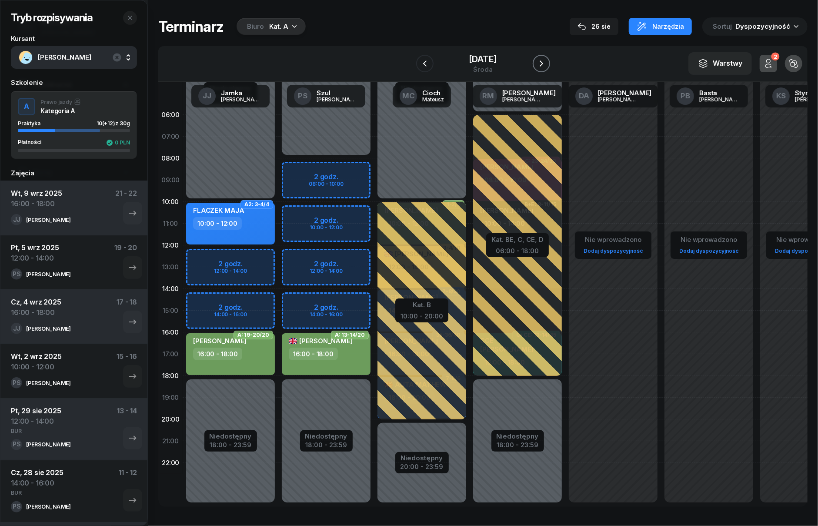
click at [545, 67] on icon "button" at bounding box center [541, 63] width 10 height 10
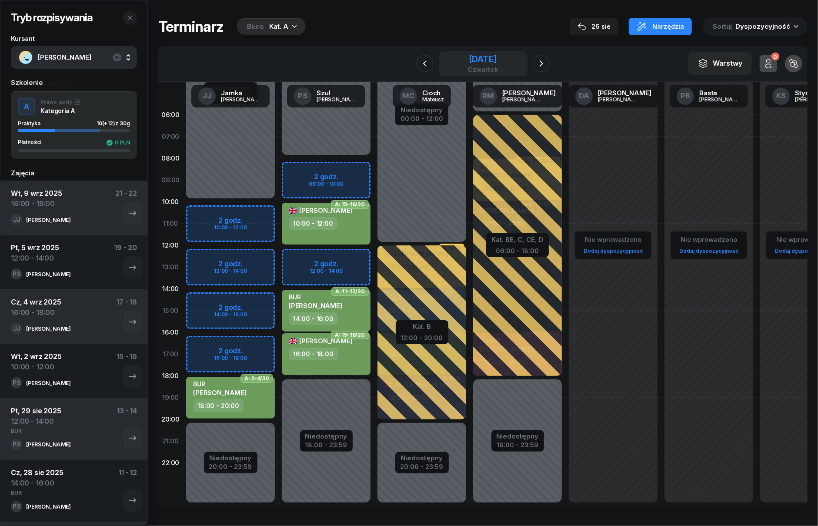
click at [468, 70] on div "czwartek" at bounding box center [483, 69] width 31 height 7
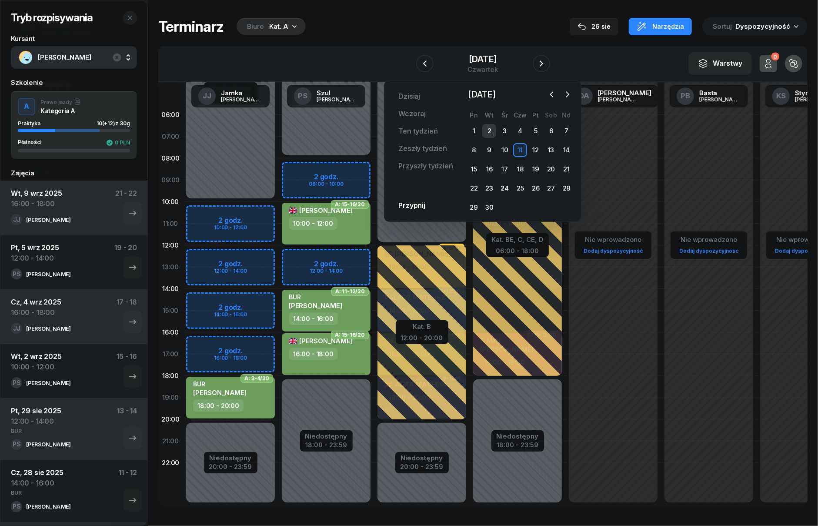
click at [495, 130] on div "2" at bounding box center [489, 131] width 14 height 14
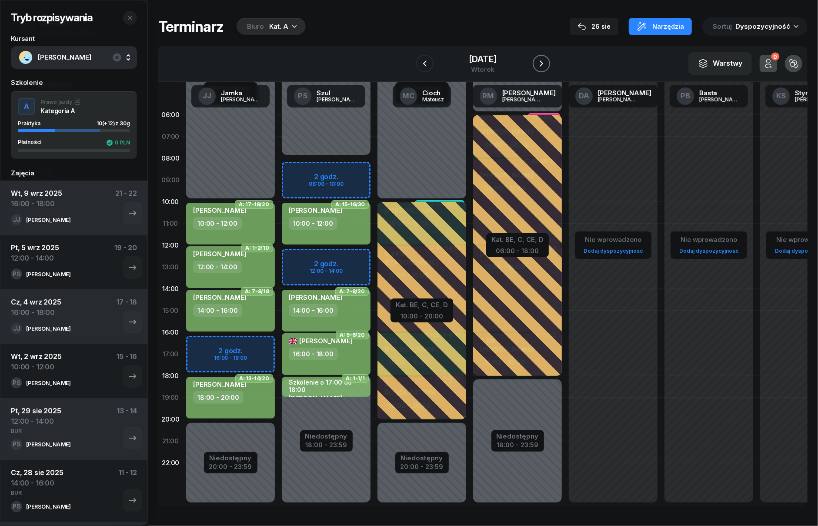
click at [540, 66] on icon "button" at bounding box center [541, 63] width 3 height 6
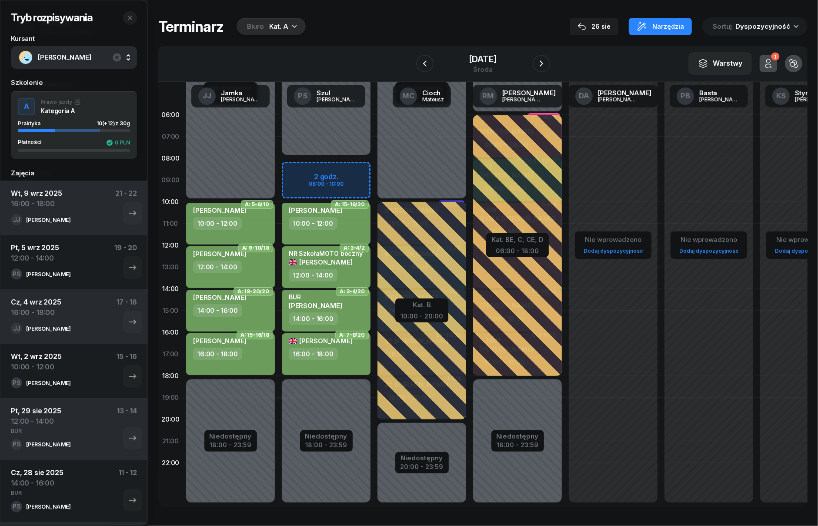
click at [374, 166] on div "Niedostępny 00:00 - 08:00 Niedostępny 18:00 - 23:59 2 godz. 08:00 - 10:00 A: 15…" at bounding box center [422, 310] width 96 height 413
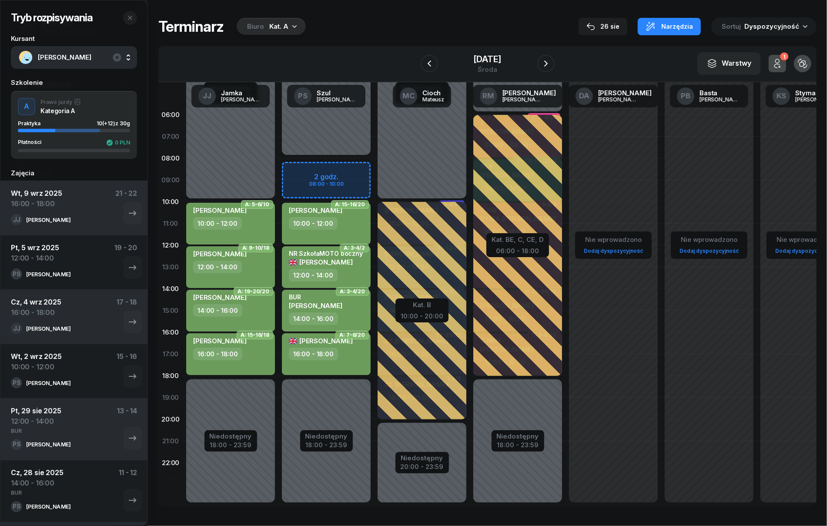
select select "08"
select select "10"
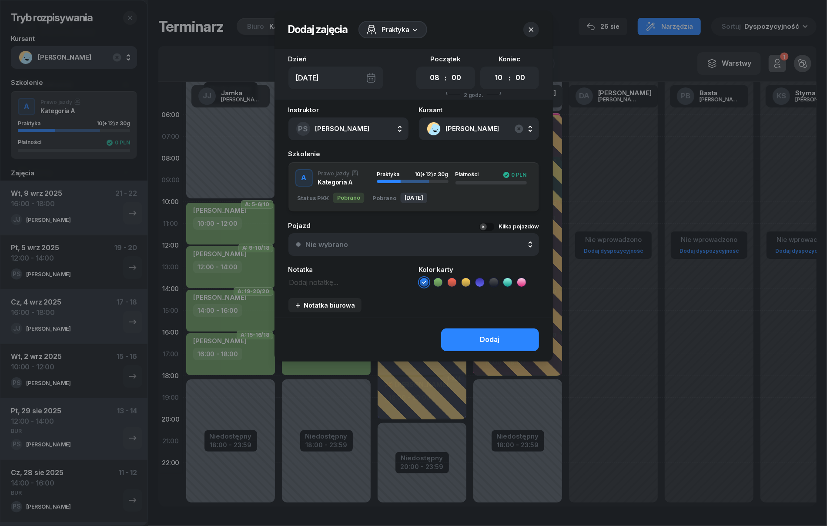
click at [438, 283] on icon at bounding box center [438, 282] width 9 height 9
click at [453, 339] on button "Dodaj" at bounding box center [490, 339] width 98 height 23
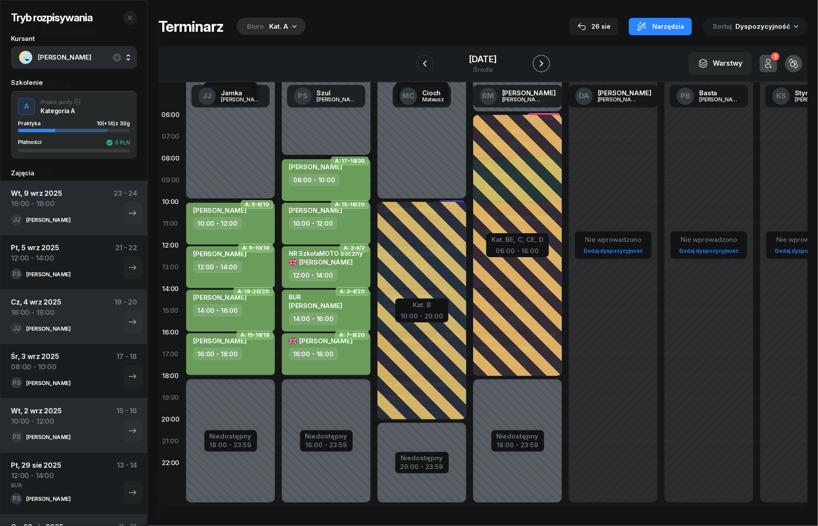
click at [540, 63] on icon "button" at bounding box center [541, 63] width 10 height 10
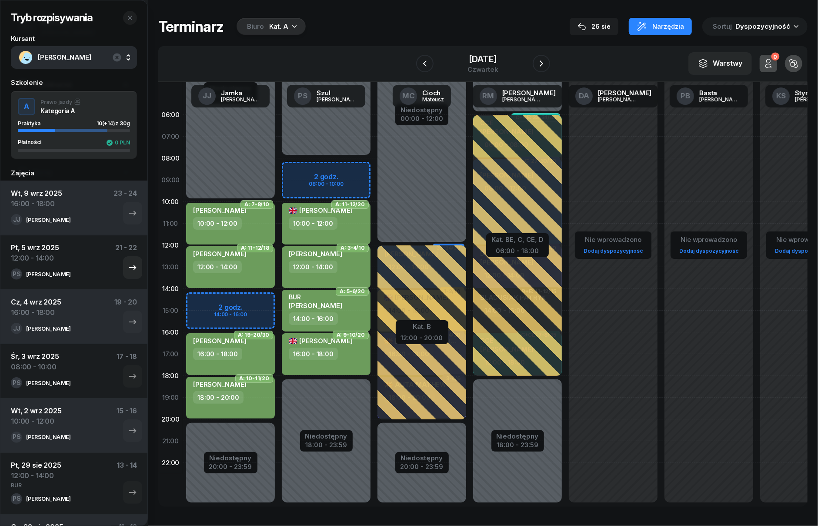
click at [64, 262] on div "Pt, 5 wrz 2025 12:00 - 14:00 21 - 22" at bounding box center [74, 255] width 126 height 26
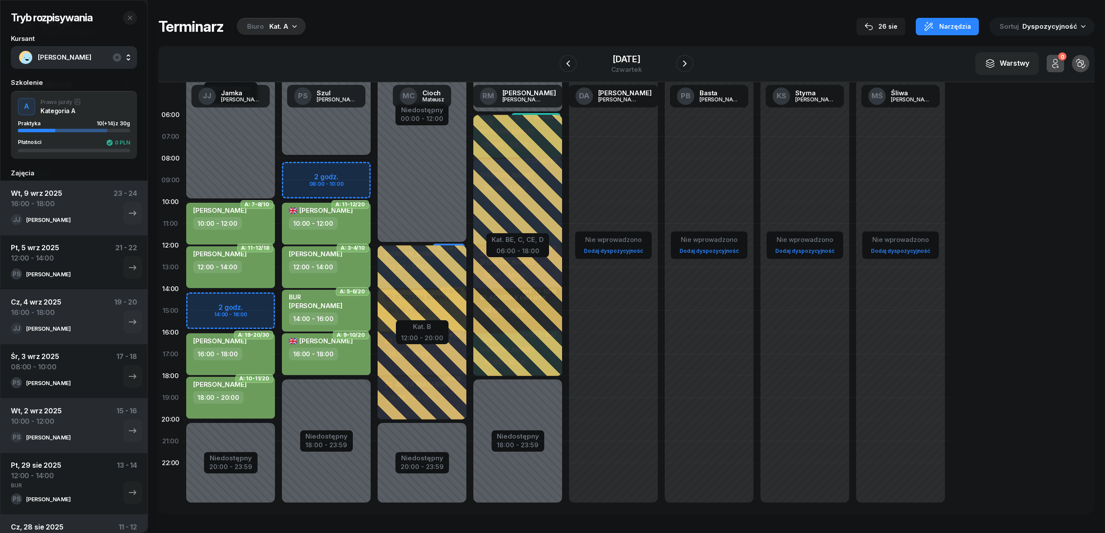
click at [405, 11] on div "Tryb rozpisywania Kursant CHLEBDA JOANNA Szkolenie A Prawo jazdy Kategoria A Pr…" at bounding box center [626, 265] width 936 height 531
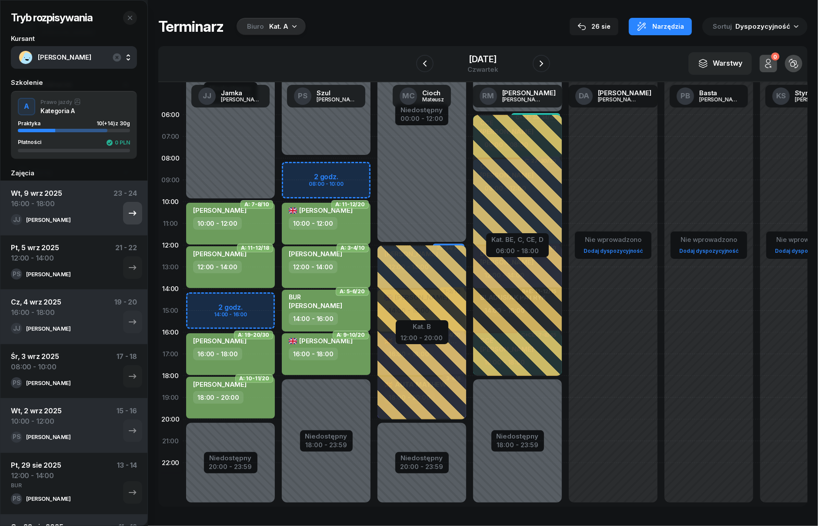
click at [129, 213] on icon "button" at bounding box center [132, 213] width 7 height 5
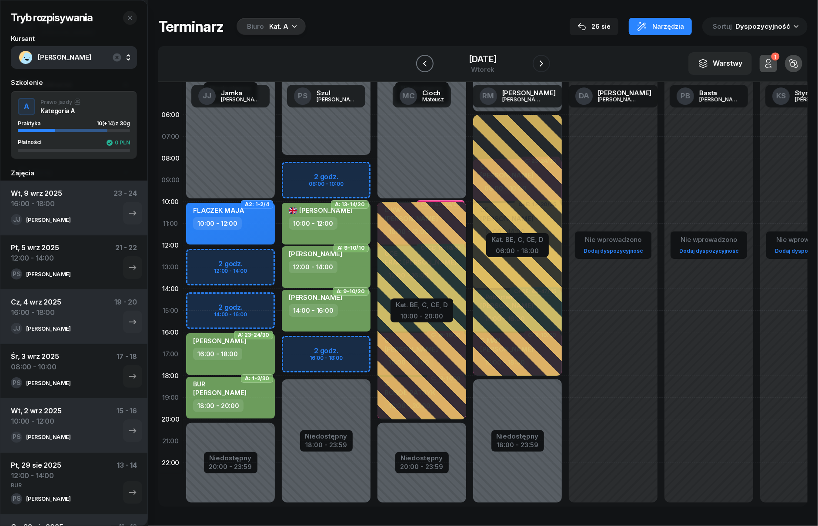
click at [431, 61] on button "button" at bounding box center [424, 63] width 17 height 17
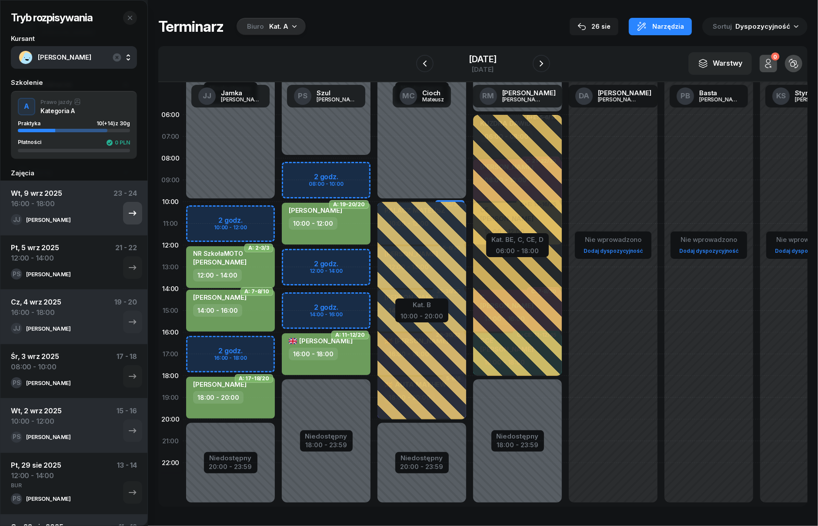
click at [127, 214] on icon "button" at bounding box center [132, 213] width 10 height 10
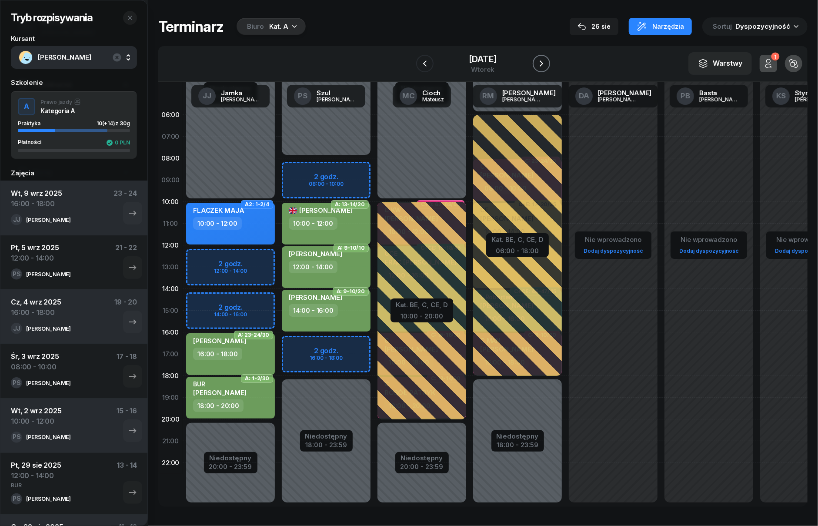
click at [538, 63] on icon "button" at bounding box center [541, 63] width 10 height 10
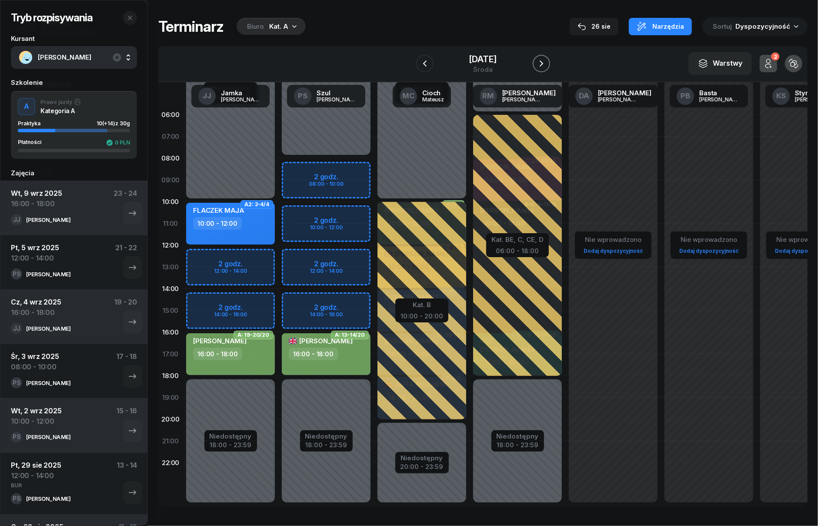
click at [538, 63] on icon "button" at bounding box center [541, 63] width 10 height 10
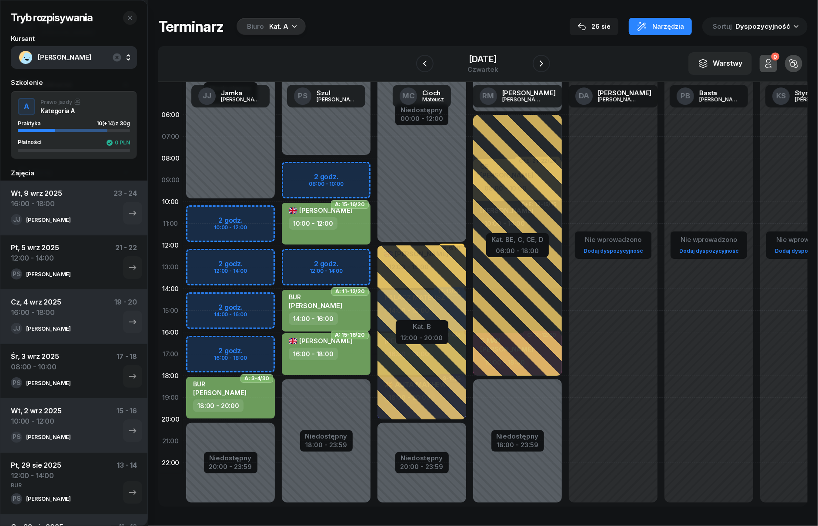
click at [278, 343] on div "Niedostępny 00:00 - 10:00 Niedostępny 20:00 - 23:59 2 godz. 10:00 - 12:00 2 god…" at bounding box center [326, 310] width 96 height 413
select select "16"
select select "18"
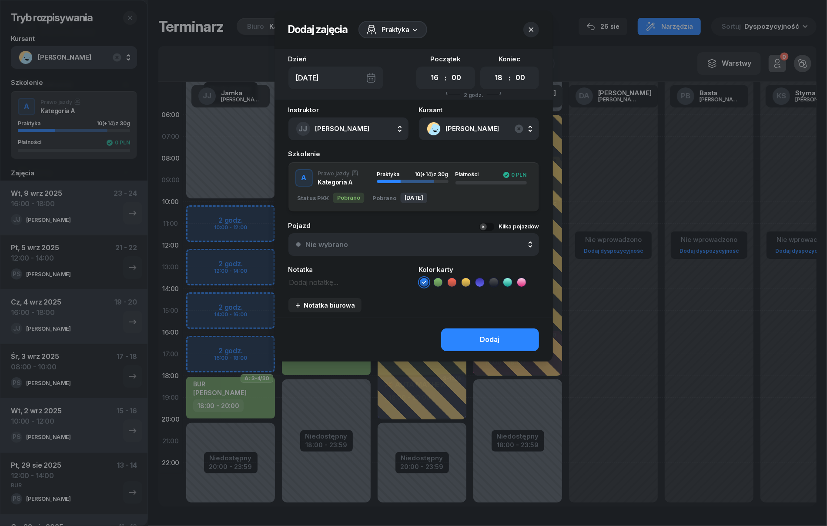
click at [435, 282] on icon at bounding box center [438, 282] width 9 height 9
click at [458, 334] on button "Dodaj" at bounding box center [490, 339] width 98 height 23
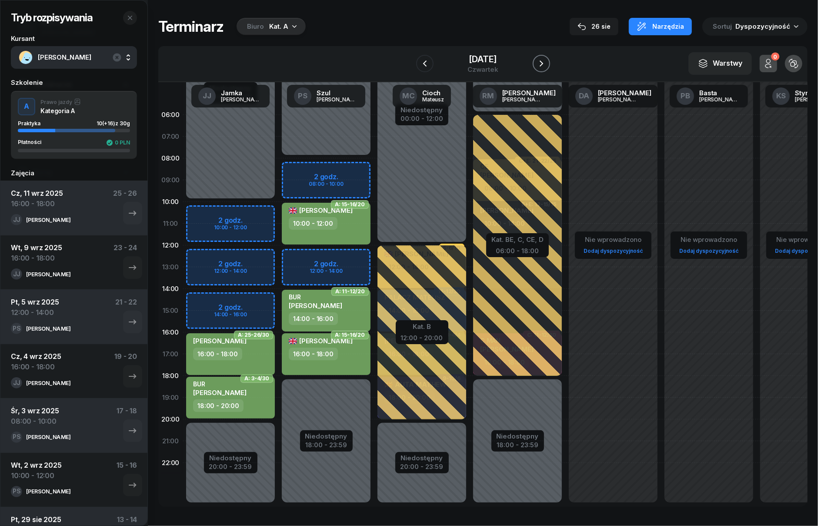
click at [540, 64] on icon "button" at bounding box center [541, 63] width 10 height 10
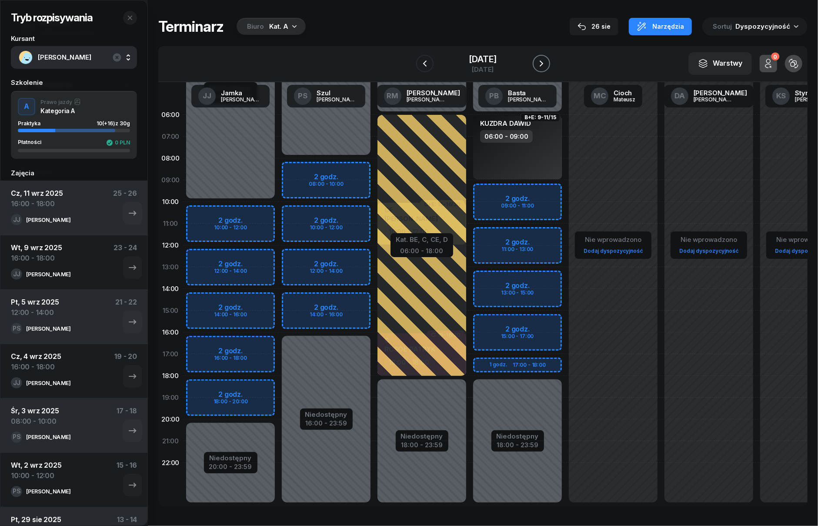
click at [540, 64] on icon "button" at bounding box center [541, 63] width 10 height 10
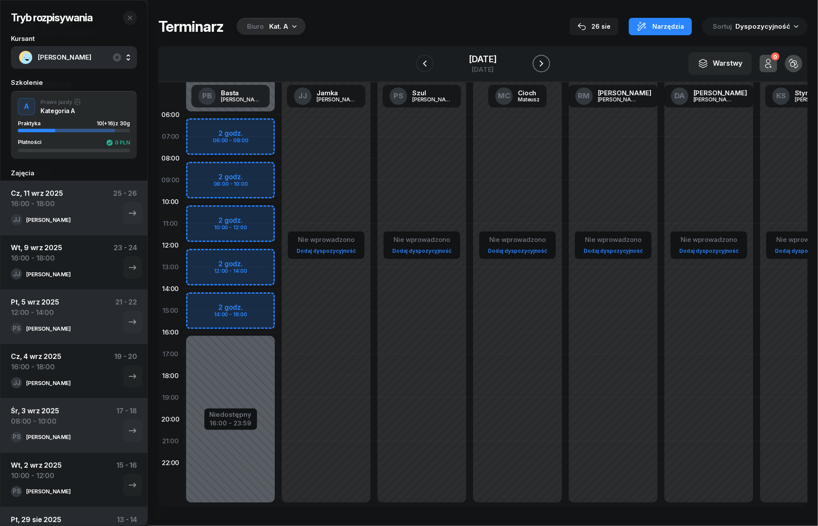
click at [540, 64] on icon "button" at bounding box center [541, 63] width 10 height 10
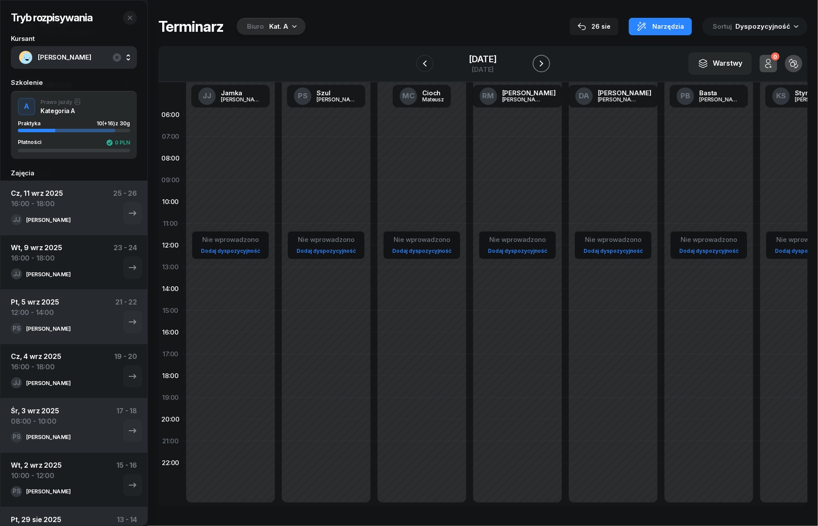
click at [540, 64] on icon "button" at bounding box center [541, 63] width 10 height 10
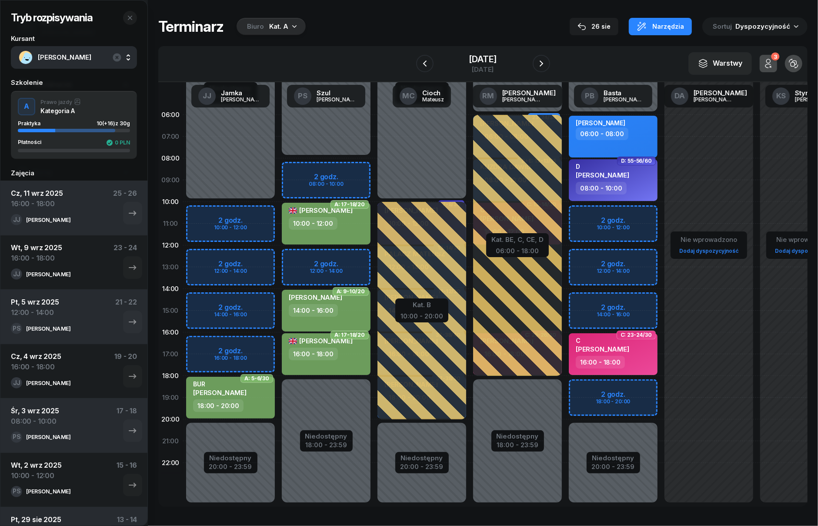
click at [278, 342] on div "Niedostępny 00:00 - 10:00 Niedostępny 20:00 - 23:59 2 godz. 10:00 - 12:00 2 god…" at bounding box center [326, 310] width 96 height 413
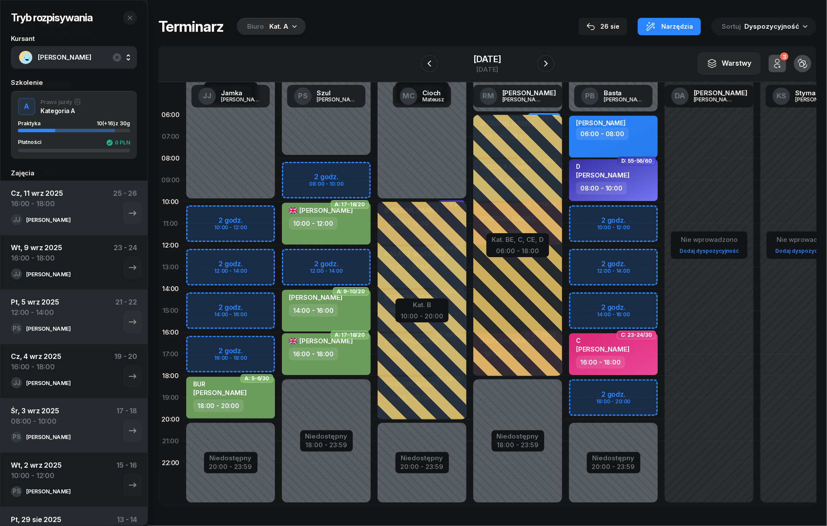
select select "16"
select select "18"
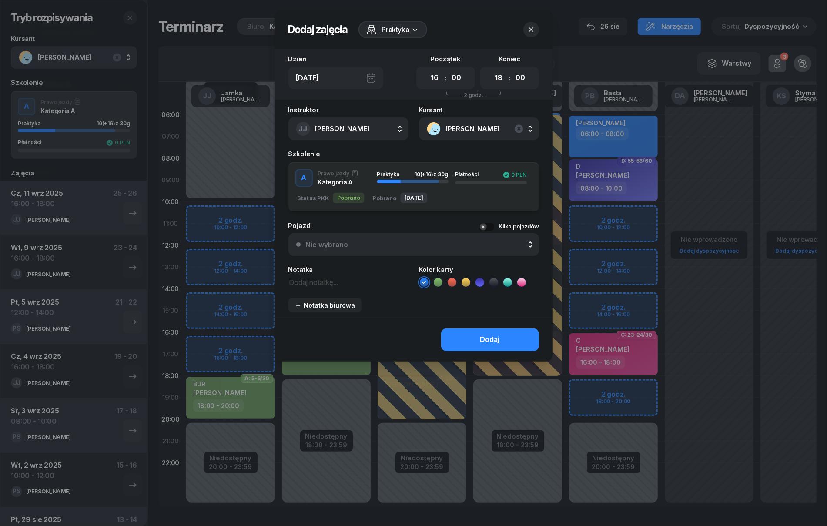
click at [437, 283] on icon at bounding box center [438, 282] width 9 height 9
click at [461, 334] on button "Dodaj" at bounding box center [490, 339] width 98 height 23
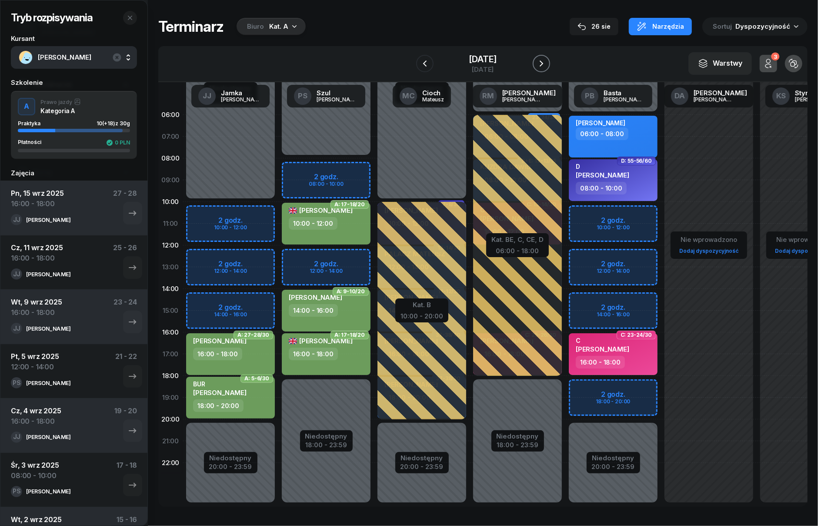
click at [543, 62] on icon "button" at bounding box center [541, 63] width 3 height 6
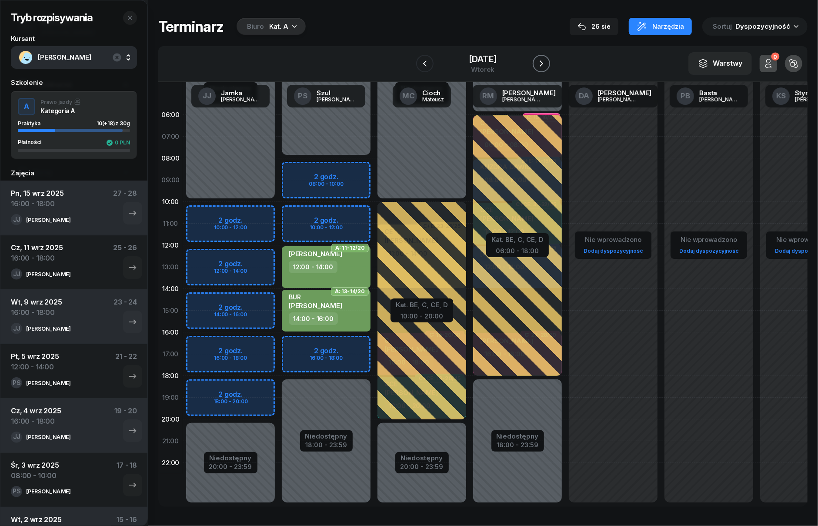
click at [543, 62] on icon "button" at bounding box center [541, 63] width 3 height 6
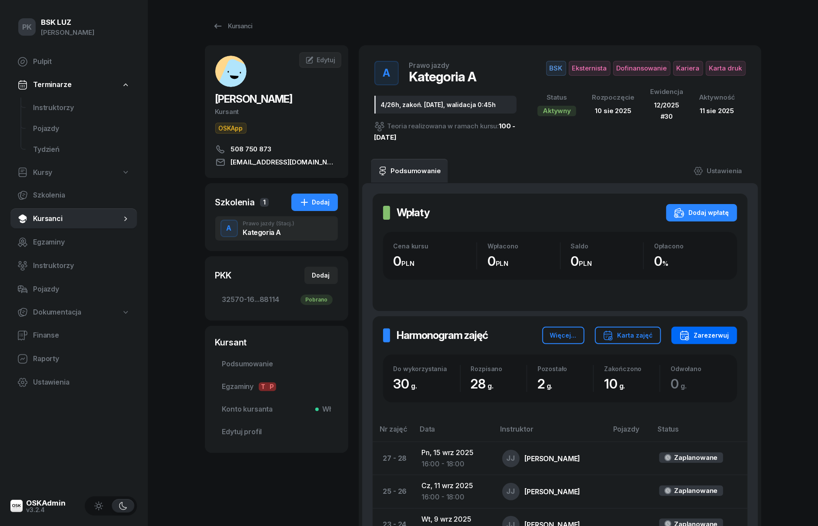
click at [706, 332] on div "Zarezerwuj" at bounding box center [704, 335] width 50 height 10
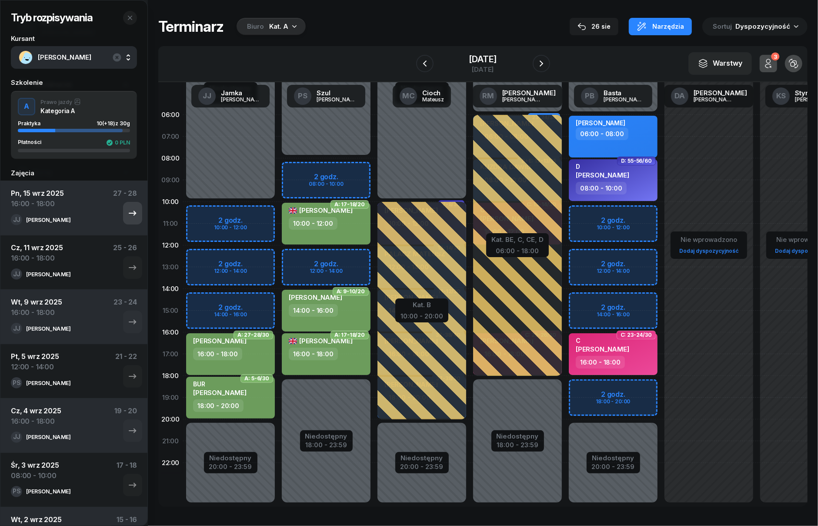
click at [127, 211] on icon "button" at bounding box center [132, 213] width 10 height 10
click at [547, 60] on icon "button" at bounding box center [541, 63] width 10 height 10
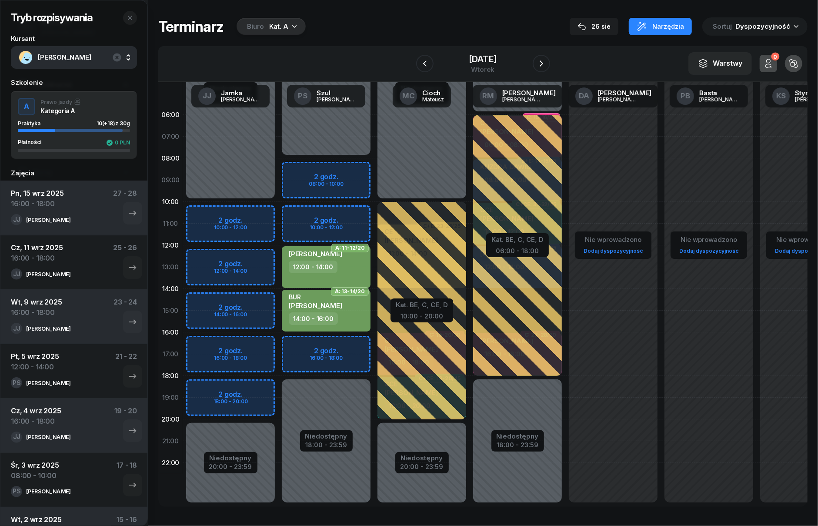
click at [374, 338] on div "Niedostępny 00:00 - 08:00 Niedostępny 18:00 - 23:59 2 godz. 08:00 - 10:00 2 god…" at bounding box center [422, 310] width 96 height 413
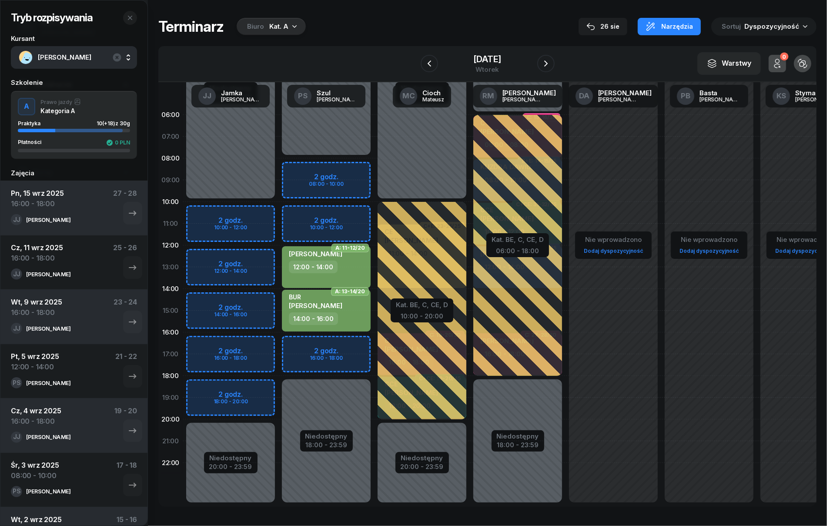
select select "16"
select select "18"
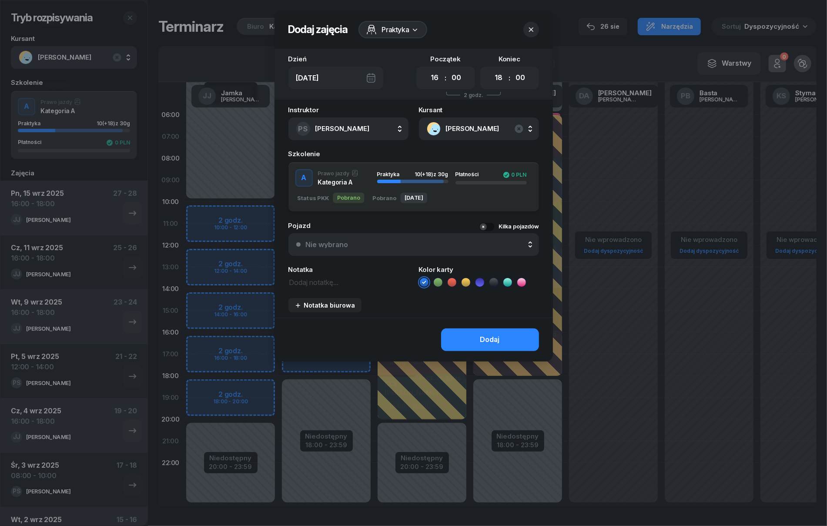
click at [435, 283] on icon at bounding box center [438, 282] width 9 height 9
click at [452, 335] on button "Dodaj" at bounding box center [490, 339] width 98 height 23
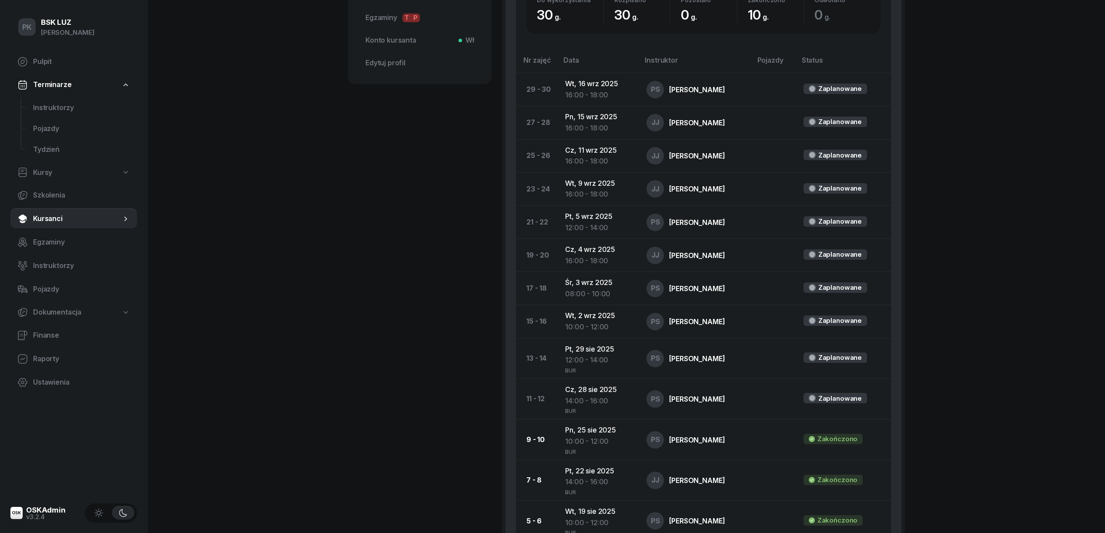
scroll to position [348, 0]
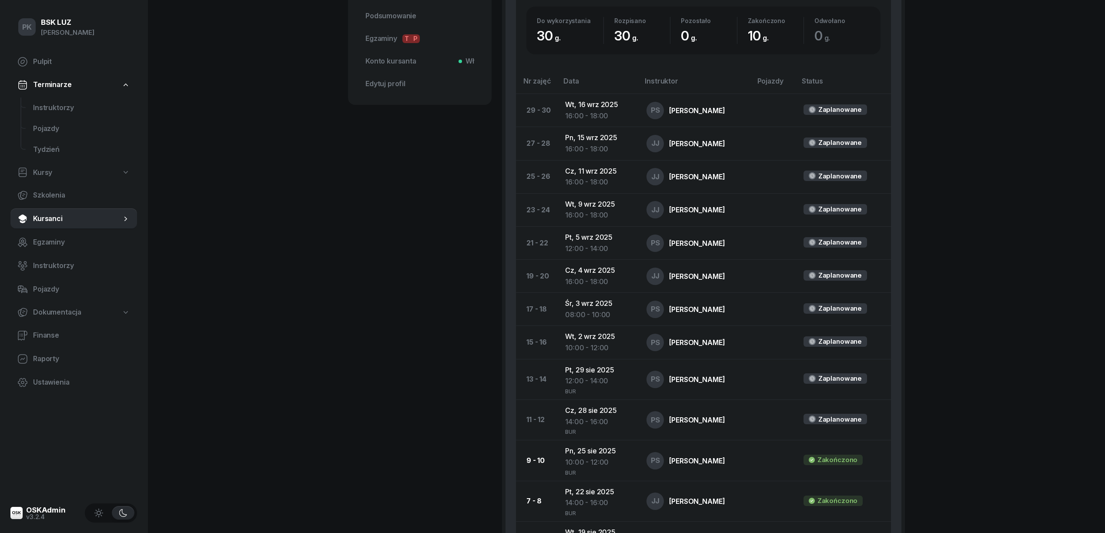
click at [51, 171] on span "Kursy" at bounding box center [42, 172] width 19 height 11
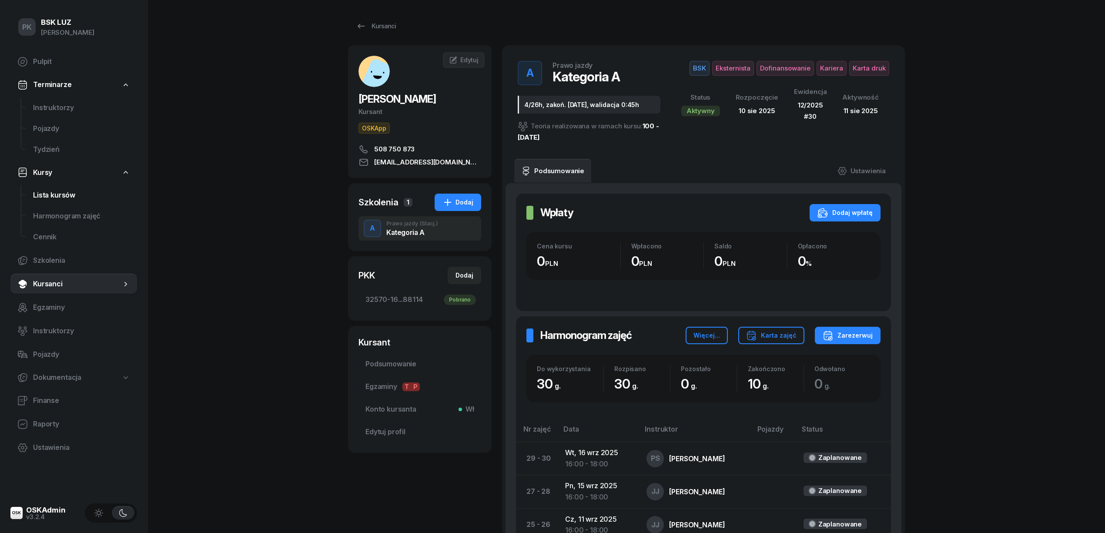
select select
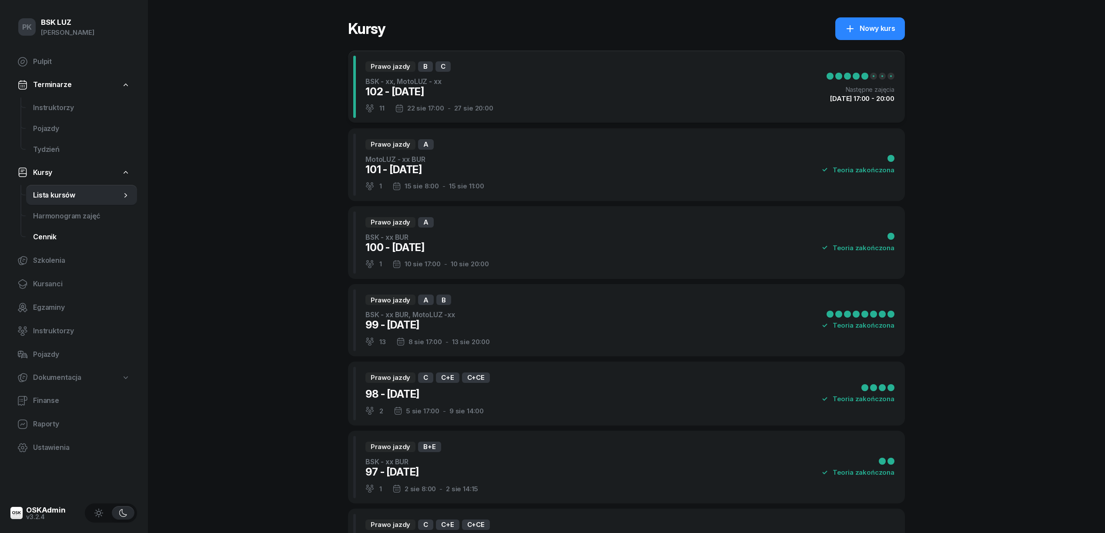
click at [47, 235] on span "Cennik" at bounding box center [81, 236] width 97 height 11
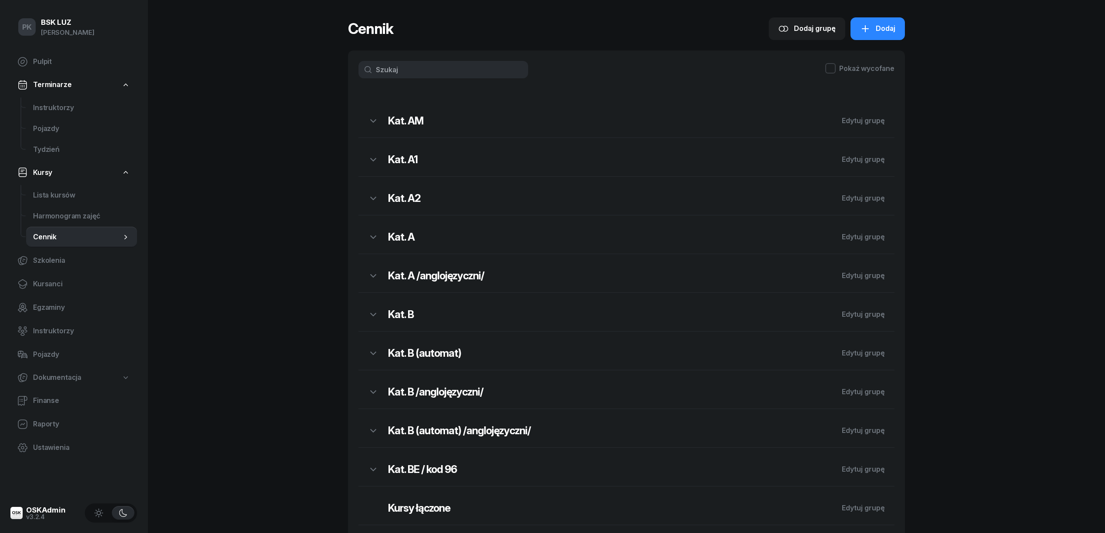
click at [449, 121] on h2 "Kat. AM" at bounding box center [610, 121] width 444 height 14
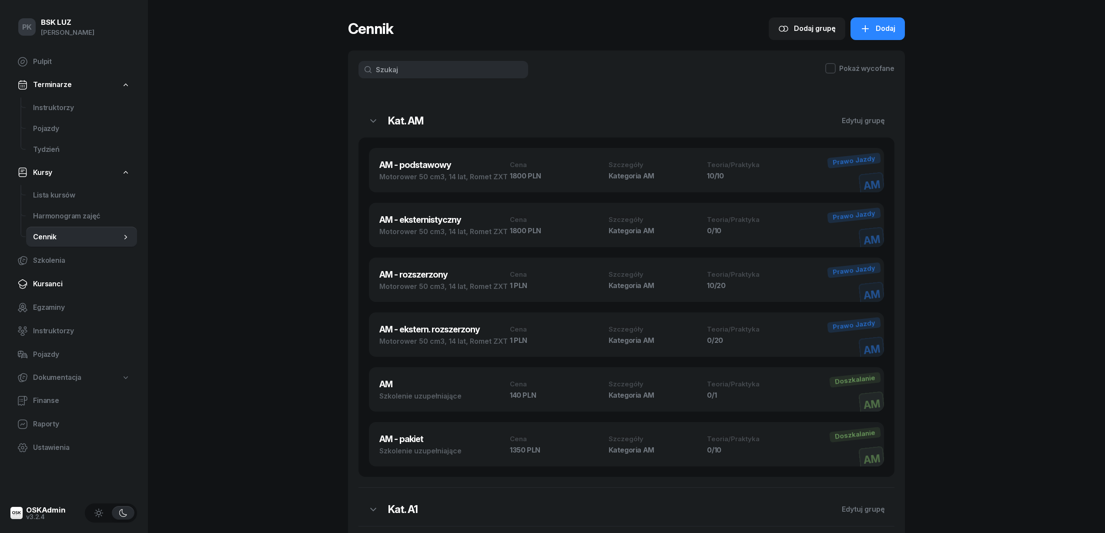
click at [47, 279] on span "Kursanci" at bounding box center [81, 283] width 97 height 11
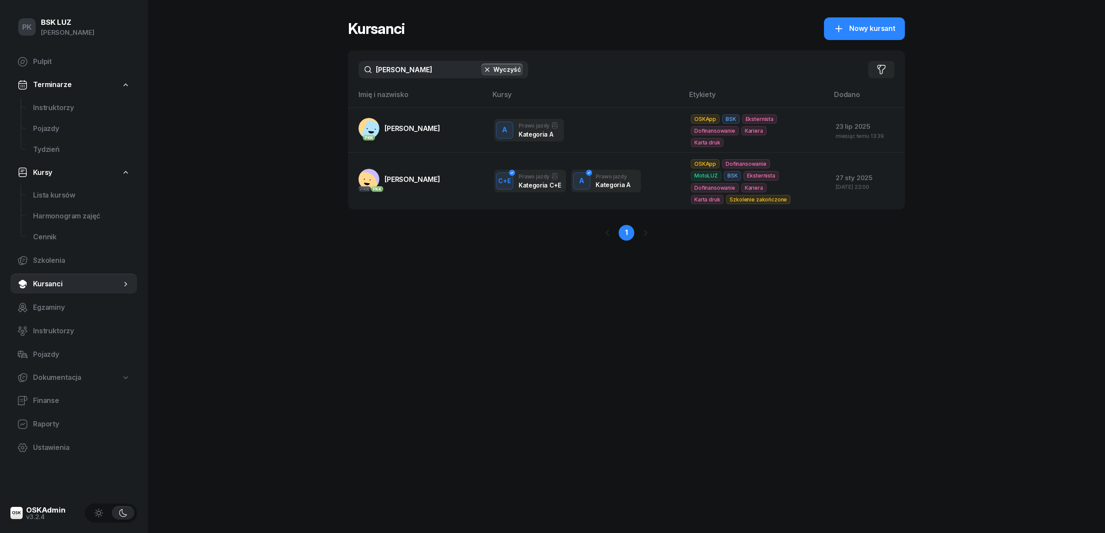
click at [322, 68] on div "PK BSK LUZ Piotr Klimek Pulpit Terminarze Instruktorzy Pojazdy Tydzień Kursy Li…" at bounding box center [552, 266] width 1105 height 533
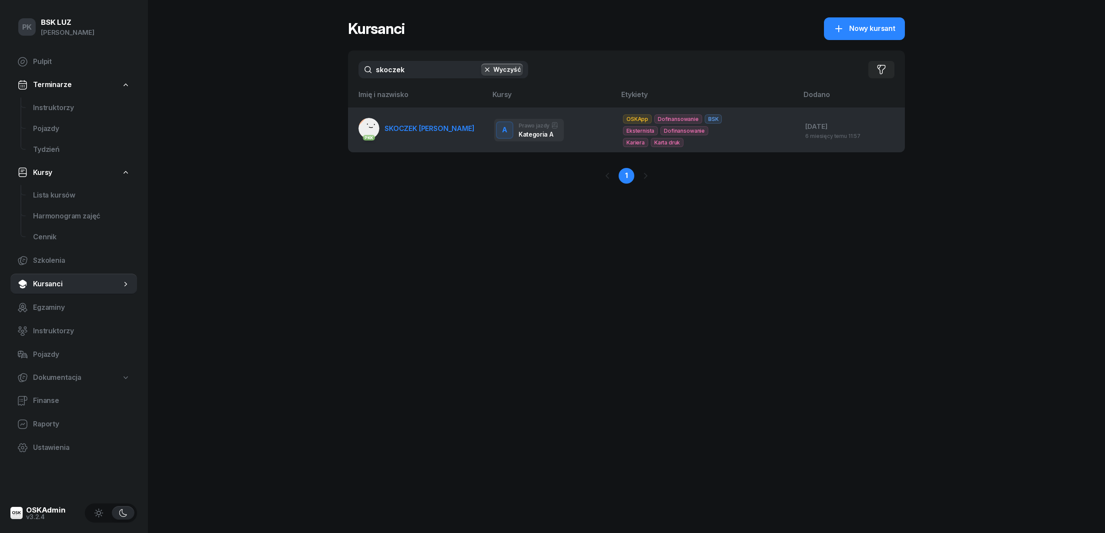
type input "skoczek"
click at [394, 126] on span "SKOCZEK ŁUKASZ" at bounding box center [429, 128] width 90 height 9
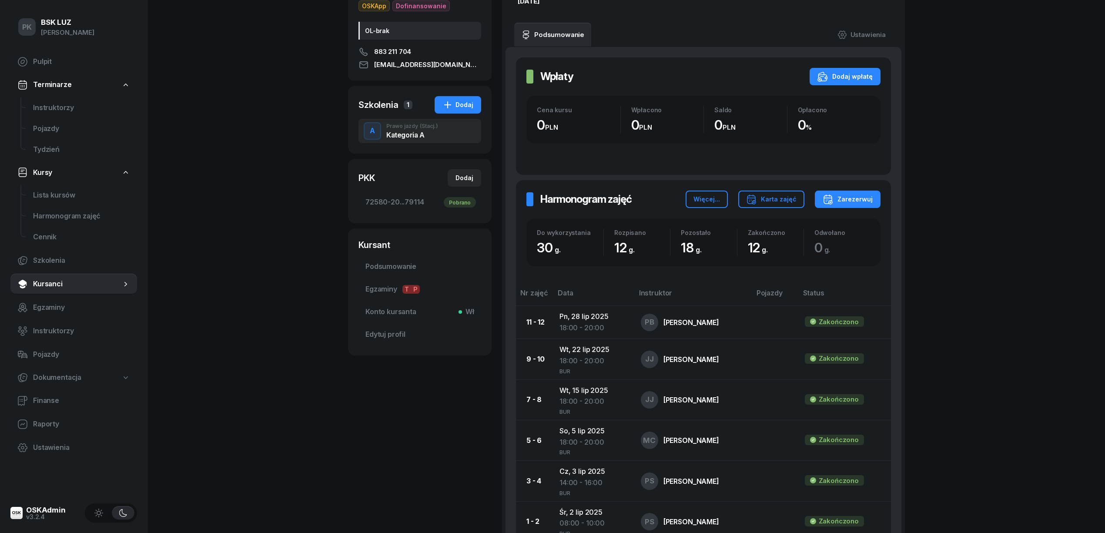
scroll to position [116, 0]
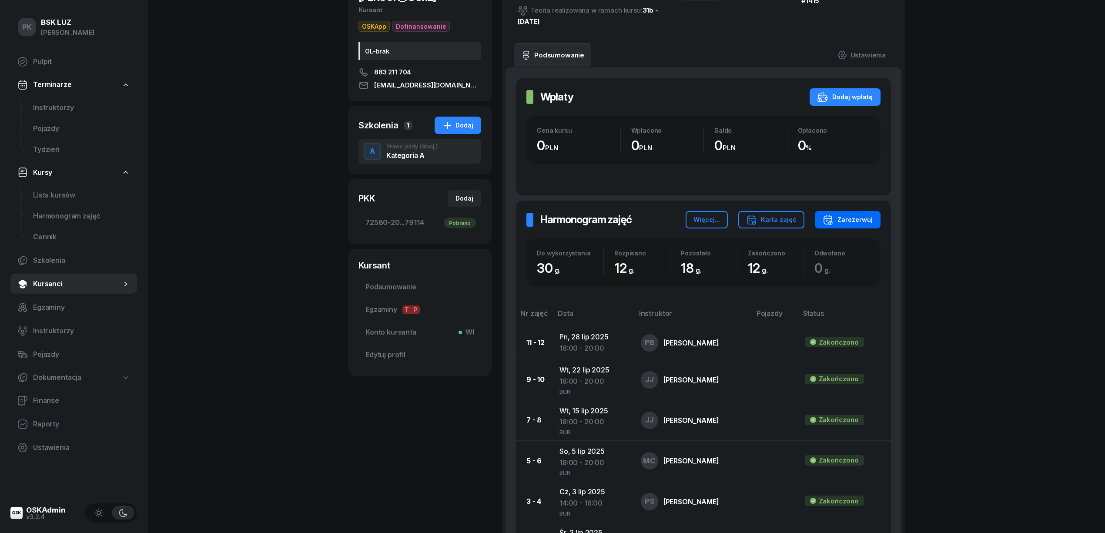
click at [818, 218] on div "Zarezerwuj" at bounding box center [847, 219] width 50 height 10
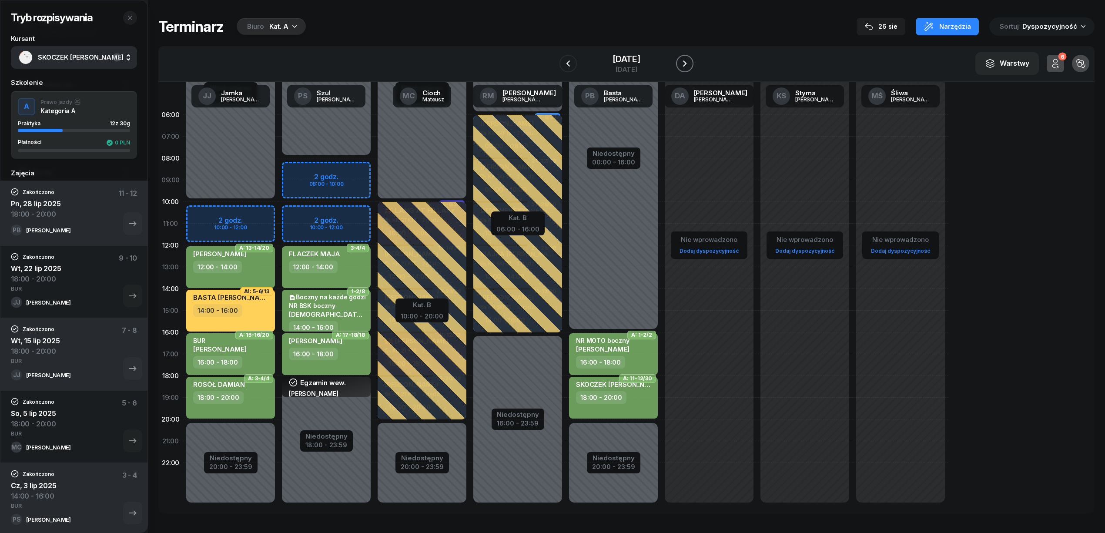
click at [682, 61] on icon "button" at bounding box center [684, 63] width 10 height 10
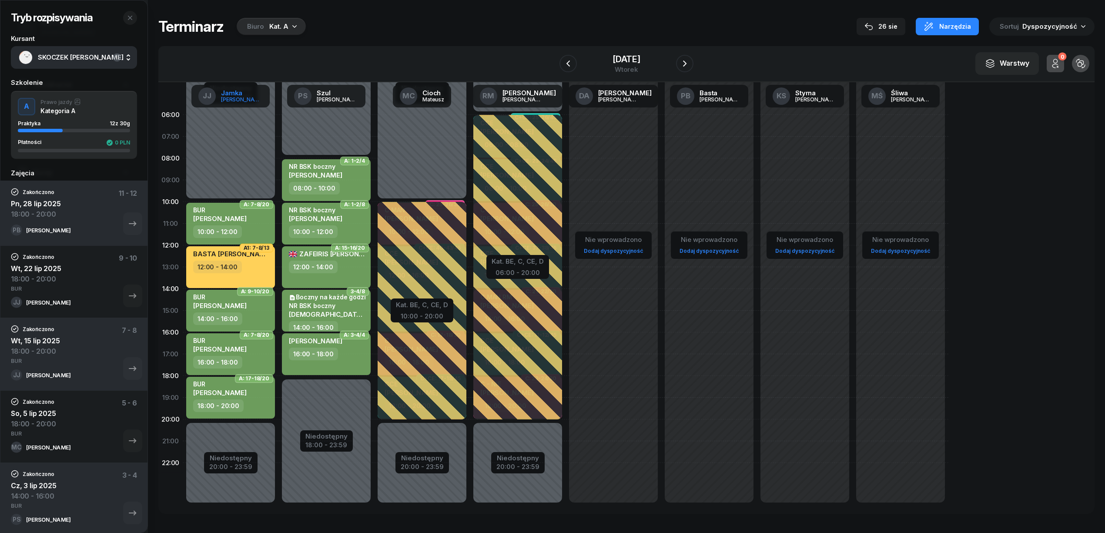
click at [237, 102] on link "JJ Jamka Janusz" at bounding box center [230, 96] width 78 height 23
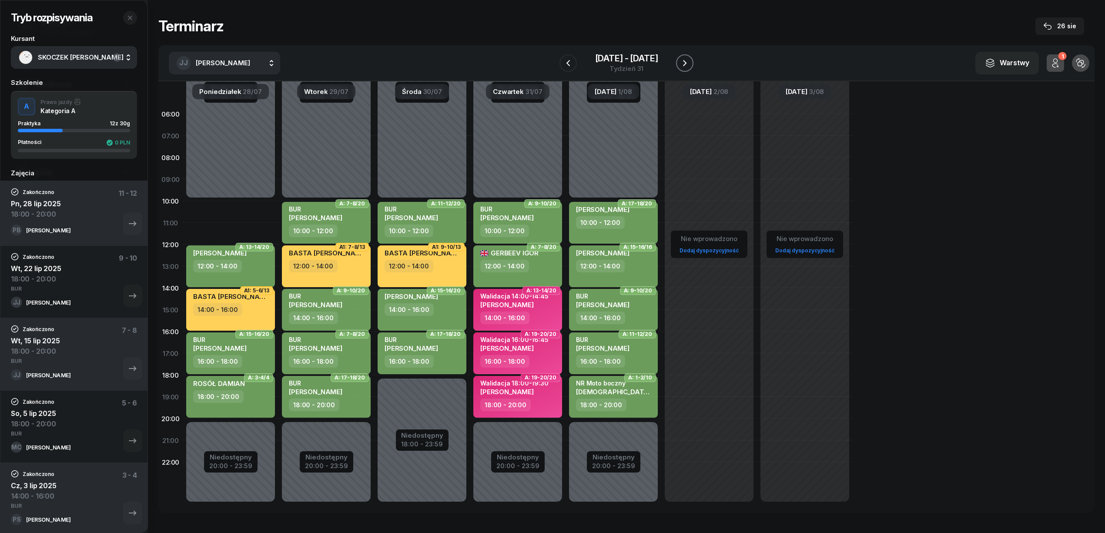
click at [688, 63] on icon "button" at bounding box center [684, 63] width 10 height 10
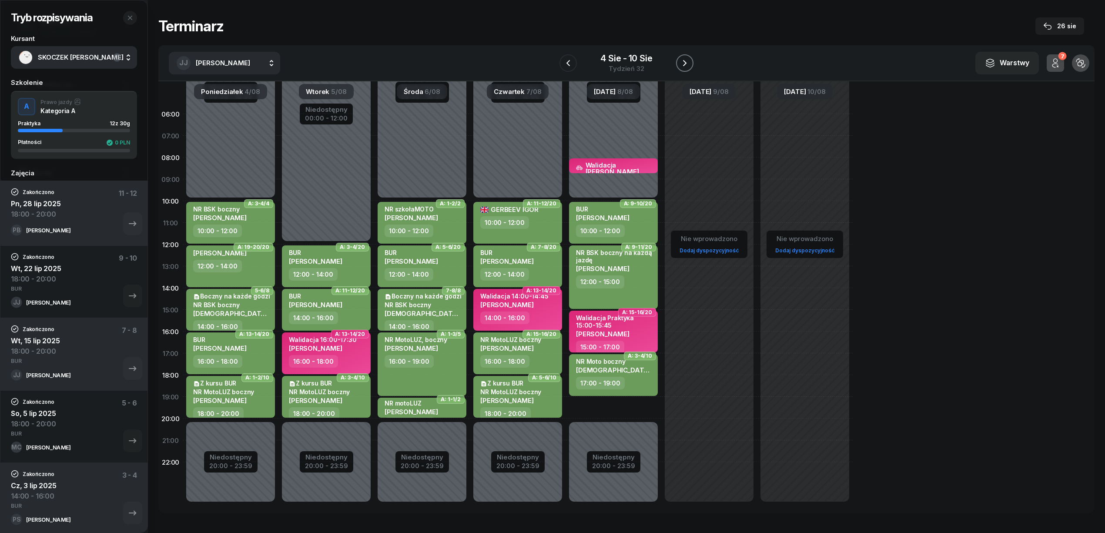
click at [688, 63] on icon "button" at bounding box center [684, 63] width 10 height 10
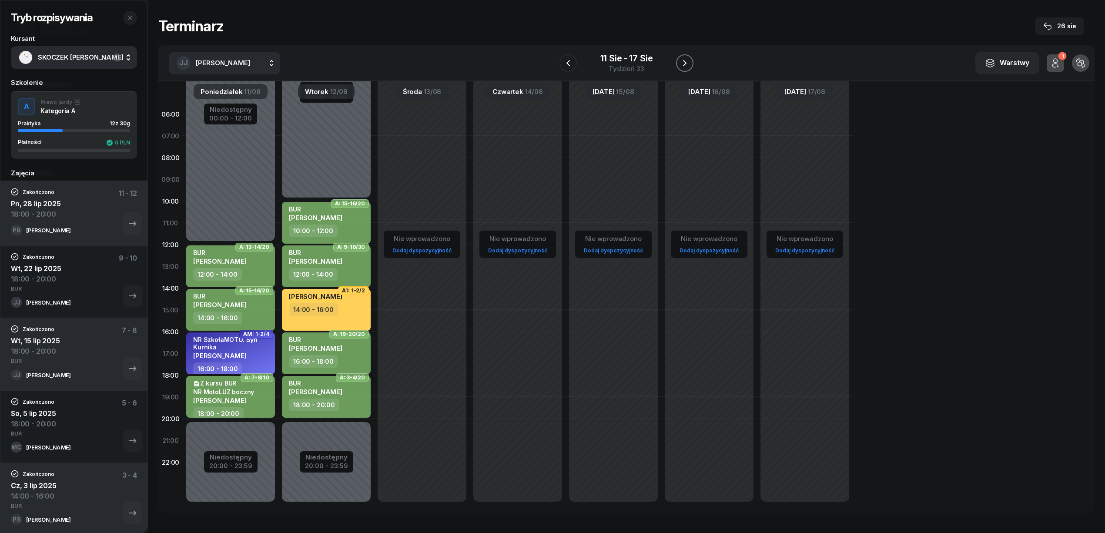
click at [688, 63] on icon "button" at bounding box center [684, 63] width 10 height 10
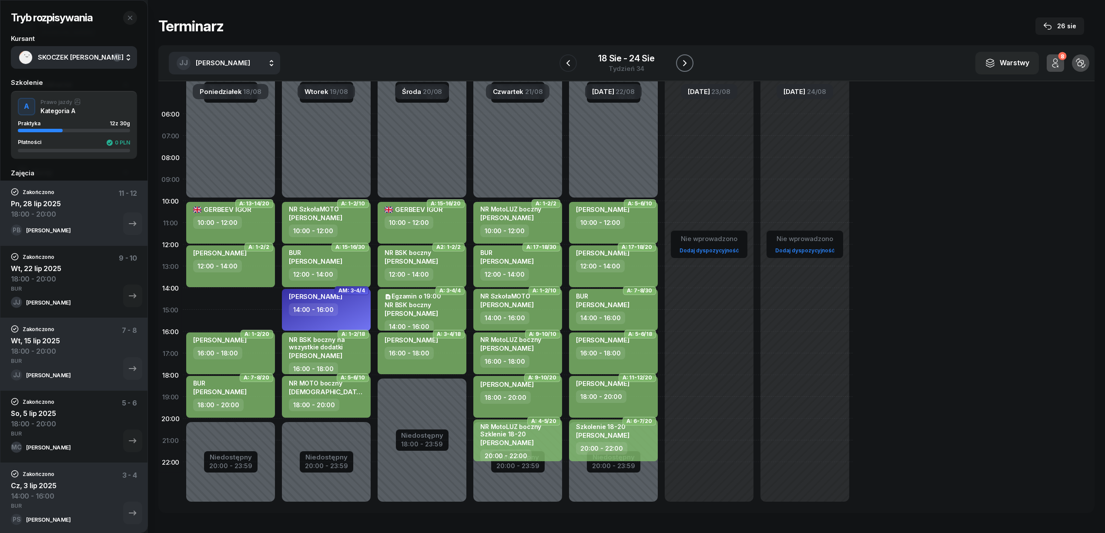
click at [688, 63] on icon "button" at bounding box center [684, 63] width 10 height 10
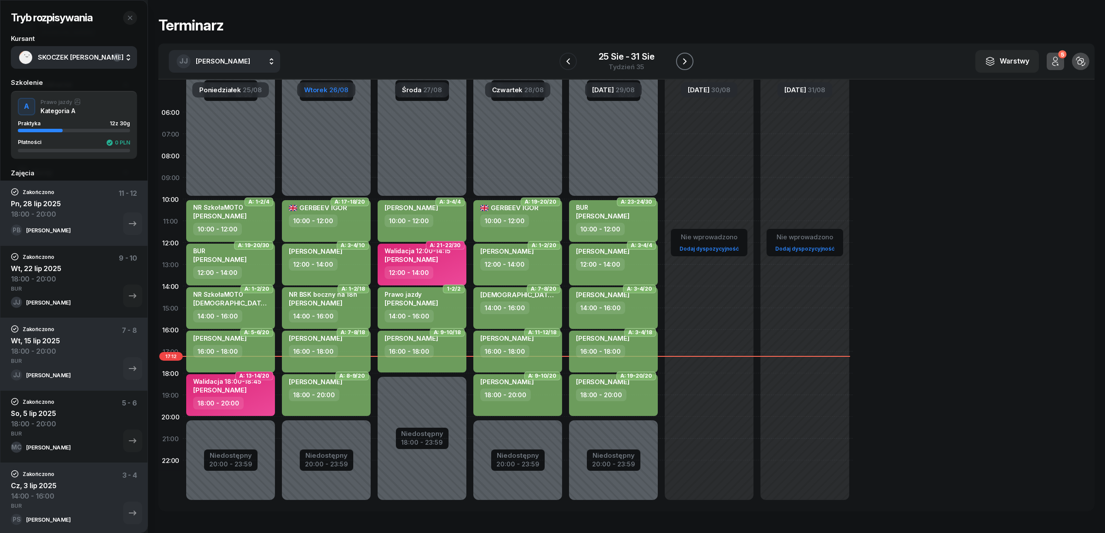
click at [688, 63] on icon "button" at bounding box center [684, 61] width 10 height 10
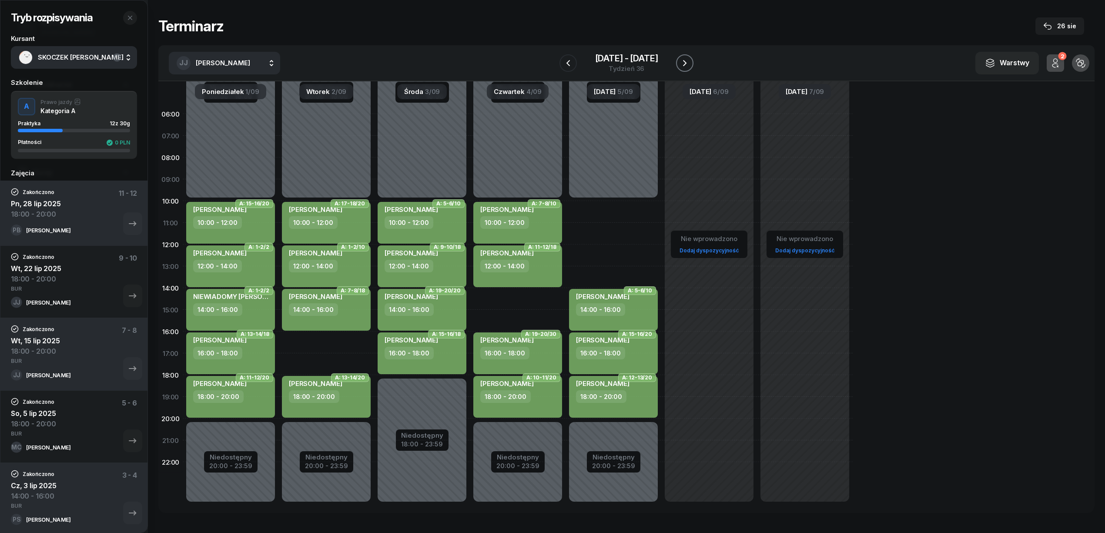
click at [688, 63] on icon "button" at bounding box center [684, 63] width 10 height 10
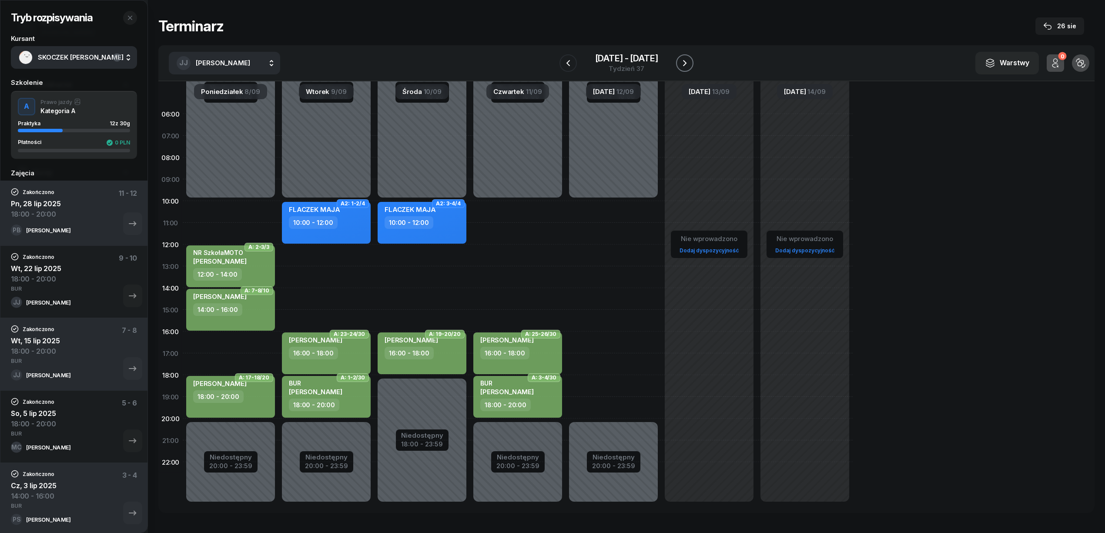
click at [685, 65] on icon "button" at bounding box center [684, 63] width 10 height 10
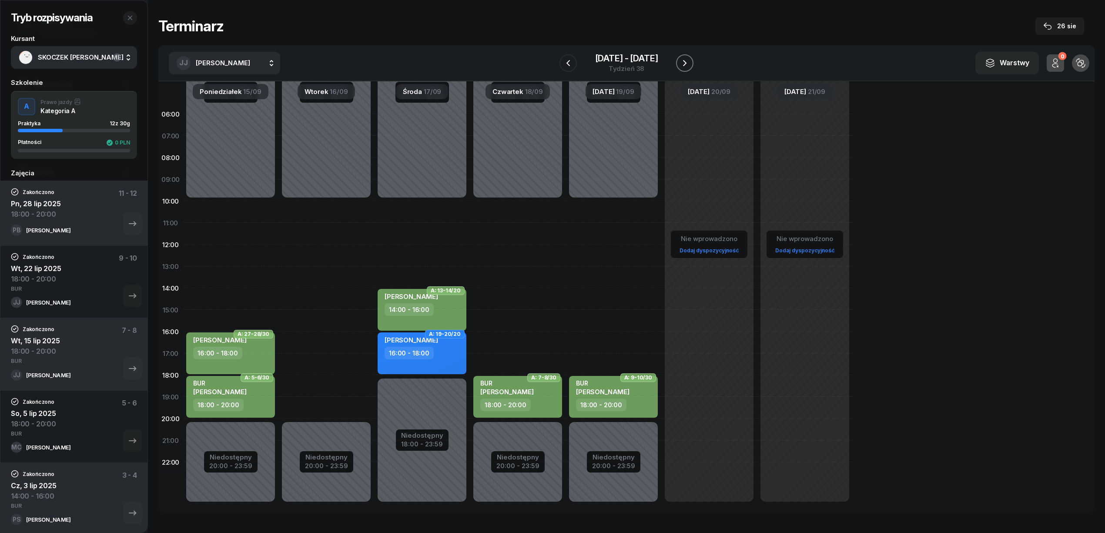
click at [685, 65] on icon "button" at bounding box center [684, 63] width 10 height 10
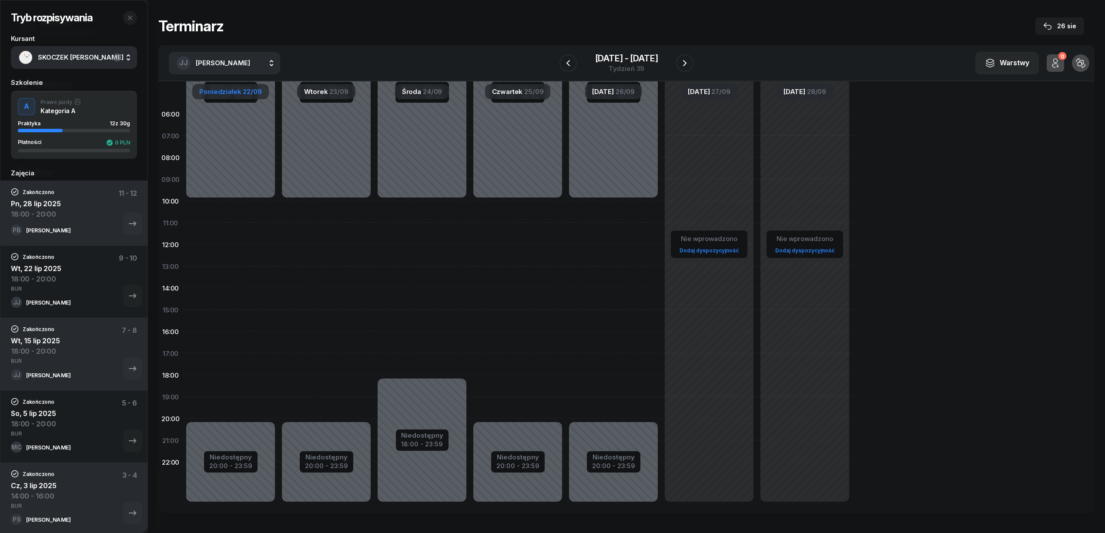
click at [235, 93] on span "Poniedziałek" at bounding box center [220, 91] width 42 height 7
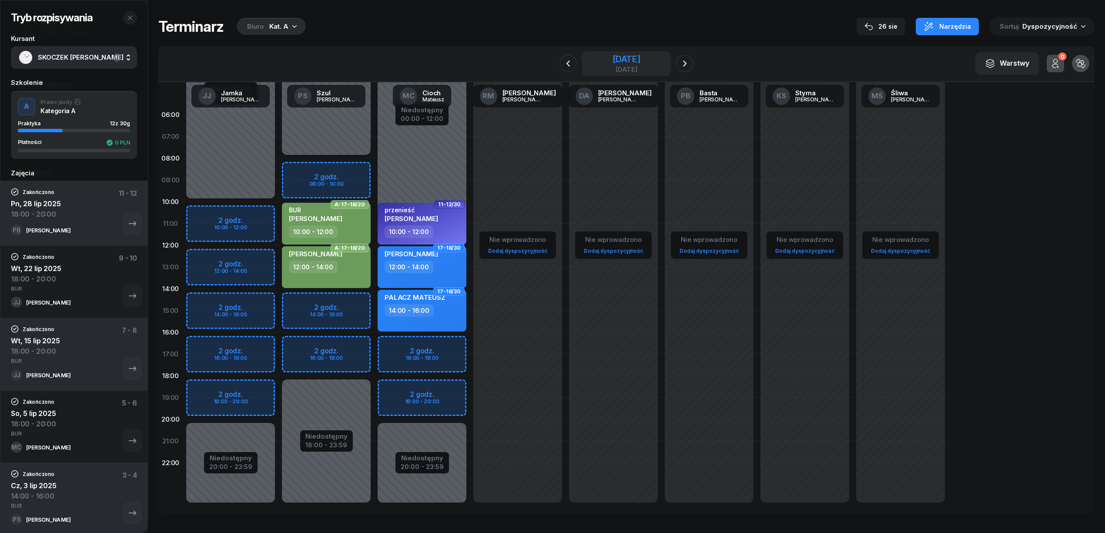
click at [634, 60] on div "22 września 2025" at bounding box center [626, 59] width 28 height 9
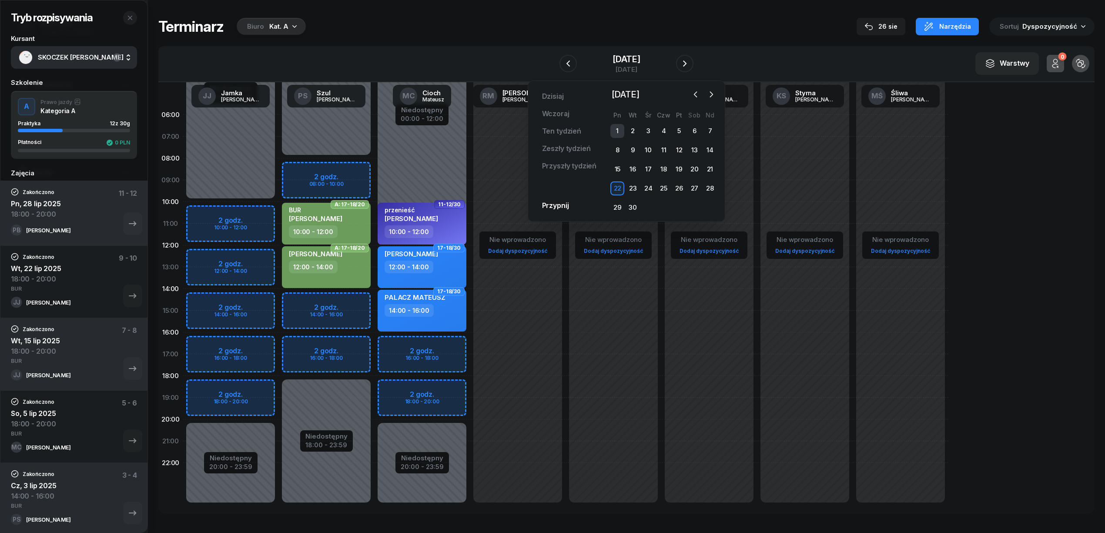
click at [615, 130] on div "1" at bounding box center [617, 131] width 14 height 14
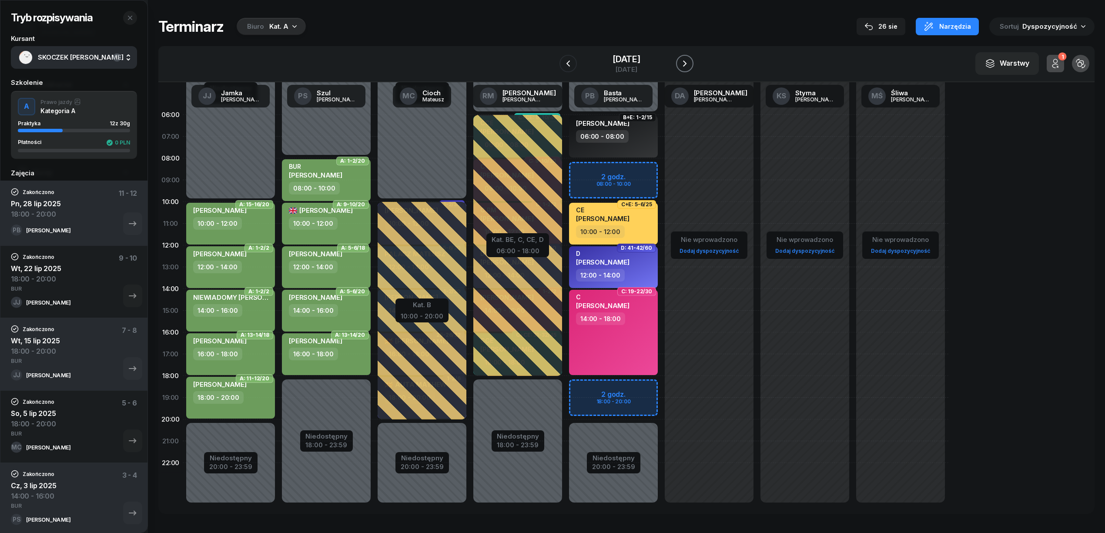
click at [682, 63] on icon "button" at bounding box center [684, 63] width 10 height 10
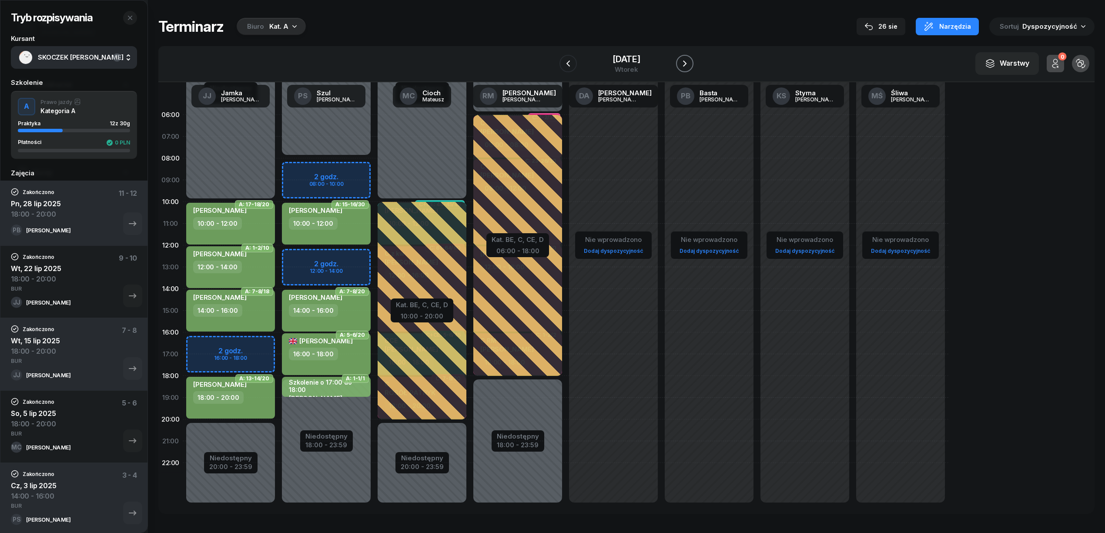
click at [682, 63] on icon "button" at bounding box center [684, 63] width 10 height 10
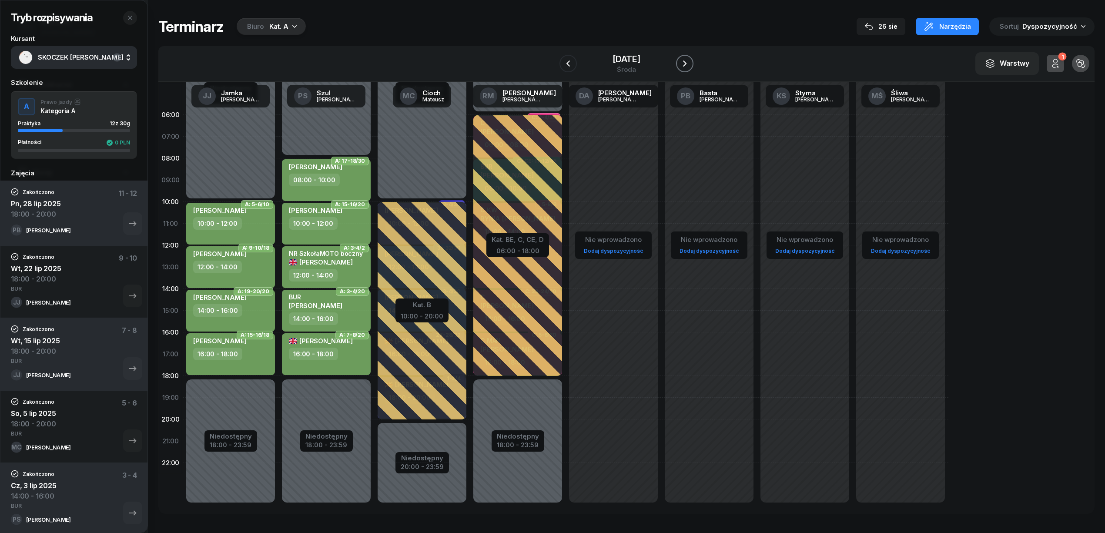
click at [682, 63] on icon "button" at bounding box center [684, 63] width 10 height 10
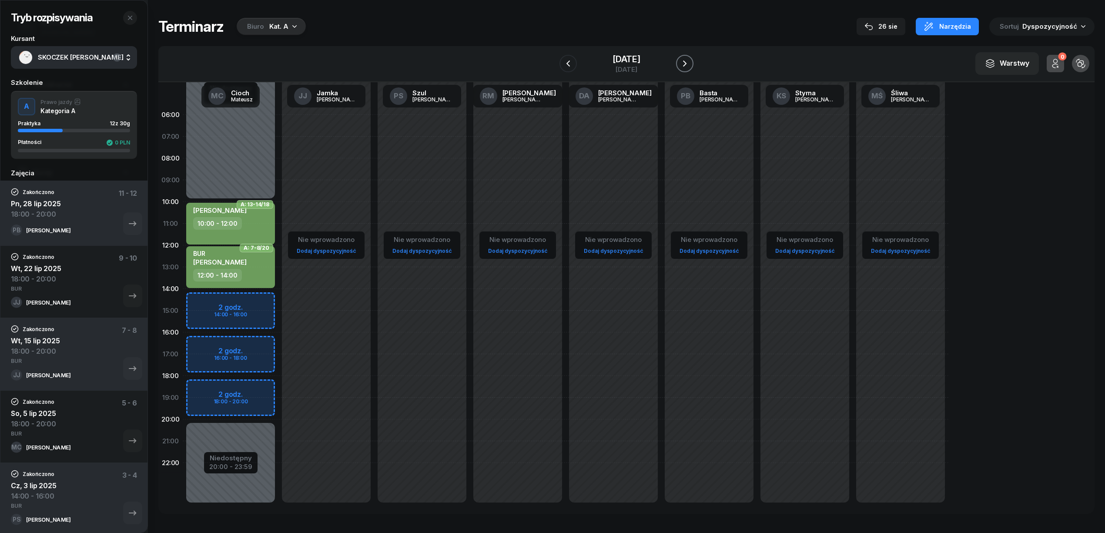
click at [681, 60] on icon "button" at bounding box center [684, 63] width 10 height 10
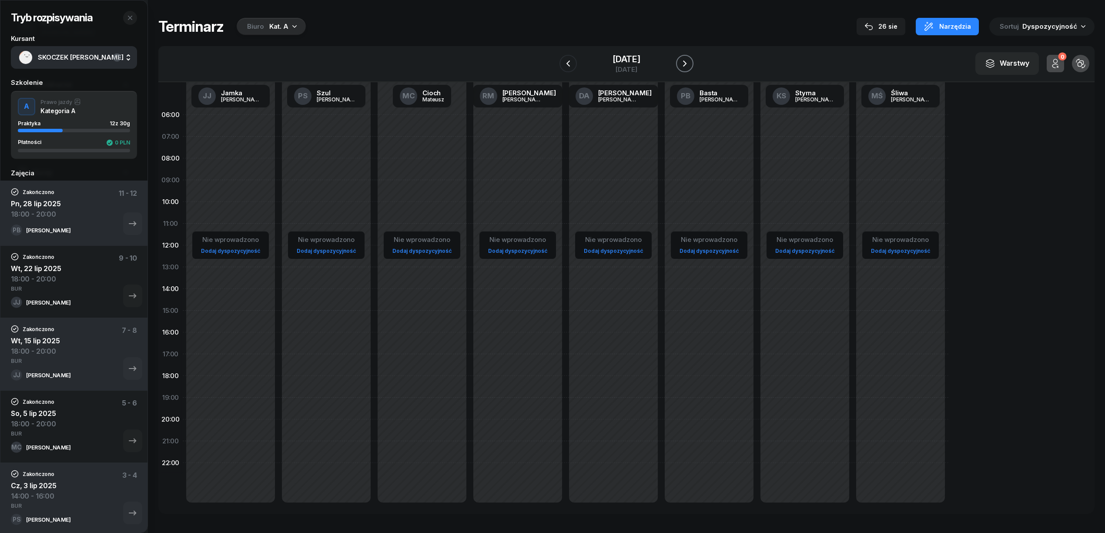
click at [682, 60] on icon "button" at bounding box center [684, 63] width 10 height 10
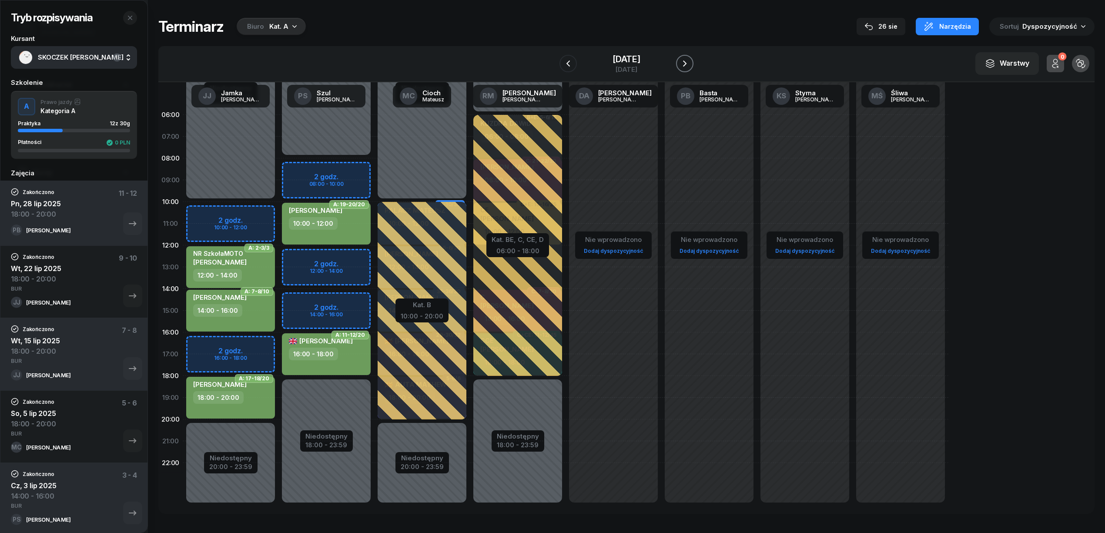
click at [682, 60] on icon "button" at bounding box center [684, 63] width 10 height 10
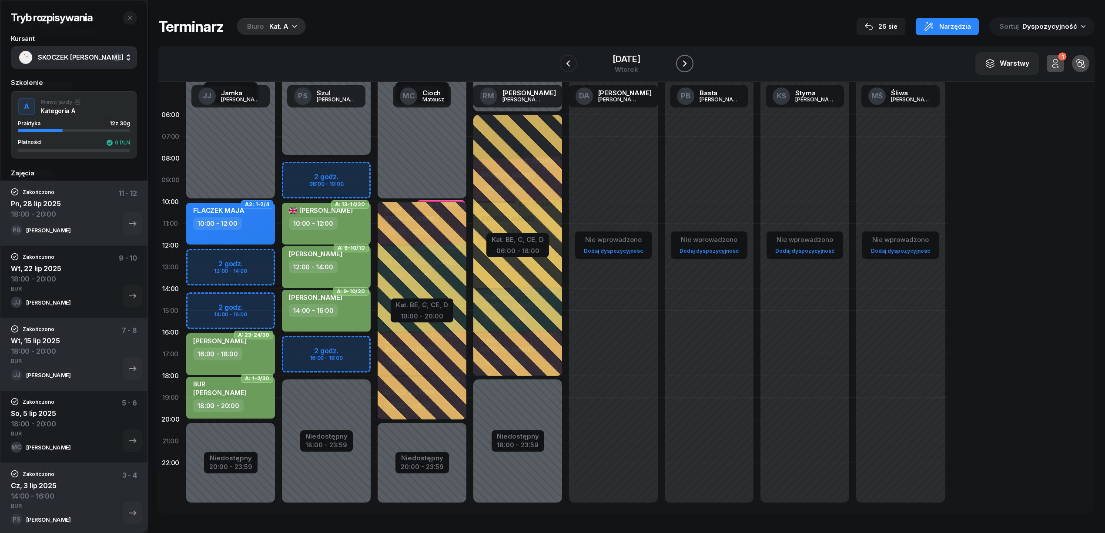
click at [682, 60] on icon "button" at bounding box center [684, 63] width 10 height 10
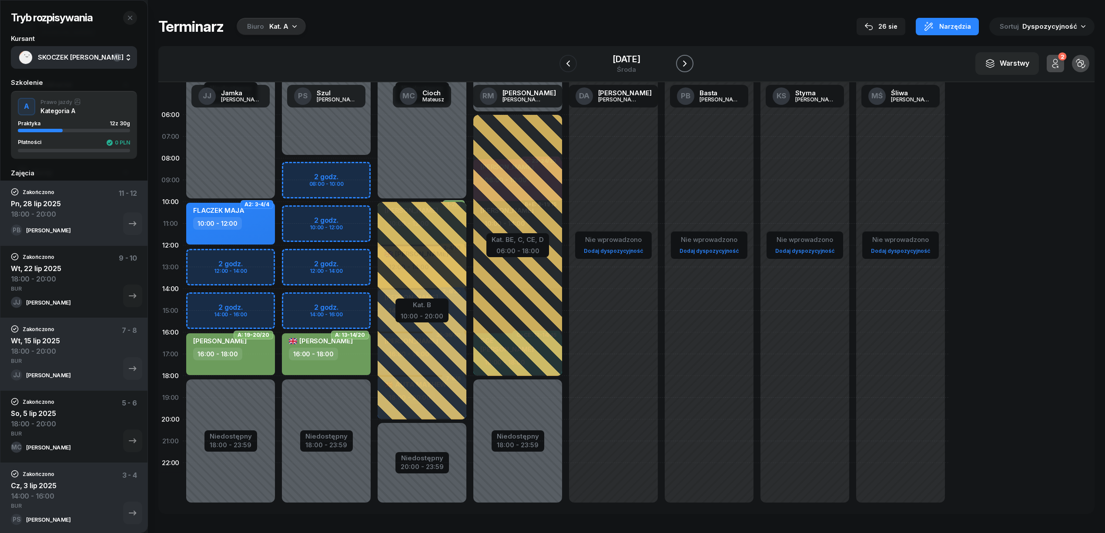
click at [682, 60] on icon "button" at bounding box center [684, 63] width 10 height 10
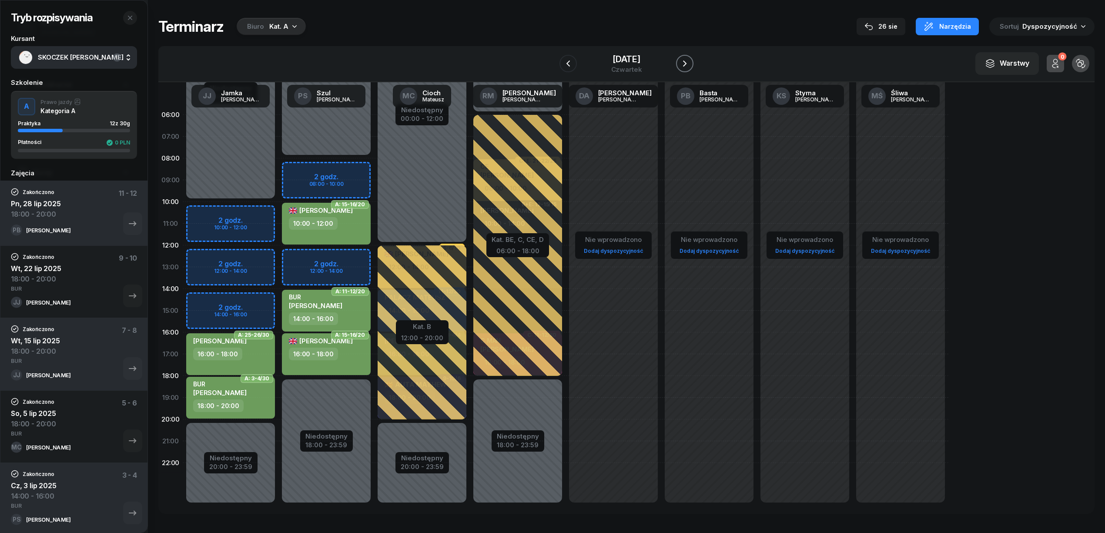
click at [682, 60] on icon "button" at bounding box center [684, 63] width 10 height 10
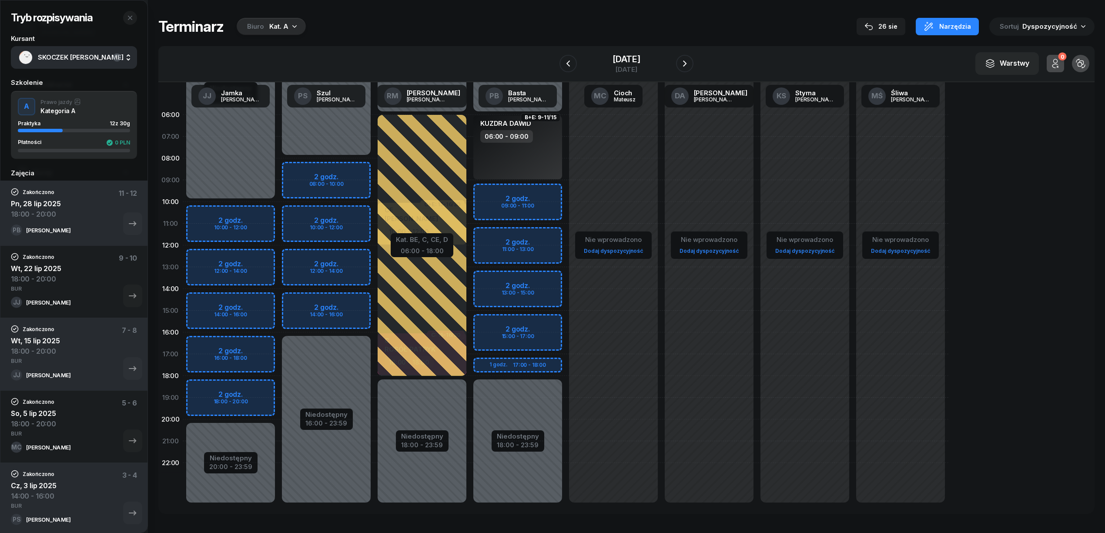
click at [278, 384] on div "Niedostępny 00:00 - 10:00 Niedostępny 20:00 - 23:59 2 godz. 10:00 - 12:00 2 god…" at bounding box center [326, 310] width 96 height 413
select select "18"
select select "20"
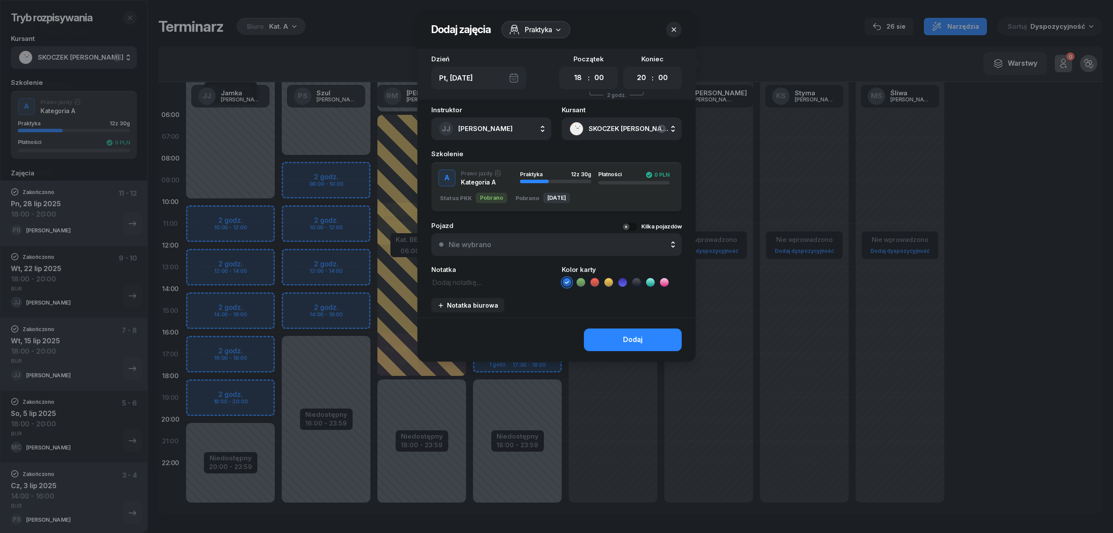
click at [578, 283] on icon at bounding box center [581, 282] width 9 height 9
click at [601, 332] on button "Dodaj" at bounding box center [633, 339] width 98 height 23
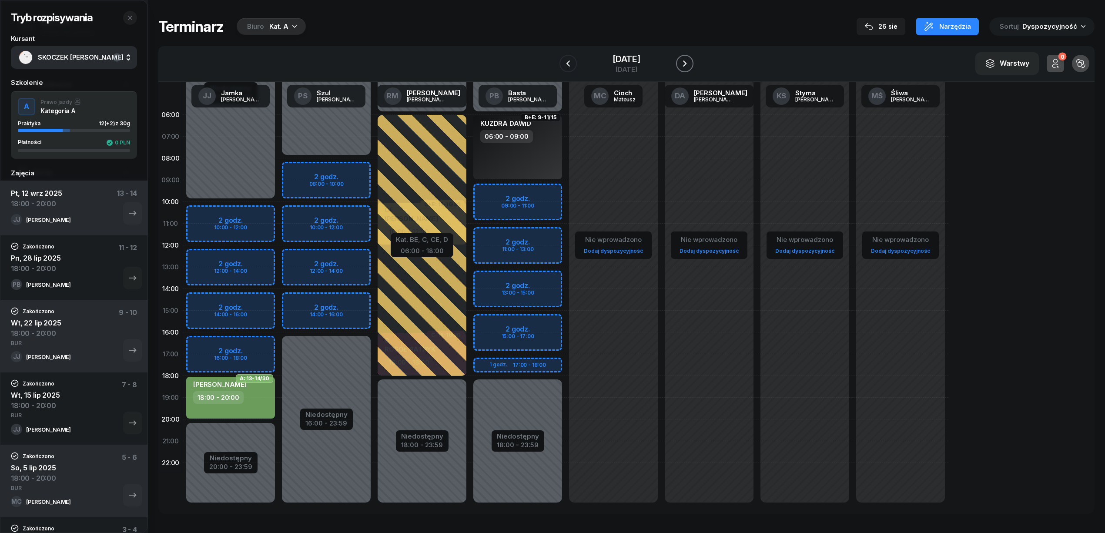
click at [685, 60] on icon "button" at bounding box center [684, 63] width 10 height 10
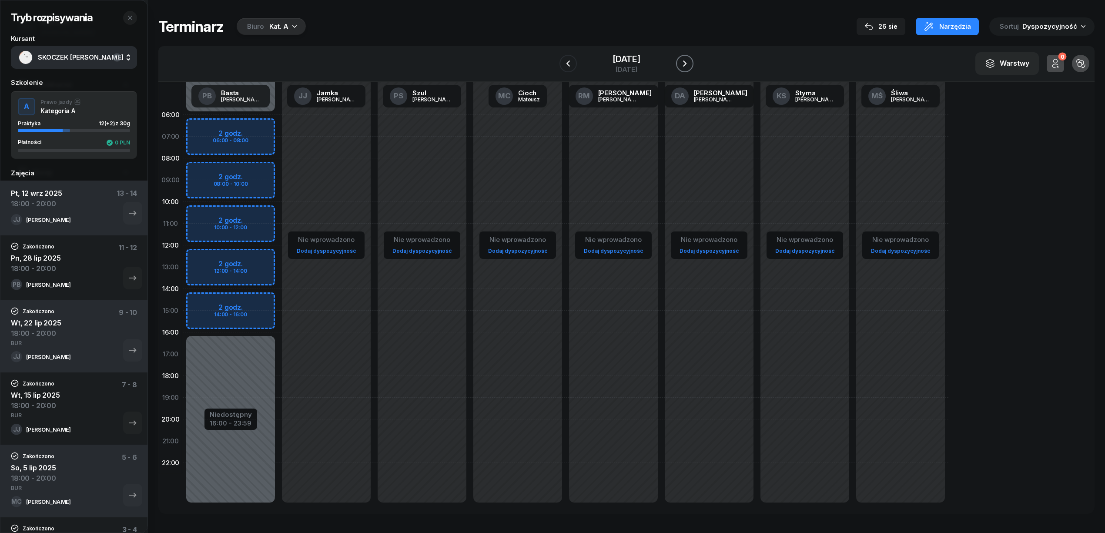
click at [685, 60] on icon "button" at bounding box center [684, 63] width 10 height 10
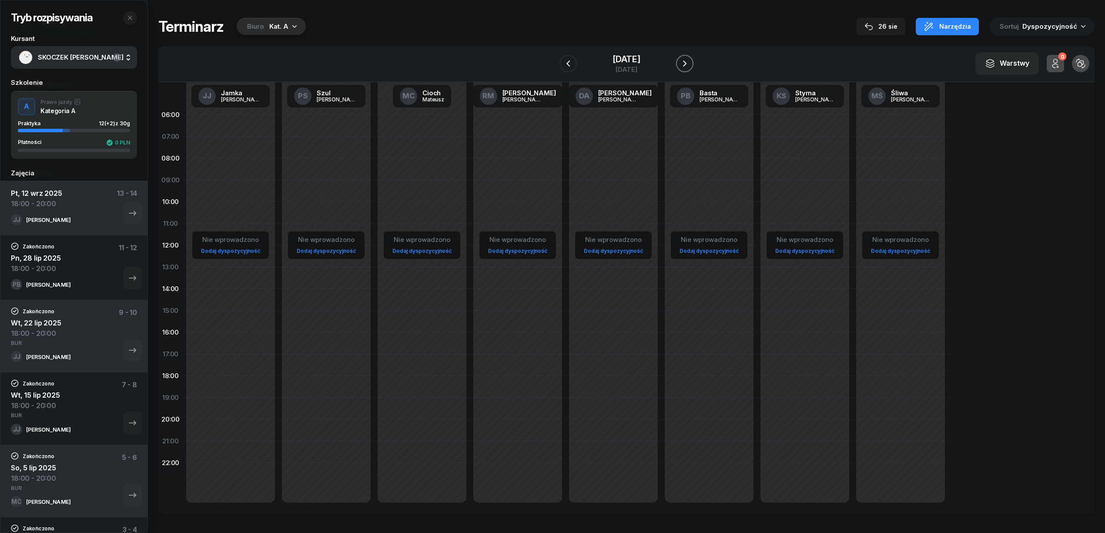
click at [685, 60] on icon "button" at bounding box center [684, 63] width 10 height 10
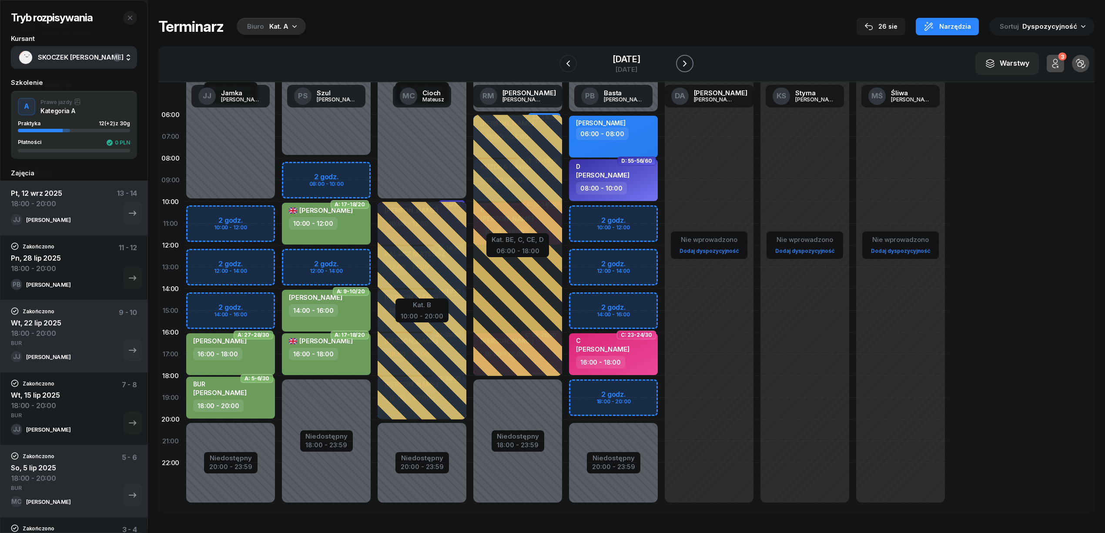
click at [685, 60] on icon "button" at bounding box center [684, 63] width 10 height 10
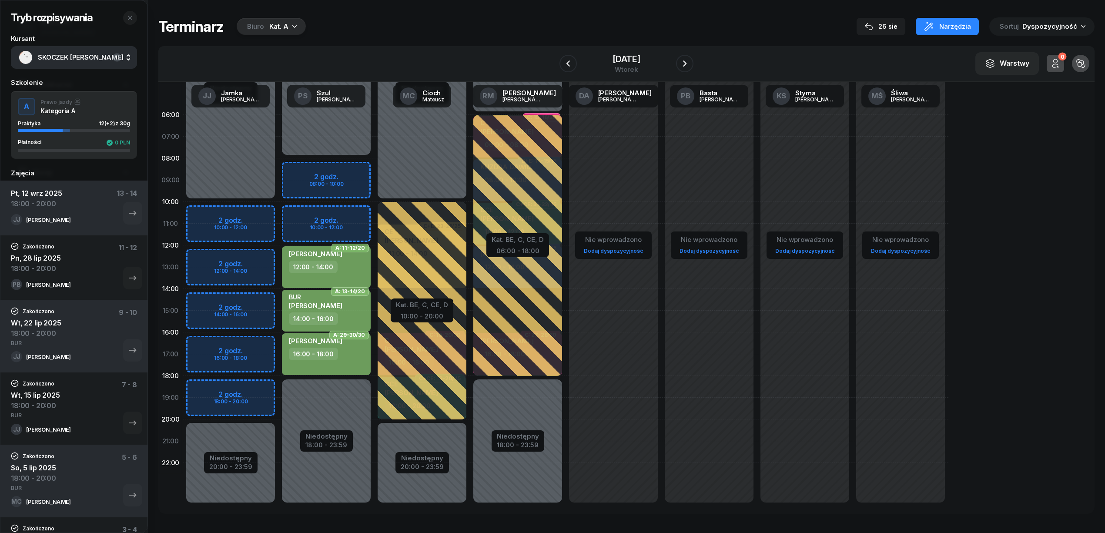
click at [278, 386] on div "Niedostępny 00:00 - 10:00 Niedostępny 20:00 - 23:59 2 godz. 10:00 - 12:00 2 god…" at bounding box center [326, 310] width 96 height 413
select select "18"
select select "20"
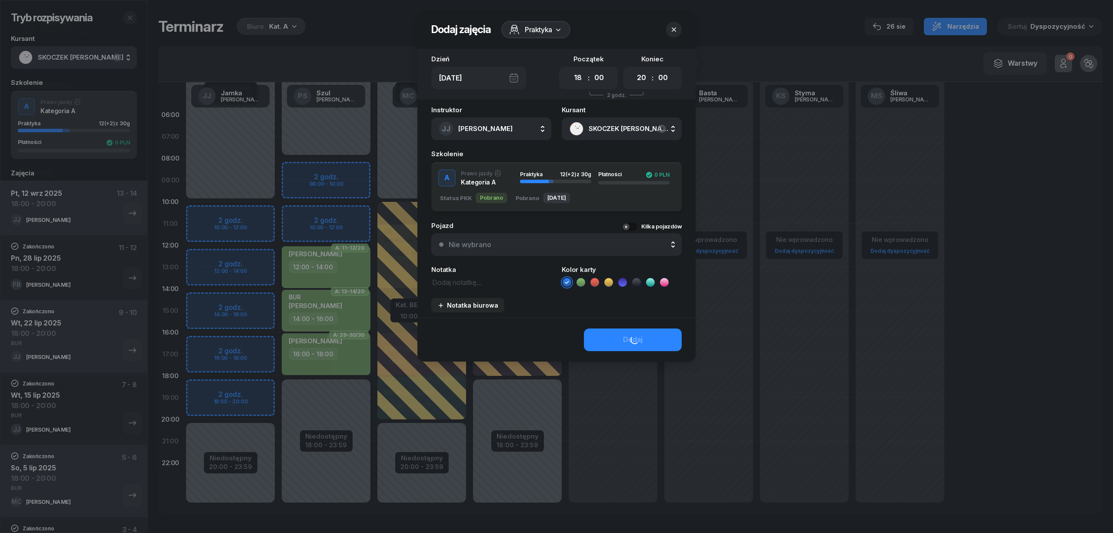
click at [581, 211] on button "A Prawo jazdy Kategoria A Praktyka 12 (+2) z 30g Płatności 0 PLN Status PKK Pob…" at bounding box center [556, 187] width 251 height 50
click at [582, 279] on icon at bounding box center [581, 282] width 9 height 9
click at [600, 336] on button "Dodaj" at bounding box center [633, 339] width 98 height 23
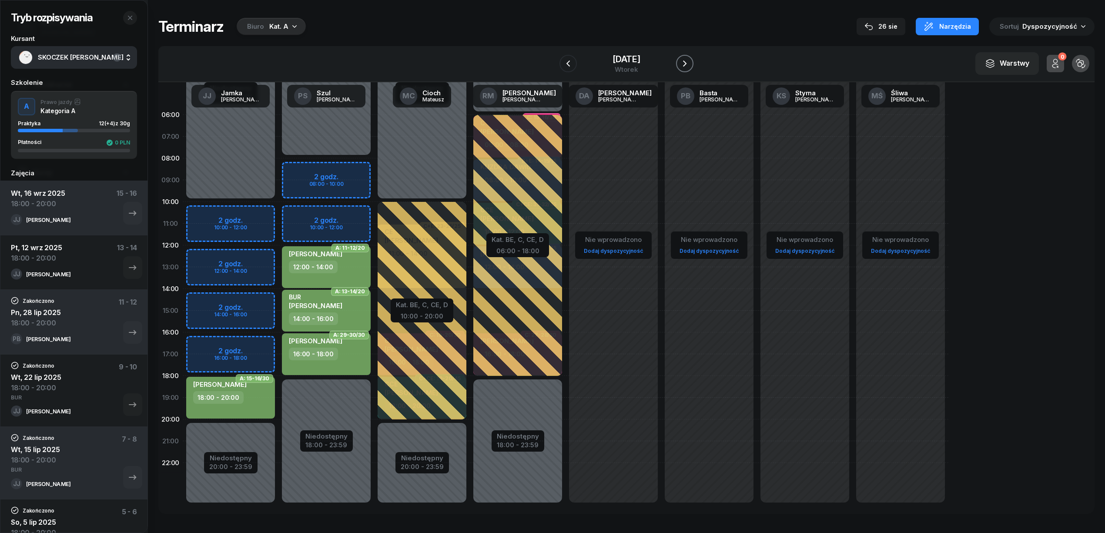
click at [686, 64] on icon "button" at bounding box center [684, 63] width 3 height 6
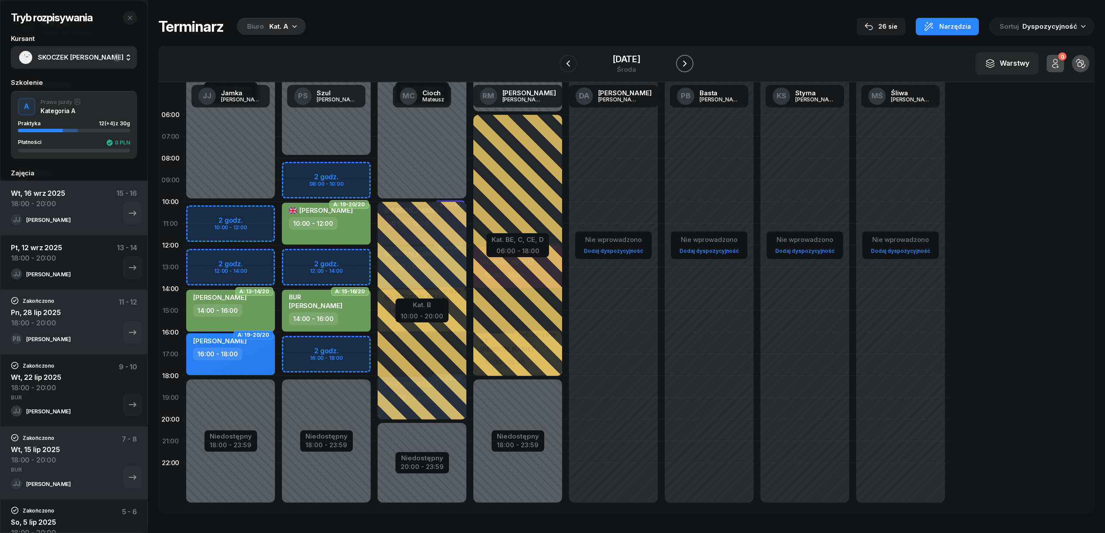
click at [685, 61] on icon "button" at bounding box center [684, 63] width 3 height 6
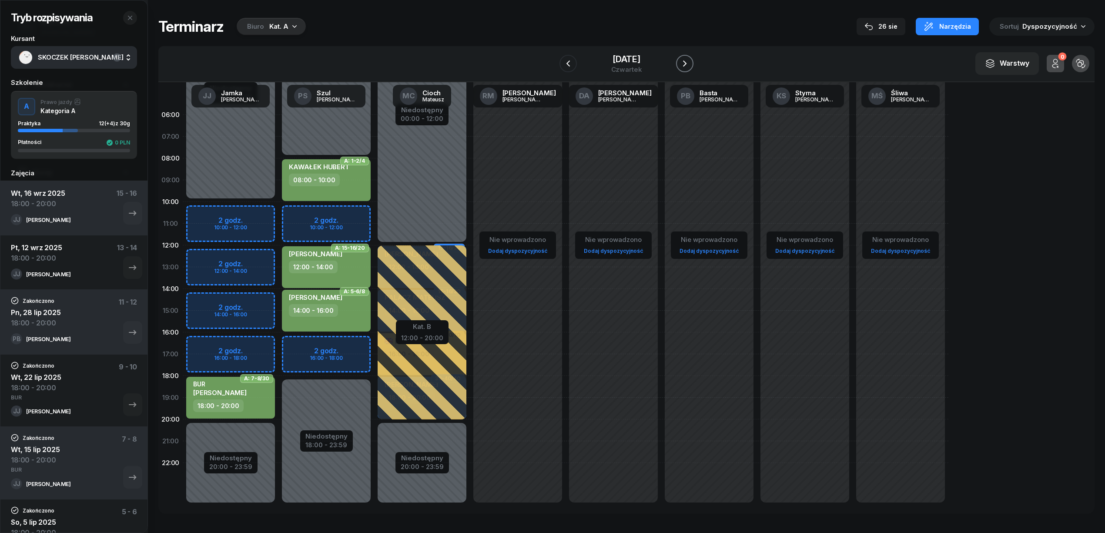
click at [685, 61] on icon "button" at bounding box center [684, 63] width 3 height 6
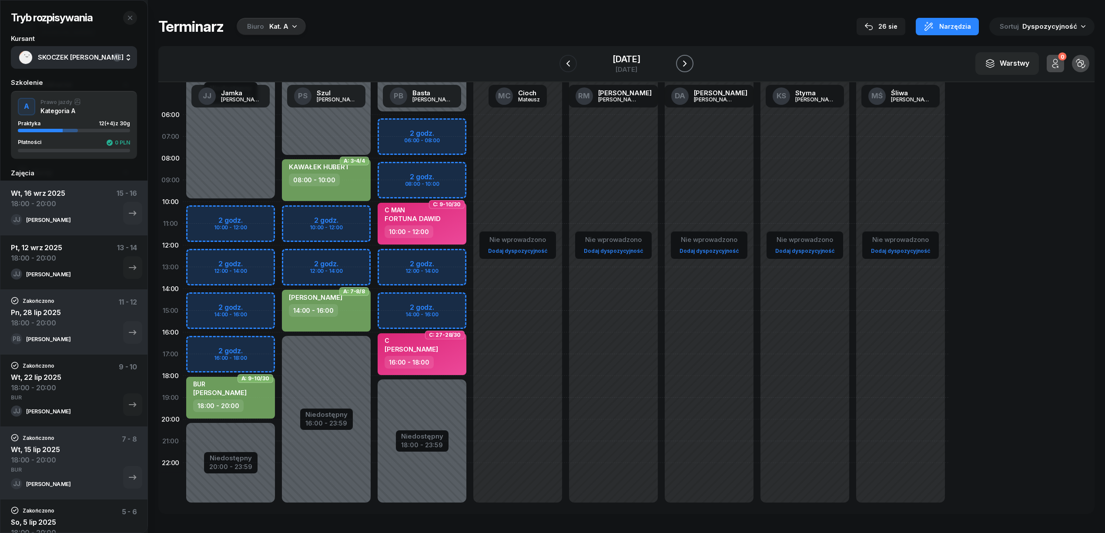
click at [685, 61] on icon "button" at bounding box center [684, 63] width 3 height 6
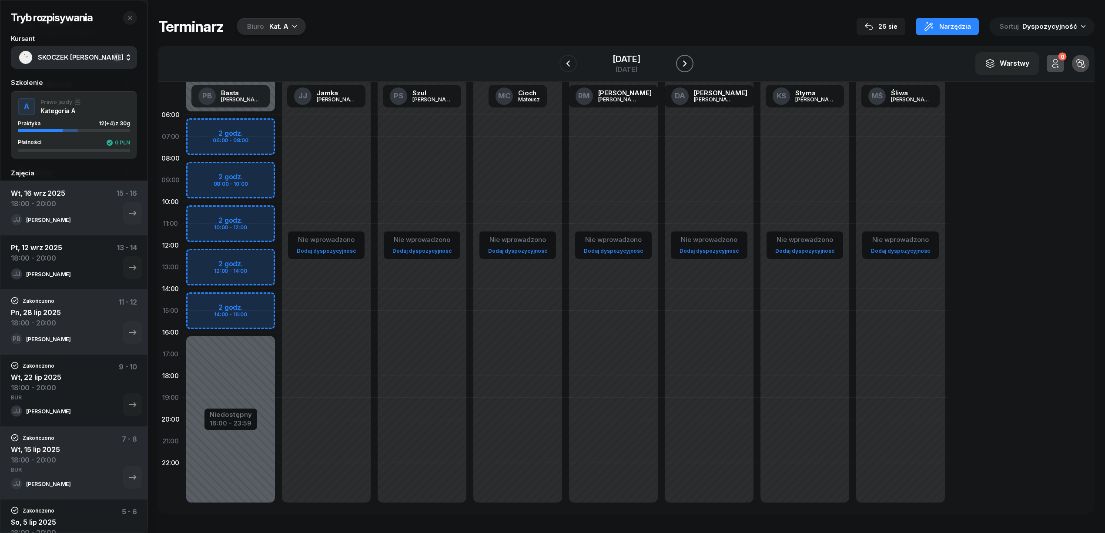
click at [685, 61] on icon "button" at bounding box center [684, 63] width 10 height 10
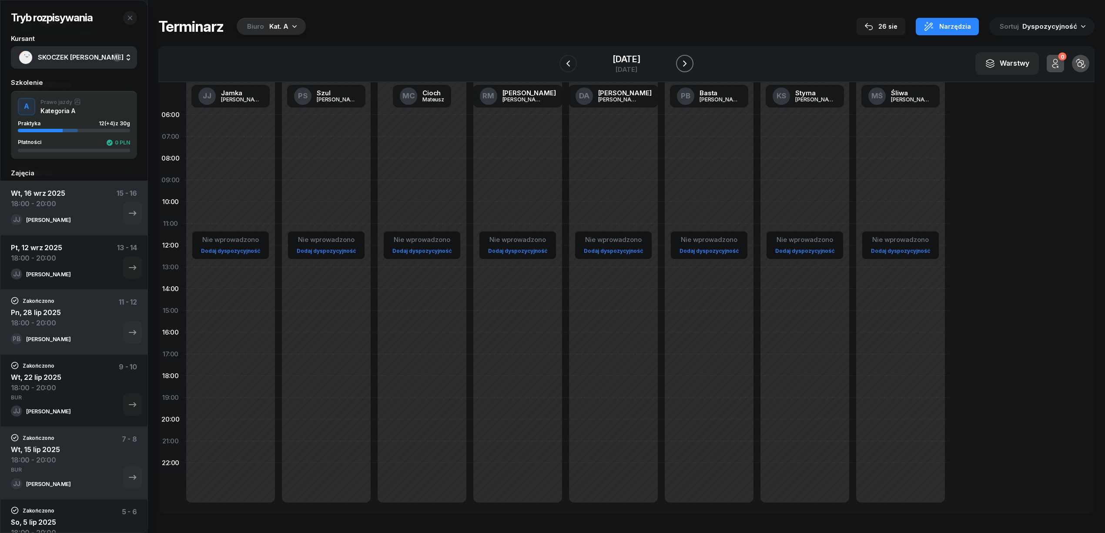
click at [685, 61] on icon "button" at bounding box center [684, 63] width 3 height 6
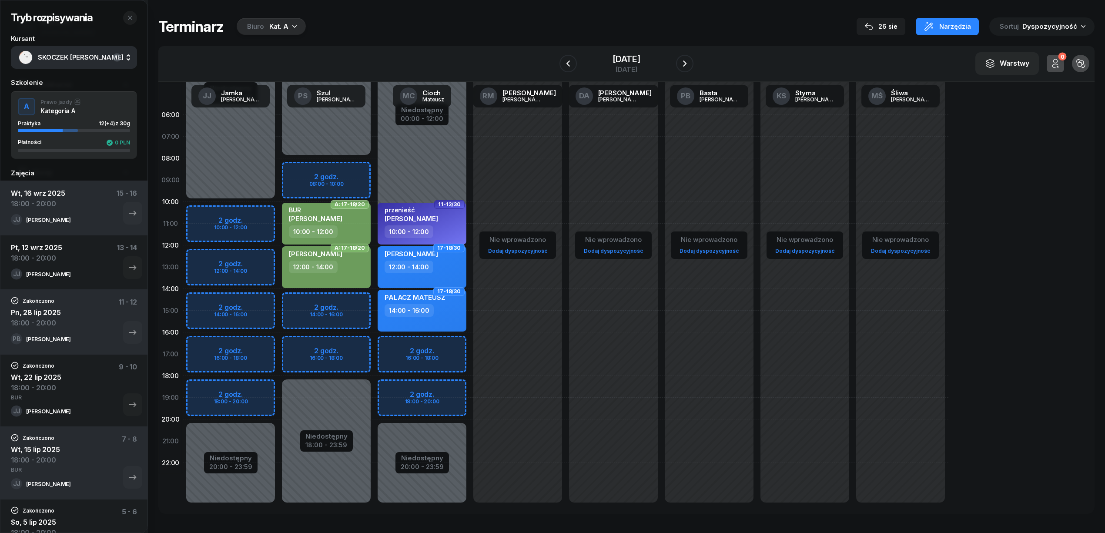
click at [278, 387] on div "Niedostępny 00:00 - 10:00 Niedostępny 20:00 - 23:59 2 godz. 10:00 - 12:00 2 god…" at bounding box center [326, 310] width 96 height 413
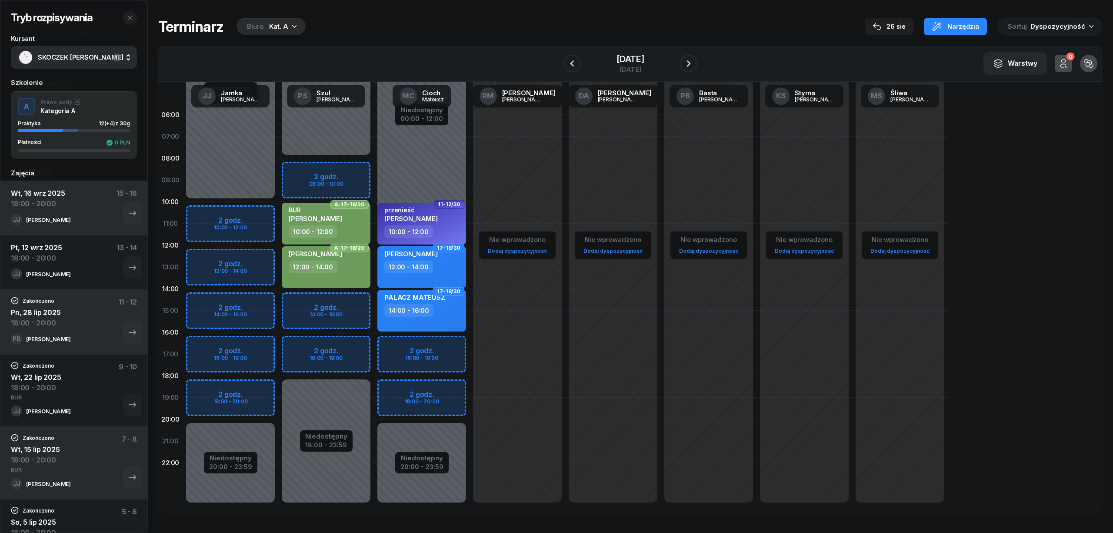
select select "18"
select select "20"
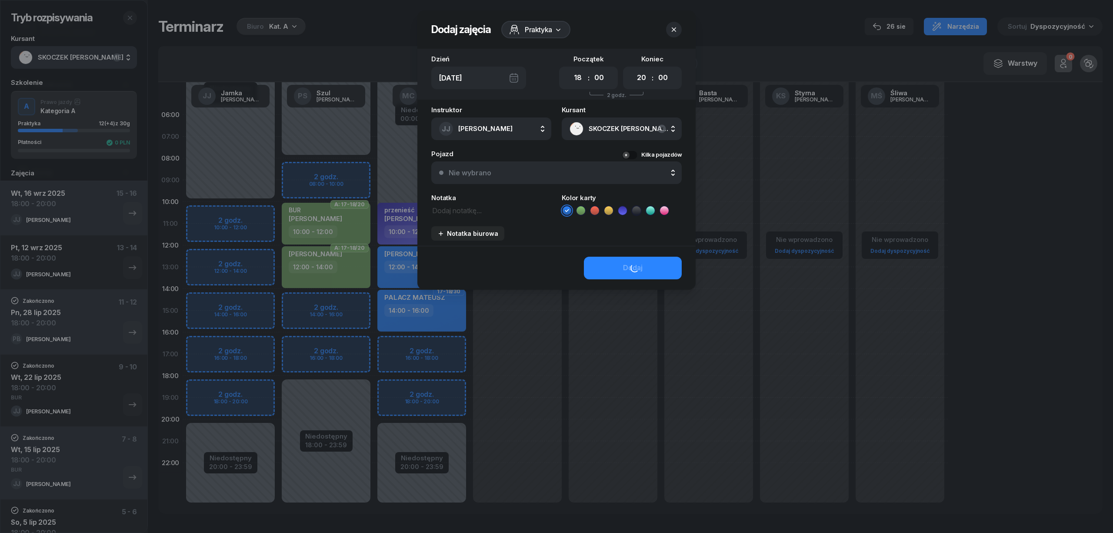
click at [579, 211] on icon at bounding box center [581, 210] width 9 height 9
click at [595, 261] on div "Dodaj" at bounding box center [557, 268] width 278 height 44
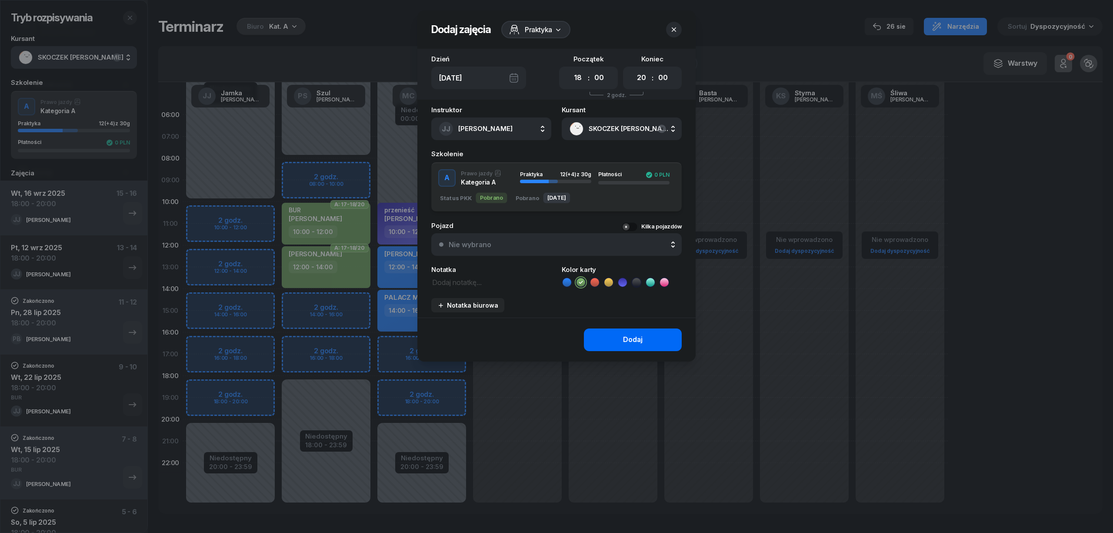
click at [648, 341] on button "Dodaj" at bounding box center [633, 339] width 98 height 23
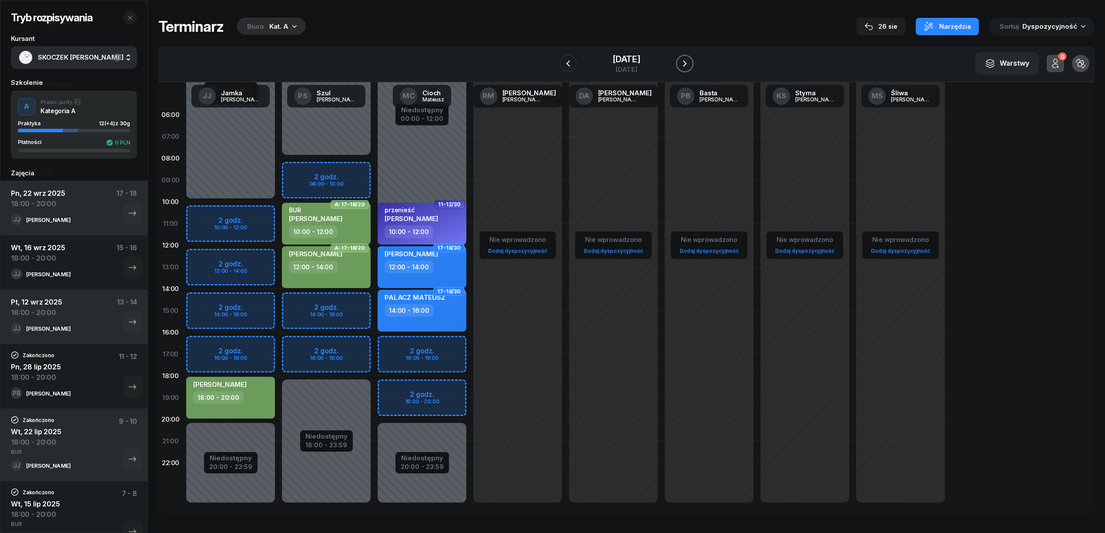
click at [685, 63] on icon "button" at bounding box center [684, 63] width 10 height 10
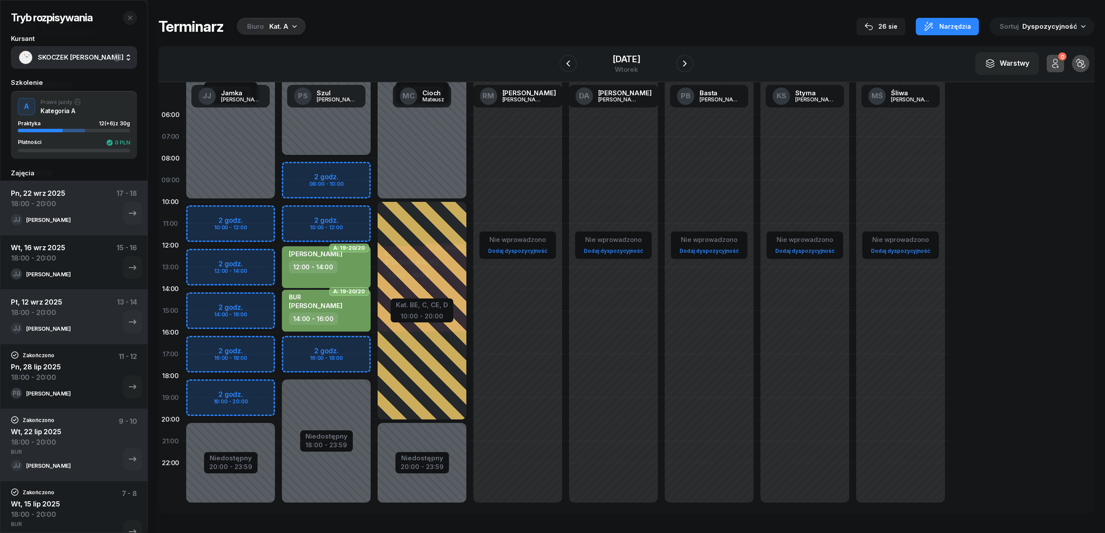
click at [278, 391] on div "Niedostępny 00:00 - 10:00 Niedostępny 20:00 - 23:59 2 godz. 10:00 - 12:00 2 god…" at bounding box center [326, 310] width 96 height 413
select select "18"
select select "20"
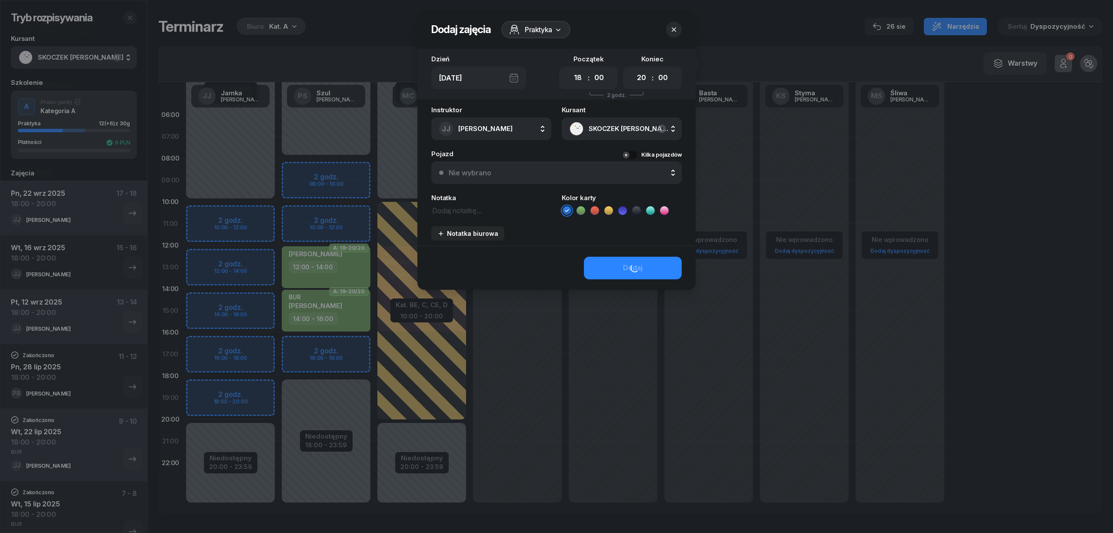
click at [582, 209] on icon at bounding box center [581, 210] width 9 height 9
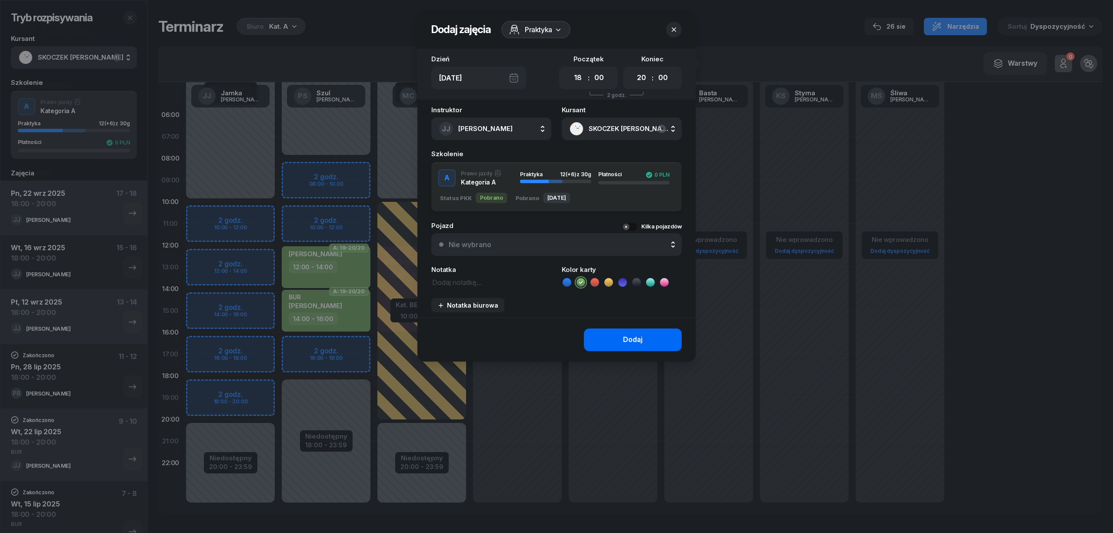
click at [613, 342] on button "Dodaj" at bounding box center [633, 339] width 98 height 23
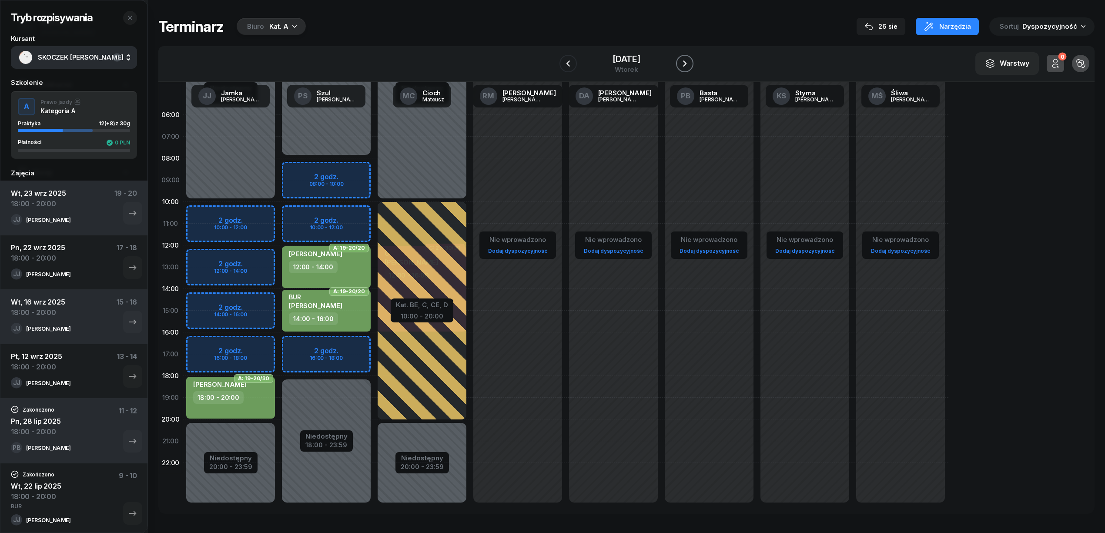
click at [685, 59] on icon "button" at bounding box center [684, 63] width 10 height 10
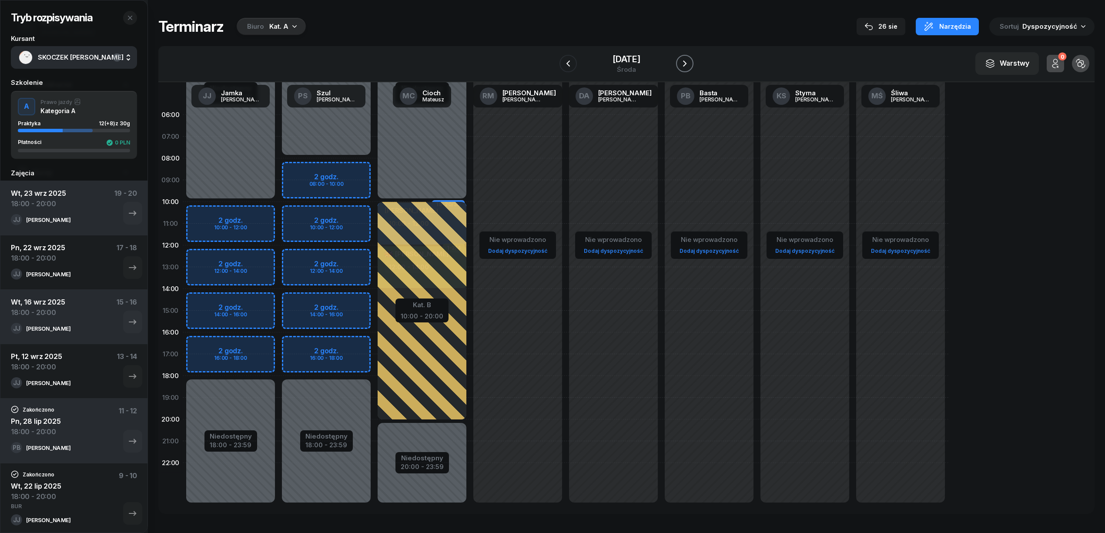
click at [685, 59] on icon "button" at bounding box center [684, 63] width 10 height 10
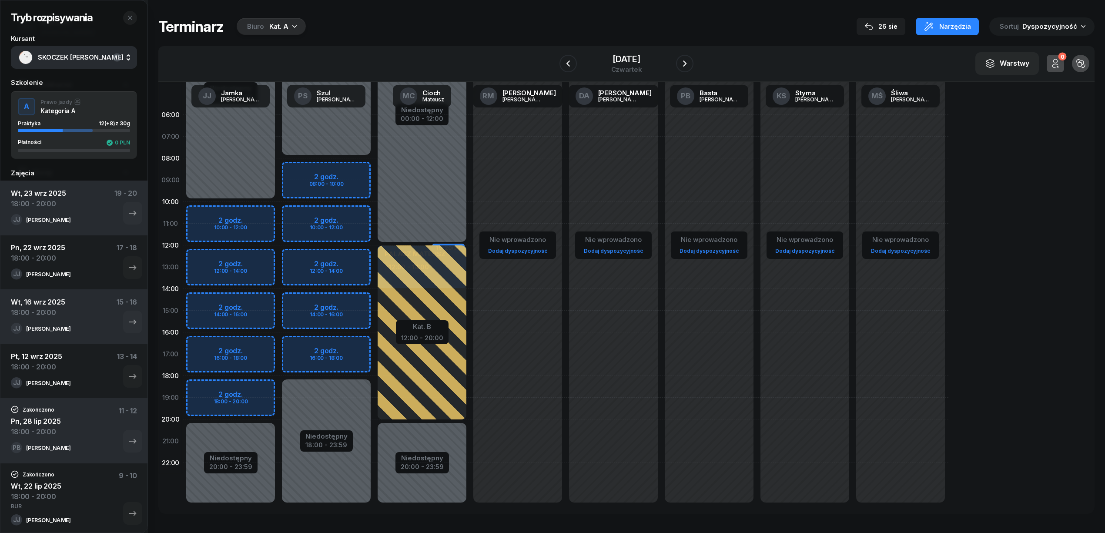
click at [278, 387] on div "Niedostępny 00:00 - 10:00 Niedostępny 20:00 - 23:59 2 godz. 10:00 - 12:00 2 god…" at bounding box center [326, 310] width 96 height 413
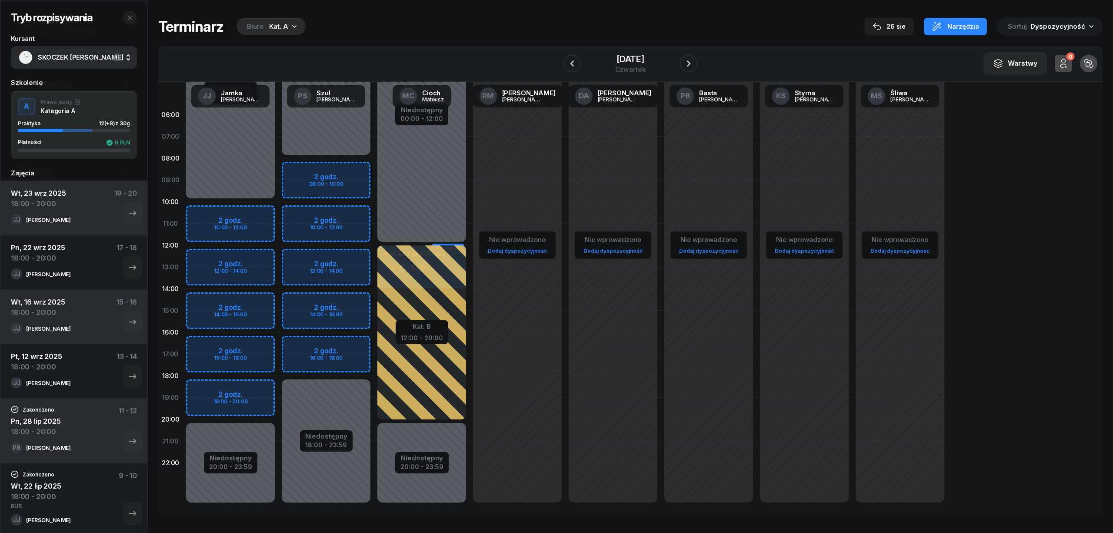
select select "18"
select select "20"
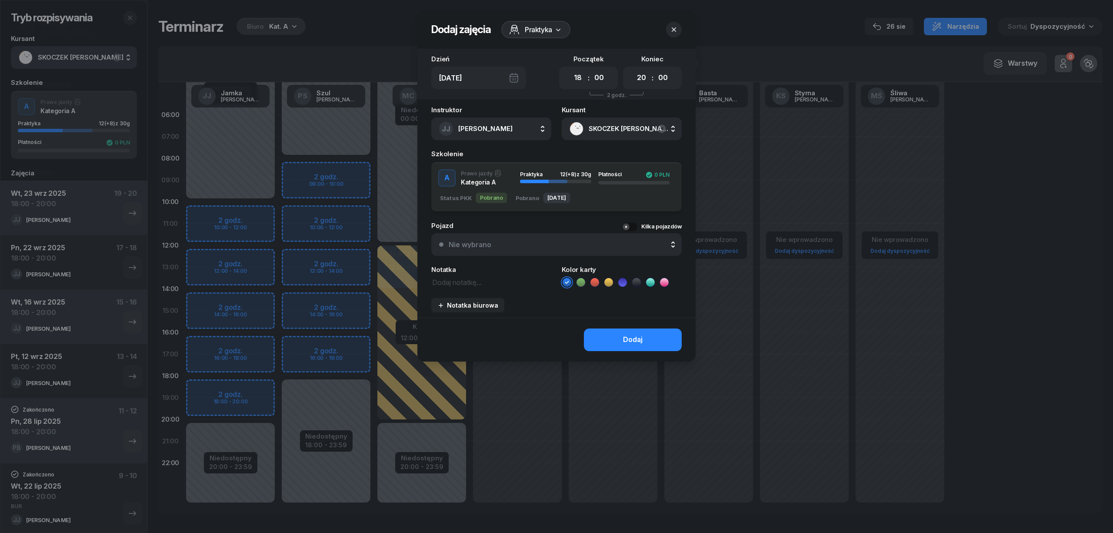
click at [584, 281] on icon at bounding box center [581, 282] width 9 height 9
click at [599, 345] on button "Dodaj" at bounding box center [633, 339] width 98 height 23
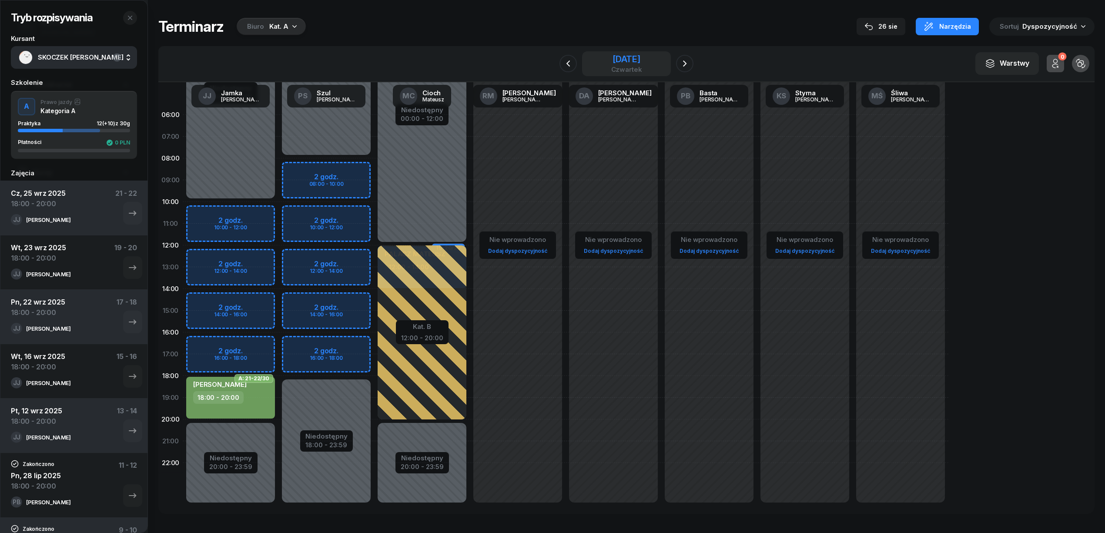
click at [627, 61] on div "25 września 2025" at bounding box center [626, 59] width 31 height 9
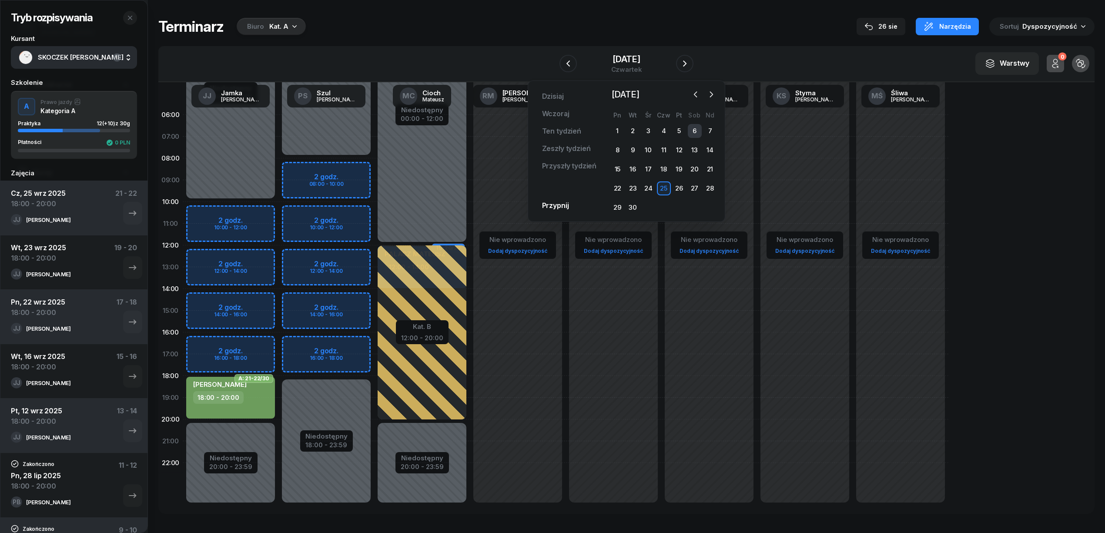
click at [691, 131] on div "6" at bounding box center [695, 131] width 14 height 14
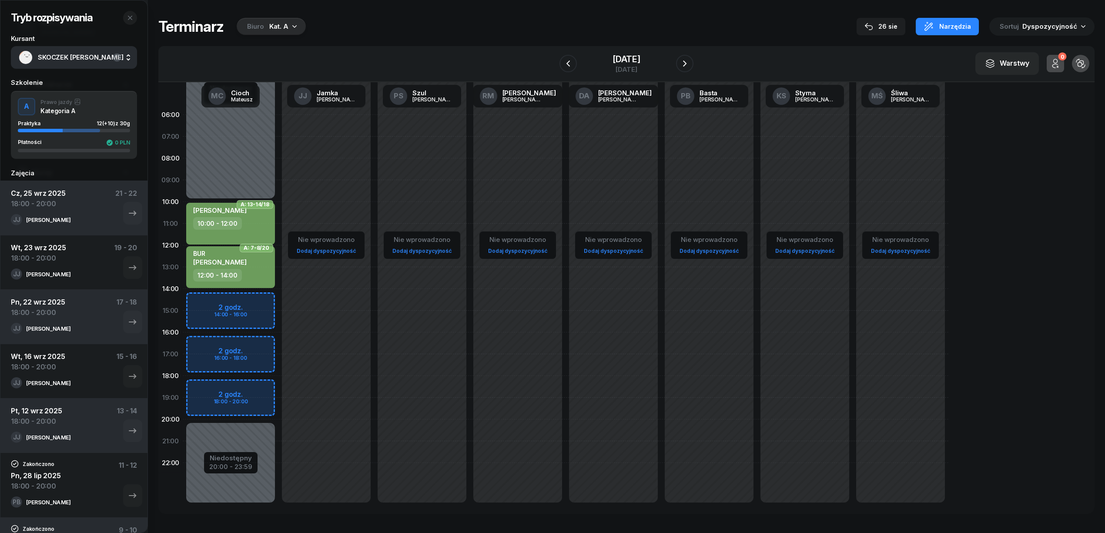
click at [278, 296] on div "Niedostępny 00:00 - 10:00 Niedostępny 20:00 - 23:59 2 godz. 14:00 - 16:00 2 god…" at bounding box center [326, 310] width 96 height 413
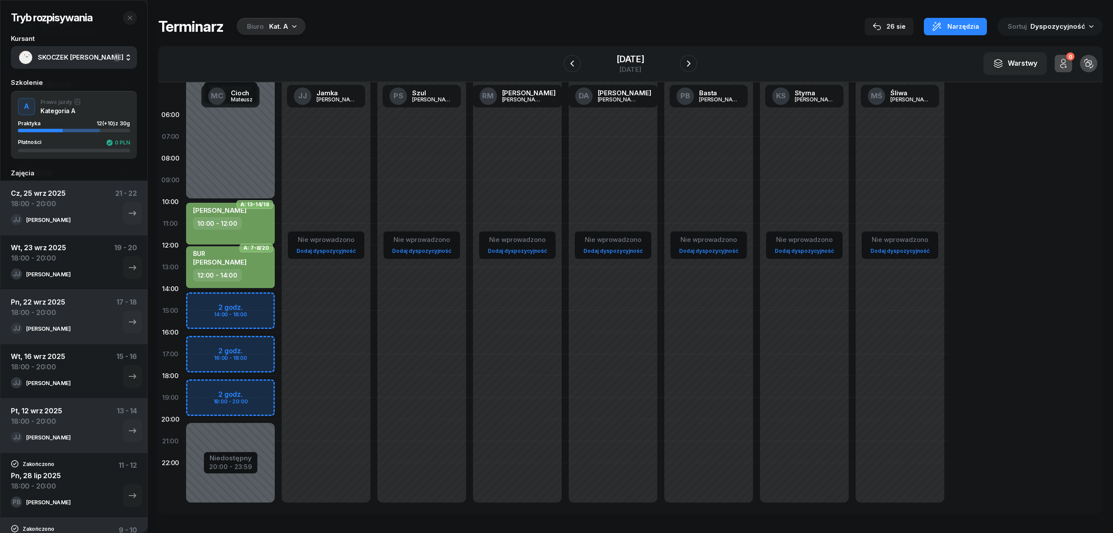
select select "14"
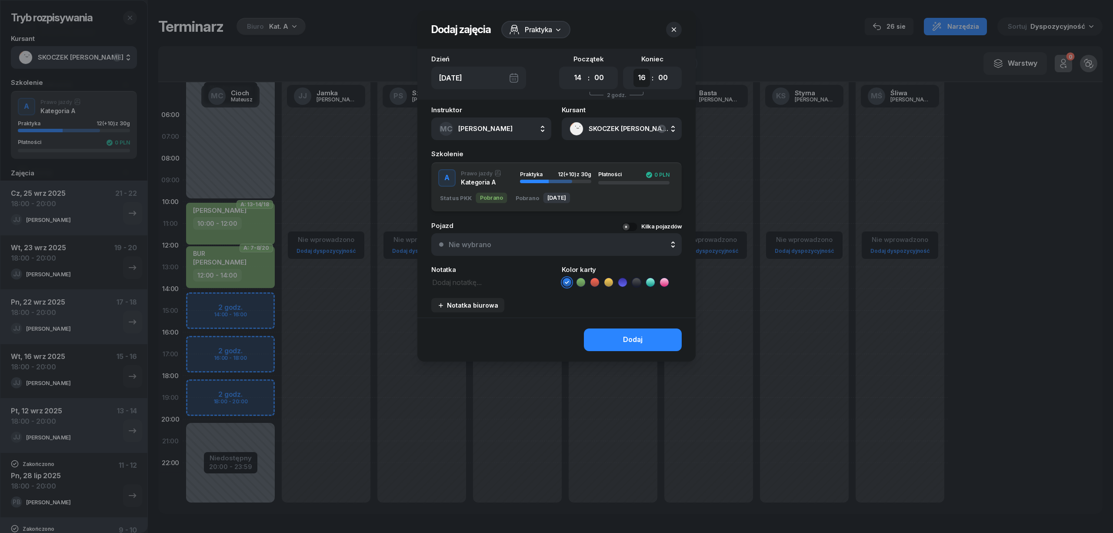
drag, startPoint x: 643, startPoint y: 75, endPoint x: 643, endPoint y: 80, distance: 5.2
click at [643, 75] on select "00 01 02 03 04 05 06 07 08 09 10 11 12 13 14 15 16 17 18 19 20 21 22 23" at bounding box center [642, 78] width 17 height 18
click at [634, 69] on select "00 01 02 03 04 05 06 07 08 09 10 11 12 13 14 15 16 17 18 19 20 21 22 23" at bounding box center [642, 78] width 17 height 18
click at [644, 78] on select "00 01 02 03 04 05 06 07 08 09 10 11 12 13 14 15 16 17 18 19 20 21 22 23" at bounding box center [642, 78] width 17 height 18
select select "18"
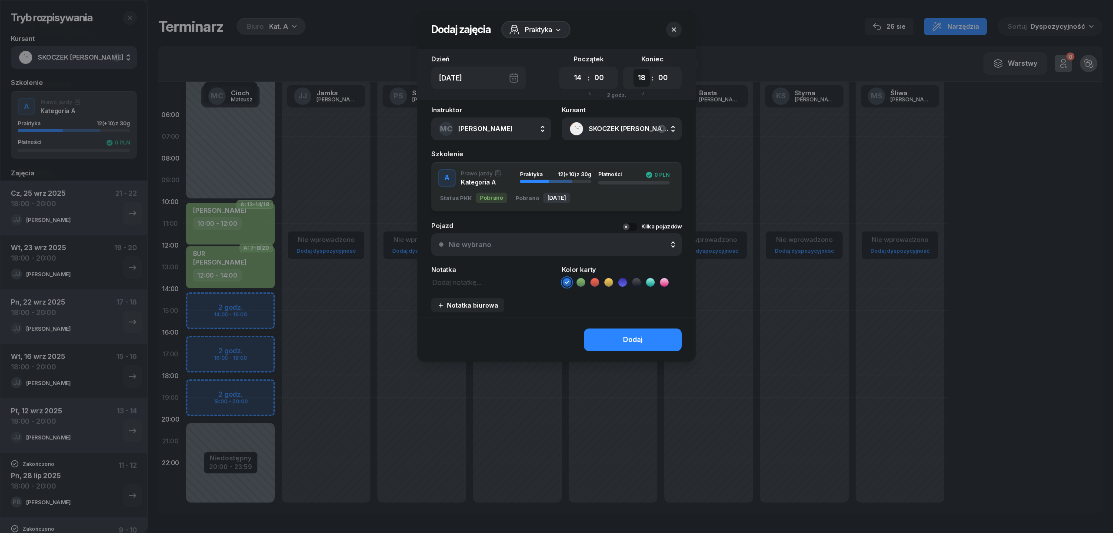
click at [634, 69] on select "00 01 02 03 04 05 06 07 08 09 10 11 12 13 14 15 16 17 18 19 20 21 22 23" at bounding box center [642, 78] width 17 height 18
click at [583, 286] on li at bounding box center [581, 282] width 10 height 10
click at [601, 331] on button "Dodaj" at bounding box center [633, 339] width 98 height 23
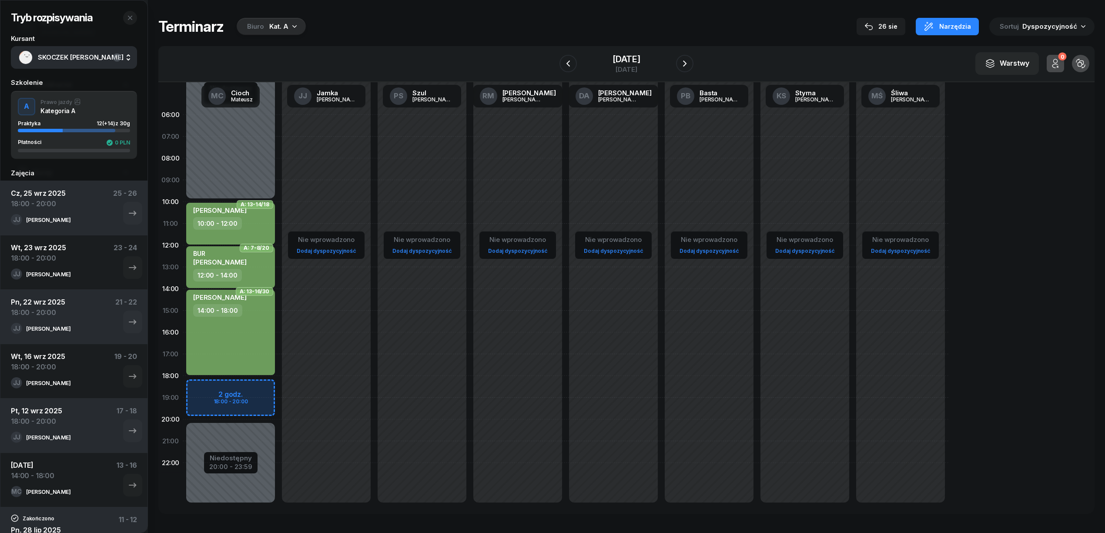
click at [278, 390] on div "Niedostępny 00:00 - 10:00 Niedostępny 20:00 - 23:59 A: 13-14/18 MACIEJASZ KRZYS…" at bounding box center [326, 310] width 96 height 413
select select "18"
select select "20"
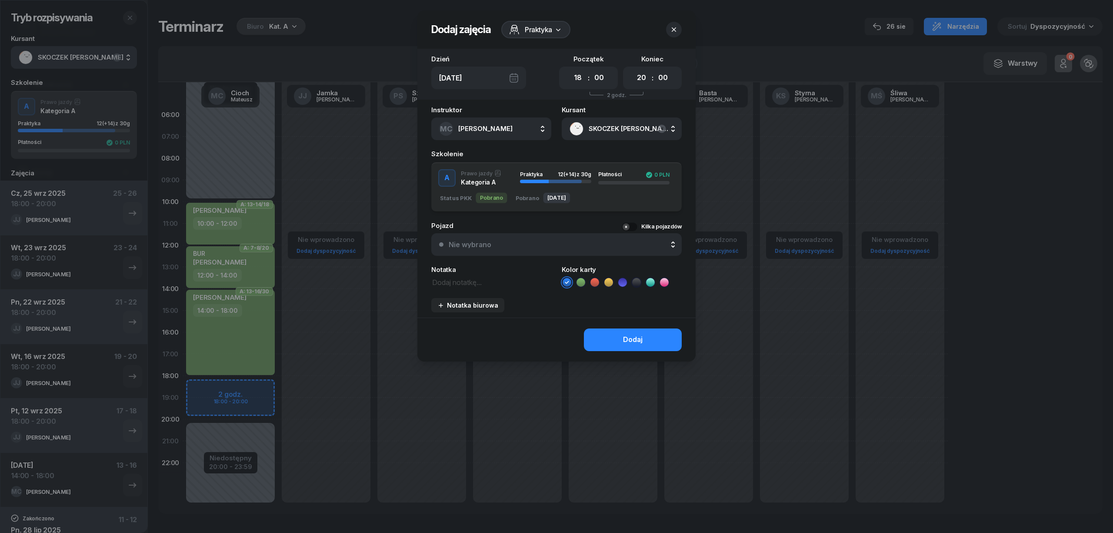
click at [618, 128] on span "SKOCZEK ŁUKASZ" at bounding box center [631, 128] width 85 height 11
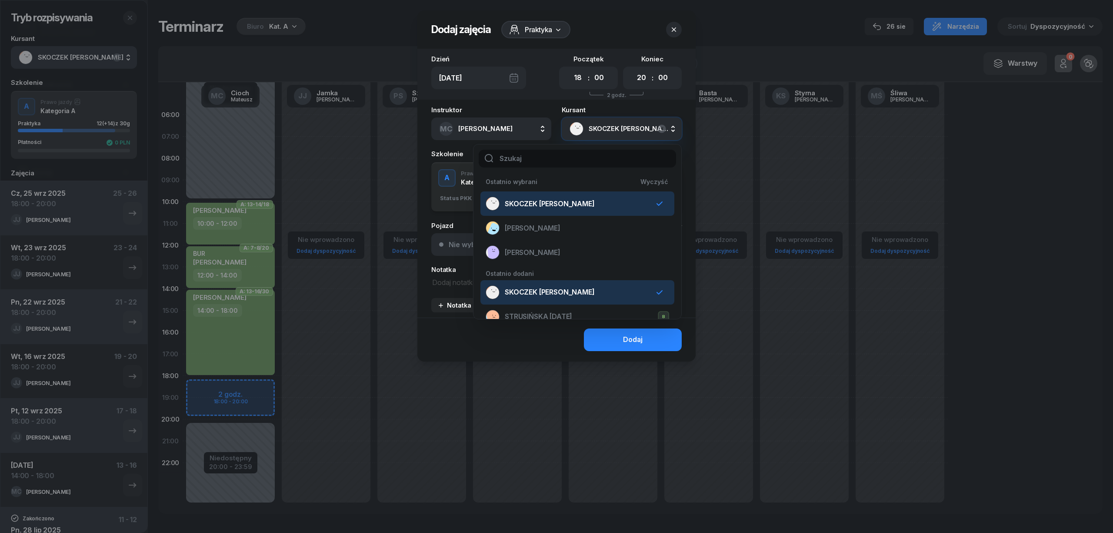
click at [606, 163] on input "text" at bounding box center [577, 159] width 197 height 18
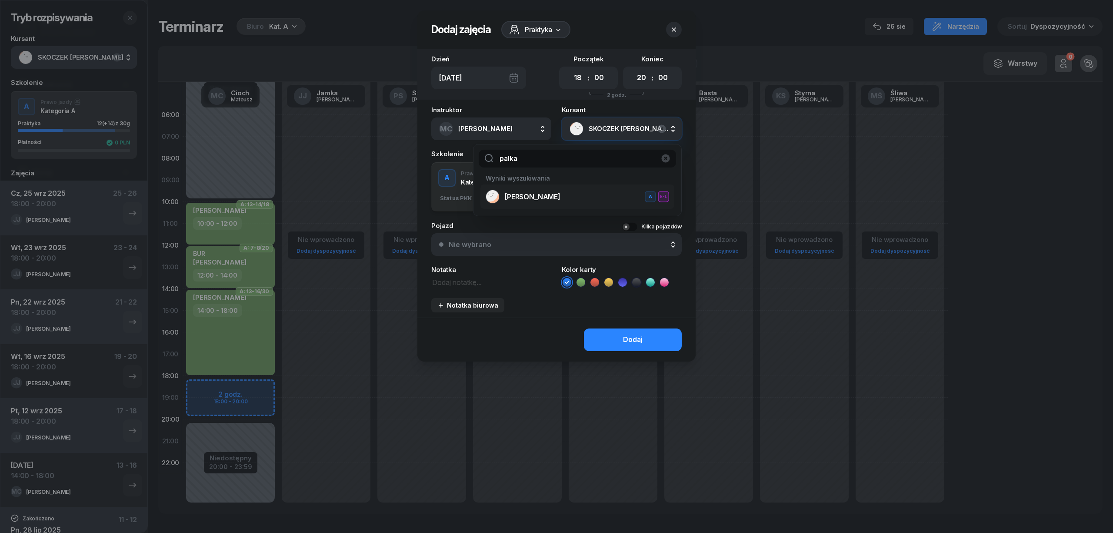
type input "palka"
click at [552, 193] on span "[PERSON_NAME]" at bounding box center [533, 196] width 56 height 11
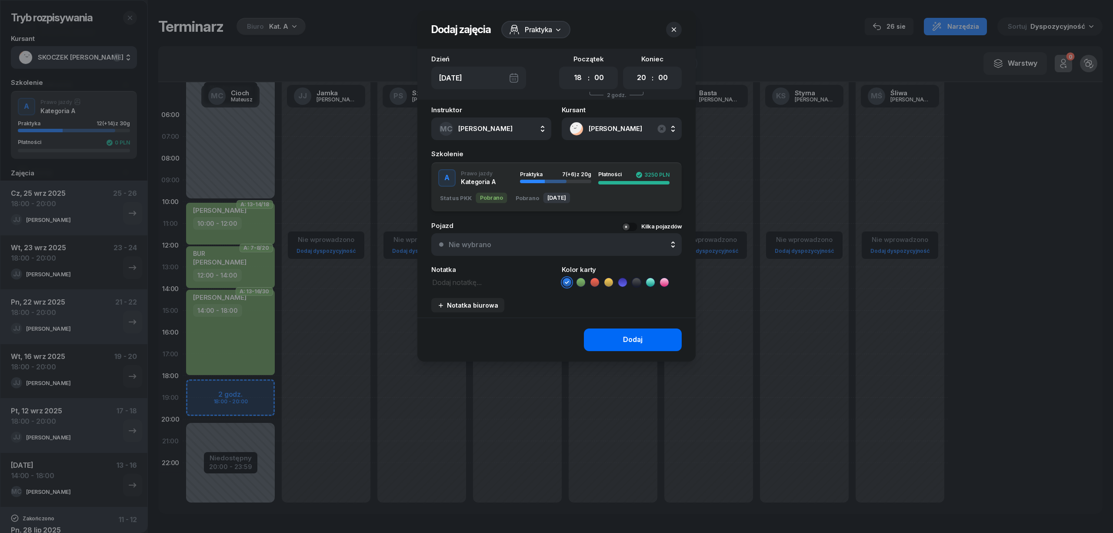
click at [637, 328] on button "Dodaj" at bounding box center [633, 339] width 98 height 23
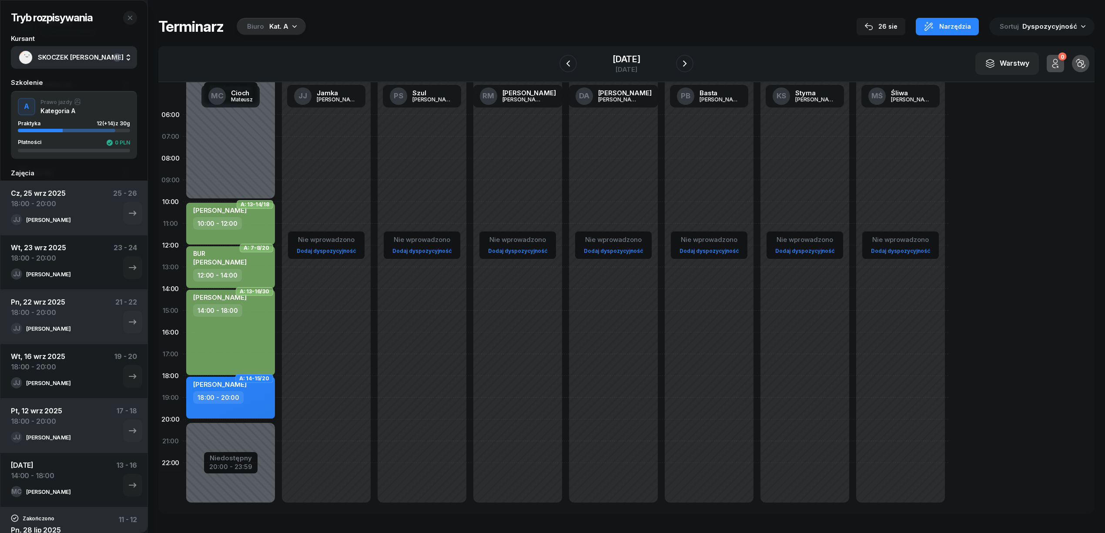
click at [251, 397] on div "18:00 - 20:00" at bounding box center [231, 397] width 77 height 13
select select "18"
select select "20"
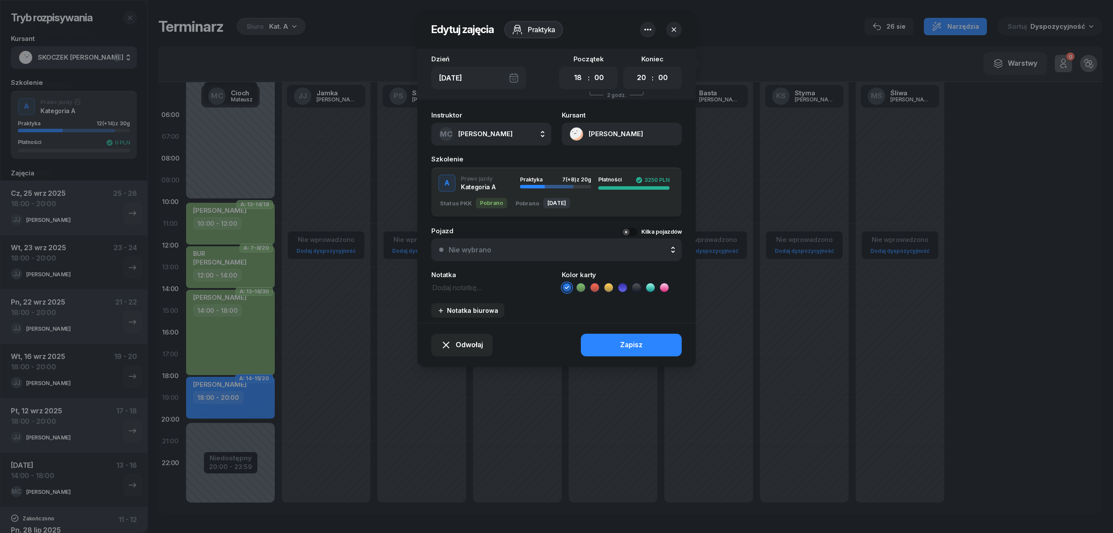
click at [579, 284] on icon at bounding box center [581, 287] width 9 height 9
click at [595, 344] on button "Zapisz" at bounding box center [631, 345] width 101 height 23
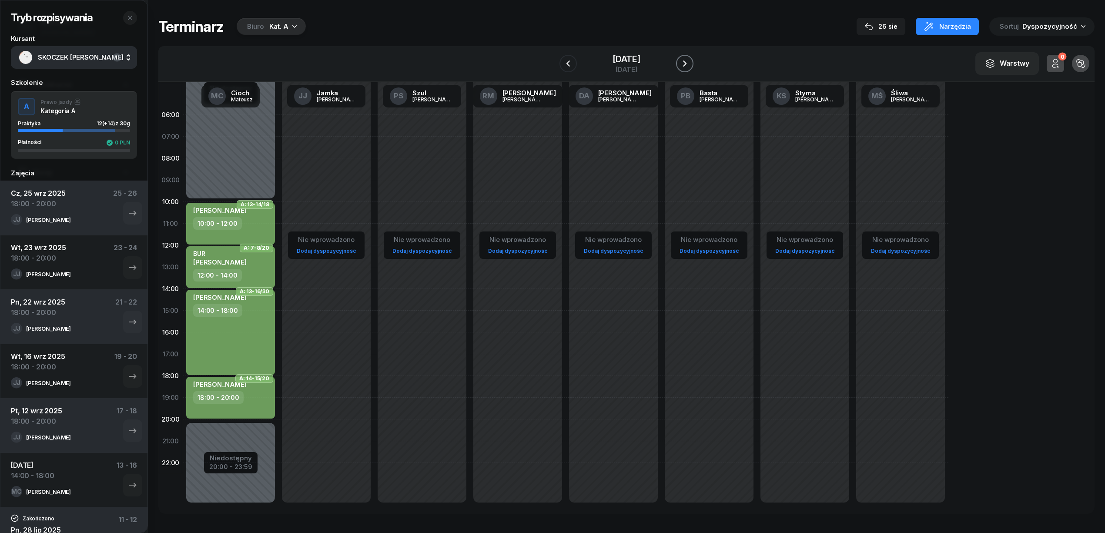
click at [685, 63] on icon "button" at bounding box center [684, 63] width 10 height 10
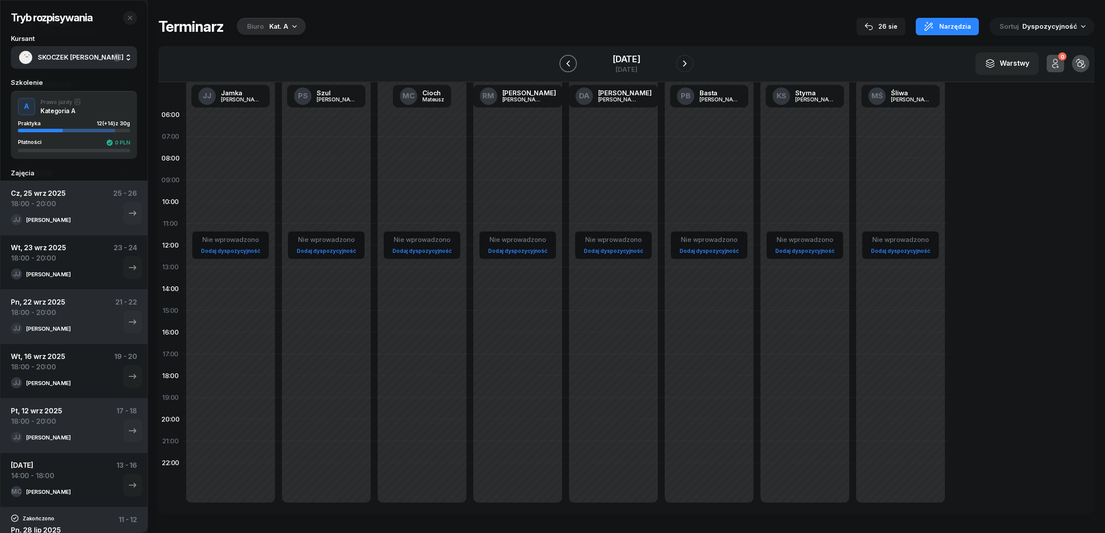
click at [573, 63] on button "button" at bounding box center [567, 63] width 17 height 17
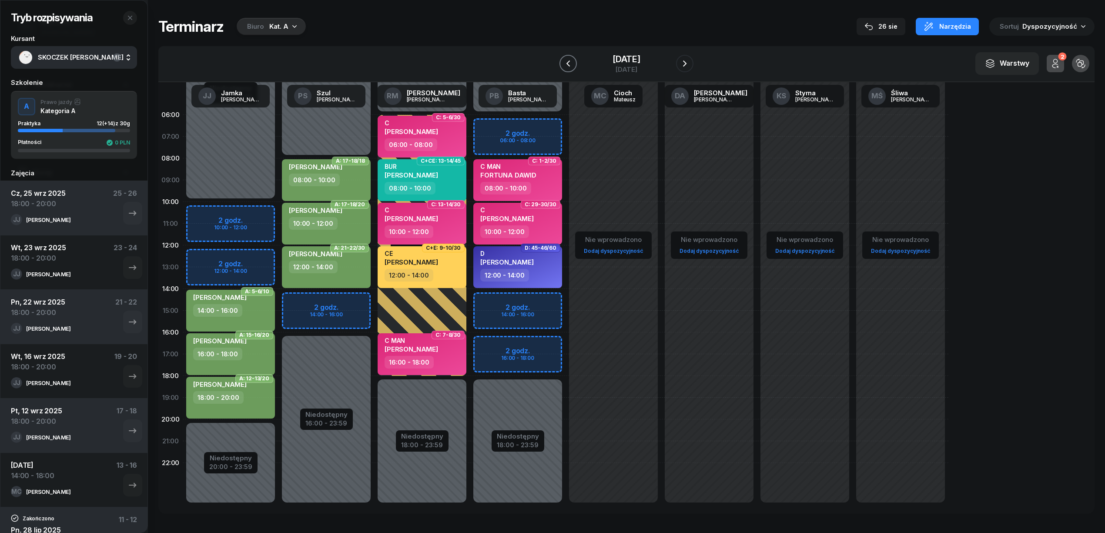
click at [573, 63] on button "button" at bounding box center [567, 63] width 17 height 17
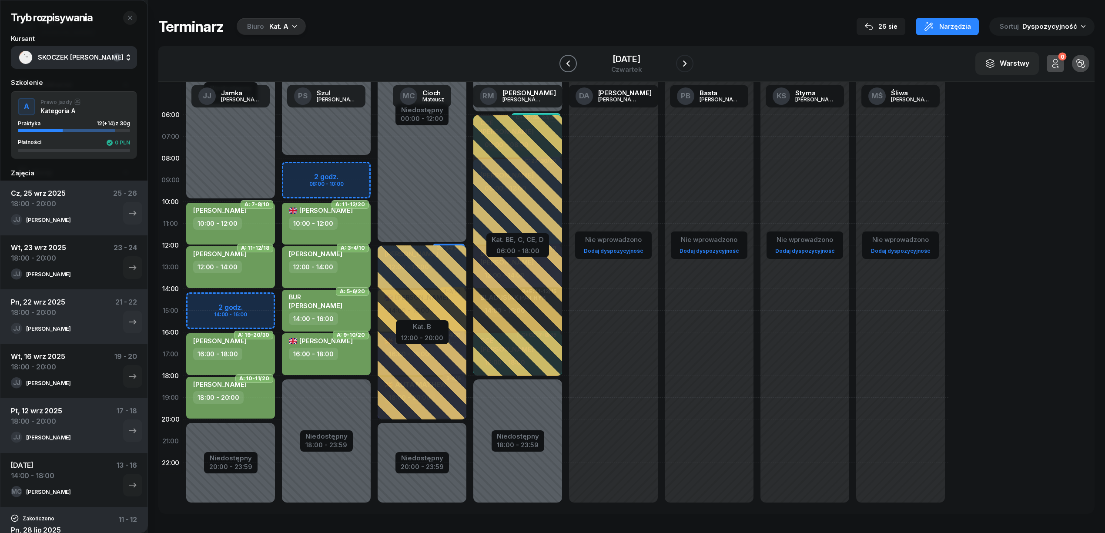
click at [573, 63] on button "button" at bounding box center [567, 63] width 17 height 17
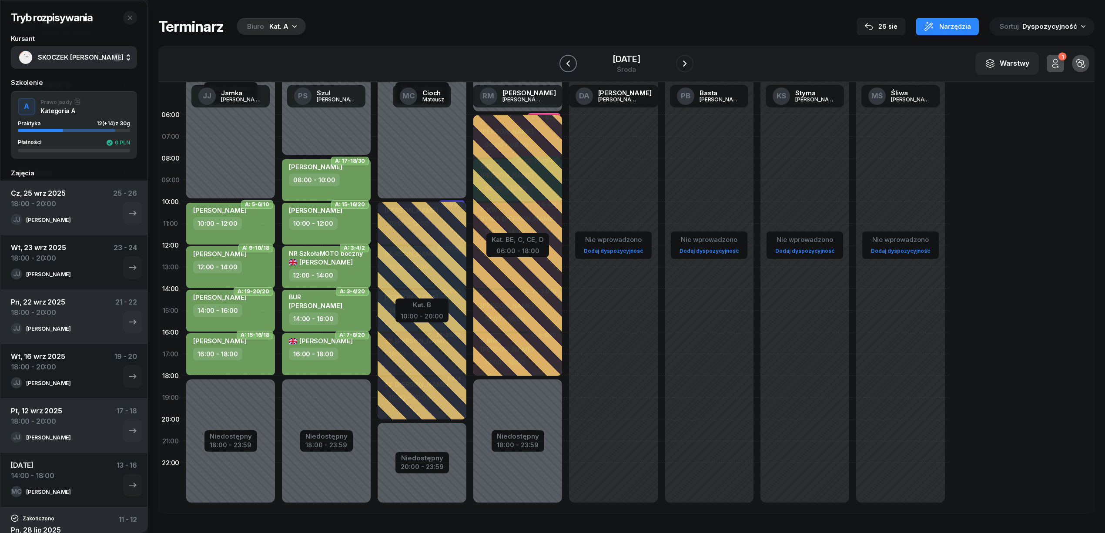
click at [571, 67] on icon "button" at bounding box center [568, 63] width 10 height 10
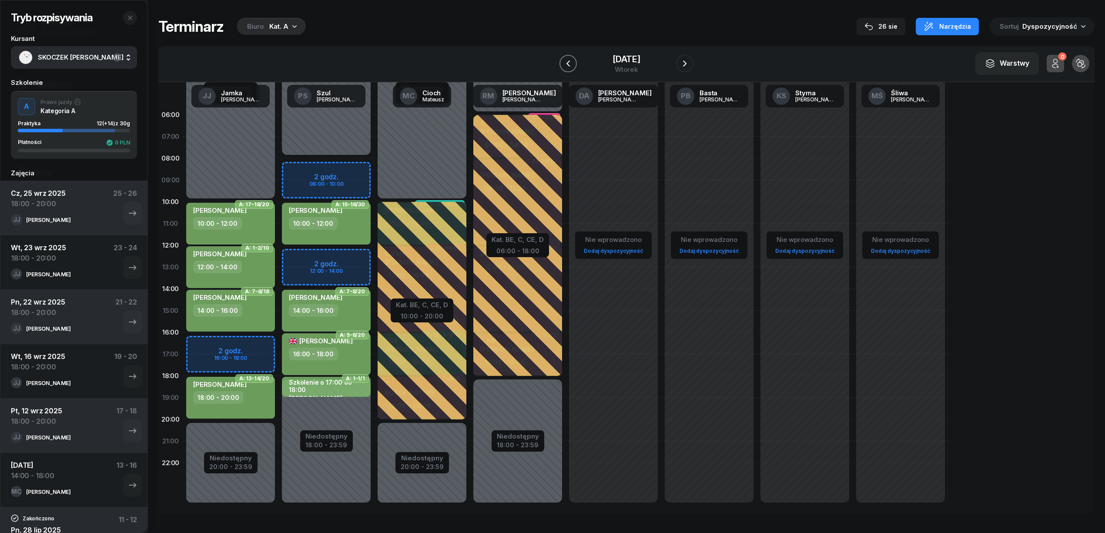
click at [570, 65] on icon "button" at bounding box center [568, 63] width 10 height 10
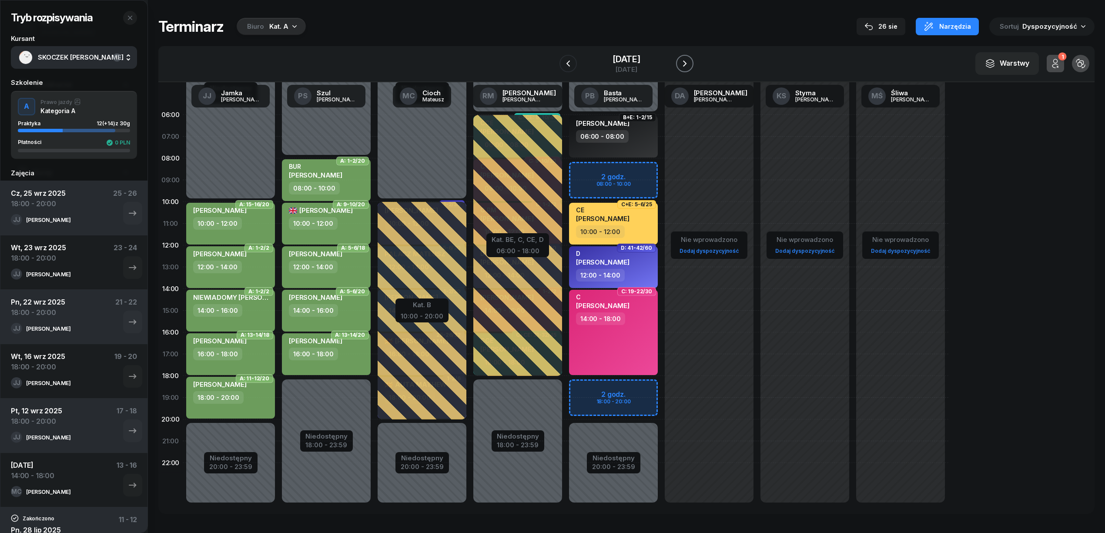
click at [684, 61] on icon "button" at bounding box center [684, 63] width 3 height 6
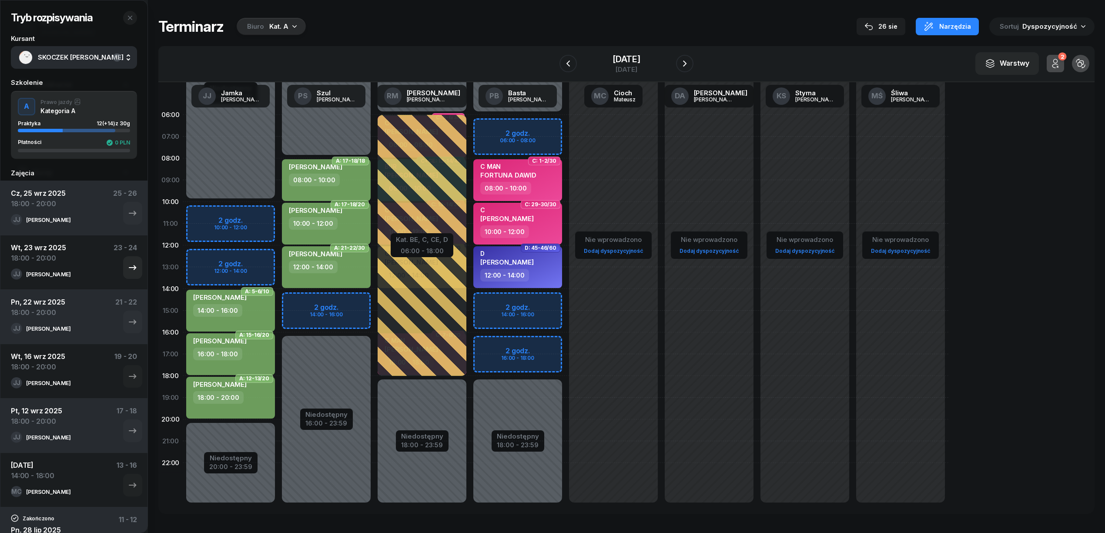
click at [89, 260] on div "Wt, 23 wrz 2025 18:00 - 20:00 23 - 24" at bounding box center [74, 255] width 126 height 26
click at [77, 213] on div "Cz, 25 wrz 2025 18:00 - 20:00 25 - 26" at bounding box center [74, 201] width 126 height 26
click at [127, 213] on icon "button" at bounding box center [132, 213] width 10 height 10
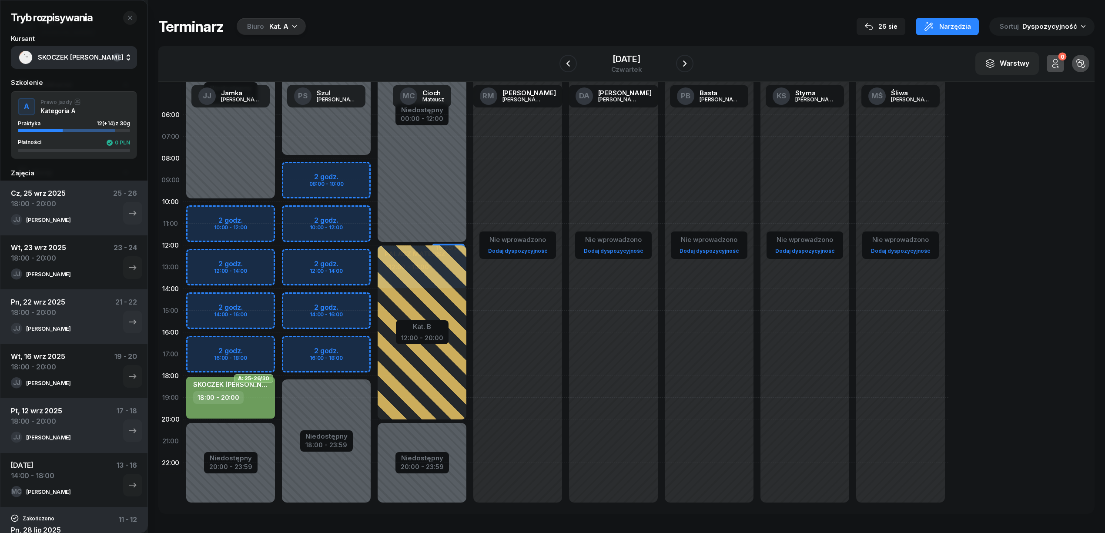
click at [261, 397] on div "18:00 - 20:00" at bounding box center [231, 397] width 77 height 13
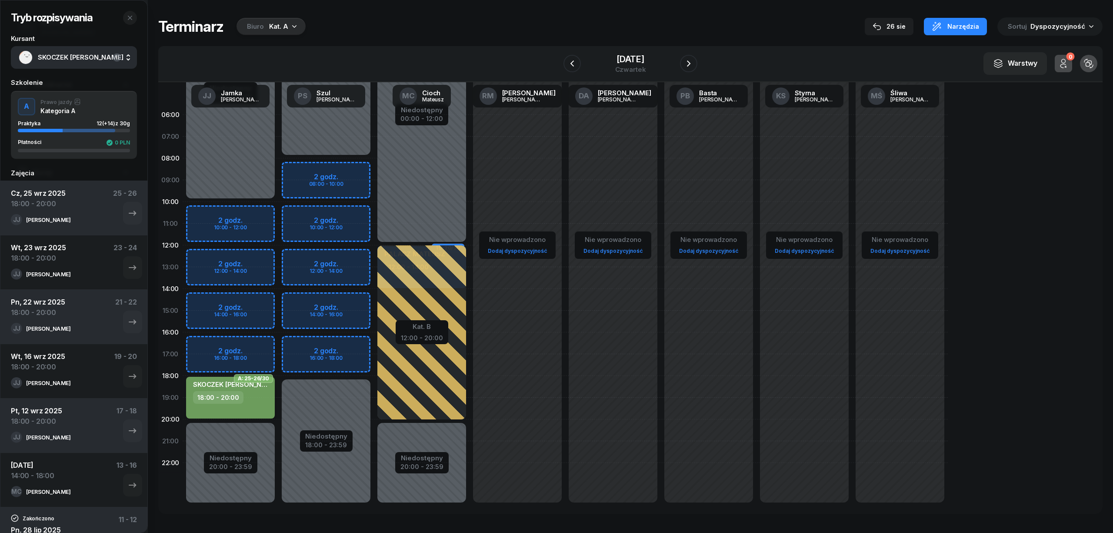
select select "18"
select select "20"
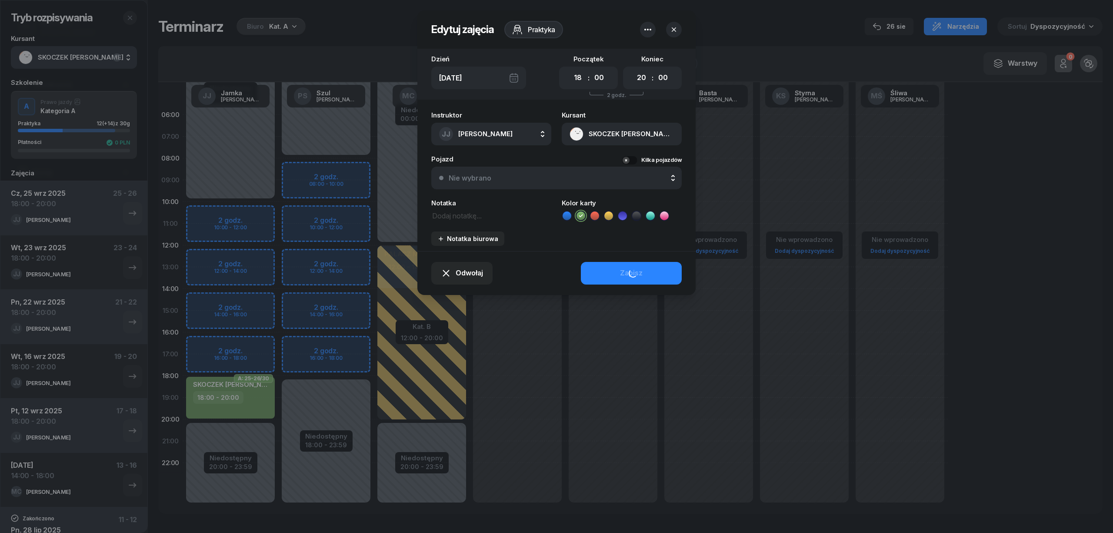
click at [474, 217] on textarea at bounding box center [491, 215] width 120 height 11
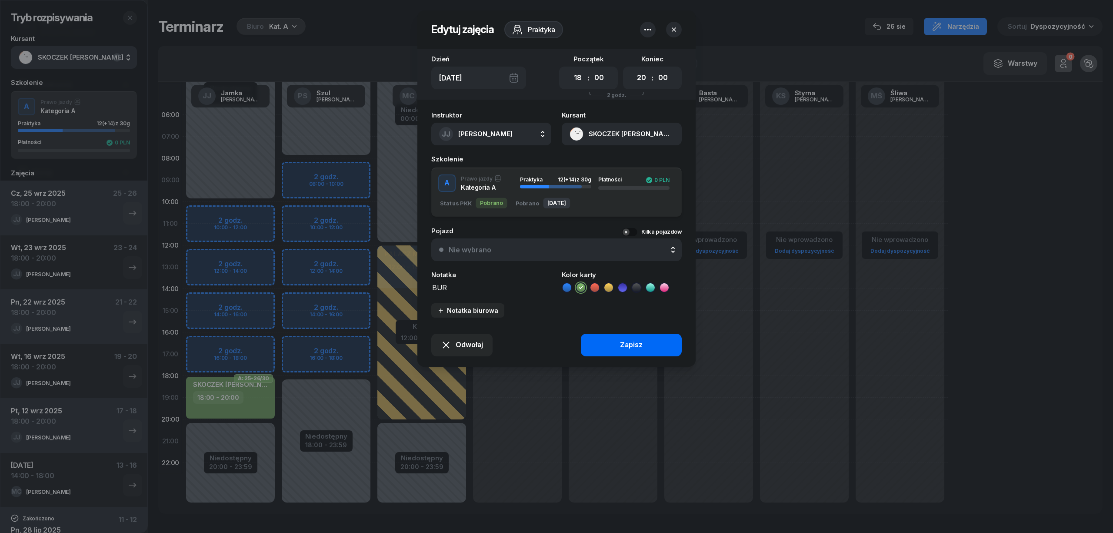
type textarea "BUR"
click at [594, 338] on button "Zapisz" at bounding box center [631, 345] width 101 height 23
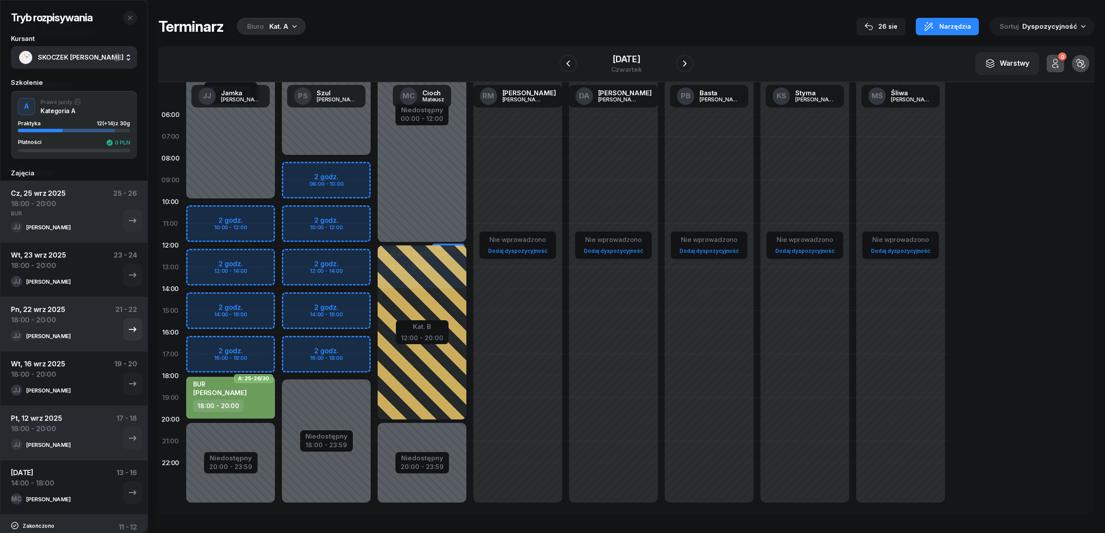
click at [70, 329] on div "Pn, 22 wrz 2025 18:00 - 20:00 21 - 22" at bounding box center [74, 317] width 126 height 26
click at [129, 331] on icon "button" at bounding box center [132, 329] width 7 height 5
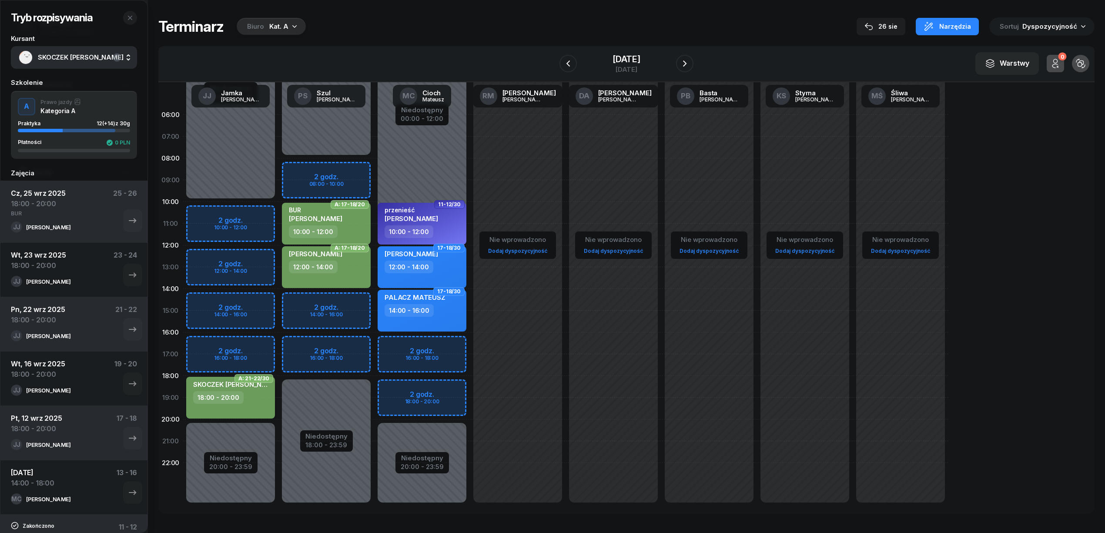
click at [244, 404] on div "SKOCZEK ŁUKASZ 18:00 - 20:00" at bounding box center [230, 398] width 89 height 42
select select "18"
select select "20"
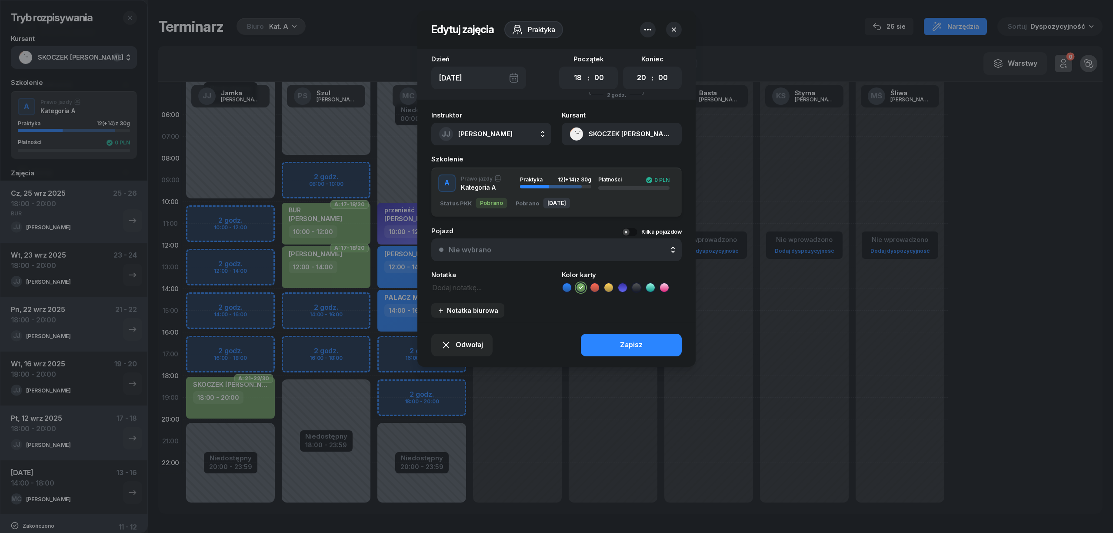
click at [464, 287] on textarea at bounding box center [491, 286] width 120 height 11
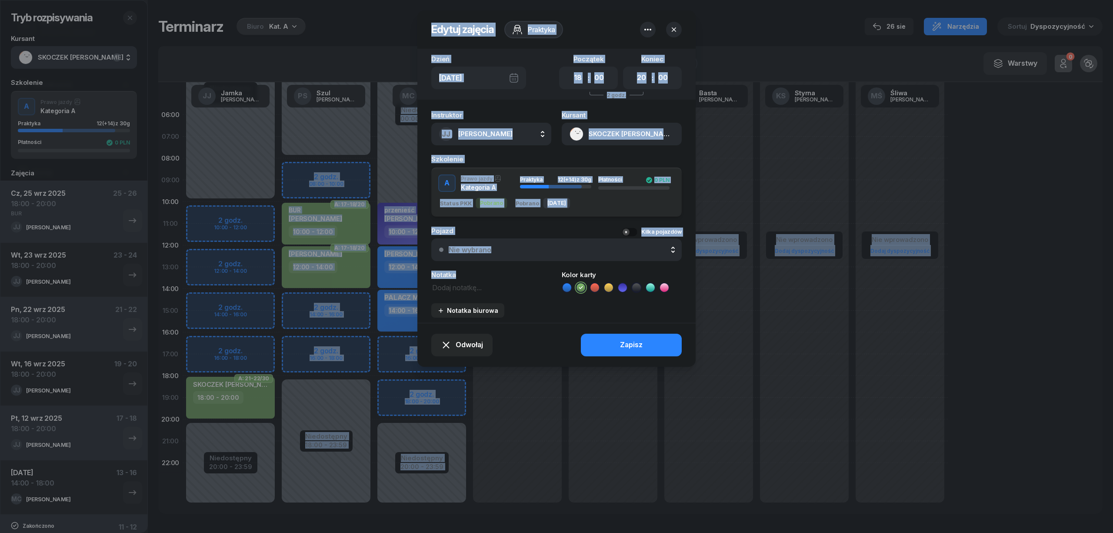
click at [464, 287] on textarea at bounding box center [491, 286] width 120 height 11
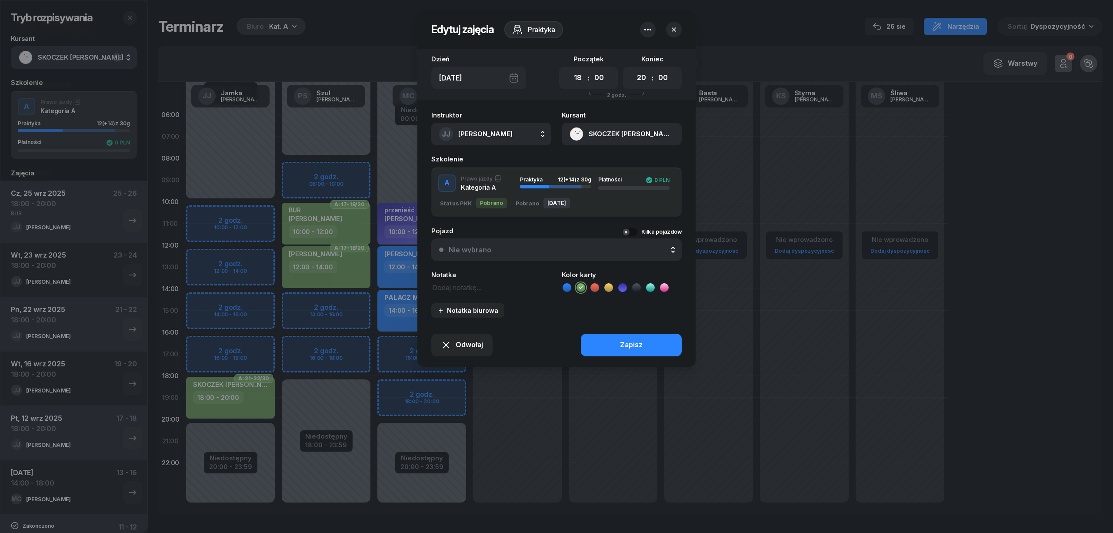
click at [463, 287] on textarea at bounding box center [491, 286] width 120 height 11
type textarea "BUR"
click at [618, 339] on button "Zapisz" at bounding box center [631, 345] width 101 height 23
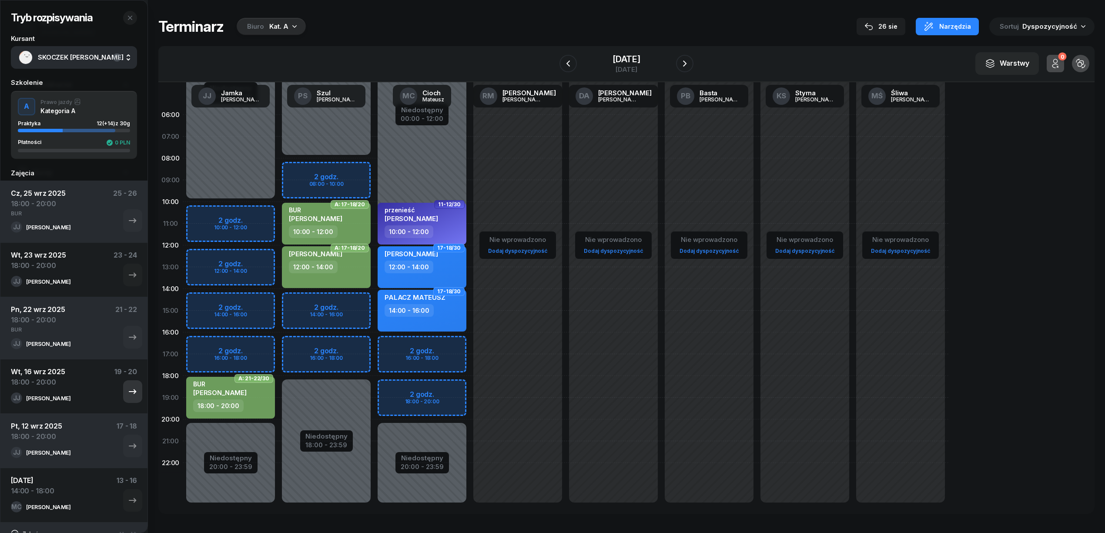
click at [127, 388] on icon "button" at bounding box center [132, 391] width 10 height 10
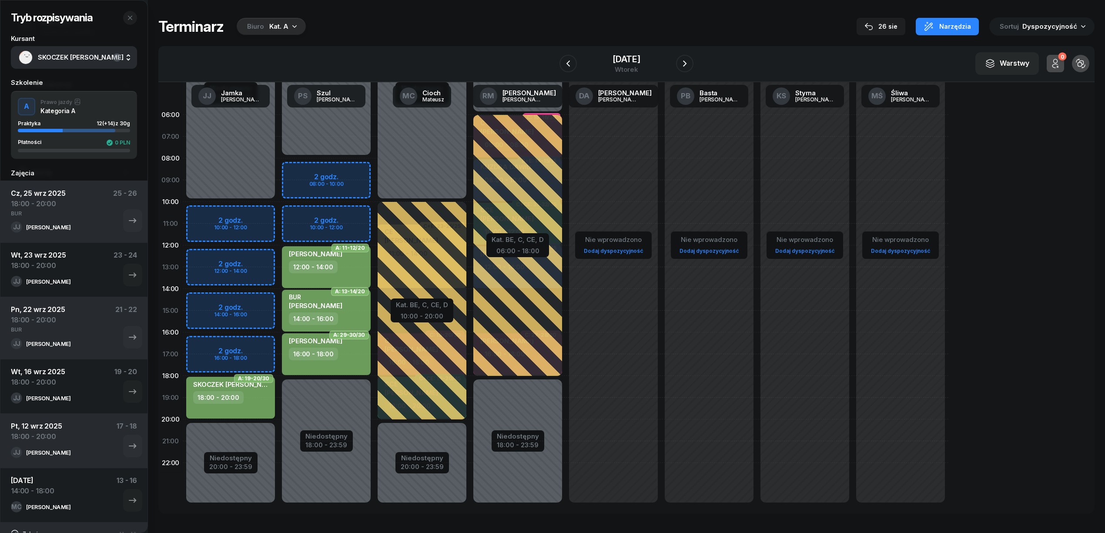
click at [240, 399] on div "18:00 - 20:00" at bounding box center [218, 397] width 50 height 13
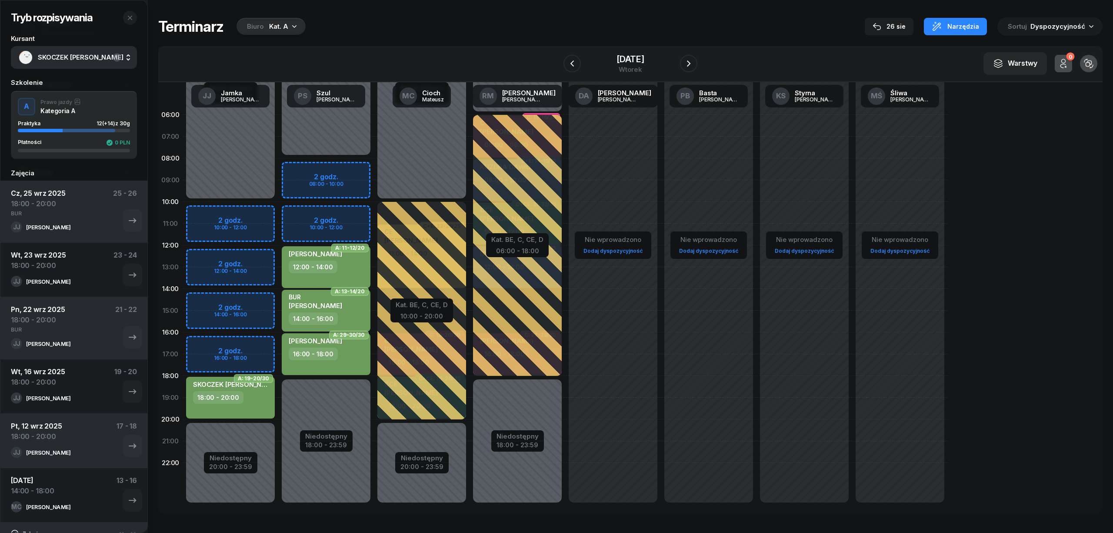
select select "18"
select select "20"
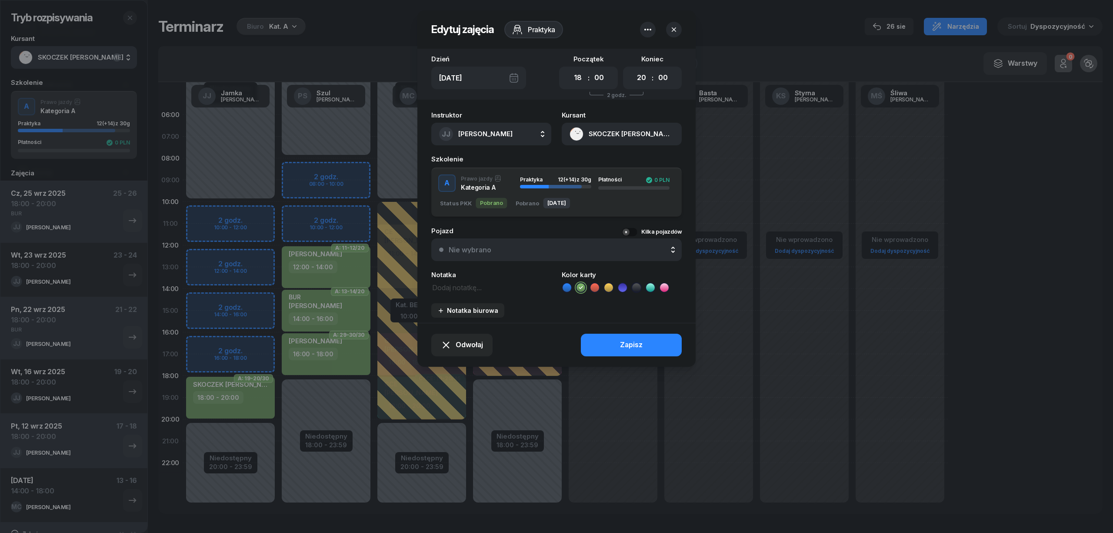
click at [445, 287] on textarea at bounding box center [491, 286] width 120 height 11
type textarea "BUR"
click at [610, 340] on button "Zapisz" at bounding box center [631, 345] width 101 height 23
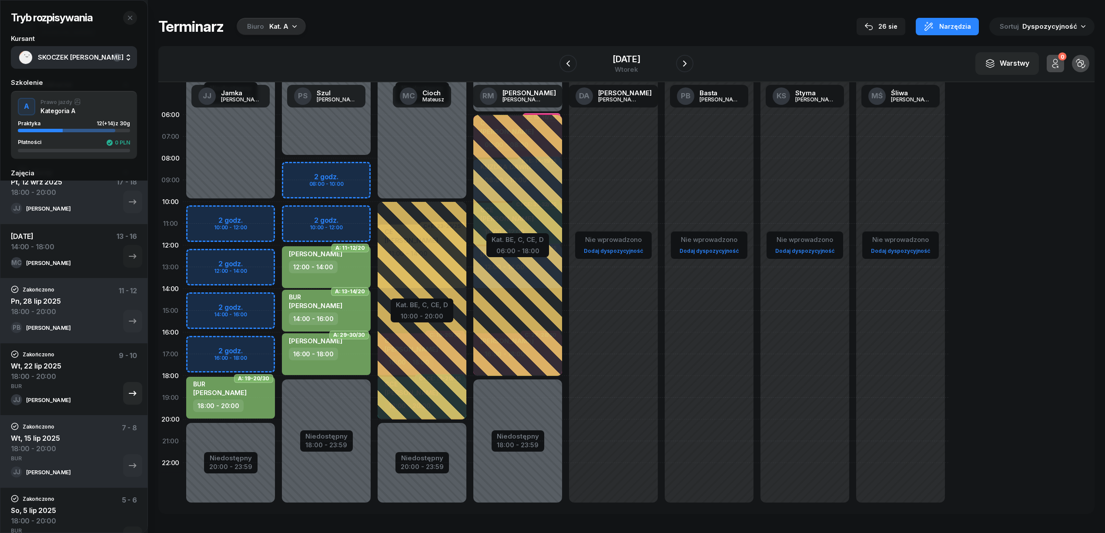
scroll to position [232, 0]
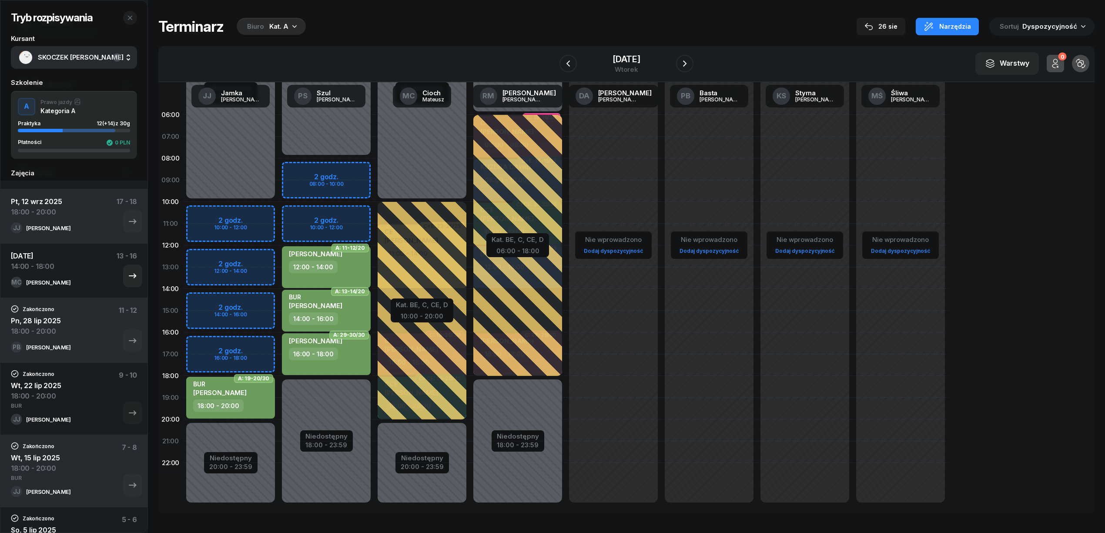
click at [94, 277] on div "So, 6 wrz 2025 14:00 - 18:00 13 - 16" at bounding box center [74, 264] width 126 height 26
click at [123, 277] on button "button" at bounding box center [132, 275] width 19 height 23
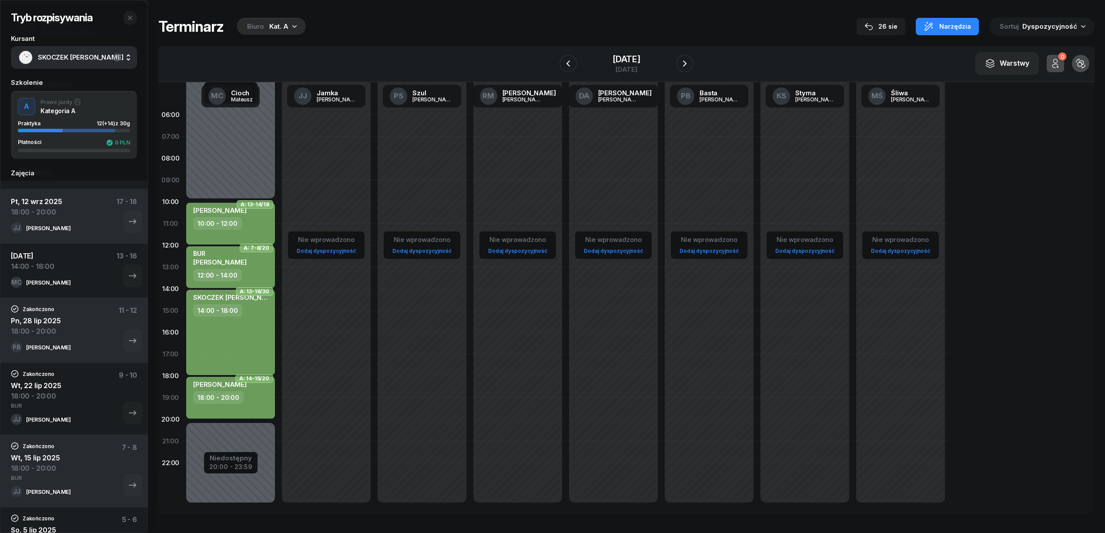
click at [246, 319] on div "SKOCZEK ŁUKASZ 14:00 - 18:00" at bounding box center [230, 332] width 89 height 85
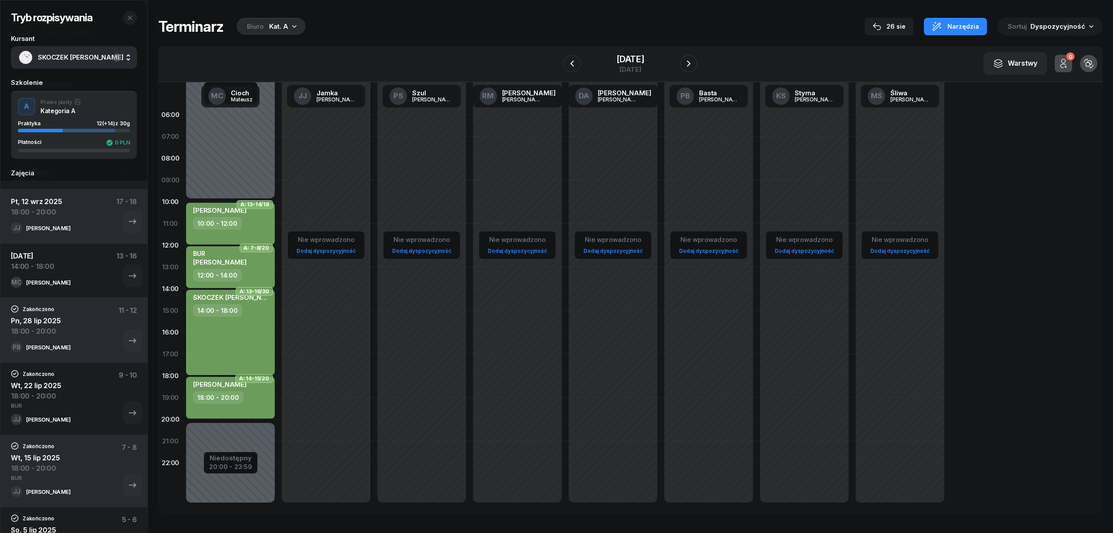
select select "14"
select select "18"
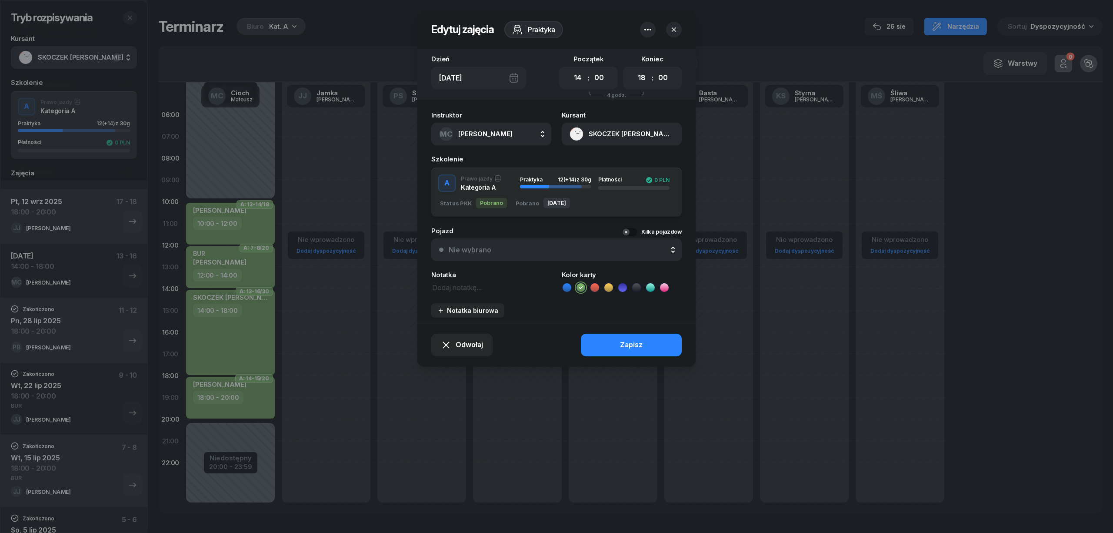
click at [465, 291] on textarea at bounding box center [491, 286] width 120 height 11
type textarea "BUR"
click at [587, 338] on button "Zapisz" at bounding box center [631, 345] width 101 height 23
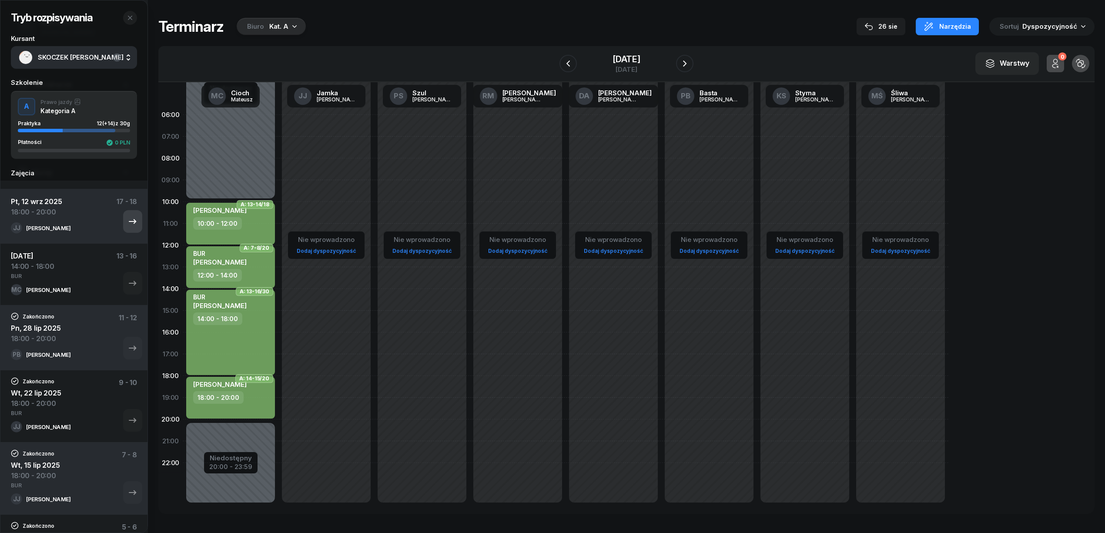
click at [127, 226] on icon "button" at bounding box center [132, 221] width 10 height 10
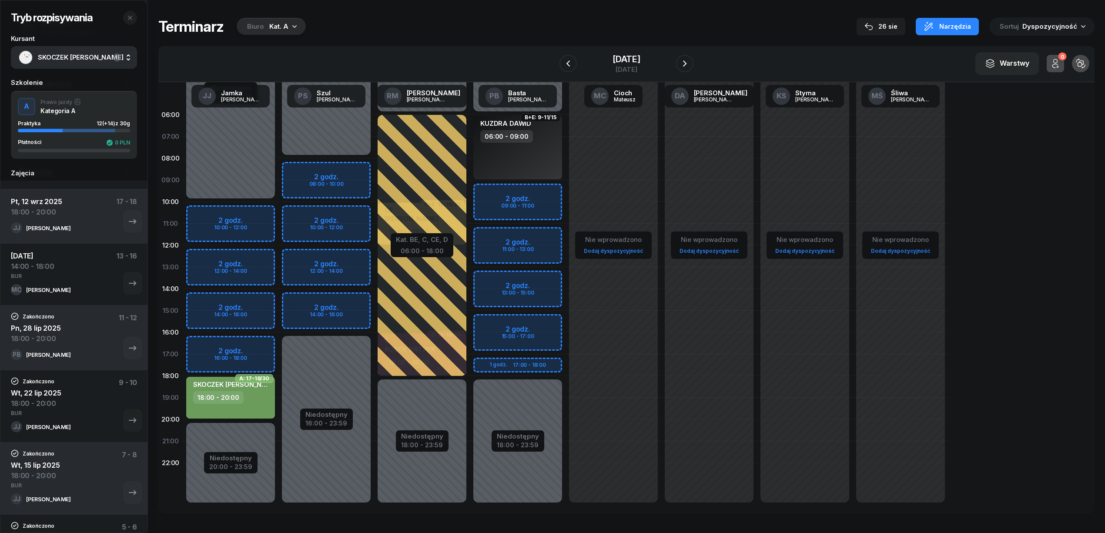
click at [234, 396] on div "18:00 - 20:00" at bounding box center [218, 397] width 50 height 13
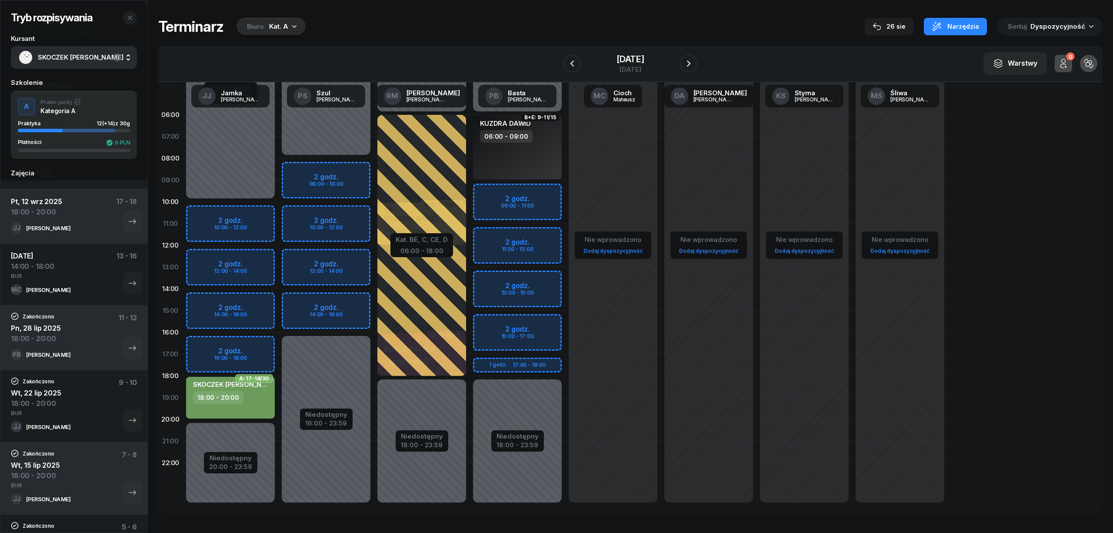
select select "18"
select select "20"
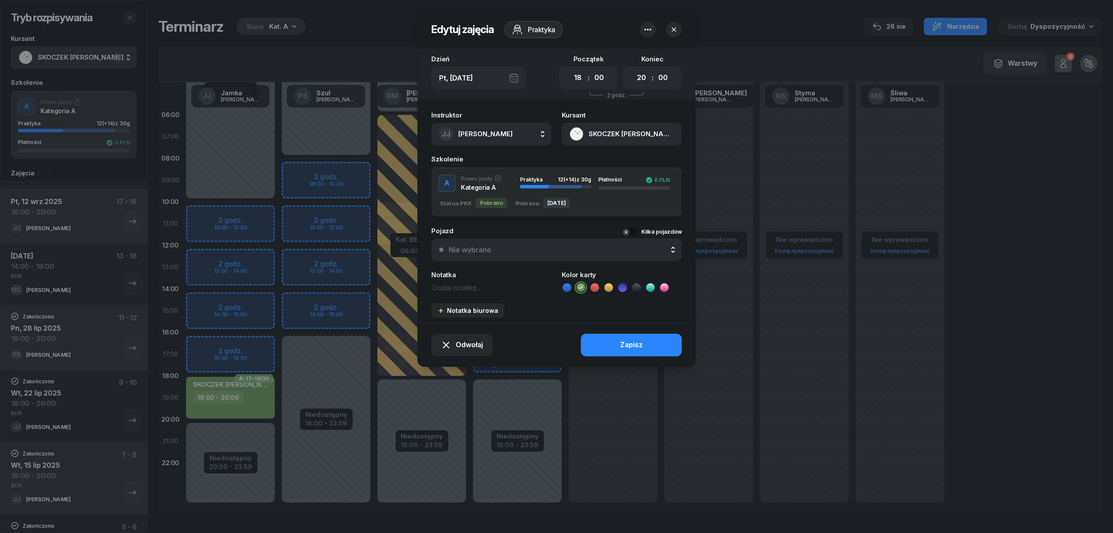
click at [459, 285] on textarea at bounding box center [491, 286] width 120 height 11
type textarea "BUR"
click at [590, 336] on button "Zapisz" at bounding box center [631, 345] width 101 height 23
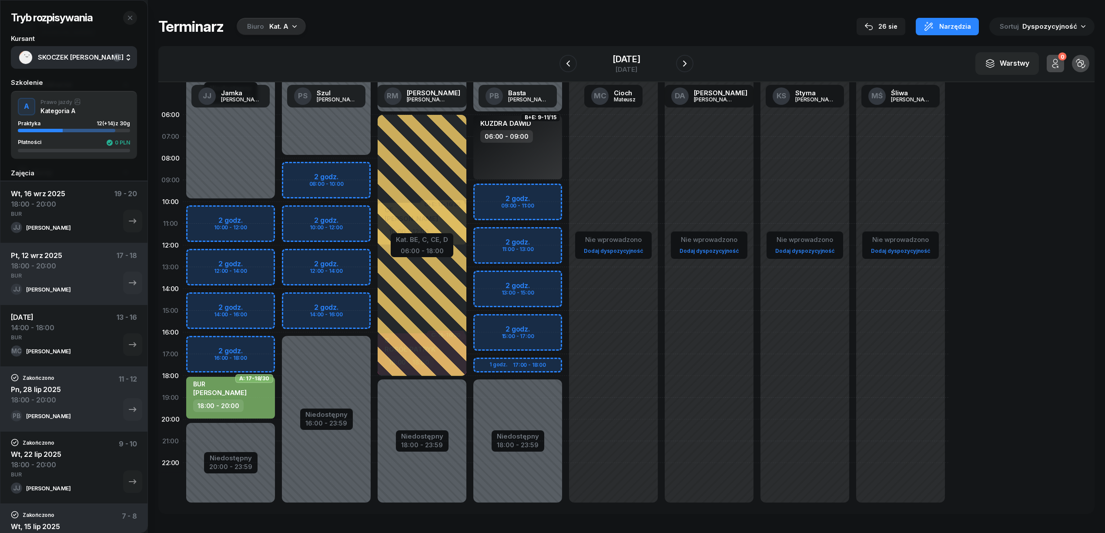
scroll to position [58, 0]
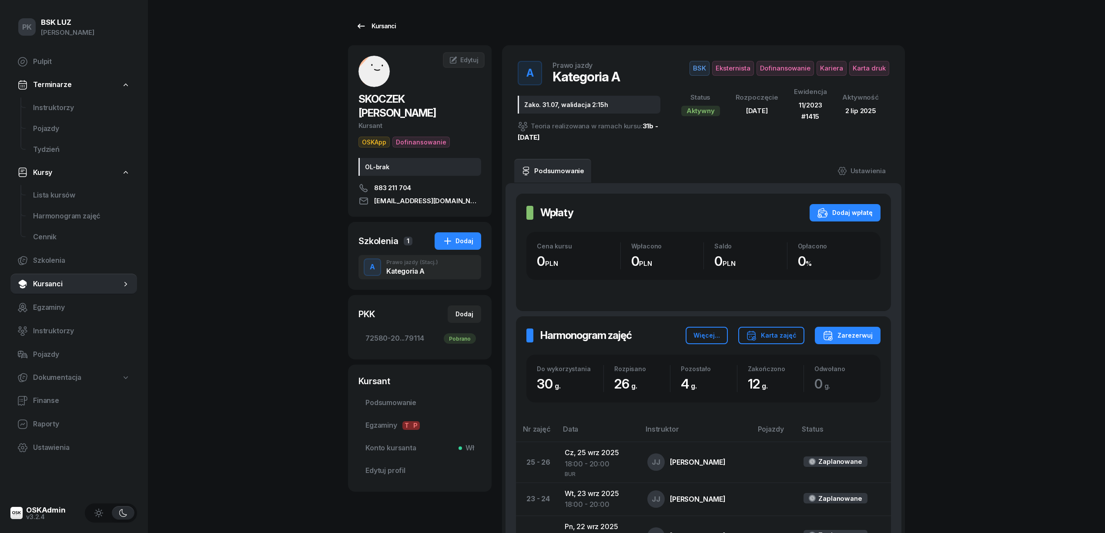
click at [383, 20] on link "Kursanci" at bounding box center [376, 25] width 56 height 17
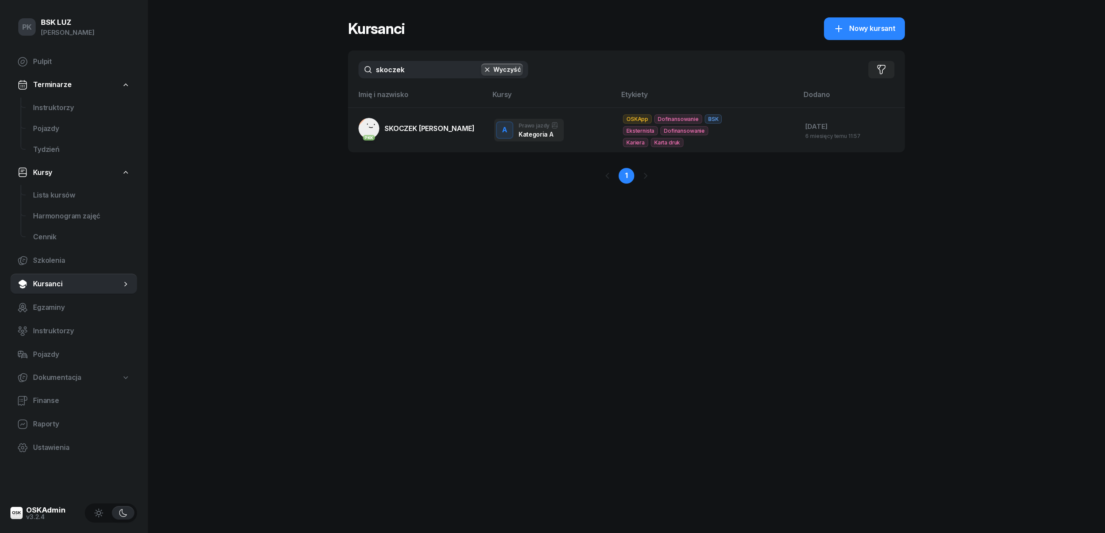
drag, startPoint x: 404, startPoint y: 73, endPoint x: 347, endPoint y: 74, distance: 57.4
click at [347, 74] on div "PK BSK LUZ Piotr Klimek Pulpit Terminarze Instruktorzy Pojazdy Tydzień Kursy Li…" at bounding box center [552, 266] width 1105 height 533
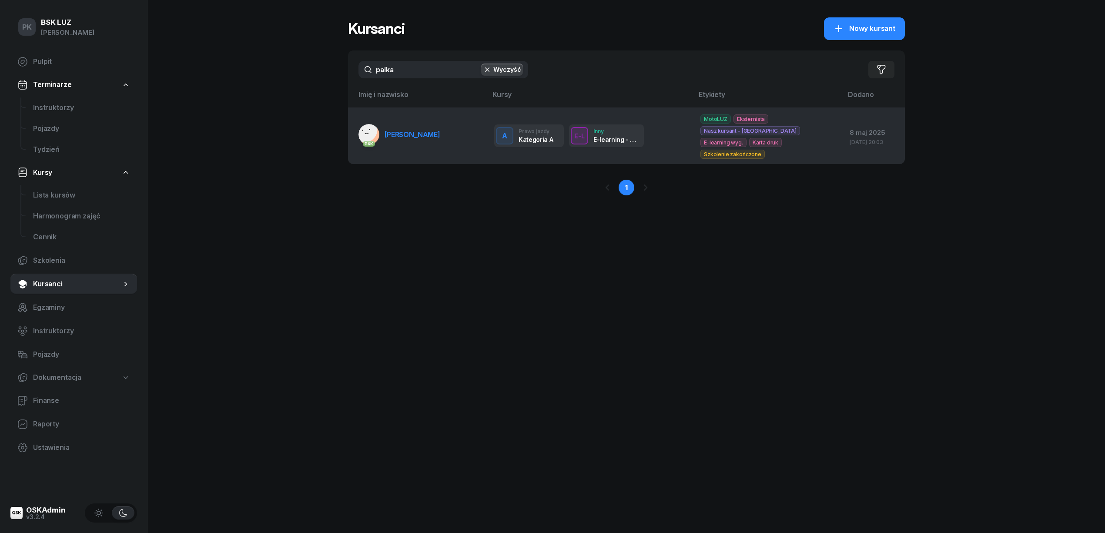
type input "palka"
click at [418, 131] on span "[PERSON_NAME]" at bounding box center [412, 134] width 56 height 9
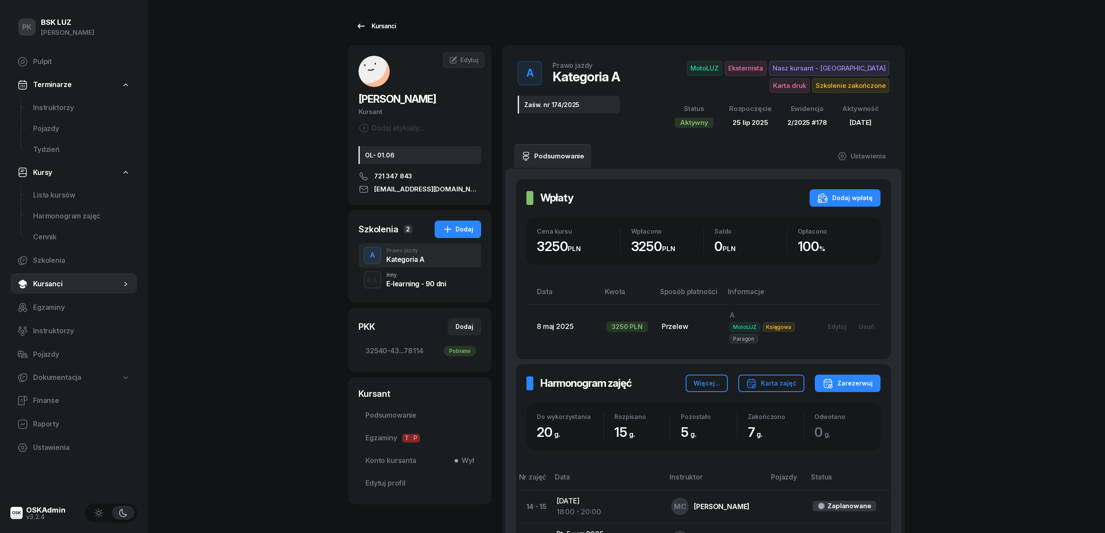
click at [389, 25] on div "Kursanci" at bounding box center [376, 26] width 40 height 10
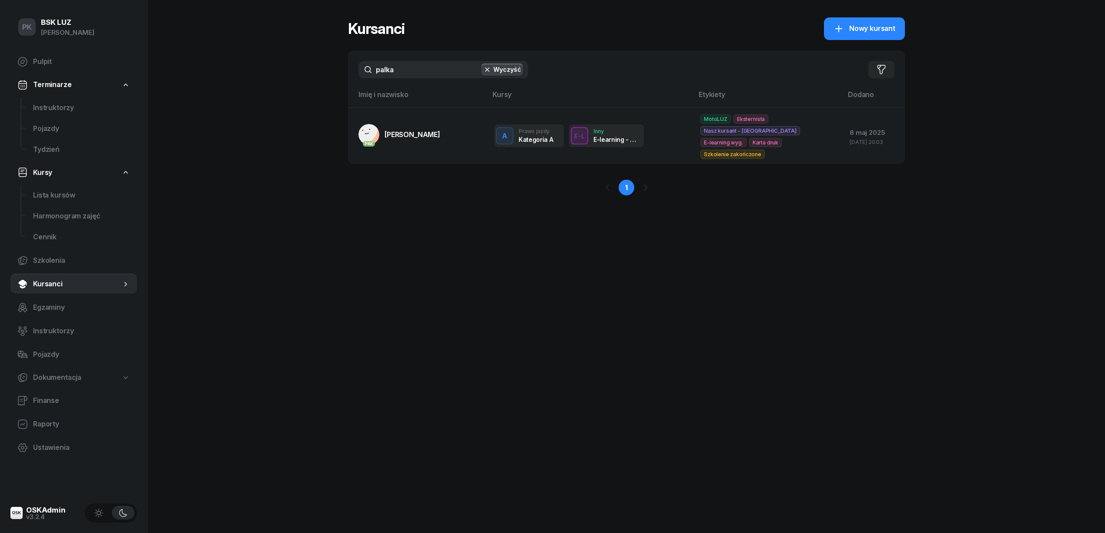
drag, startPoint x: 428, startPoint y: 70, endPoint x: 277, endPoint y: 71, distance: 151.4
click at [277, 71] on div "PK BSK LUZ Piotr Klimek Pulpit Terminarze Instruktorzy Pojazdy Tydzień Kursy Li…" at bounding box center [552, 266] width 1105 height 533
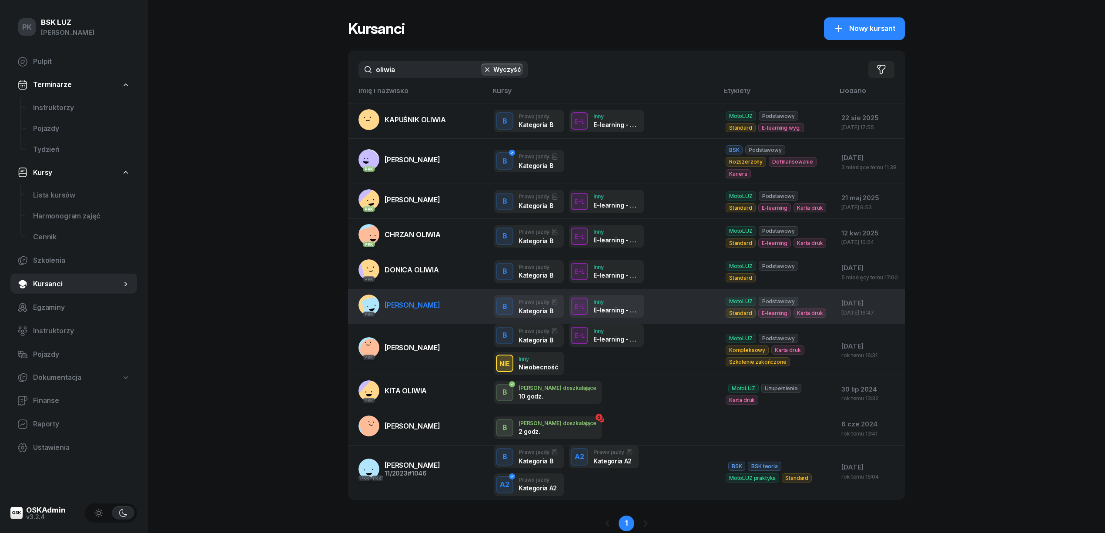
scroll to position [5, 0]
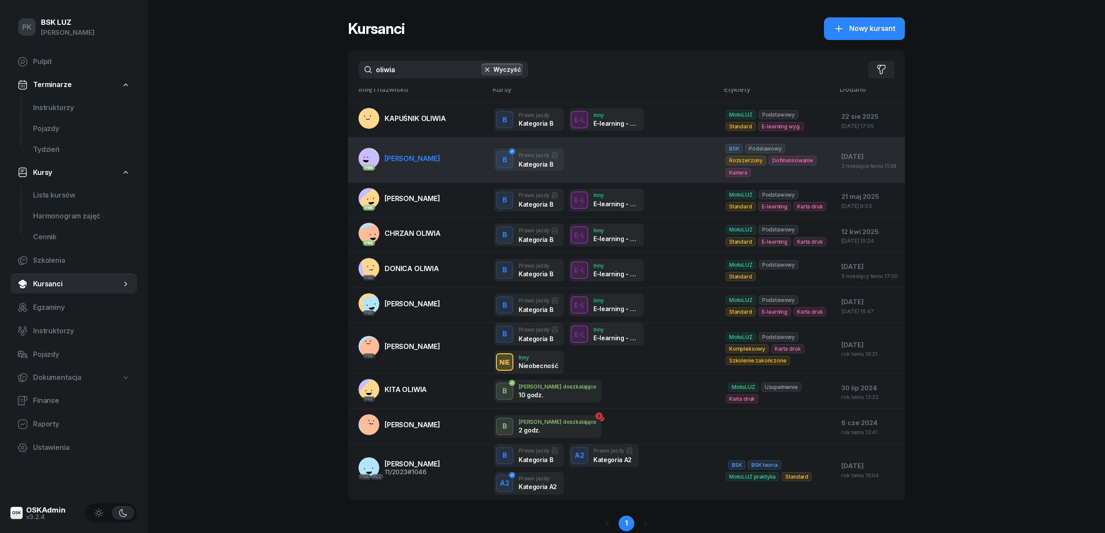
type input "oliwia"
click at [408, 154] on span "STANKIEWICZ OLIWIA" at bounding box center [412, 158] width 56 height 9
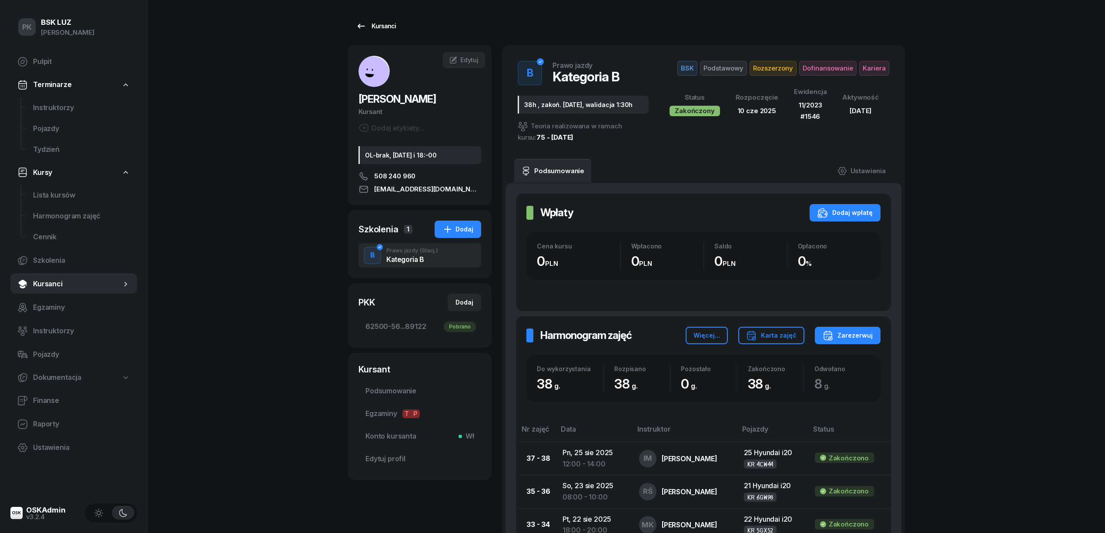
click at [378, 28] on div "Kursanci" at bounding box center [376, 26] width 40 height 10
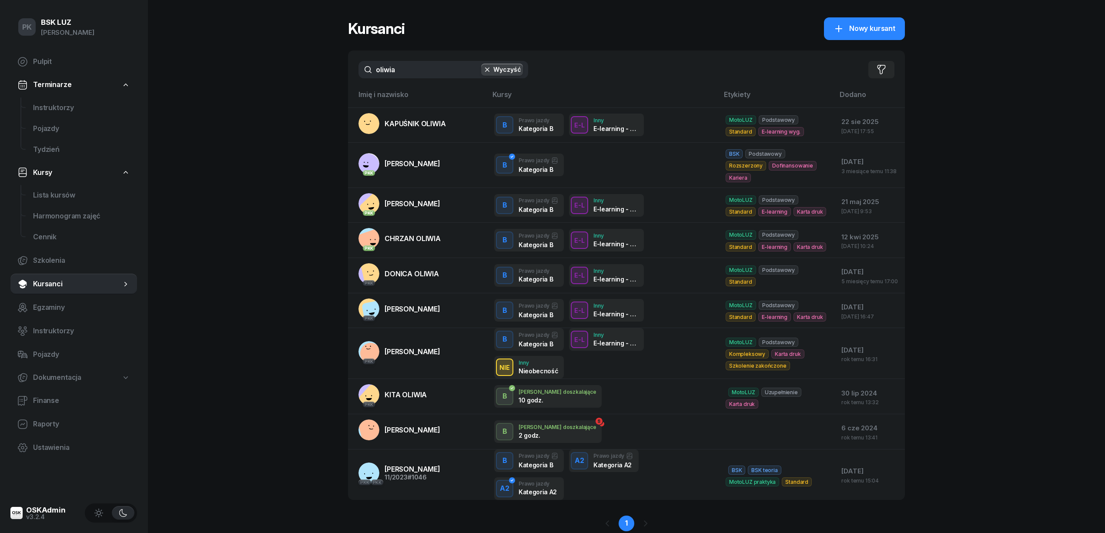
click at [421, 67] on input "oliwia" at bounding box center [443, 69] width 170 height 17
click at [336, 70] on div "PK BSK LUZ Piotr Klimek Pulpit Terminarze Instruktorzy Pojazdy Tydzień Kursy Li…" at bounding box center [552, 282] width 1105 height 564
drag, startPoint x: 414, startPoint y: 64, endPoint x: 285, endPoint y: 68, distance: 129.2
click at [285, 68] on div "PK BSK LUZ Piotr Klimek Pulpit Terminarze Instruktorzy Pojazdy Tydzień Kursy Li…" at bounding box center [552, 282] width 1105 height 564
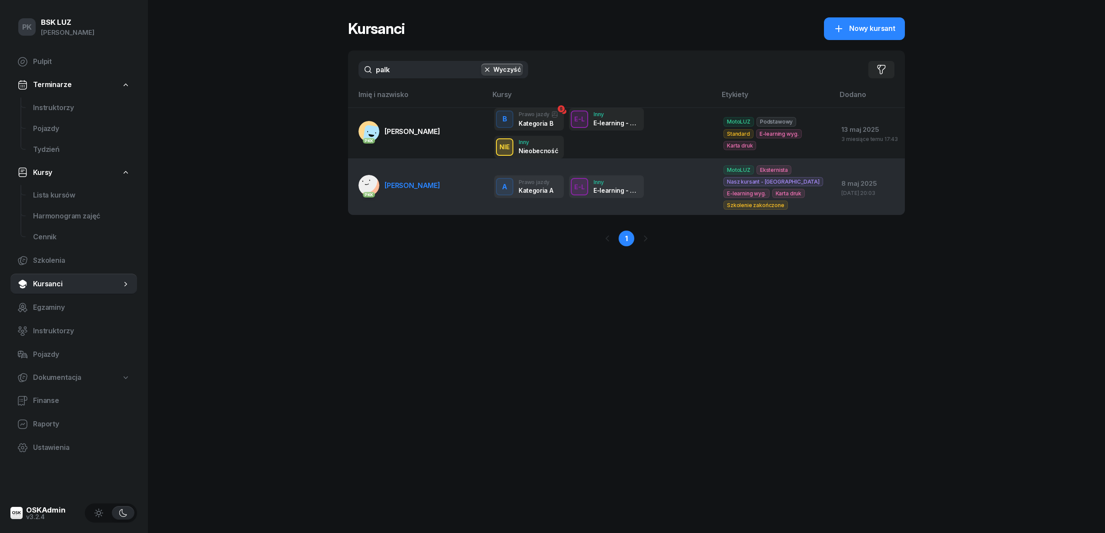
type input "palk"
click at [441, 192] on td "PKK PALKA KONRAD" at bounding box center [417, 186] width 139 height 57
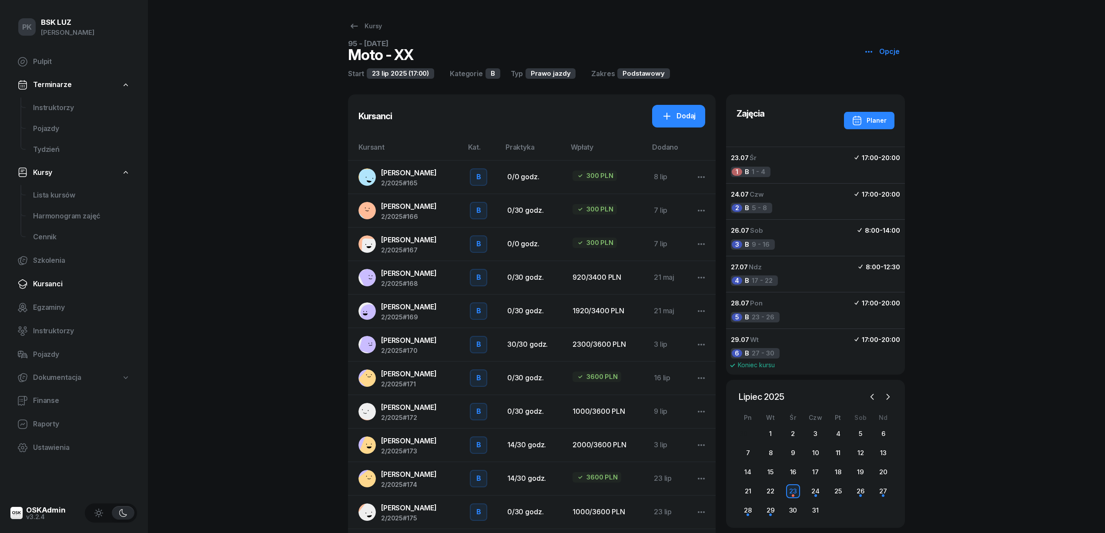
click at [63, 284] on span "Kursanci" at bounding box center [81, 283] width 97 height 11
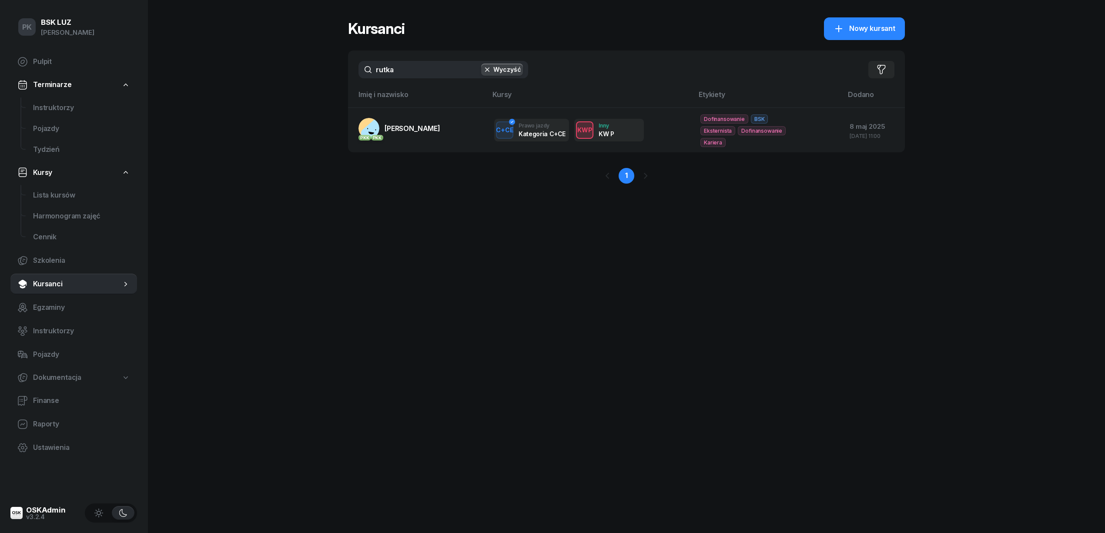
click at [305, 63] on div "PK BSK [PERSON_NAME] Pulpit Terminarze Instruktorzy Pojazdy Tydzień Kursy Lista…" at bounding box center [552, 266] width 1105 height 533
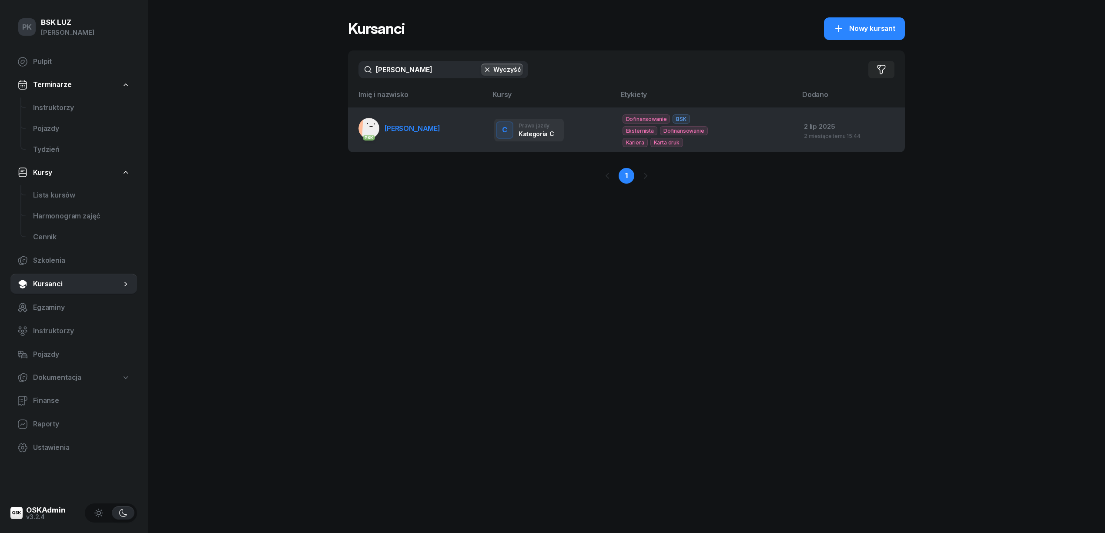
type input "[PERSON_NAME]"
click at [438, 143] on td "PKK [PERSON_NAME]" at bounding box center [417, 129] width 139 height 45
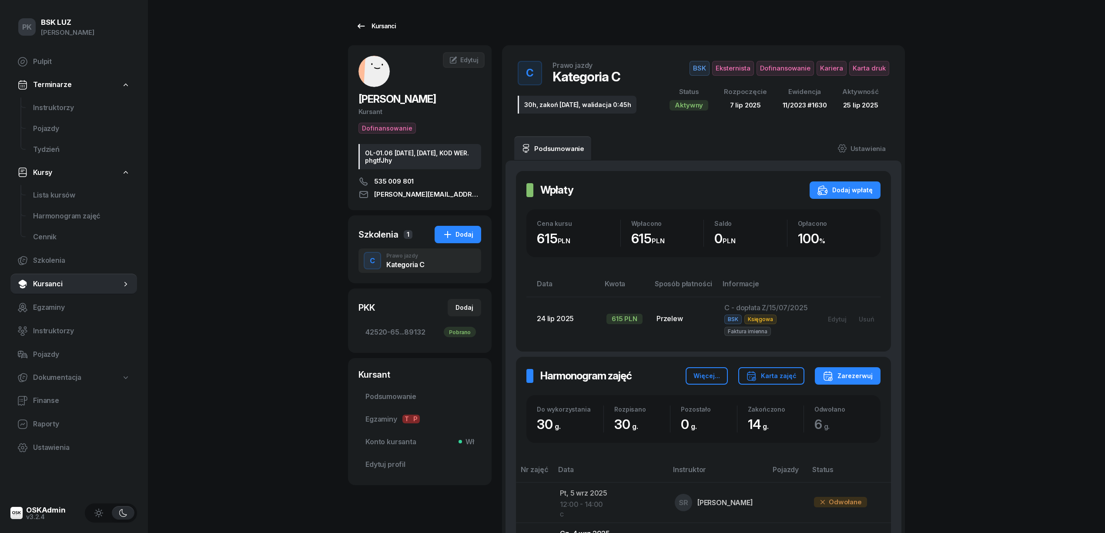
click at [375, 30] on div "Kursanci" at bounding box center [376, 26] width 40 height 10
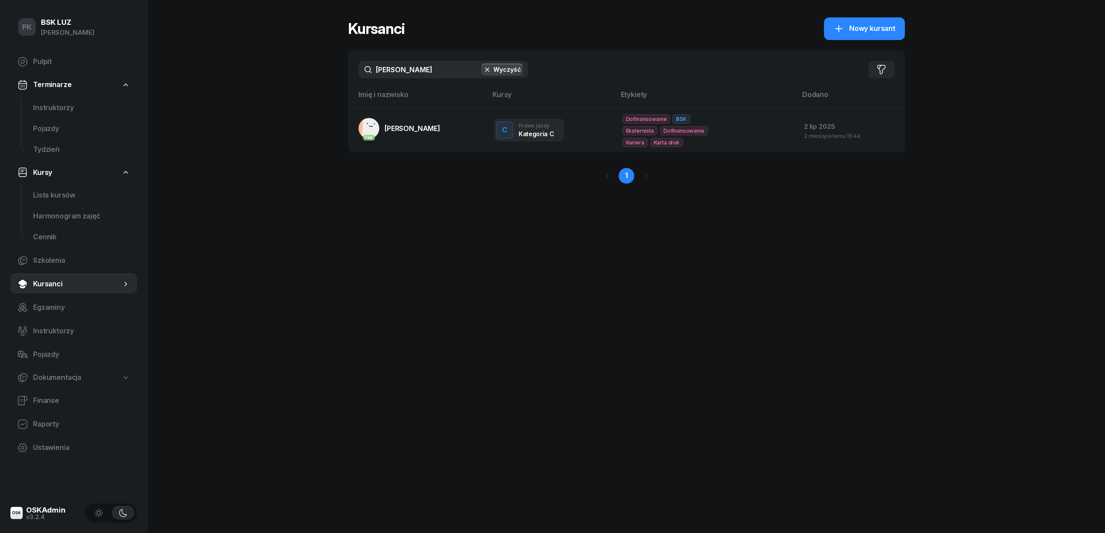
click at [359, 72] on input "[PERSON_NAME]" at bounding box center [443, 69] width 170 height 17
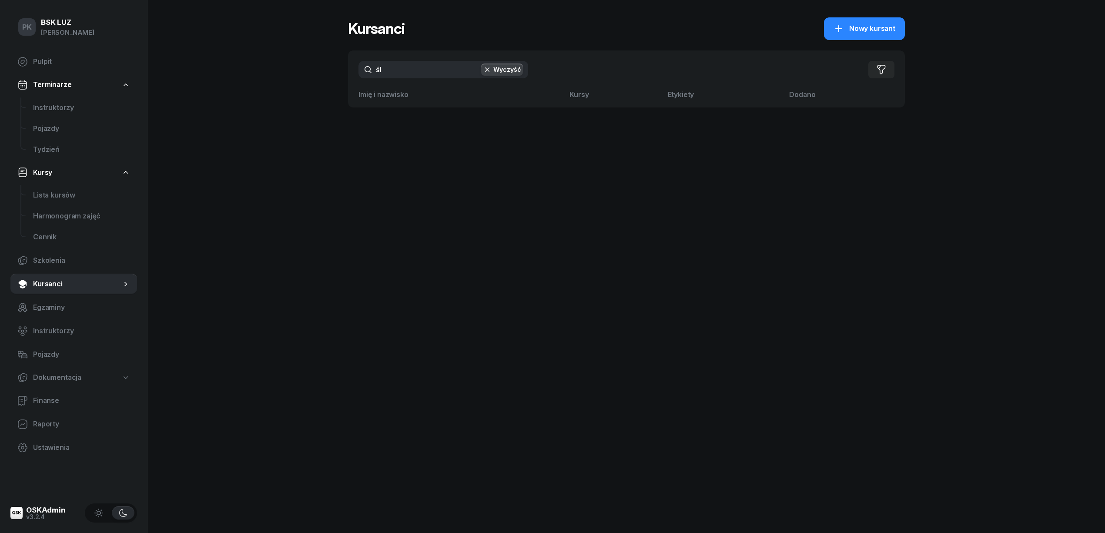
type input "ś"
type input "s"
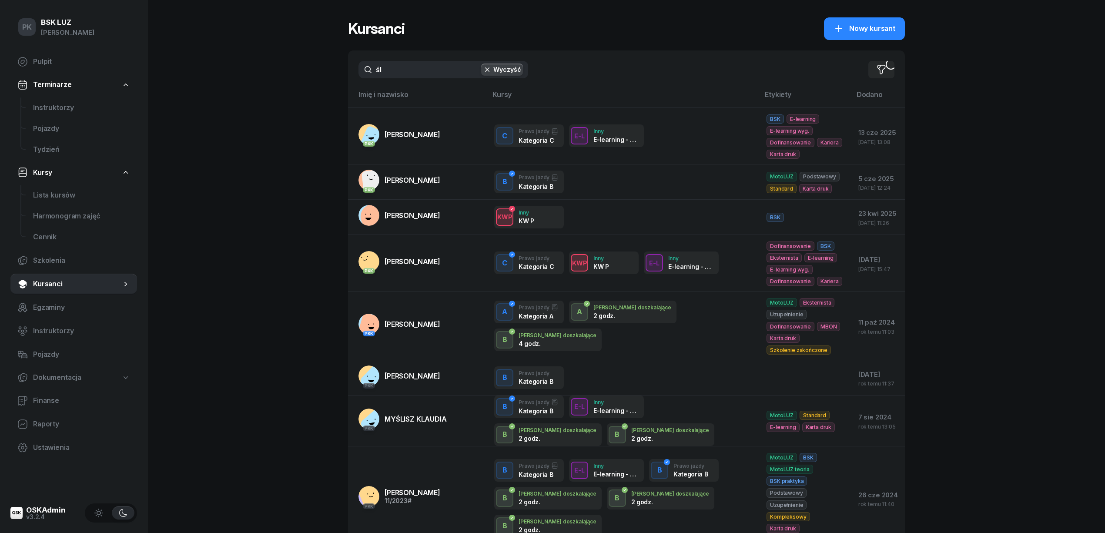
type input "ś"
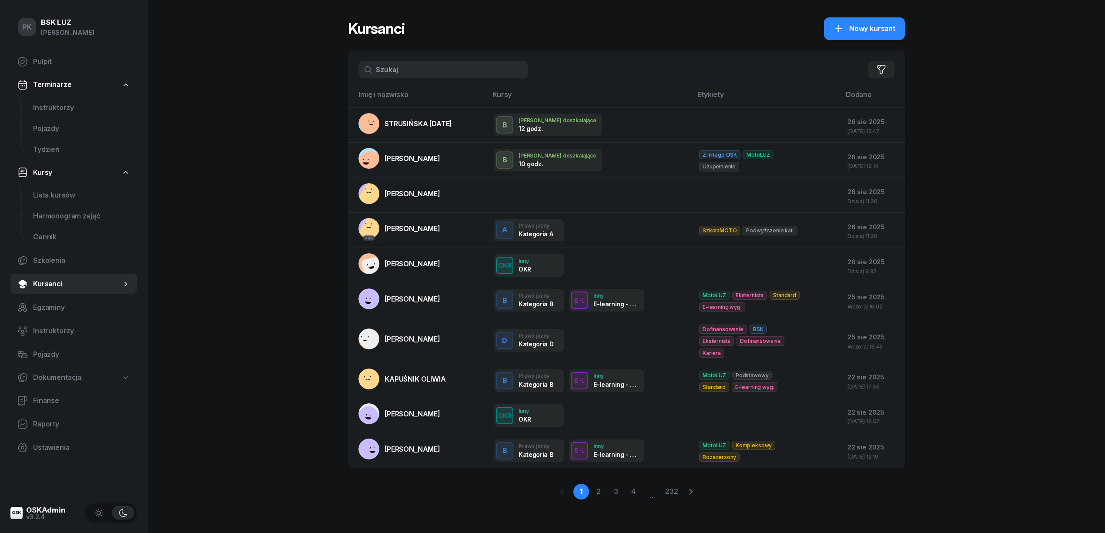
type input "s"
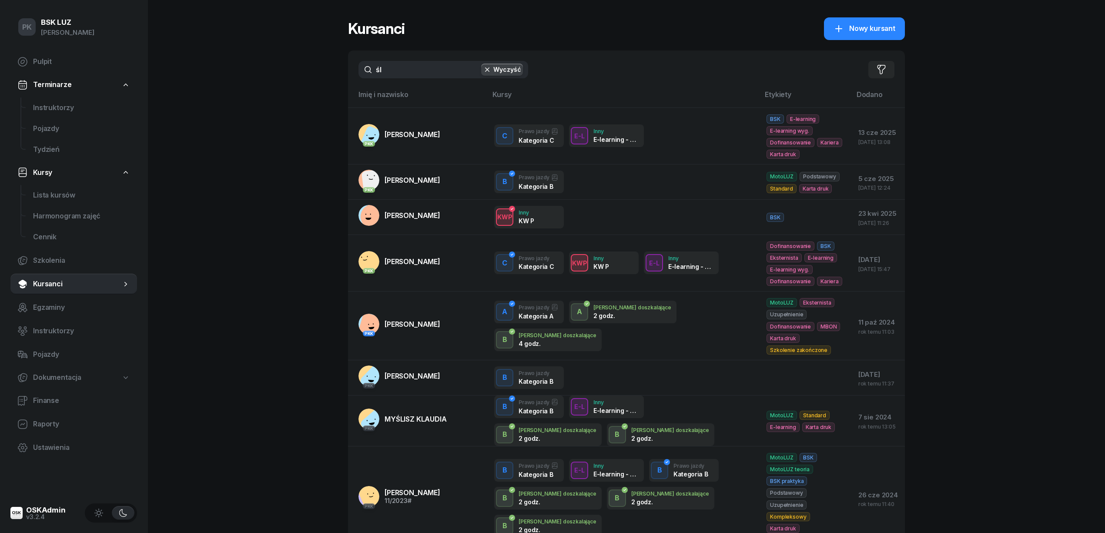
type input "ś"
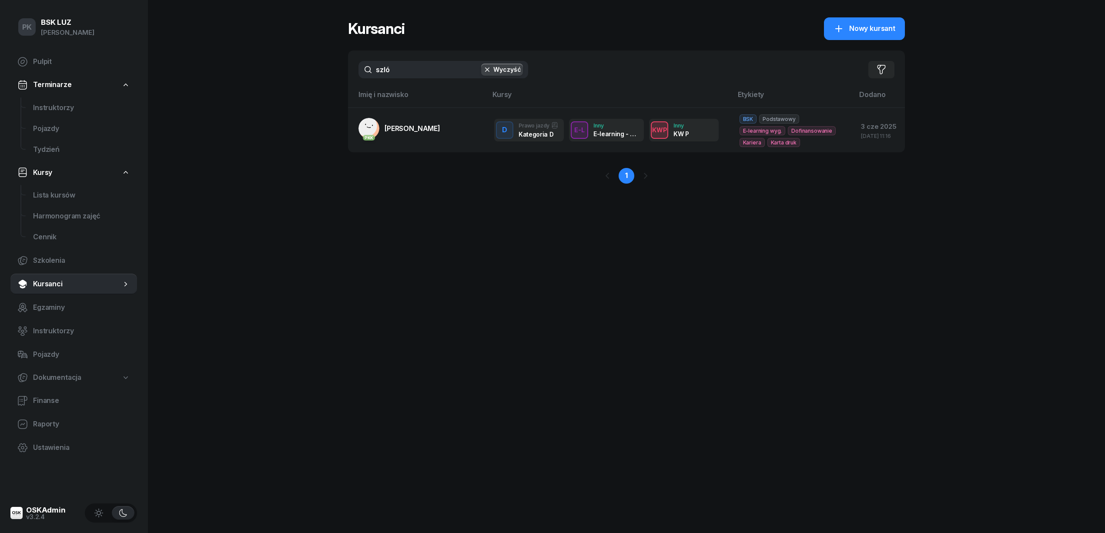
type input "szló"
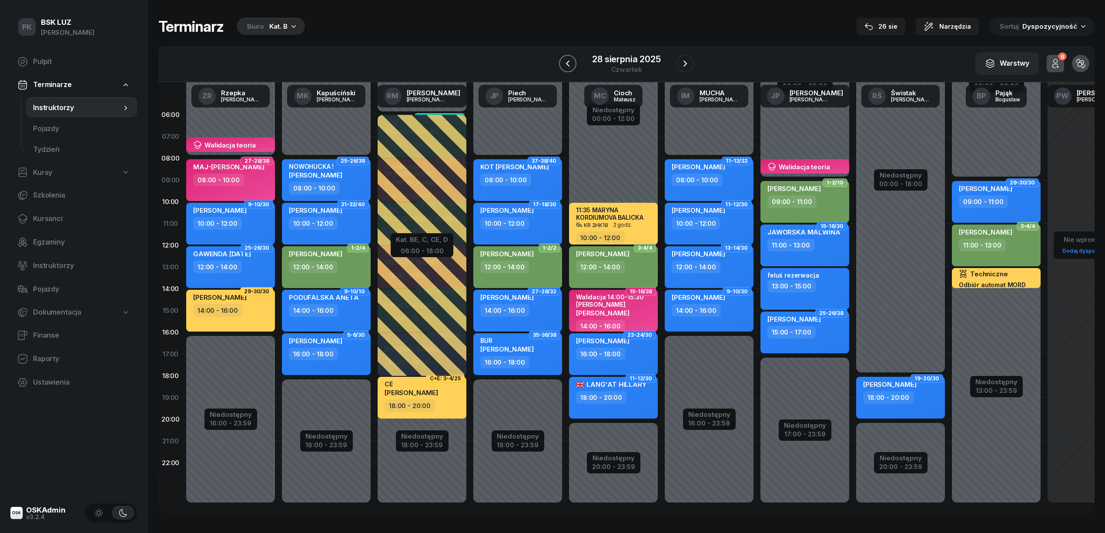
click at [564, 65] on icon "button" at bounding box center [567, 63] width 10 height 10
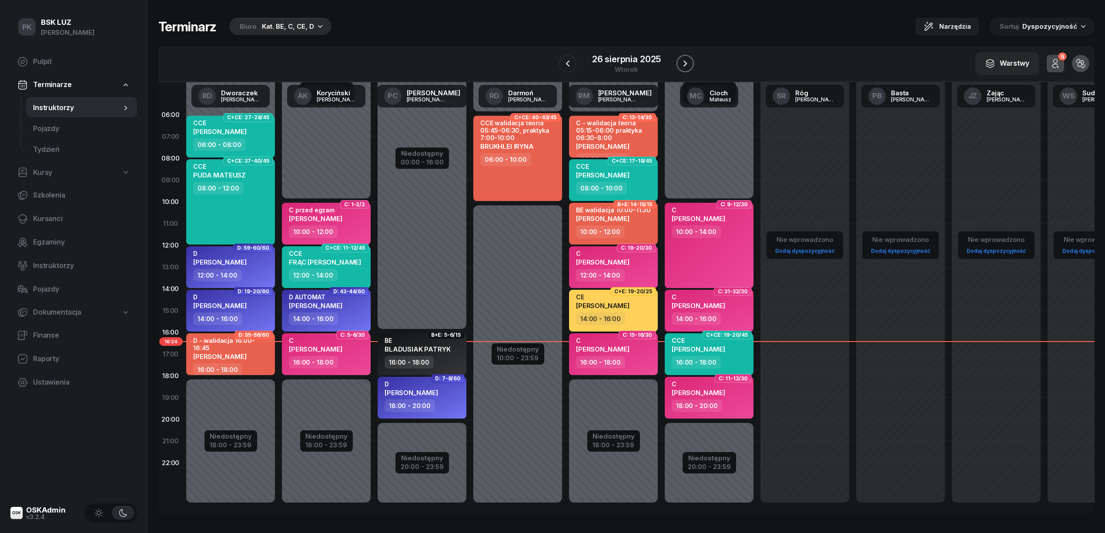
click at [680, 64] on icon "button" at bounding box center [685, 63] width 10 height 10
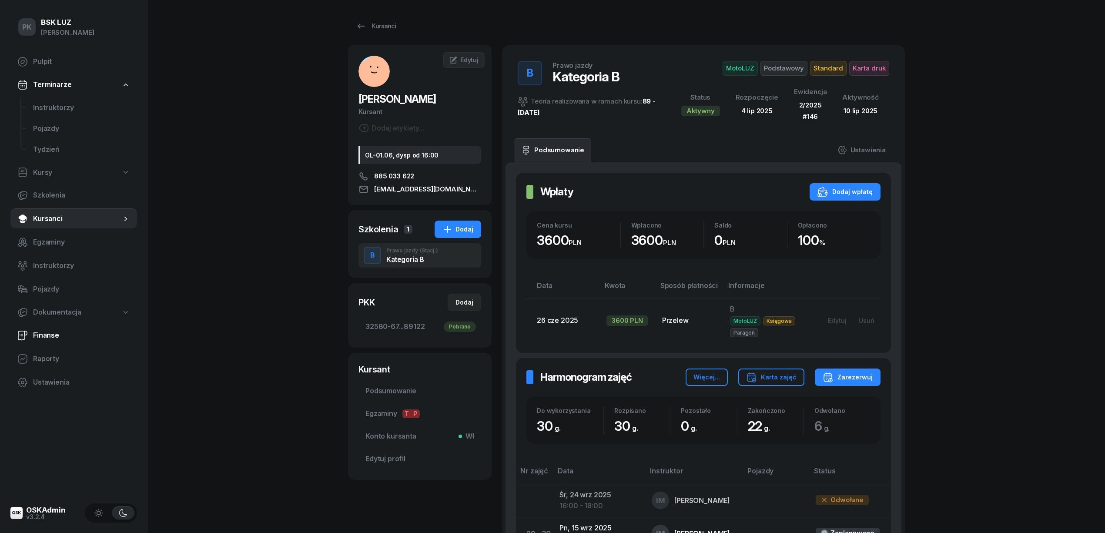
click at [63, 330] on span "Finanse" at bounding box center [81, 335] width 97 height 11
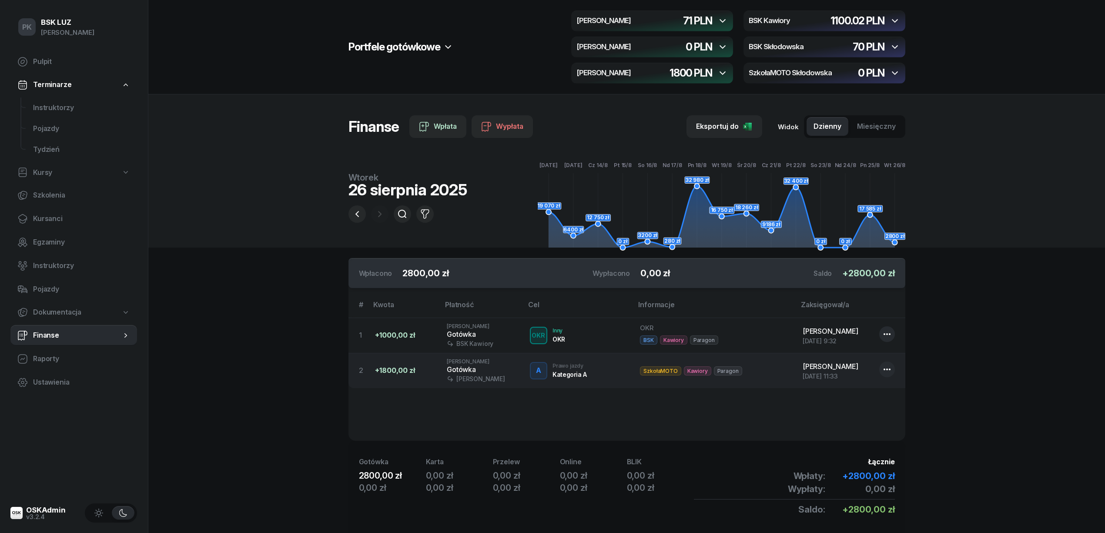
click at [718, 68] on icon "button" at bounding box center [722, 73] width 10 height 10
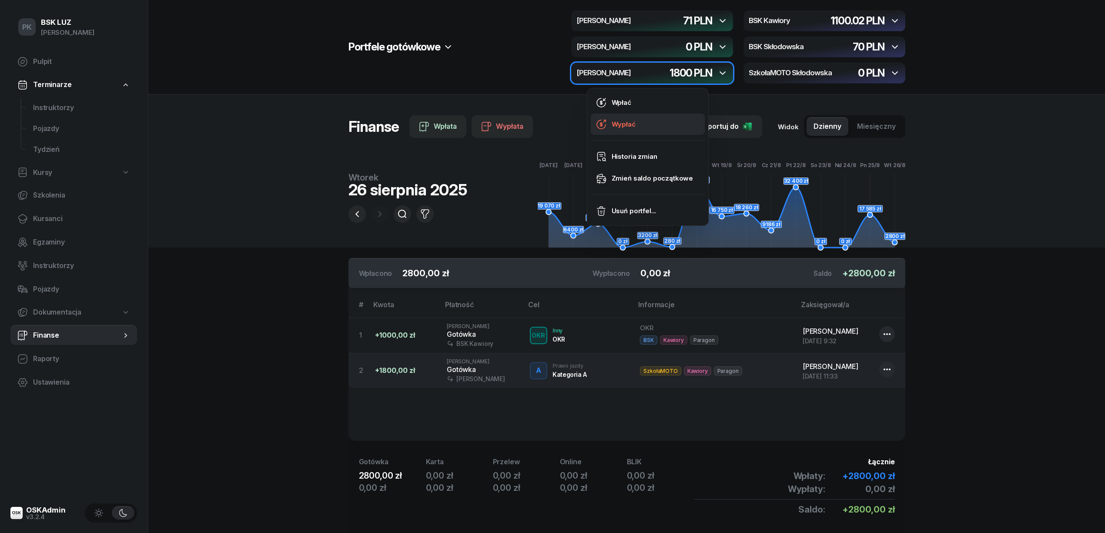
click at [638, 125] on link "Wypłać" at bounding box center [648, 125] width 114 height 22
select select "16"
select select "48"
select select "688379a0b6916190c94010e5"
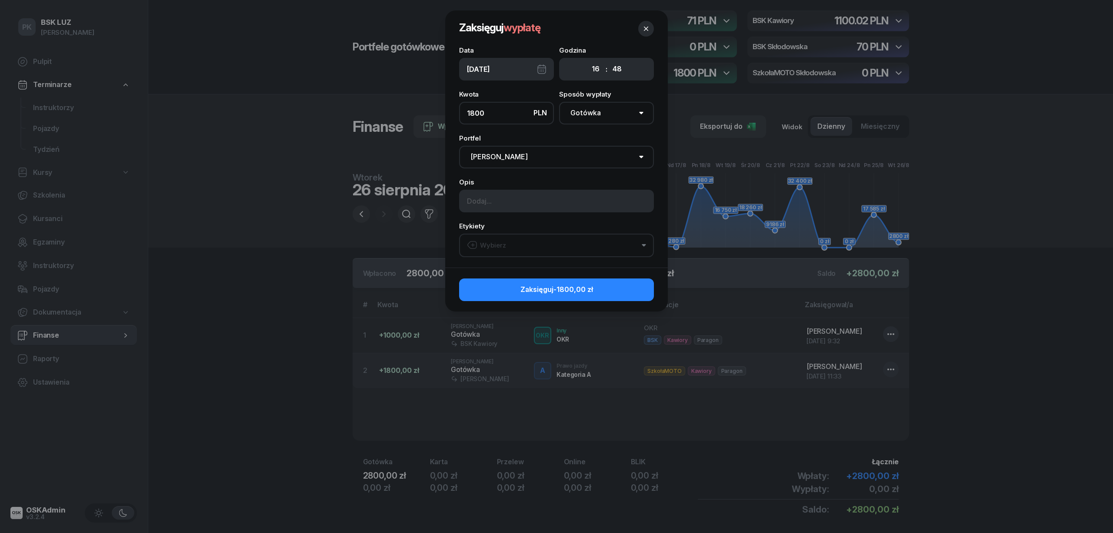
type input "1800"
click at [563, 199] on input at bounding box center [556, 201] width 195 height 23
type input "z"
type input "Zabrała Pani [PERSON_NAME]"
click at [545, 239] on button "Wybierz" at bounding box center [556, 245] width 195 height 23
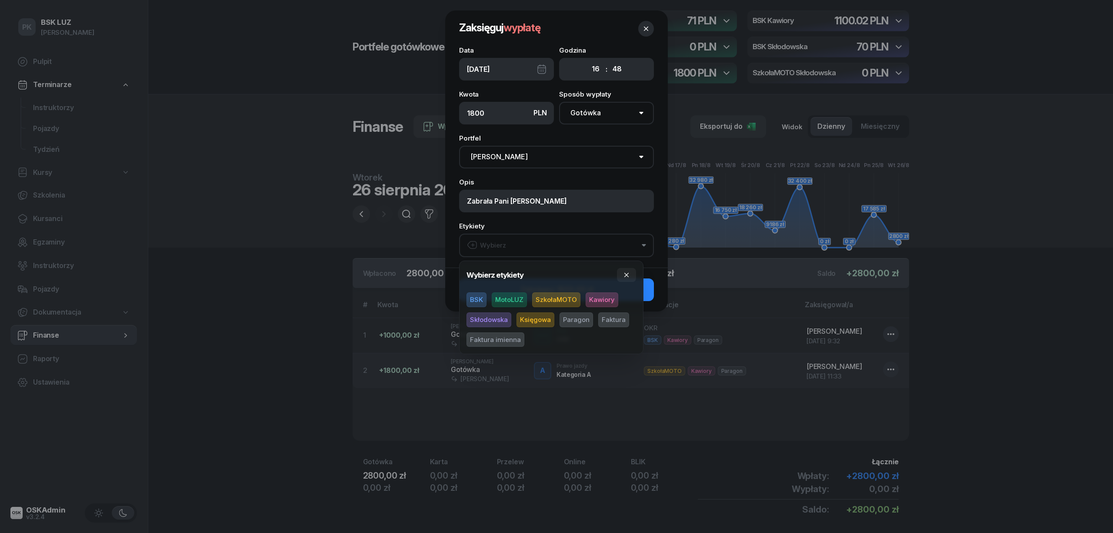
click at [545, 298] on span "SzkołaMOTO" at bounding box center [556, 299] width 48 height 15
click at [592, 300] on span "Kawiory" at bounding box center [602, 299] width 33 height 15
click at [632, 274] on button "button" at bounding box center [626, 275] width 19 height 14
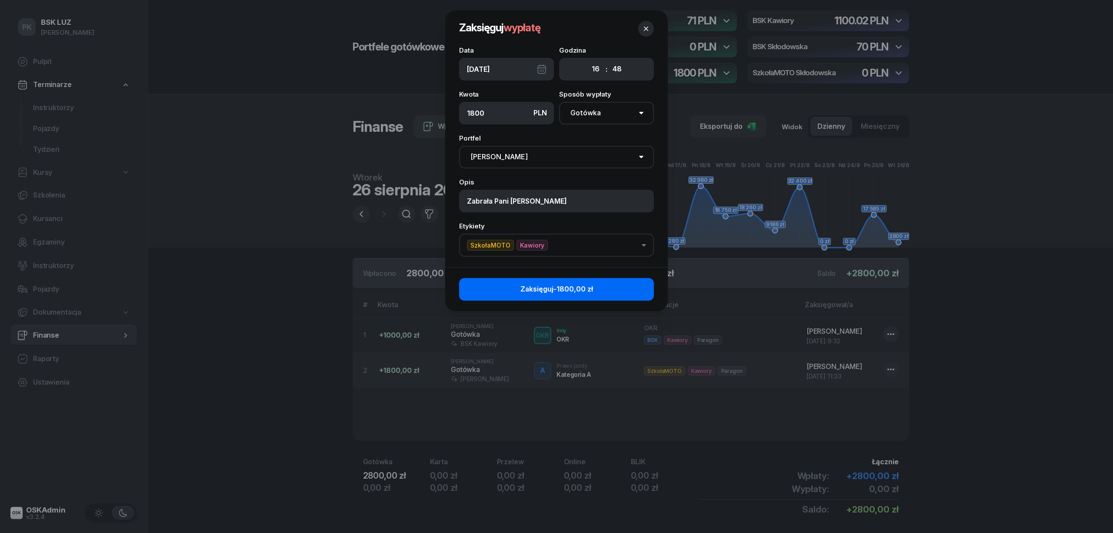
click at [634, 283] on button "Zaksięguj -1800,00 zł" at bounding box center [556, 289] width 195 height 23
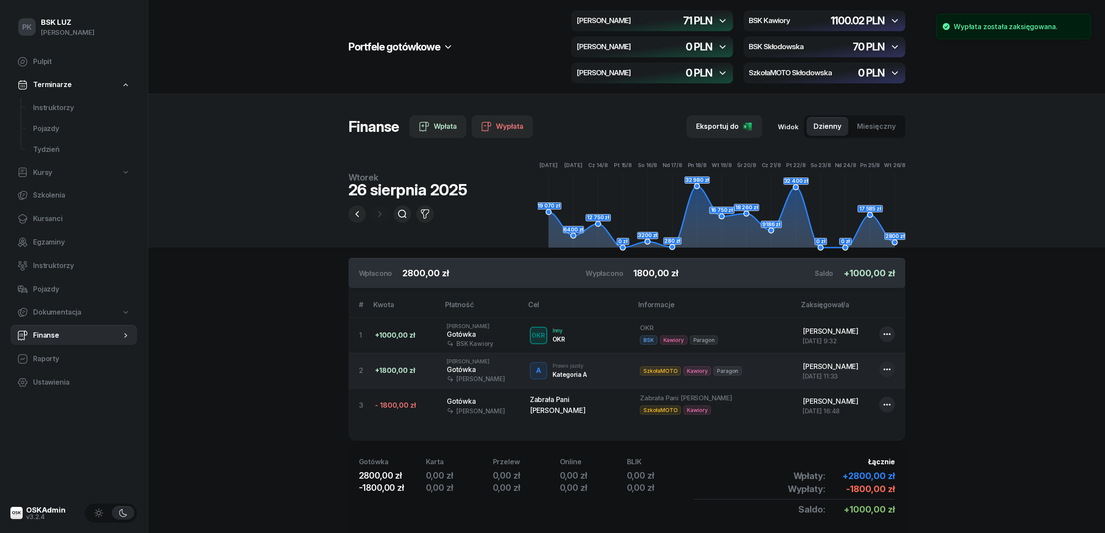
click at [895, 18] on icon "button" at bounding box center [894, 21] width 10 height 10
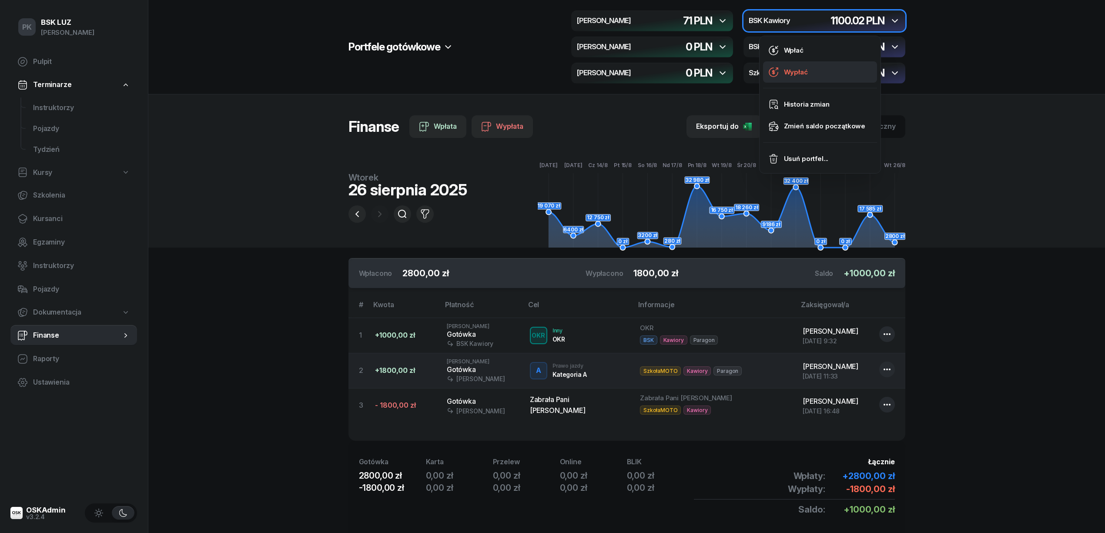
click at [810, 67] on link "Wypłać" at bounding box center [820, 72] width 114 height 22
select select "16"
select select "48"
select select "67eba016d336f44fb15f644d"
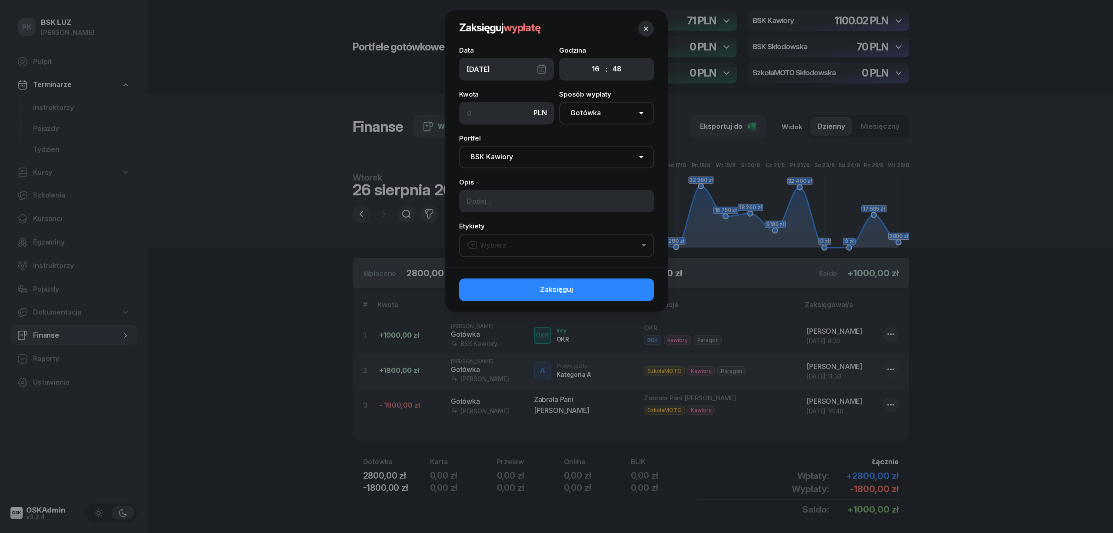
click at [492, 119] on input at bounding box center [506, 113] width 95 height 23
type input "1000"
click at [503, 201] on input at bounding box center [556, 201] width 195 height 23
type input "Zabrała Pani [PERSON_NAME]"
click at [515, 247] on button "Wybierz" at bounding box center [556, 245] width 195 height 23
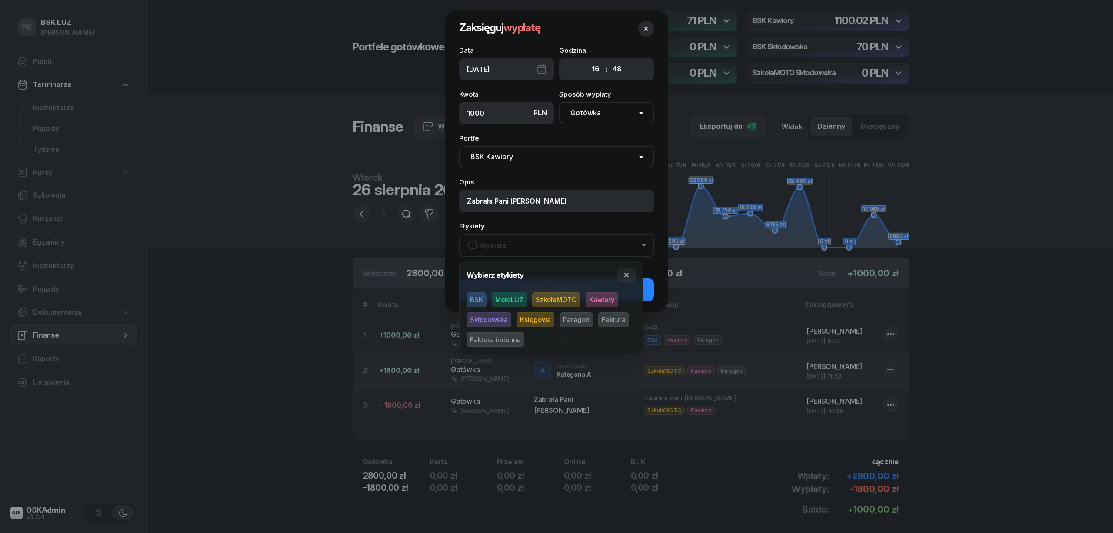
click at [481, 297] on span "BSK" at bounding box center [477, 299] width 20 height 15
click at [595, 297] on span "Kawiory" at bounding box center [602, 299] width 33 height 15
click at [627, 270] on button "button" at bounding box center [626, 275] width 19 height 14
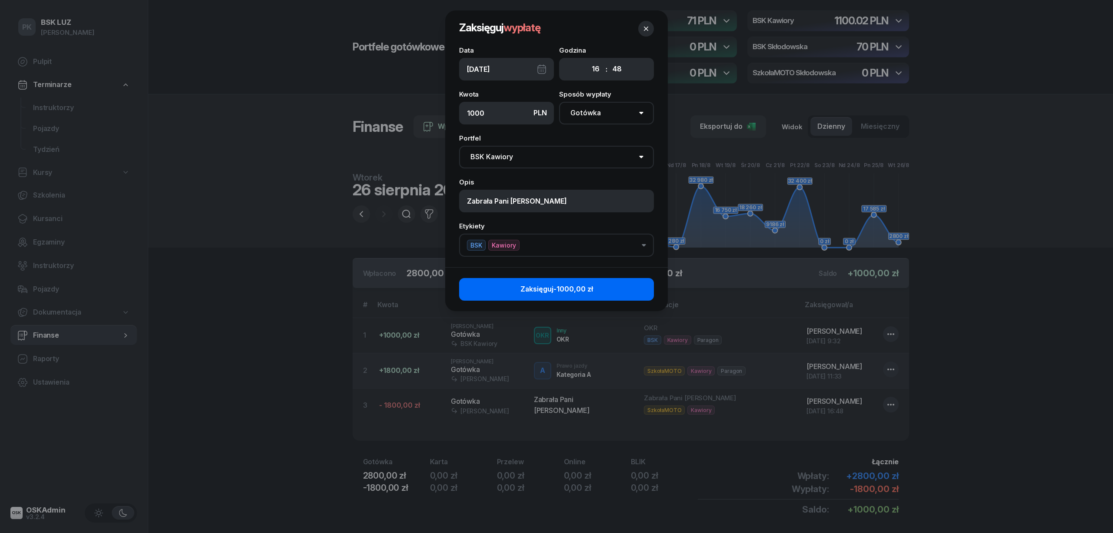
click at [632, 284] on button "Zaksięguj -1000,00 zł" at bounding box center [556, 289] width 195 height 23
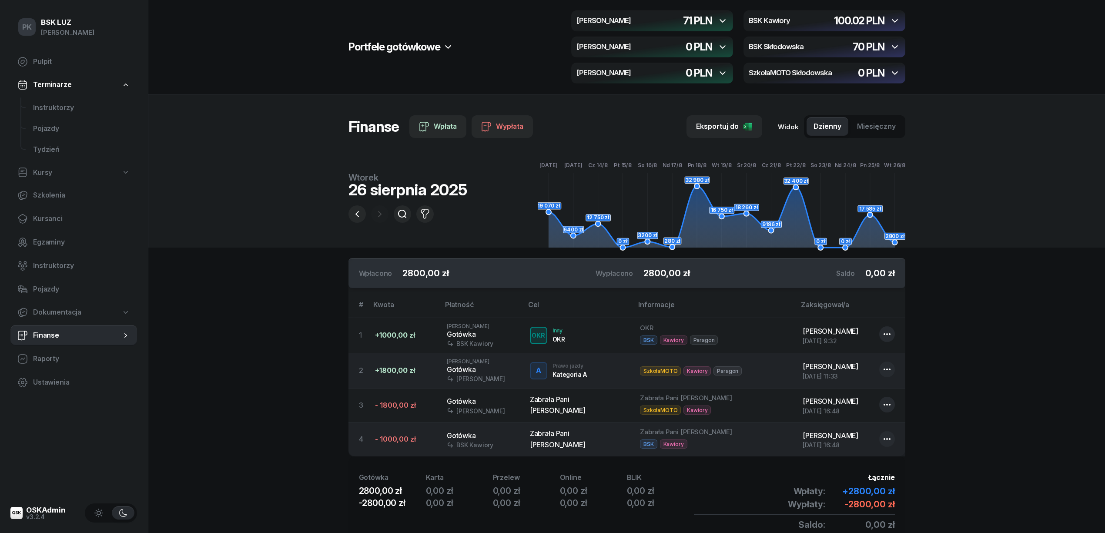
click at [497, 369] on div "Gotówka" at bounding box center [481, 369] width 69 height 11
click at [168, 439] on section "Portfele gotówkowe MotoLUZ Kawiory 71 PLN BSK Kawiory 100.02 PLN MotoLUZ Skłodo…" at bounding box center [626, 289] width 956 height 578
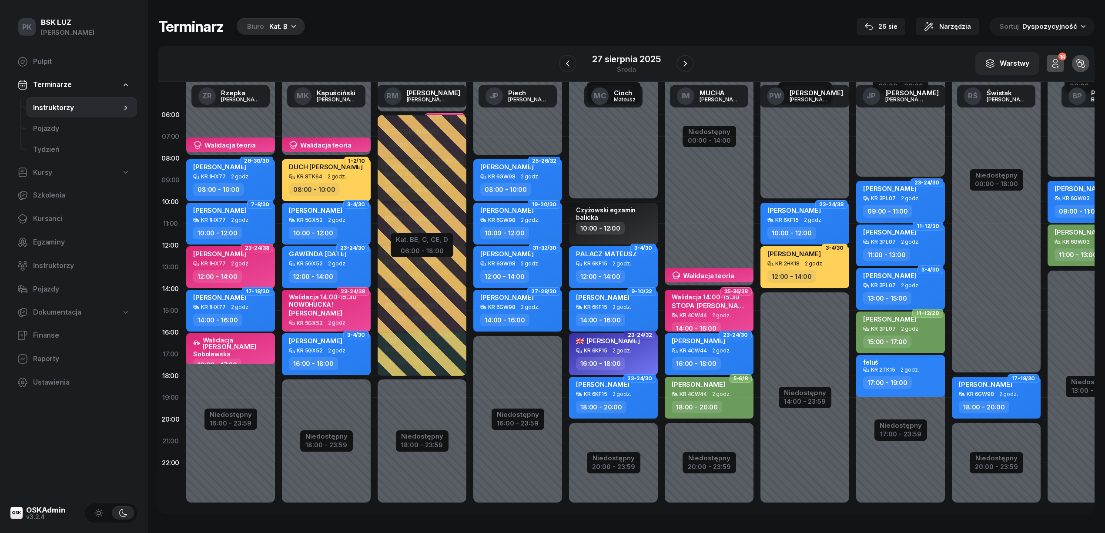
click at [258, 30] on div "Biuro" at bounding box center [255, 26] width 17 height 10
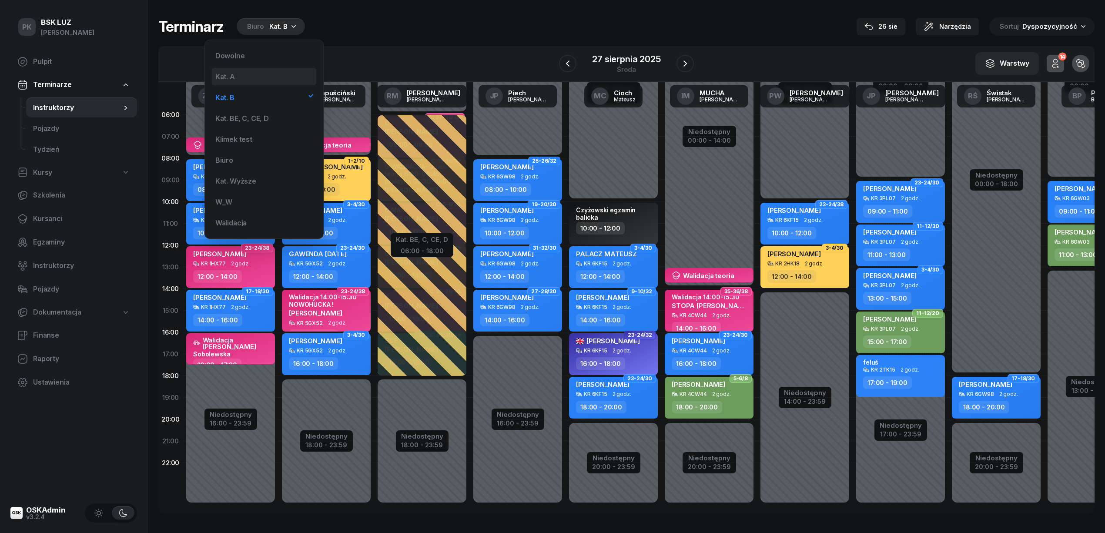
click at [263, 77] on div "Kat. A" at bounding box center [264, 76] width 104 height 17
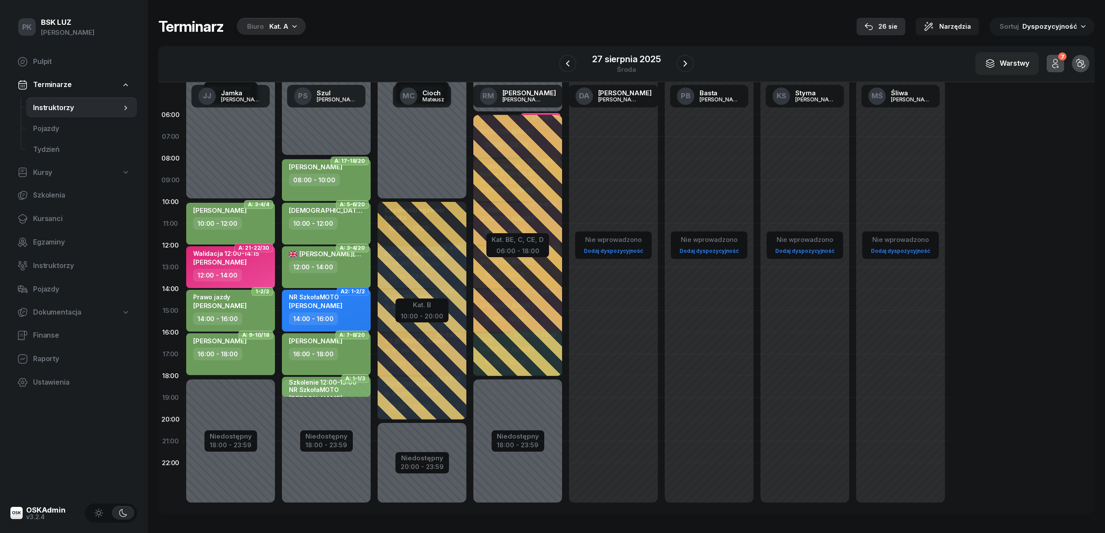
click at [889, 23] on div "26 sie" at bounding box center [880, 26] width 33 height 10
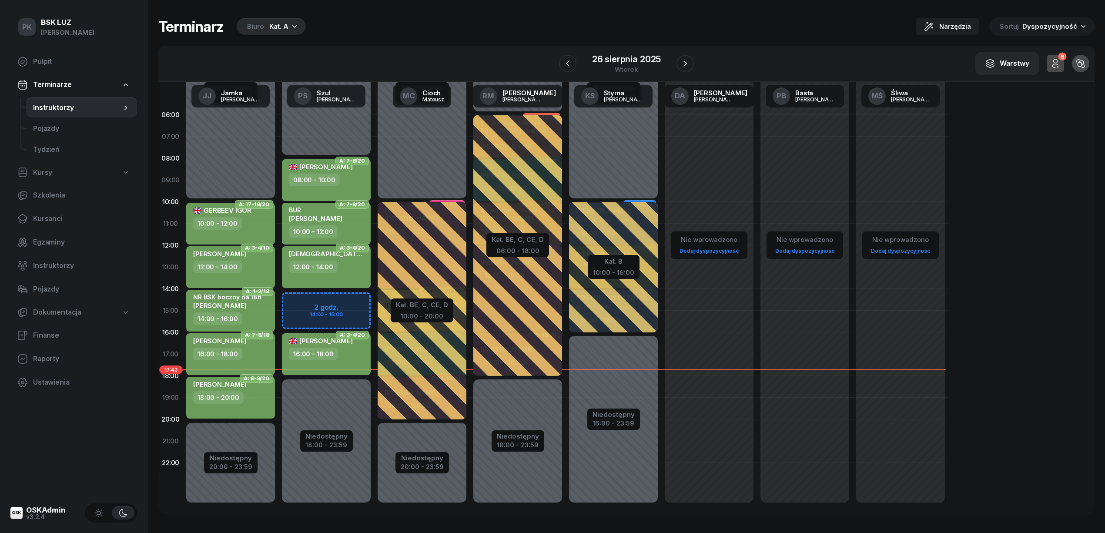
click at [248, 391] on div "18:00 - 20:00" at bounding box center [231, 397] width 77 height 13
select select "18"
select select "20"
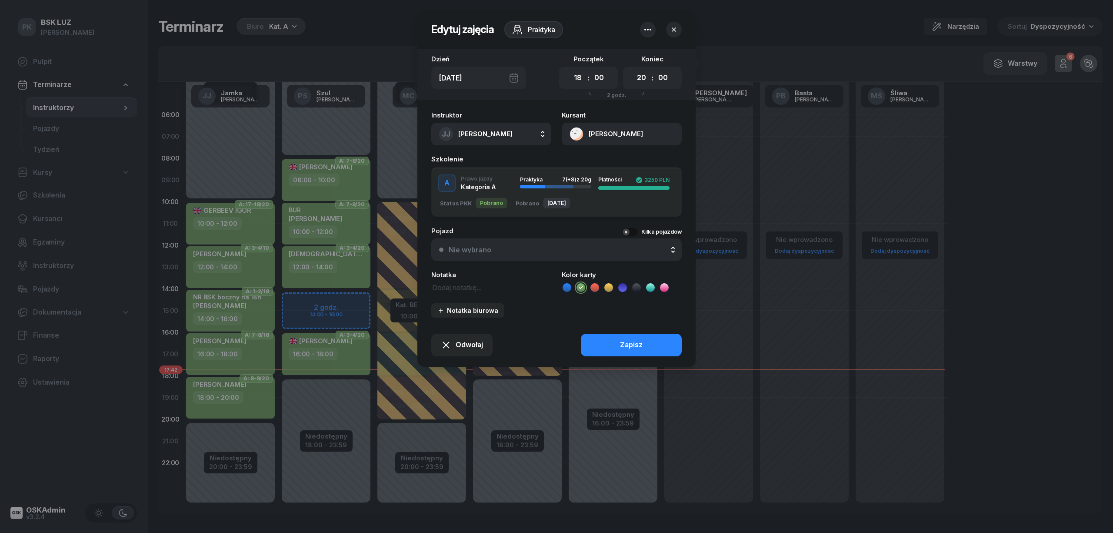
click at [460, 284] on textarea at bounding box center [491, 286] width 120 height 11
type textarea "M"
type textarea "NR MotoLUZ boczny"
click at [652, 344] on button "Zapisz" at bounding box center [631, 345] width 101 height 23
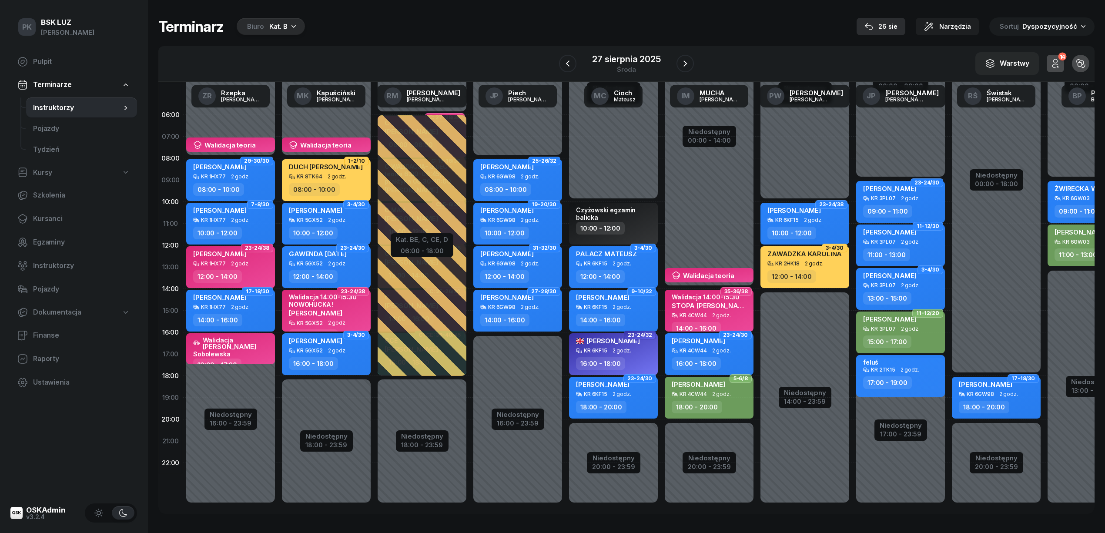
click at [882, 24] on div "26 sie" at bounding box center [880, 26] width 33 height 10
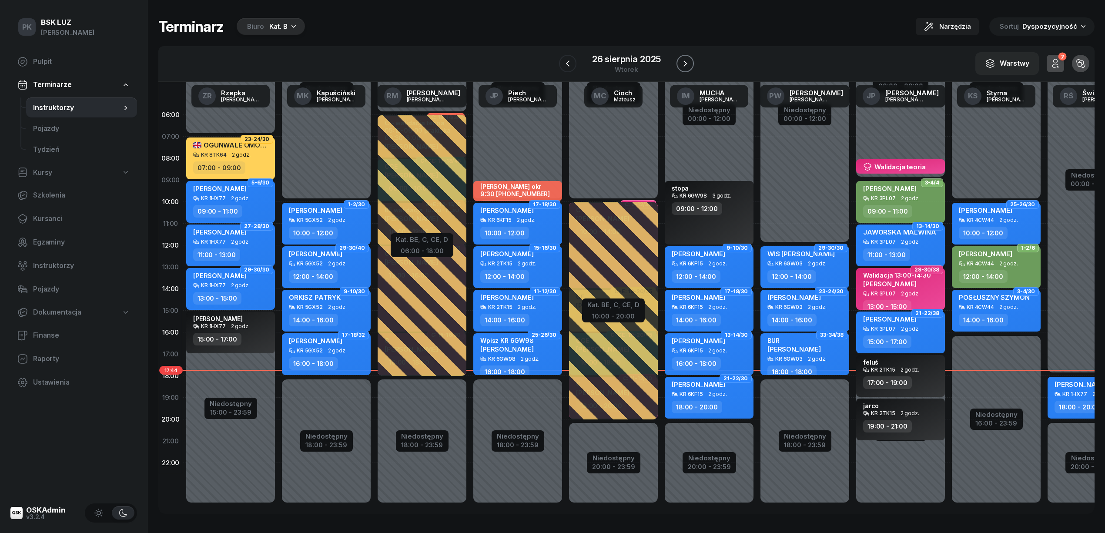
click at [686, 61] on icon "button" at bounding box center [685, 63] width 10 height 10
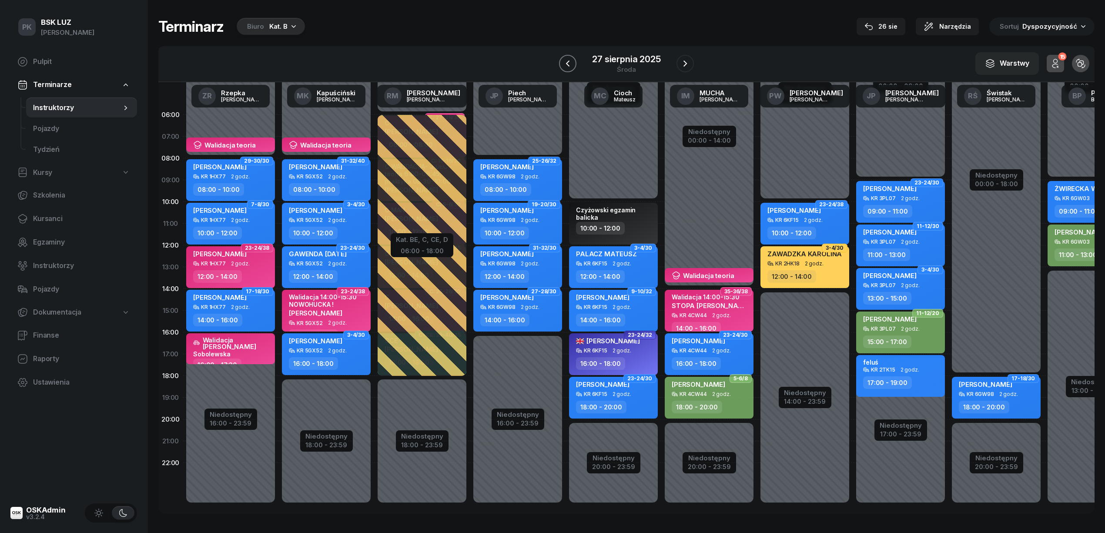
click at [565, 57] on button "button" at bounding box center [567, 63] width 17 height 17
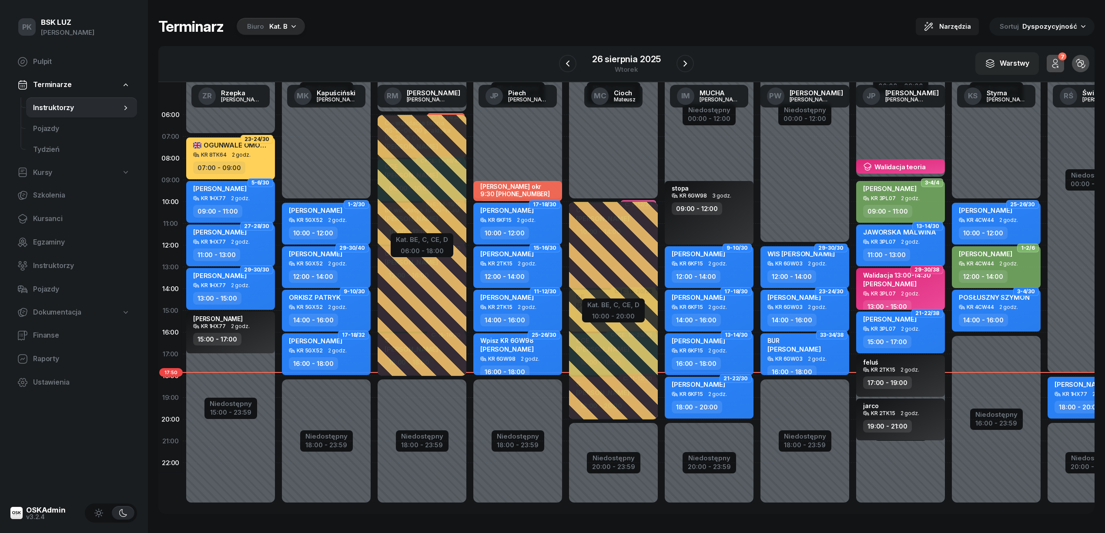
click at [295, 27] on icon "button" at bounding box center [293, 26] width 9 height 9
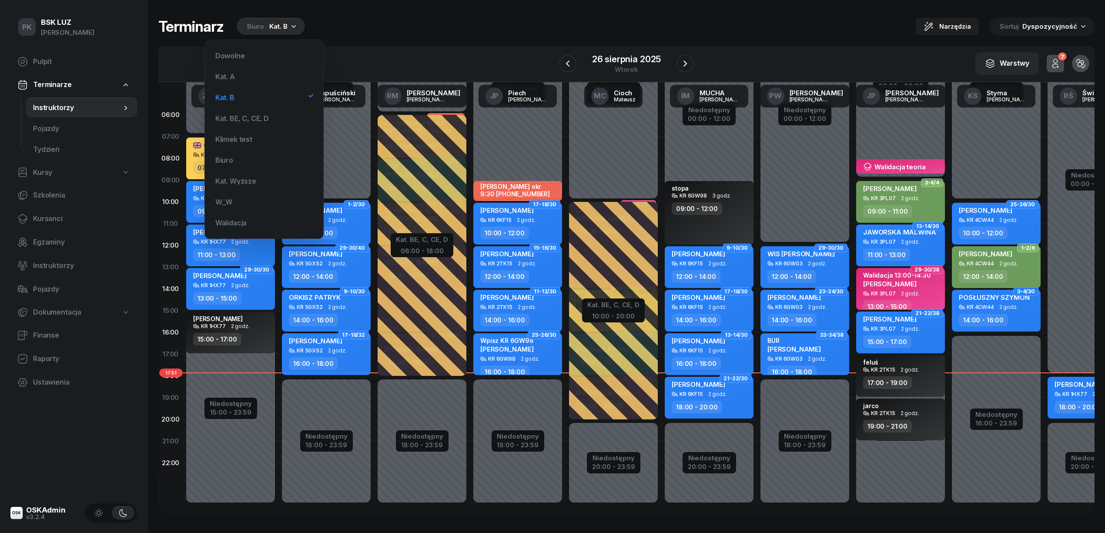
click at [242, 87] on div "Dowolne Kat. A Kat. B Kat. BE, C, CE, [PERSON_NAME] test Biuro Kat. Wyższe W_W …" at bounding box center [264, 139] width 104 height 184
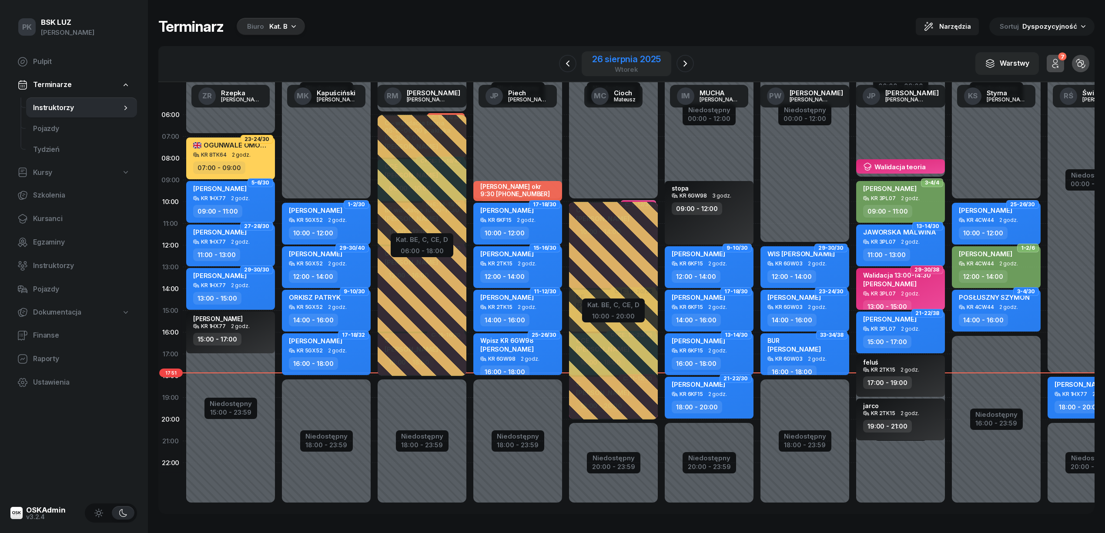
click at [612, 58] on div "26 sierpnia 2025" at bounding box center [626, 59] width 69 height 9
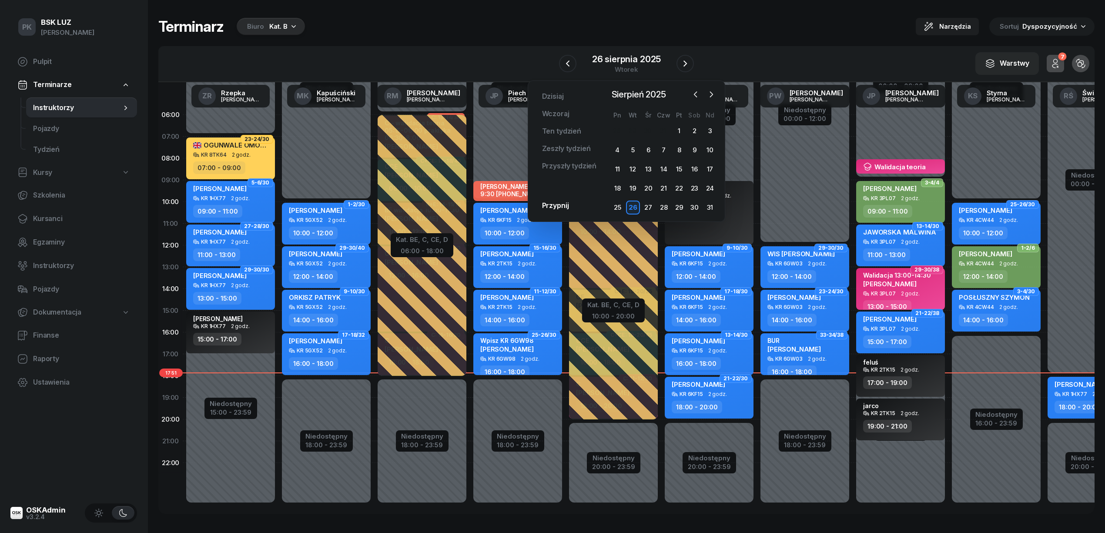
click at [637, 205] on div "26" at bounding box center [633, 208] width 14 height 14
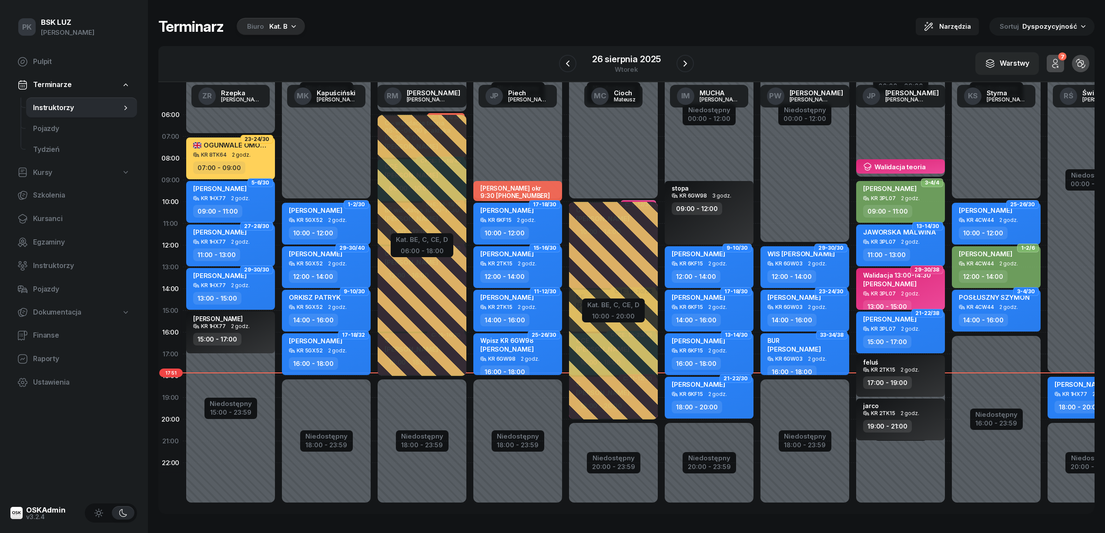
click at [545, 351] on div "Wpisz KR 6GW98 SKROBIŚ MARIA" at bounding box center [518, 346] width 77 height 19
select select "16"
select select "18"
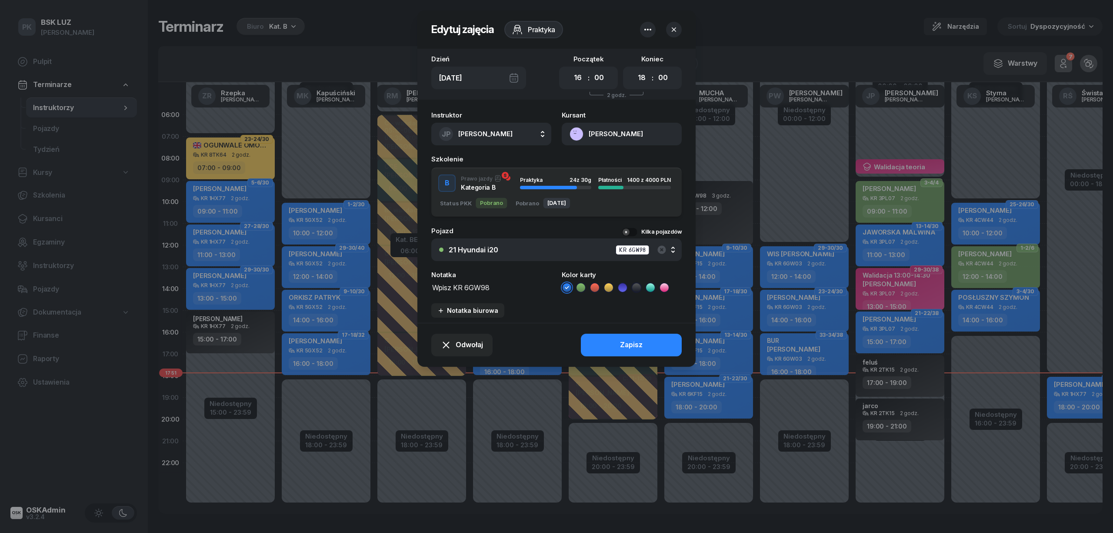
click at [596, 139] on button "SKROBIŚ MARIA" at bounding box center [622, 134] width 120 height 23
click at [608, 161] on div "Otwórz profil" at bounding box center [590, 163] width 42 height 11
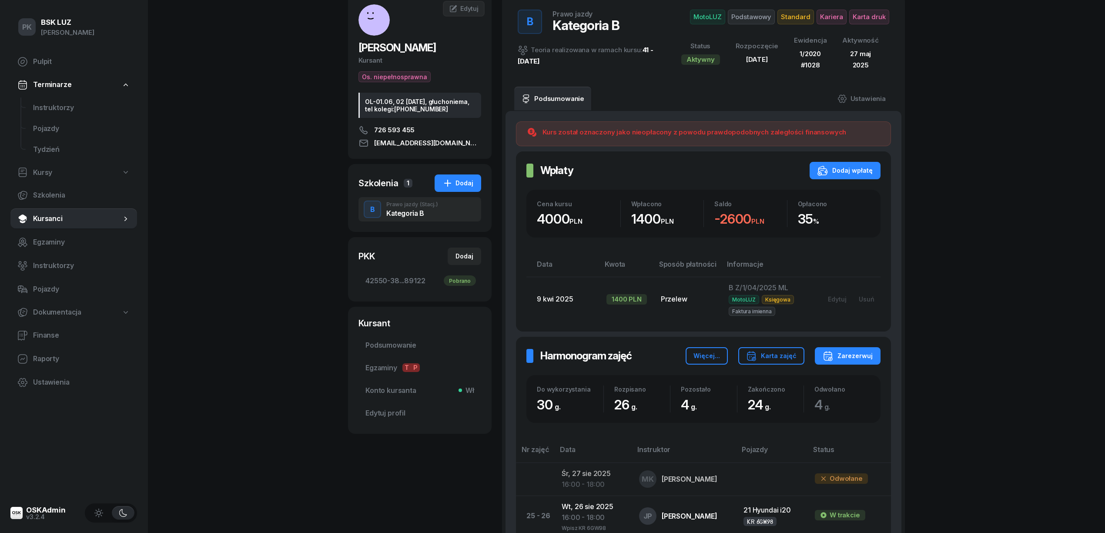
scroll to position [232, 0]
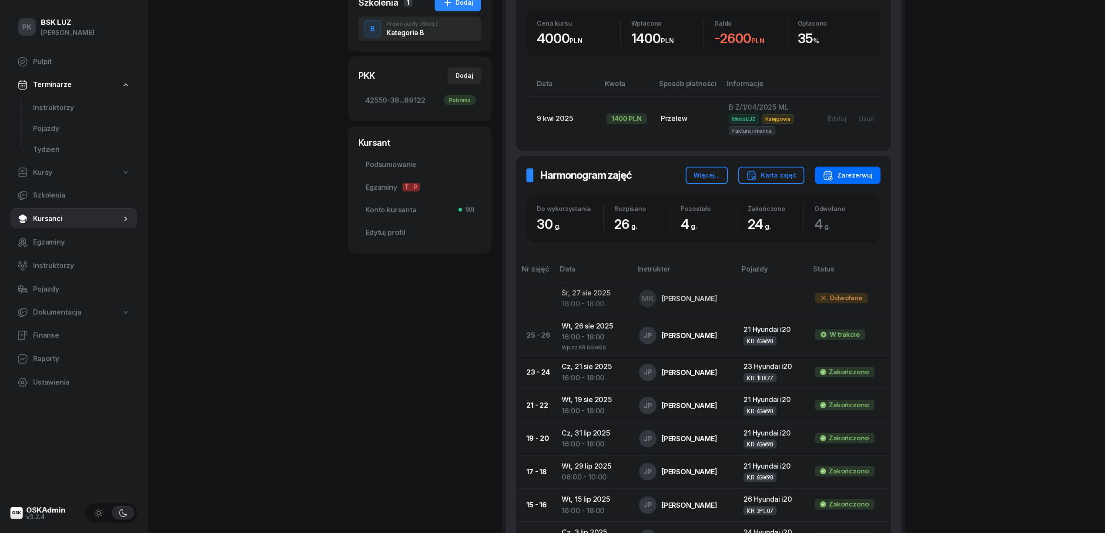
click at [839, 177] on div "Zarezerwuj" at bounding box center [847, 175] width 50 height 10
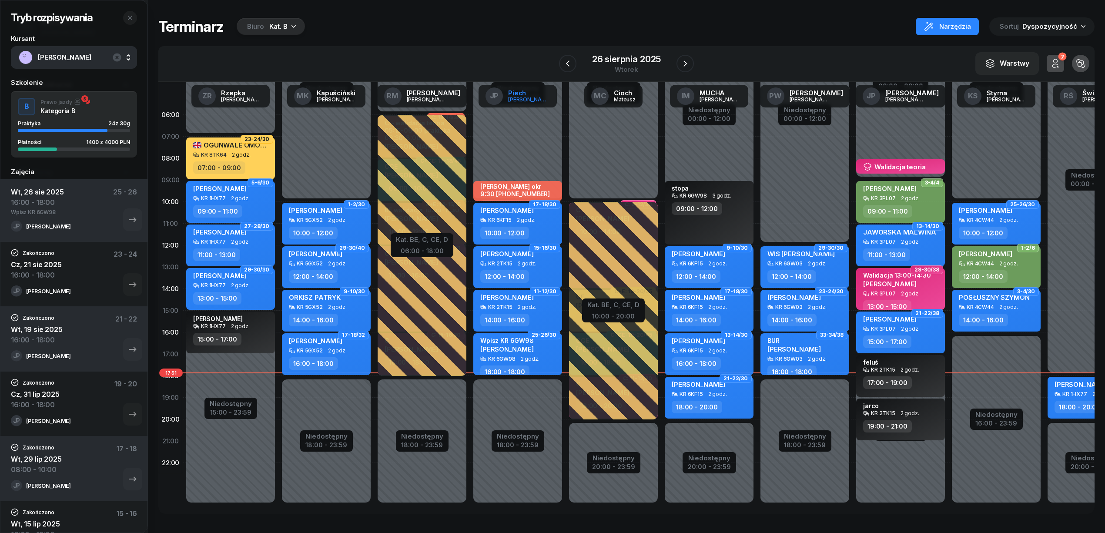
click at [526, 103] on link "JP Piech Janusz" at bounding box center [517, 96] width 78 height 23
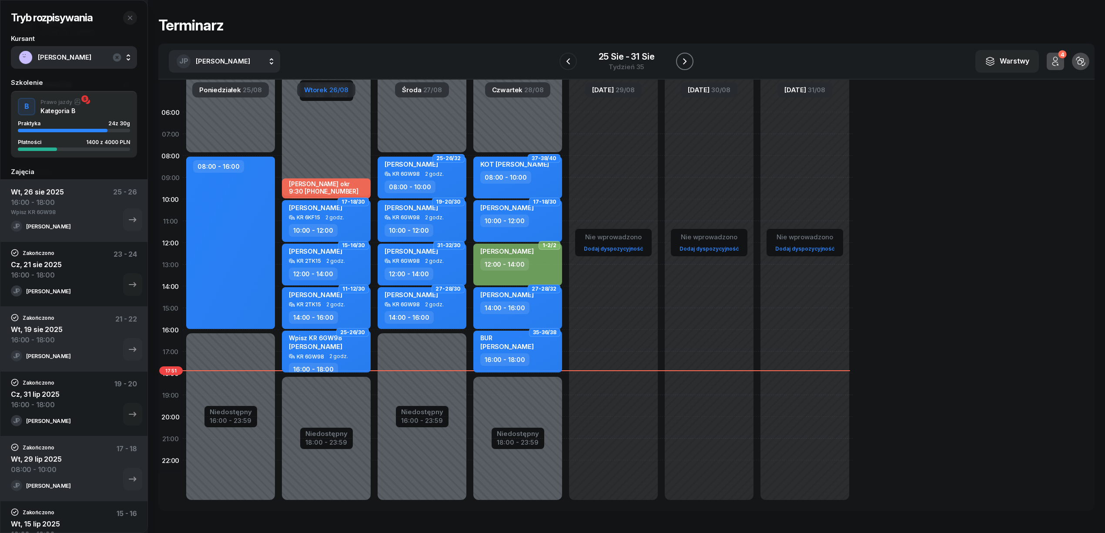
click at [679, 61] on button "button" at bounding box center [684, 61] width 17 height 17
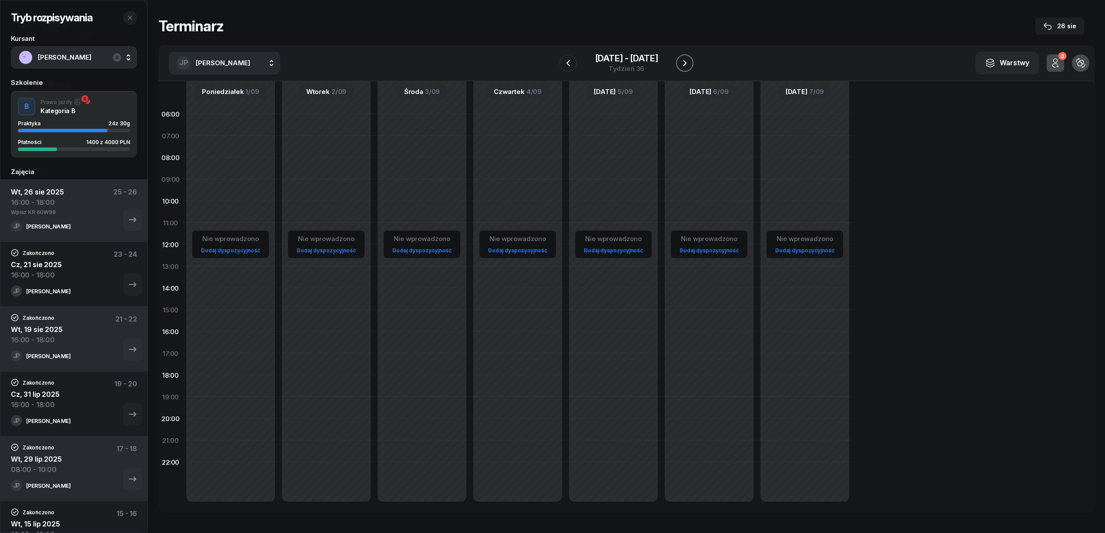
click at [684, 64] on icon "button" at bounding box center [684, 63] width 10 height 10
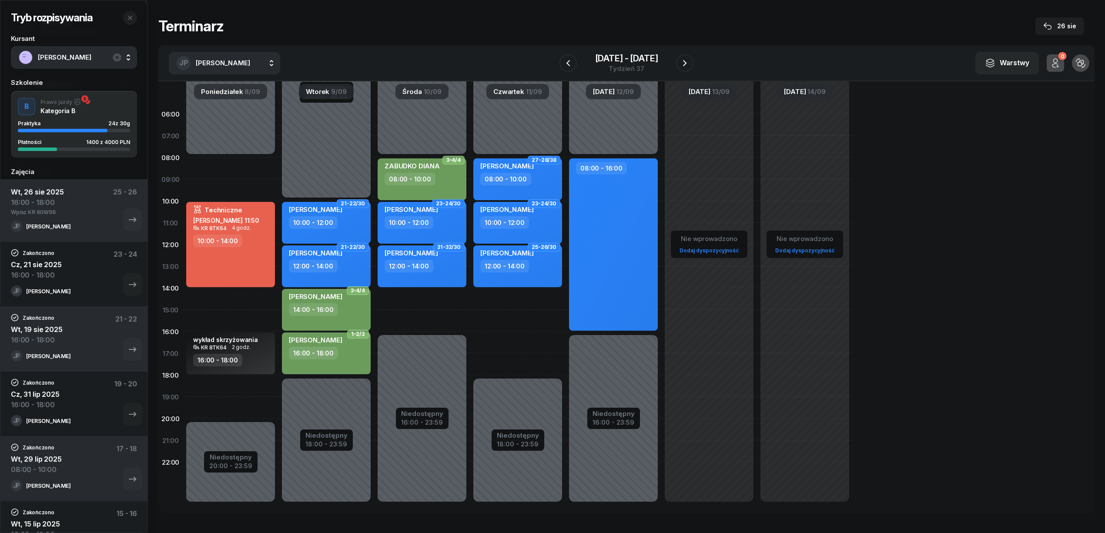
click at [470, 300] on div "Niedostępny 00:00 - 08:00 Niedostępny 16:00 - 23:59 3-4/4 ZABUDKO DIANA 08:00 -…" at bounding box center [518, 309] width 96 height 413
select select "14"
select select "16"
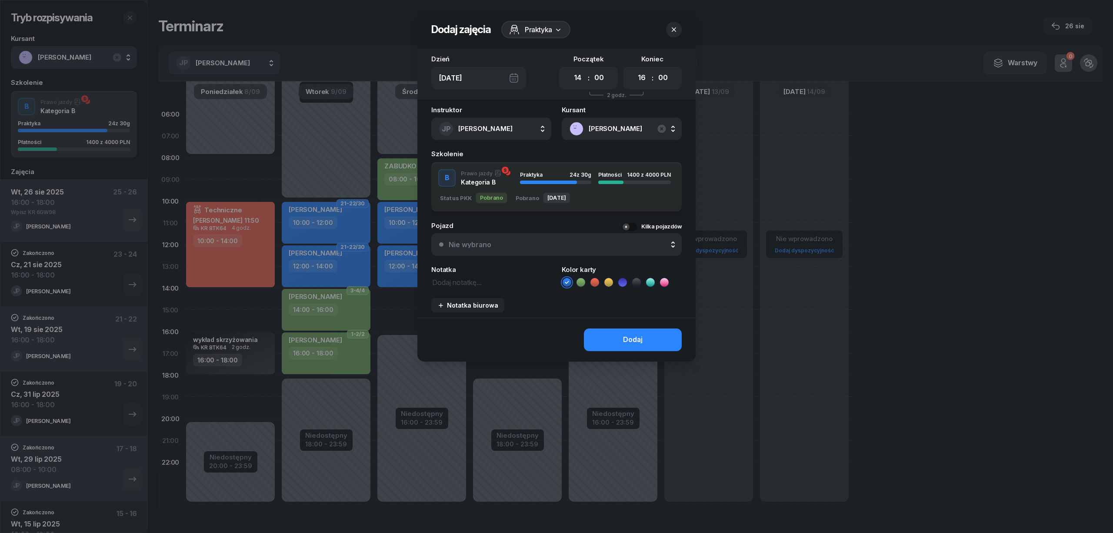
click at [582, 282] on icon at bounding box center [581, 282] width 9 height 9
click at [566, 281] on icon at bounding box center [567, 282] width 9 height 9
click at [605, 333] on button "Dodaj" at bounding box center [633, 339] width 98 height 23
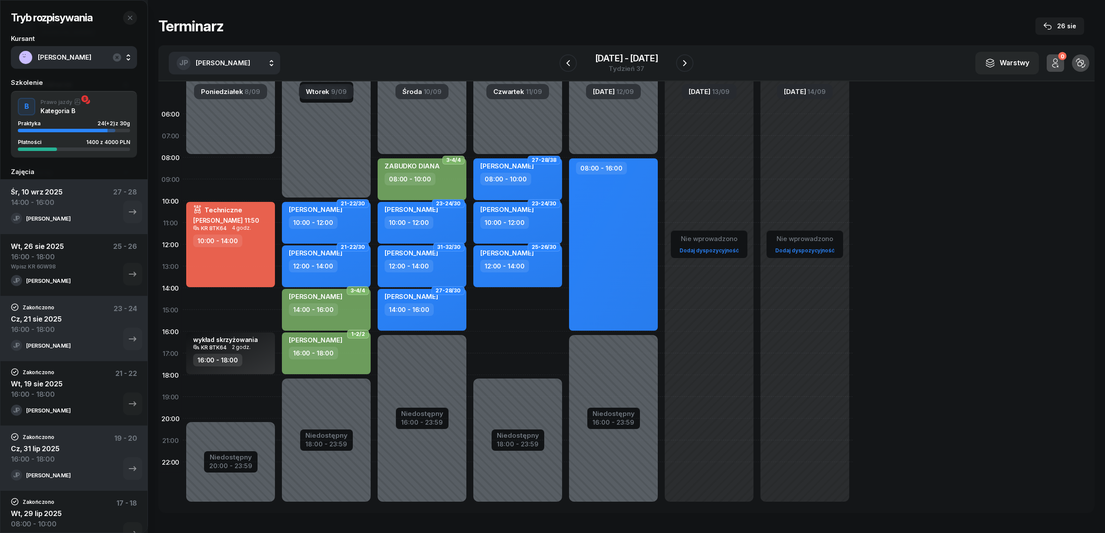
click at [565, 296] on div "Niedostępny 00:00 - 08:00 Niedostępny 18:00 - 23:59 27-28/38 DUDZIK IZABELLA 08…" at bounding box center [613, 309] width 96 height 413
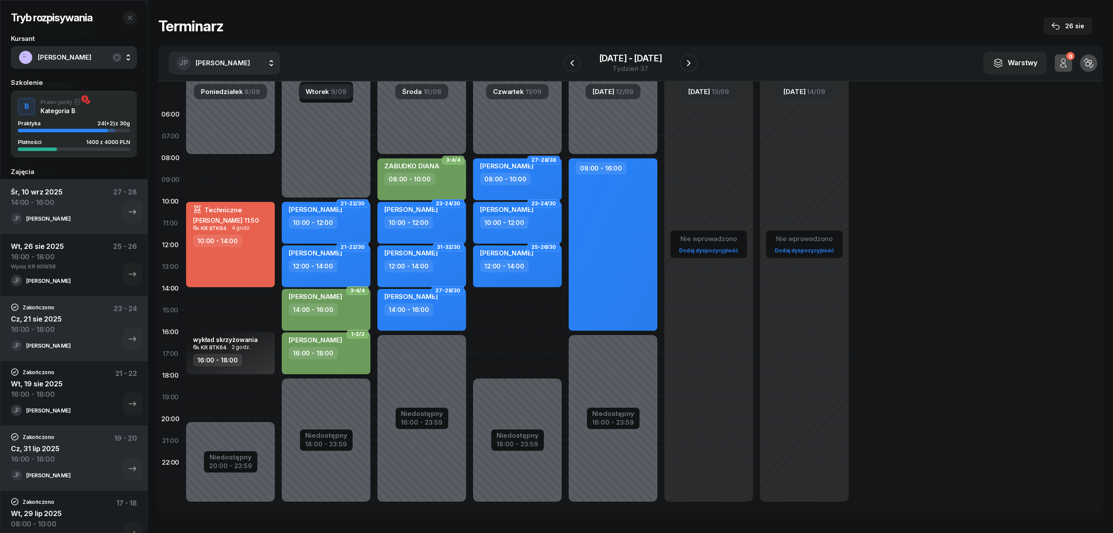
select select "14"
select select "16"
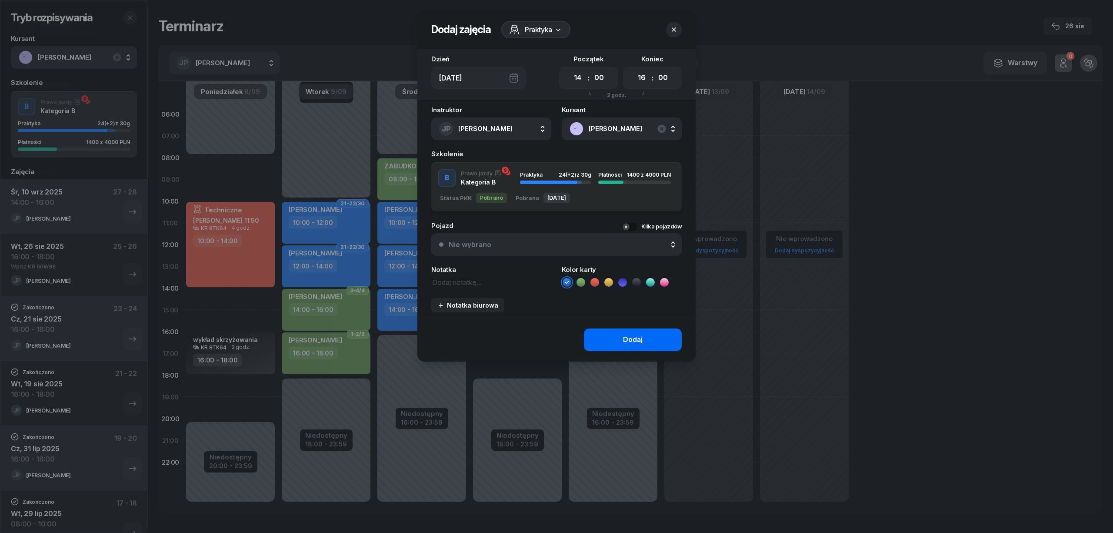
click at [601, 338] on button "Dodaj" at bounding box center [633, 339] width 98 height 23
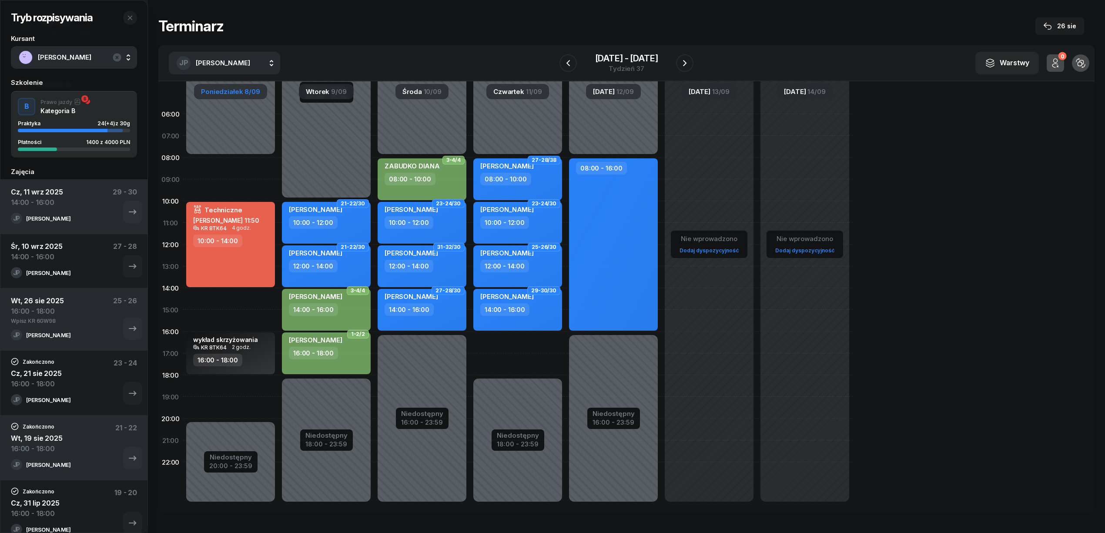
click at [241, 95] on div "Poniedziałek 8/09" at bounding box center [230, 91] width 73 height 15
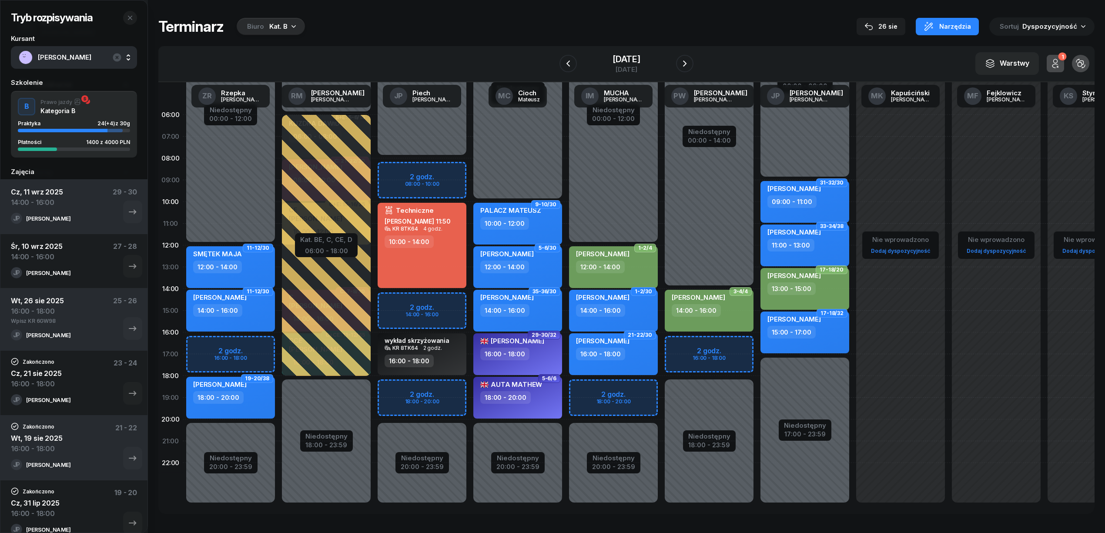
drag, startPoint x: 909, startPoint y: 16, endPoint x: 893, endPoint y: 26, distance: 18.6
click at [909, 16] on div "Tryb rozpisywania Kursant SKROBIŚ MARIA Szkolenie B Prawo jazdy Kategoria B Pra…" at bounding box center [626, 265] width 936 height 531
click at [893, 26] on div "26 sie" at bounding box center [880, 26] width 33 height 10
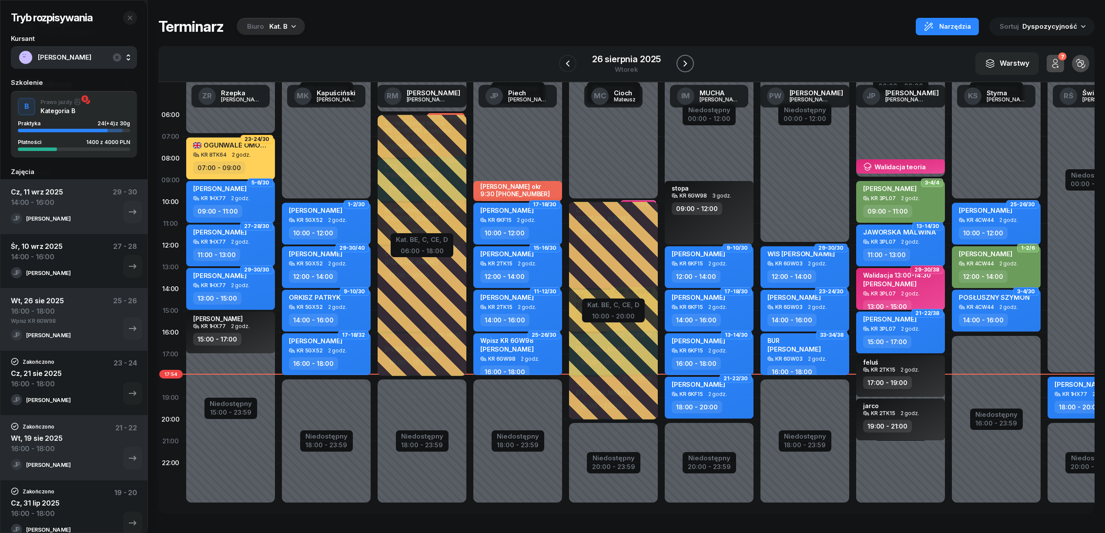
click at [685, 63] on icon "button" at bounding box center [685, 63] width 10 height 10
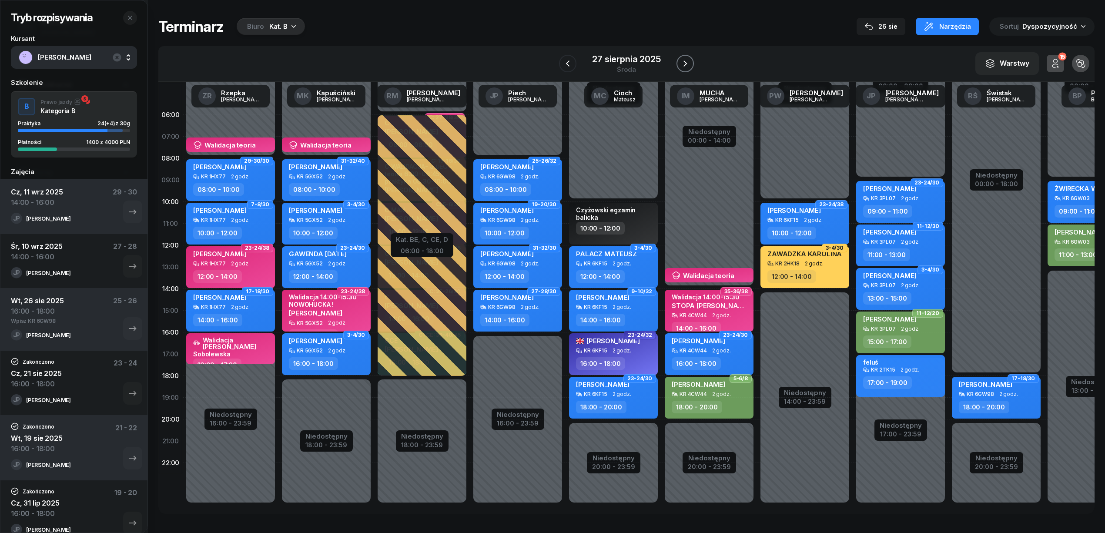
click at [685, 63] on icon "button" at bounding box center [685, 63] width 10 height 10
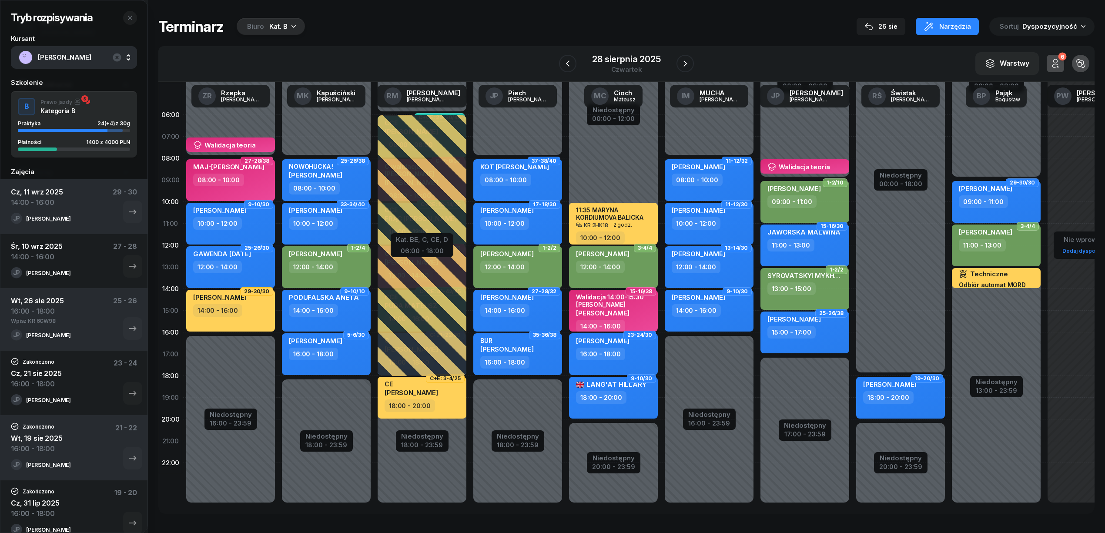
click at [511, 358] on div "16:00 - 18:00" at bounding box center [504, 362] width 49 height 13
select select "16"
select select "18"
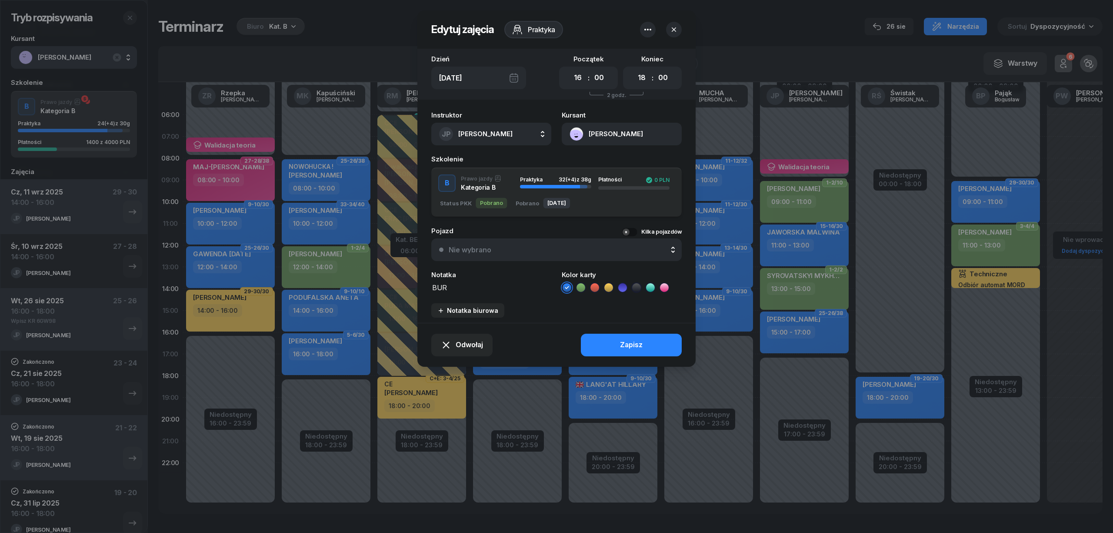
click at [665, 286] on icon at bounding box center [664, 287] width 4 height 3
click at [656, 349] on button "Zapisz" at bounding box center [631, 345] width 101 height 23
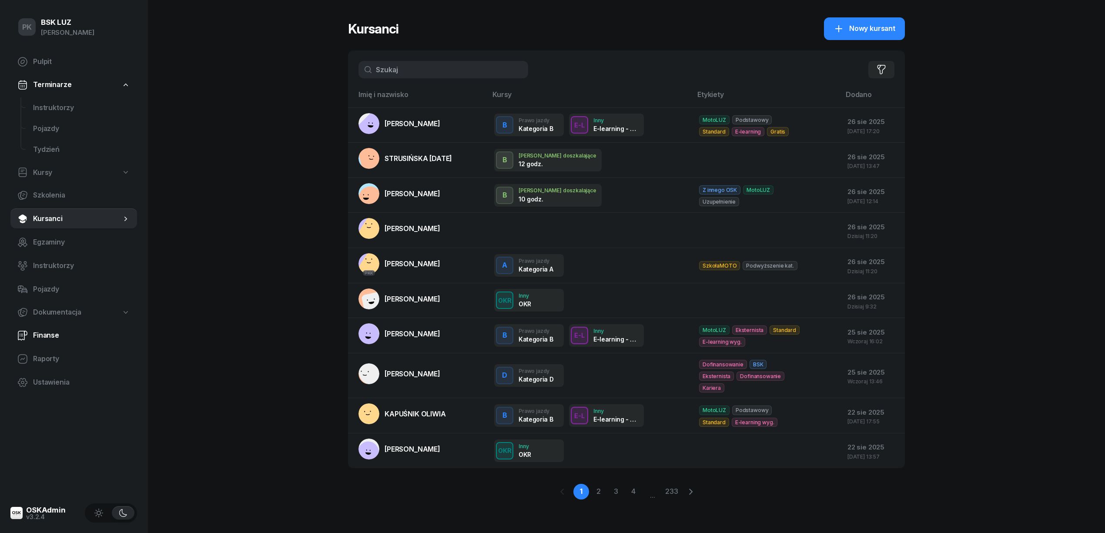
click at [56, 330] on span "Finanse" at bounding box center [81, 335] width 97 height 11
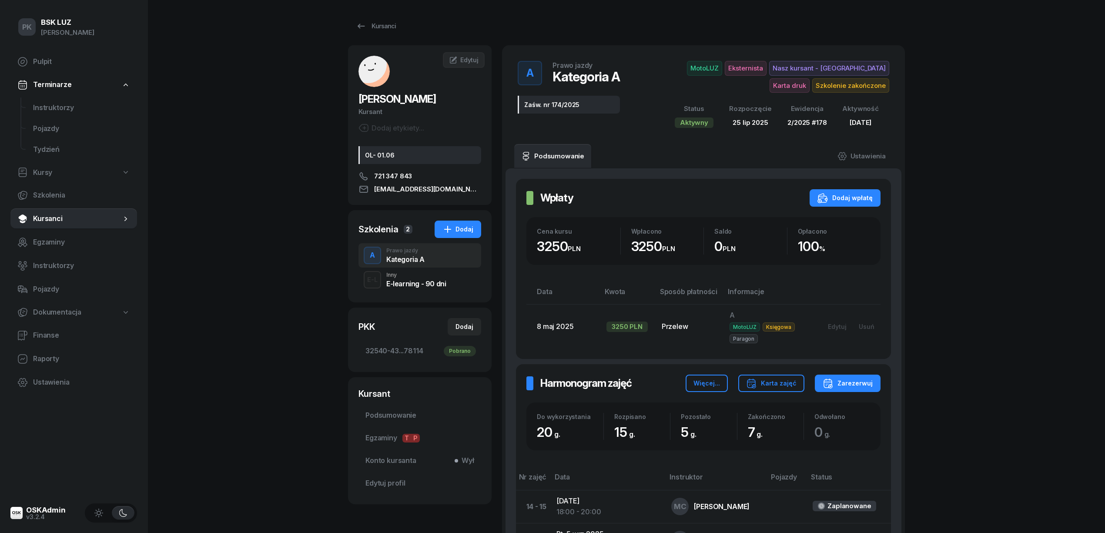
click at [383, 13] on div "Kursanci [PERSON_NAME] etykiety... OL- 01.06 721 347 843 [EMAIL_ADDRESS][DOMAIN…" at bounding box center [626, 406] width 557 height 812
click at [388, 25] on div "Kursanci" at bounding box center [376, 26] width 40 height 10
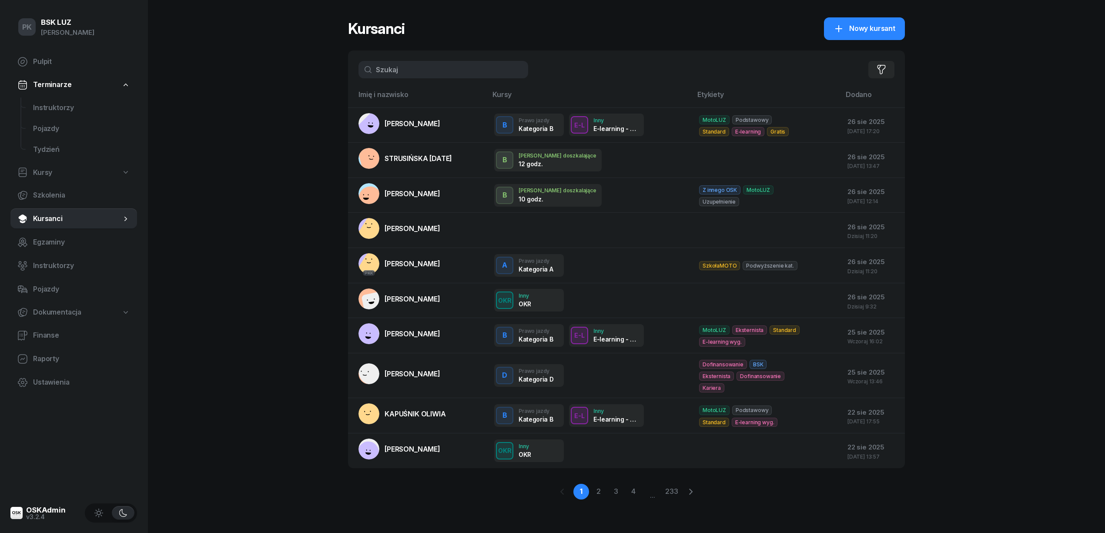
drag, startPoint x: 402, startPoint y: 70, endPoint x: 361, endPoint y: 74, distance: 41.5
click at [361, 74] on input "text" at bounding box center [443, 69] width 170 height 17
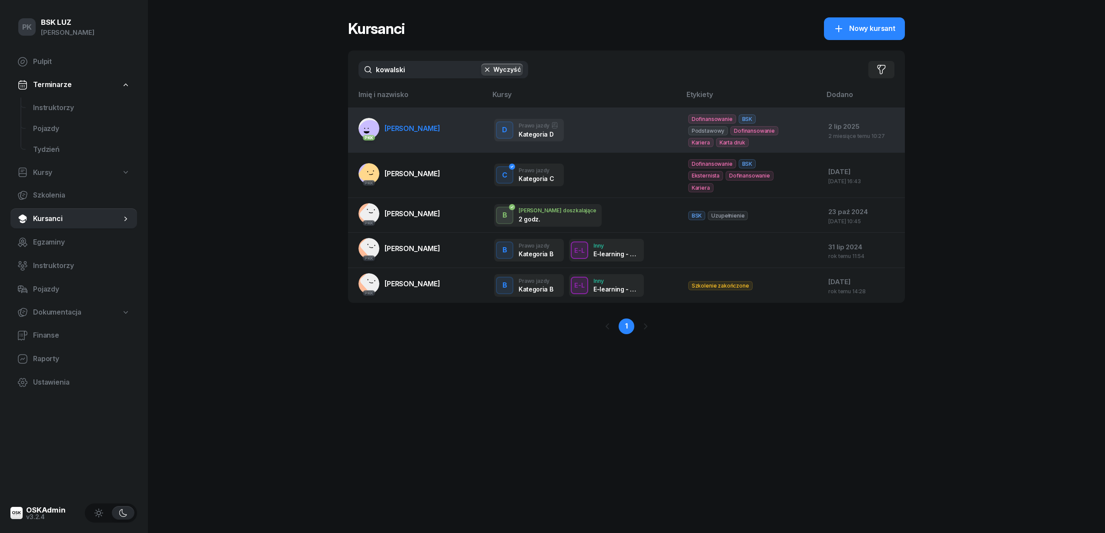
type input "kowalski"
click at [398, 126] on span "[PERSON_NAME]" at bounding box center [412, 128] width 56 height 9
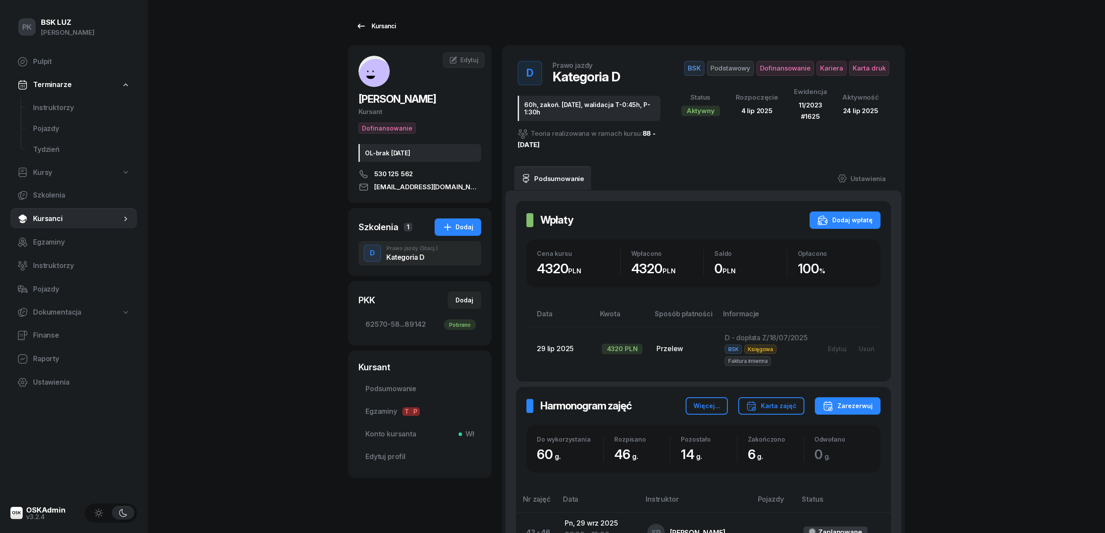
click at [380, 28] on div "Kursanci" at bounding box center [376, 26] width 40 height 10
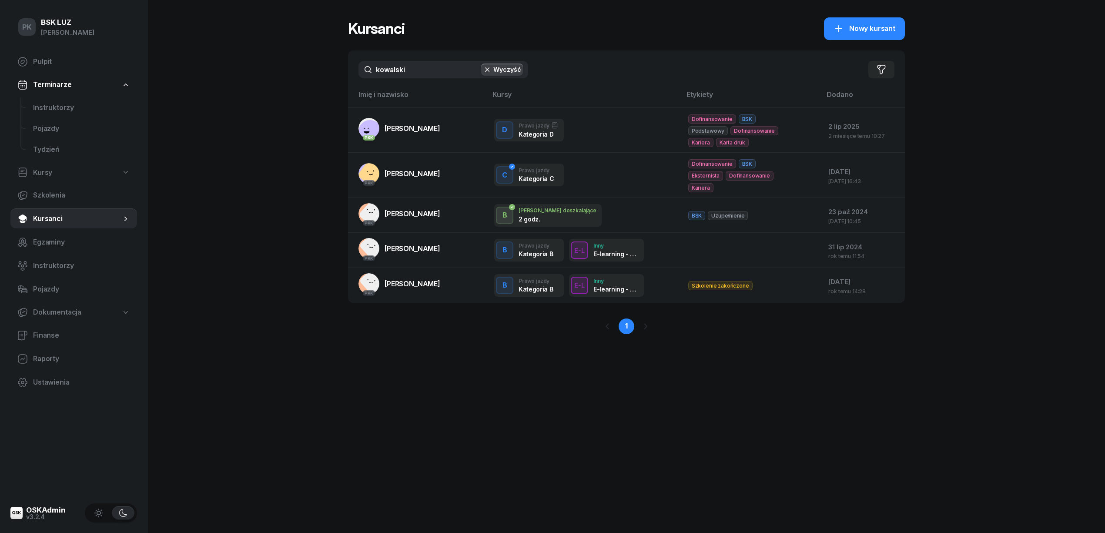
drag, startPoint x: 410, startPoint y: 69, endPoint x: 346, endPoint y: 77, distance: 64.0
click at [346, 77] on div "PK BSK [PERSON_NAME] Pulpit Terminarze Instruktorzy Pojazdy Tydzień Kursy Szkol…" at bounding box center [552, 266] width 1105 height 533
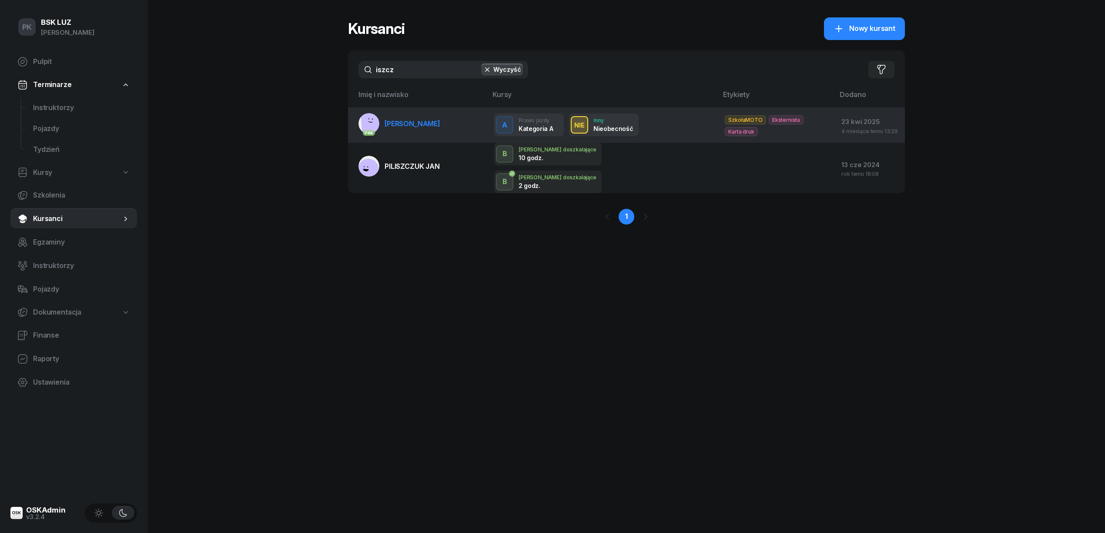
type input "iszcz"
click at [406, 136] on td "PKK [PERSON_NAME]" at bounding box center [417, 124] width 139 height 35
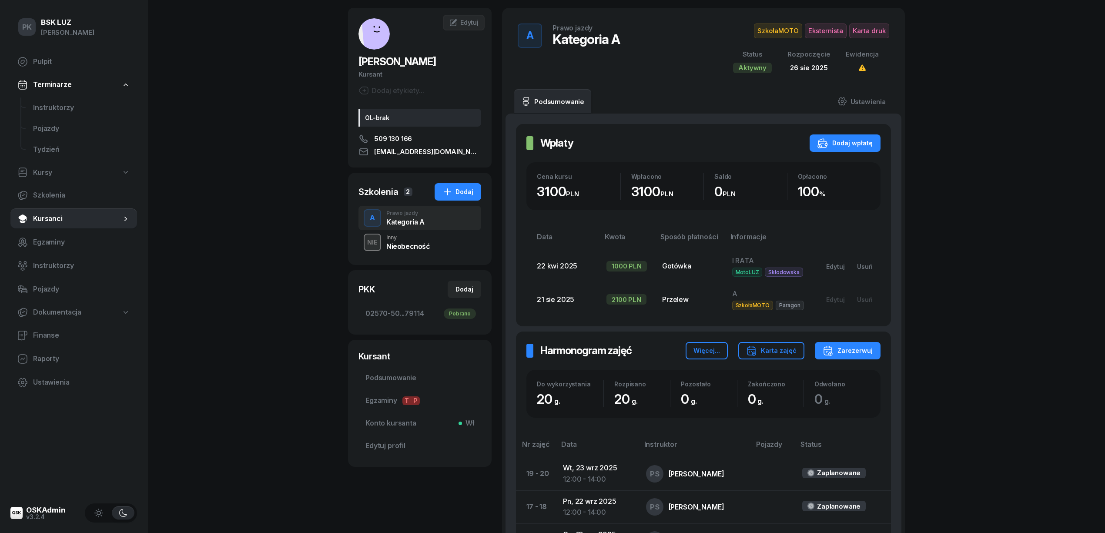
scroll to position [58, 0]
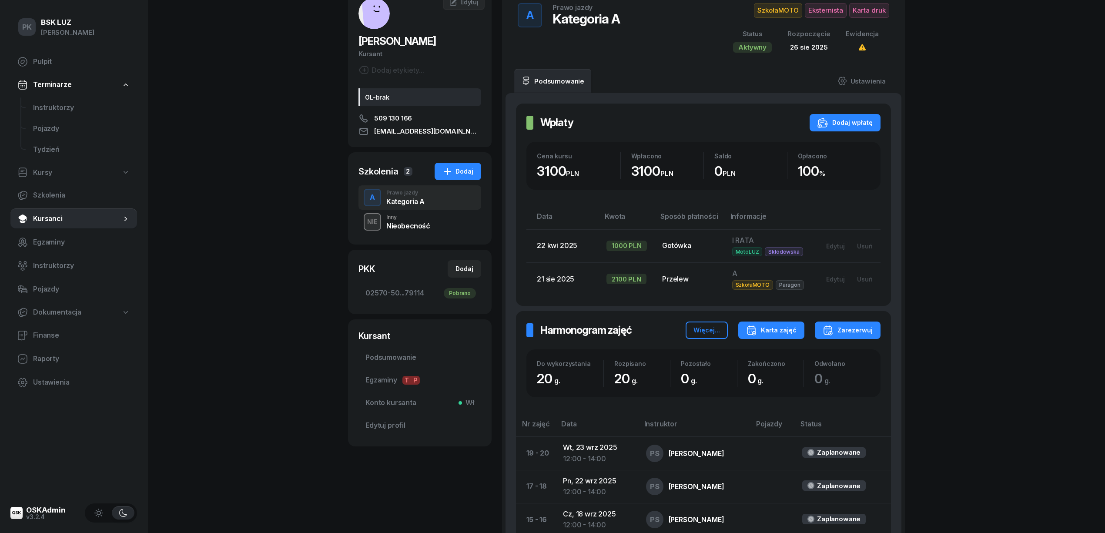
click at [775, 338] on button "Karta zajęć" at bounding box center [771, 329] width 66 height 17
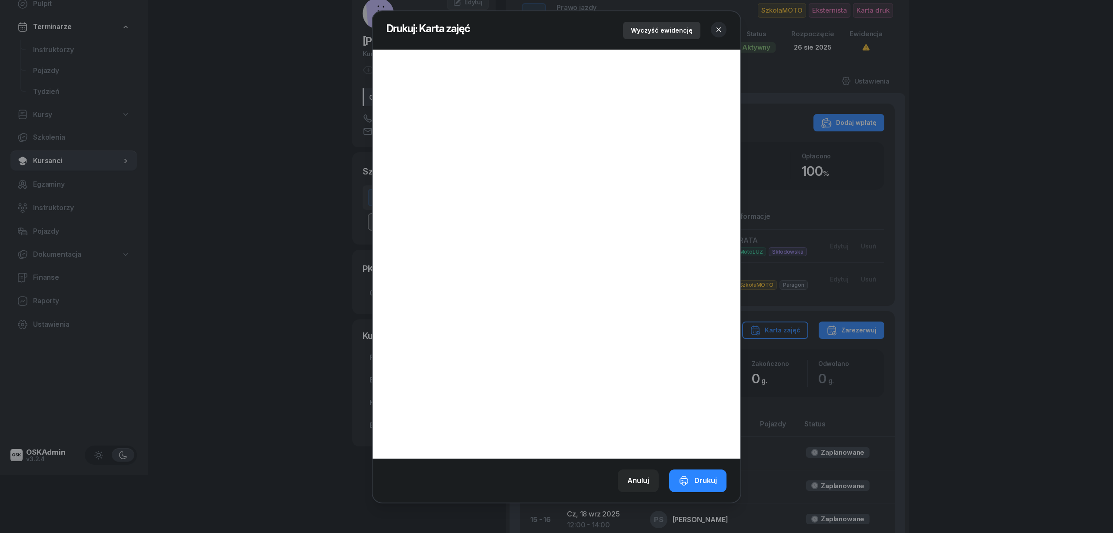
click at [682, 29] on div "Wyczyść ewidencję" at bounding box center [662, 30] width 62 height 10
click at [696, 485] on div "Drukuj" at bounding box center [698, 480] width 38 height 11
click at [719, 29] on icon "button" at bounding box center [719, 29] width 4 height 4
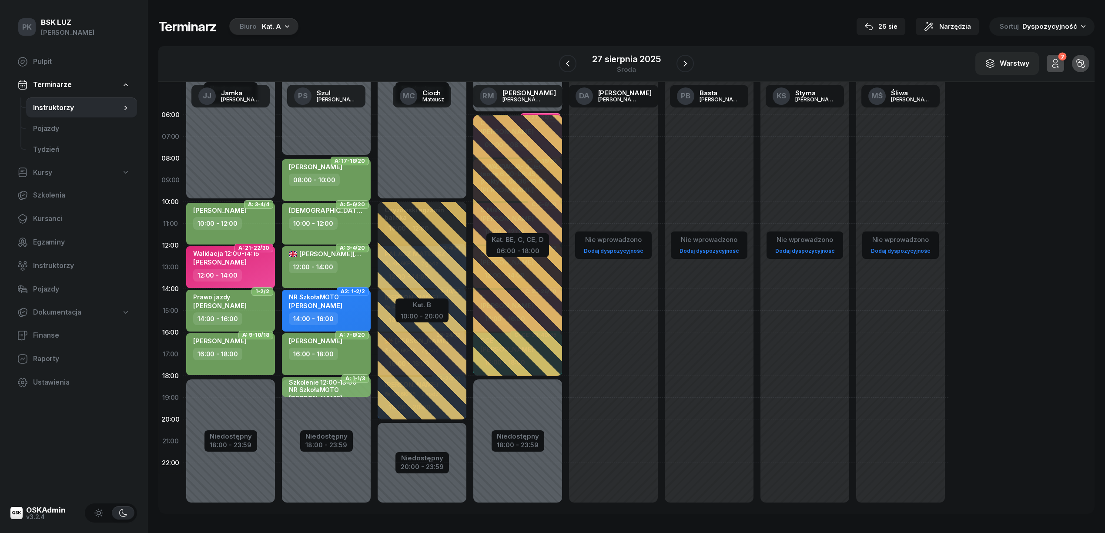
click at [244, 21] on div "Biuro" at bounding box center [248, 26] width 17 height 10
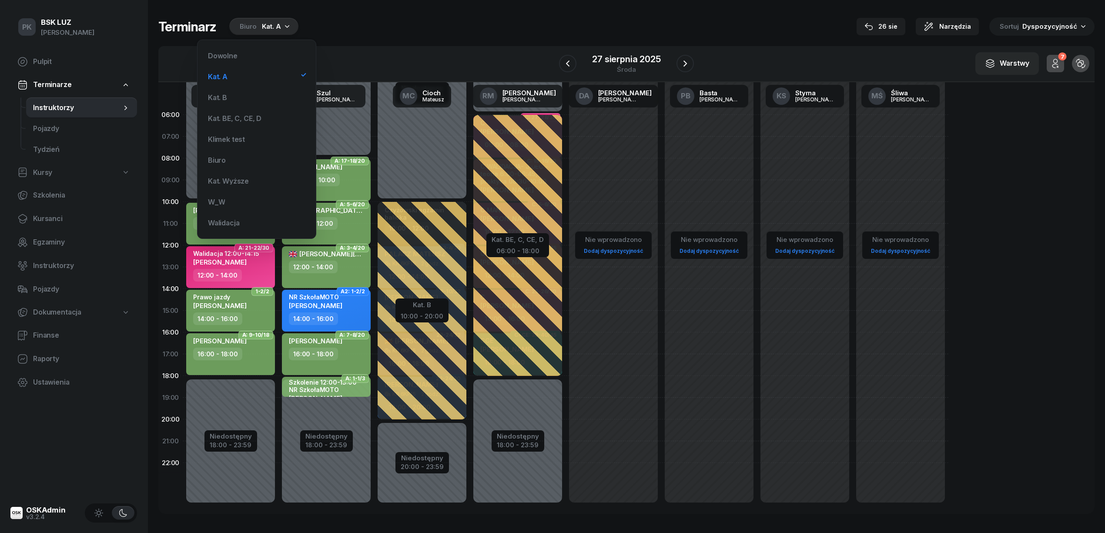
click at [251, 109] on div "Dowolne Kat. A Kat. B Kat. BE, C, CE, [PERSON_NAME] test Biuro Kat. Wyższe W_W …" at bounding box center [256, 139] width 104 height 184
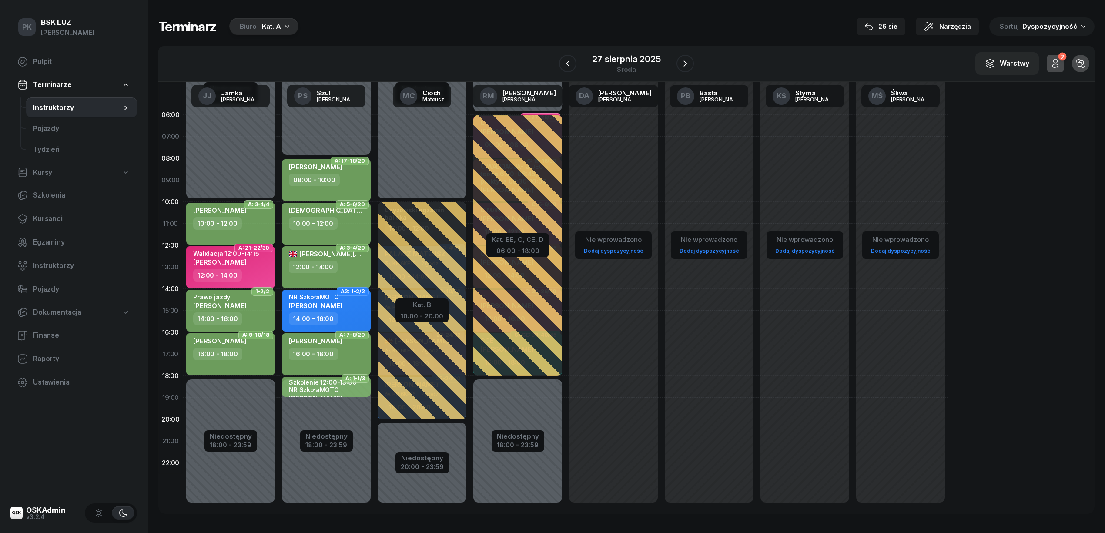
click at [284, 23] on icon "button" at bounding box center [287, 26] width 9 height 9
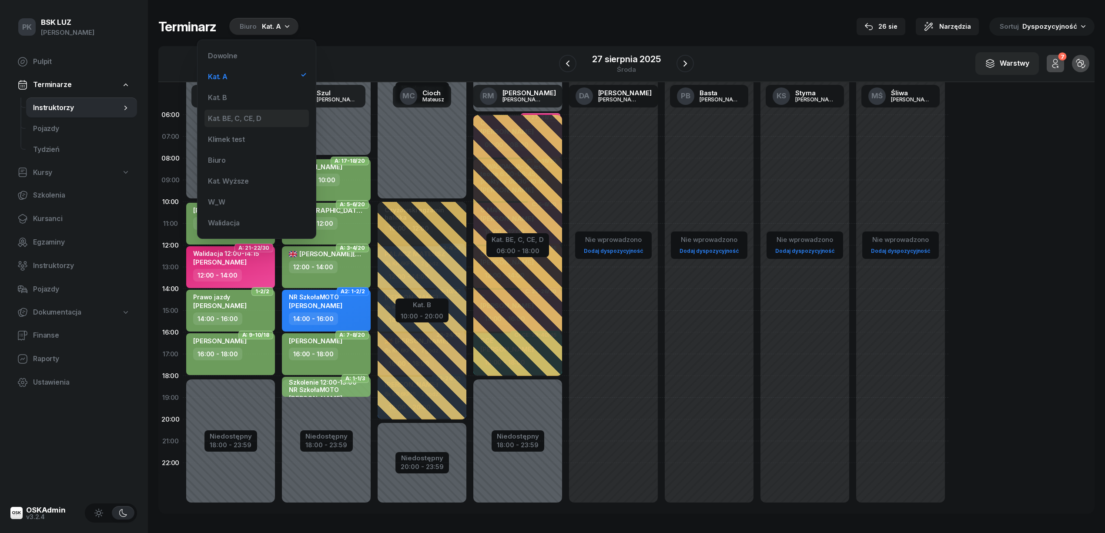
click at [244, 117] on div "Kat. BE, C, CE, D" at bounding box center [234, 118] width 53 height 7
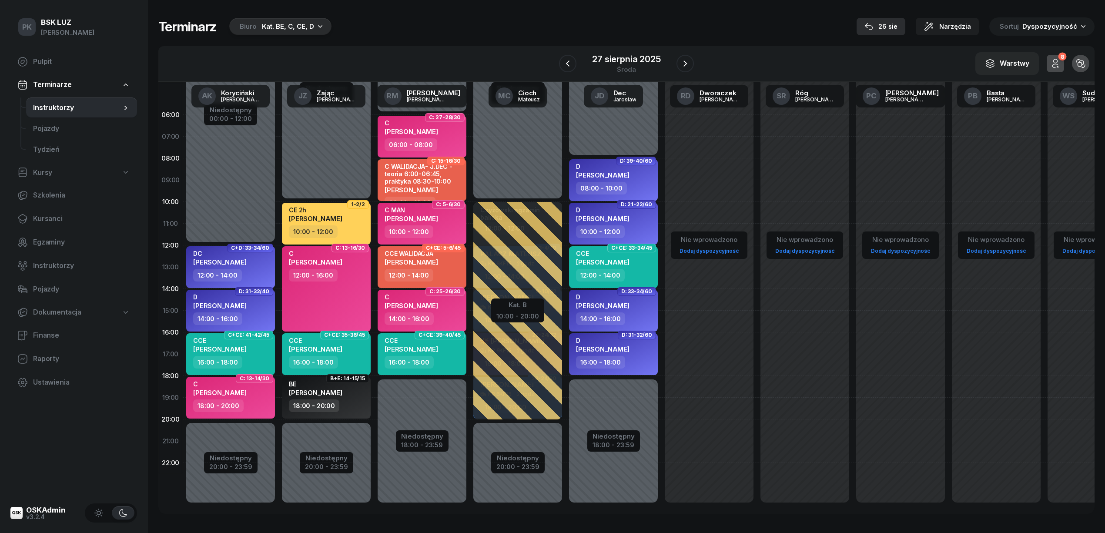
click at [894, 27] on div "26 sie" at bounding box center [880, 26] width 33 height 10
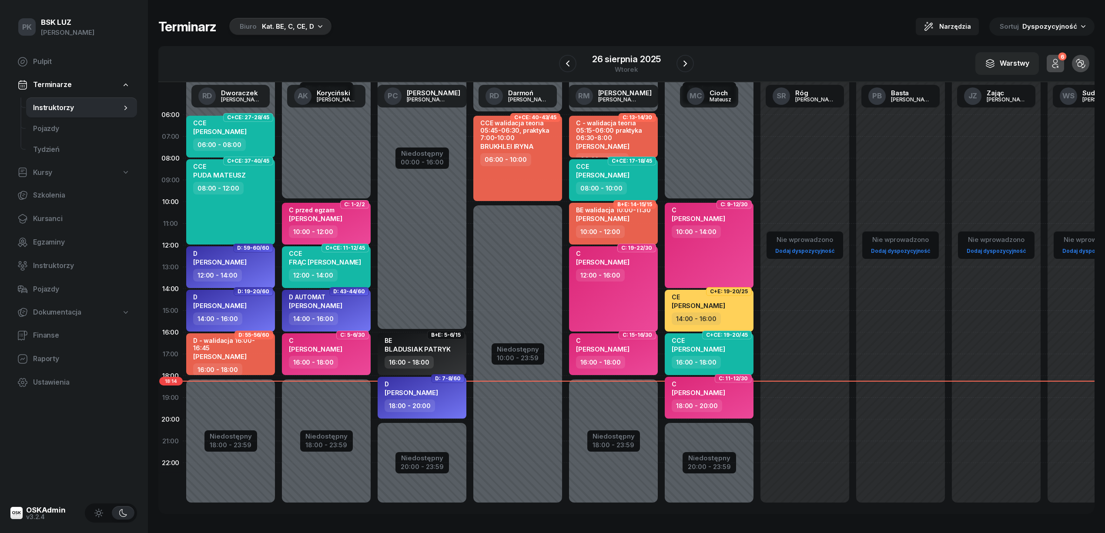
click at [278, 486] on div "Niedostępny 00:00 - 08:00 Niedostępny 18:00 - 23:59 C+CE: 27-28/45 CCE [PERSON_…" at bounding box center [326, 310] width 96 height 413
select select "23"
select select "01"
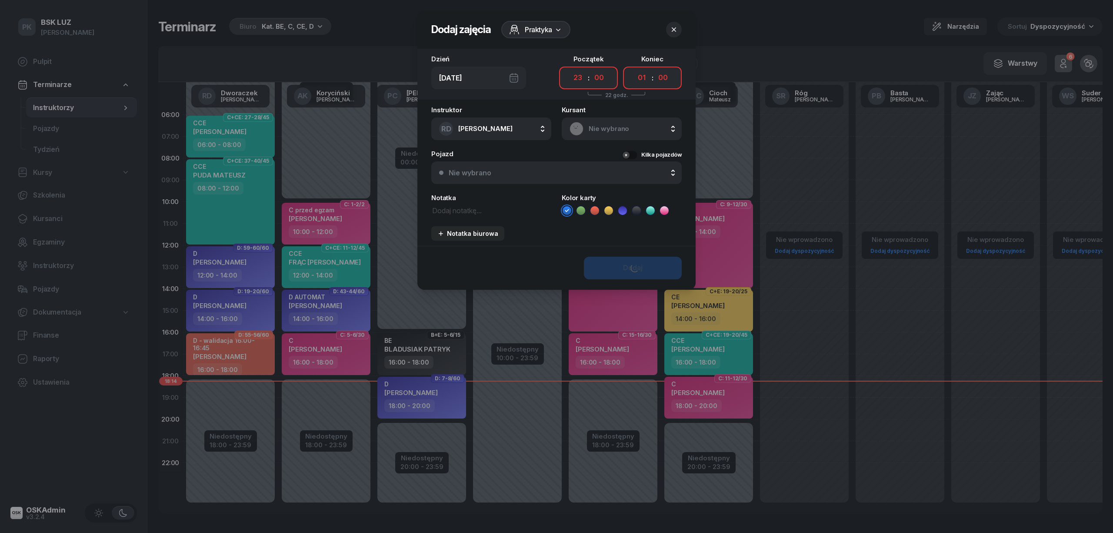
click at [672, 27] on icon "button" at bounding box center [674, 29] width 9 height 9
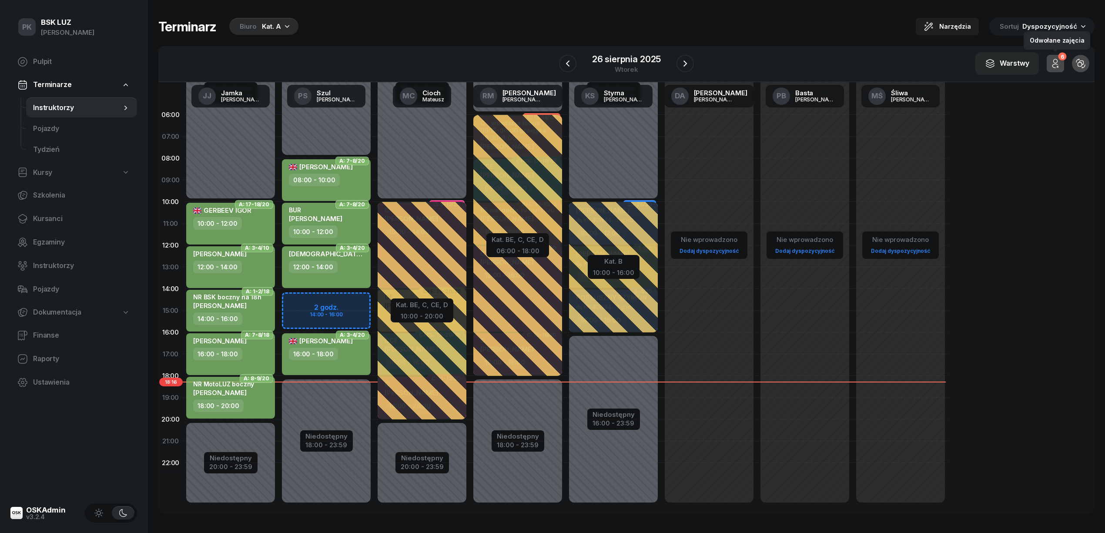
click at [1055, 56] on button "6" at bounding box center [1054, 63] width 17 height 17
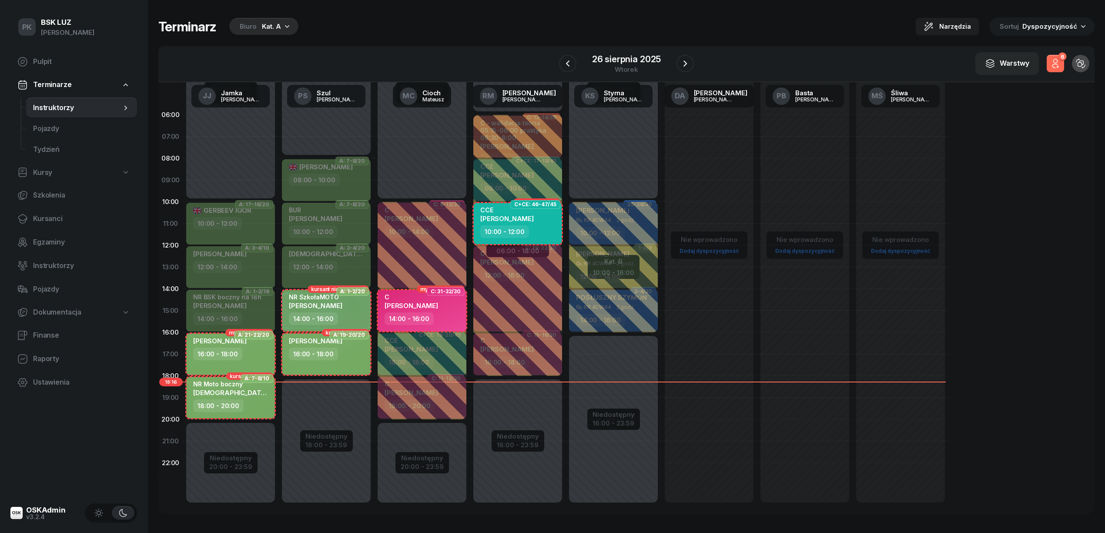
click at [1055, 56] on button "6" at bounding box center [1054, 63] width 17 height 17
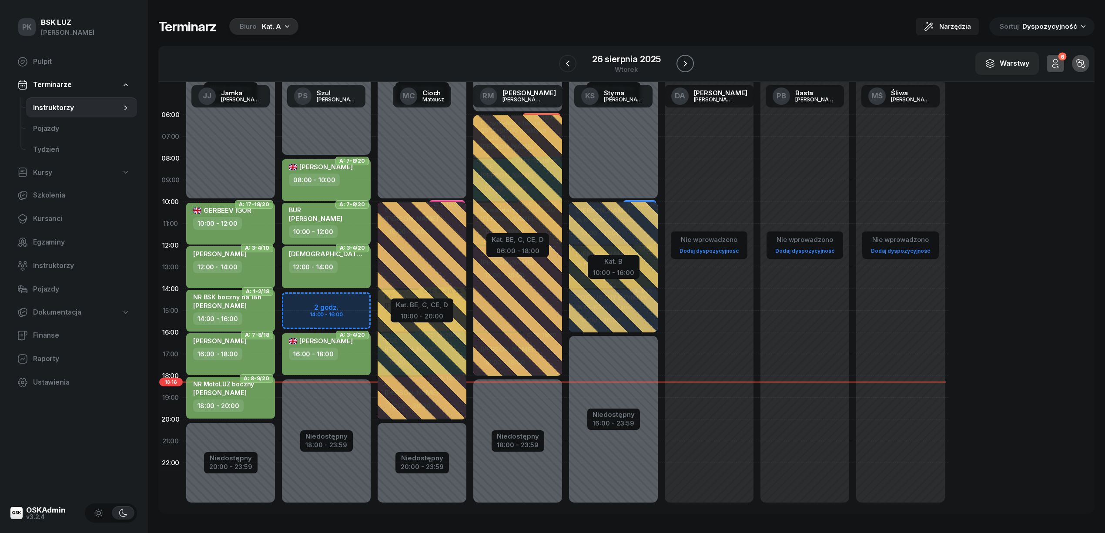
click at [685, 65] on icon "button" at bounding box center [684, 63] width 3 height 6
